Goal: Task Accomplishment & Management: Manage account settings

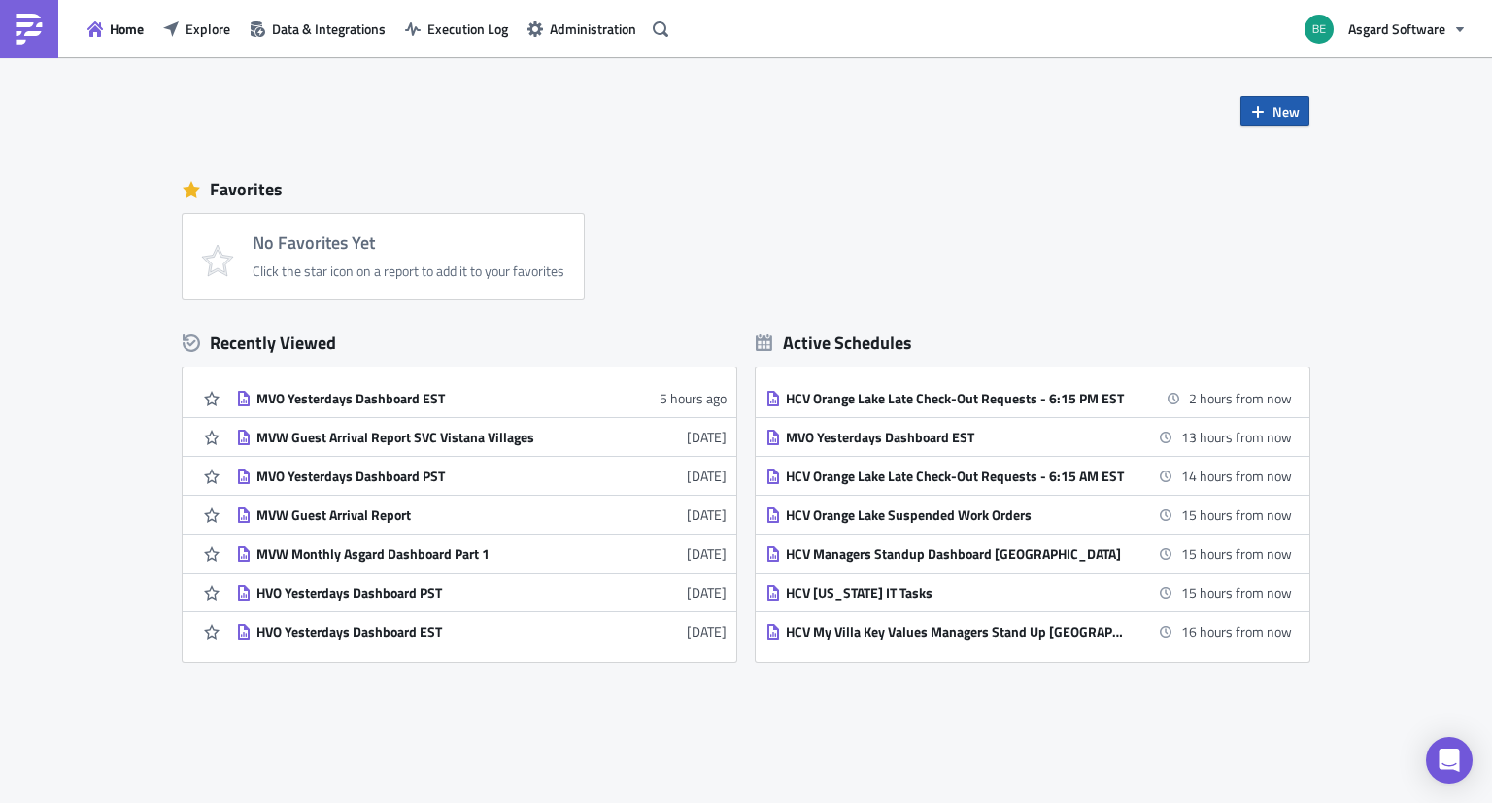
click at [1276, 111] on span "New" at bounding box center [1286, 111] width 27 height 20
click at [1264, 154] on link "Report" at bounding box center [1321, 161] width 165 height 29
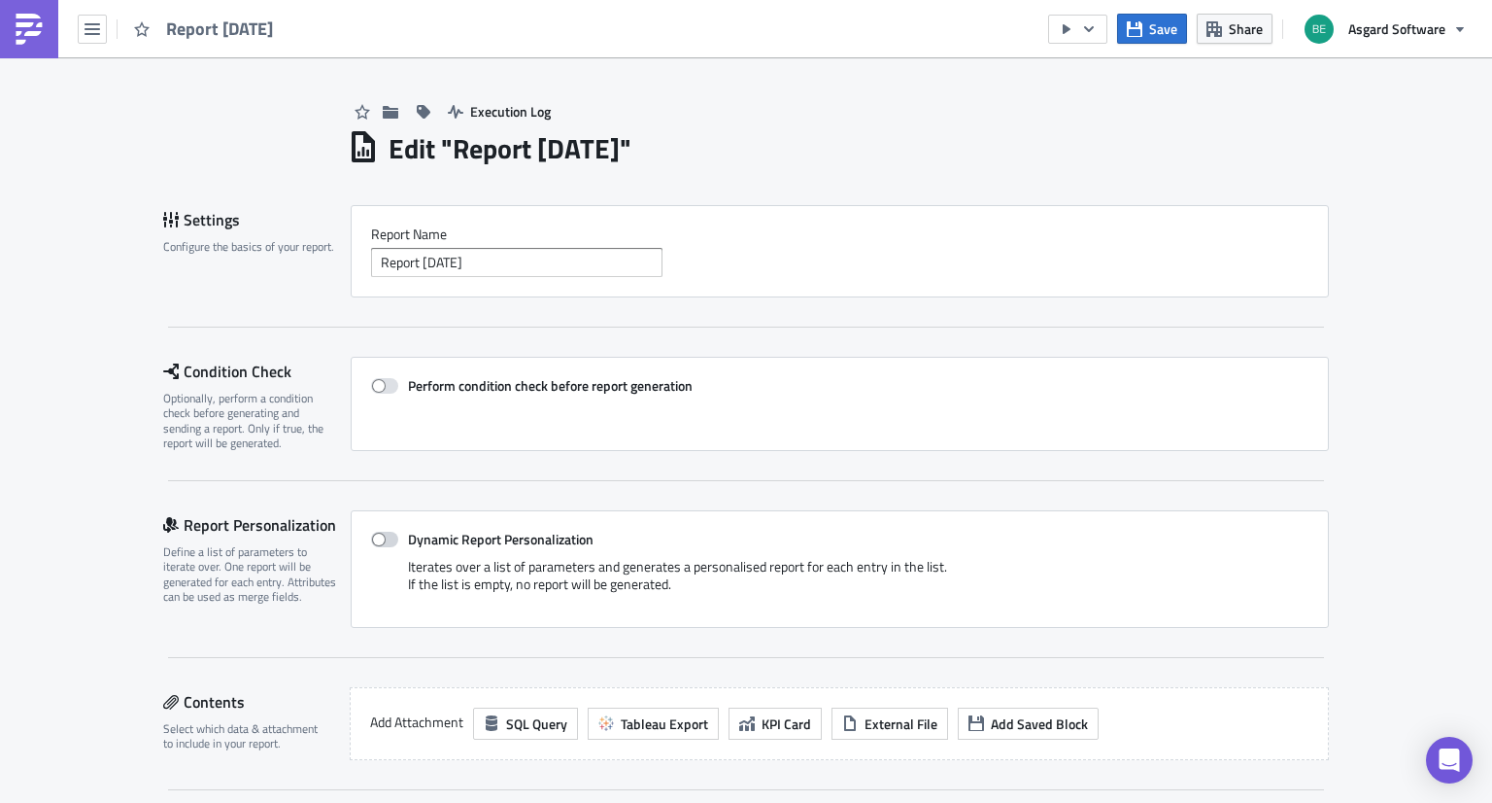
click at [378, 536] on span at bounding box center [384, 539] width 27 height 16
click at [378, 536] on input "Dynamic Report Personalization" at bounding box center [381, 539] width 13 height 13
checkbox input "true"
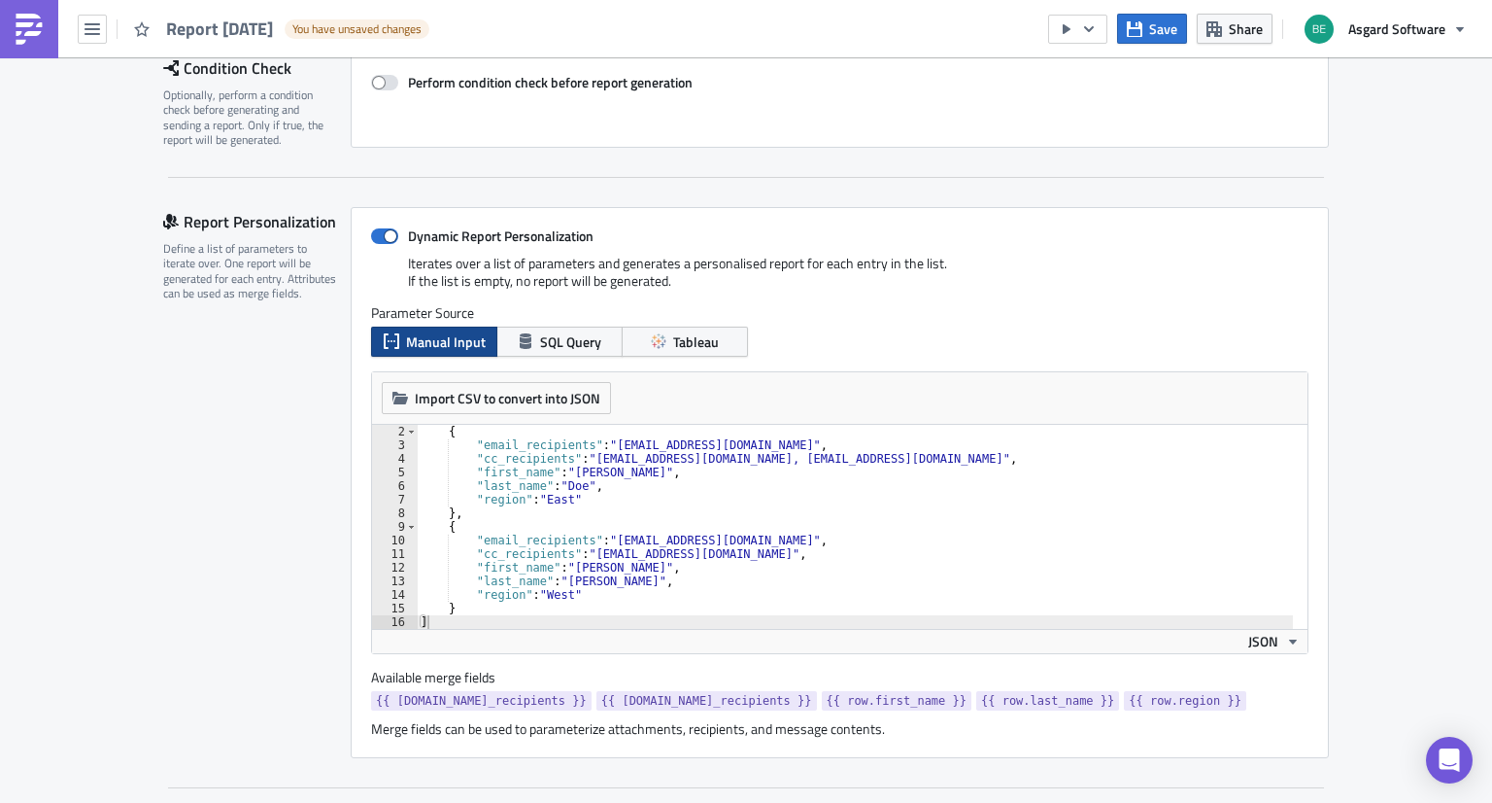
scroll to position [303, 0]
click at [716, 541] on div "{ "email_recipients" : "recipient1@example.com" , "cc_recipients" : "someone@ex…" at bounding box center [855, 540] width 877 height 231
type textarea "} ]"
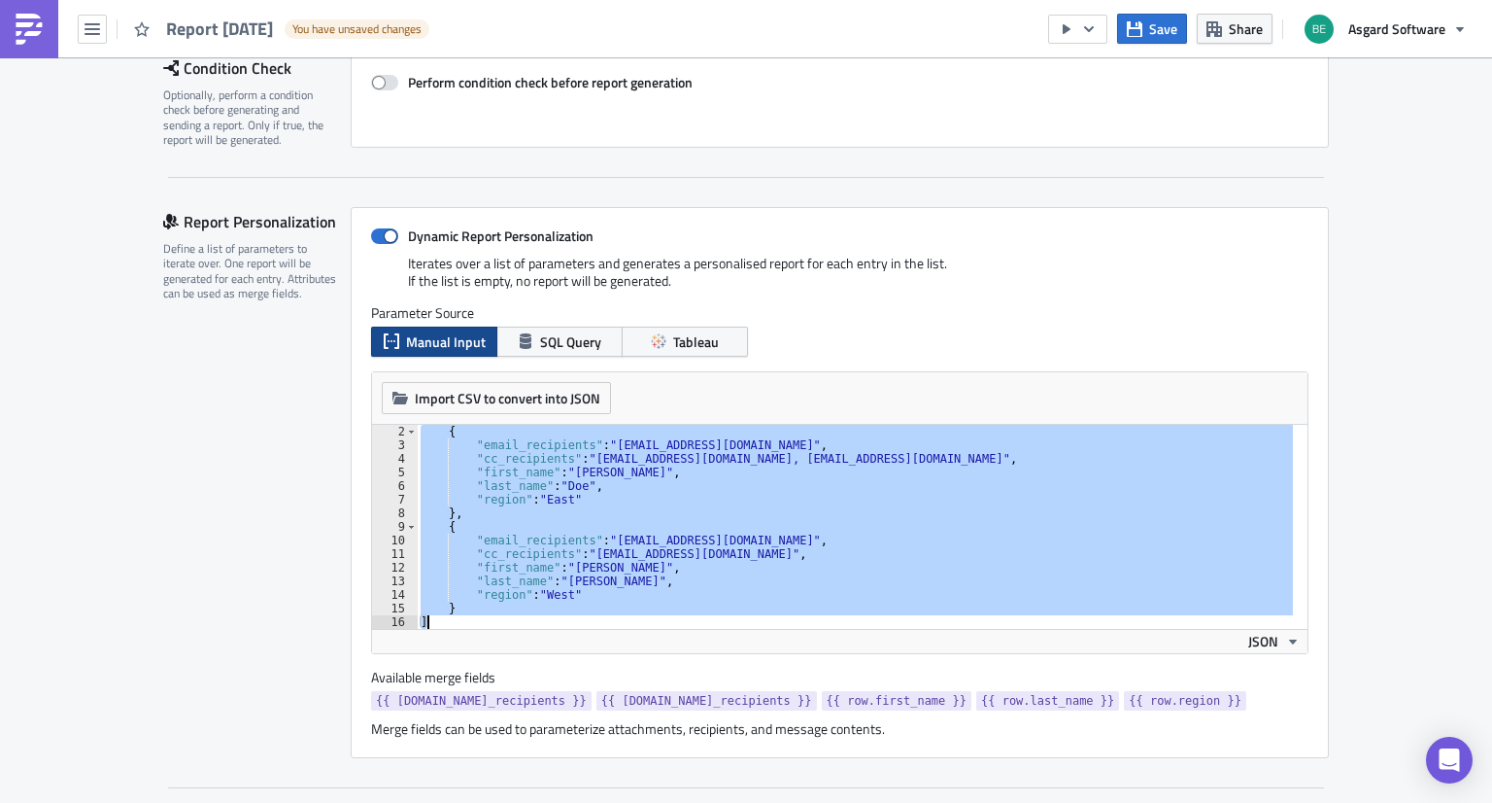
paste textarea
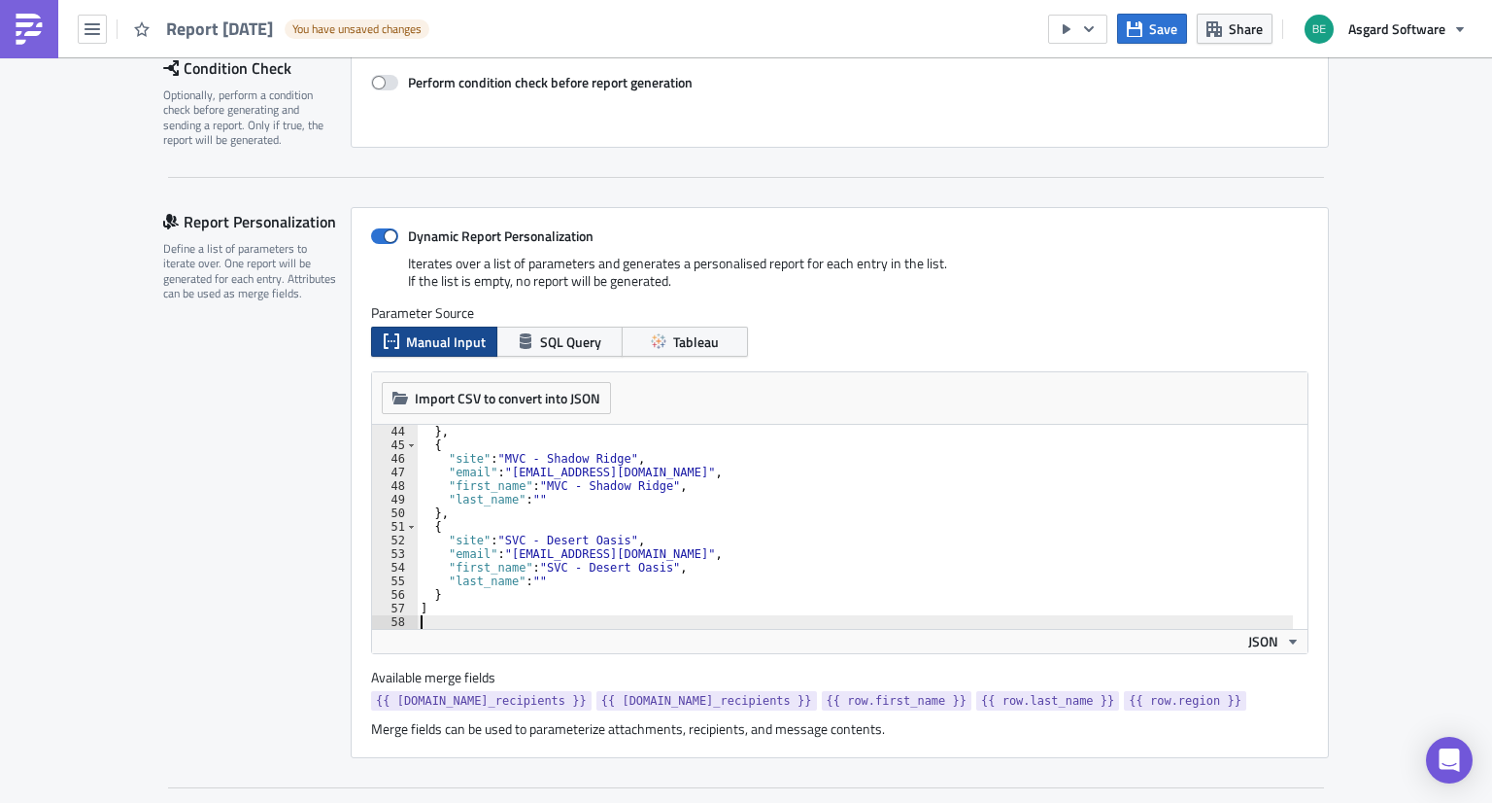
scroll to position [584, 0]
click at [293, 565] on div "Report Personalization Define a list of parameters to iterate over. One report …" at bounding box center [257, 482] width 188 height 551
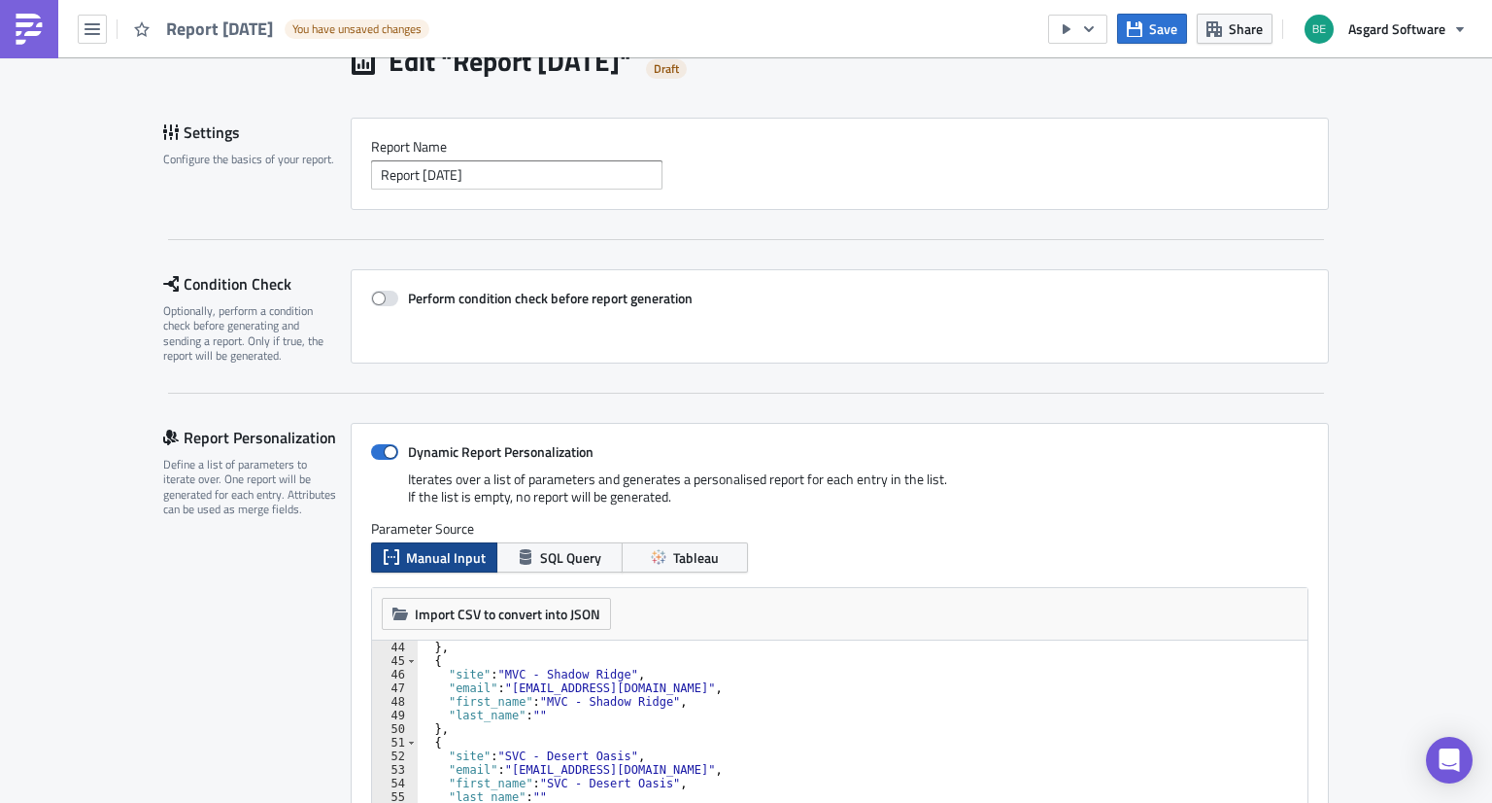
scroll to position [85, 0]
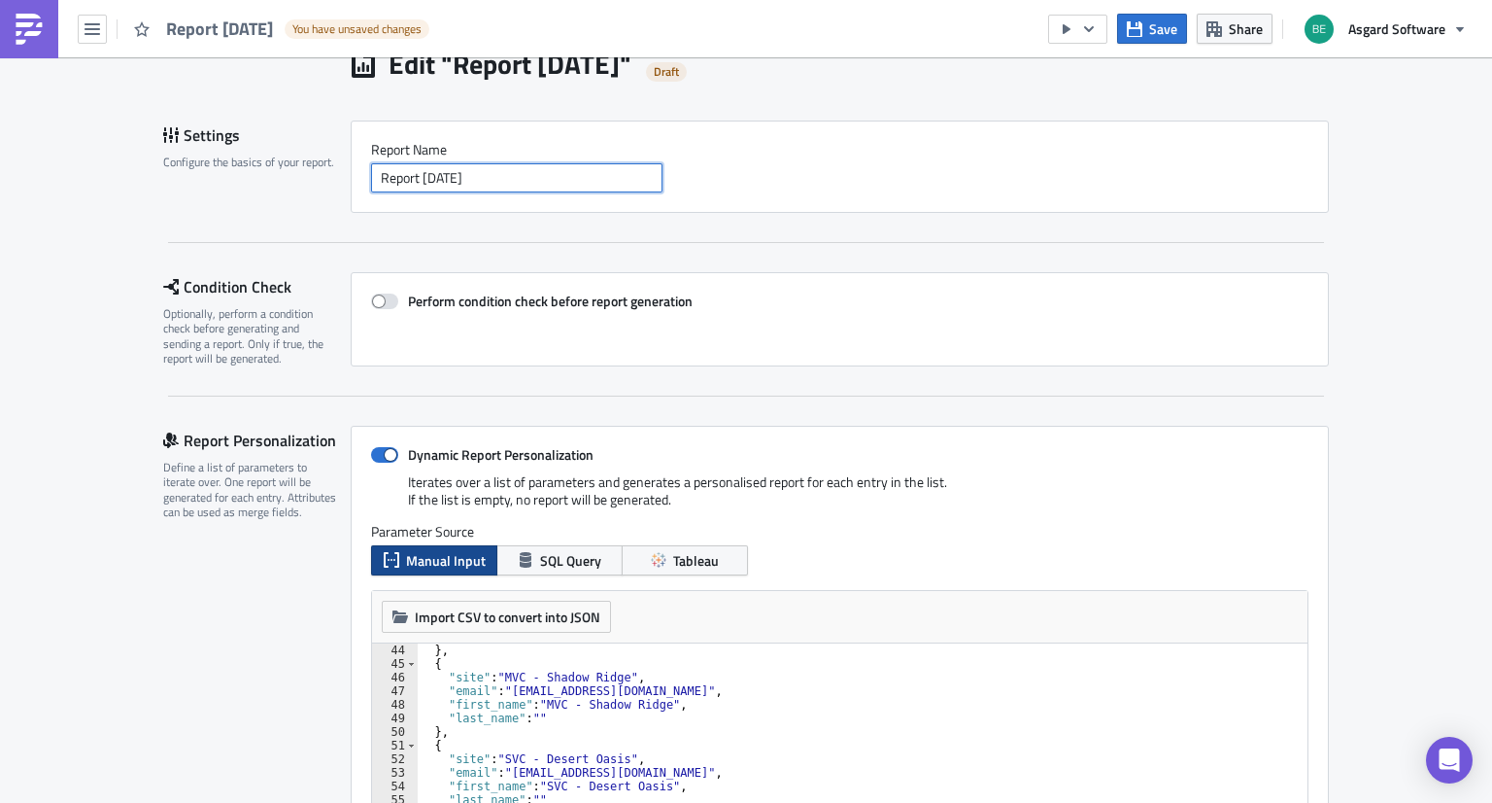
click at [507, 180] on input "Report 2025-08-14" at bounding box center [516, 177] width 291 height 29
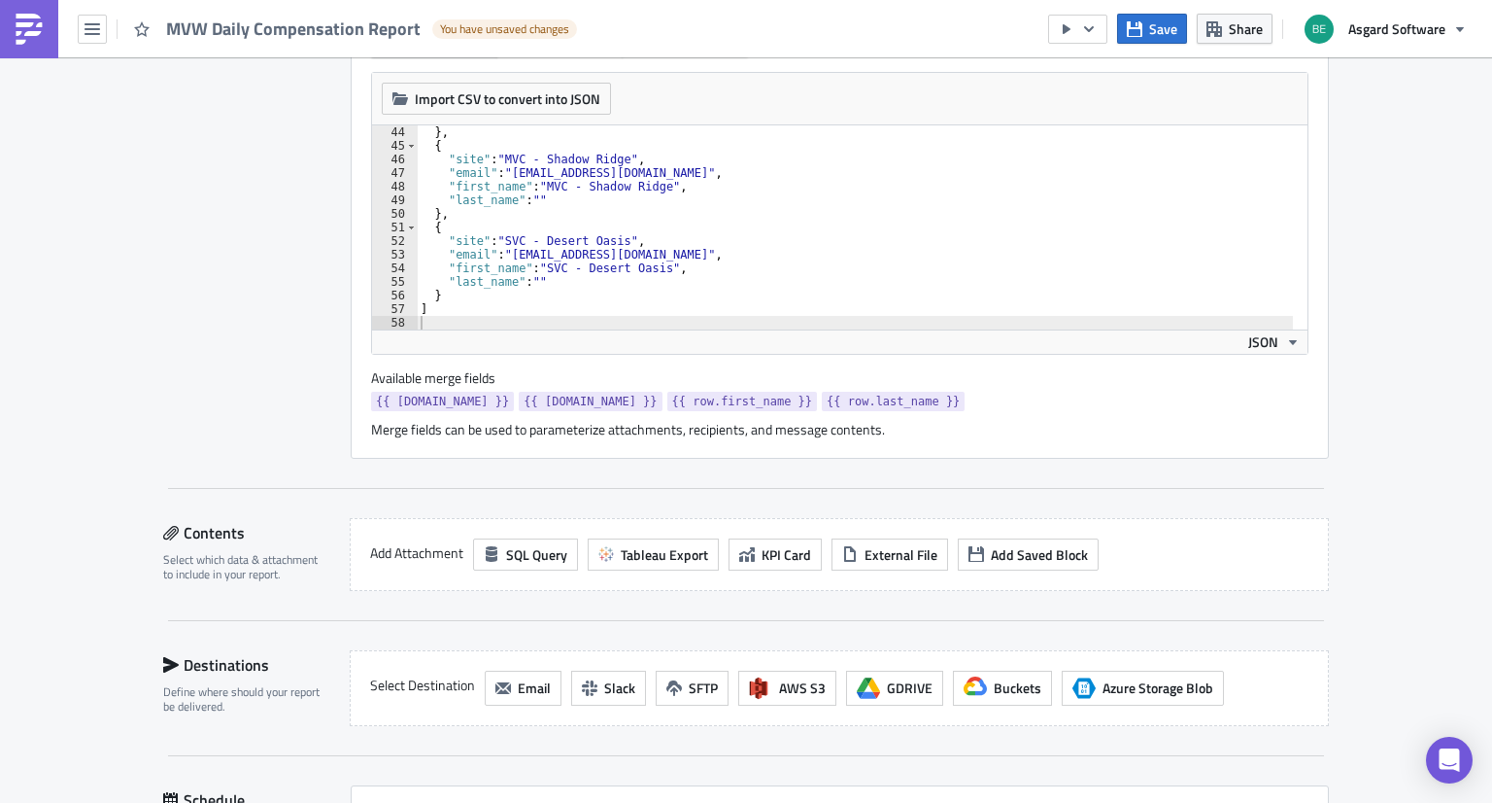
scroll to position [756, 0]
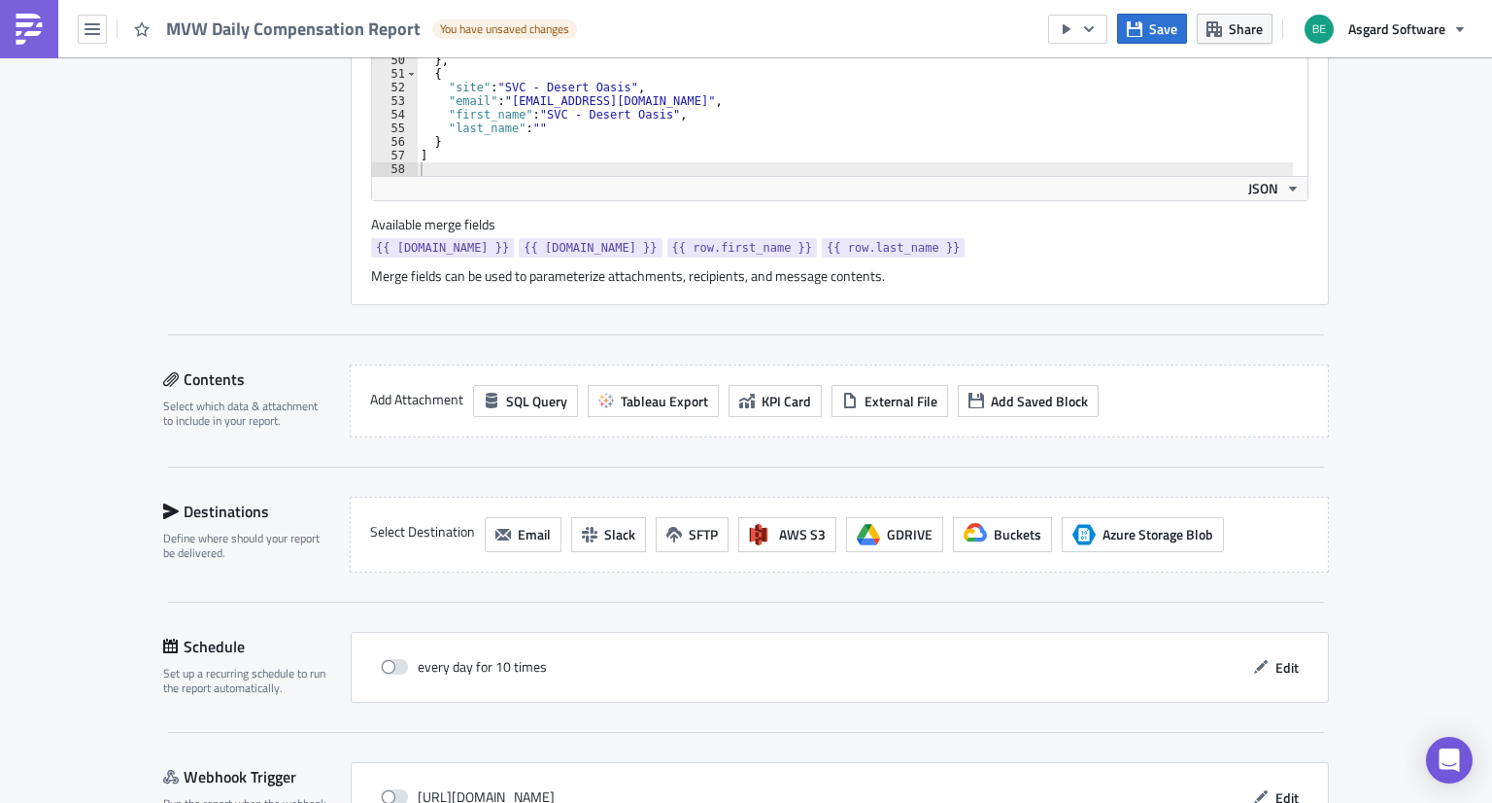
type input "MVW Daily Compensation Report"
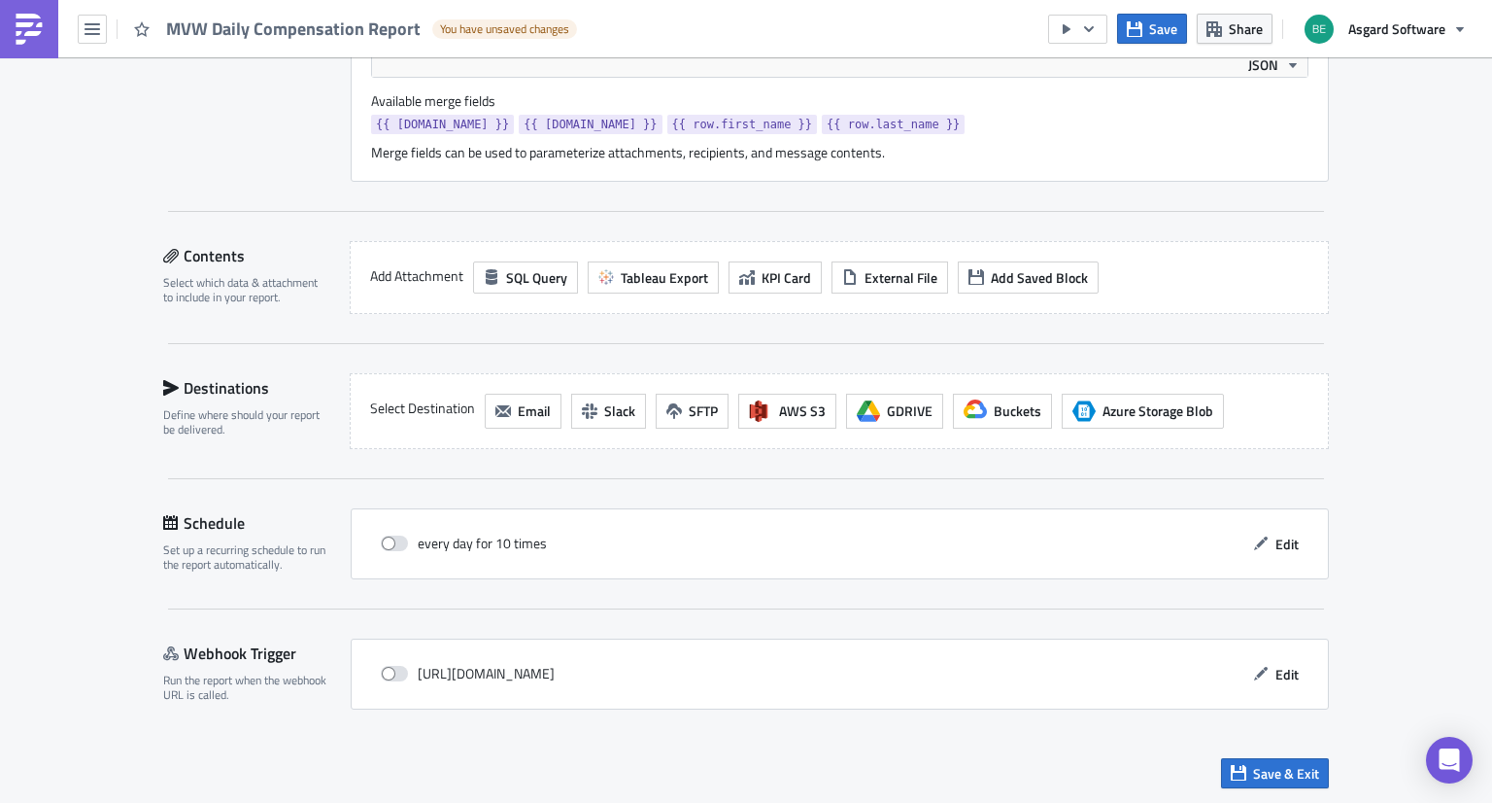
scroll to position [878, 0]
click at [625, 277] on span "Tableau Export" at bounding box center [664, 278] width 87 height 20
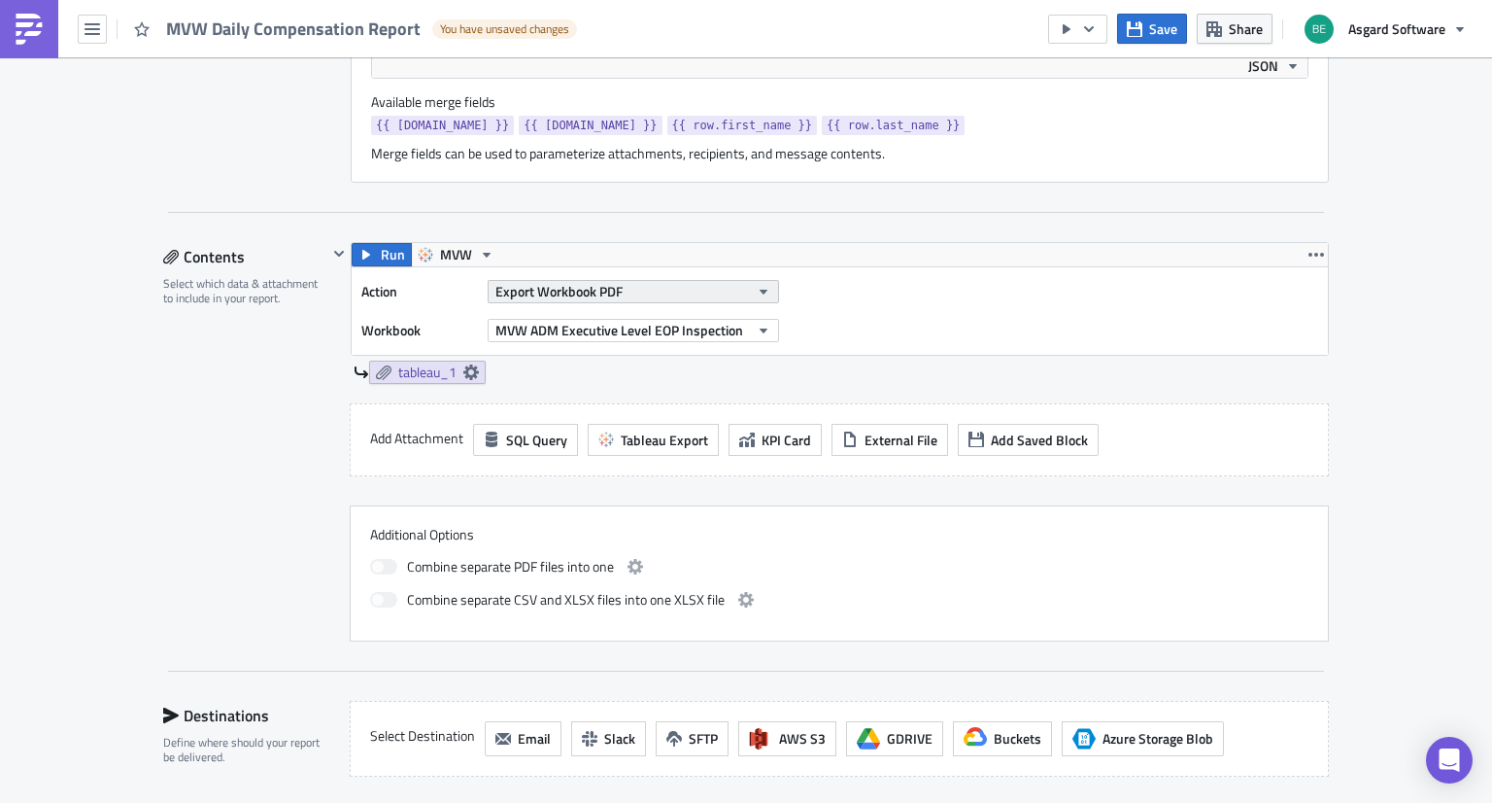
click at [543, 293] on span "Export Workbook PDF" at bounding box center [558, 291] width 127 height 20
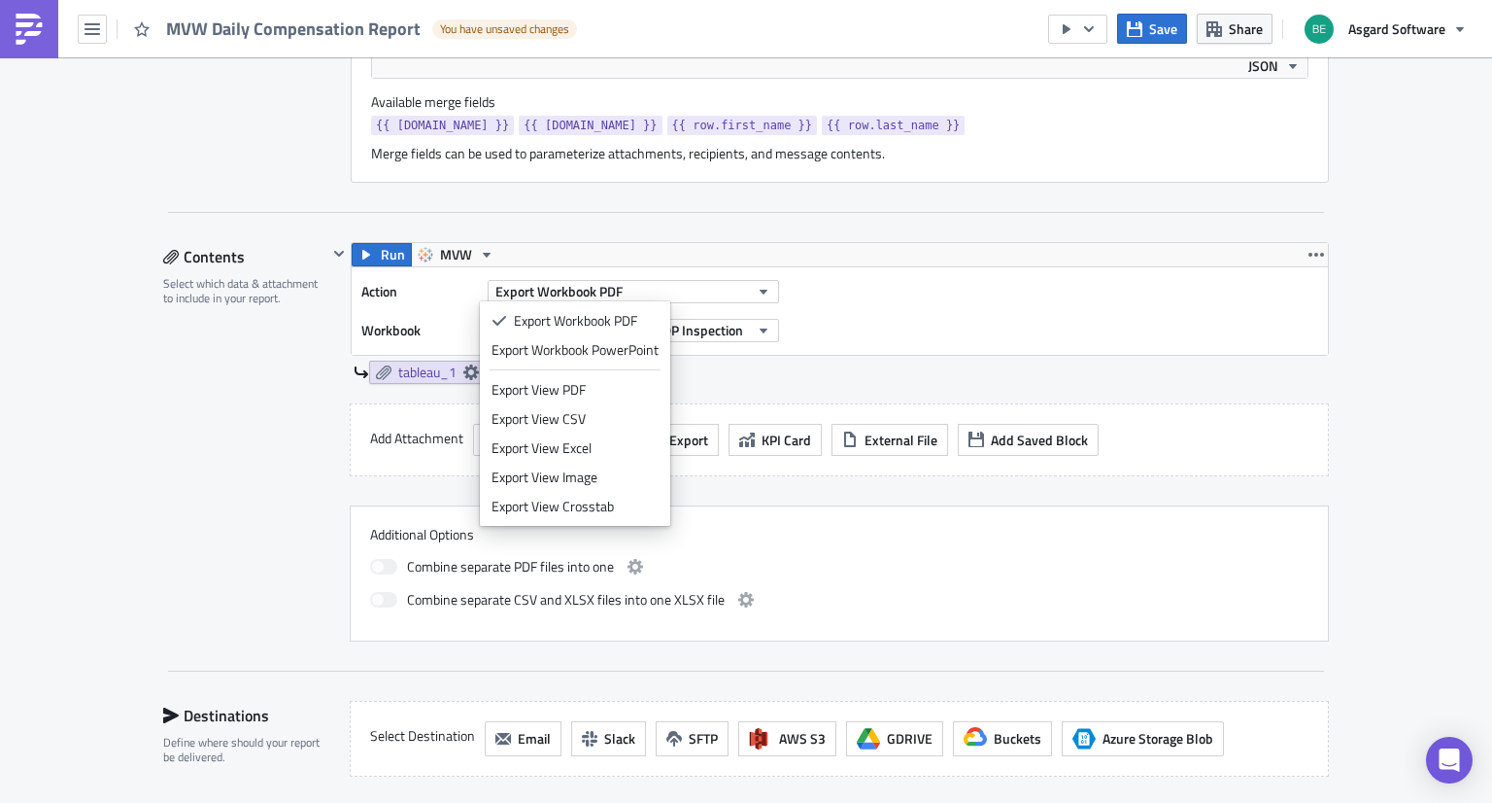
click at [183, 495] on div "Contents Select which data & attachment to include in your report." at bounding box center [245, 441] width 164 height 399
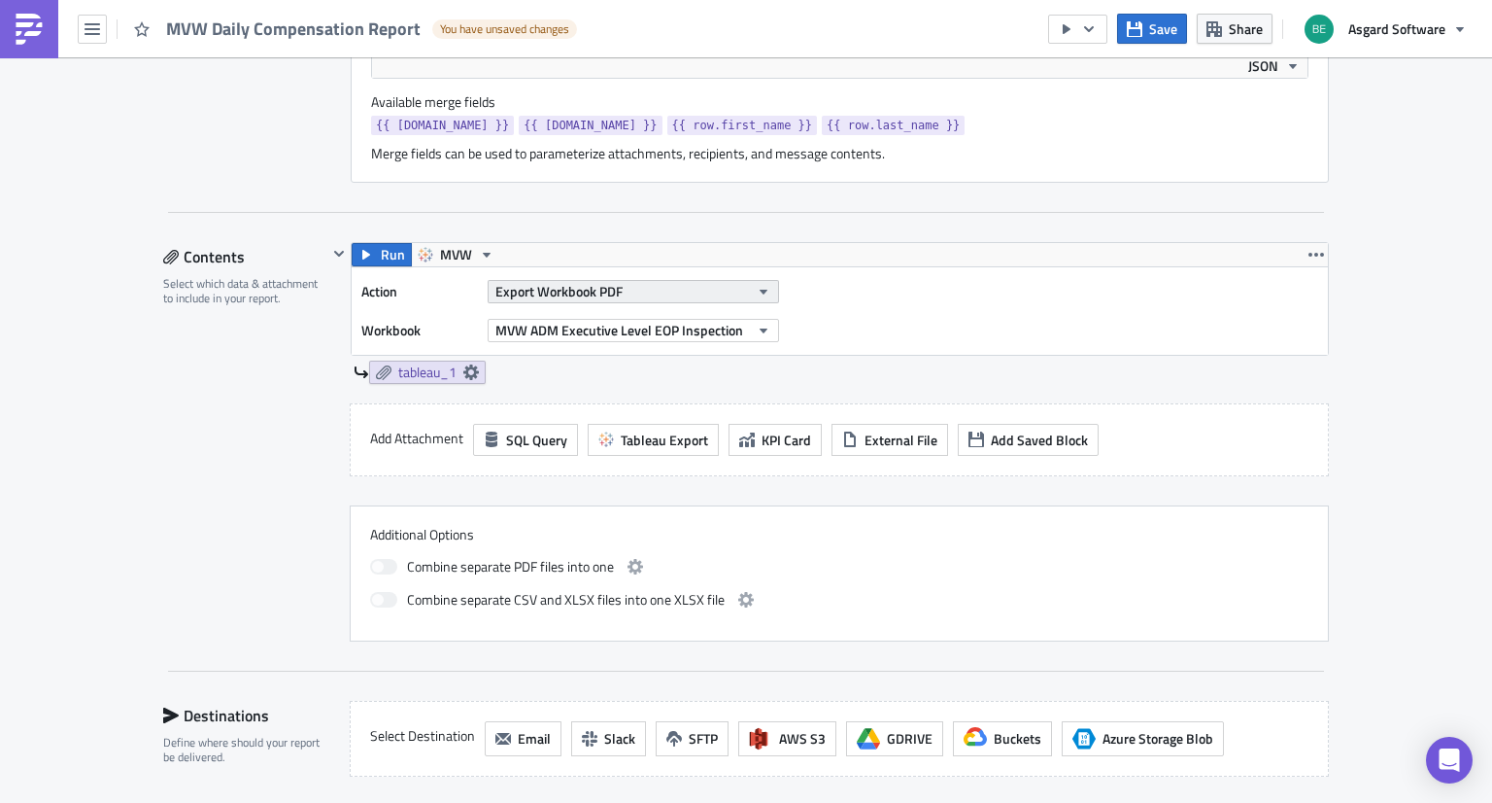
click at [532, 293] on span "Export Workbook PDF" at bounding box center [558, 291] width 127 height 20
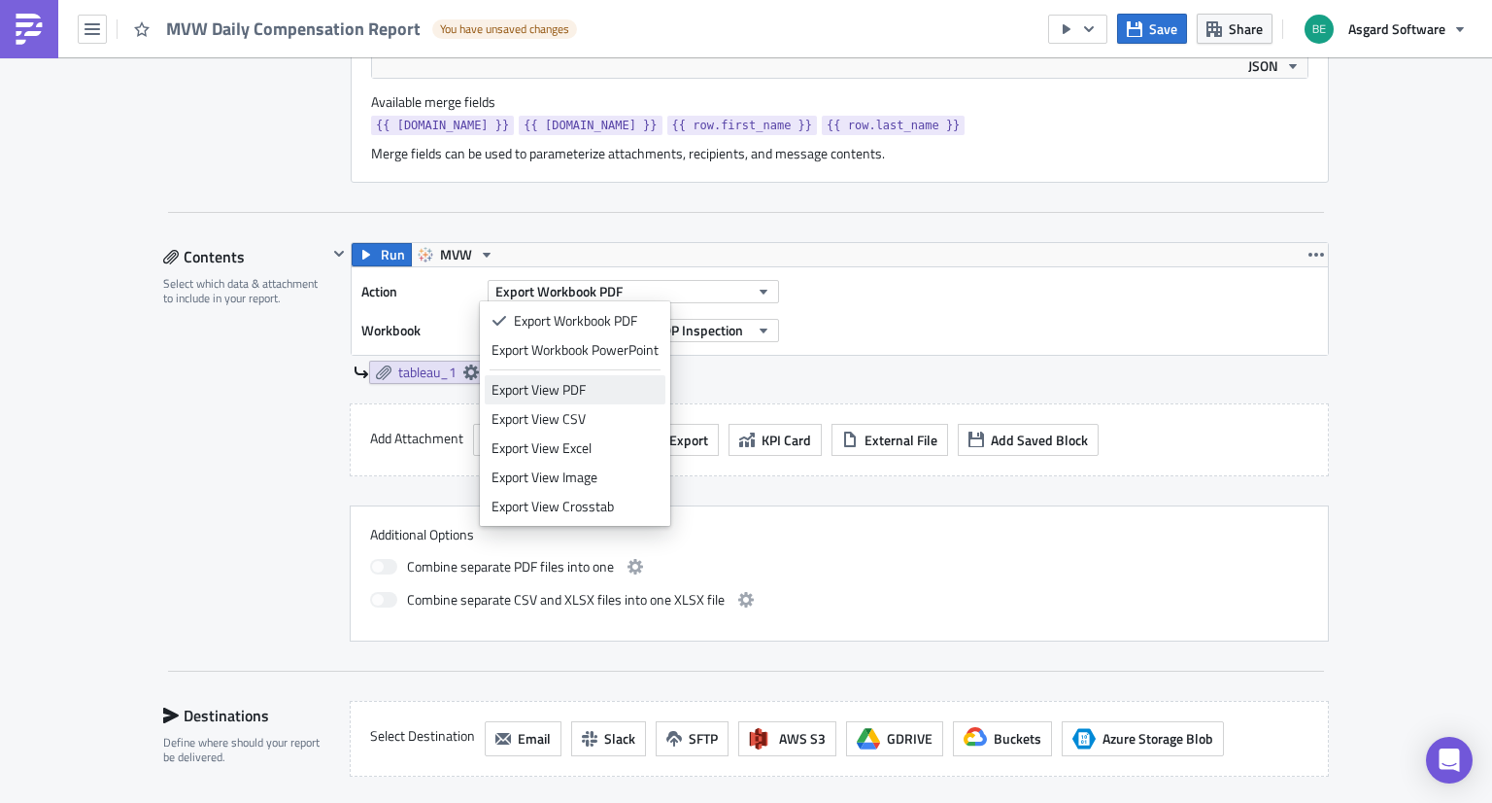
click at [570, 391] on div "Export View PDF" at bounding box center [575, 389] width 167 height 19
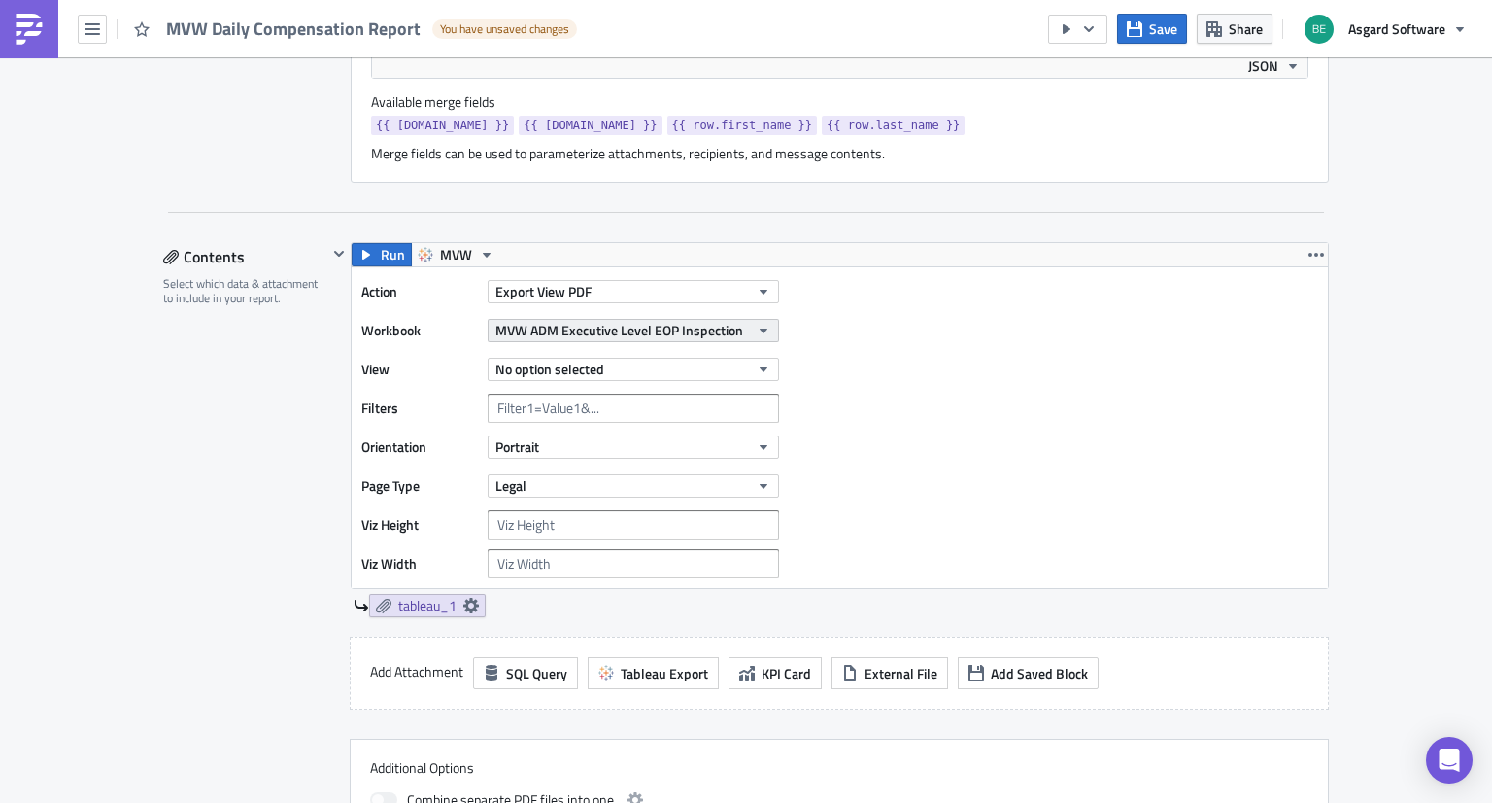
click at [585, 326] on span "MVW ADM Executive Level EOP Inspection" at bounding box center [619, 330] width 248 height 20
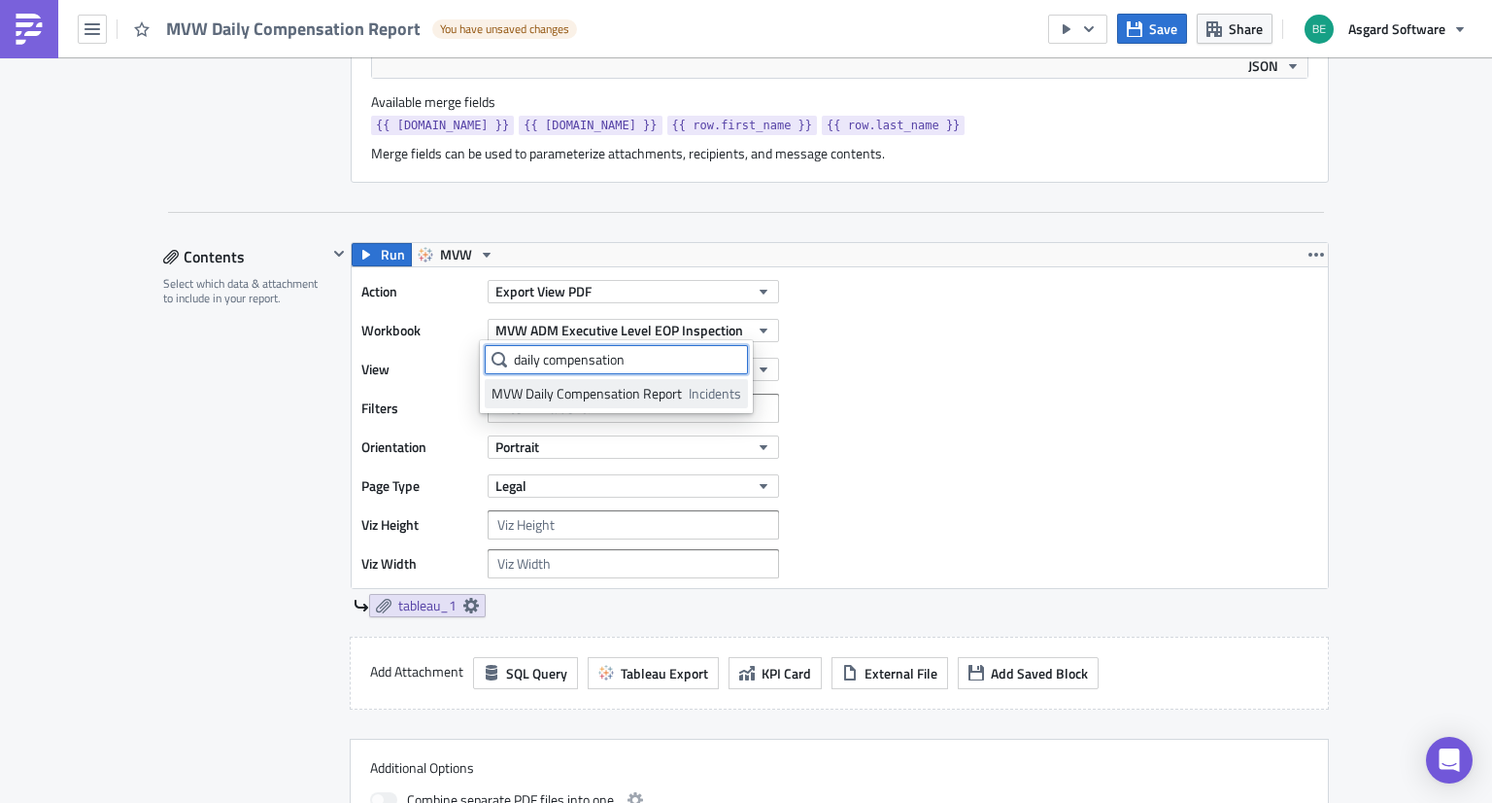
type input "daily compensation"
click at [625, 394] on div "MVW Daily Compensation Report" at bounding box center [587, 393] width 190 height 19
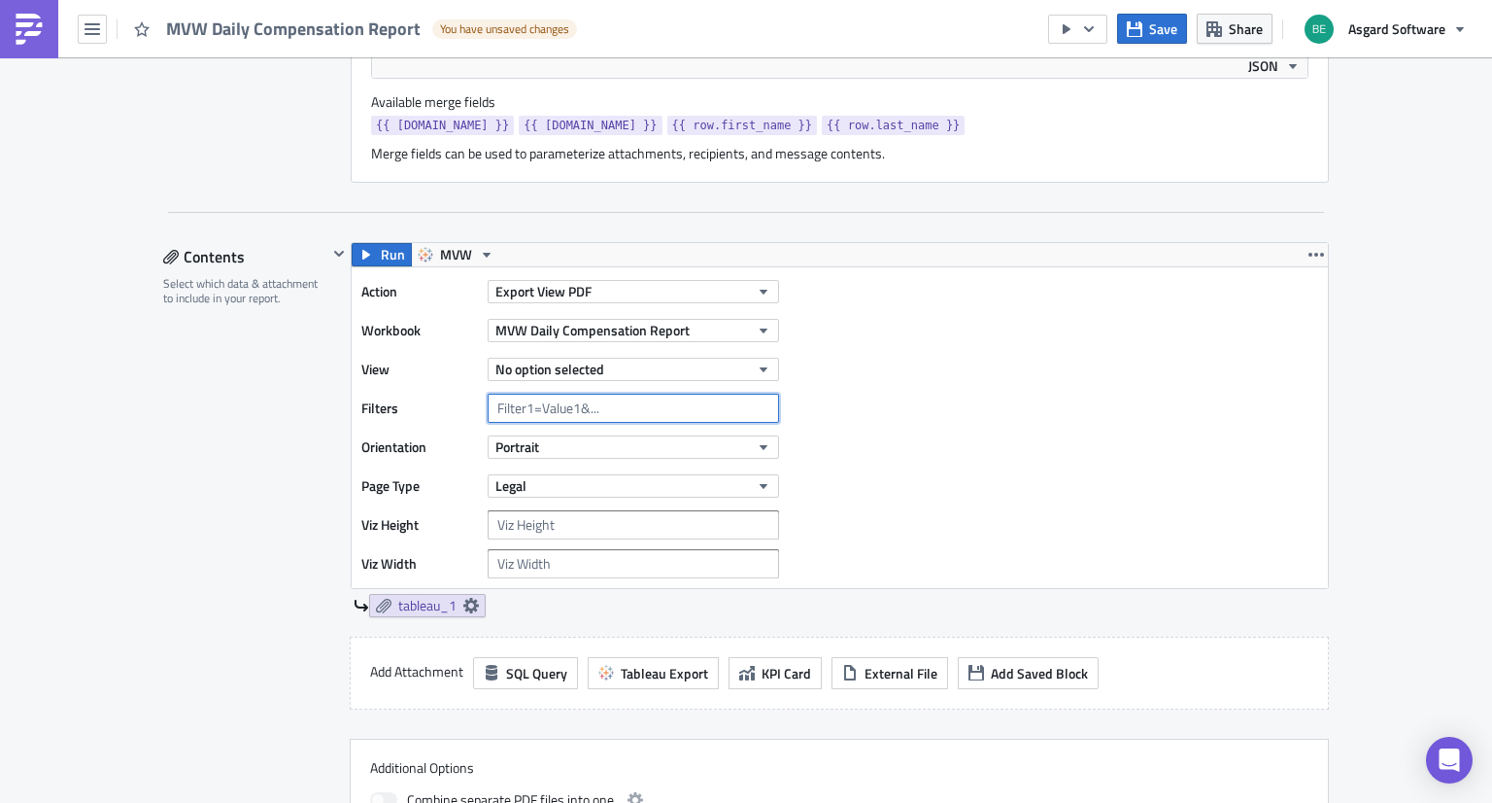
click at [600, 410] on input "text" at bounding box center [633, 407] width 291 height 29
paste input "Site={{ [DOMAIN_NAME] }}"
type input "Site={{ [DOMAIN_NAME] }}"
click at [296, 469] on div "Contents Select which data & attachment to include in your report." at bounding box center [245, 558] width 164 height 632
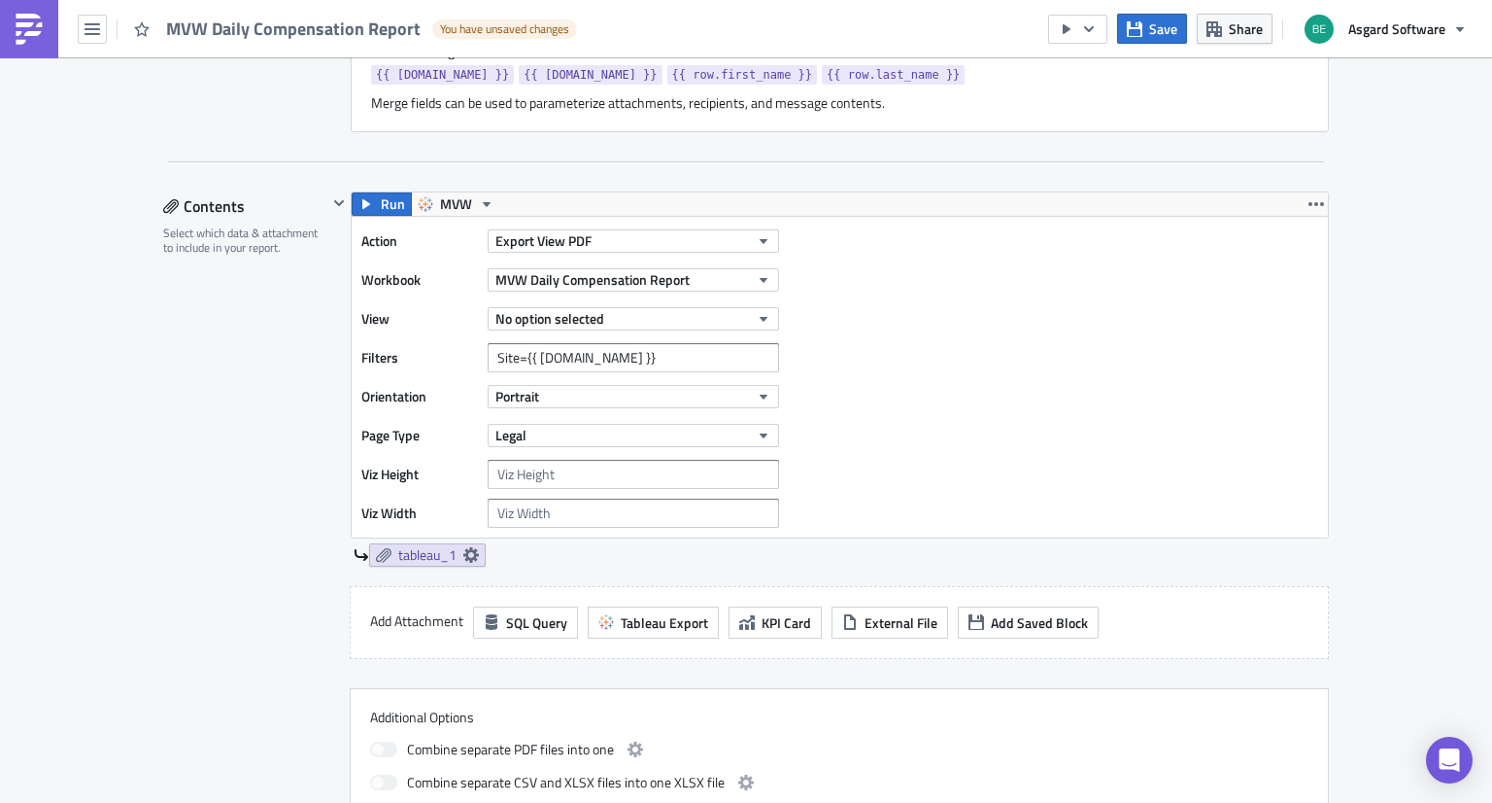
scroll to position [929, 0]
click at [577, 440] on button "Legal" at bounding box center [633, 435] width 291 height 23
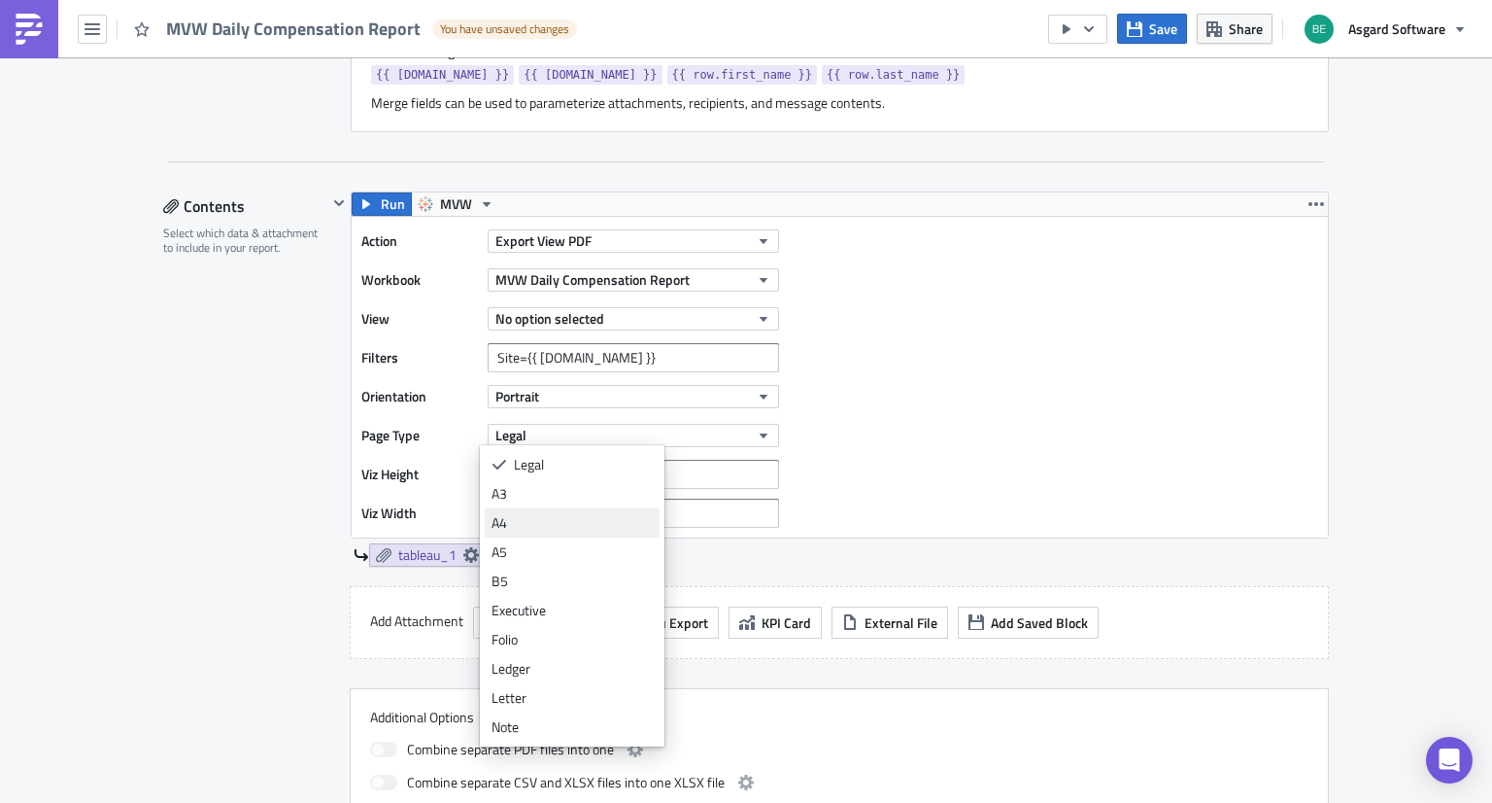
click at [540, 532] on link "A4" at bounding box center [572, 522] width 175 height 29
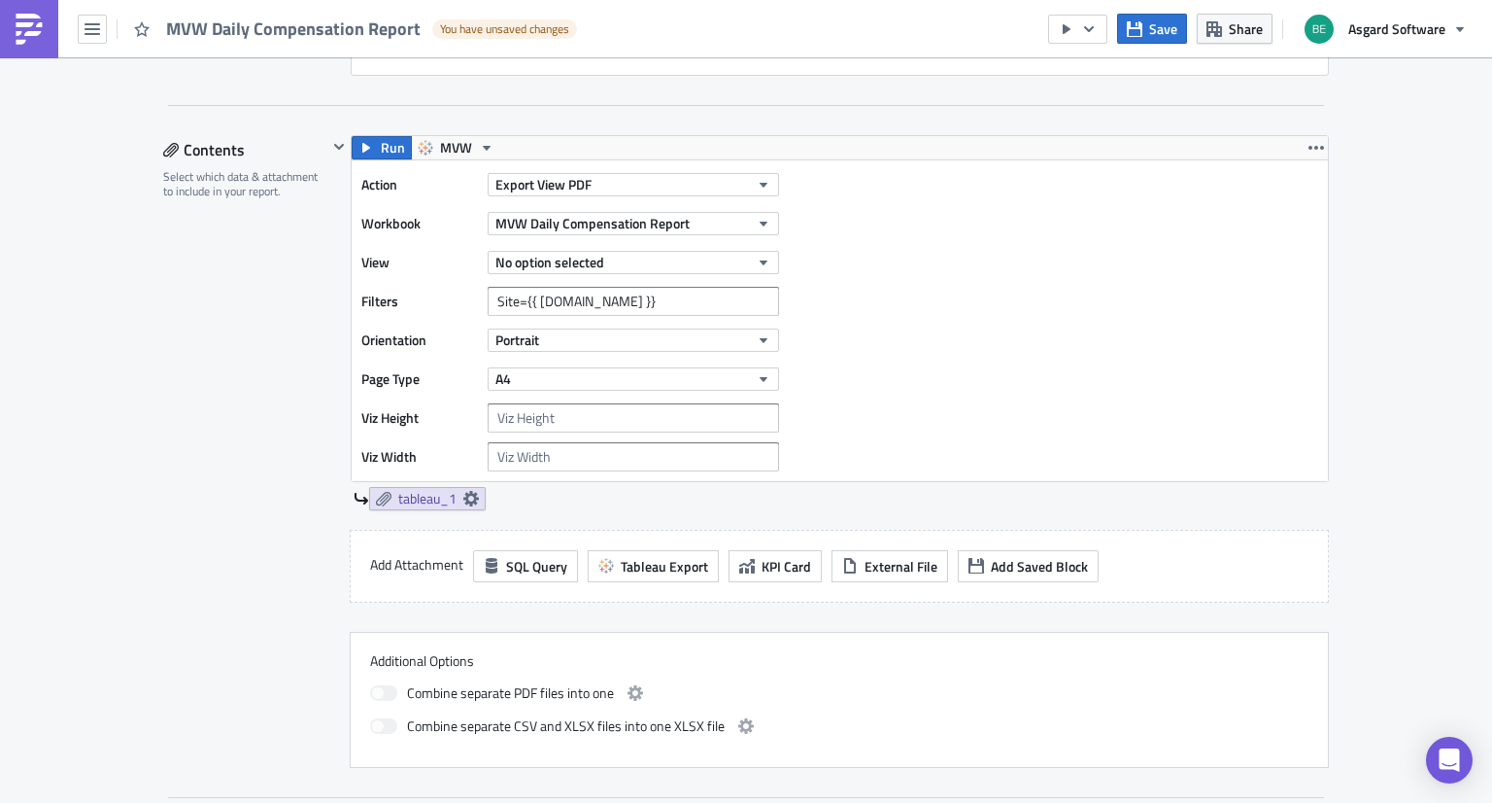
scroll to position [987, 0]
click at [463, 496] on icon at bounding box center [471, 497] width 16 height 16
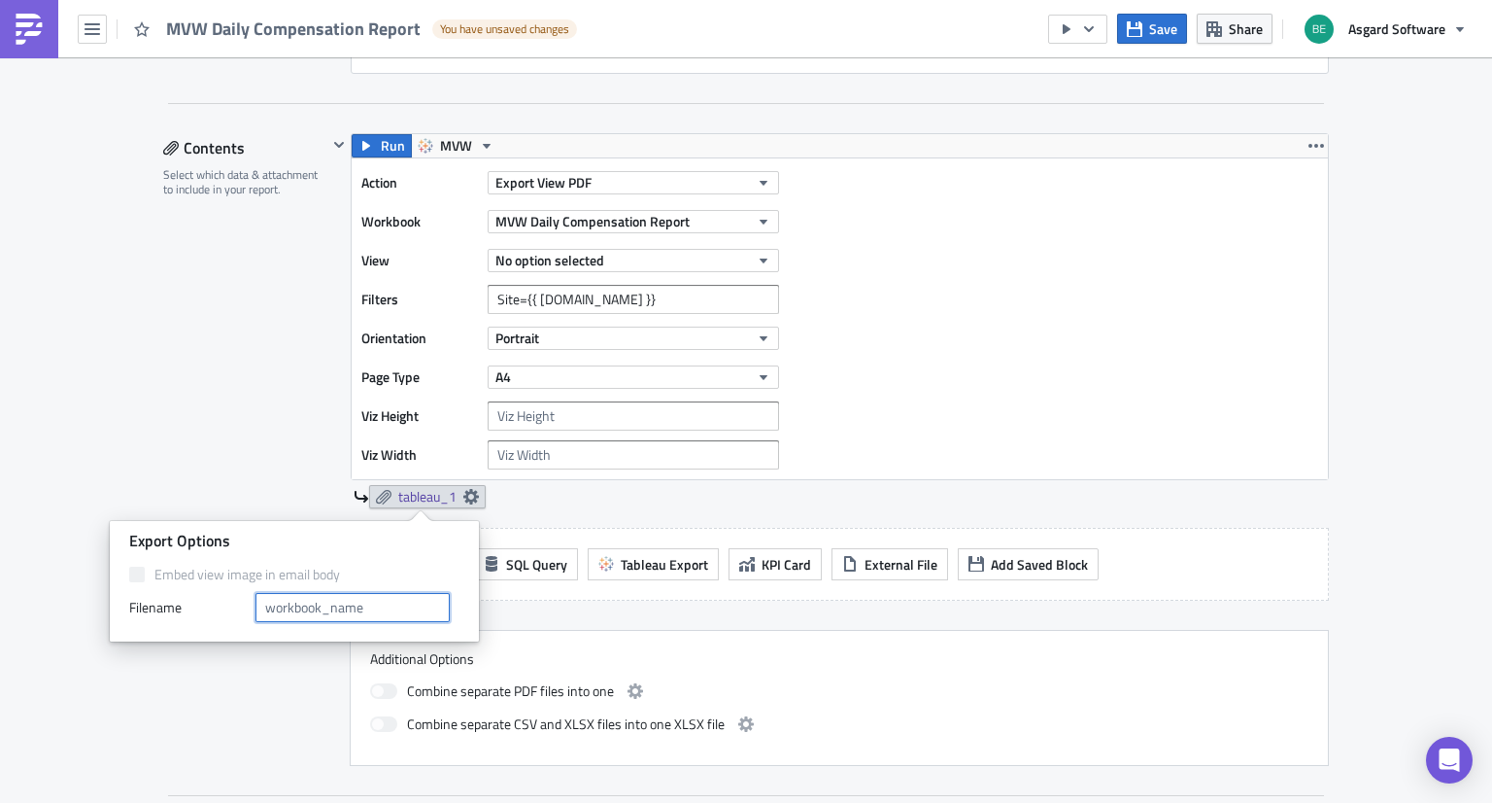
click at [381, 613] on input "text" at bounding box center [353, 607] width 194 height 29
type input "Daily_Compensation_Report"
click at [154, 408] on div "Execution Log Edit " MVW Daily Compensation Report " Draft Settings Configure t…" at bounding box center [746, 164] width 1205 height 2189
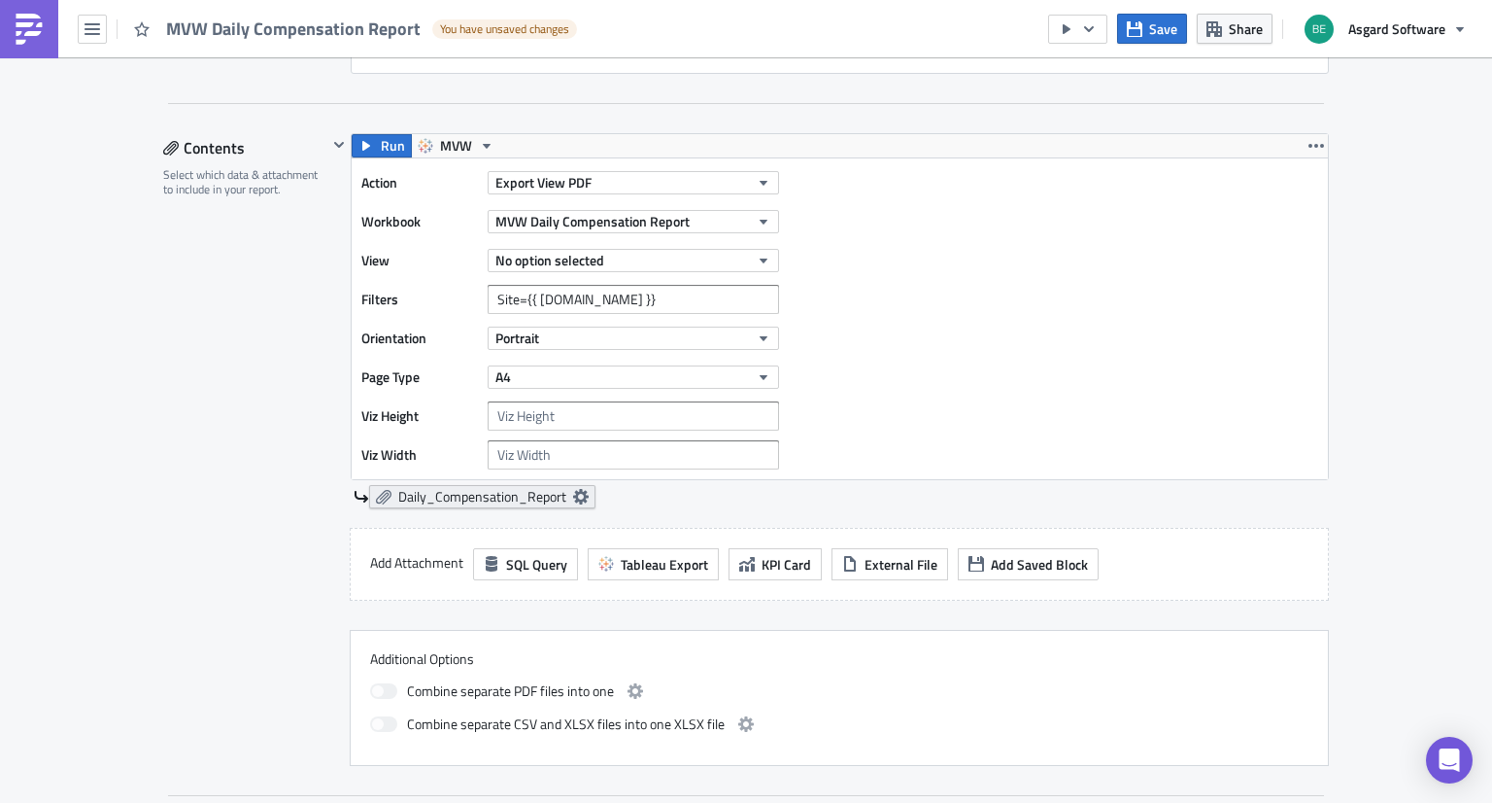
click at [573, 495] on icon at bounding box center [581, 497] width 16 height 16
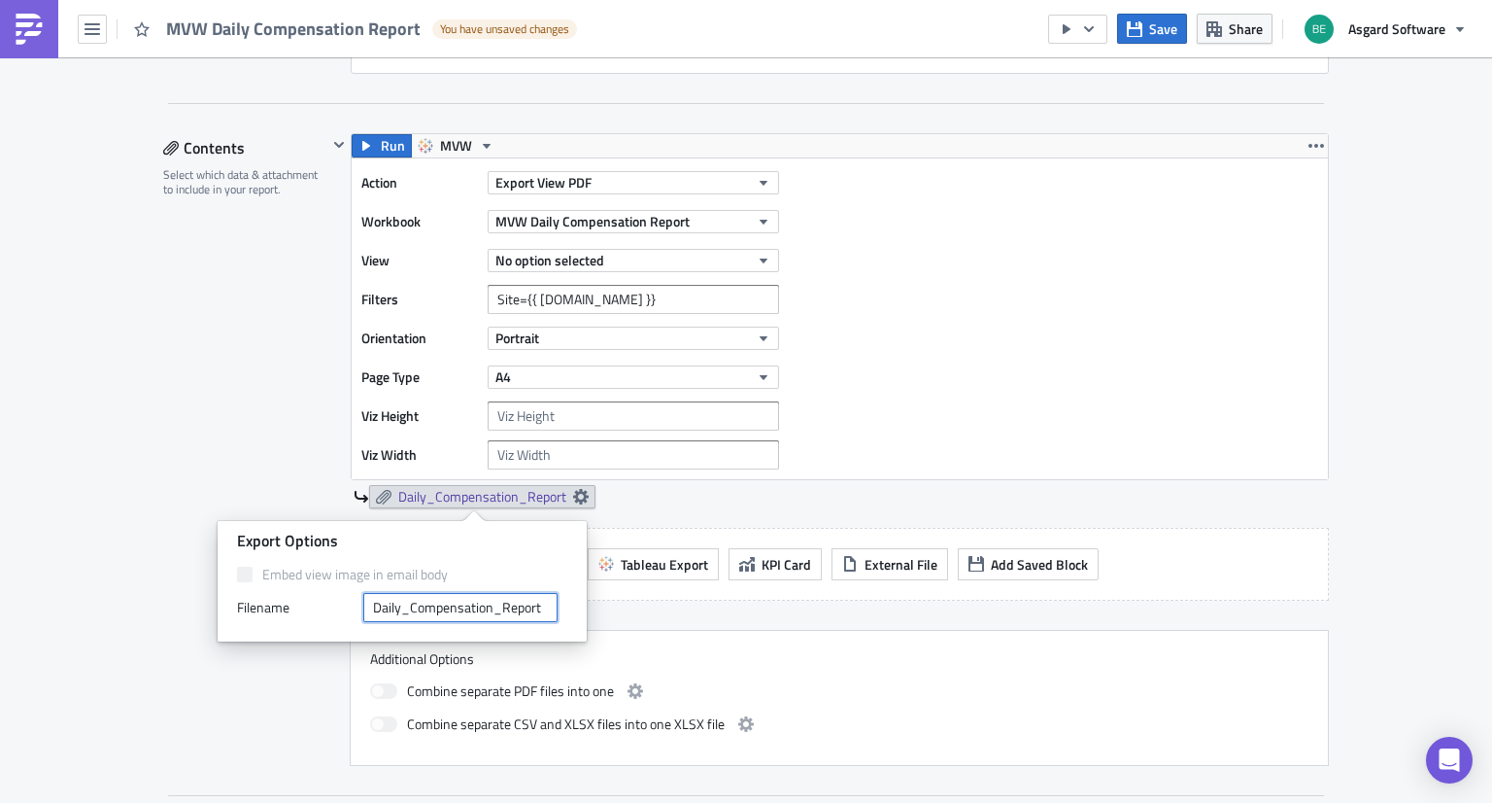
click at [412, 606] on input "Daily_Compensation_Report" at bounding box center [460, 607] width 194 height 29
type input "Daily_Asgard_Compensation_Report"
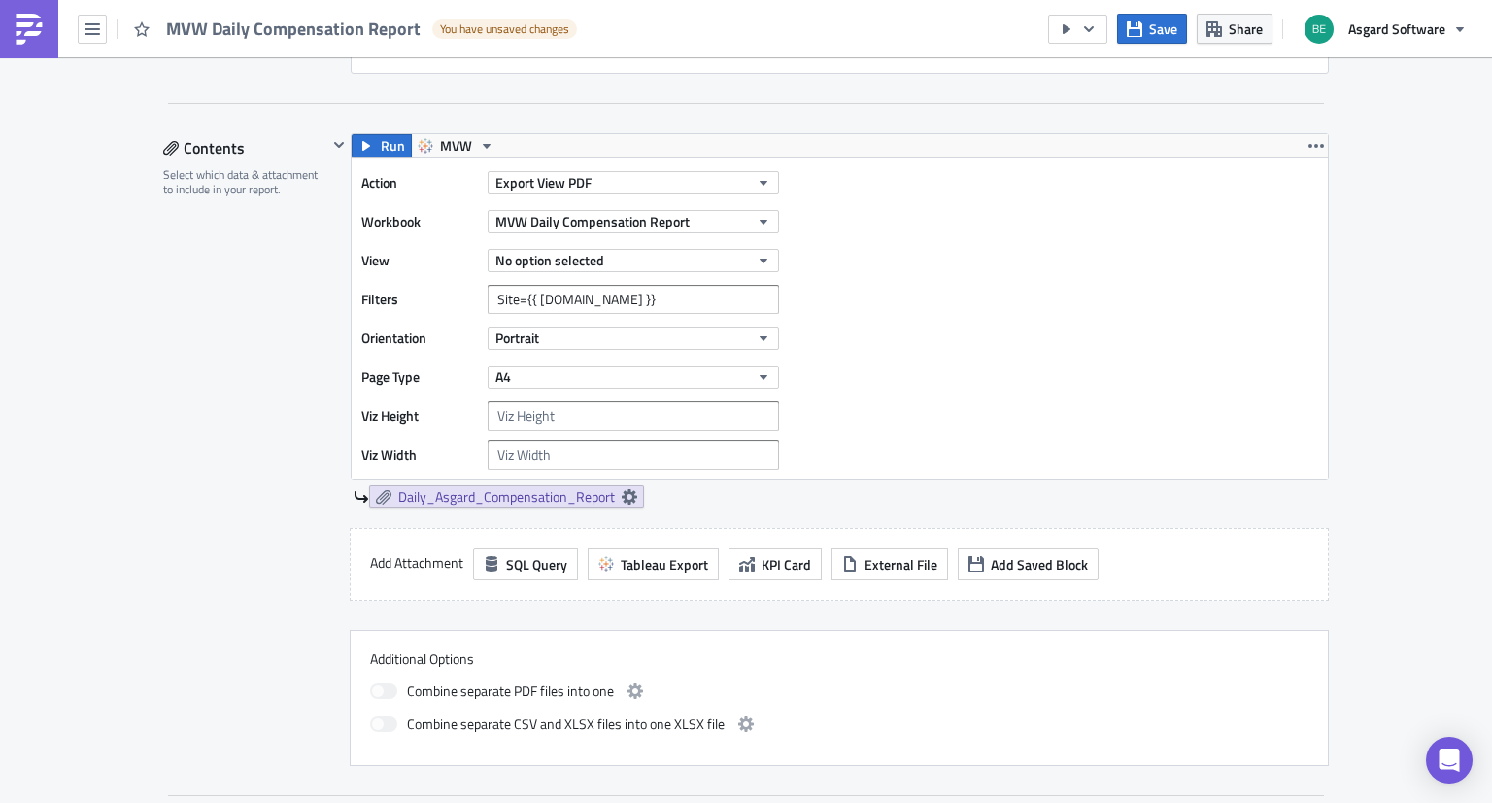
click at [229, 402] on div "Contents Select which data & attachment to include in your report." at bounding box center [245, 449] width 164 height 632
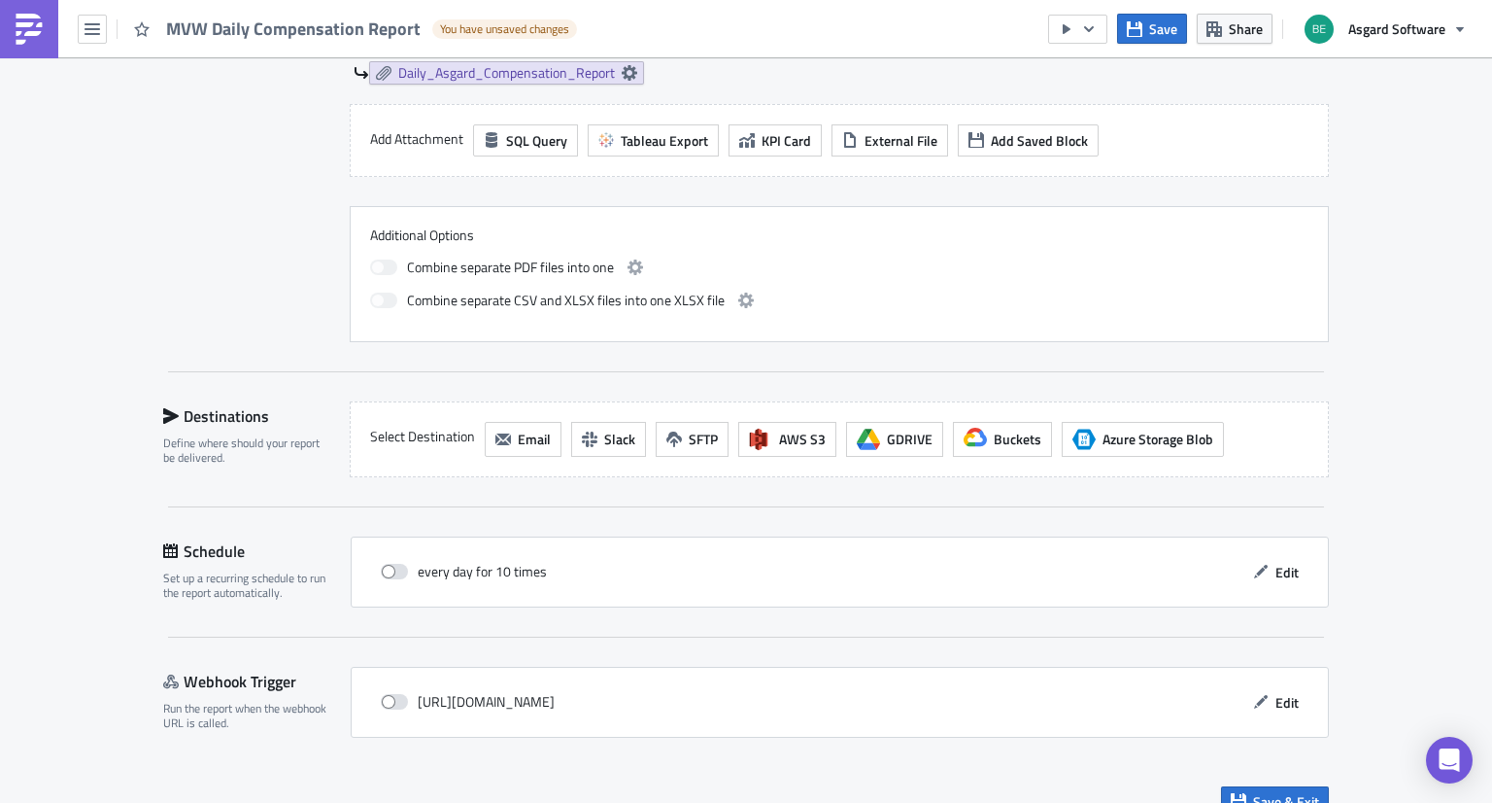
scroll to position [1438, 0]
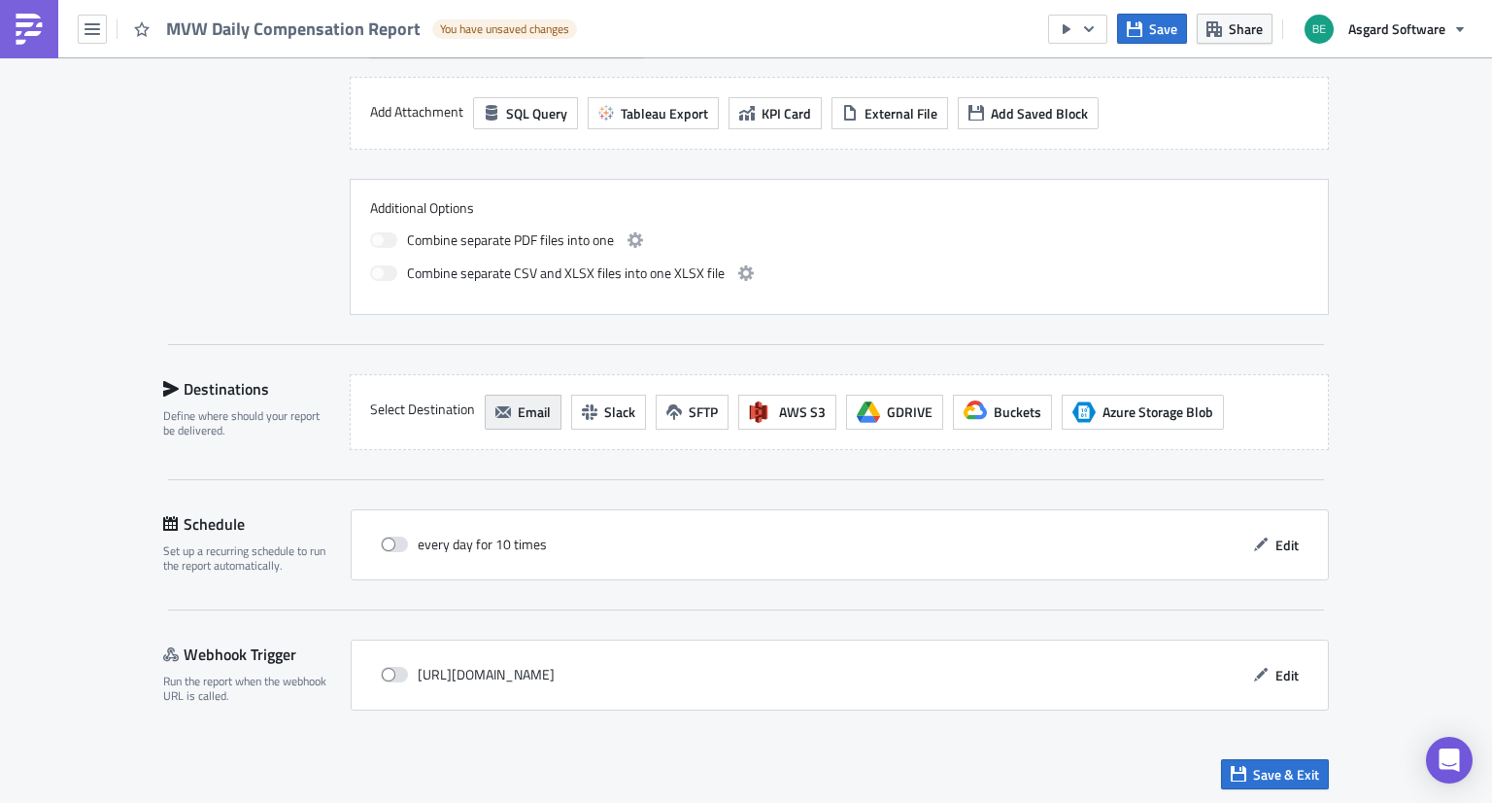
click at [505, 400] on button "Email" at bounding box center [523, 411] width 77 height 35
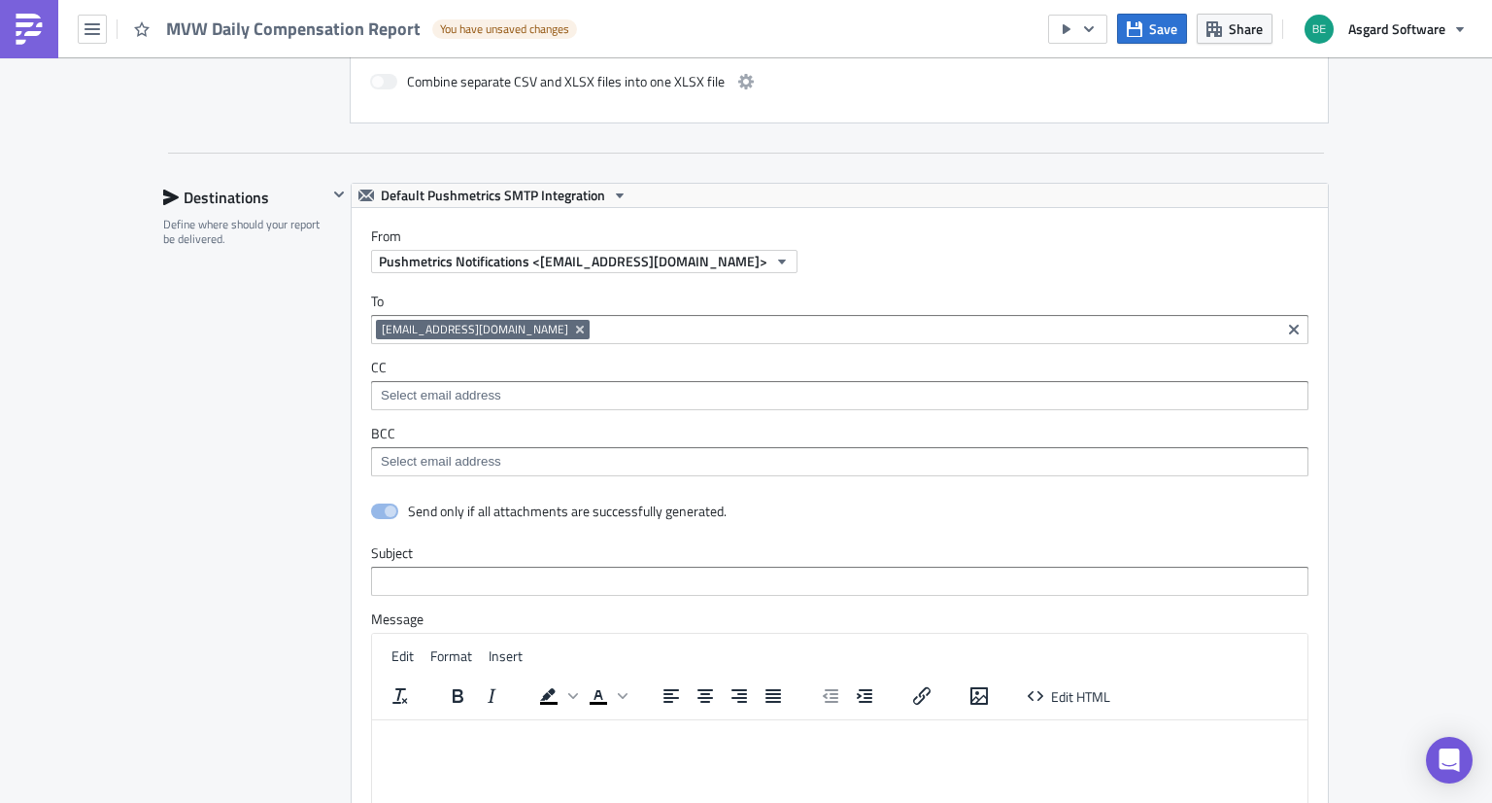
scroll to position [1628, 0]
click at [574, 267] on span "Pushmetrics Notifications <[EMAIL_ADDRESS][DOMAIN_NAME]>" at bounding box center [573, 262] width 389 height 20
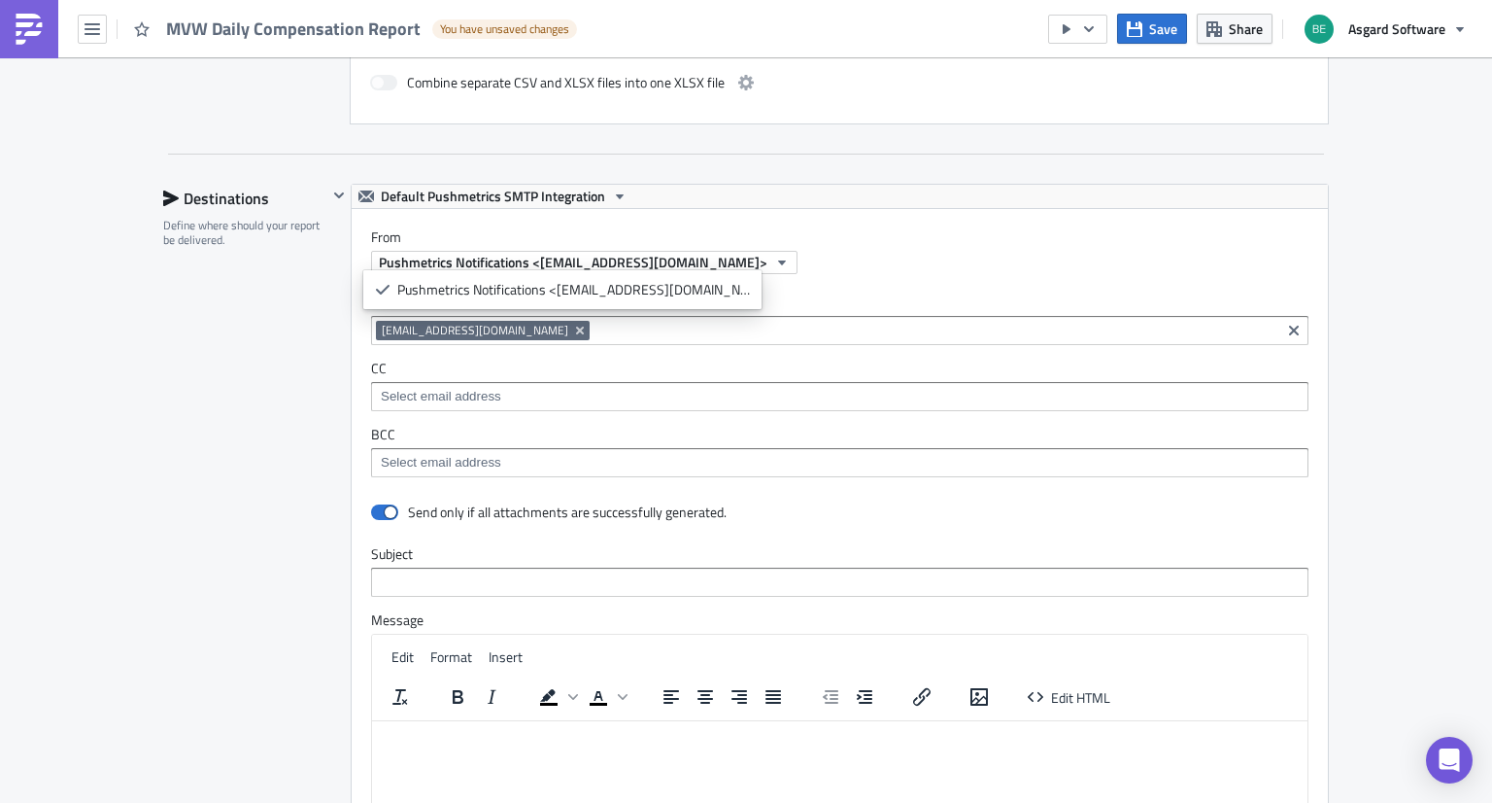
click at [211, 393] on div "Destinations Define where should your report be delivered." at bounding box center [245, 612] width 164 height 857
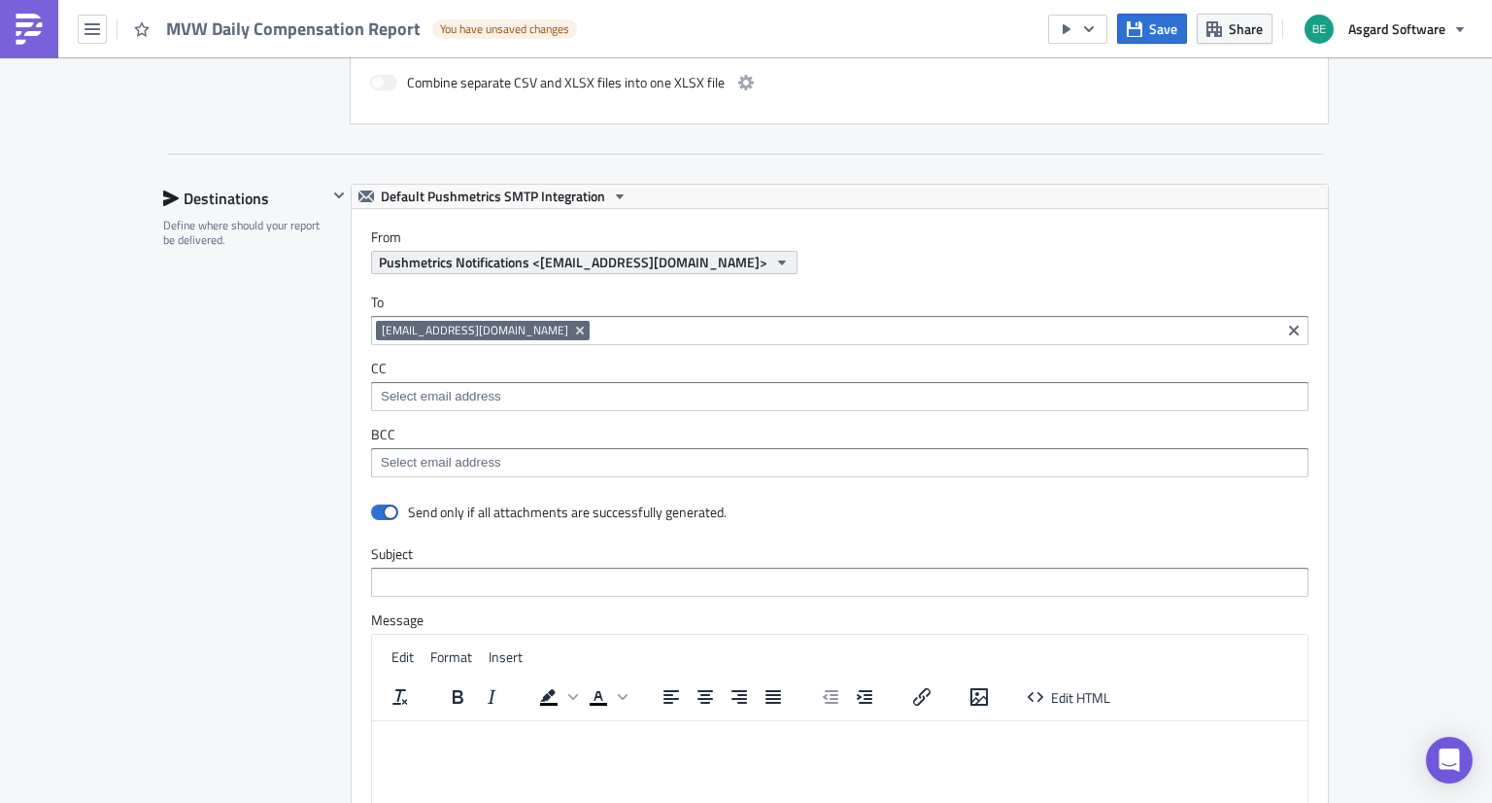
click at [774, 256] on icon "button" at bounding box center [782, 263] width 16 height 16
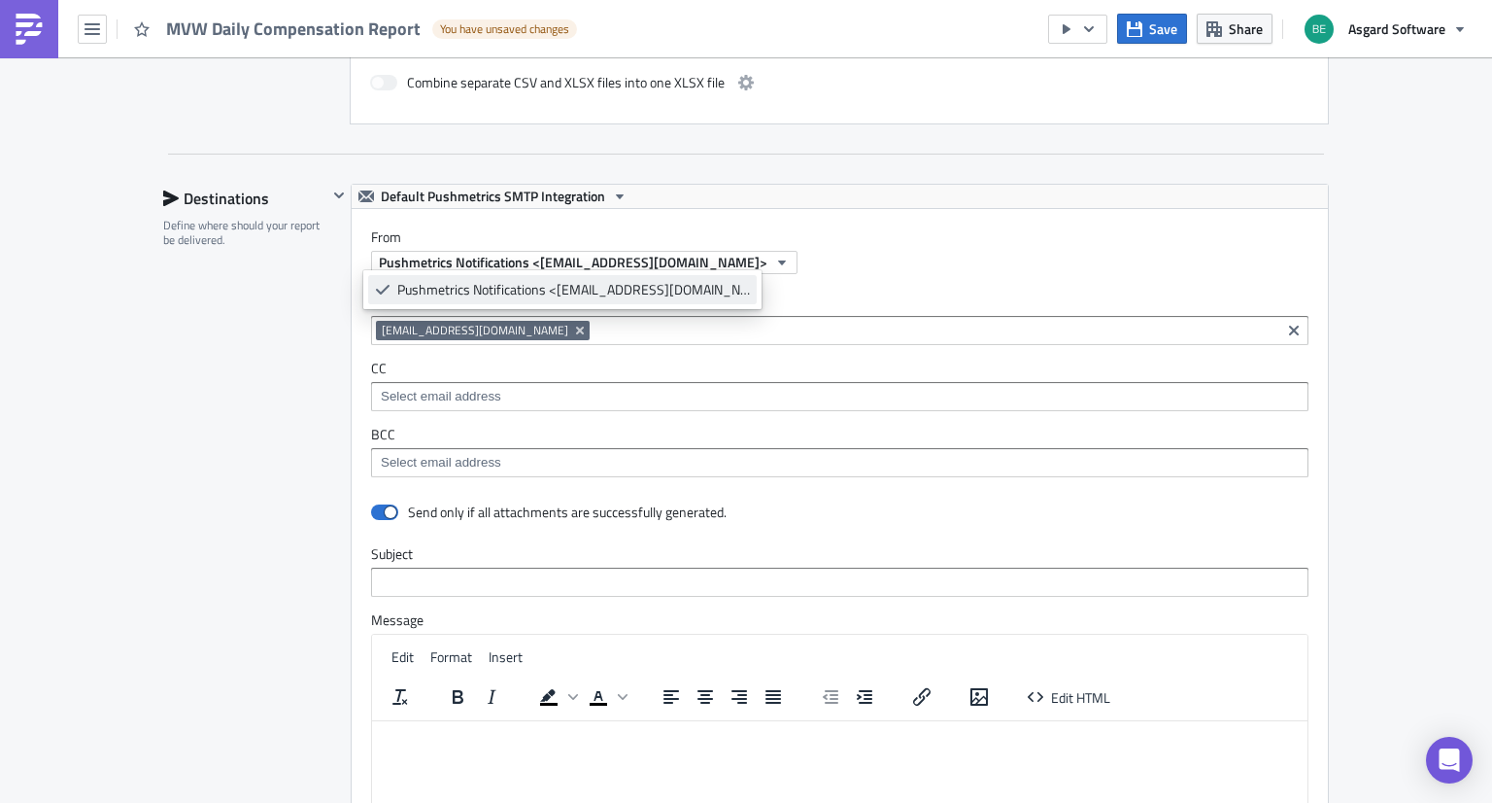
click at [375, 284] on icon at bounding box center [383, 290] width 16 height 16
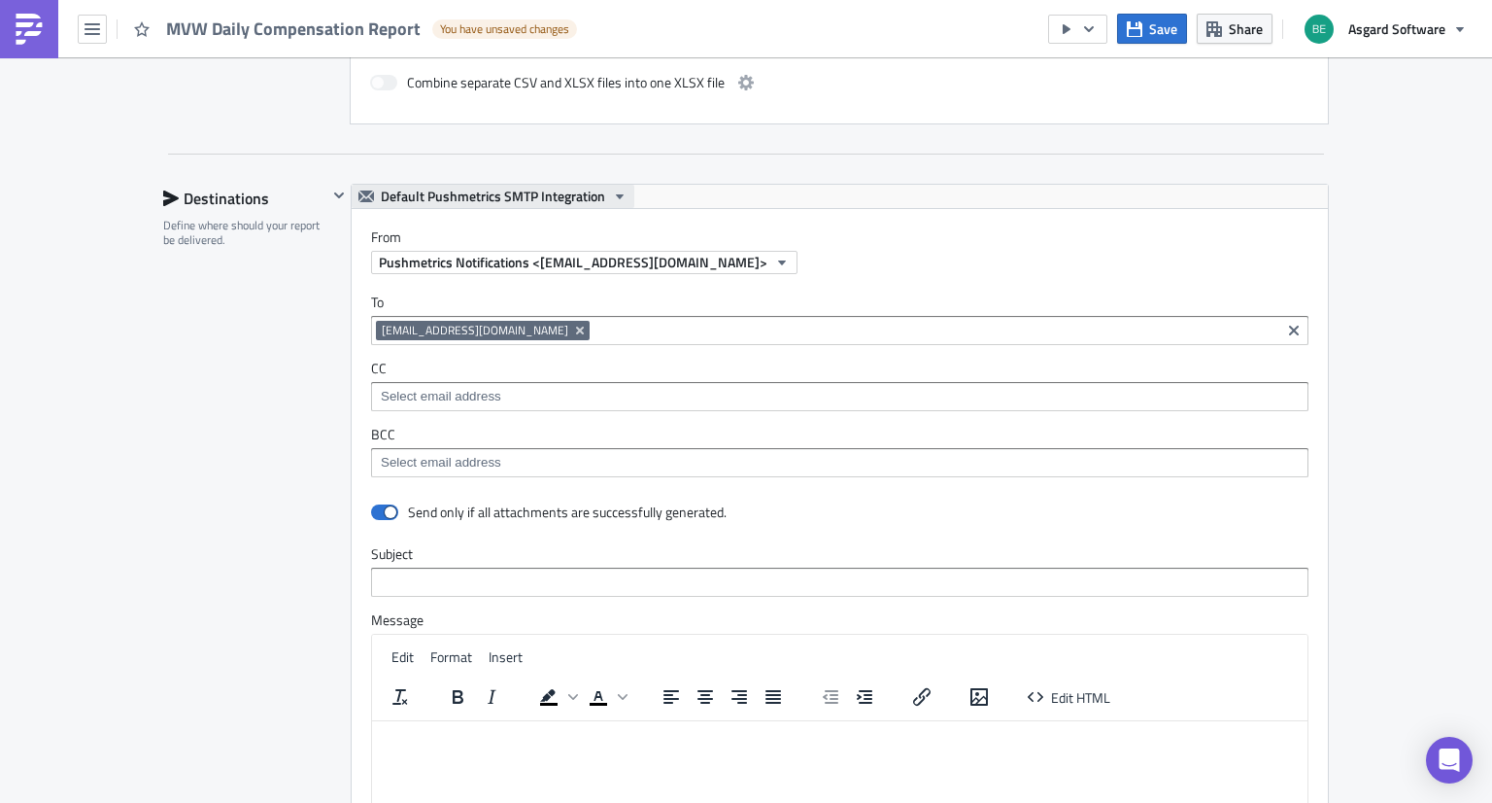
click at [598, 190] on button "Default Pushmetrics SMTP Integration" at bounding box center [493, 196] width 283 height 23
click at [194, 369] on div "Destinations Define where should your report be delivered." at bounding box center [245, 612] width 164 height 857
click at [525, 192] on span "Default Pushmetrics SMTP Integration" at bounding box center [493, 196] width 224 height 23
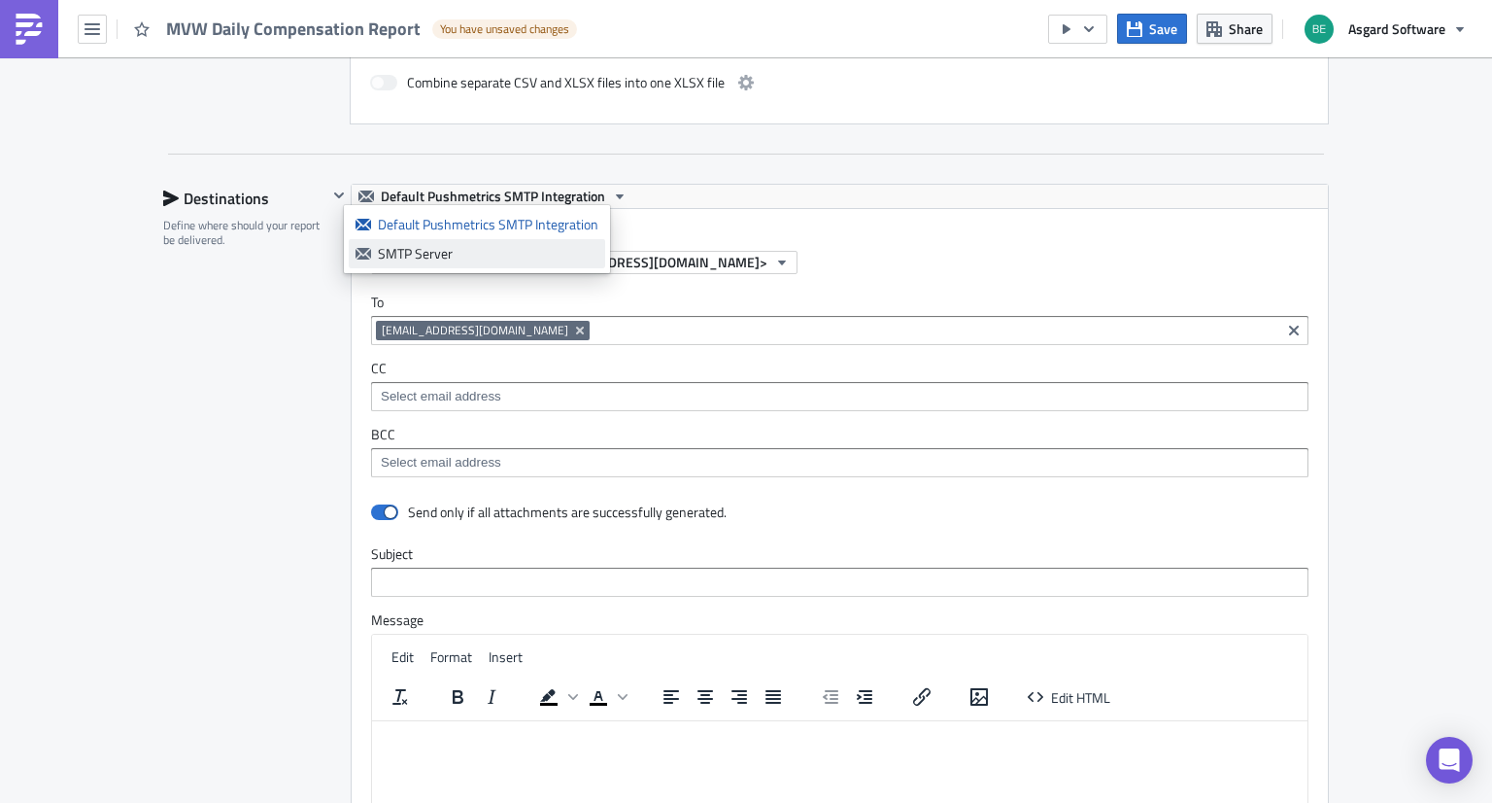
click at [453, 253] on div "SMTP Server" at bounding box center [488, 253] width 221 height 19
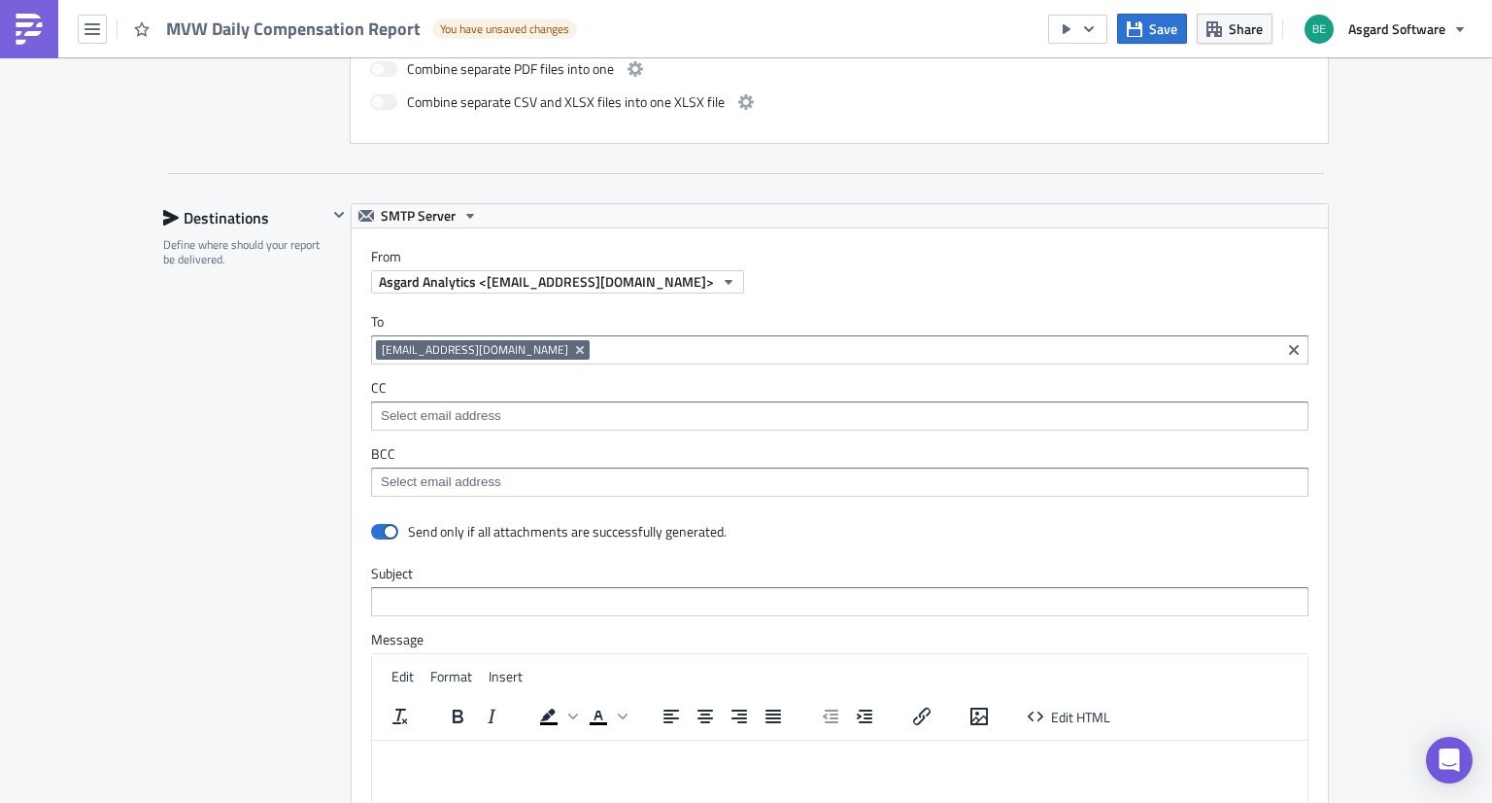
scroll to position [1610, 0]
click at [456, 474] on input at bounding box center [839, 480] width 926 height 19
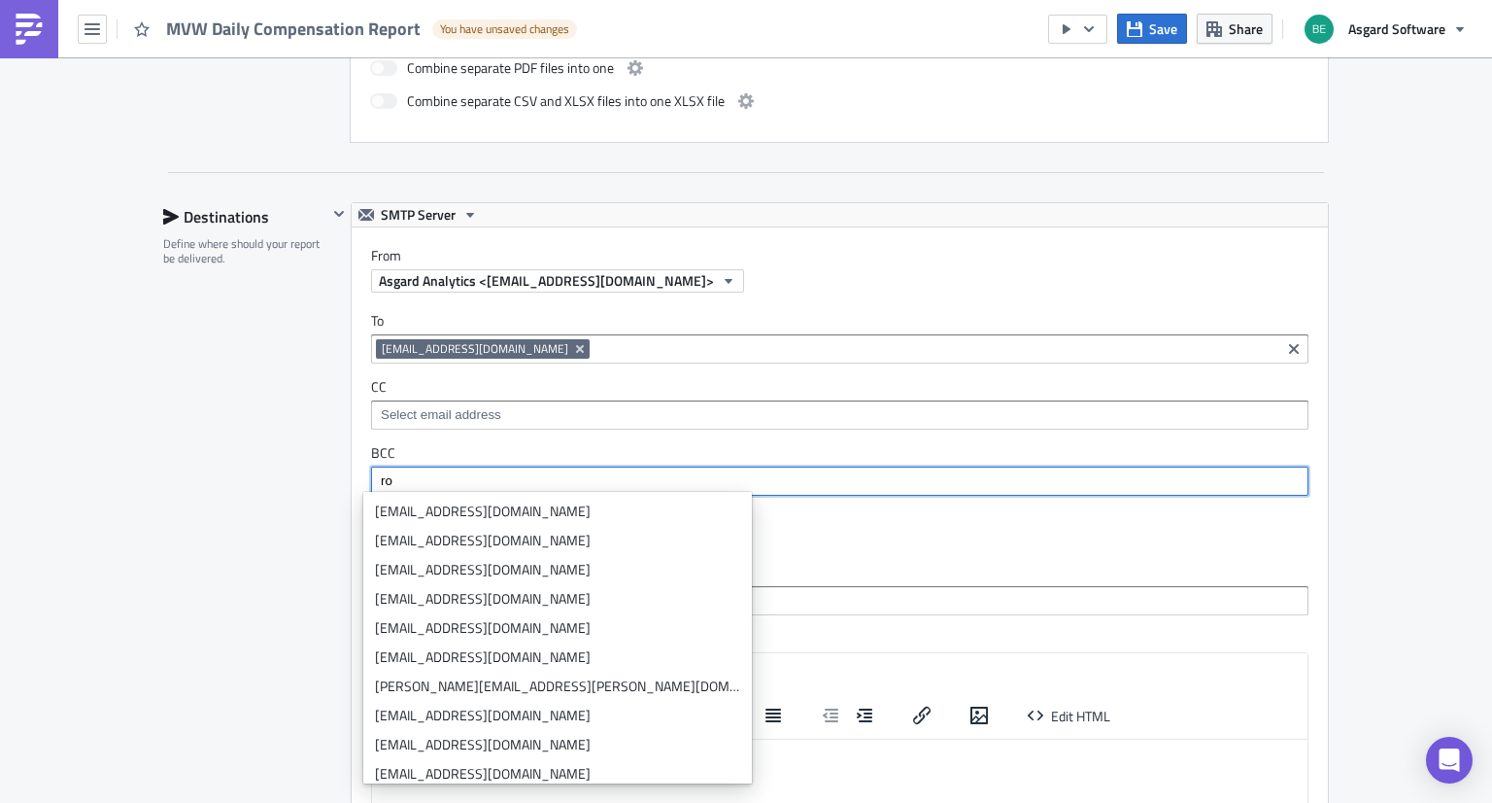
type input "r"
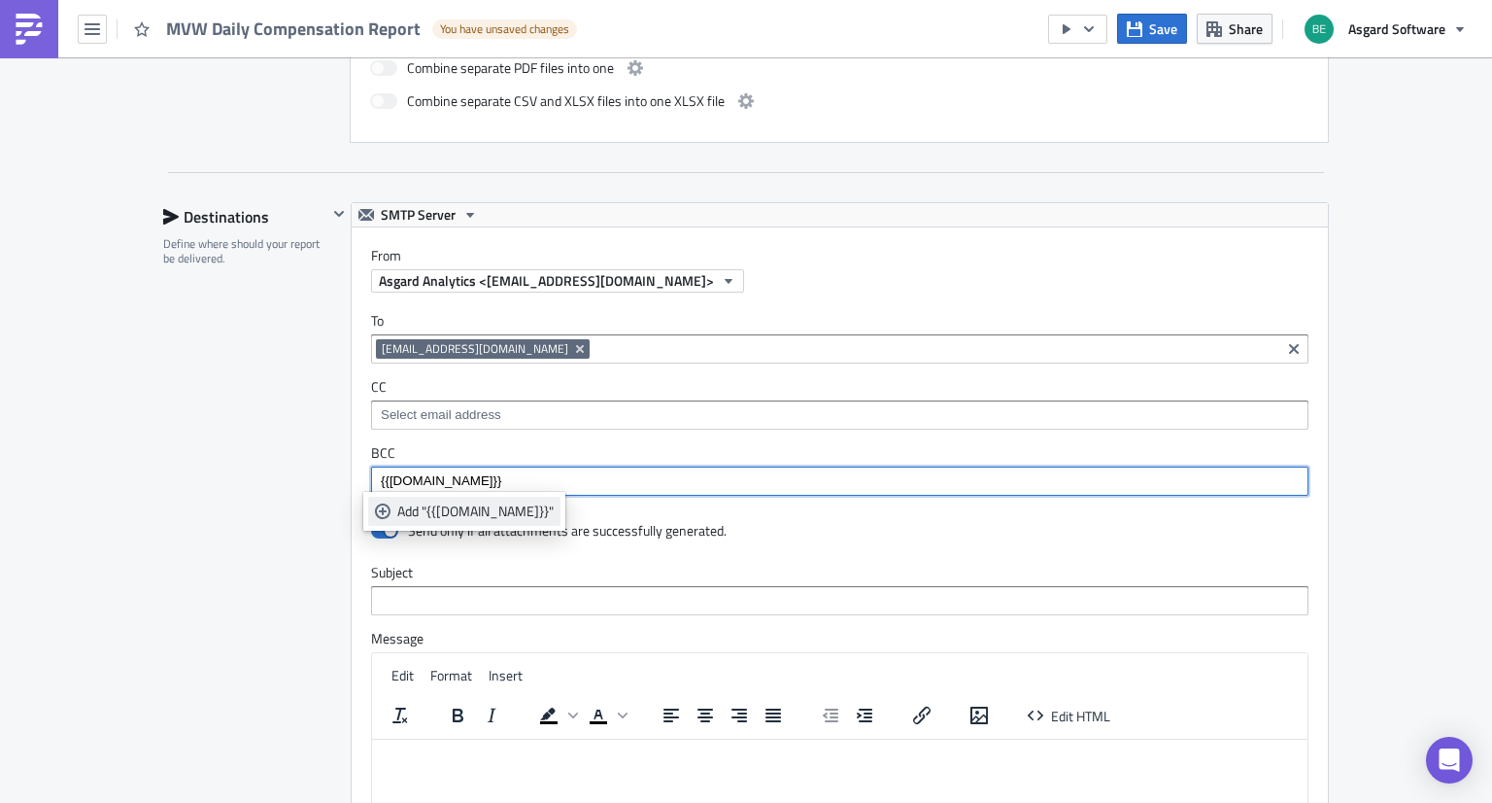
type input "{{row.email}}"
click at [455, 513] on div "Add "{{row.email}}"" at bounding box center [475, 510] width 156 height 19
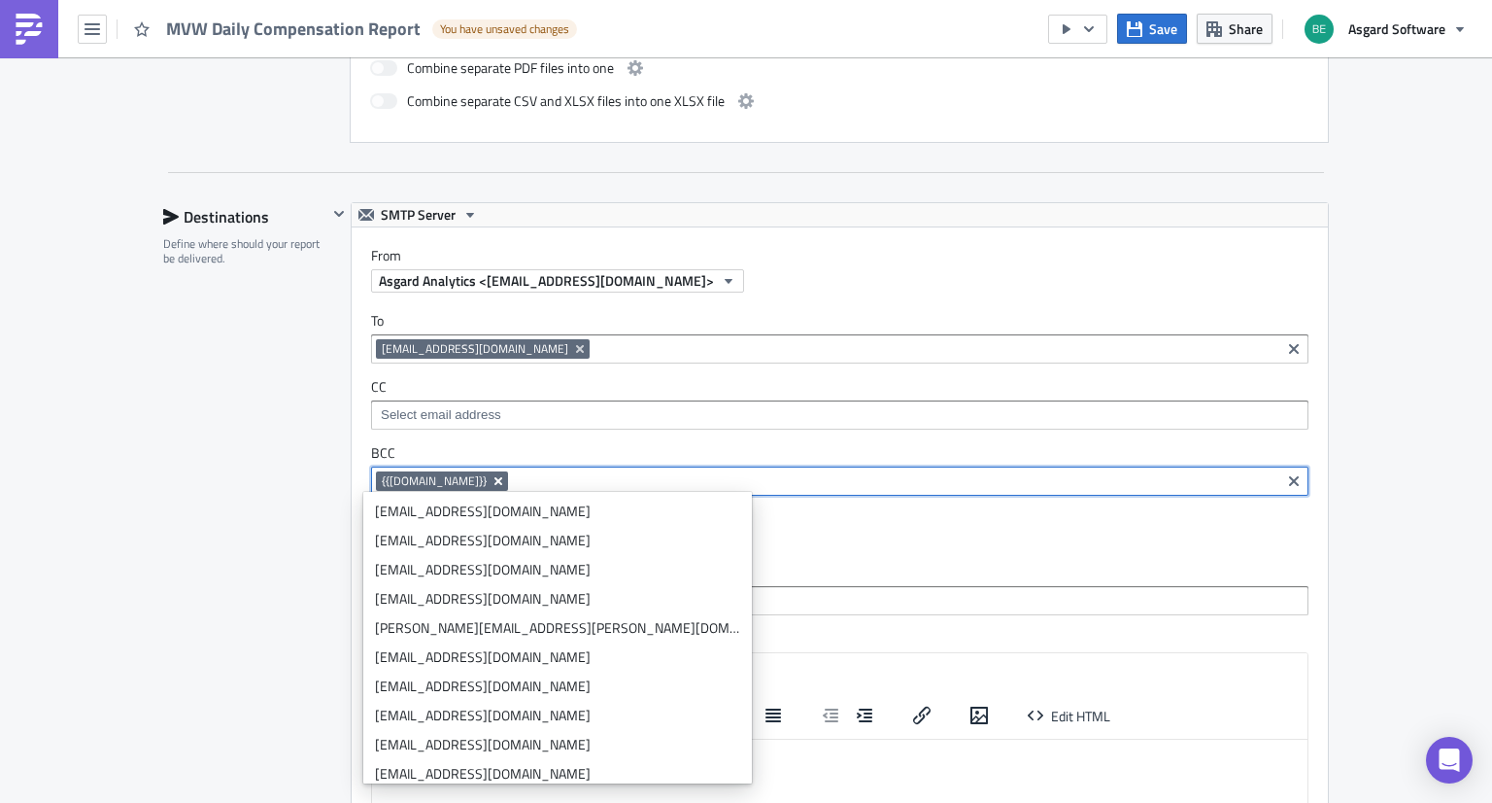
click at [491, 473] on icon "Remove Tag" at bounding box center [499, 481] width 16 height 16
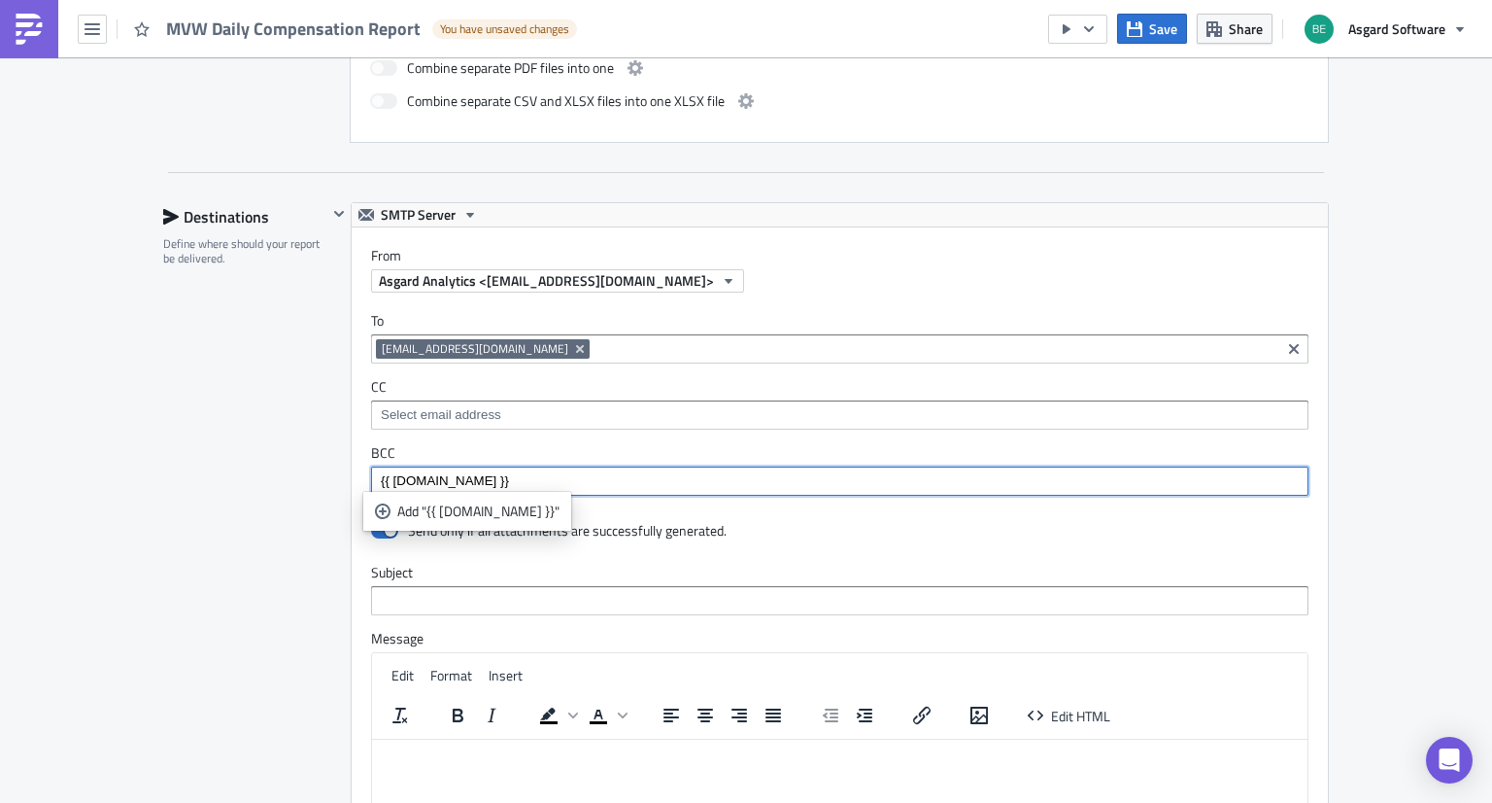
type input "{{ row.email }}"
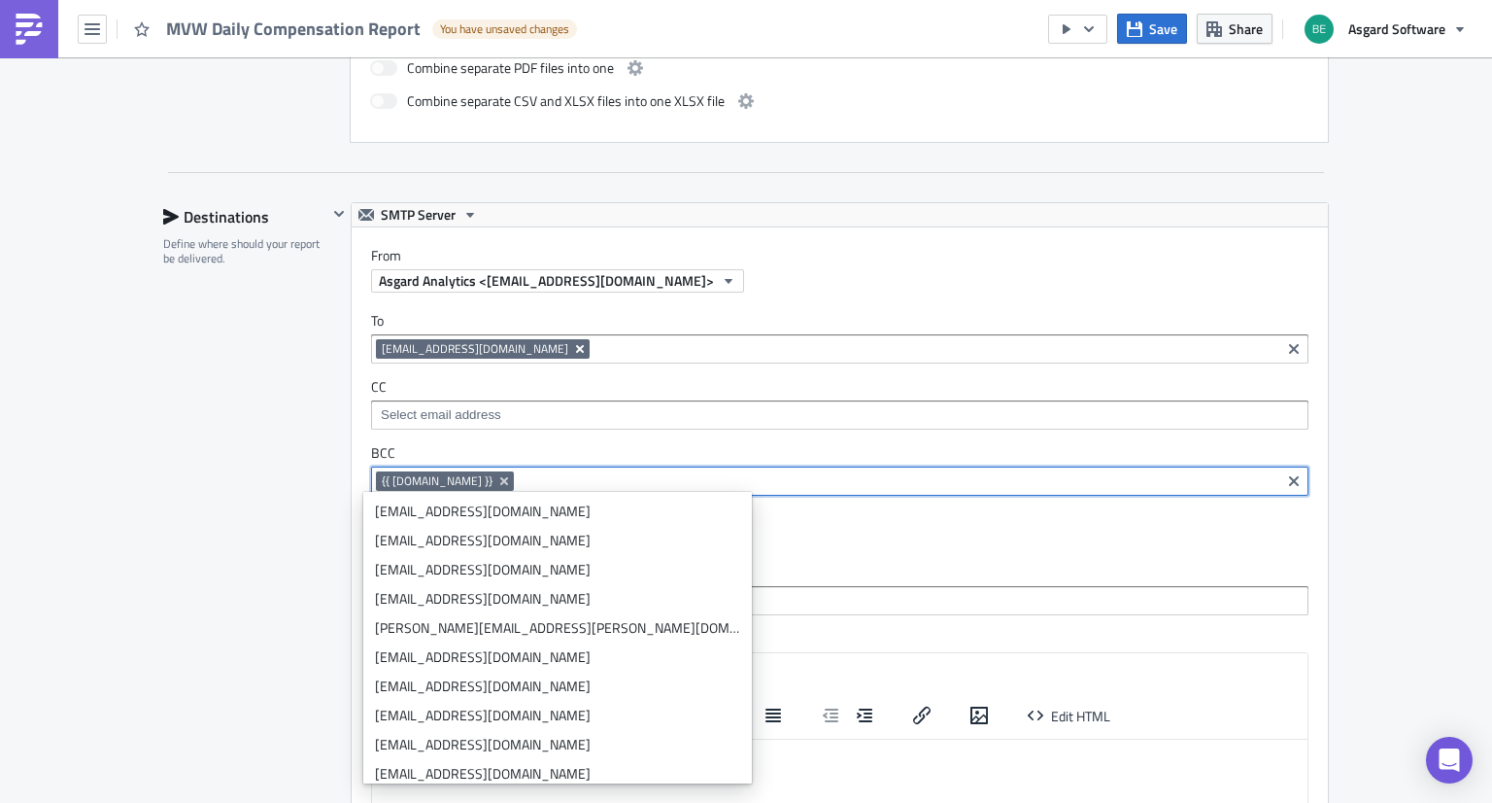
click at [572, 349] on icon "Remove Tag" at bounding box center [580, 349] width 16 height 16
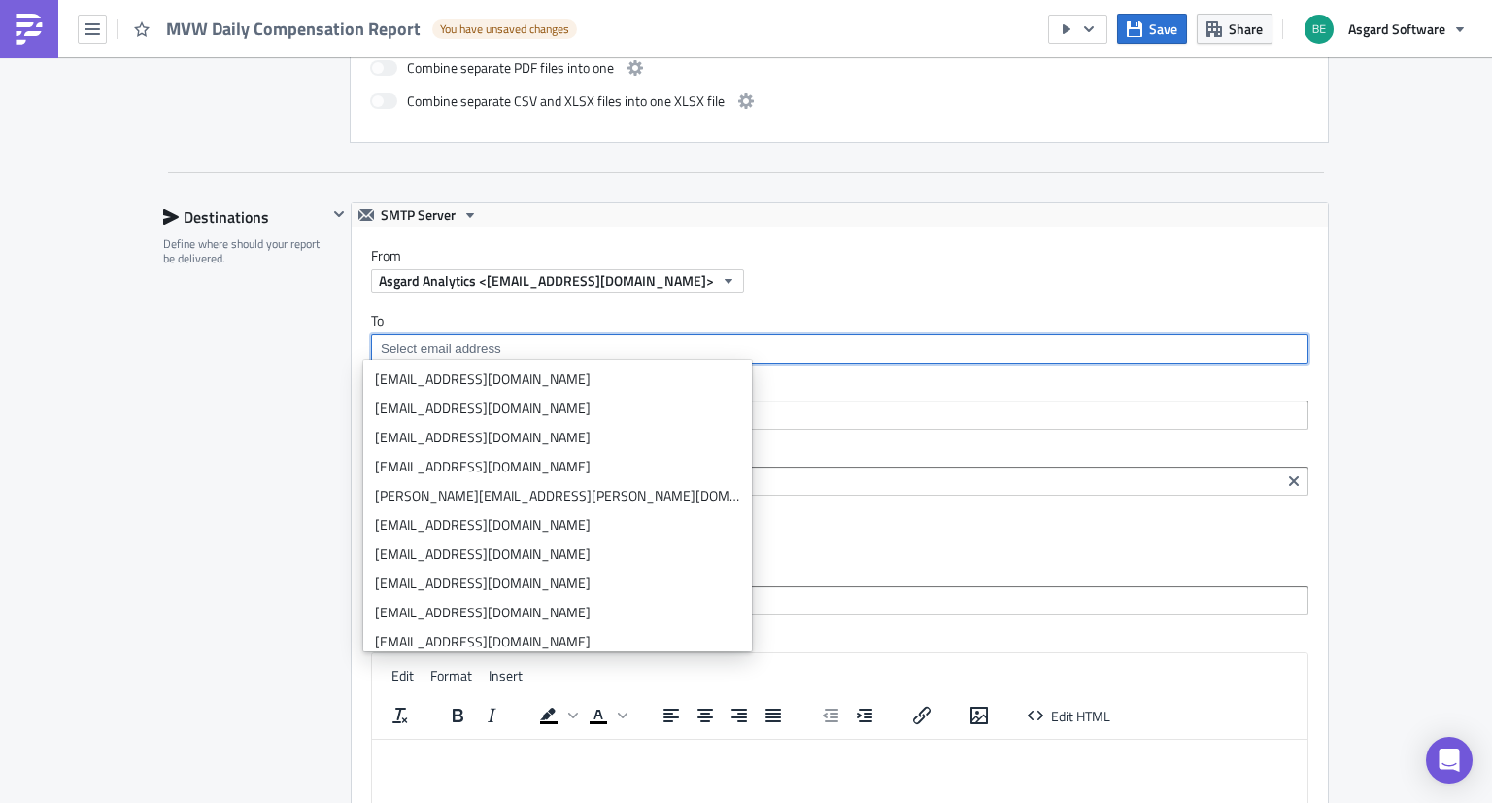
click at [236, 498] on div "Destinations Define where should your report be delivered." at bounding box center [245, 630] width 164 height 857
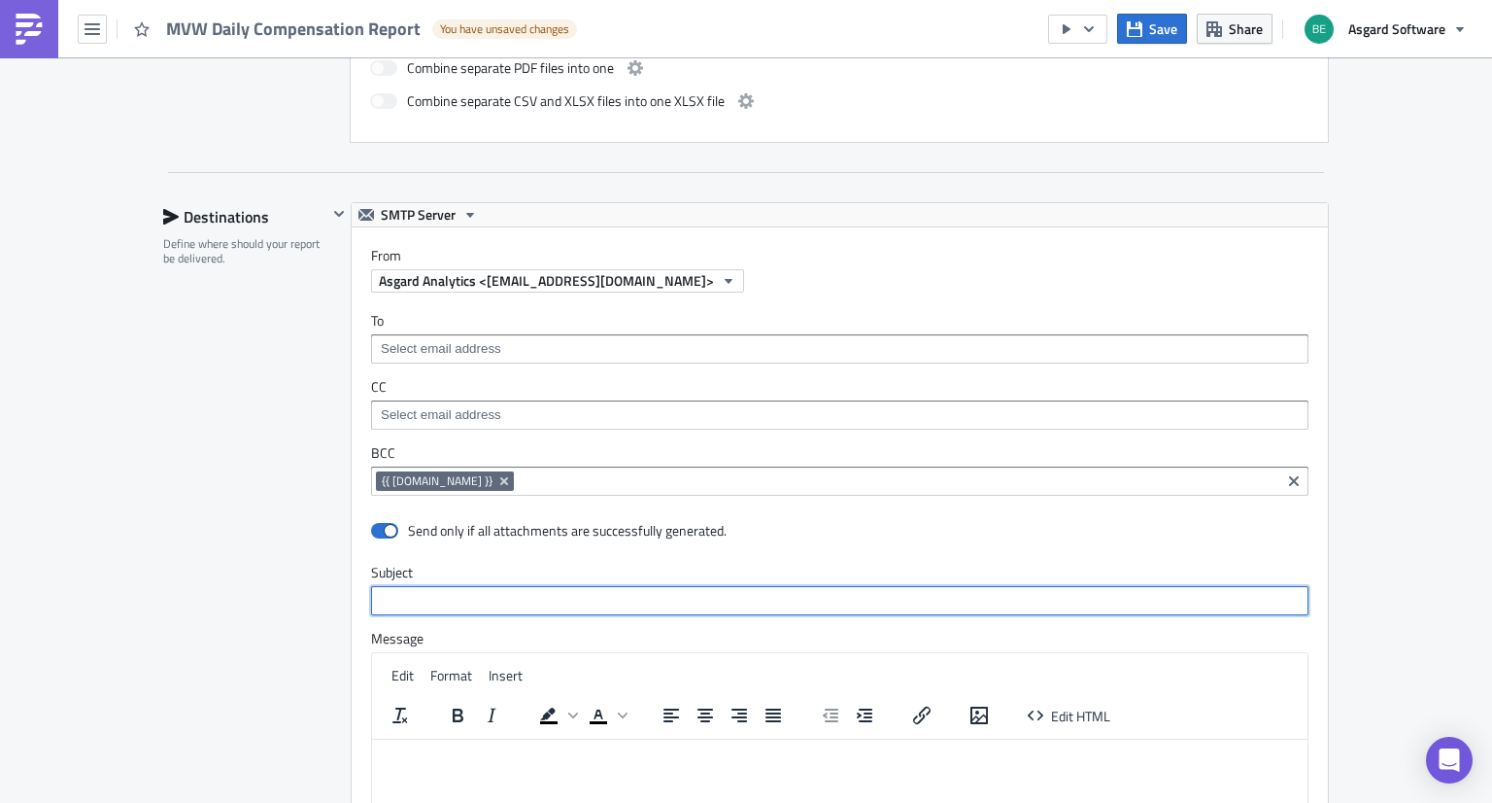
click at [447, 594] on input "text" at bounding box center [840, 600] width 938 height 29
paste input "Asgard Yesterday's Dashboard - {{ row.site }}"
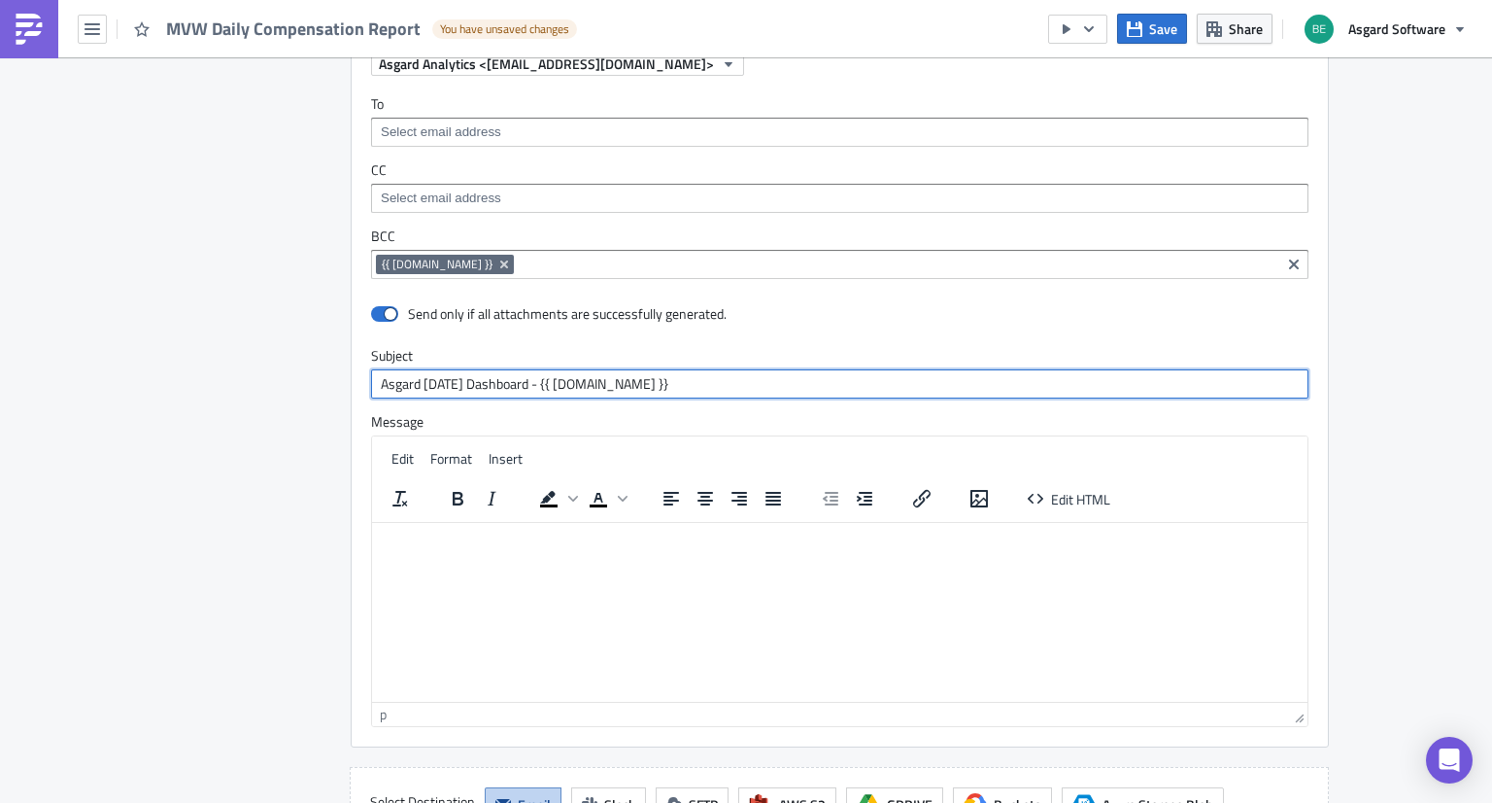
scroll to position [1831, 0]
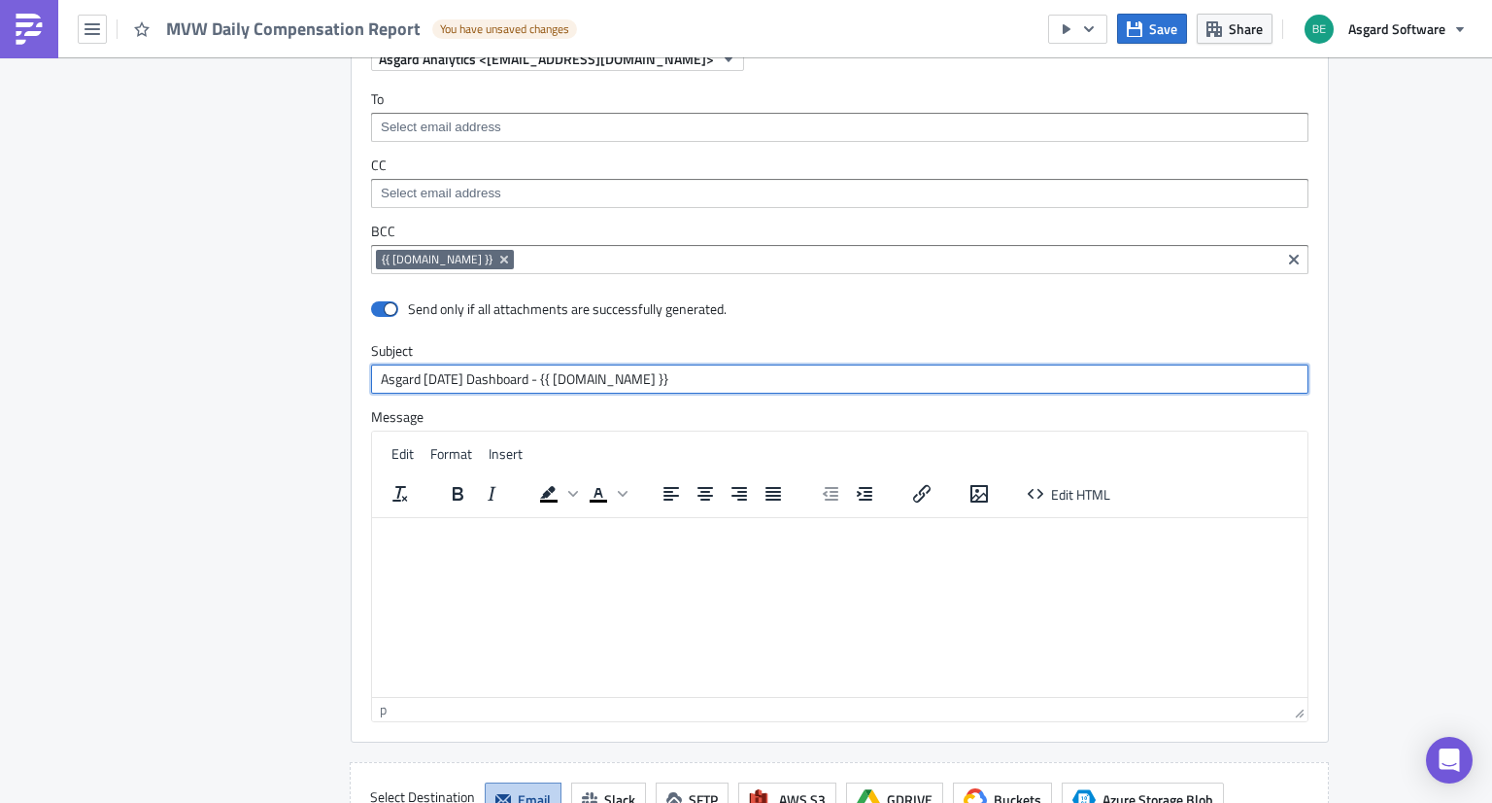
drag, startPoint x: 416, startPoint y: 371, endPoint x: 543, endPoint y: 386, distance: 128.1
click at [543, 386] on input "Asgard Yesterday's Dashboard - {{ row.site }}" at bounding box center [840, 378] width 938 height 29
type input "Asgard Daily Compensation Report - {{ row.site }}"
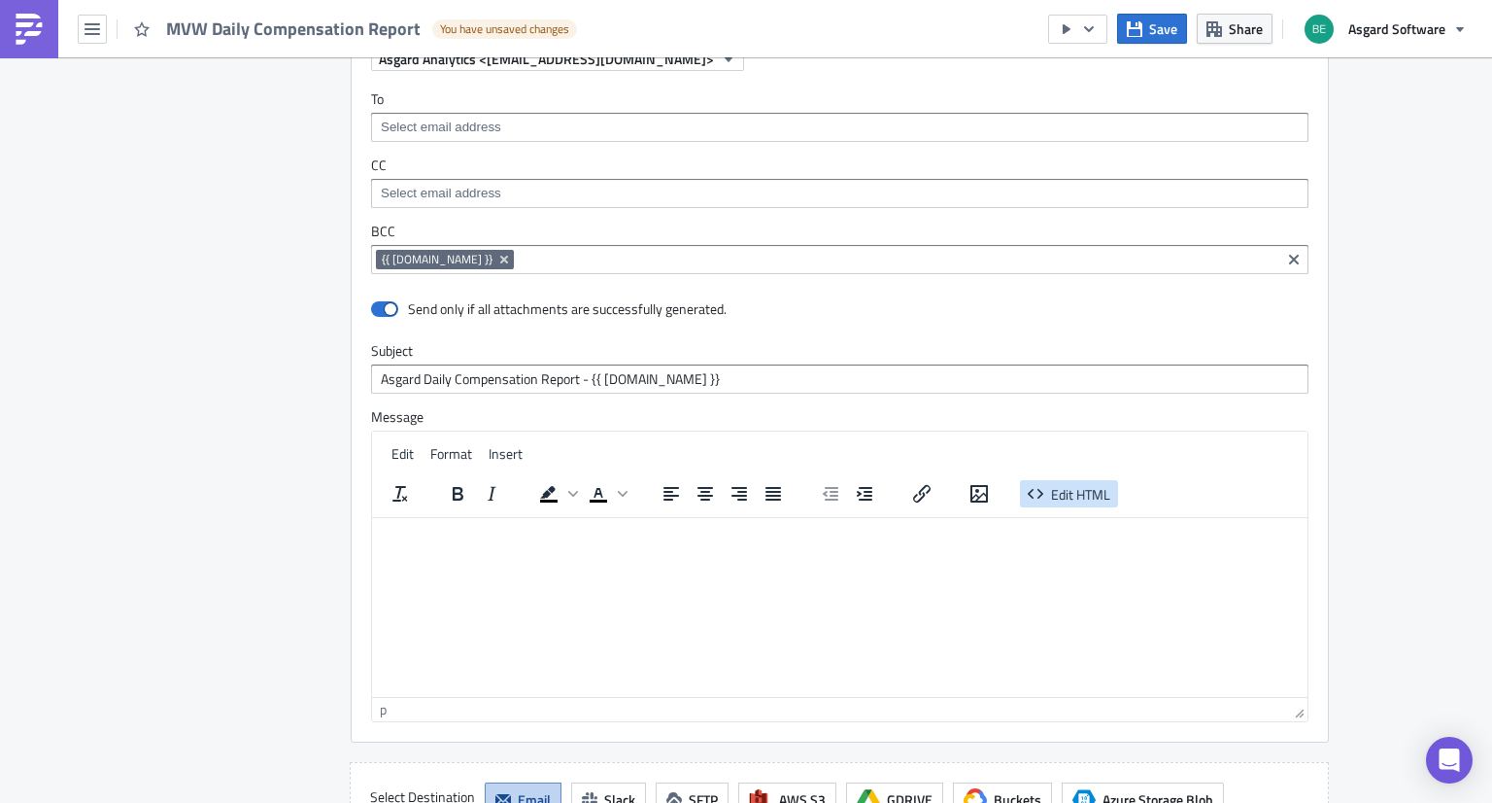
click at [1068, 501] on button "Edit HTML" at bounding box center [1069, 493] width 98 height 27
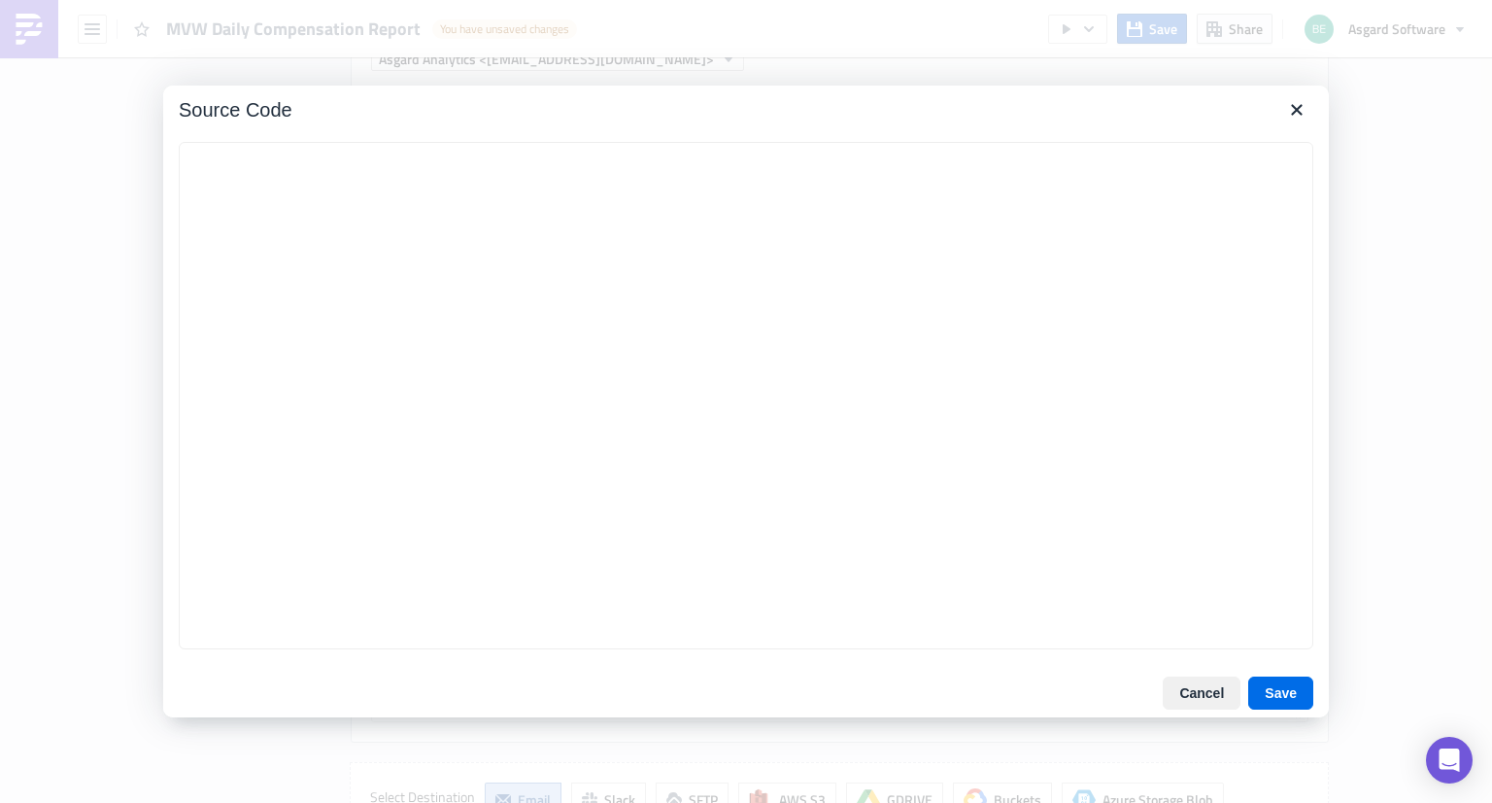
type textarea "<center> <table id="bodyTable" border="0" width="600" align="center"> <tbody> <…"
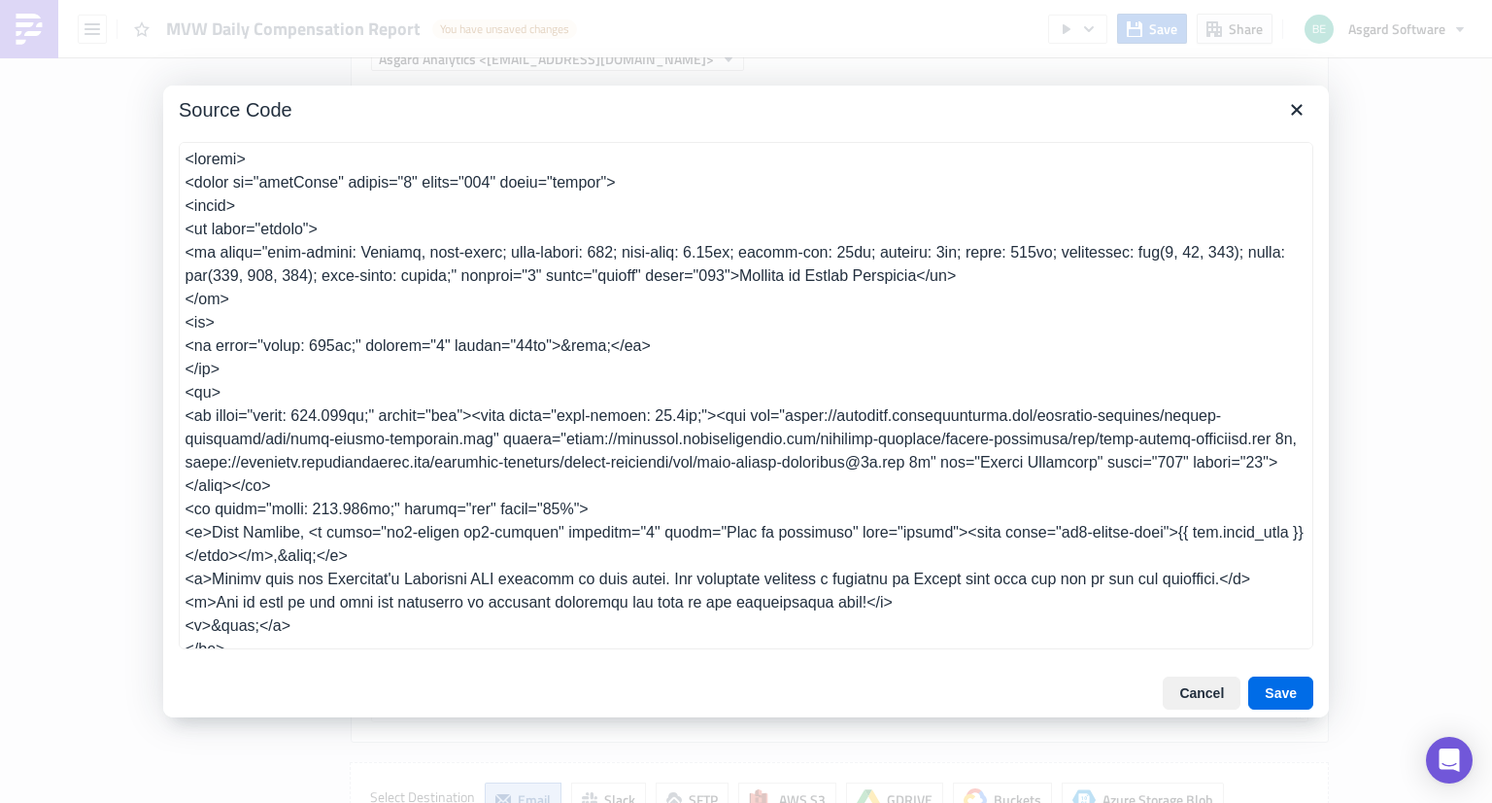
scroll to position [359, 0]
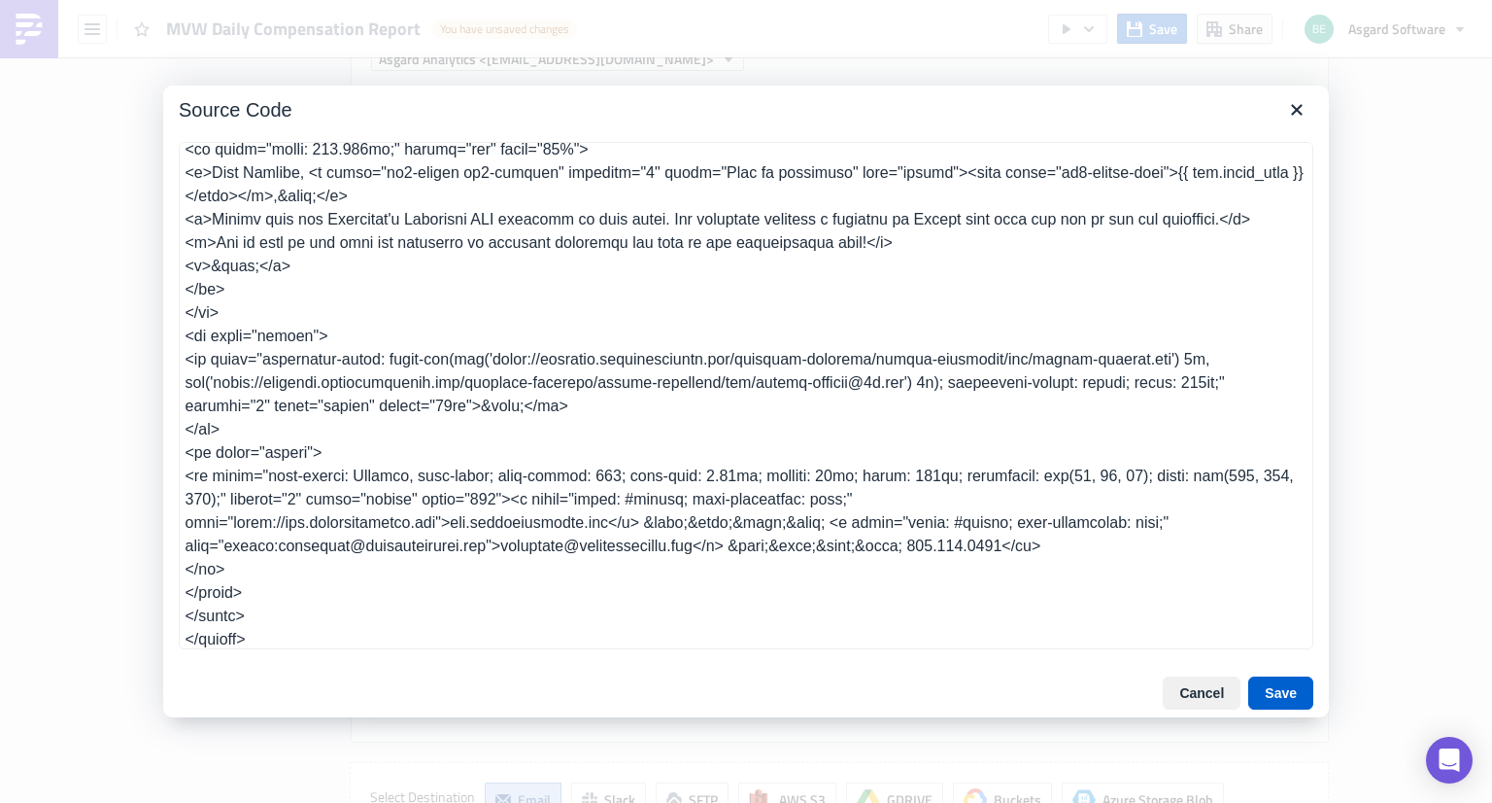
click at [1290, 689] on button "Save" at bounding box center [1280, 692] width 65 height 33
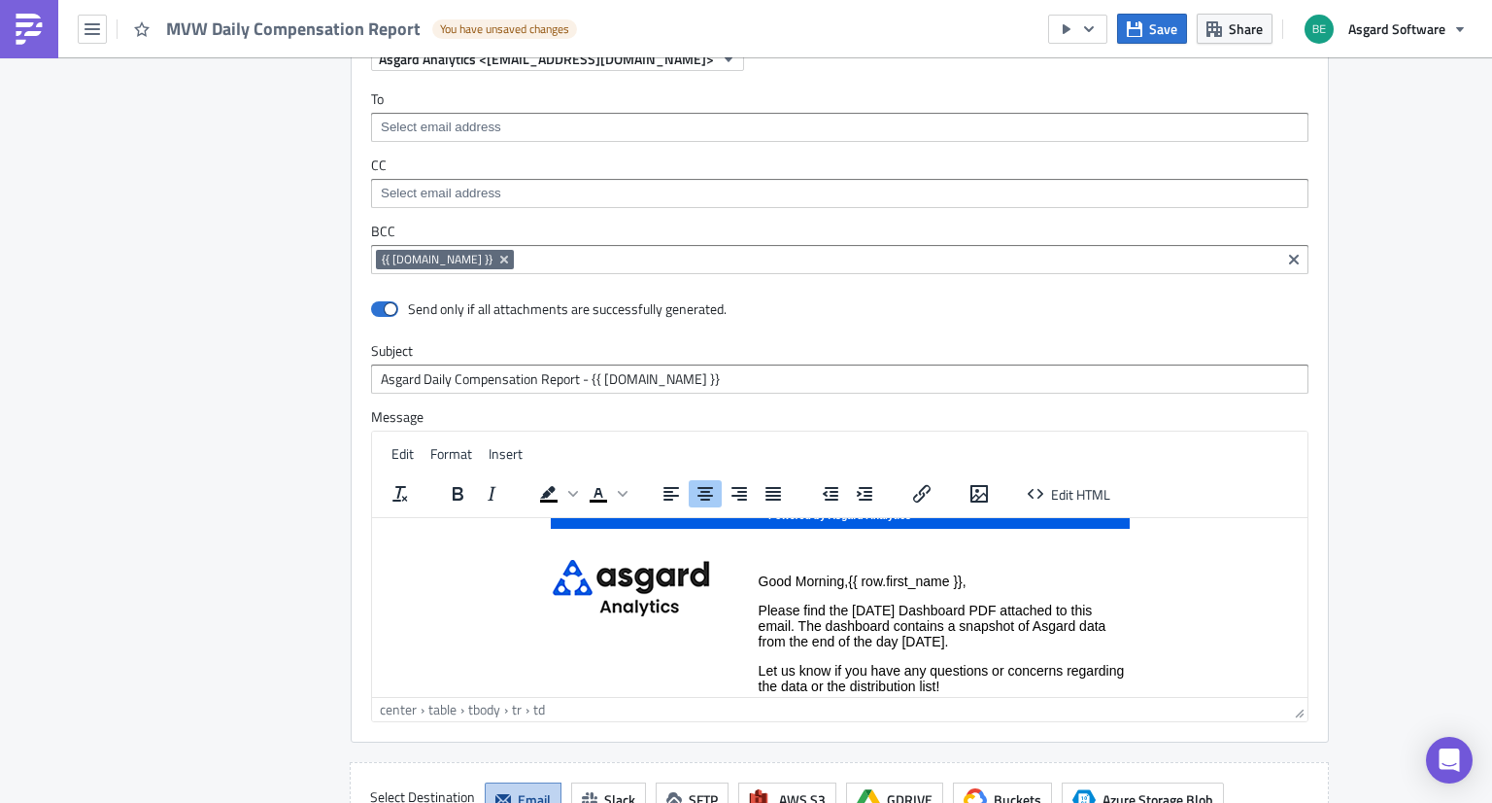
scroll to position [27, 0]
drag, startPoint x: 982, startPoint y: 609, endPoint x: 843, endPoint y: 594, distance: 139.8
click at [843, 594] on td "Good Morning, {{ row.first_name }} , Please find the Yesterday's Dashboard PDF …" at bounding box center [944, 646] width 372 height 179
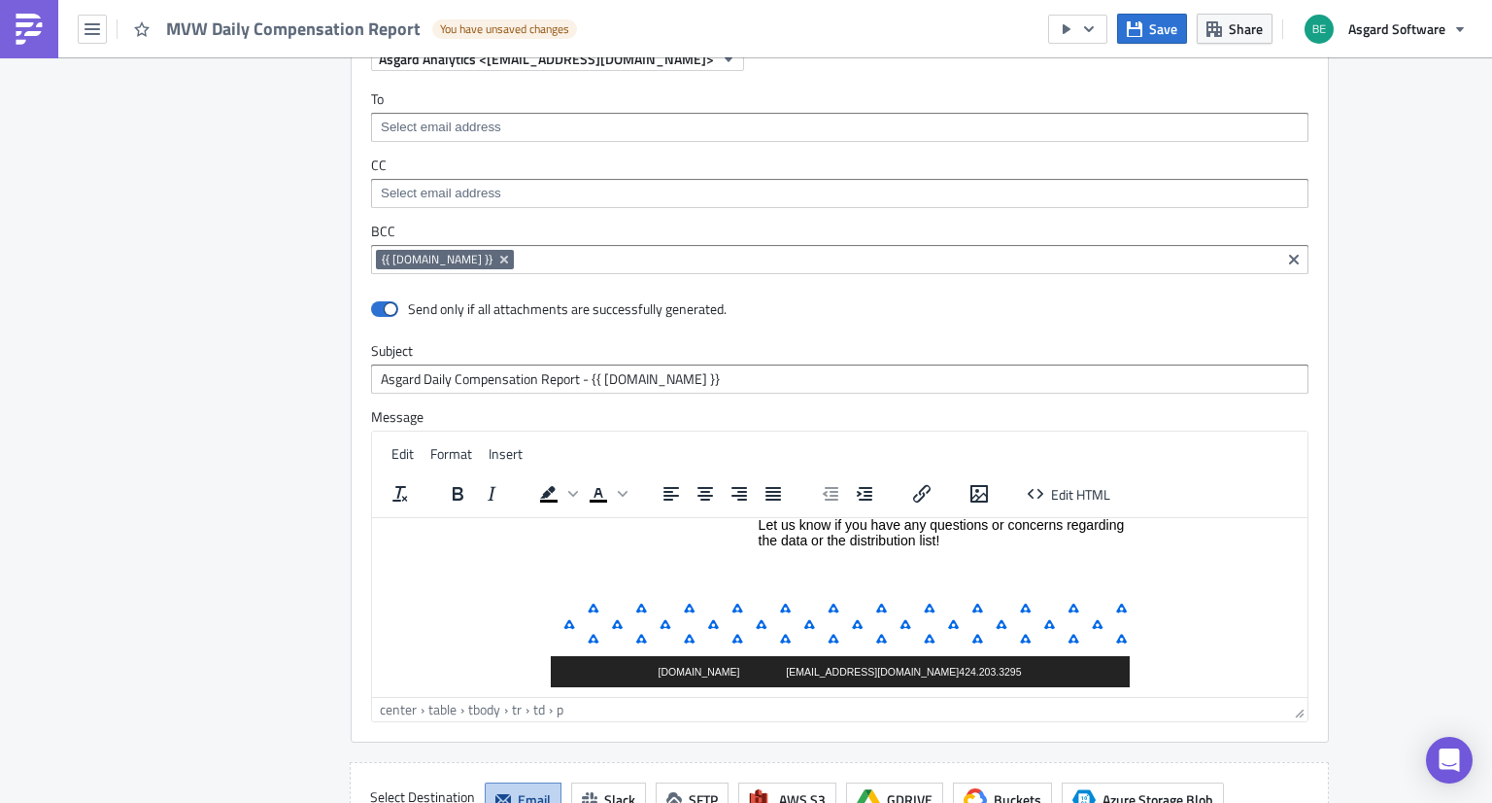
scroll to position [2219, 0]
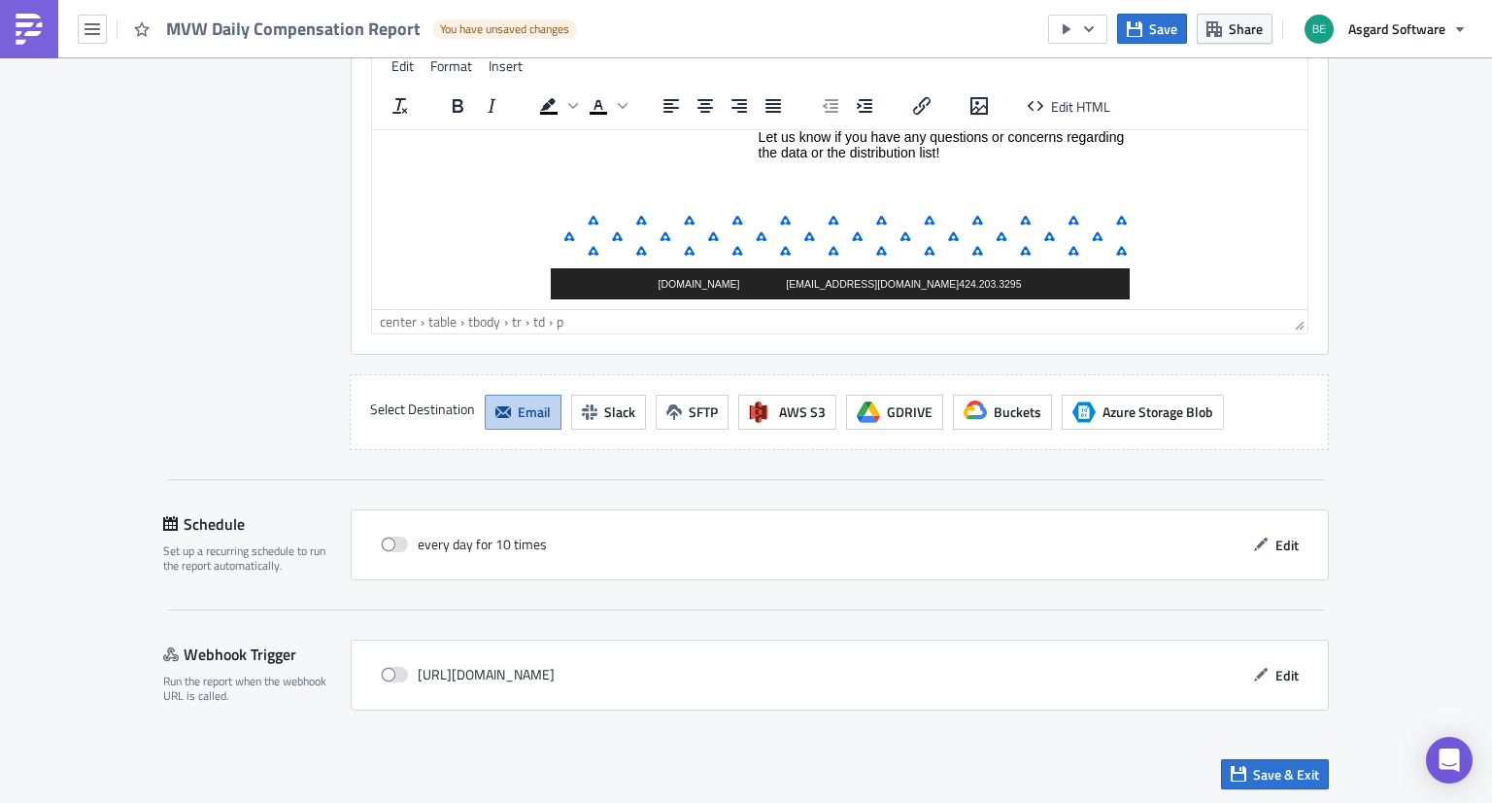
click at [394, 524] on div "every day for 10 times Edit" at bounding box center [840, 544] width 978 height 71
click at [392, 536] on span at bounding box center [394, 544] width 27 height 16
click at [392, 538] on input "checkbox" at bounding box center [391, 544] width 13 height 13
checkbox input "true"
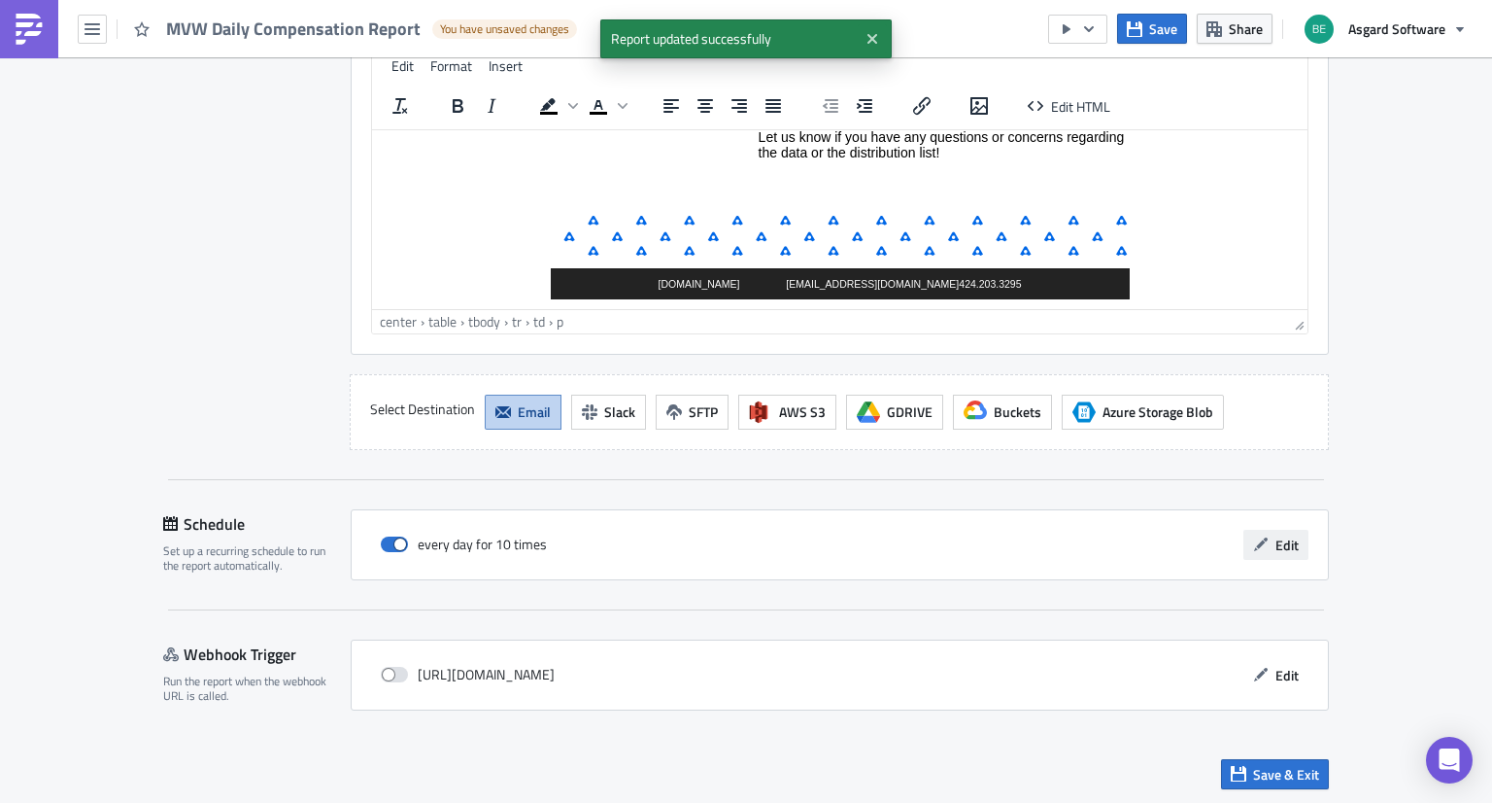
click at [1276, 547] on span "Edit" at bounding box center [1287, 544] width 23 height 20
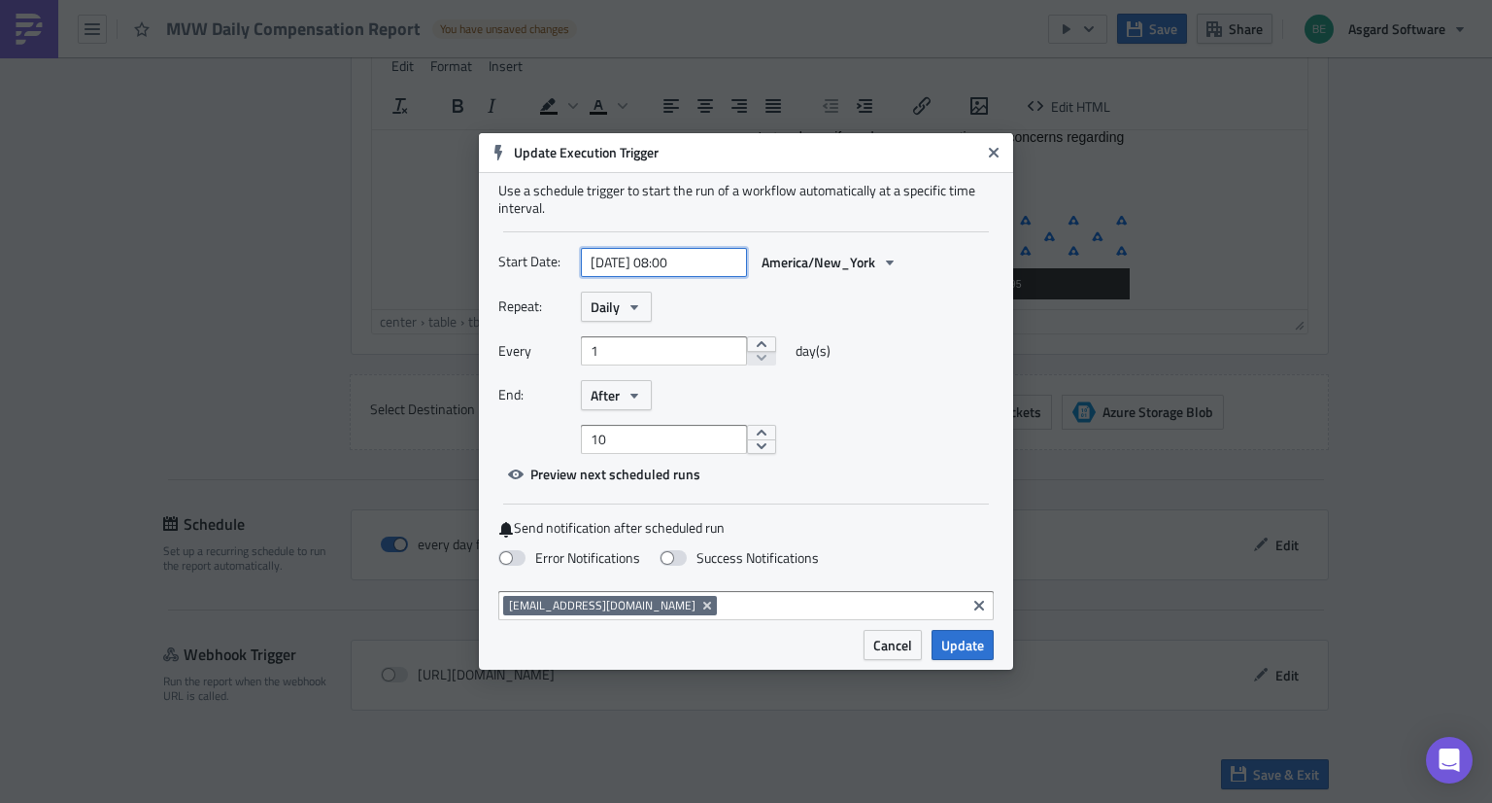
click at [678, 258] on input "2025-08-14 08:00" at bounding box center [664, 262] width 166 height 29
select select "7"
select select "2025"
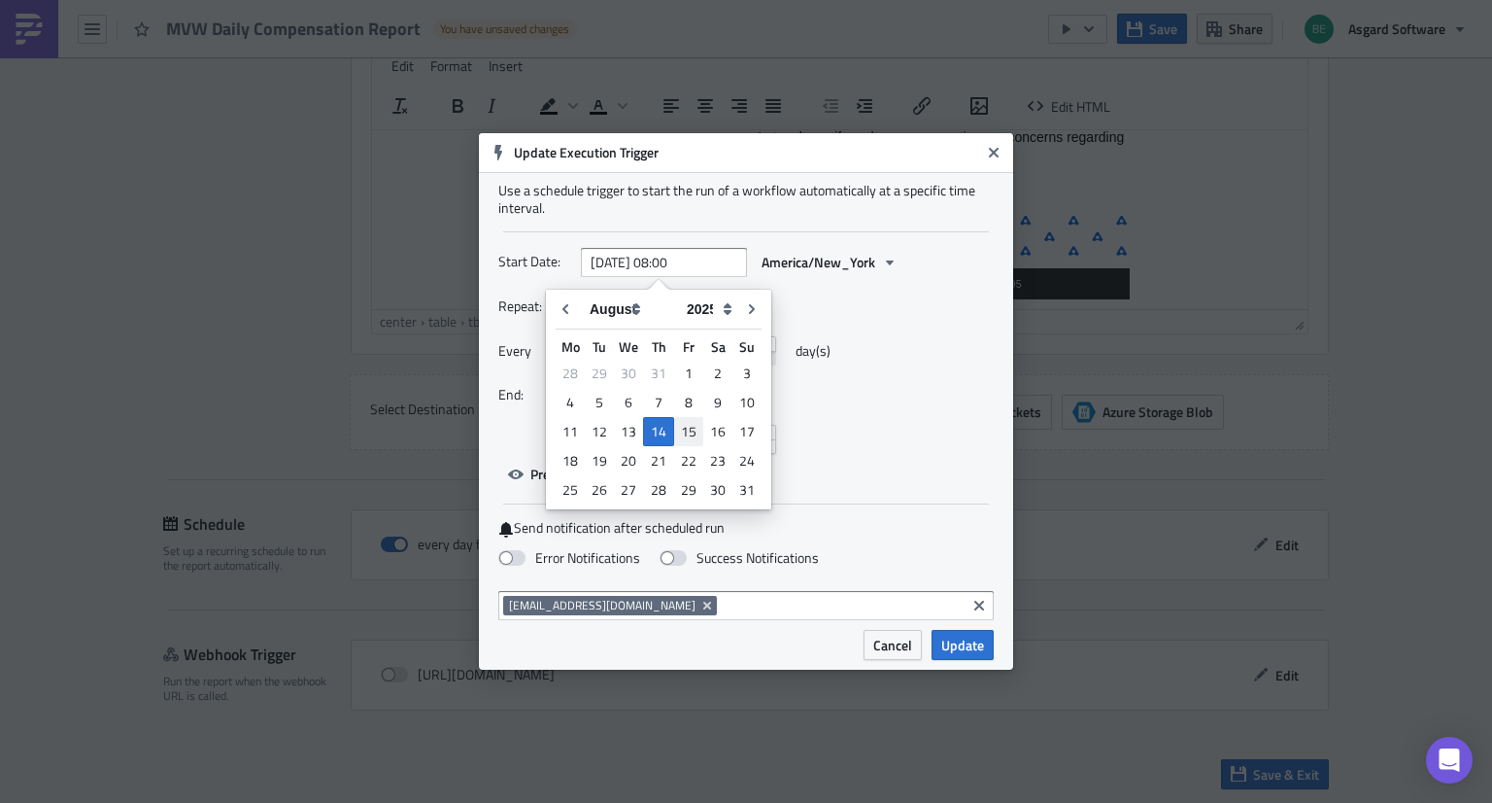
click at [692, 430] on div "15" at bounding box center [688, 431] width 29 height 27
type input "[DATE] 08:00"
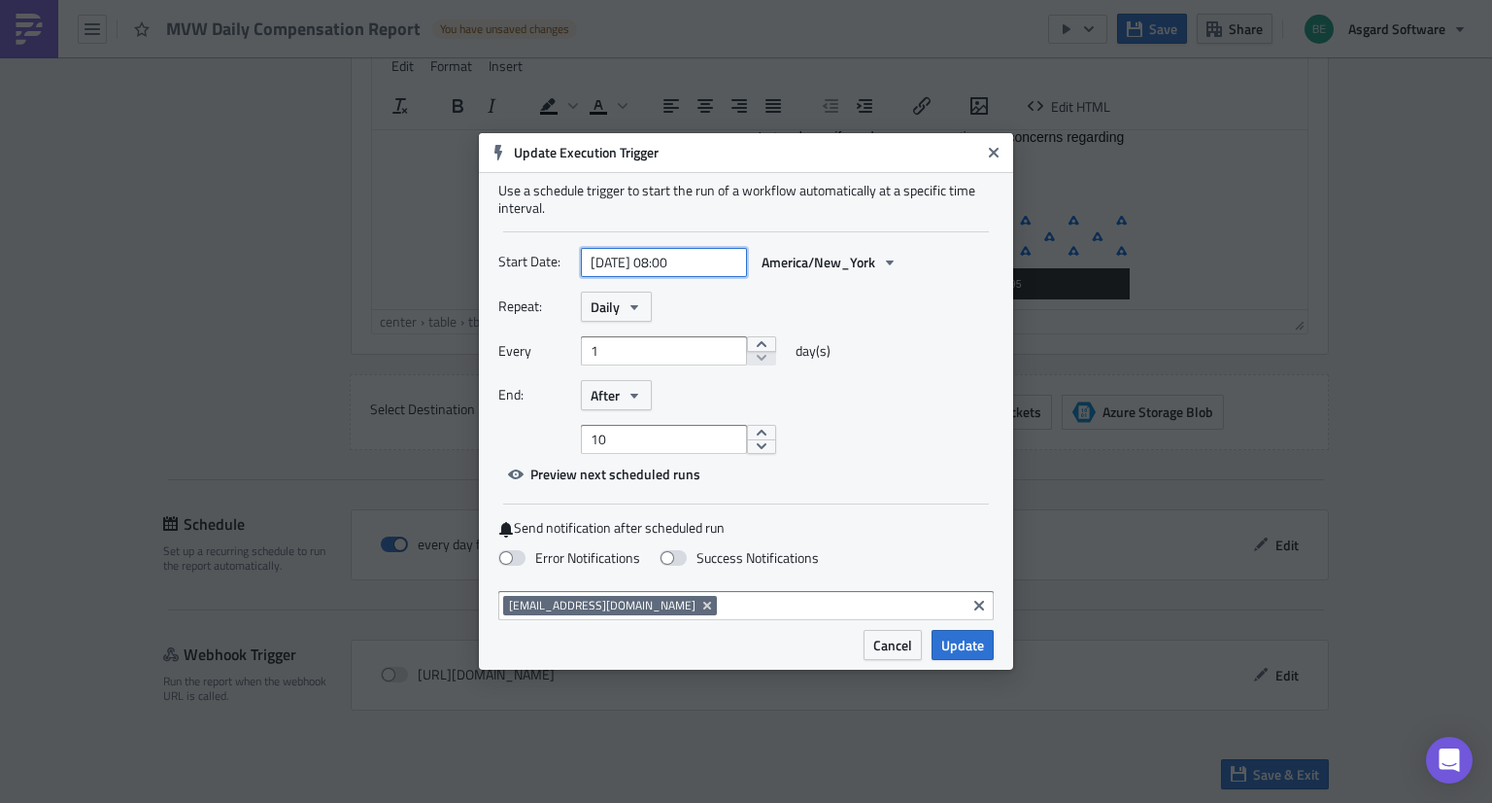
select select "7"
select select "2025"
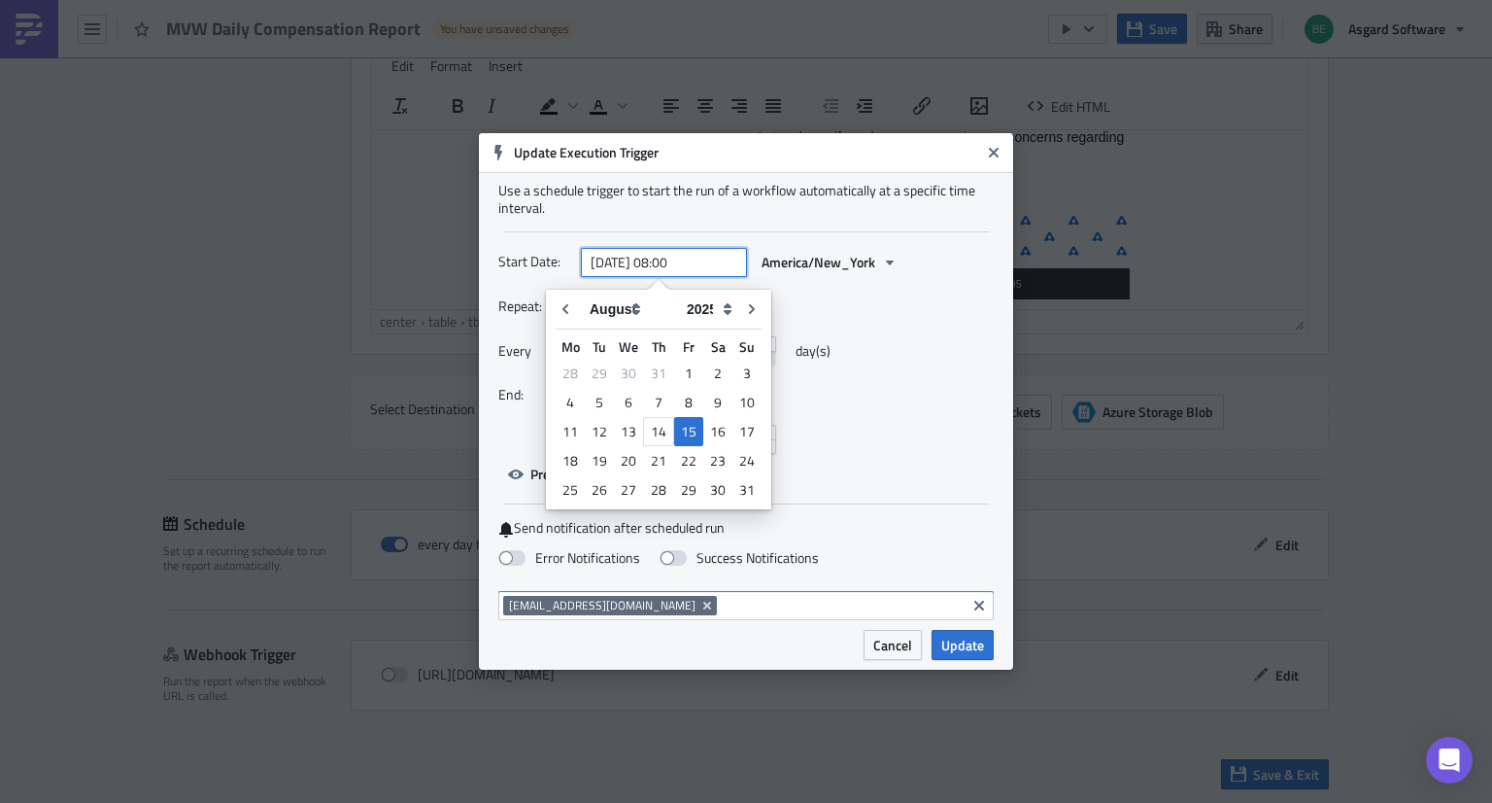
click at [675, 261] on input "[DATE] 08:00" at bounding box center [664, 262] width 166 height 29
type input "2025-08-15 06:00"
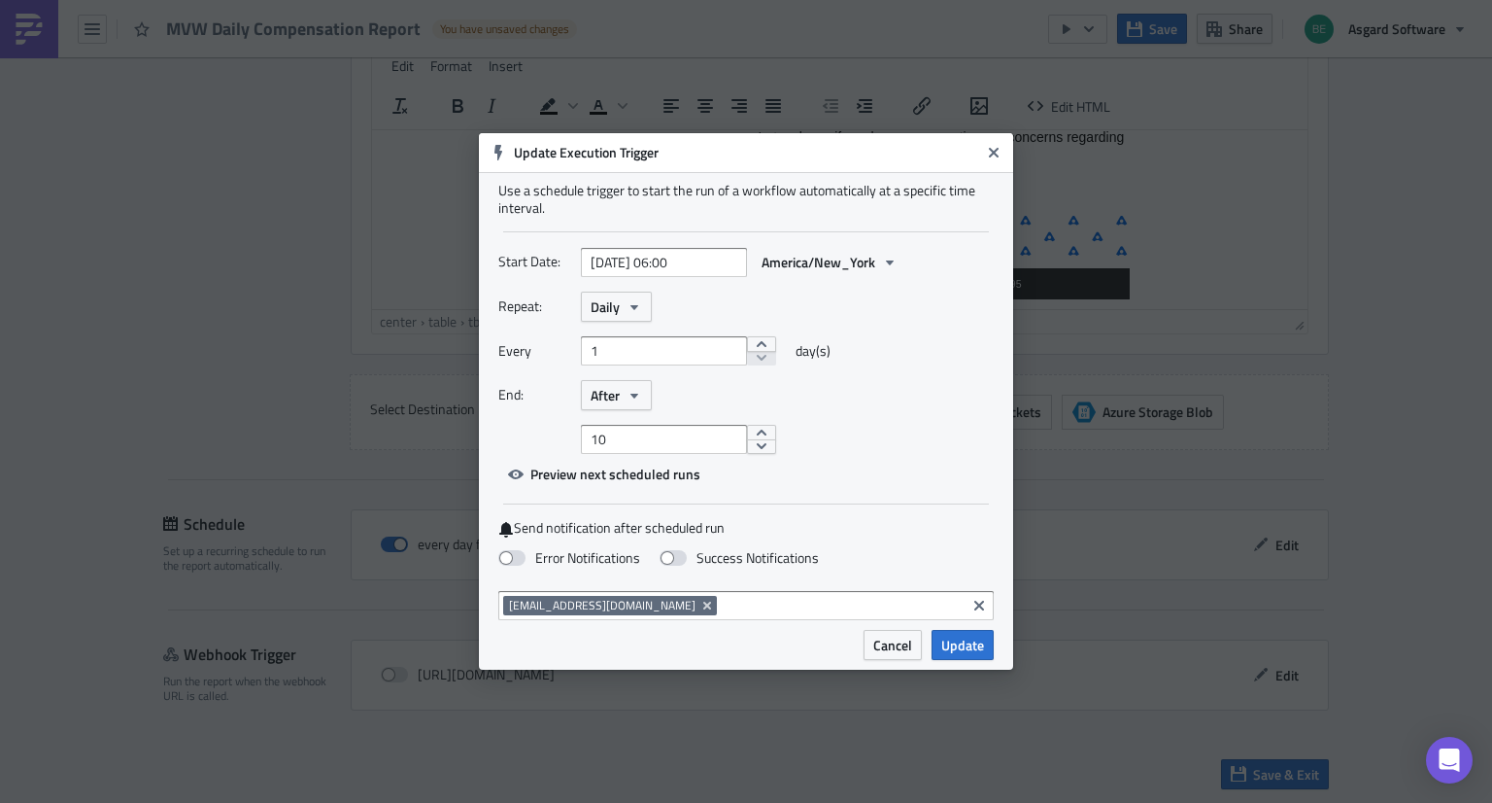
click at [852, 285] on div "Start Date: 2025-08-15 06:00 America/New_York" at bounding box center [745, 269] width 495 height 45
click at [620, 396] on button "After" at bounding box center [616, 395] width 71 height 30
click at [631, 427] on div "Never" at bounding box center [673, 430] width 161 height 19
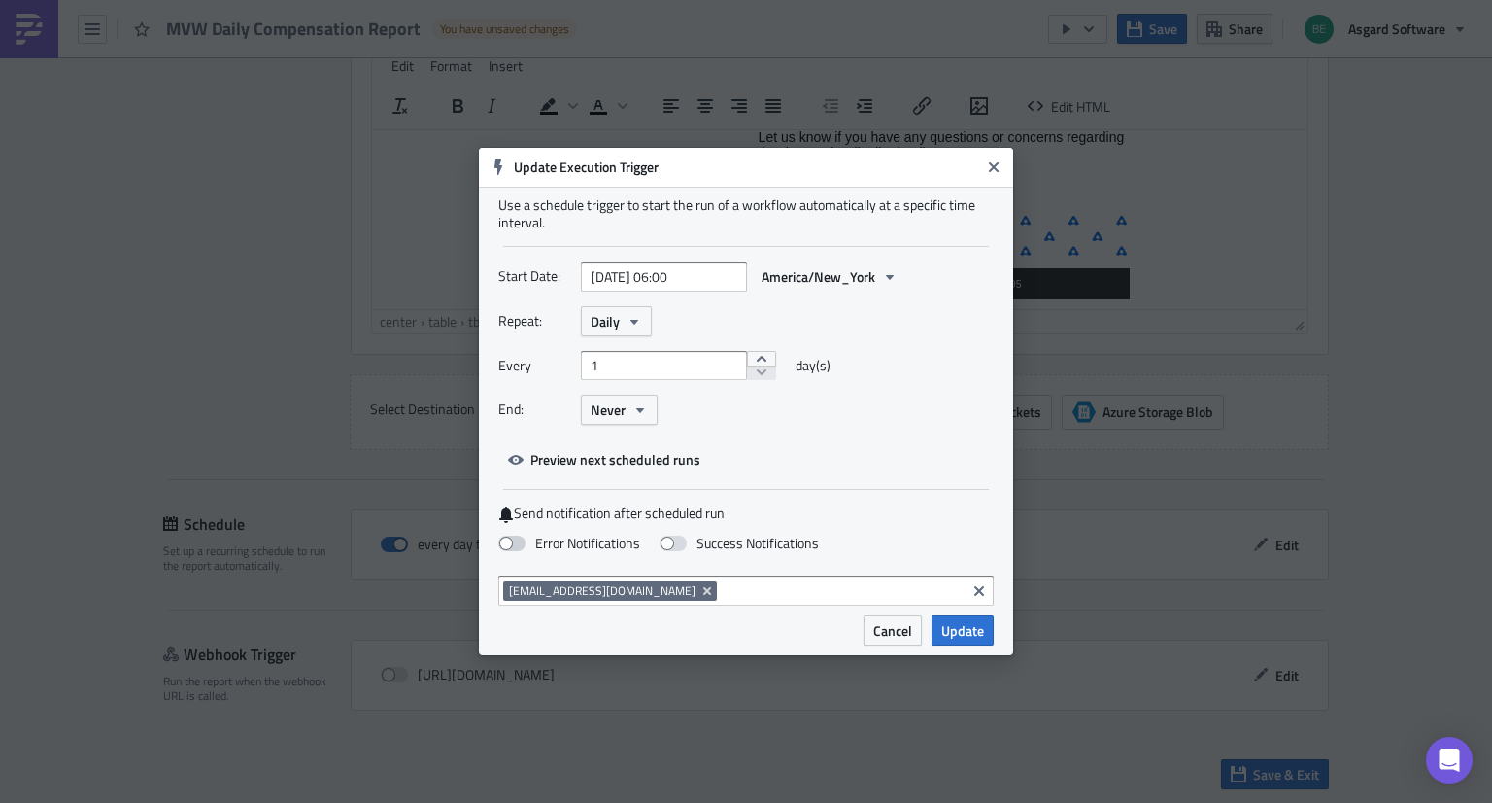
click at [527, 545] on label "Error Notifications" at bounding box center [569, 542] width 142 height 17
click at [17, 16] on input "Error Notifications" at bounding box center [10, 9] width 13 height 13
checkbox input "true"
click at [722, 583] on input at bounding box center [841, 590] width 239 height 19
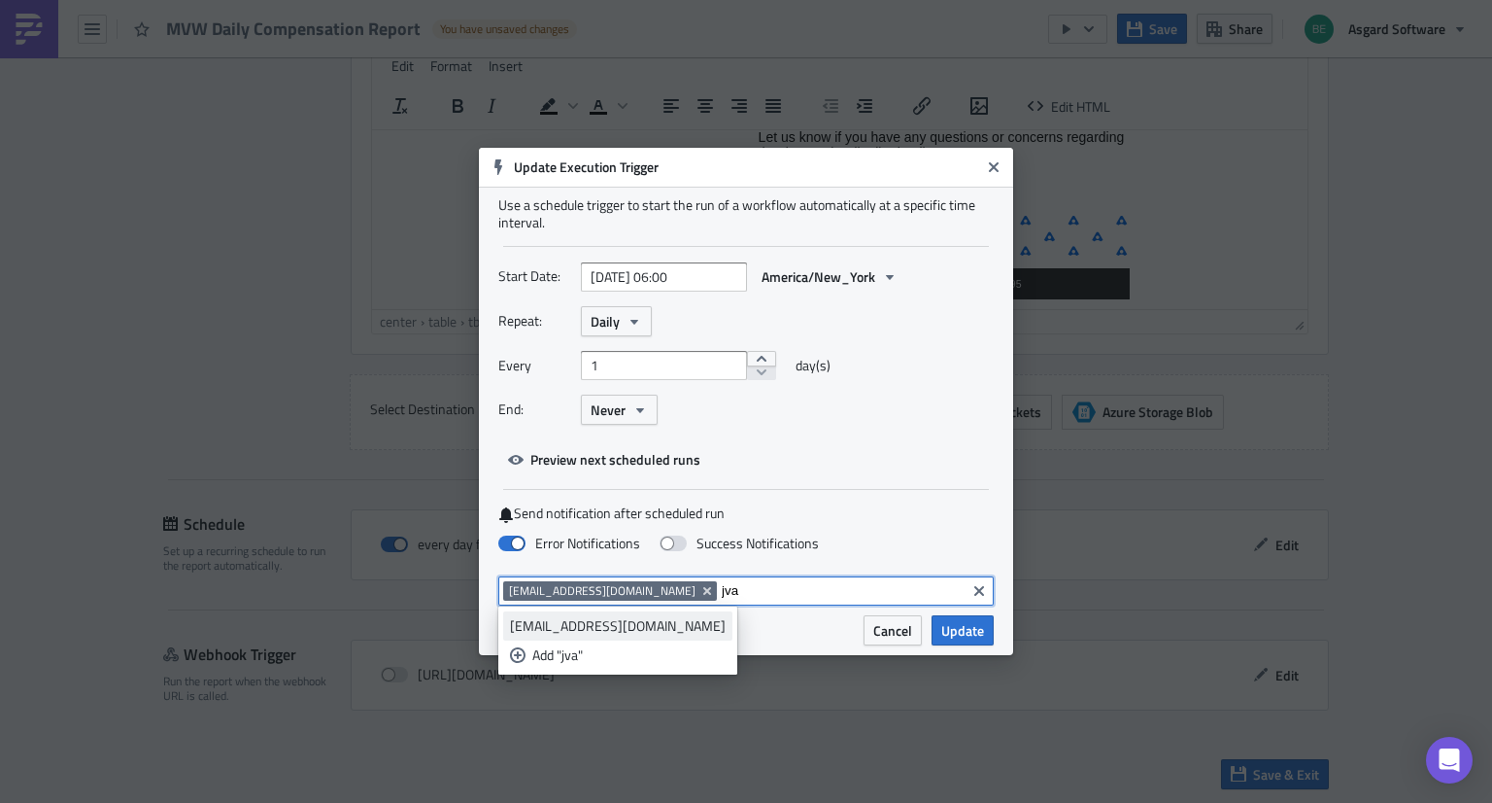
type input "jva"
click at [645, 620] on div "jvalsvik@asgardsoftware.com" at bounding box center [618, 625] width 216 height 19
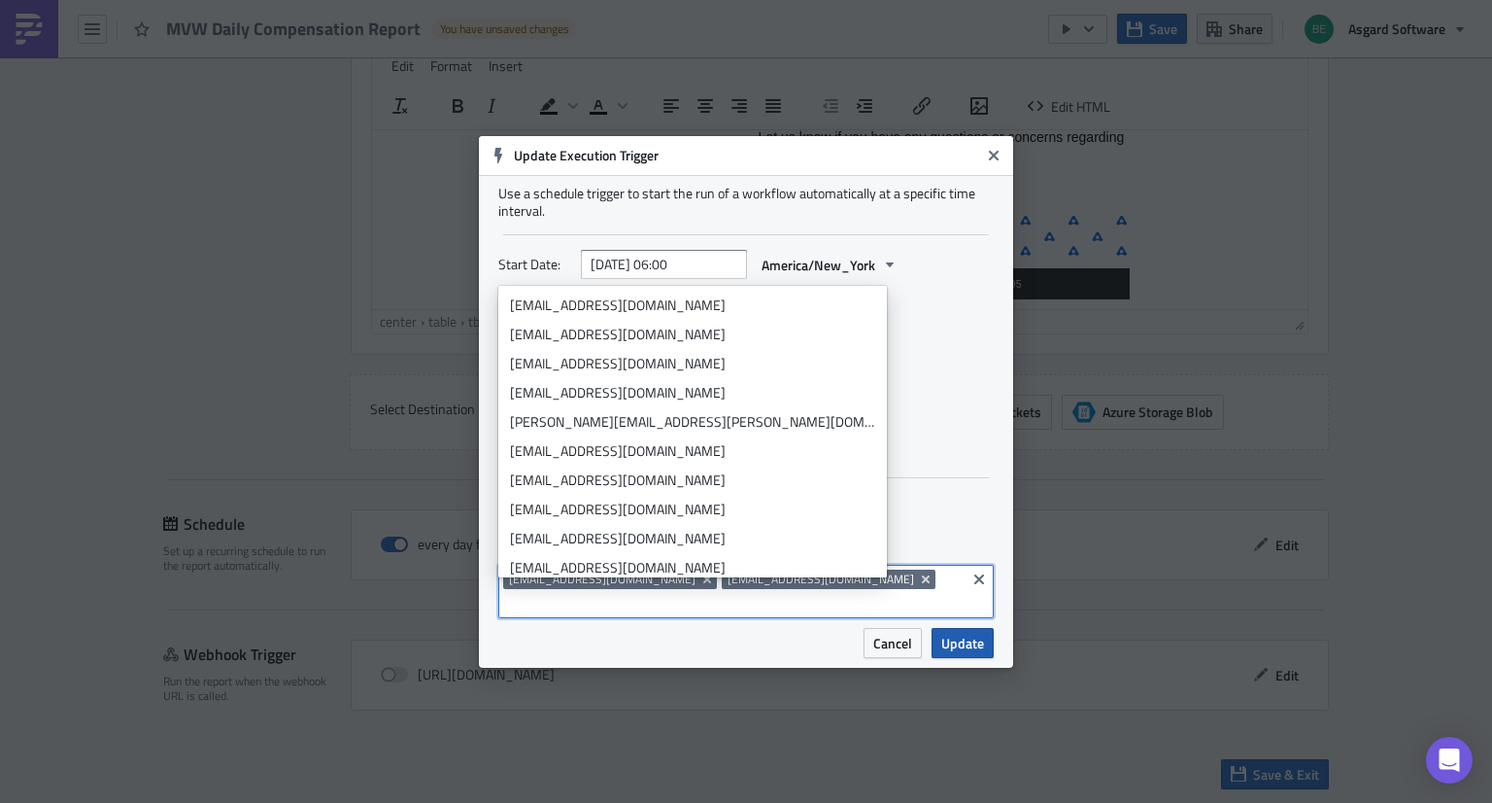
click at [962, 632] on span "Update" at bounding box center [962, 642] width 43 height 20
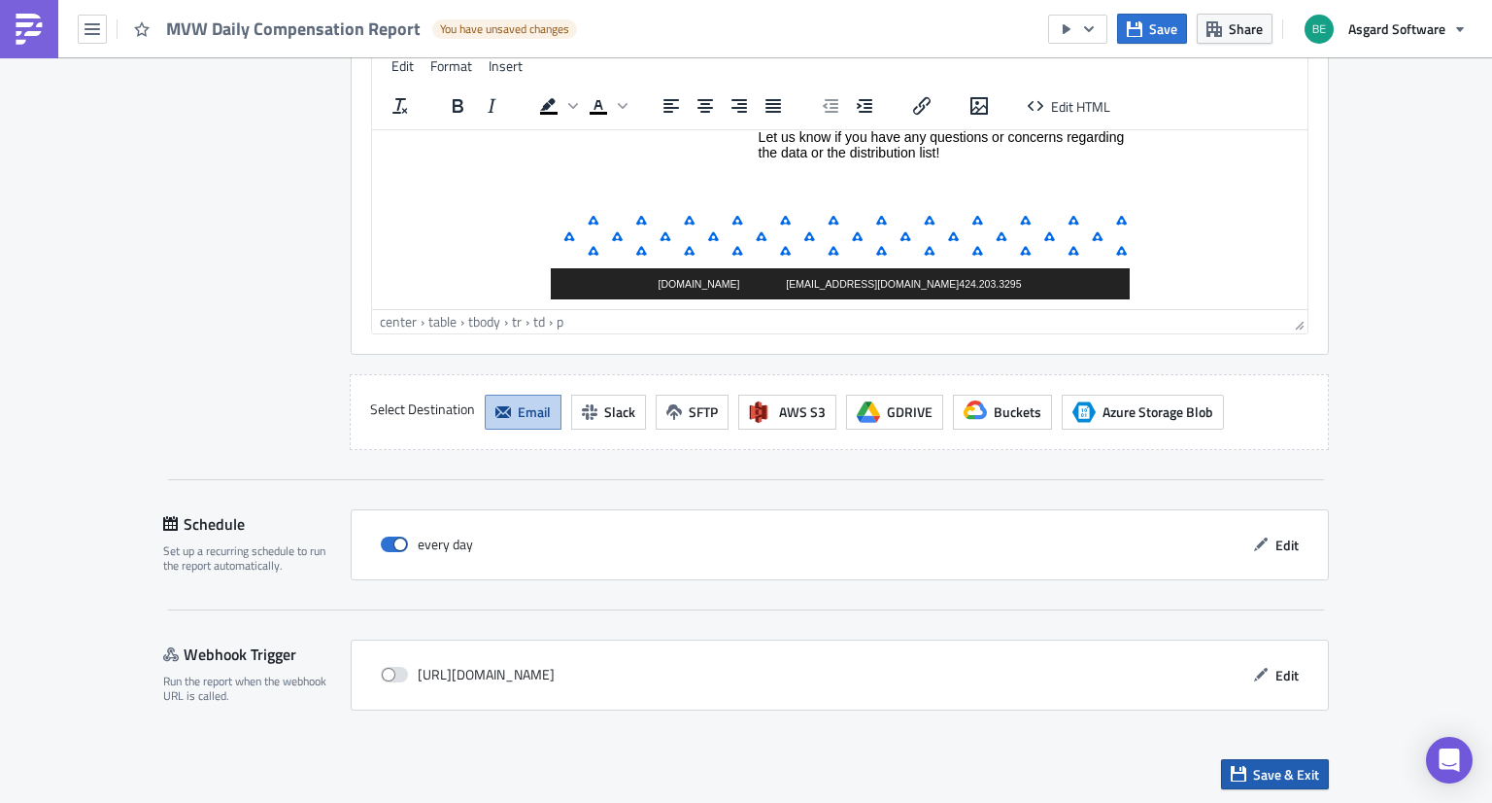
click at [1277, 764] on span "Save & Exit" at bounding box center [1286, 774] width 66 height 20
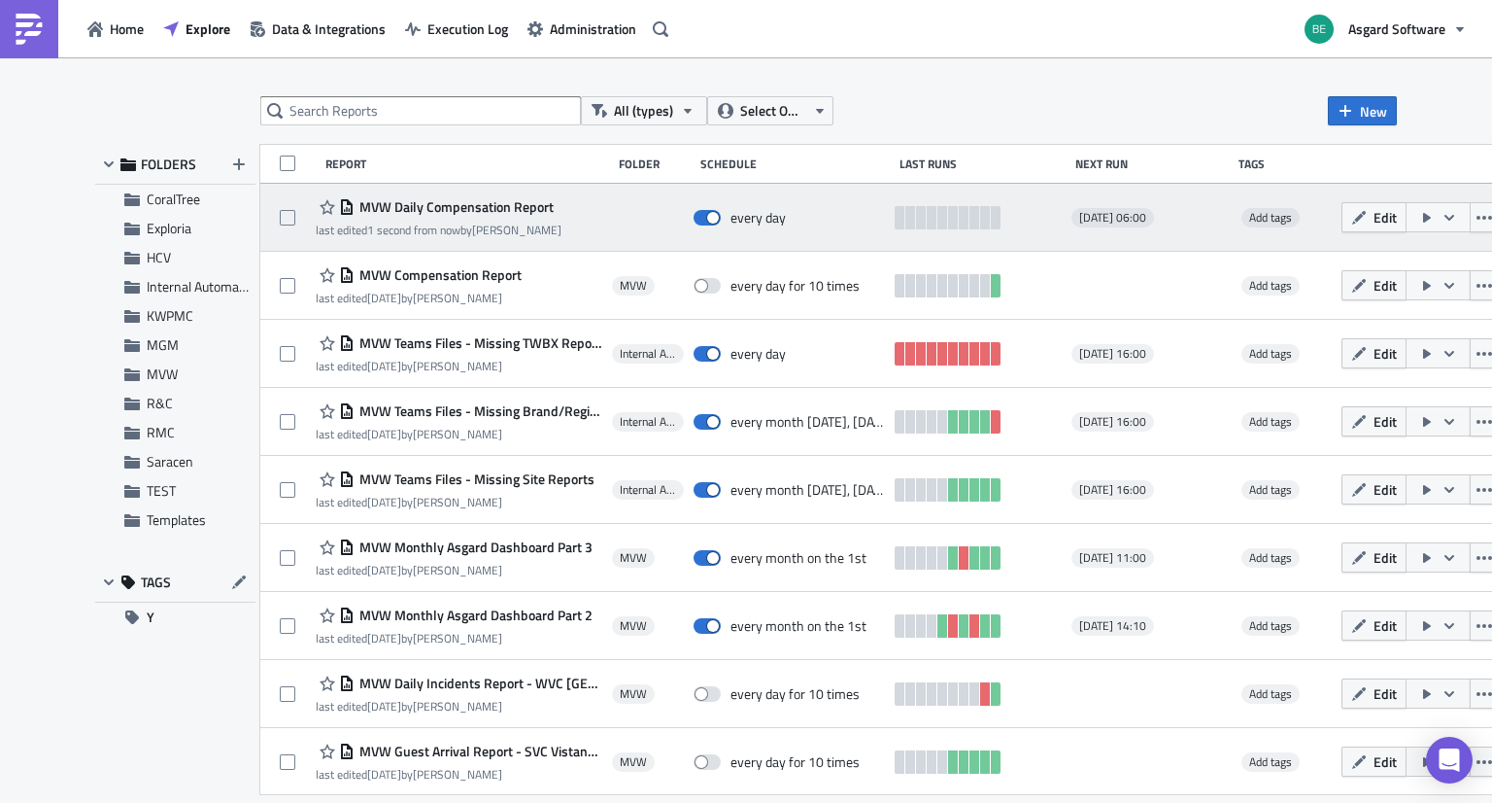
click at [1425, 219] on button "button" at bounding box center [1438, 217] width 65 height 30
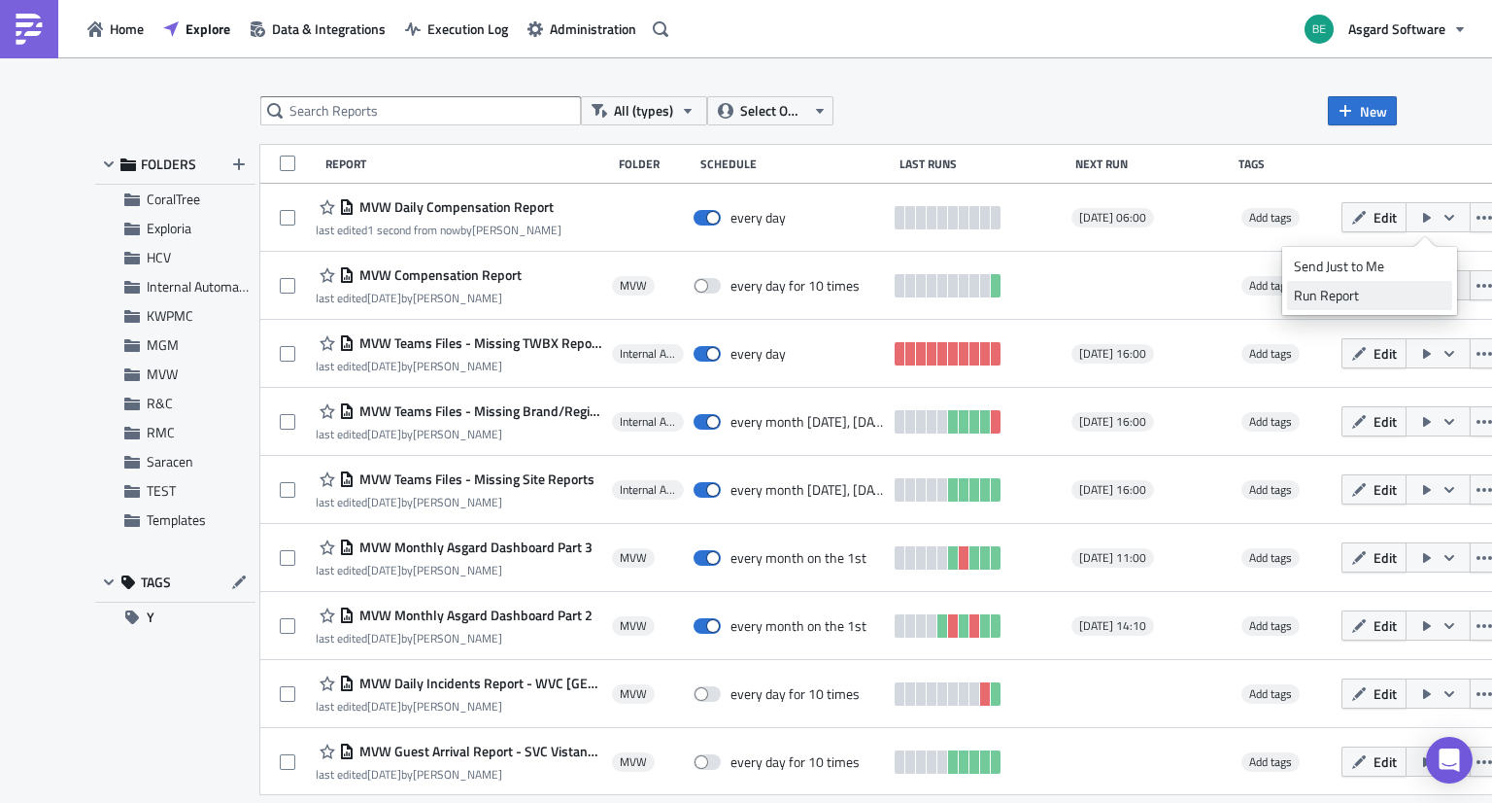
click at [1347, 293] on div "Run Report" at bounding box center [1370, 295] width 152 height 19
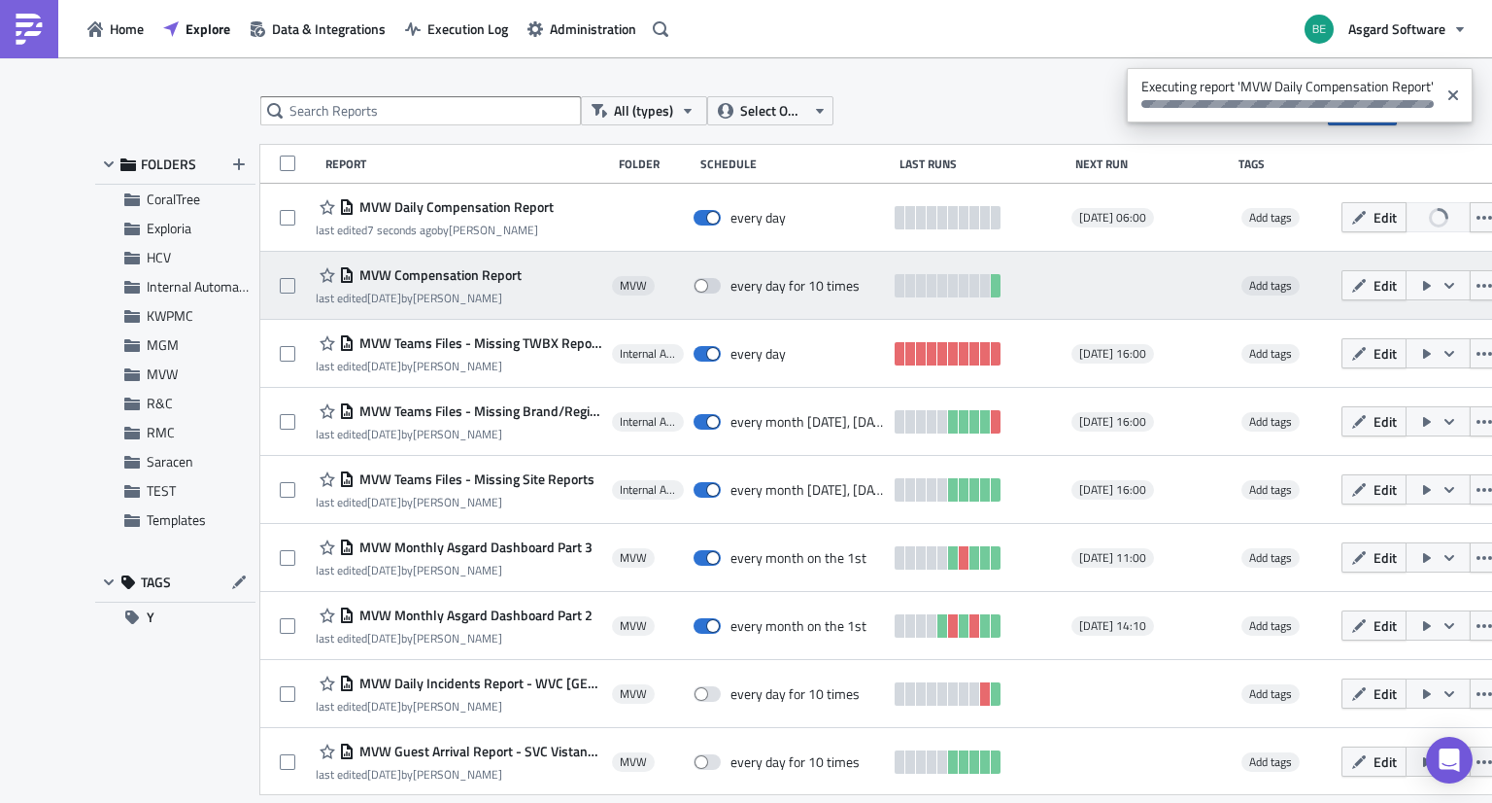
click at [435, 269] on span "MVW Compensation Report" at bounding box center [438, 274] width 167 height 17
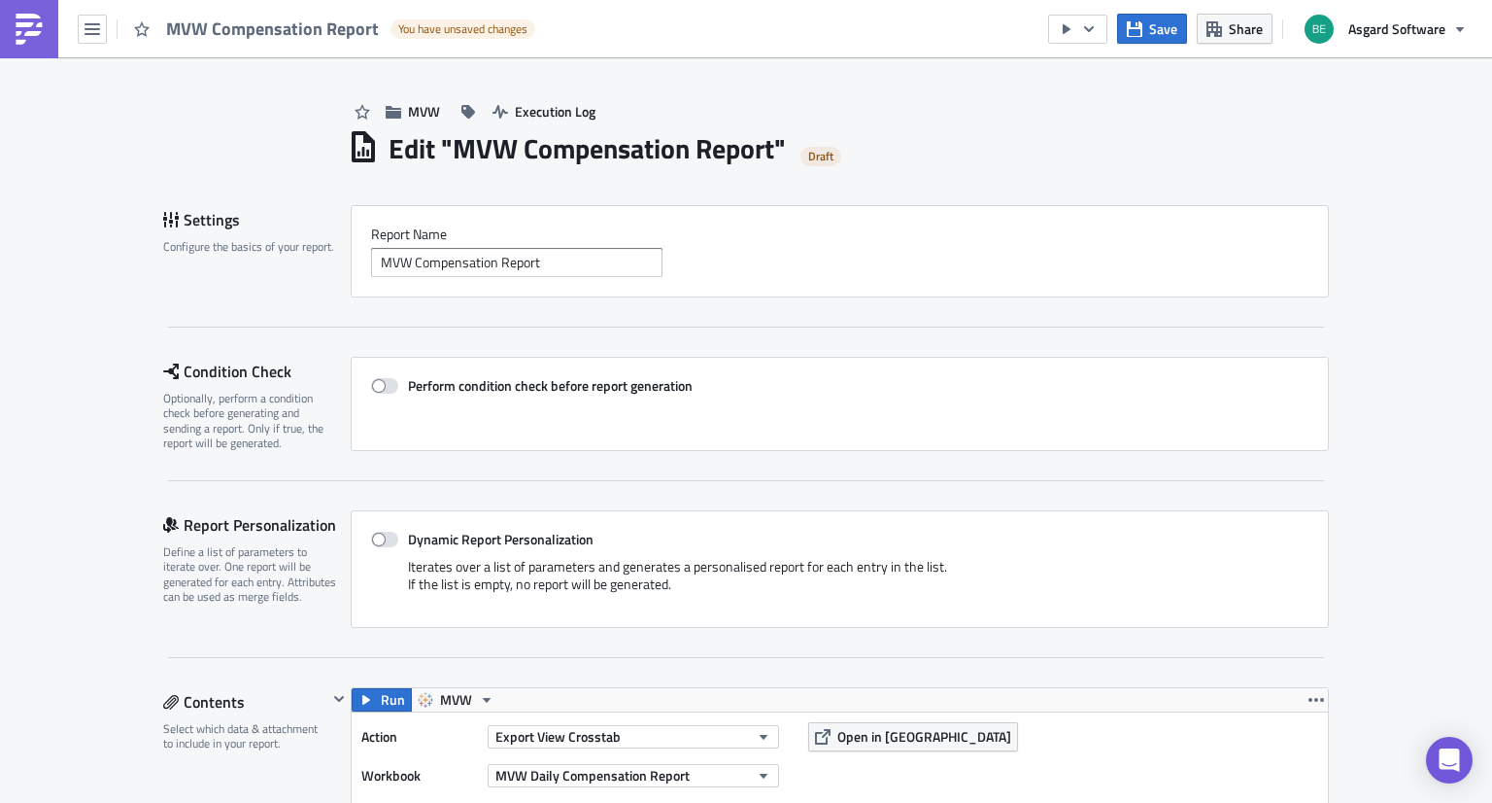
click at [34, 24] on img at bounding box center [29, 29] width 31 height 31
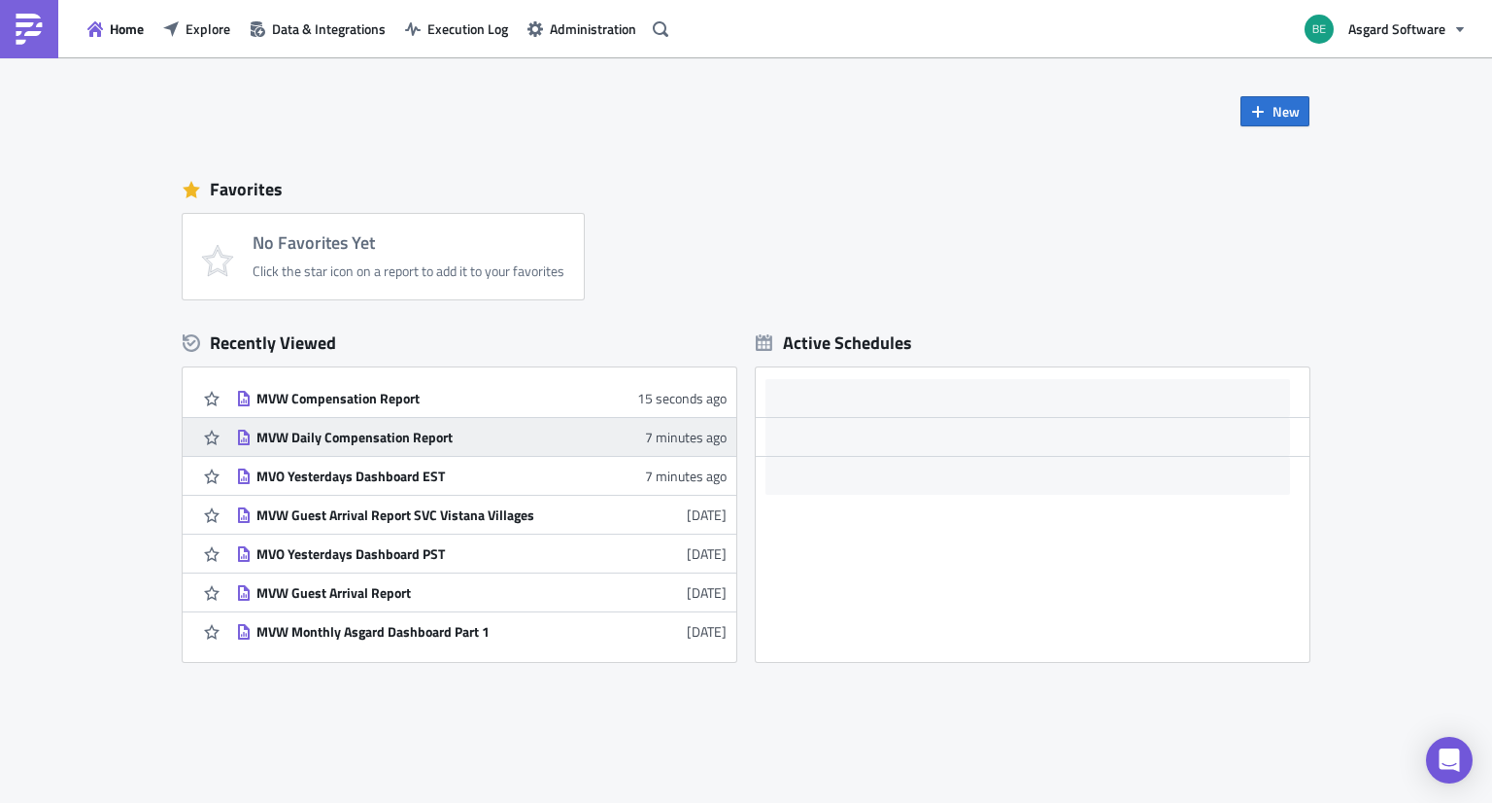
click at [256, 436] on div "MVW Daily Compensation Report" at bounding box center [426, 436] width 340 height 17
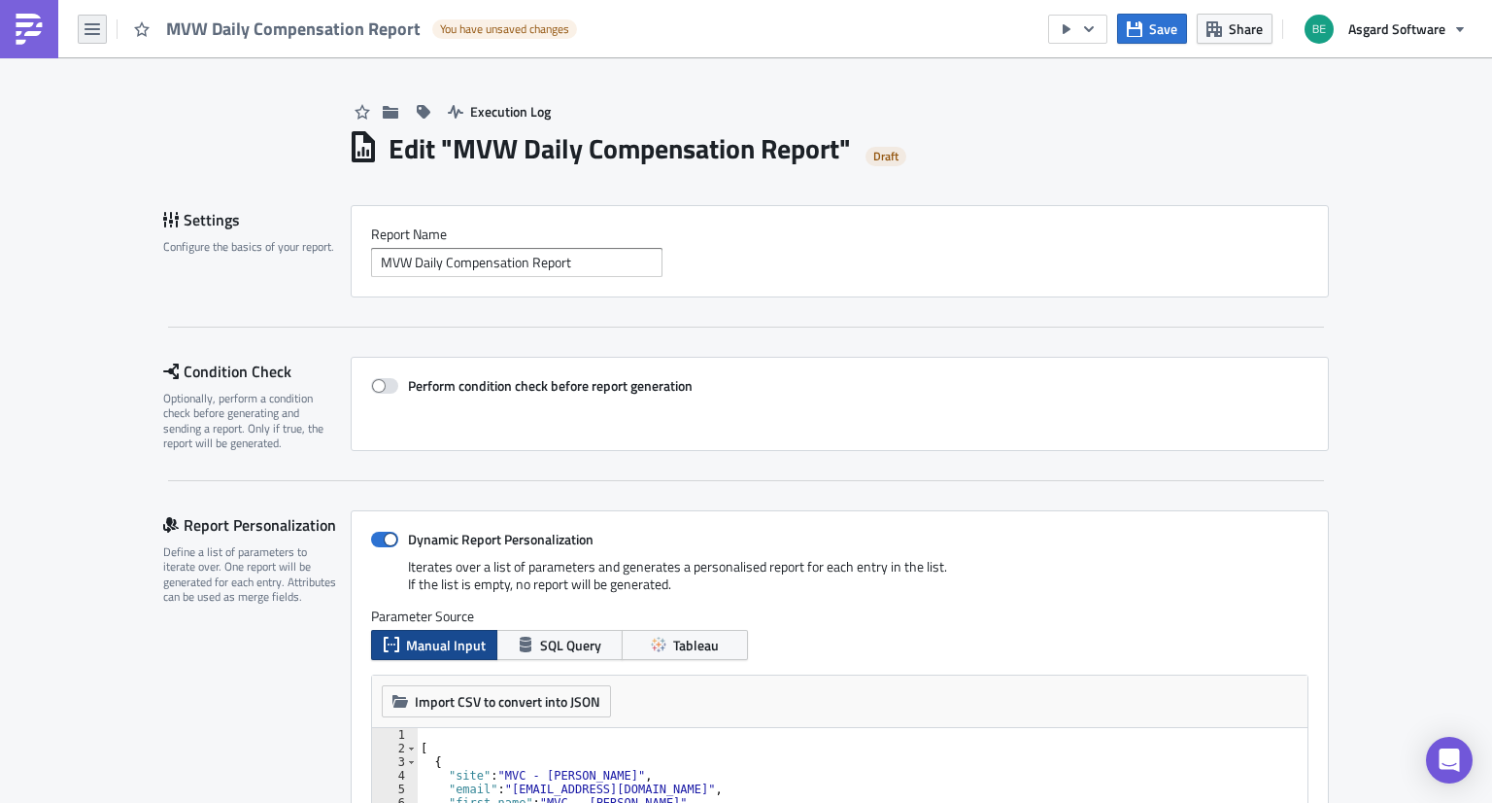
click at [86, 27] on icon "button" at bounding box center [93, 29] width 16 height 16
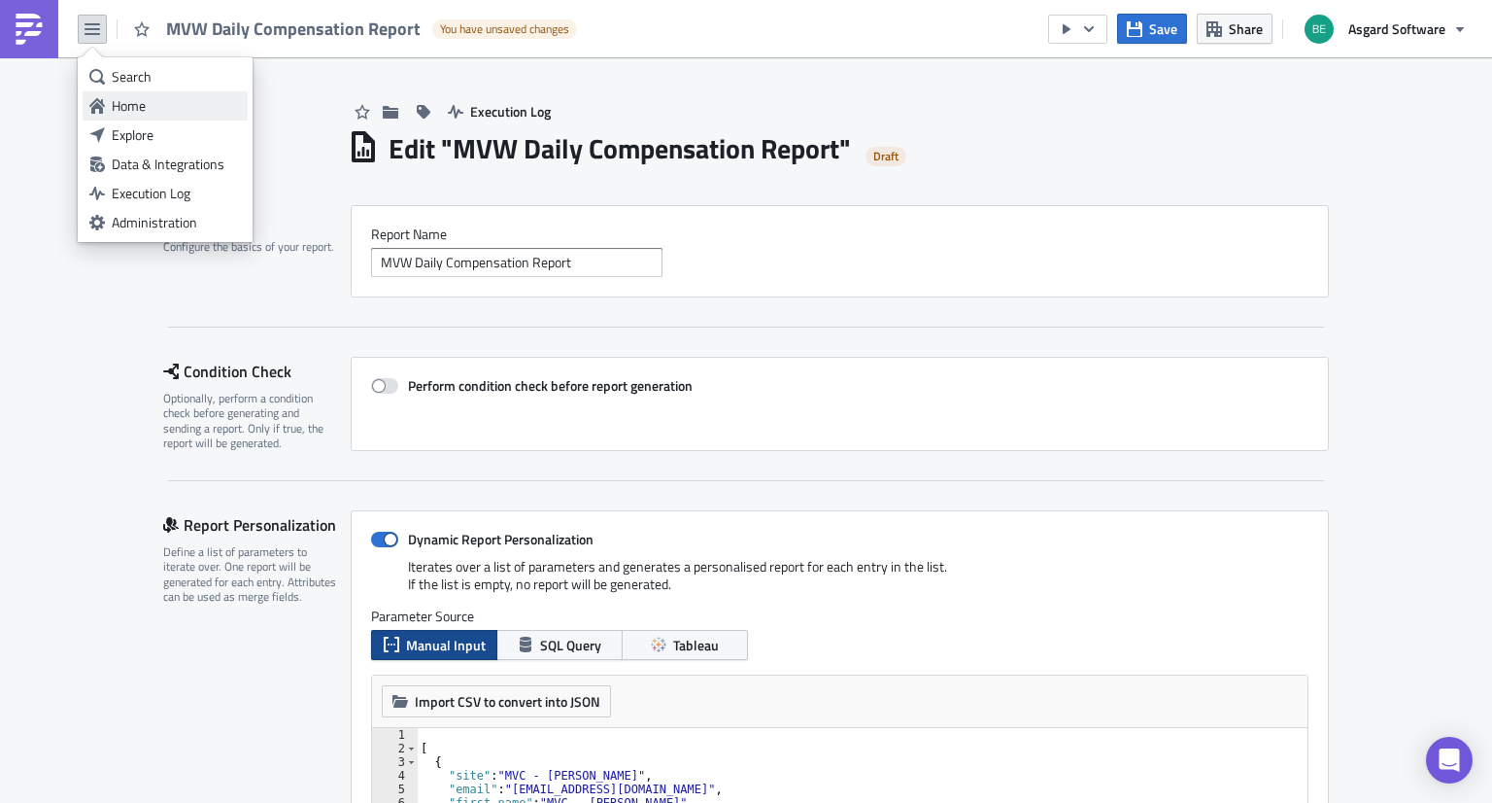
click at [115, 105] on div "Home" at bounding box center [176, 105] width 129 height 19
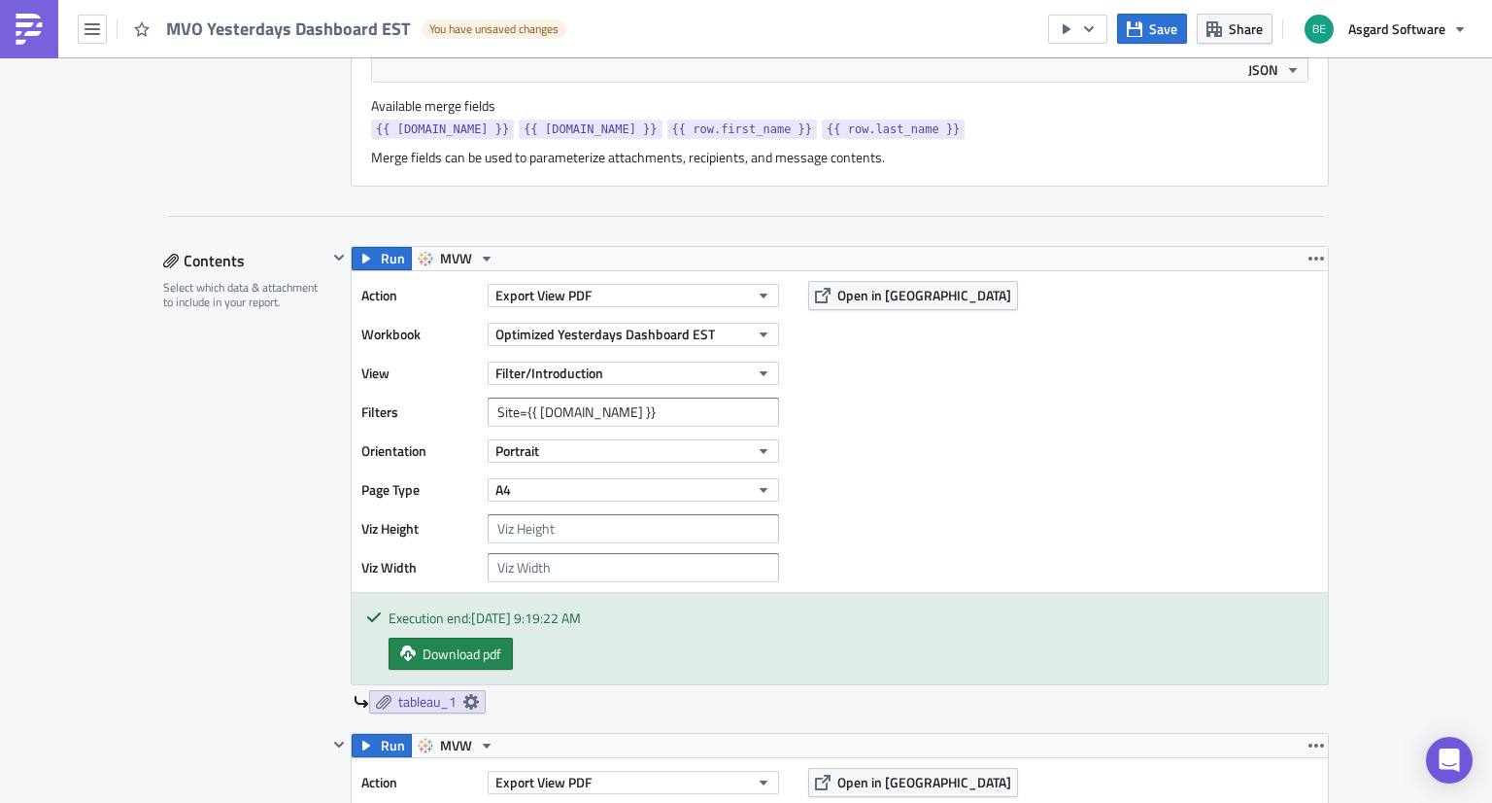
scroll to position [874, 0]
drag, startPoint x: 627, startPoint y: 415, endPoint x: 393, endPoint y: 391, distance: 235.4
click at [393, 391] on div "Action Export View PDF Workbook Optimized Yesterdays Dashboard EST View Filter/…" at bounding box center [574, 431] width 427 height 301
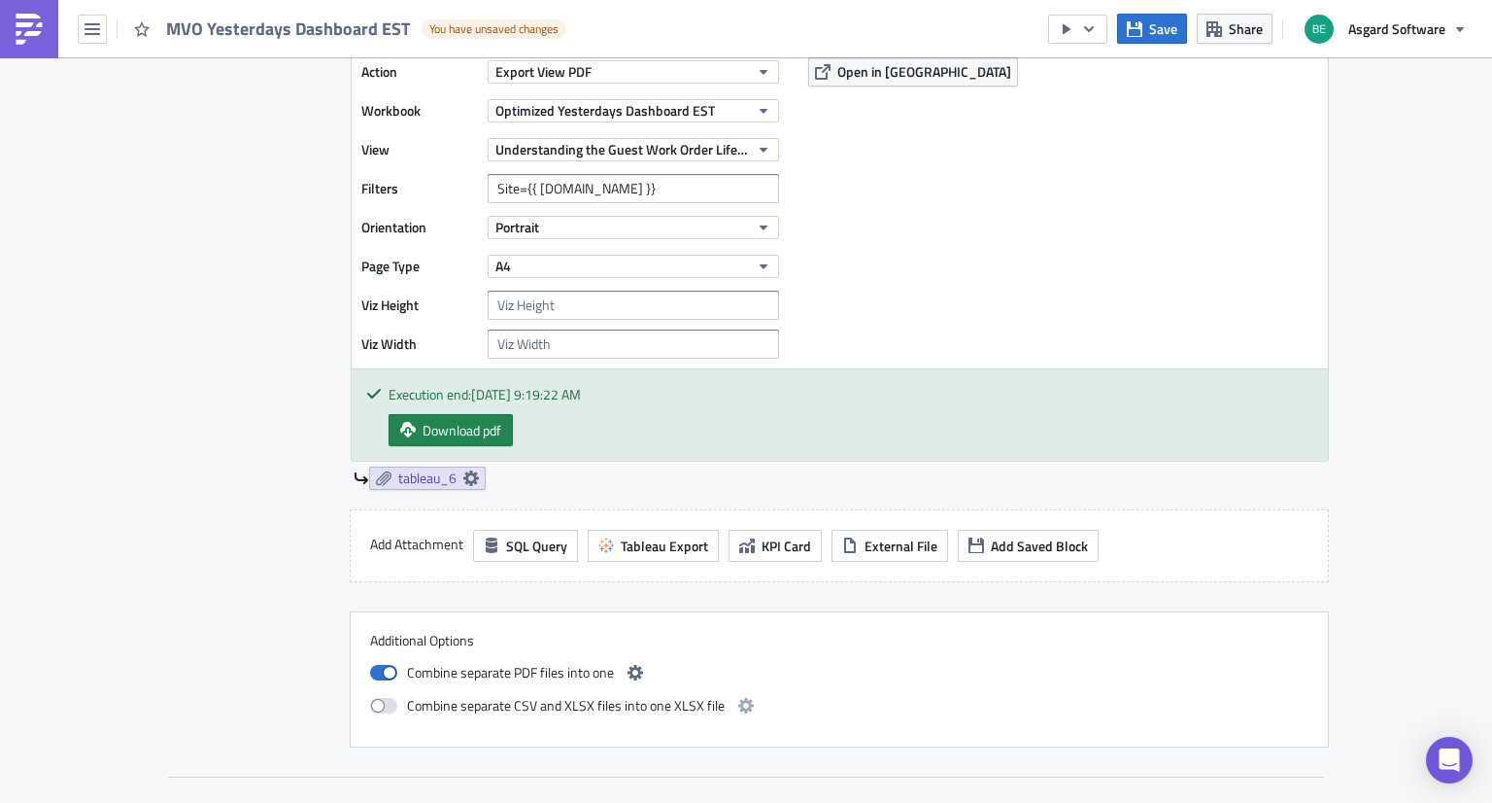
scroll to position [3539, 0]
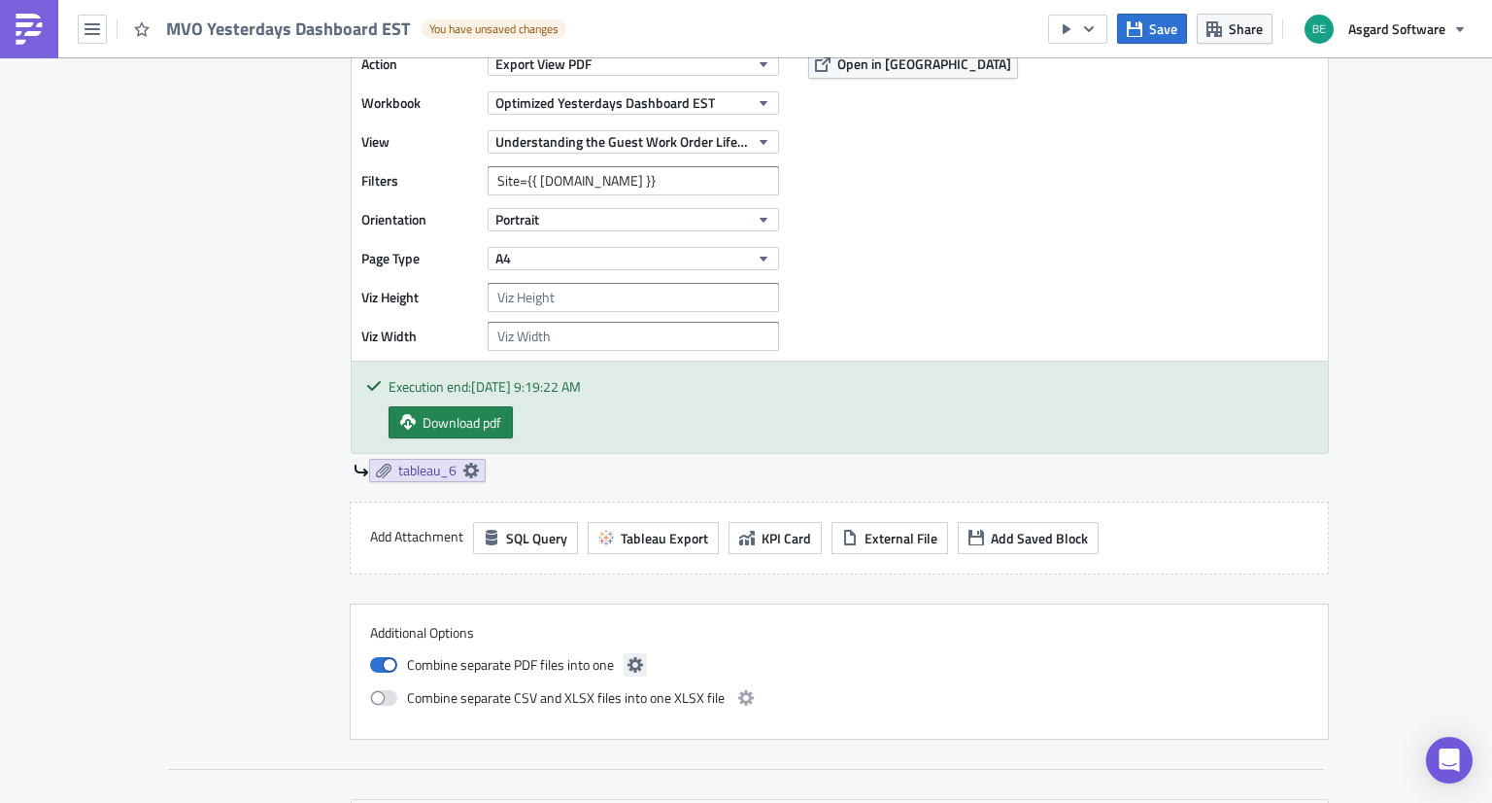
click at [628, 660] on icon "button" at bounding box center [636, 665] width 16 height 16
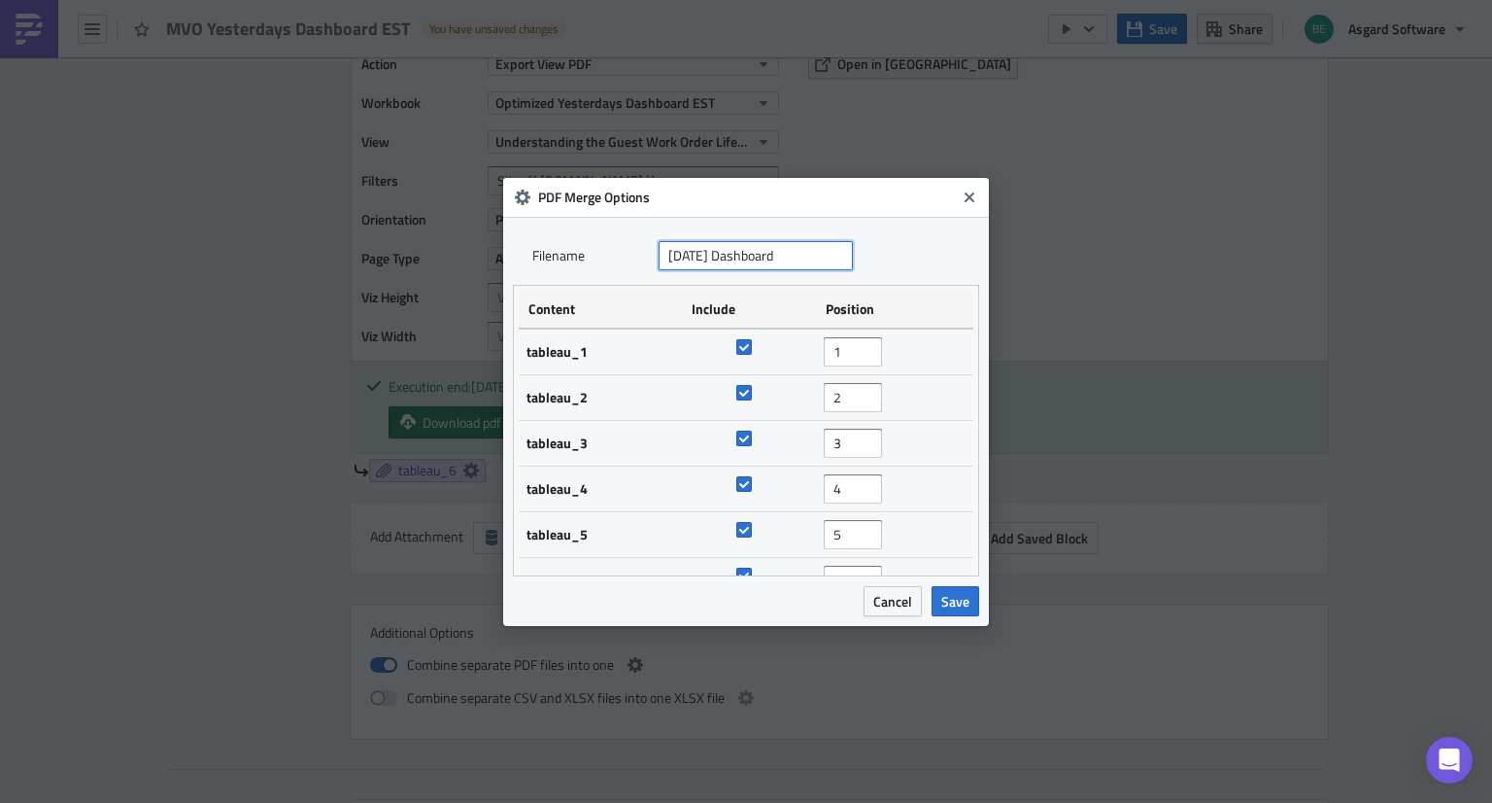
drag, startPoint x: 808, startPoint y: 258, endPoint x: 616, endPoint y: 233, distance: 194.0
click at [616, 233] on div "Filenam﻿e Yesterday's Dashboard" at bounding box center [746, 255] width 466 height 58
click at [978, 188] on button "Close" at bounding box center [969, 197] width 29 height 29
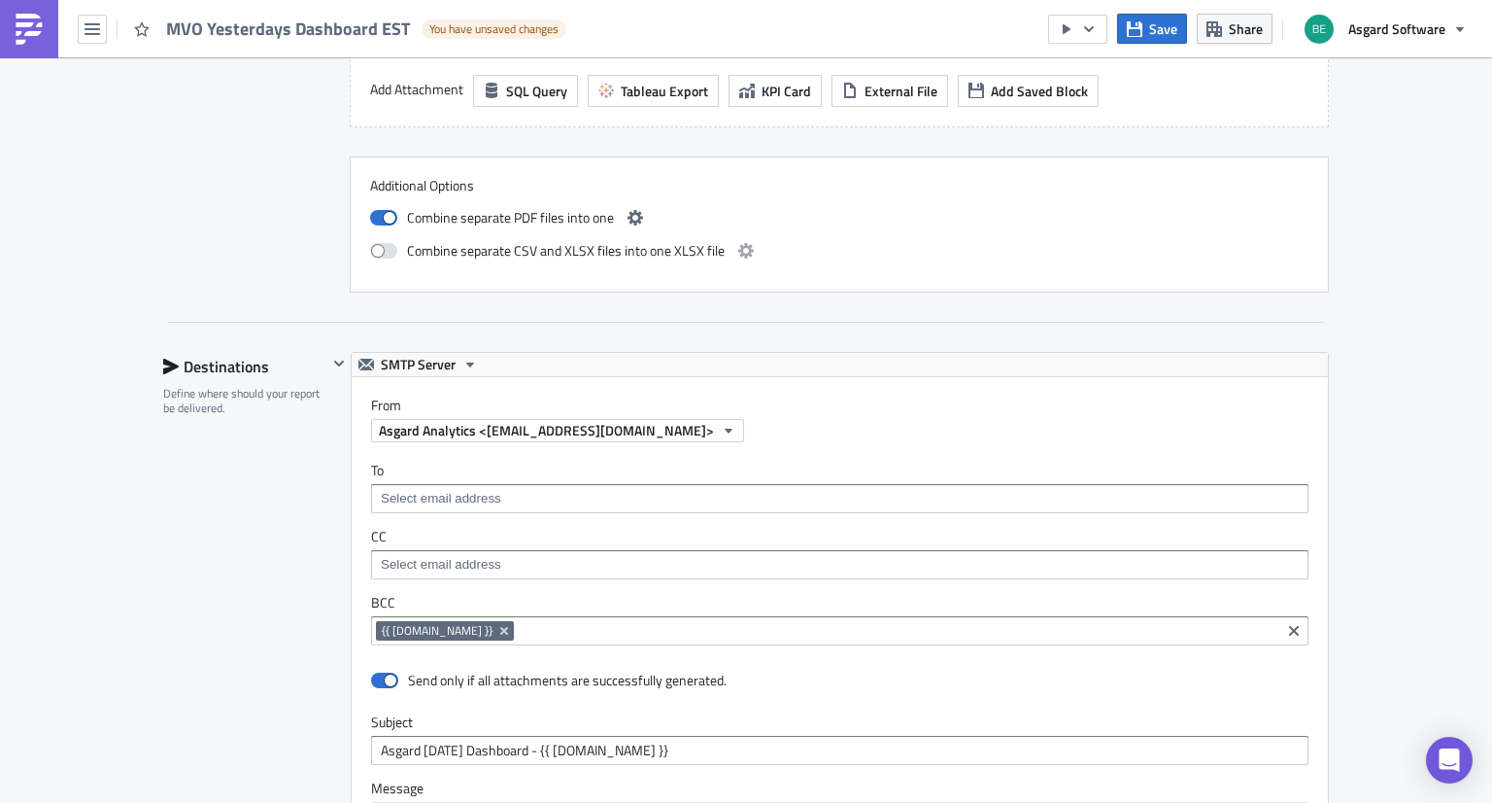
scroll to position [4123, 0]
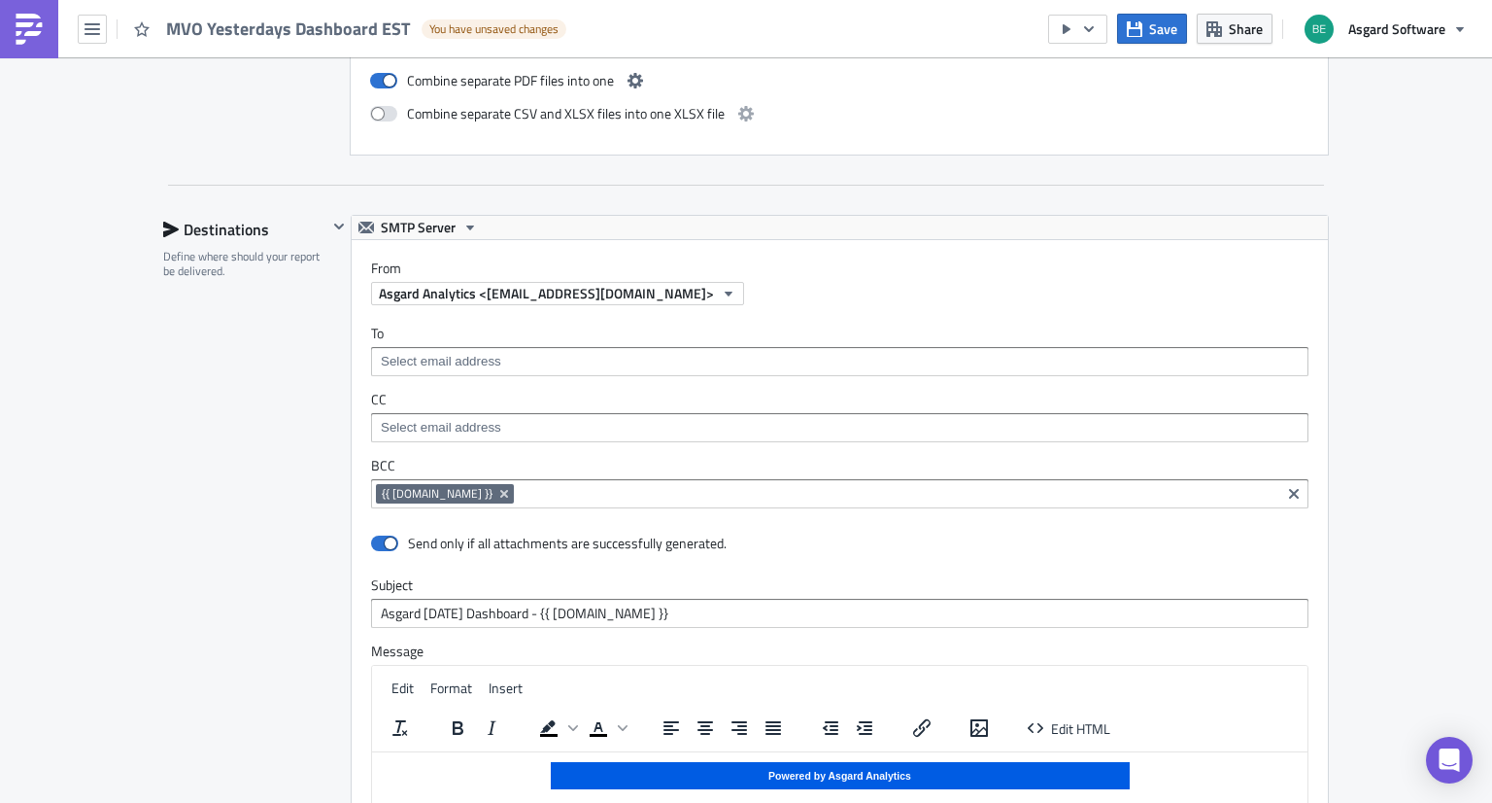
click at [513, 496] on div "{{ row.email }}" at bounding box center [826, 496] width 900 height 24
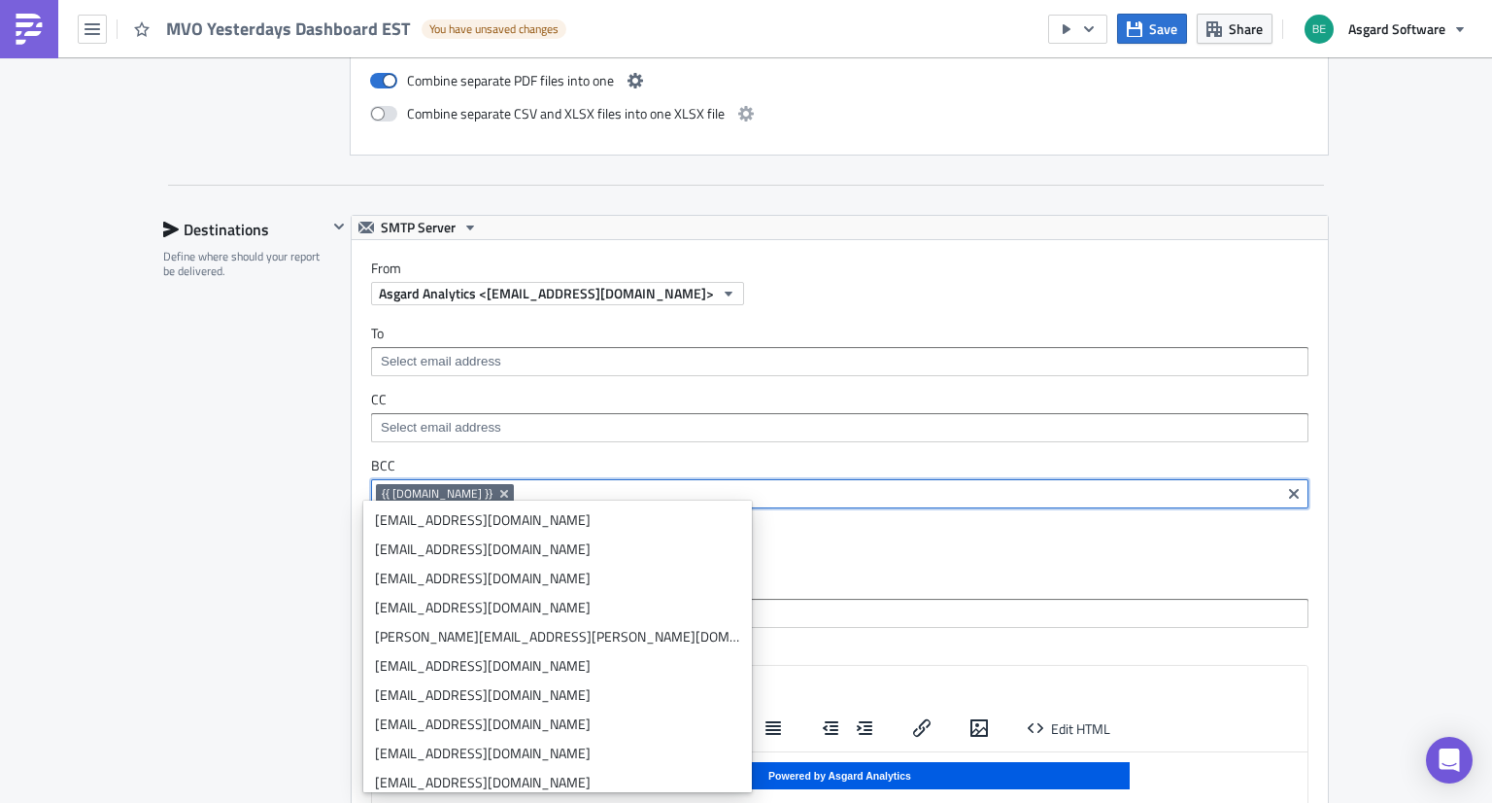
drag, startPoint x: 536, startPoint y: 485, endPoint x: 266, endPoint y: 467, distance: 270.7
click at [266, 467] on div "Destinations Define where should your report be delivered. SMTP Server From Asg…" at bounding box center [746, 643] width 1166 height 857
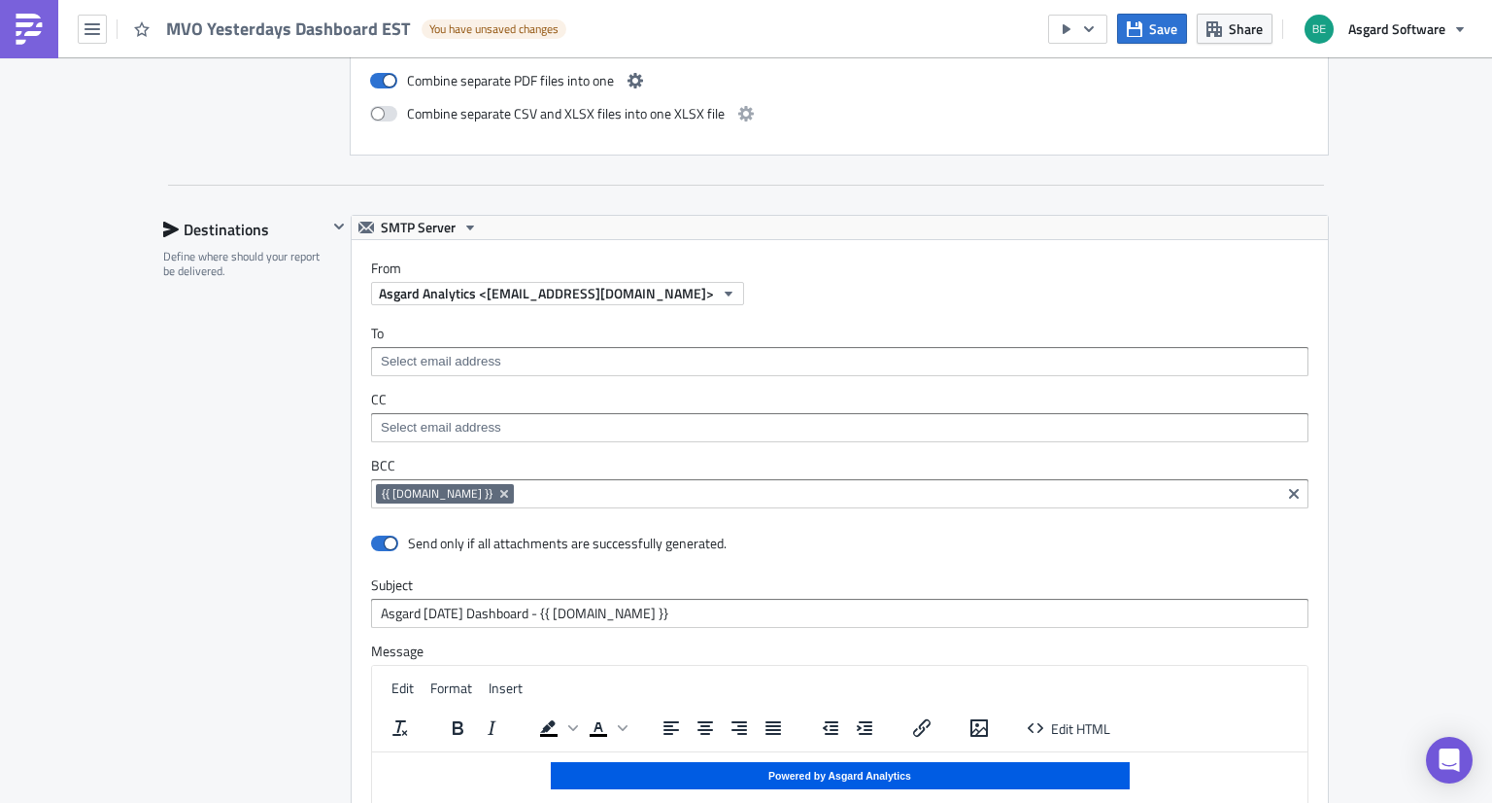
click at [330, 526] on div at bounding box center [338, 596] width 23 height 762
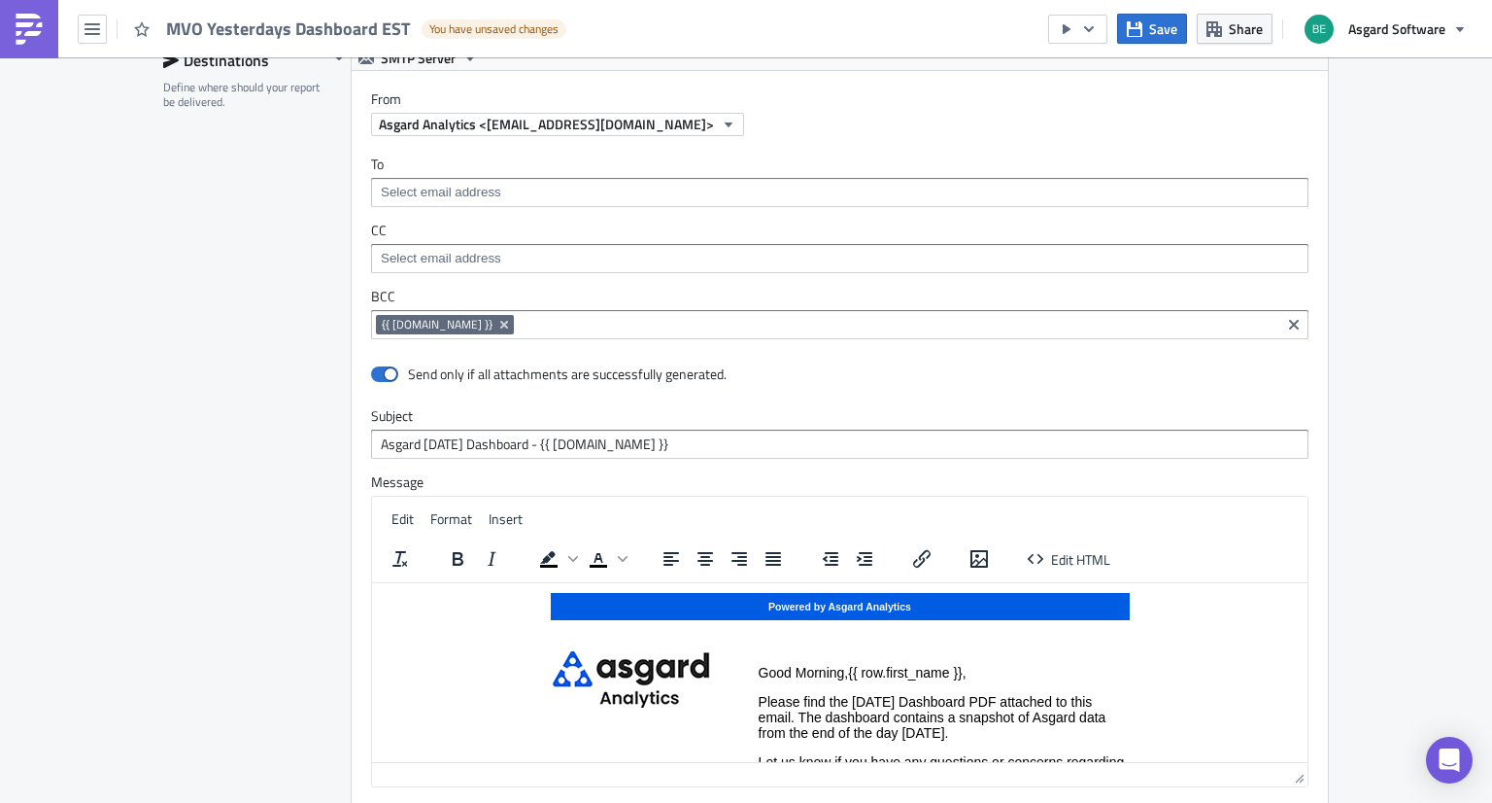
scroll to position [4293, 0]
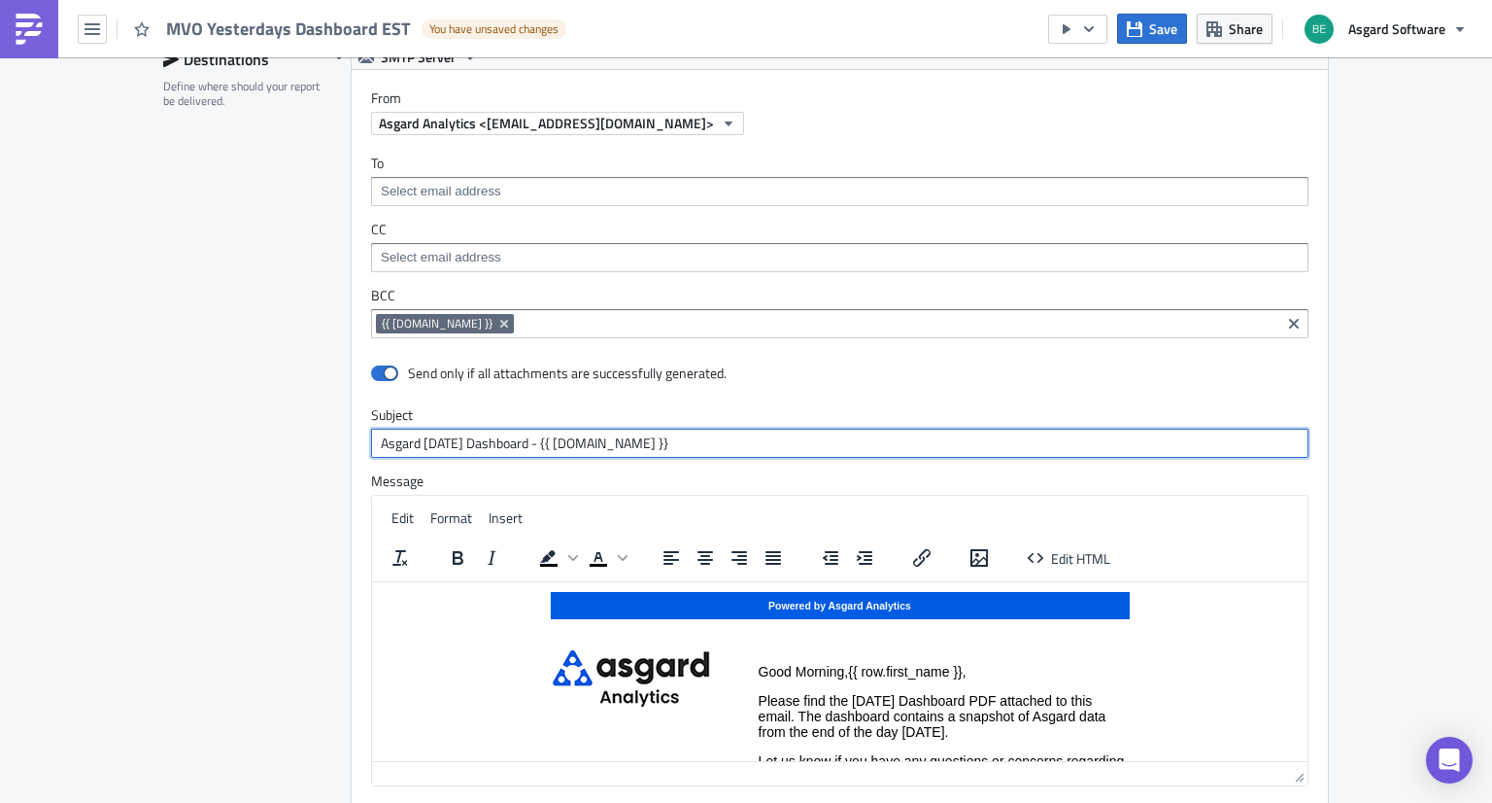
drag, startPoint x: 653, startPoint y: 433, endPoint x: 293, endPoint y: 429, distance: 359.5
click at [293, 429] on div "Destinations Define where should your report be delivered. SMTP Server From Asg…" at bounding box center [746, 473] width 1166 height 857
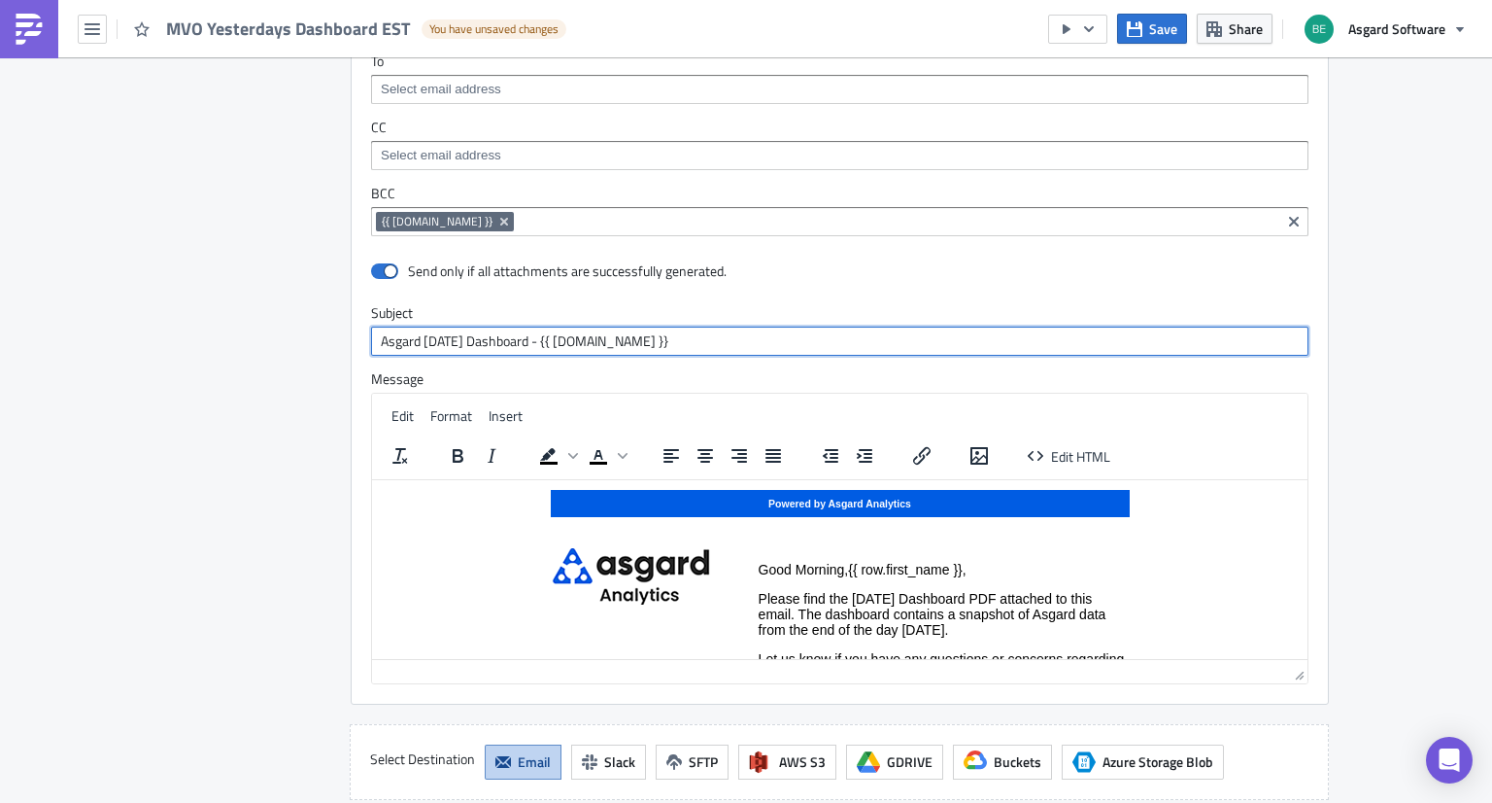
scroll to position [4414, 0]
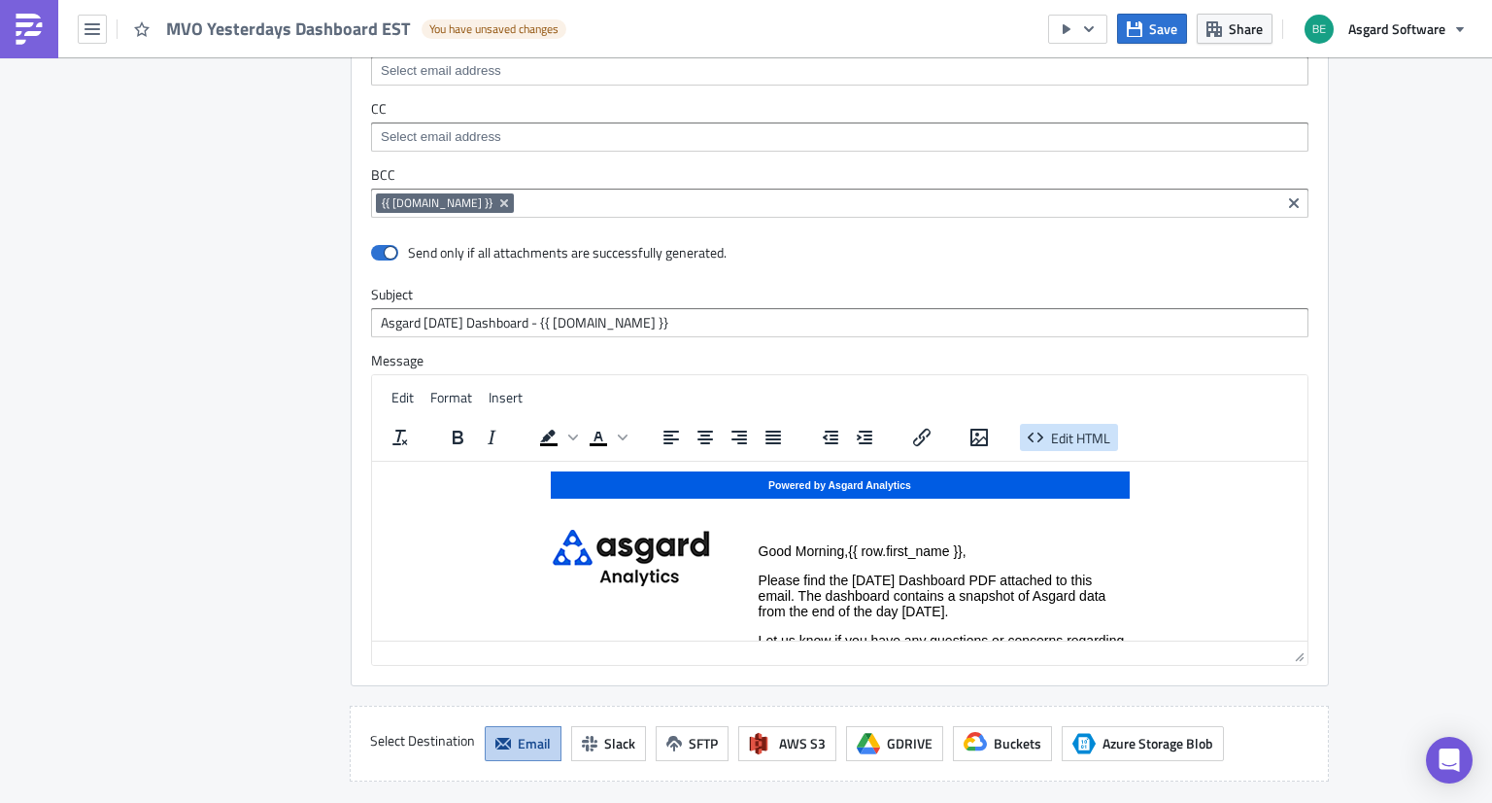
click at [1051, 432] on span "Edit HTML" at bounding box center [1080, 437] width 59 height 20
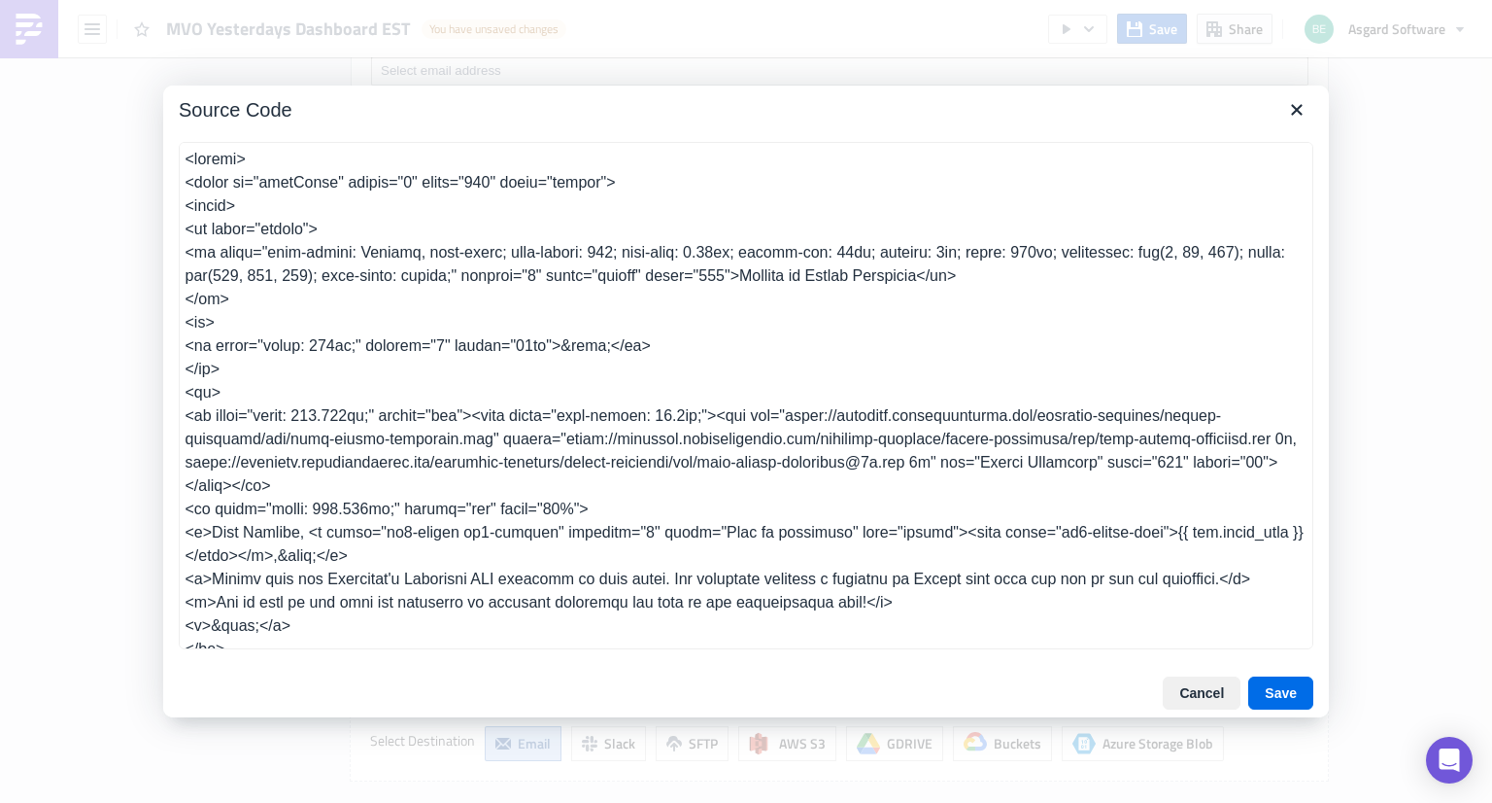
scroll to position [365, 0]
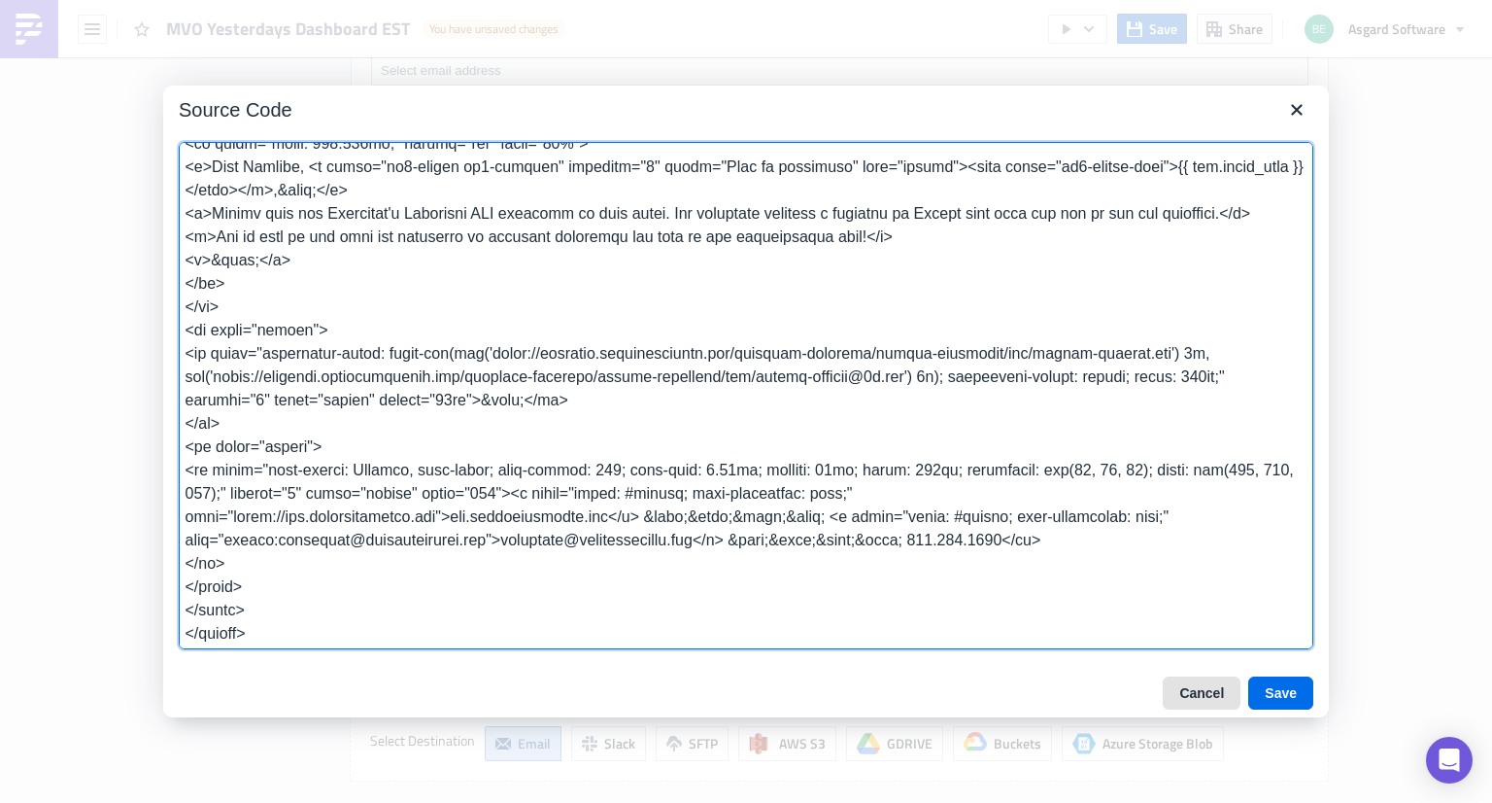
click at [1202, 678] on button "Cancel" at bounding box center [1202, 692] width 78 height 33
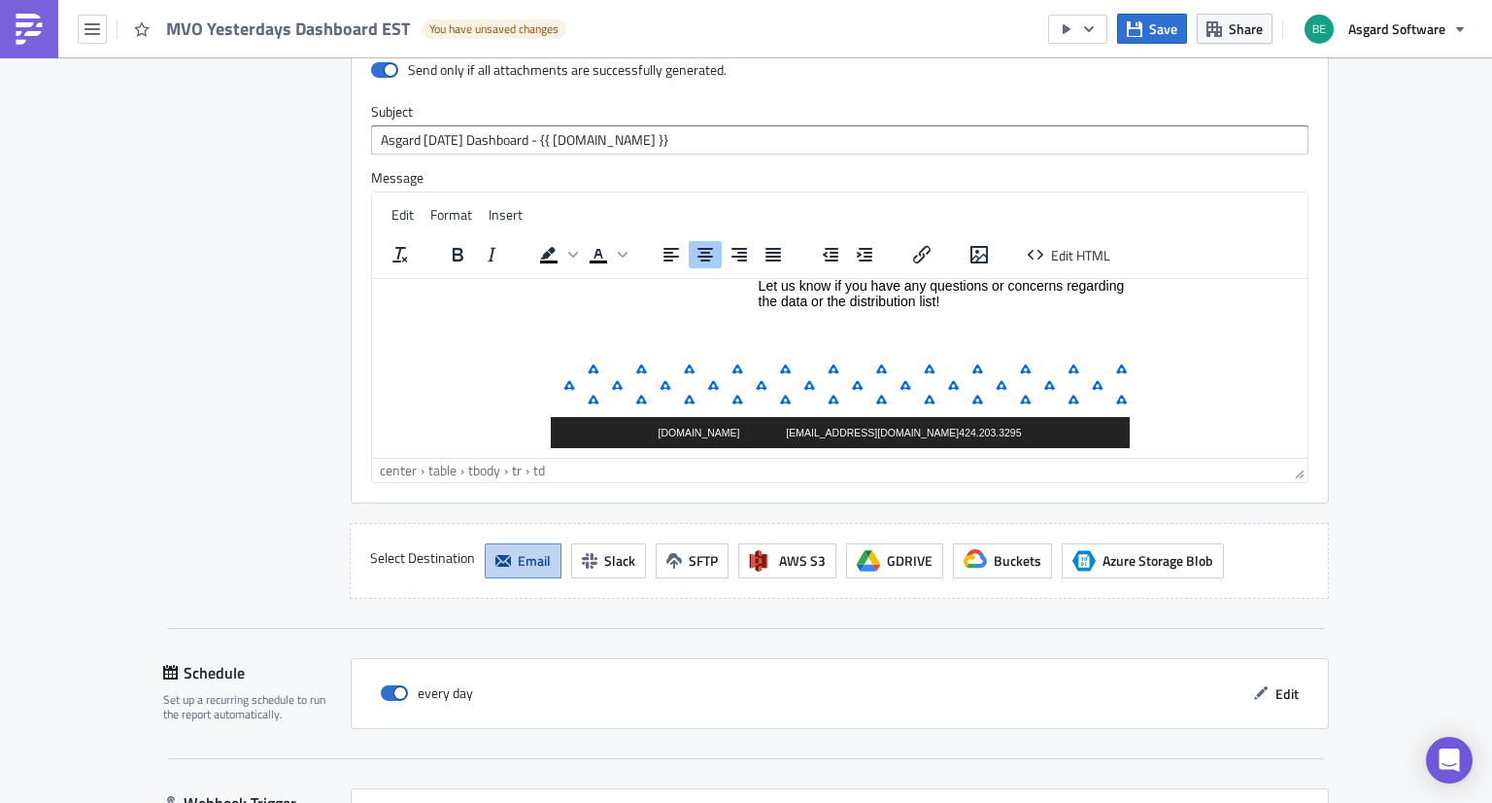
scroll to position [4741, 0]
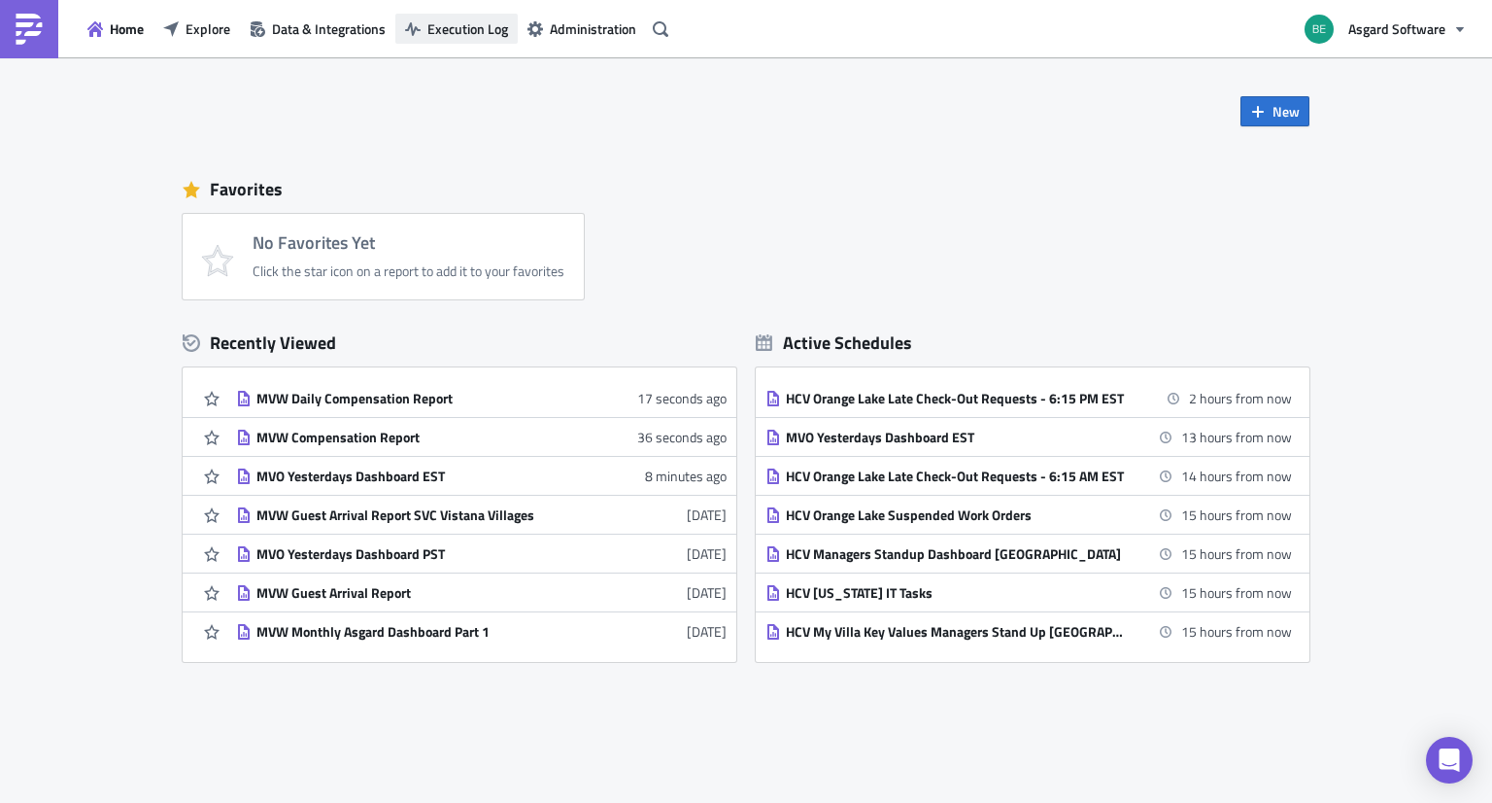
click at [442, 31] on span "Execution Log" at bounding box center [467, 28] width 81 height 20
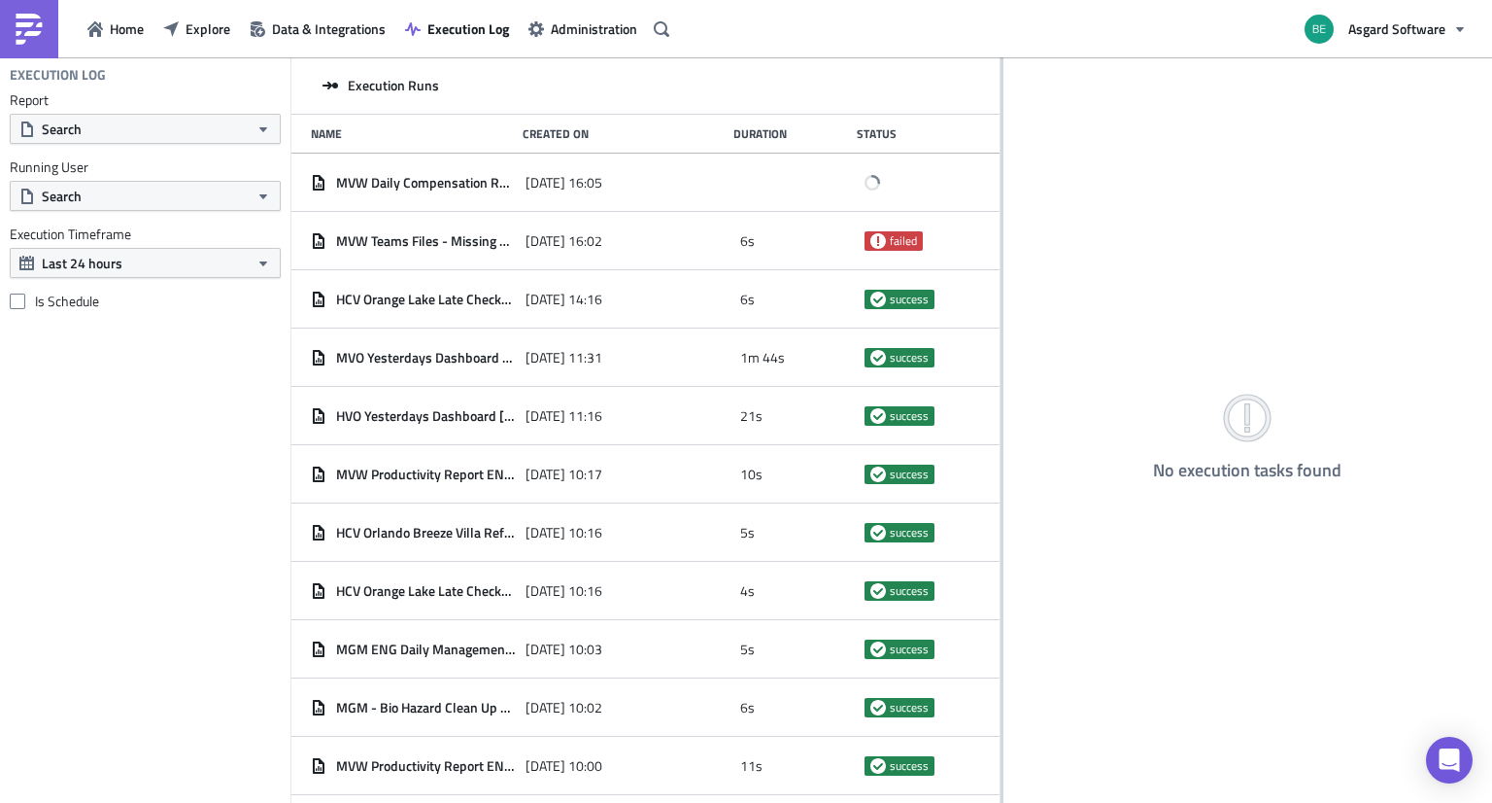
drag, startPoint x: 531, startPoint y: 233, endPoint x: 1040, endPoint y: 203, distance: 509.0
click at [1004, 203] on div at bounding box center [1002, 431] width 3 height 748
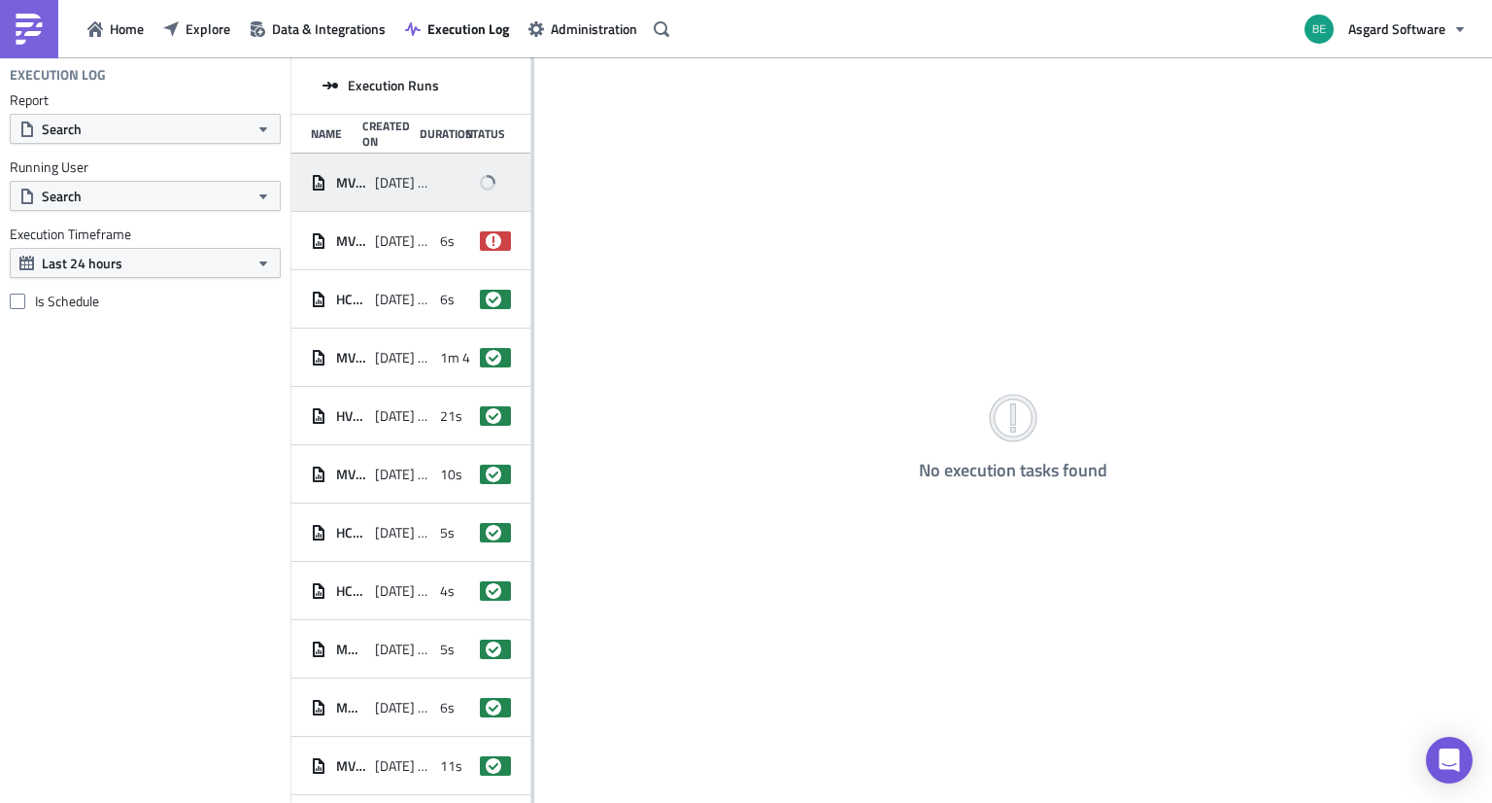
click at [376, 170] on div "2025-08-14 16:05" at bounding box center [402, 182] width 54 height 35
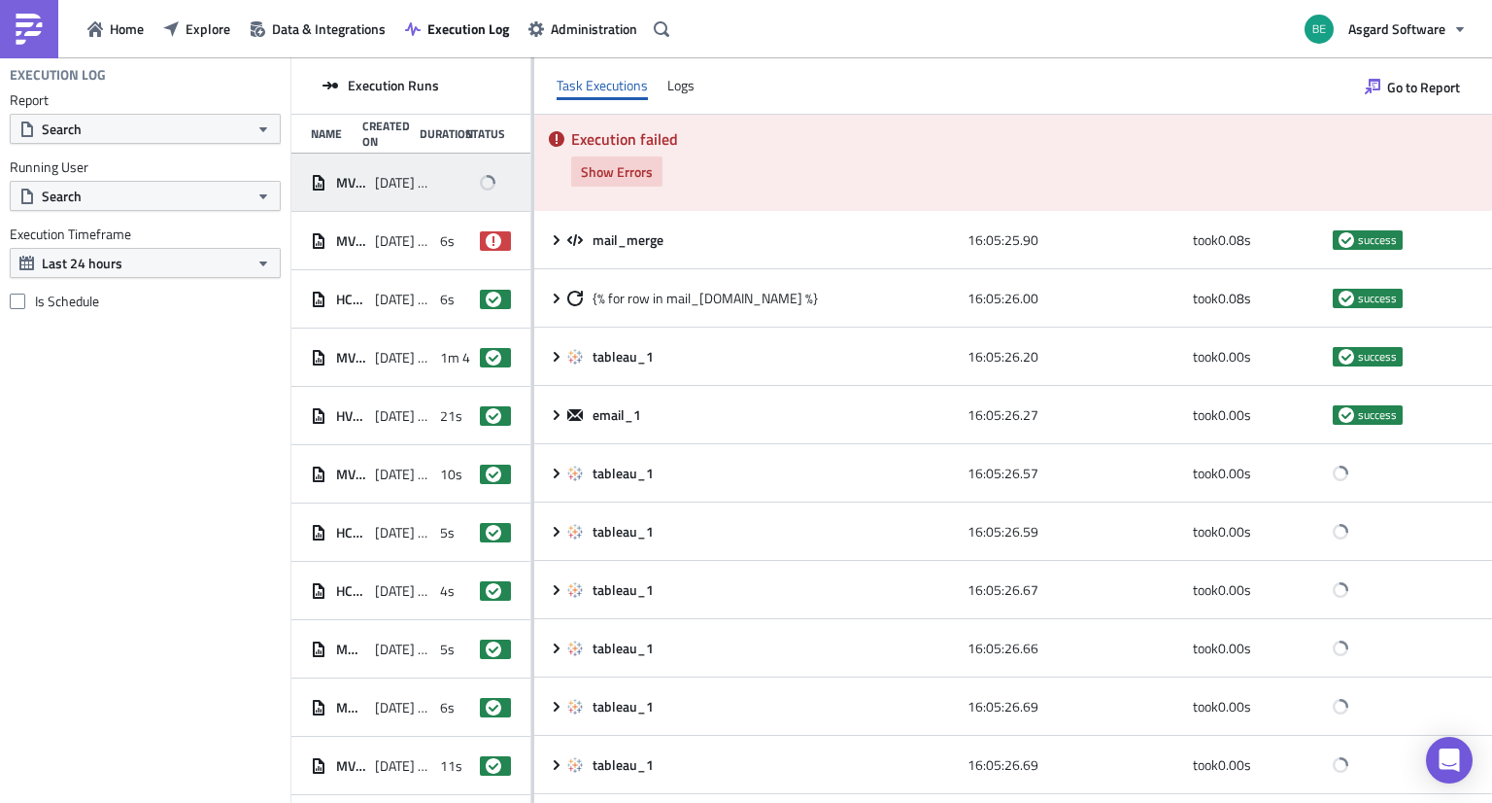
click at [610, 171] on span "Show Errors" at bounding box center [617, 171] width 72 height 20
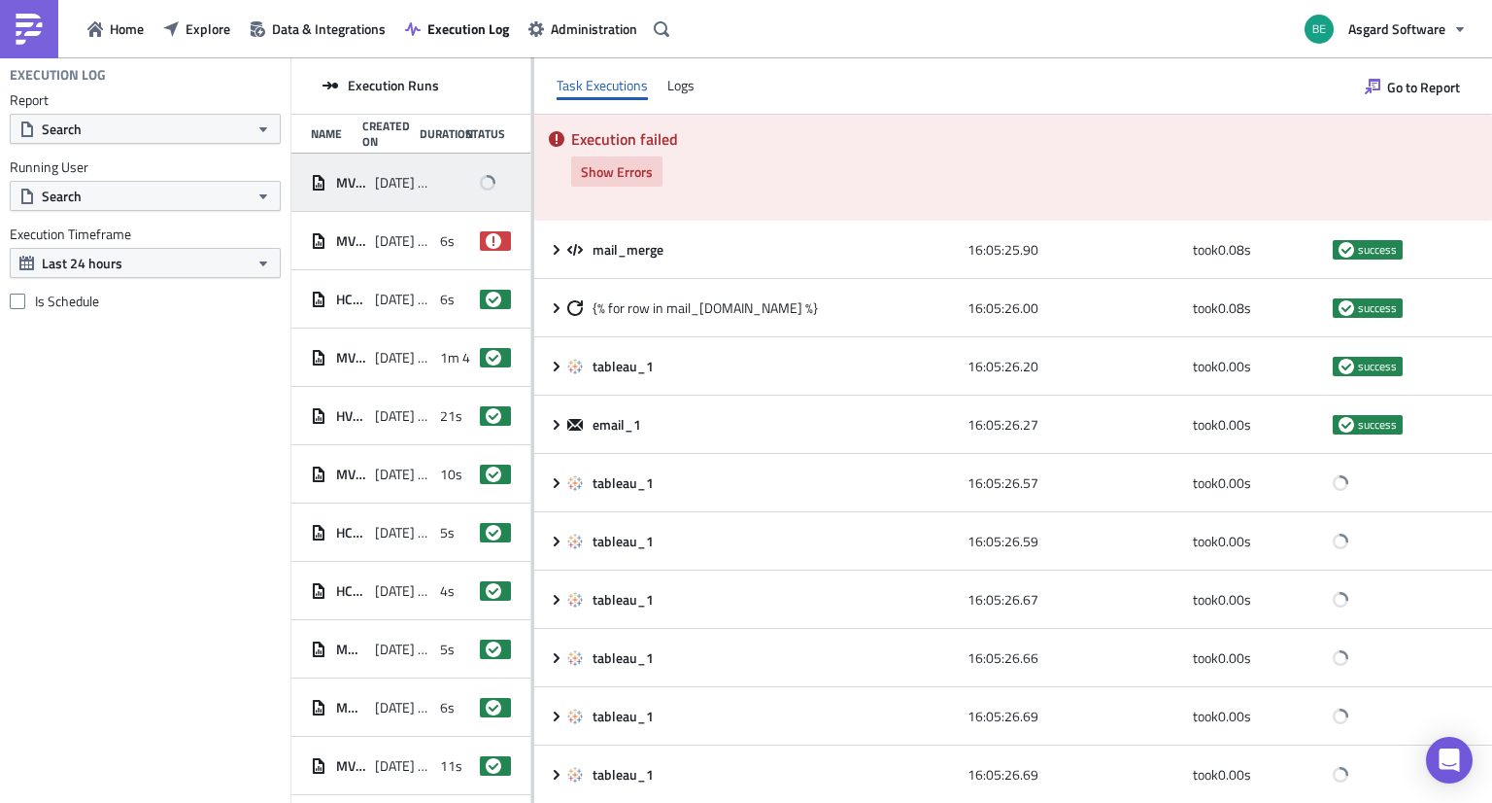
click at [606, 176] on span "Show Errors" at bounding box center [617, 171] width 72 height 20
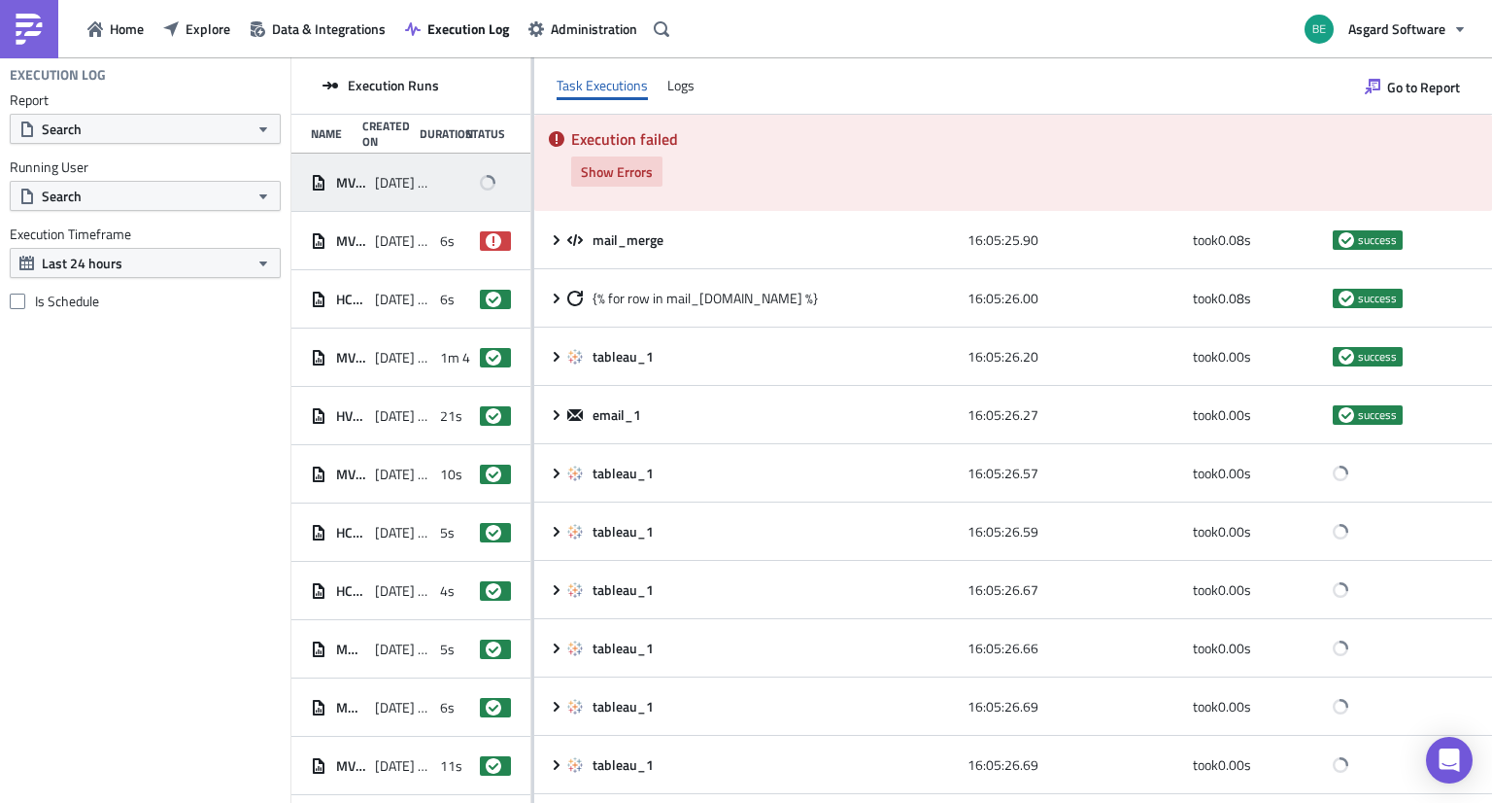
click at [606, 176] on span "Show Errors" at bounding box center [617, 171] width 72 height 20
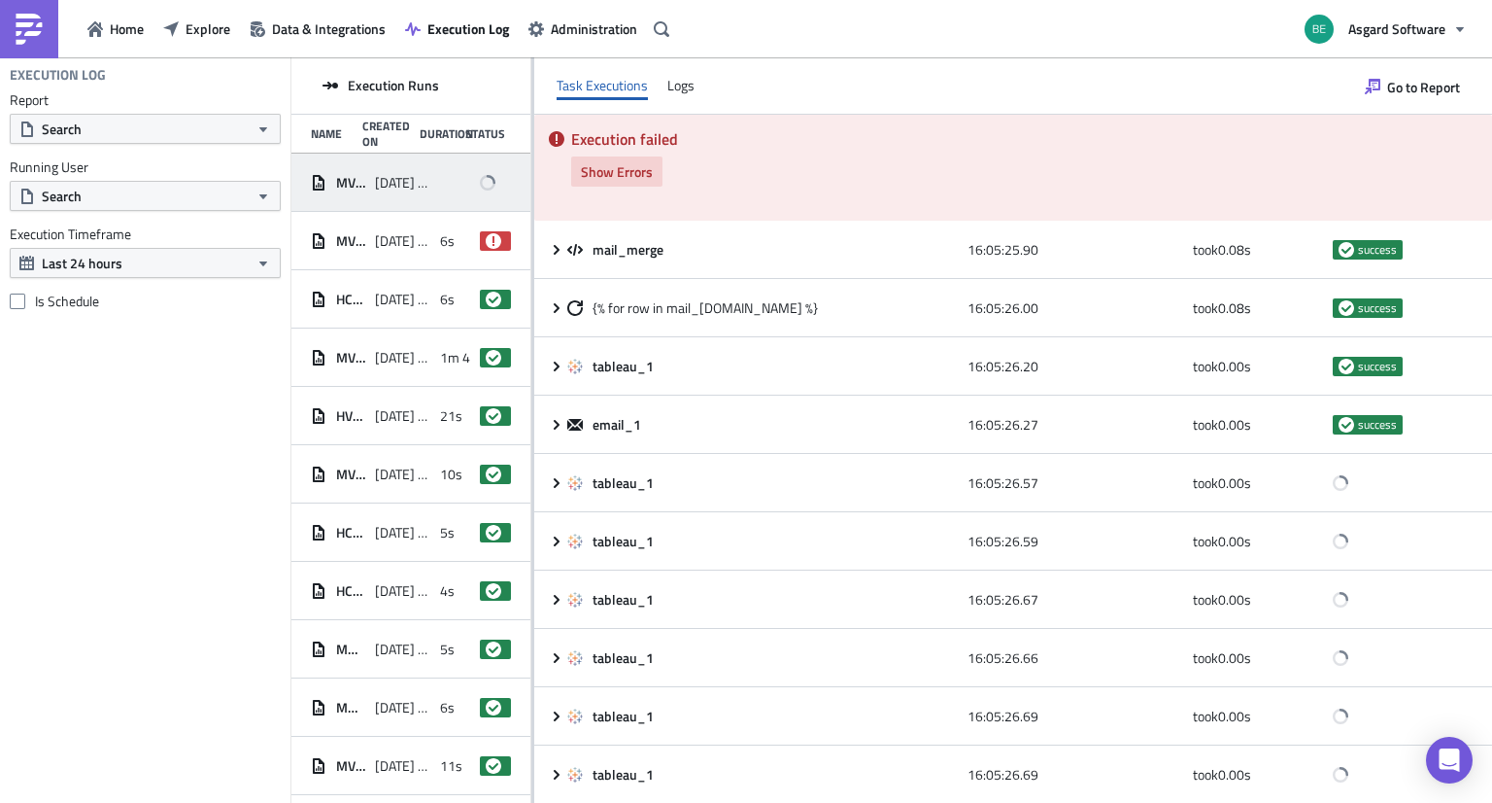
click at [606, 176] on span "Show Errors" at bounding box center [617, 171] width 72 height 20
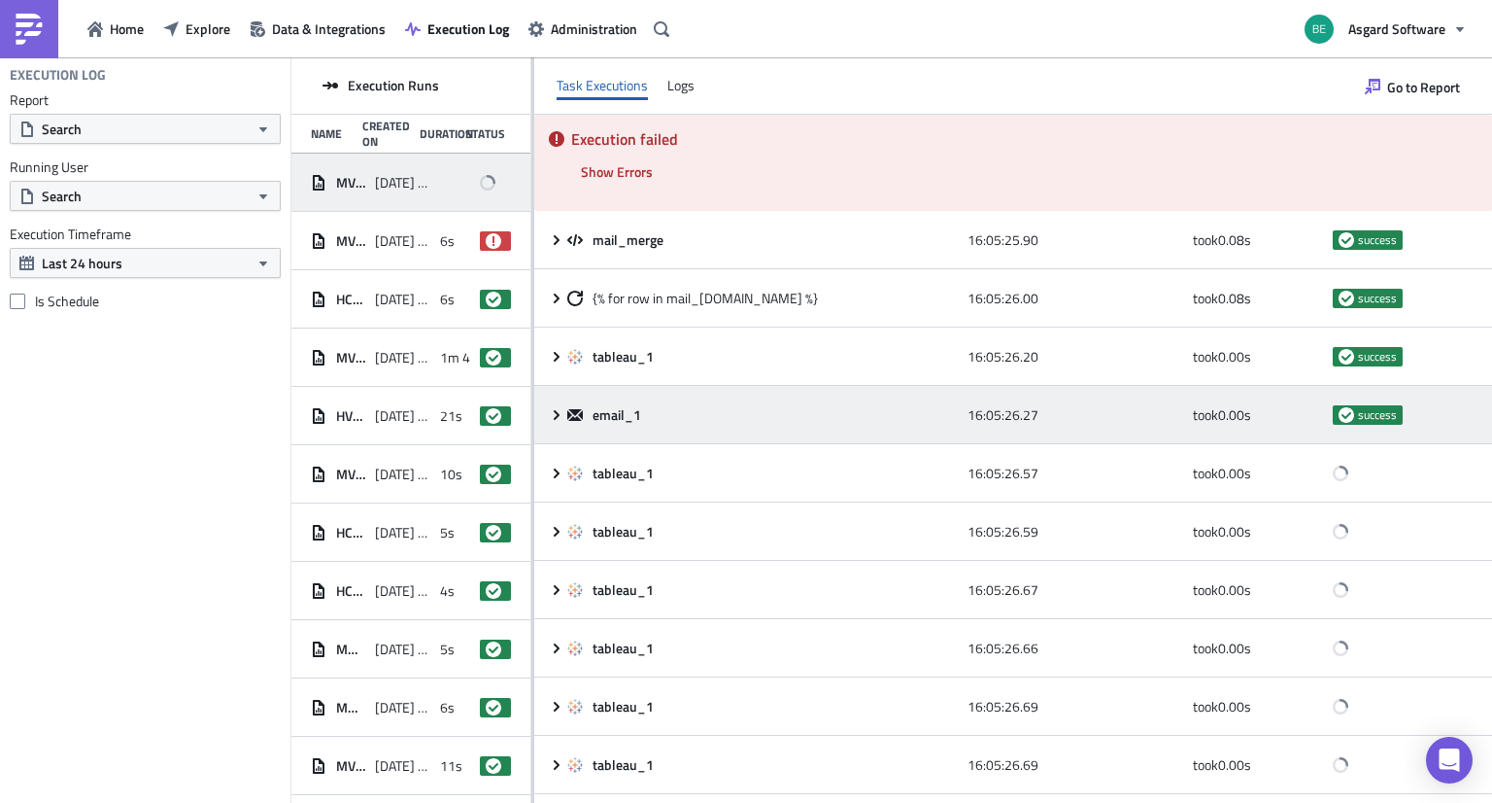
scroll to position [167, 0]
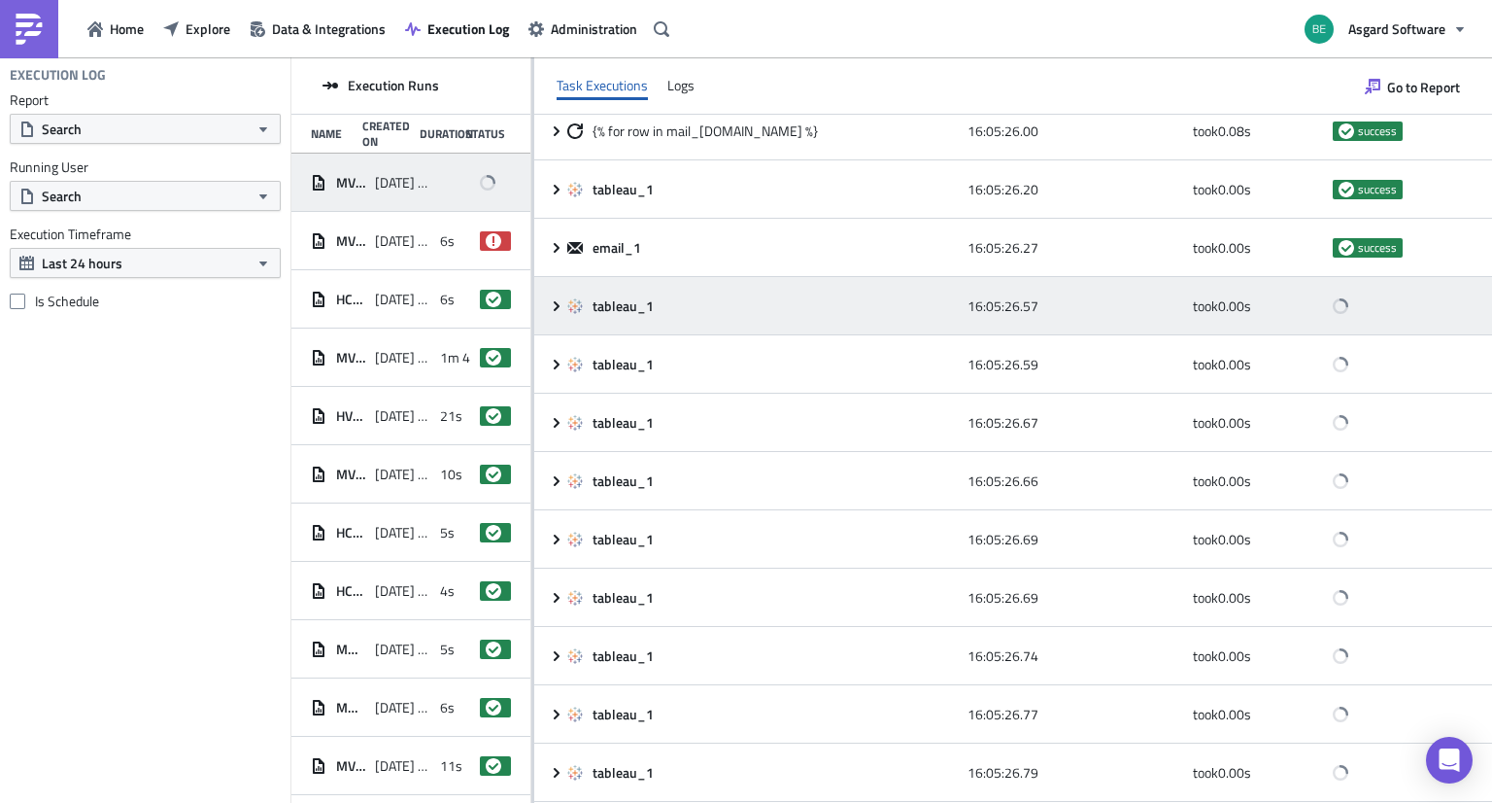
click at [557, 308] on icon at bounding box center [557, 305] width 6 height 10
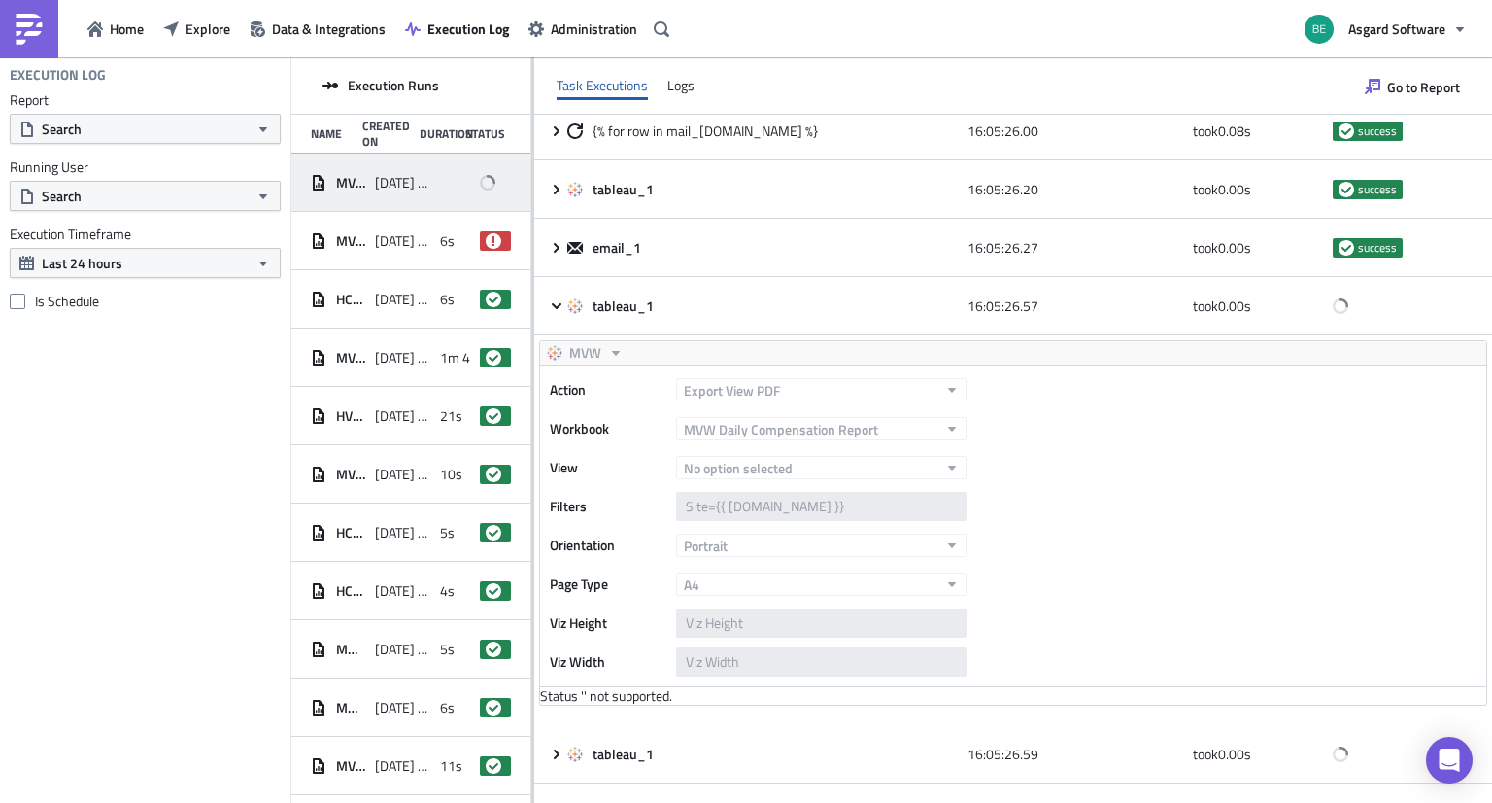
scroll to position [0, 0]
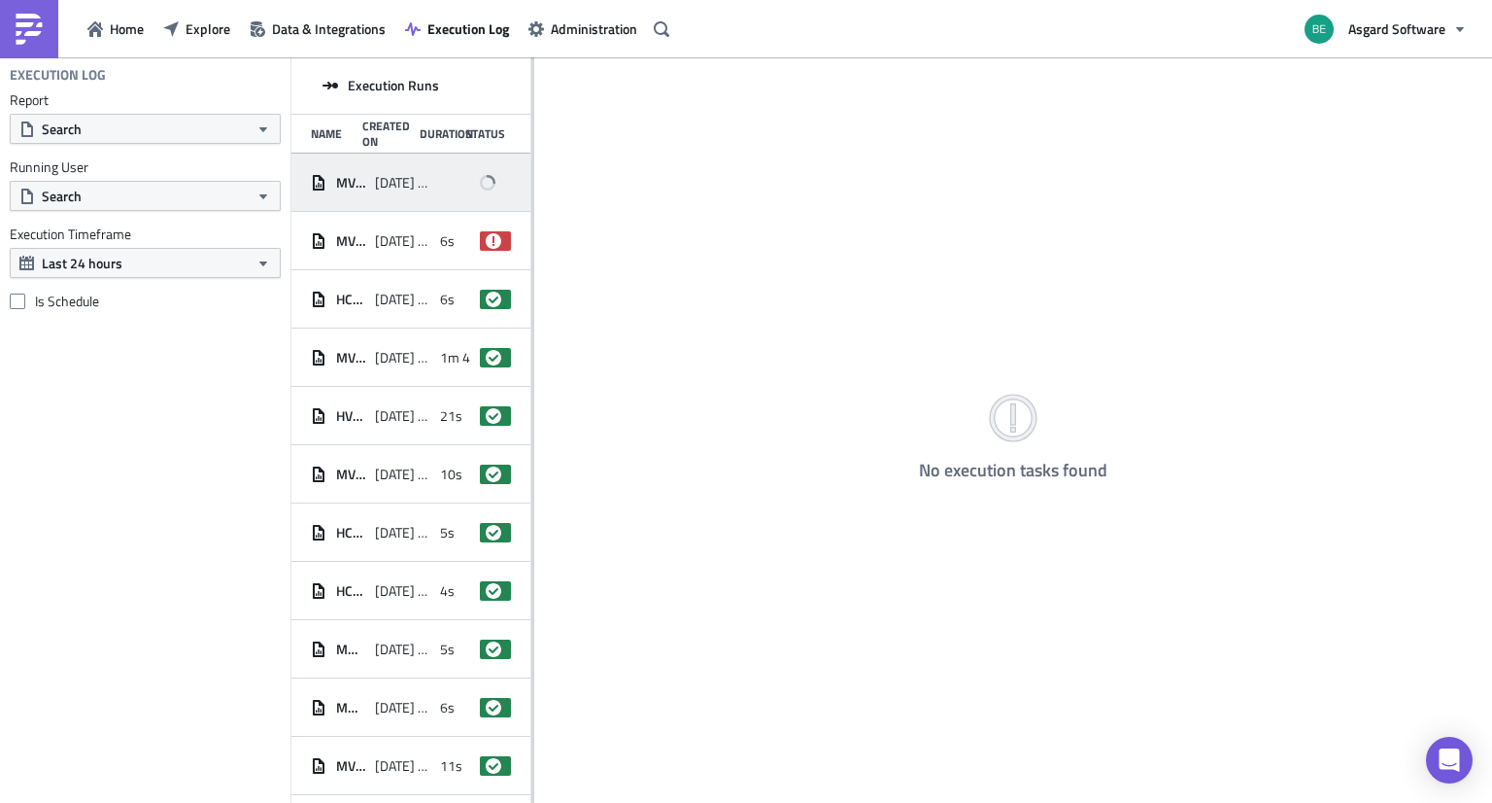
click at [396, 189] on span "[DATE] 16:05" at bounding box center [402, 182] width 54 height 17
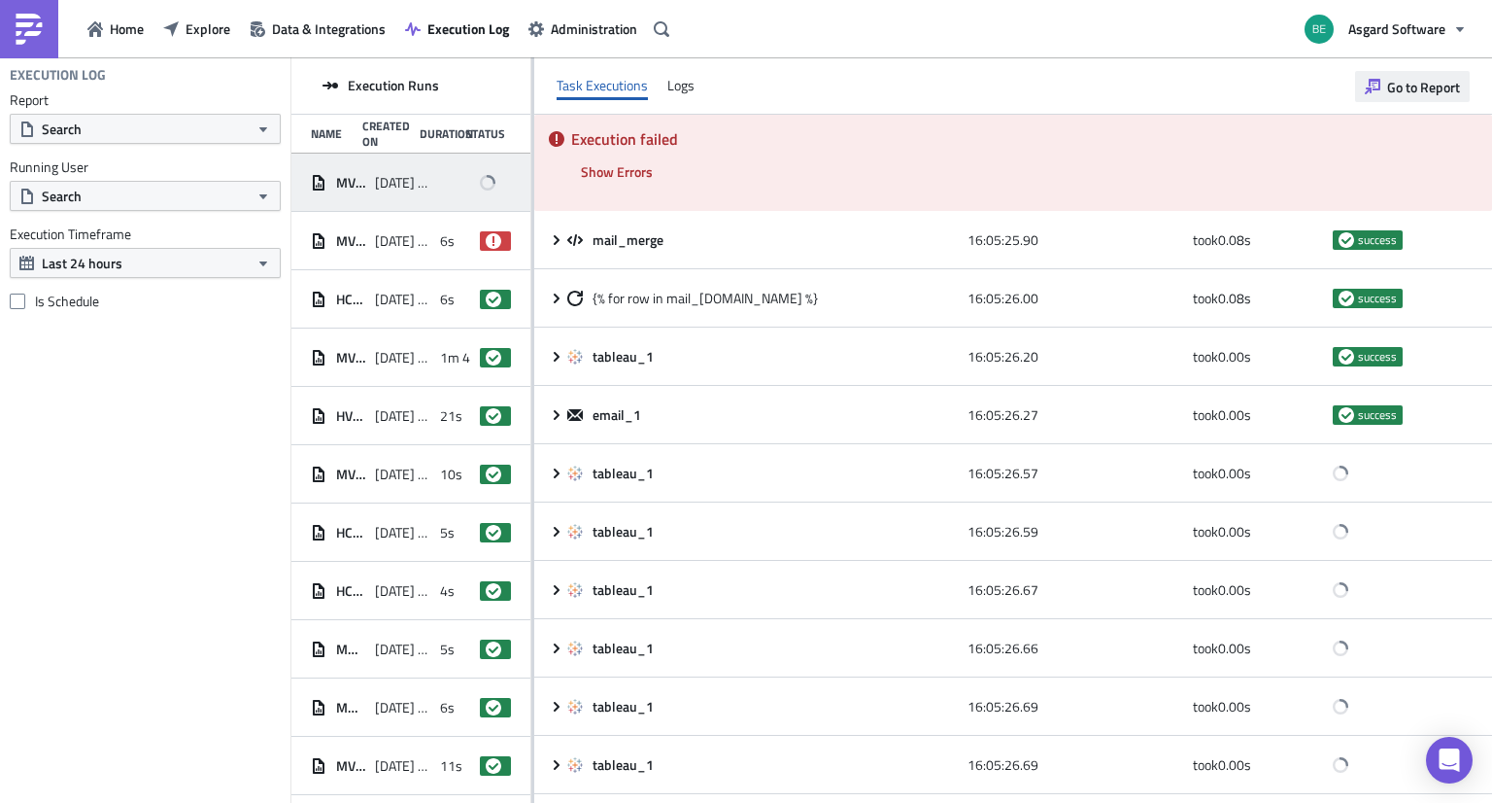
click at [1452, 93] on span "Go to Report" at bounding box center [1423, 87] width 73 height 20
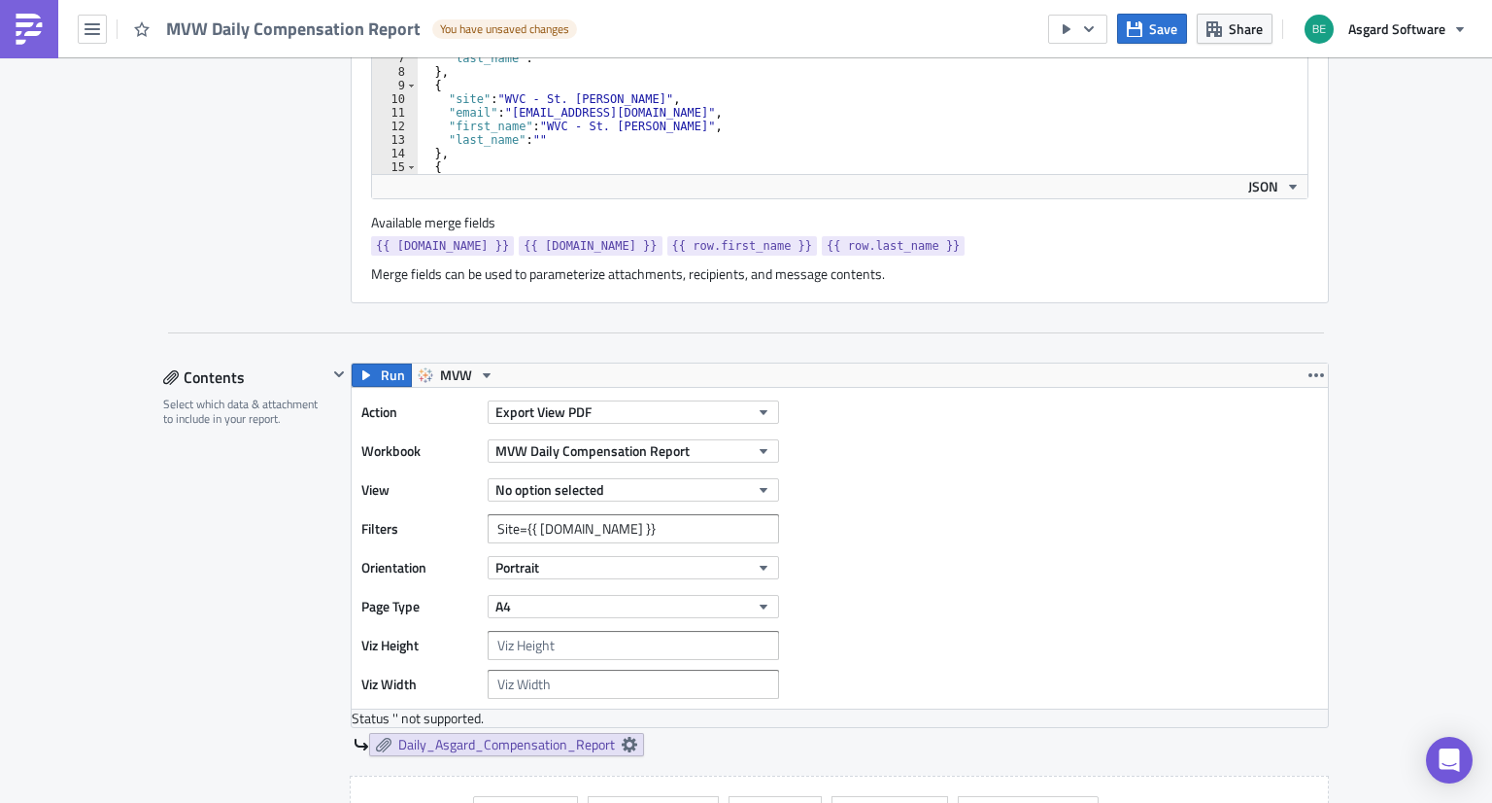
scroll to position [773, 0]
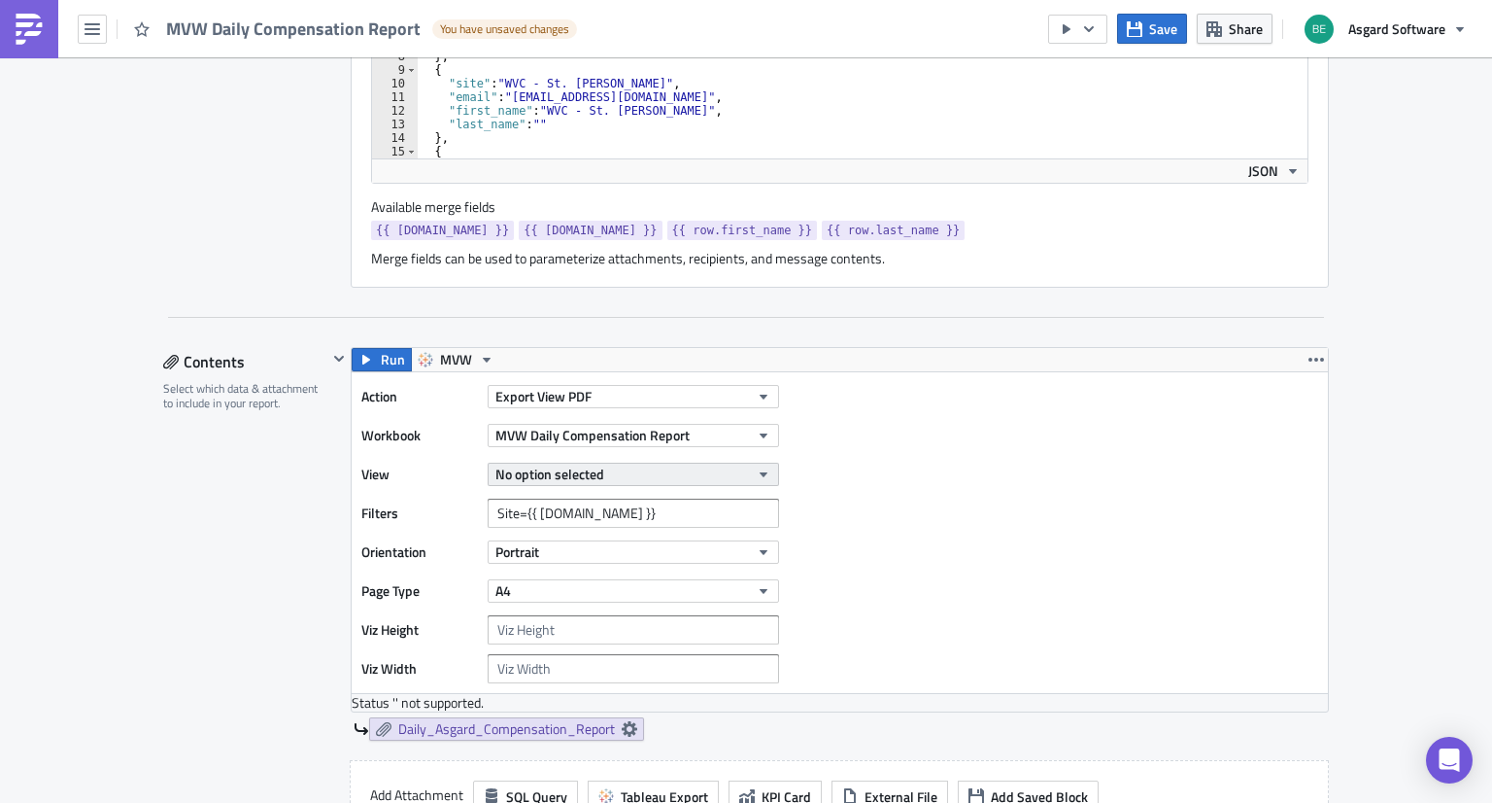
click at [592, 469] on span "No option selected" at bounding box center [549, 473] width 109 height 20
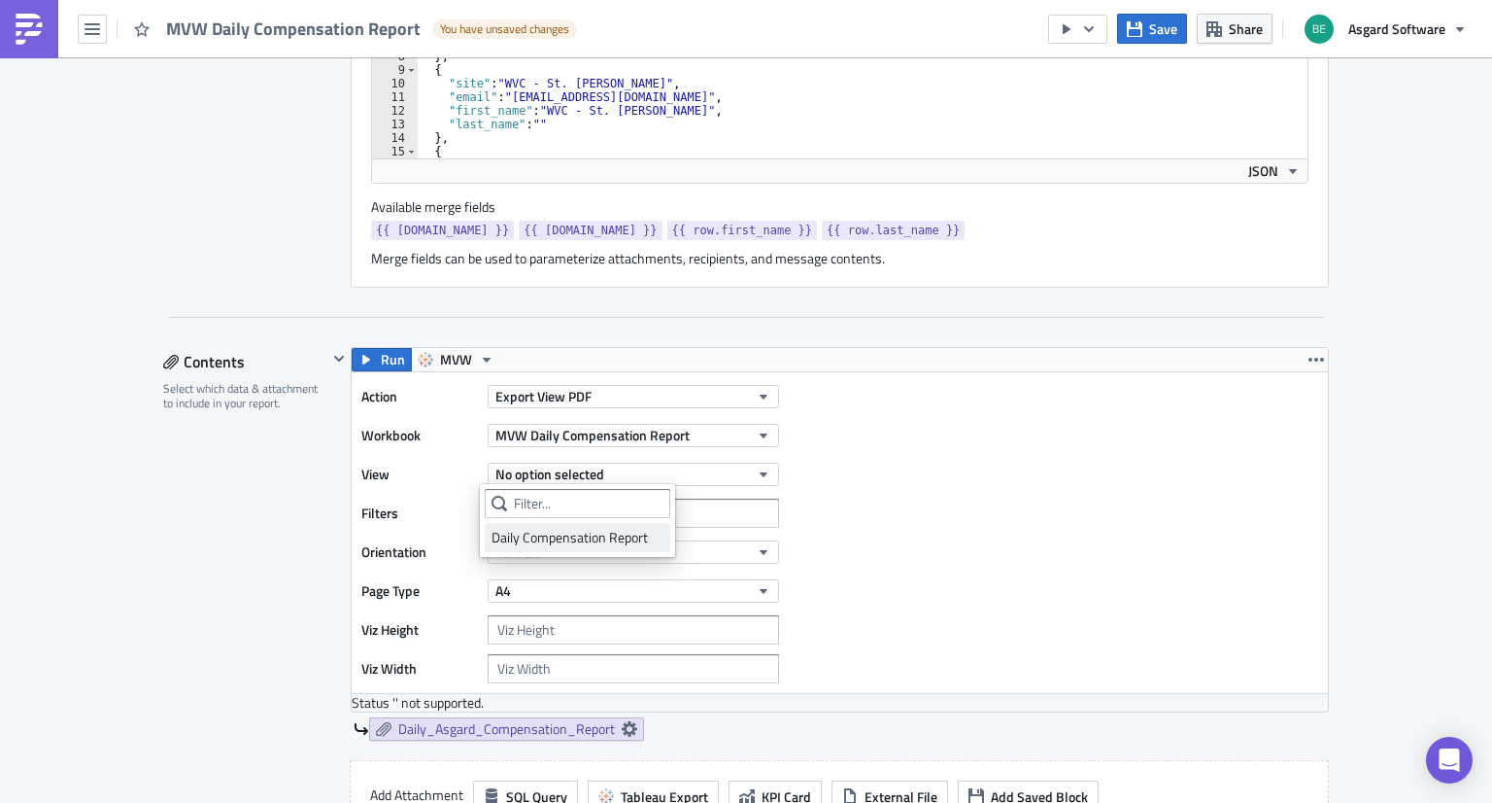
click at [565, 530] on div "Daily Compensation Report" at bounding box center [578, 537] width 172 height 19
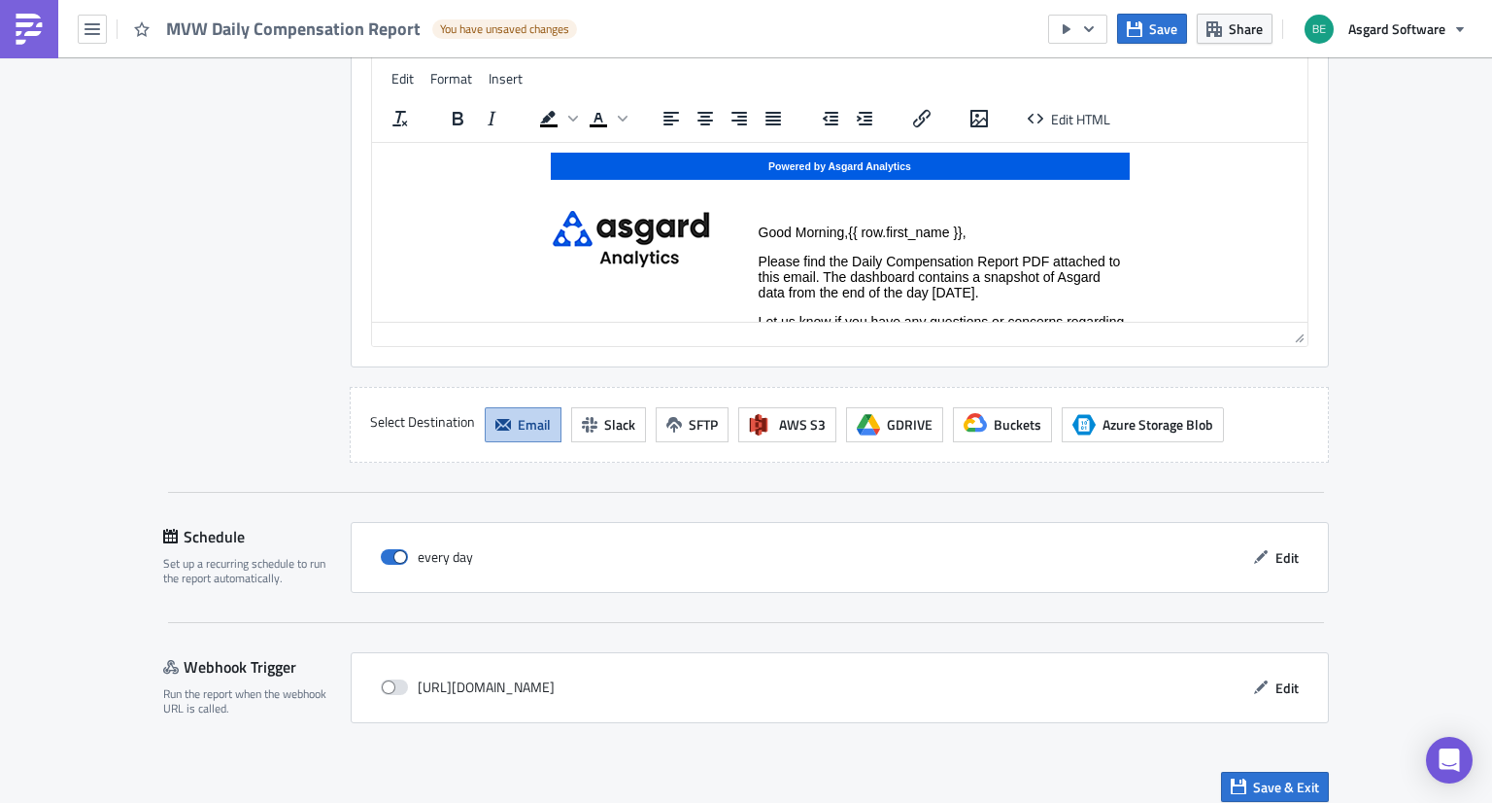
scroll to position [2237, 0]
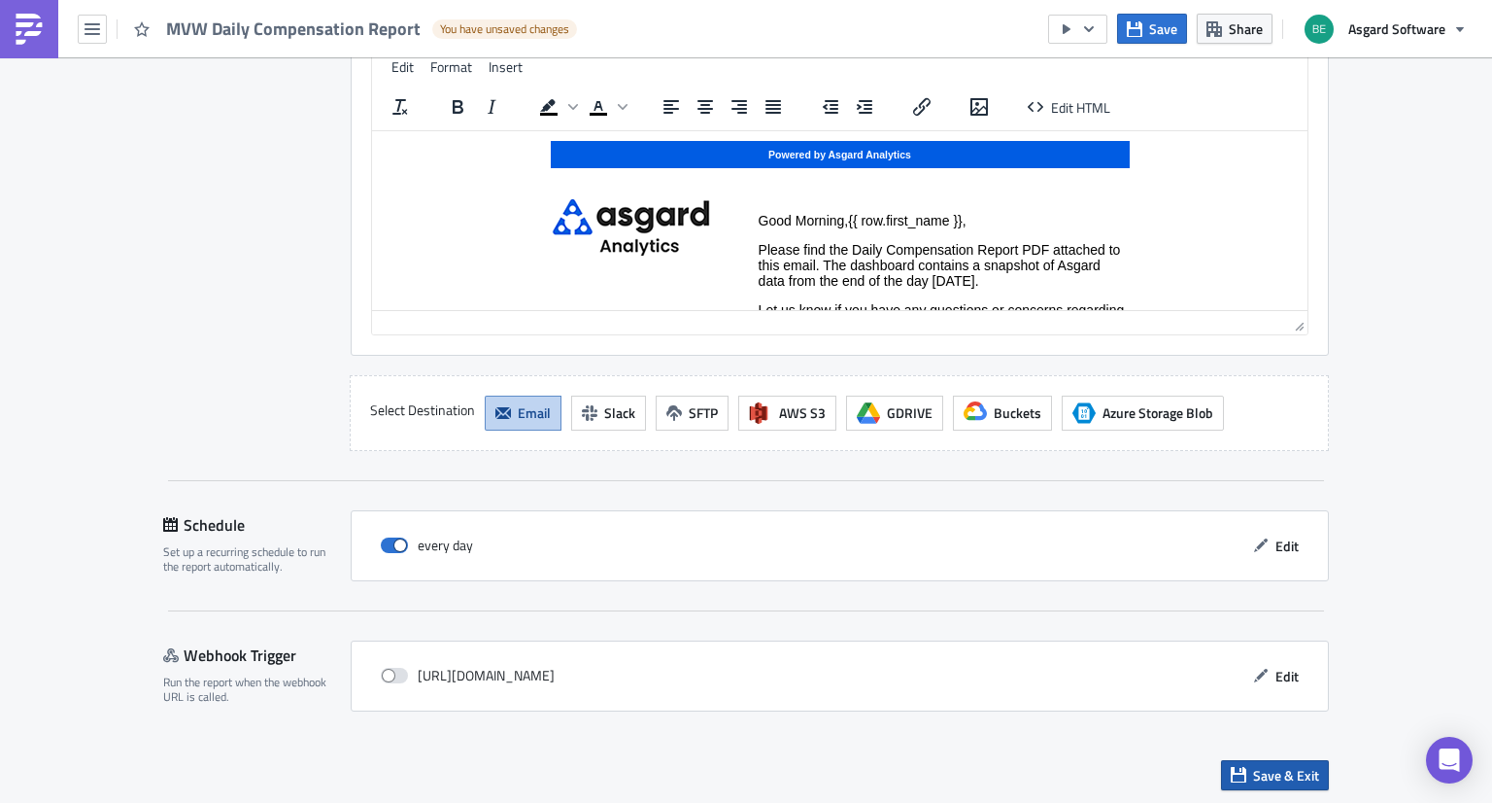
click at [1265, 767] on span "Save & Exit" at bounding box center [1286, 775] width 66 height 20
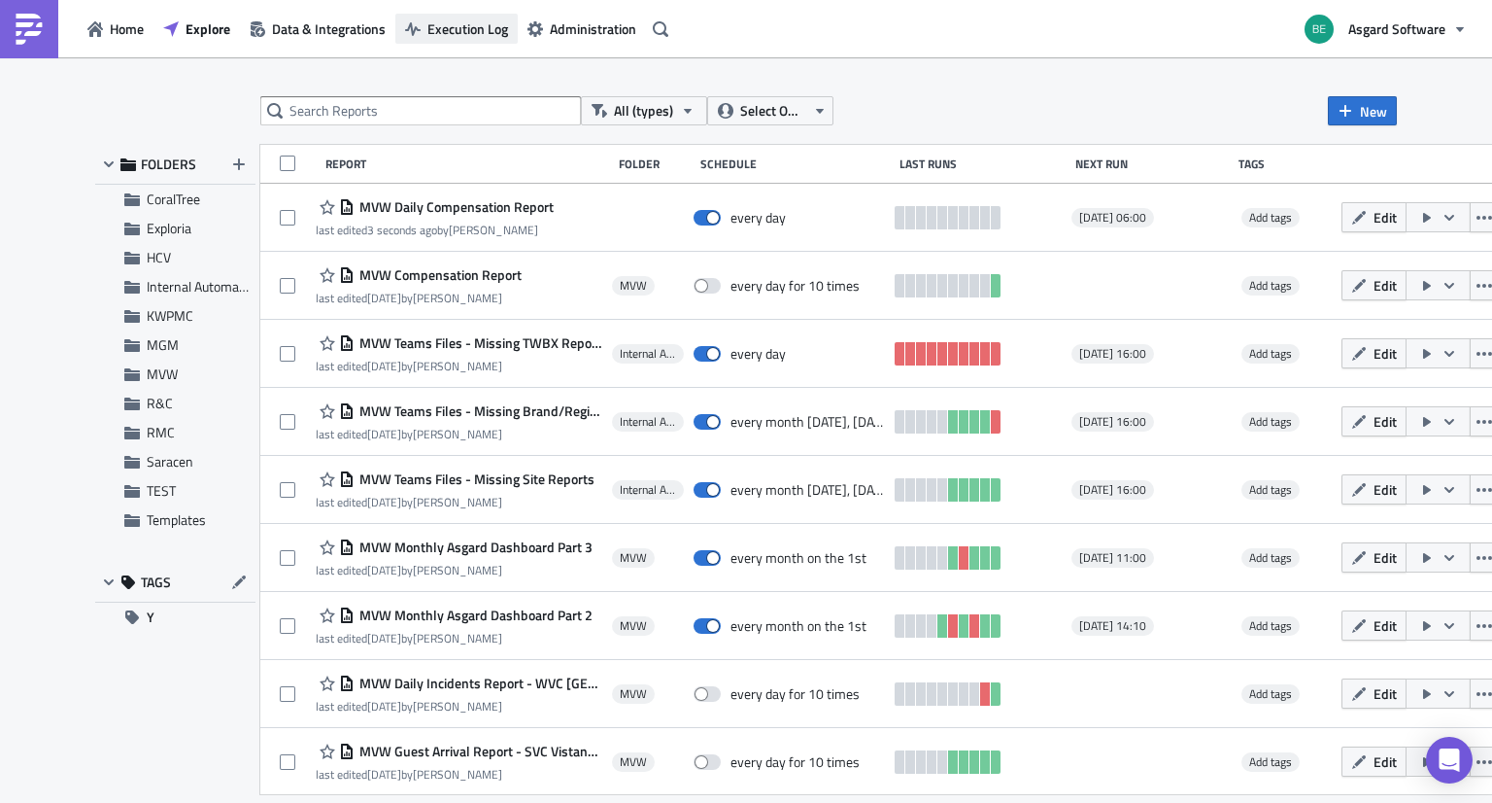
click at [477, 23] on span "Execution Log" at bounding box center [467, 28] width 81 height 20
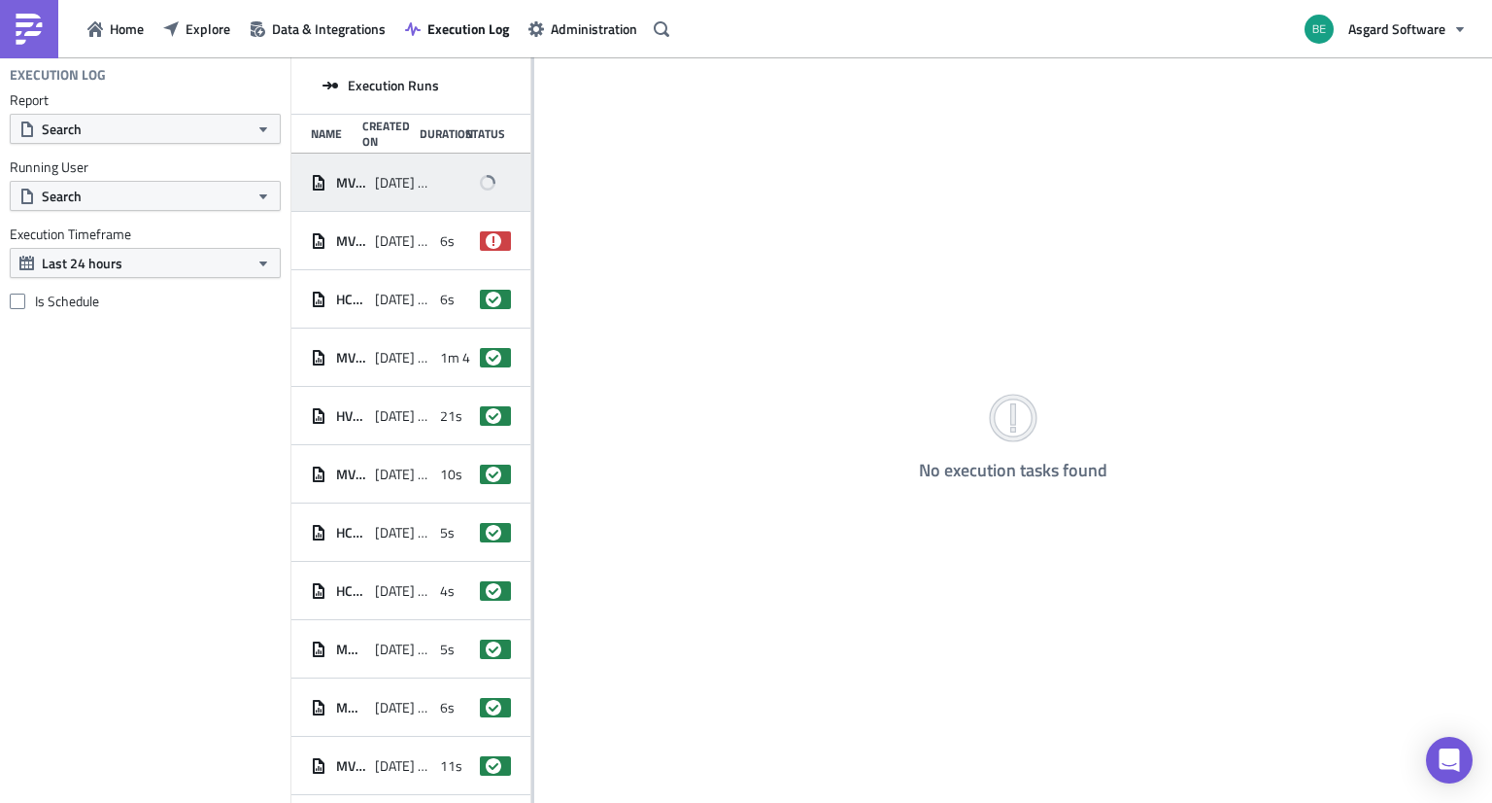
click at [447, 192] on div at bounding box center [455, 182] width 31 height 35
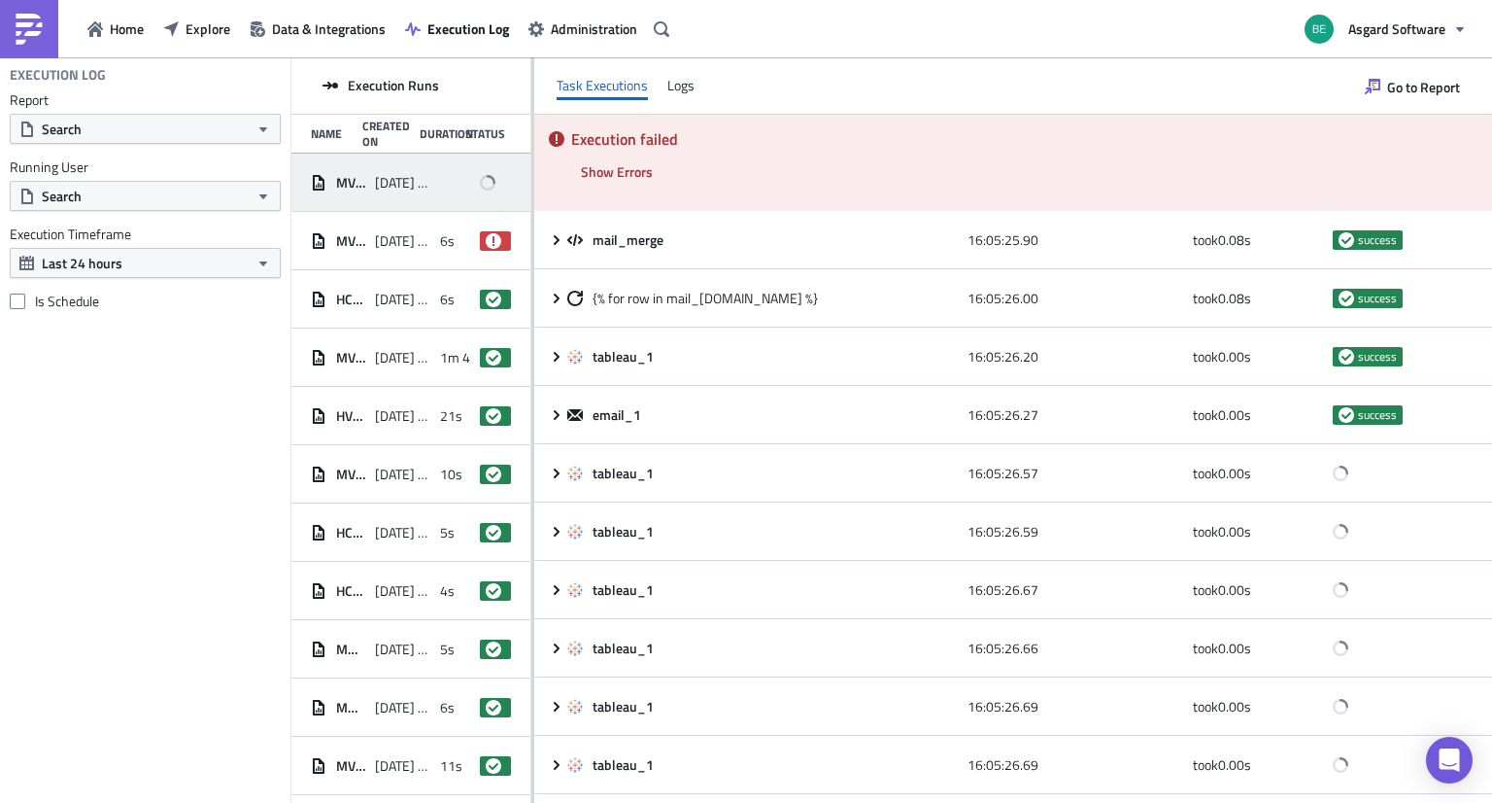
click at [663, 87] on div "Task Executions Logs" at bounding box center [1013, 85] width 958 height 57
click at [680, 84] on div "Logs" at bounding box center [680, 85] width 27 height 29
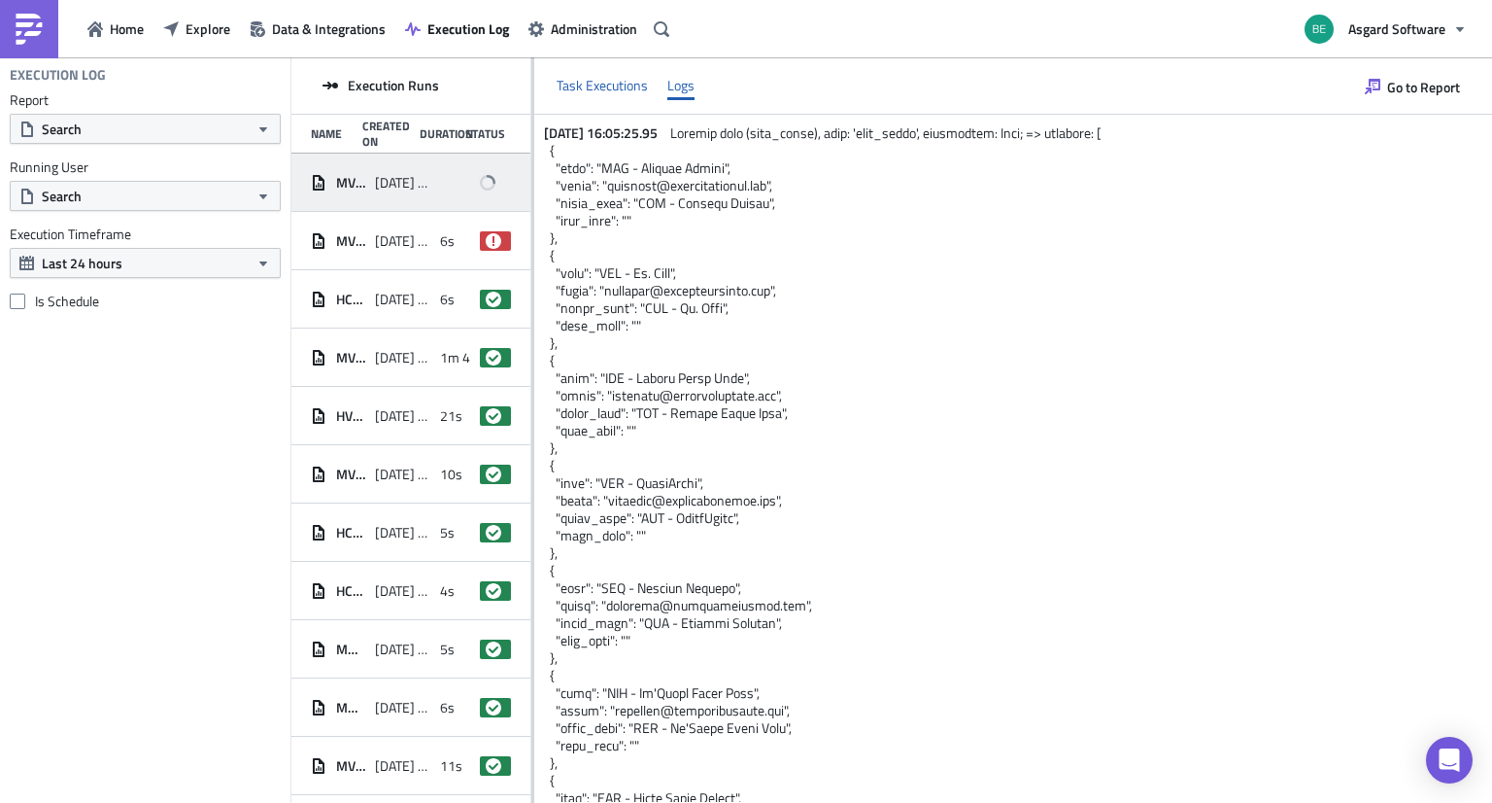
click at [612, 88] on div "Task Executions" at bounding box center [602, 85] width 91 height 29
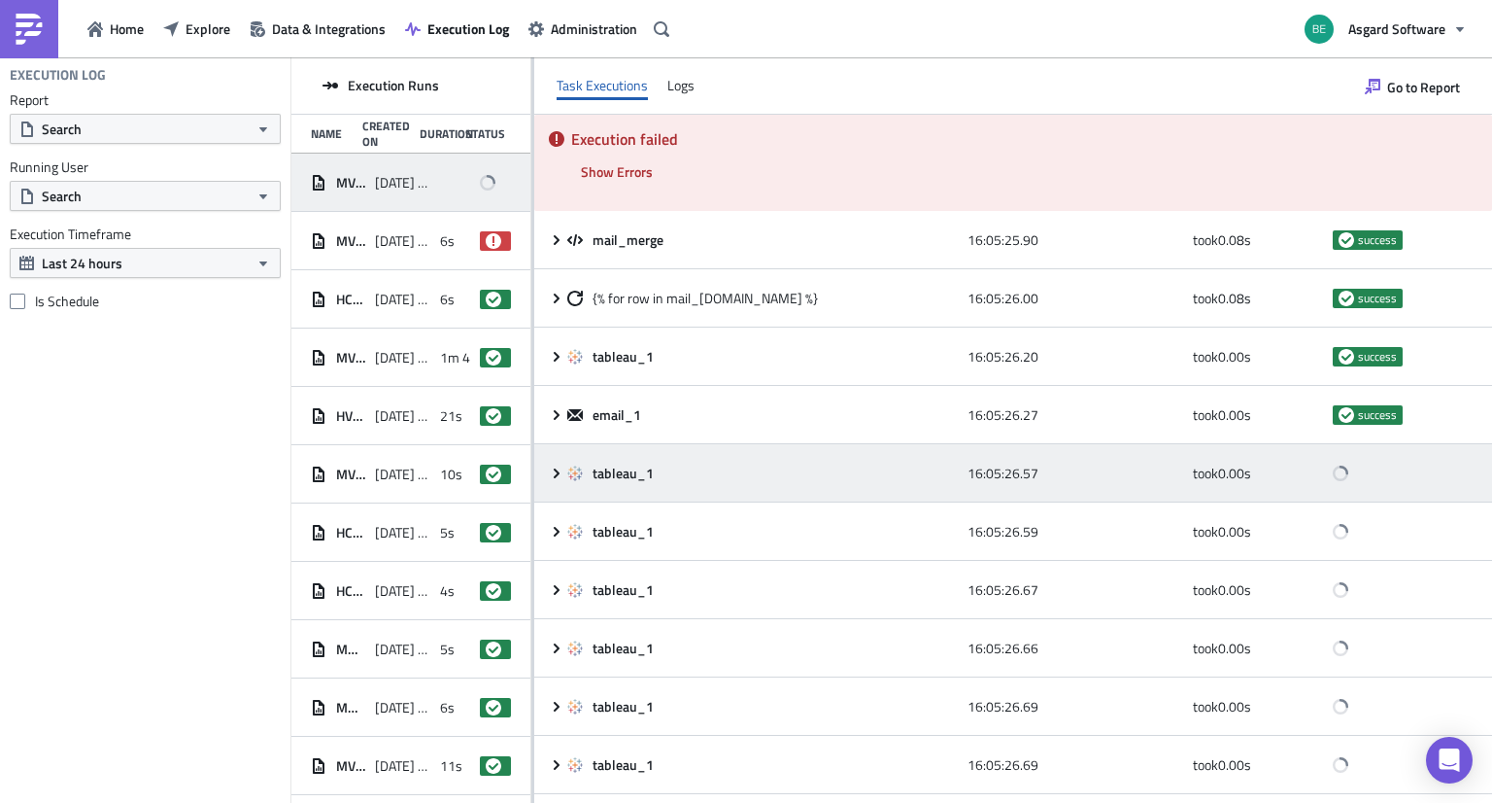
click at [559, 468] on icon at bounding box center [557, 473] width 16 height 16
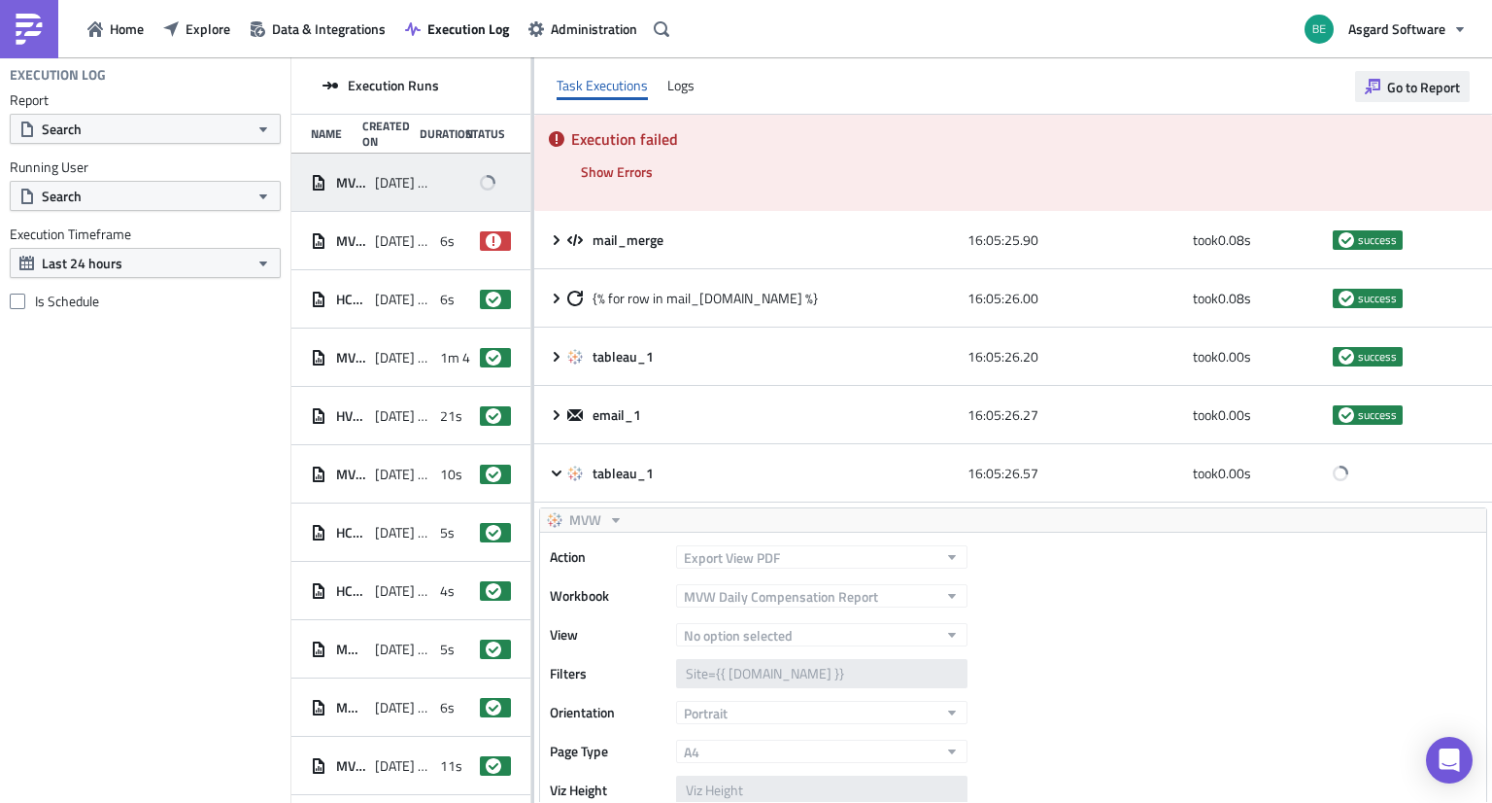
click at [1411, 92] on span "Go to Report" at bounding box center [1423, 87] width 73 height 20
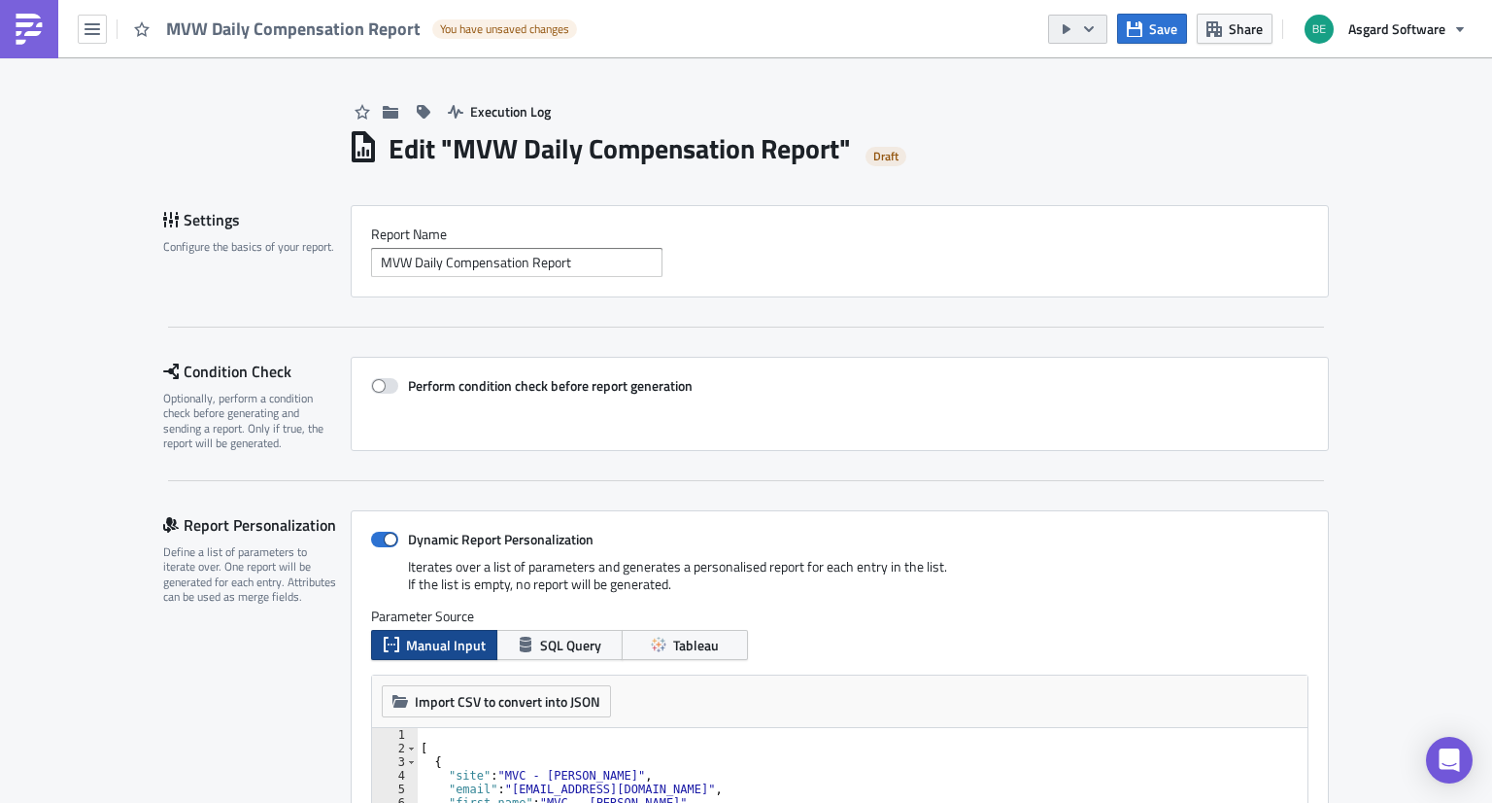
click at [1080, 33] on button "button" at bounding box center [1077, 29] width 59 height 29
click at [1087, 98] on div "Run Report" at bounding box center [1138, 105] width 152 height 19
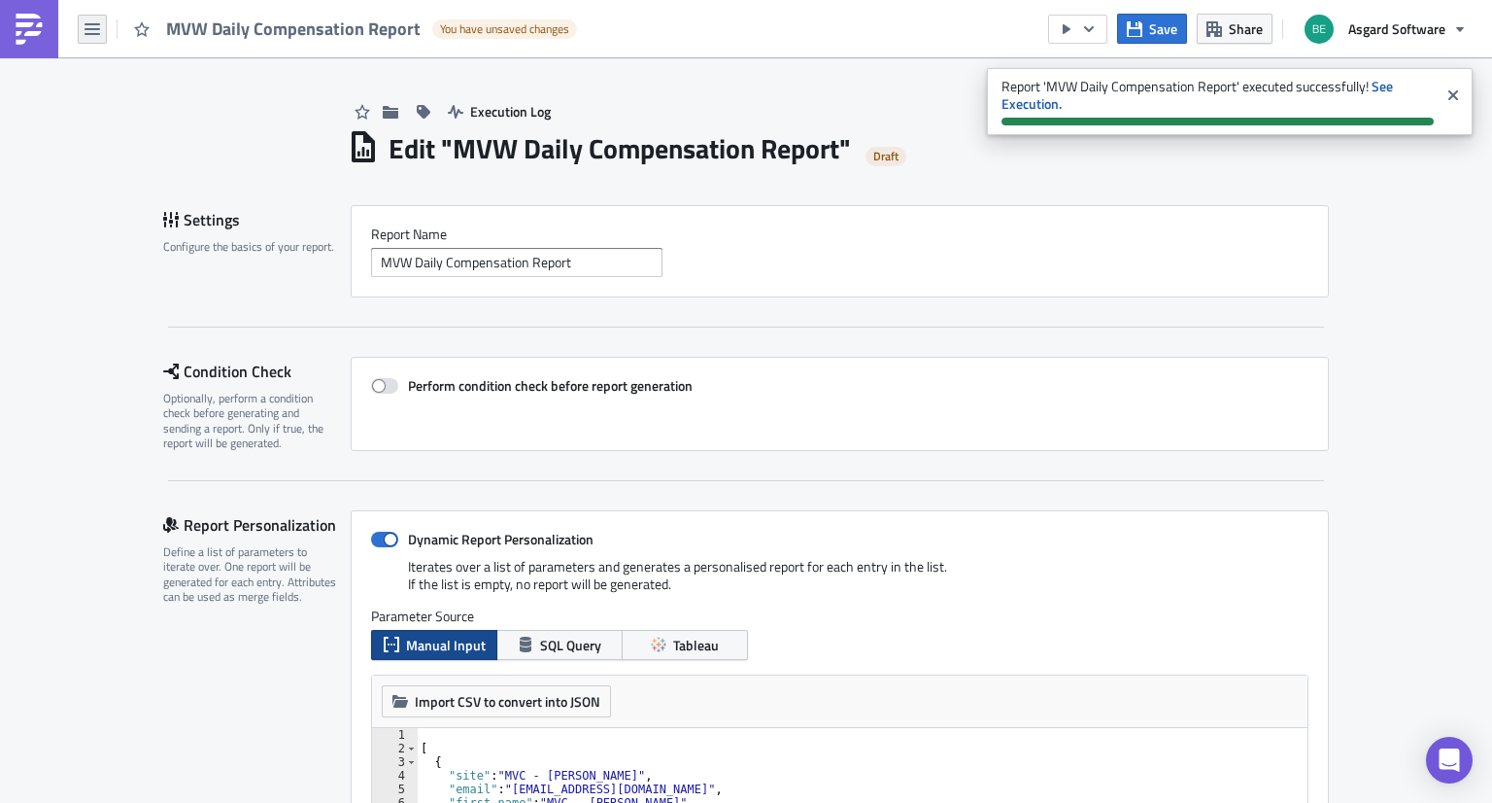
click at [97, 33] on icon "button" at bounding box center [93, 29] width 16 height 12
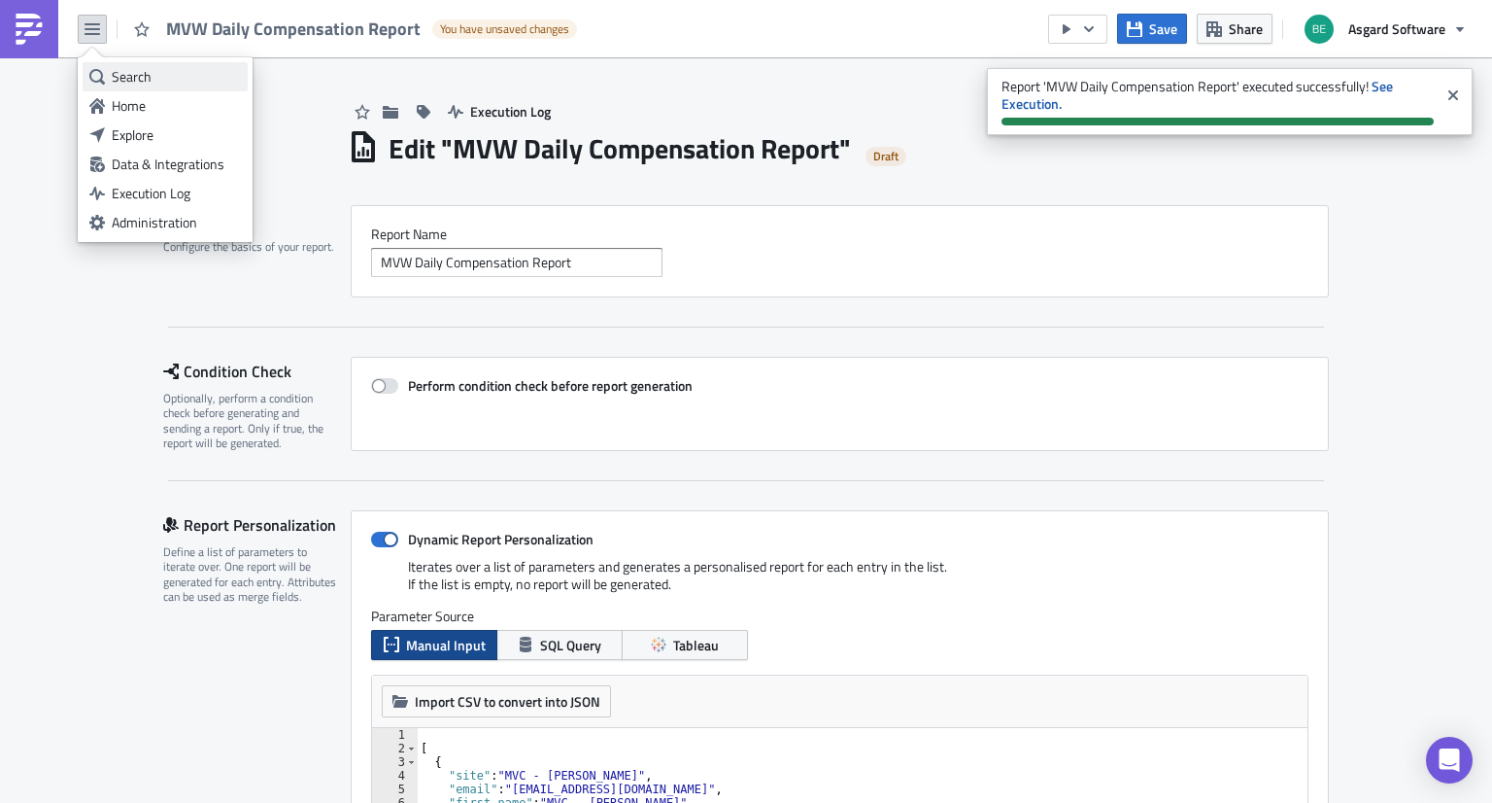
click at [124, 90] on link "Search" at bounding box center [165, 76] width 165 height 29
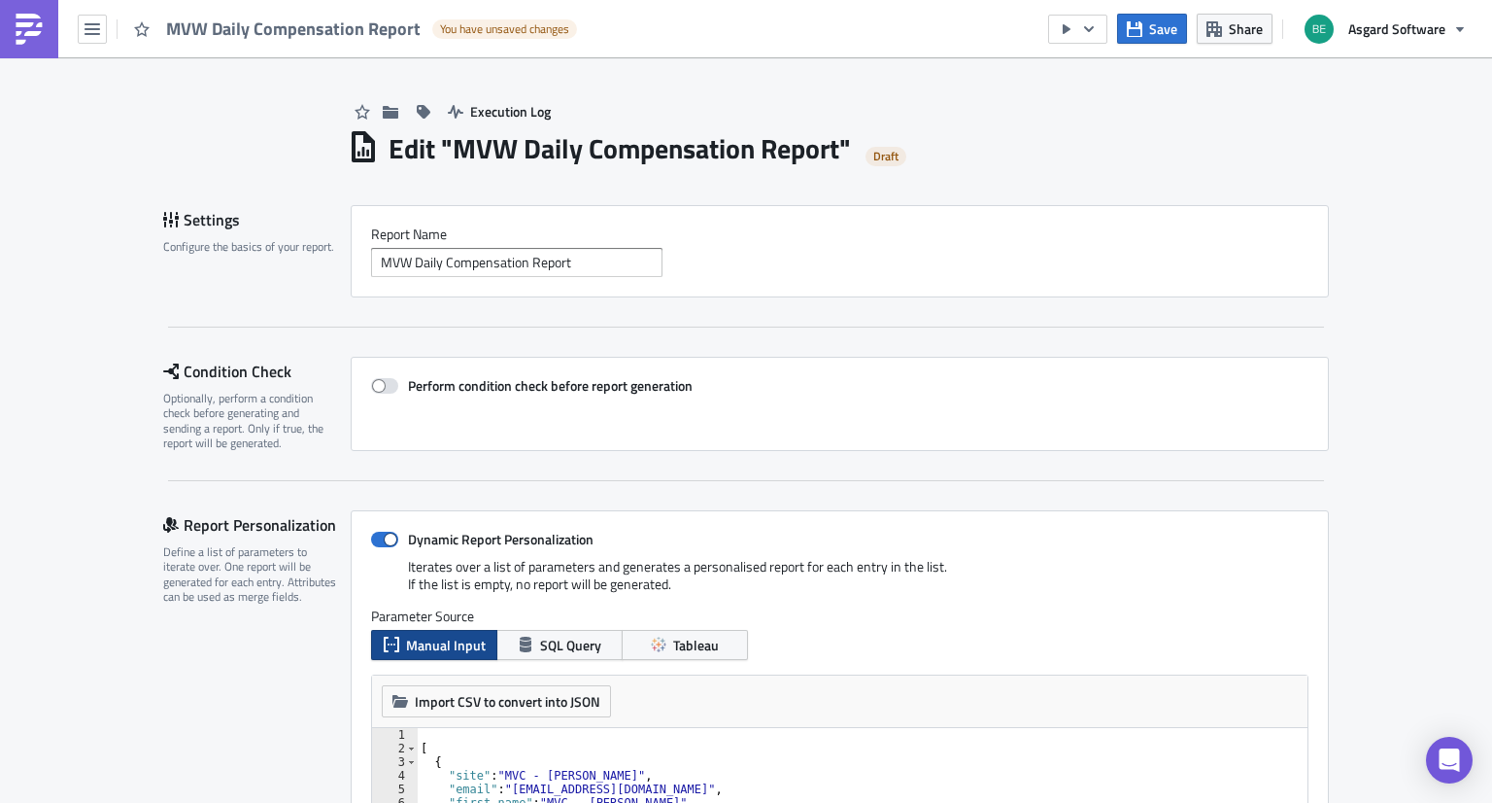
click at [103, 20] on body "MVW Daily Compensation Report You have unsaved changes Save Share Asgard Softwa…" at bounding box center [746, 402] width 1492 height 805
click at [90, 35] on icon "button" at bounding box center [93, 29] width 16 height 16
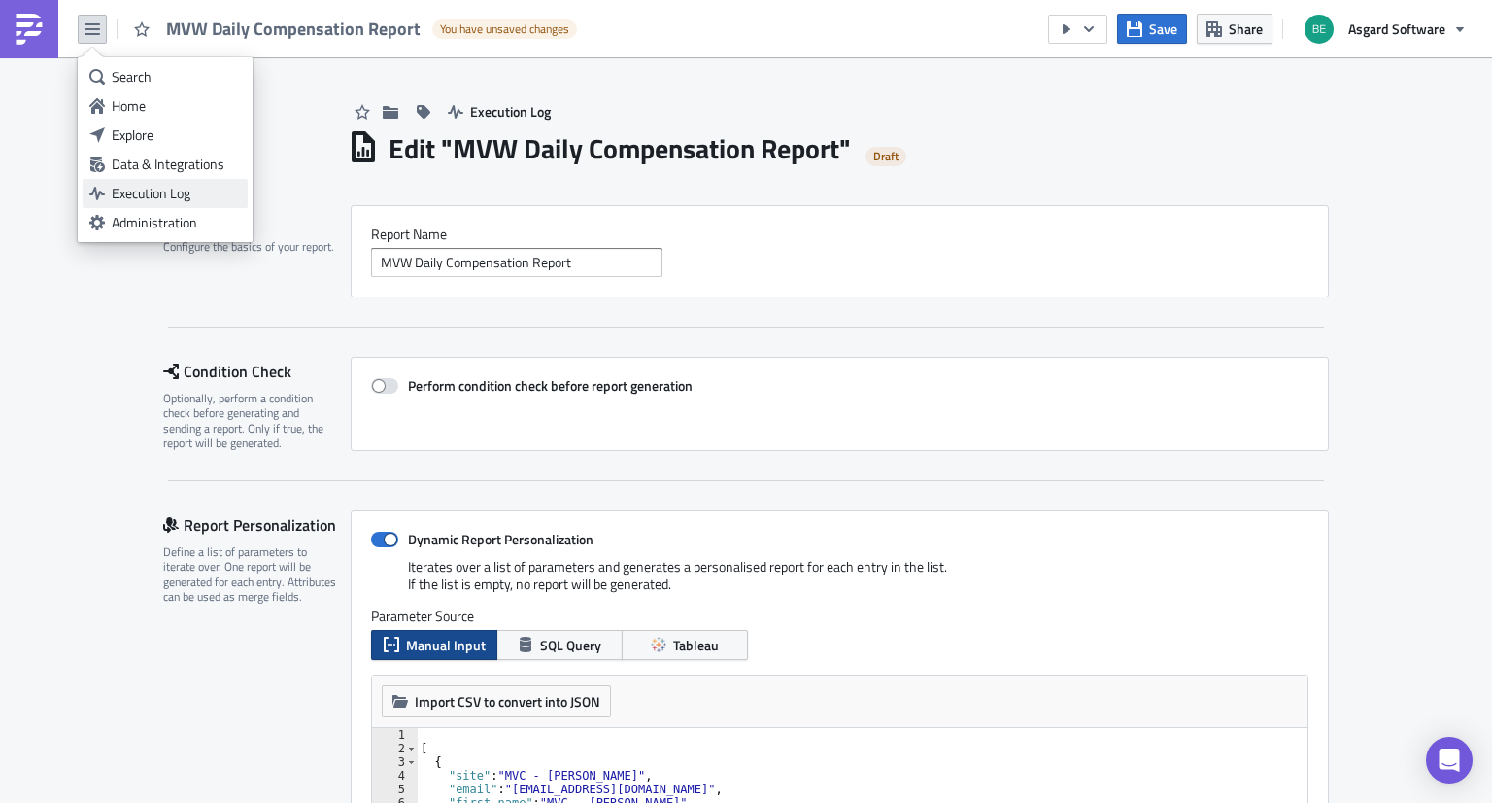
click at [130, 203] on link "Execution Log" at bounding box center [165, 193] width 165 height 29
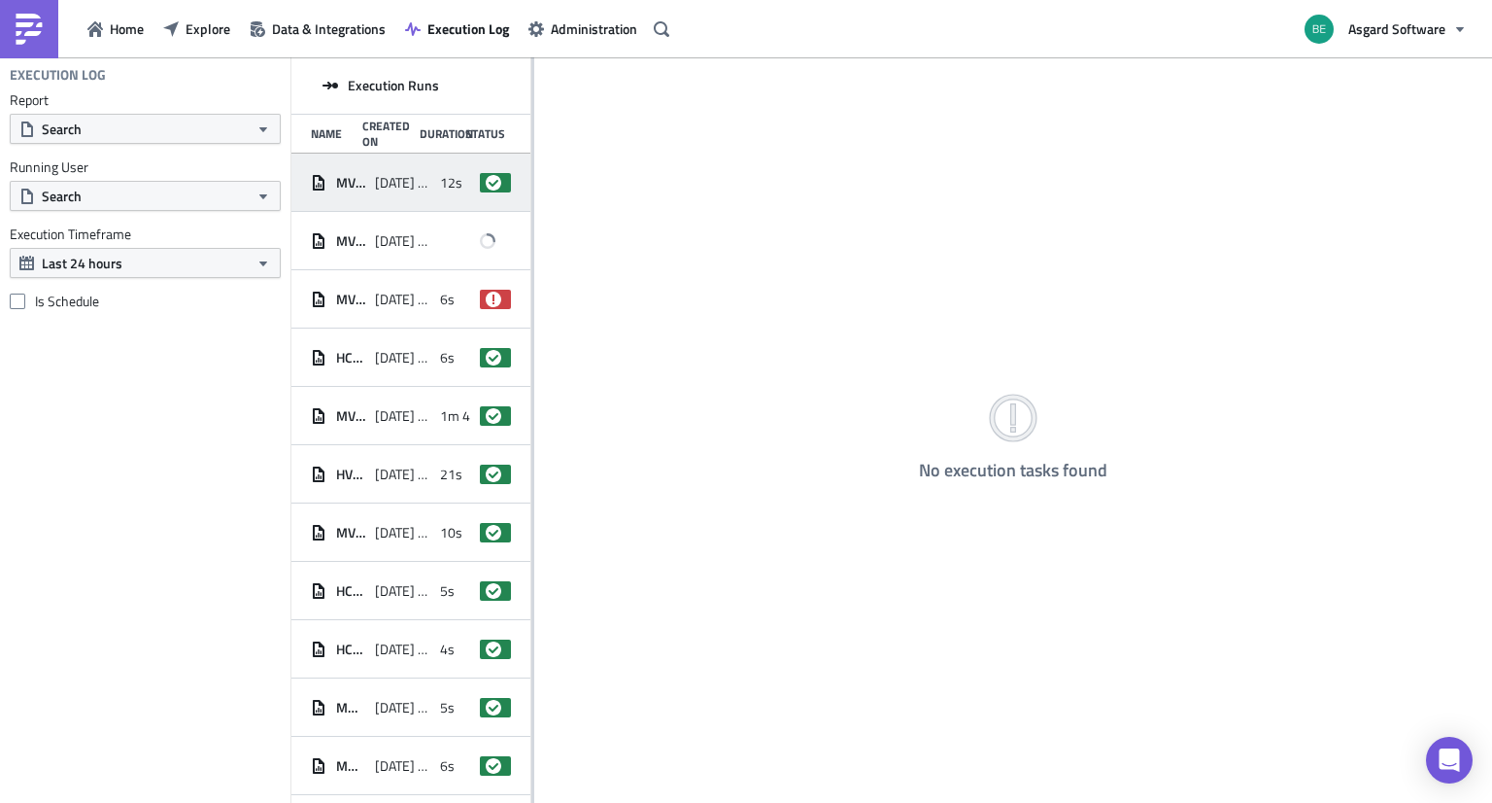
click at [345, 194] on div "MVW Daily Compensation Report" at bounding box center [338, 182] width 54 height 35
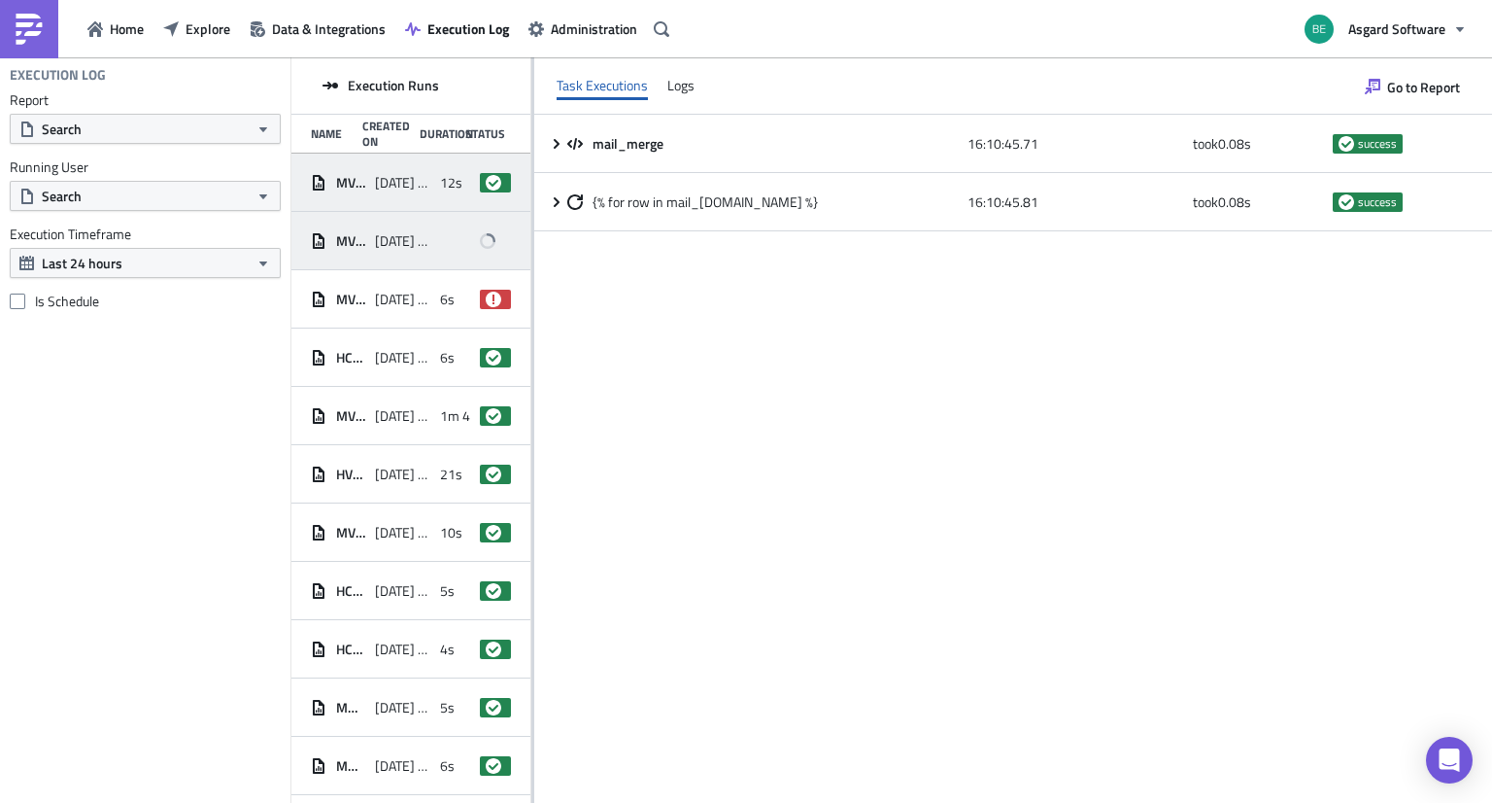
click at [393, 256] on div "[DATE] 16:05" at bounding box center [402, 240] width 54 height 35
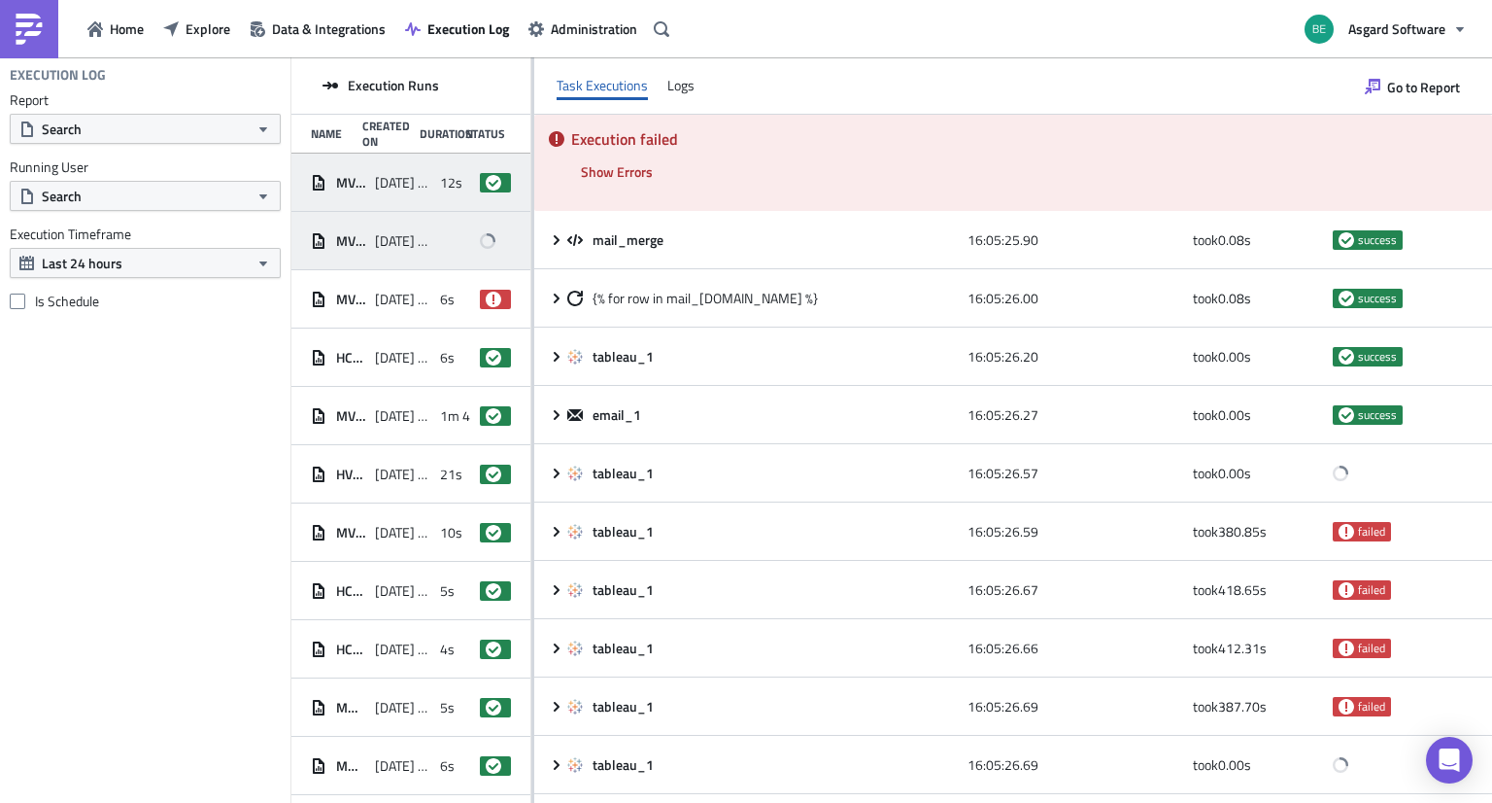
click at [417, 200] on div "MVW Daily Compensation Report [DATE] 16:10 12s success" at bounding box center [410, 183] width 239 height 58
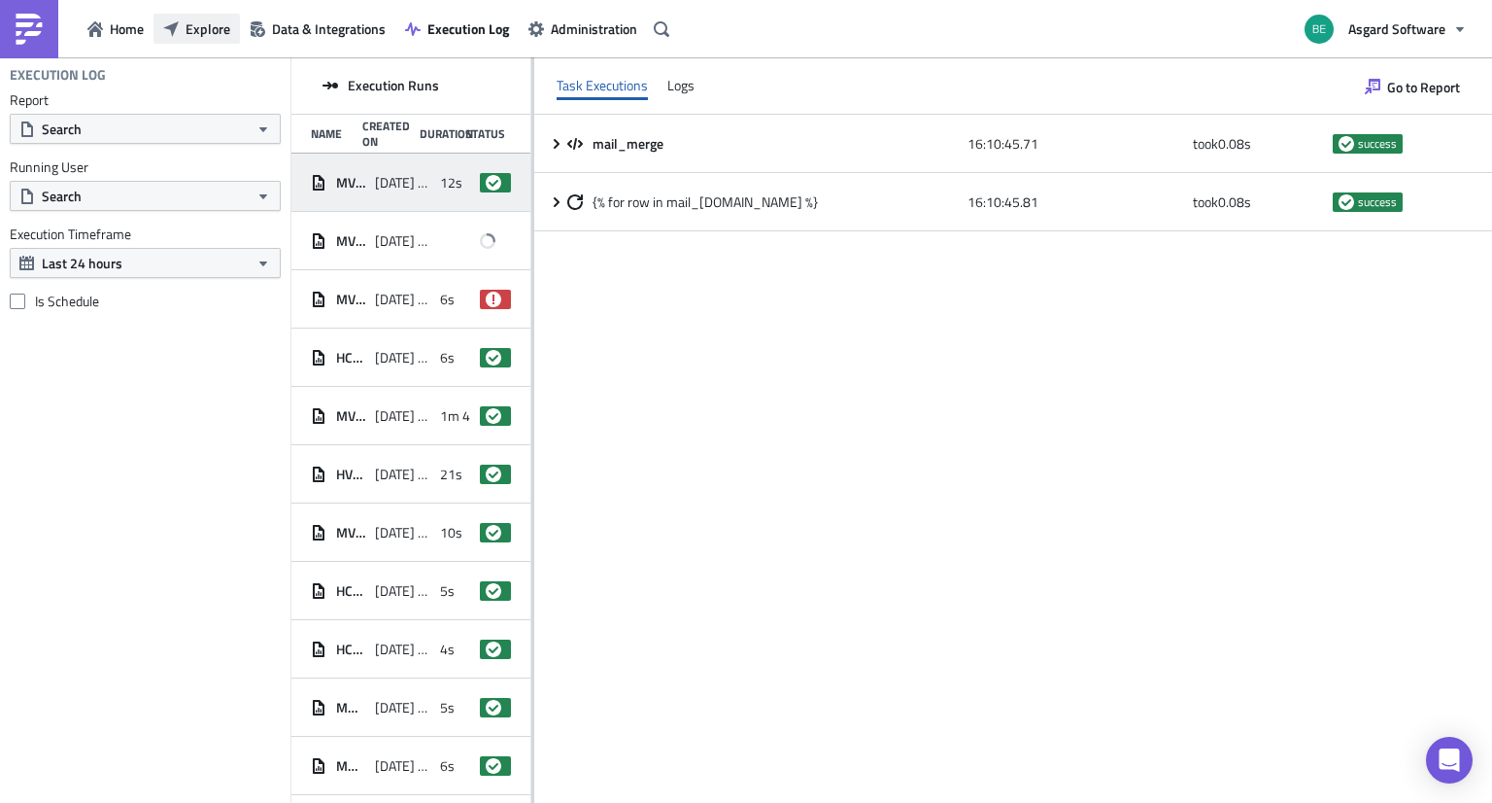
click at [211, 26] on span "Explore" at bounding box center [208, 28] width 45 height 20
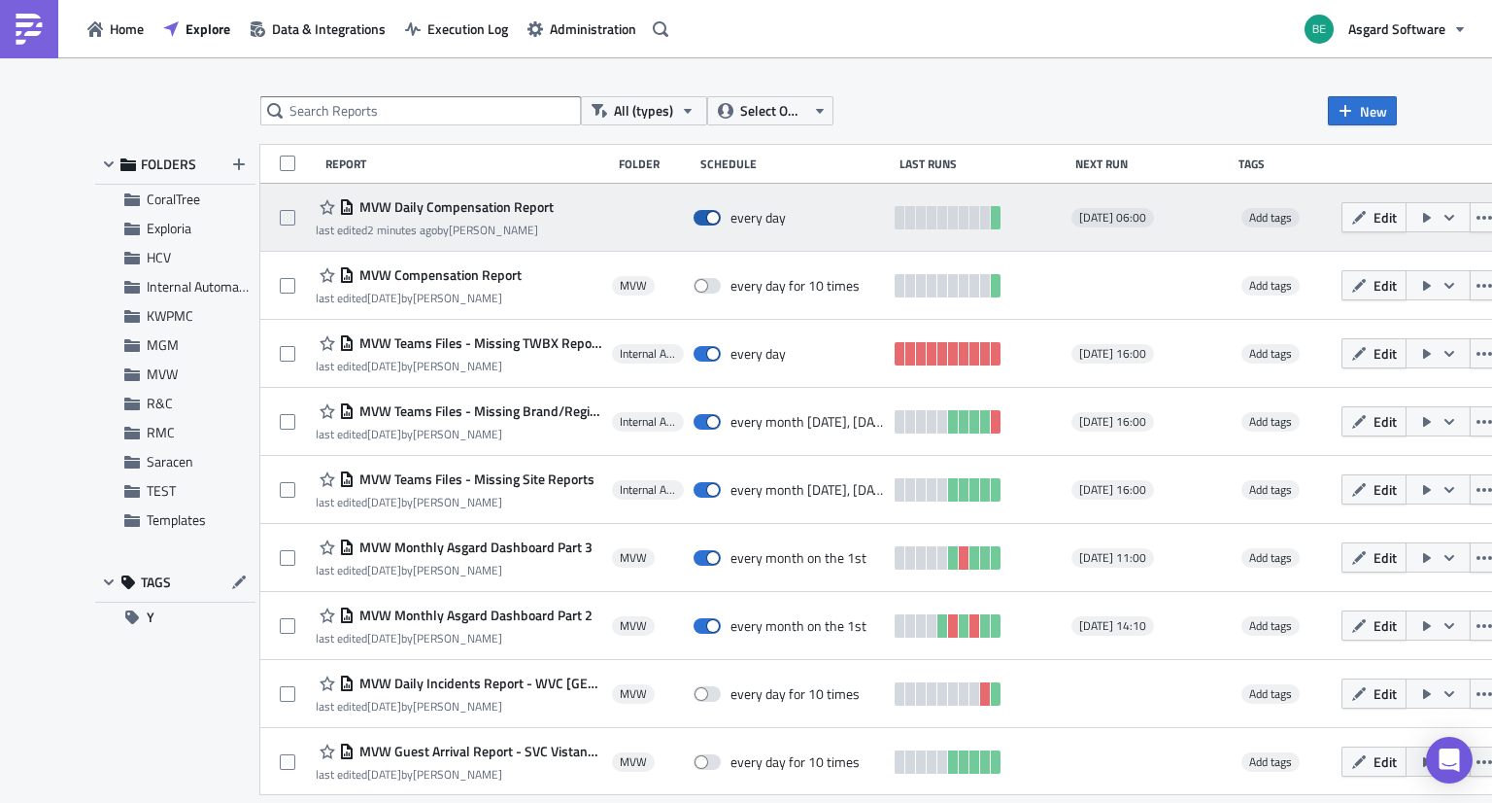
click at [707, 216] on span at bounding box center [707, 218] width 27 height 16
click at [707, 216] on input "checkbox" at bounding box center [704, 218] width 13 height 13
checkbox input "false"
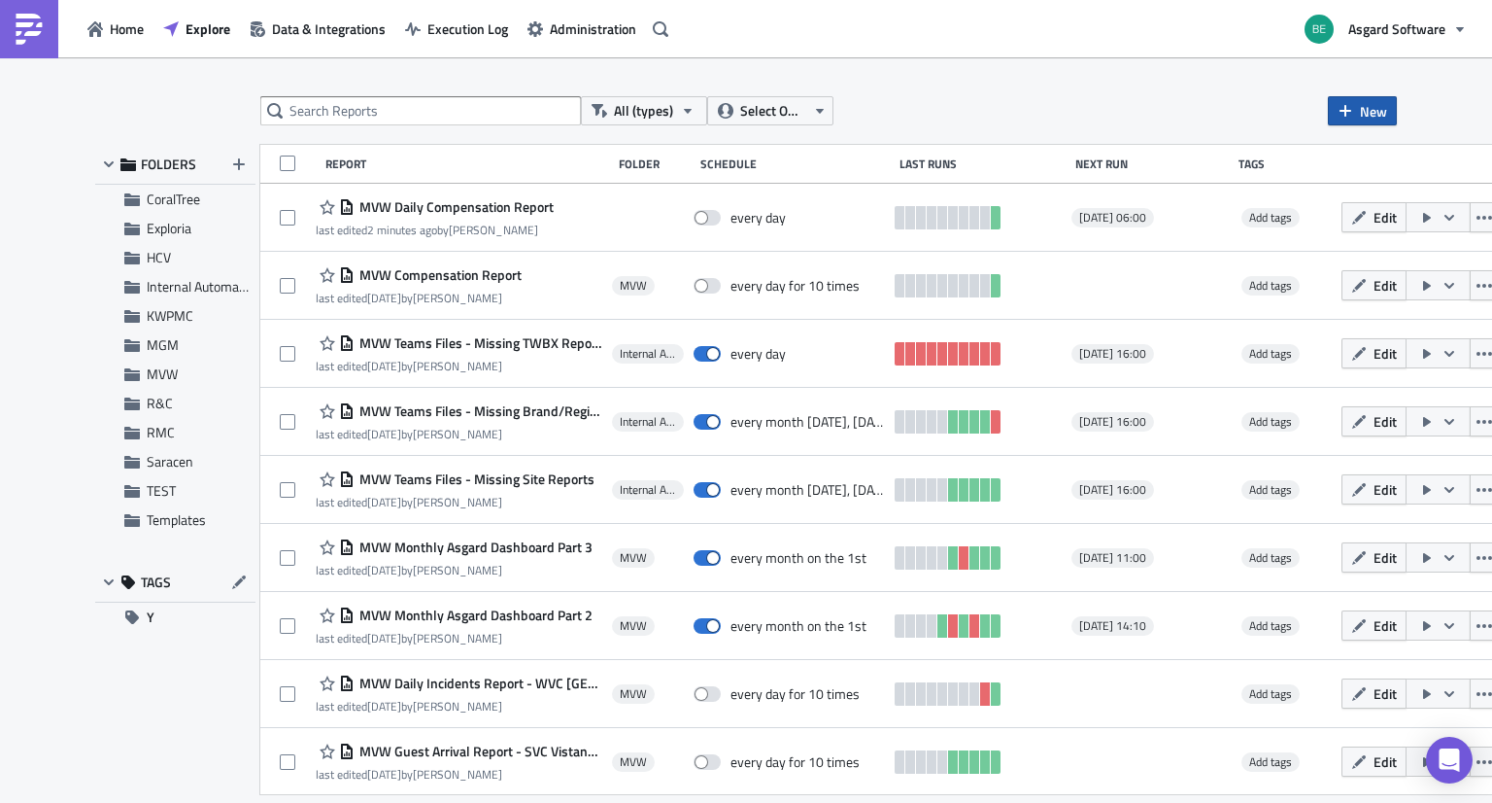
click at [1351, 109] on icon "button" at bounding box center [1346, 111] width 16 height 16
click at [1270, 160] on div "Report" at bounding box center [1320, 159] width 129 height 19
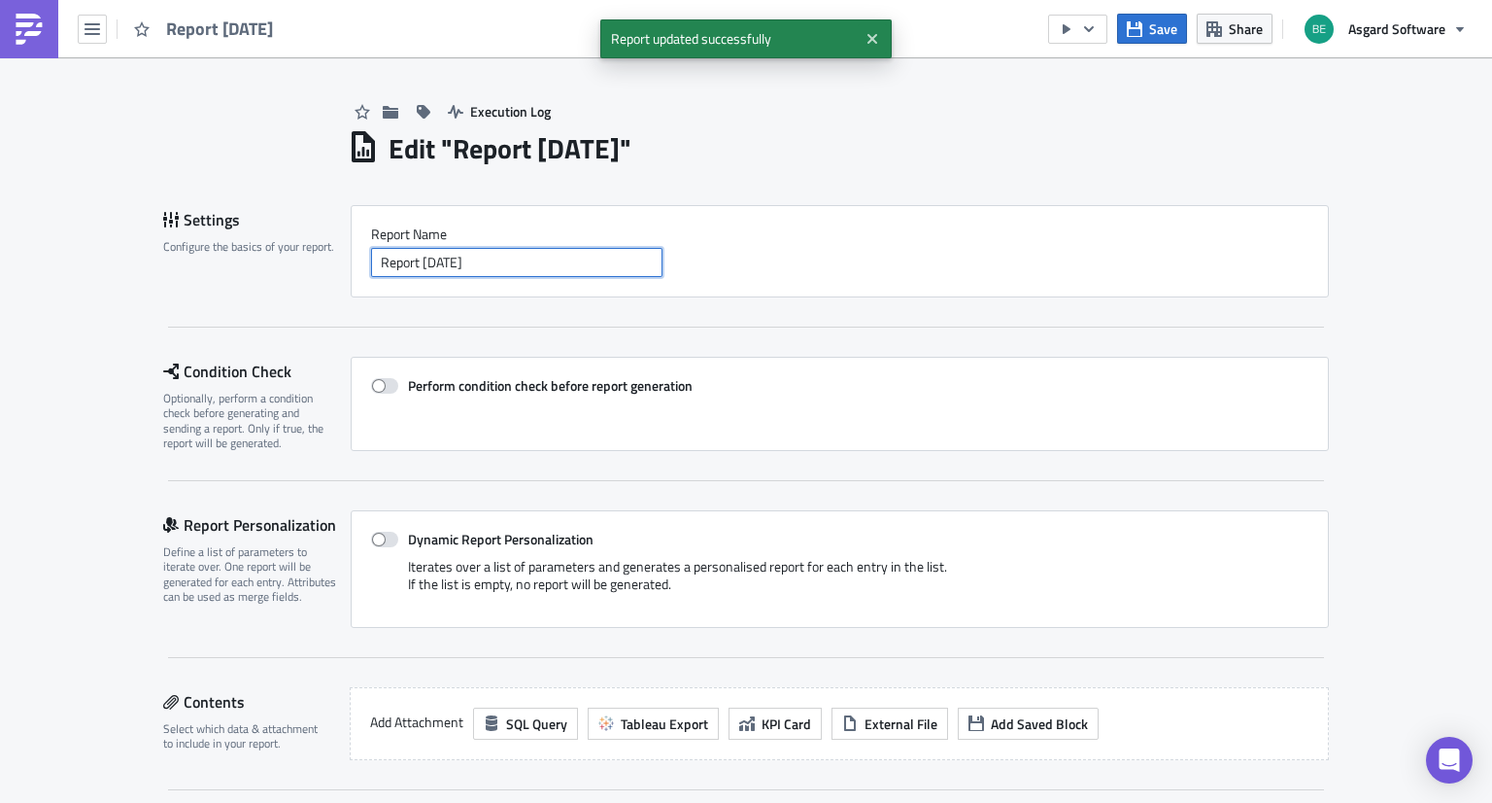
drag, startPoint x: 530, startPoint y: 259, endPoint x: 315, endPoint y: 281, distance: 215.8
click at [315, 281] on div "Settings Configure the basics of your report. Report Nam﻿e Report [DATE]" at bounding box center [746, 251] width 1166 height 92
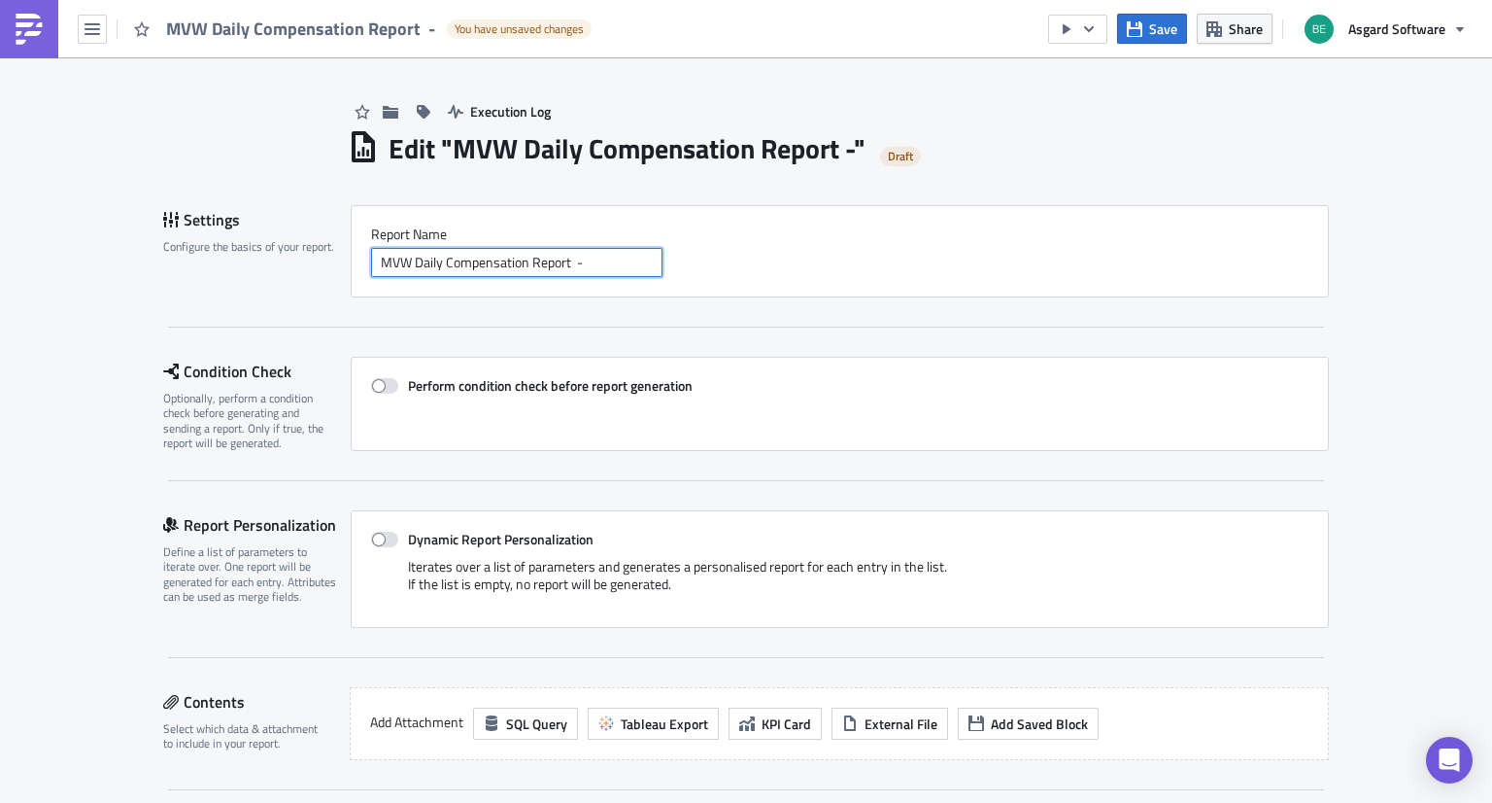
paste input "MVC [PERSON_NAME]"
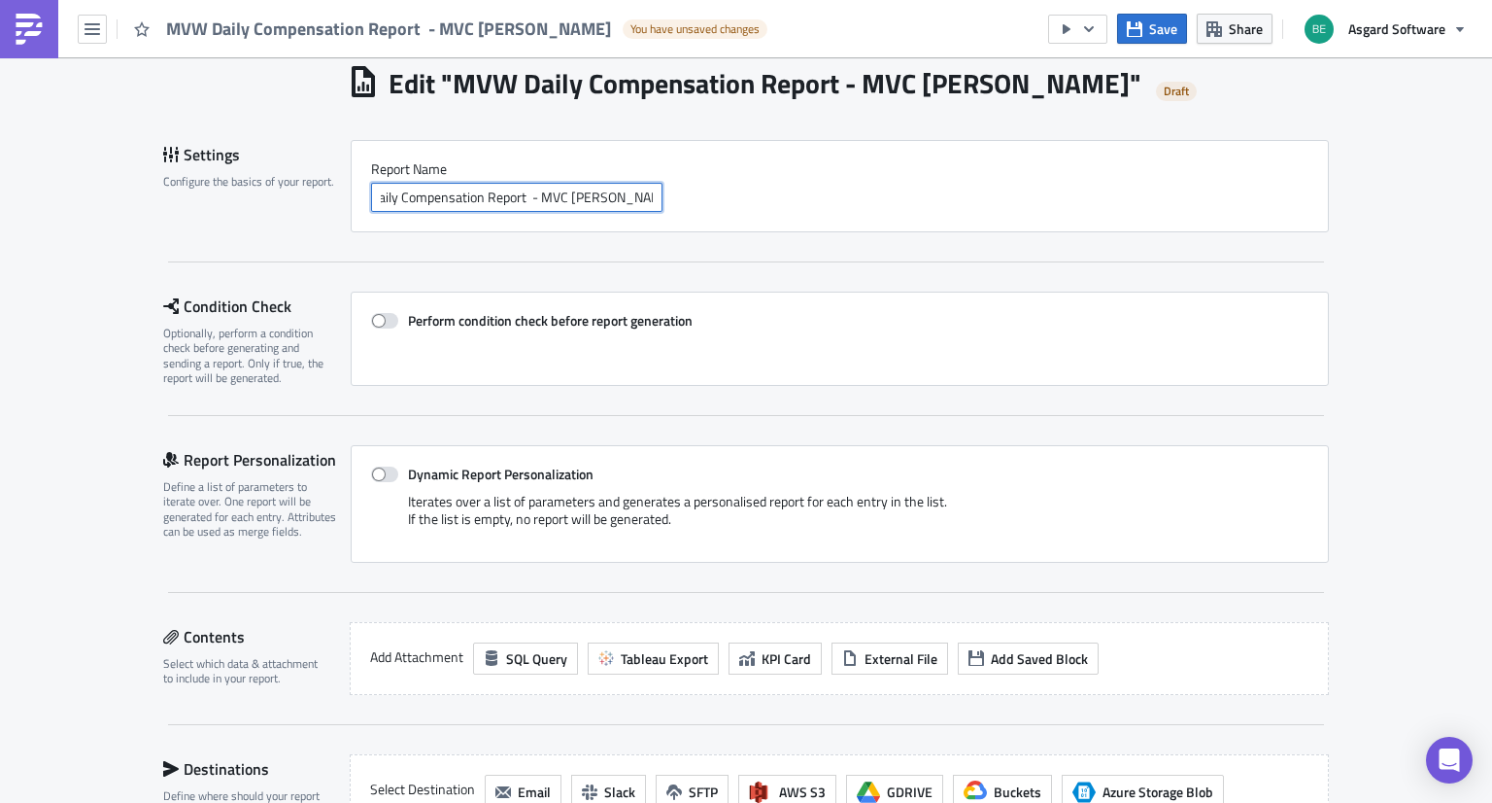
scroll to position [89, 0]
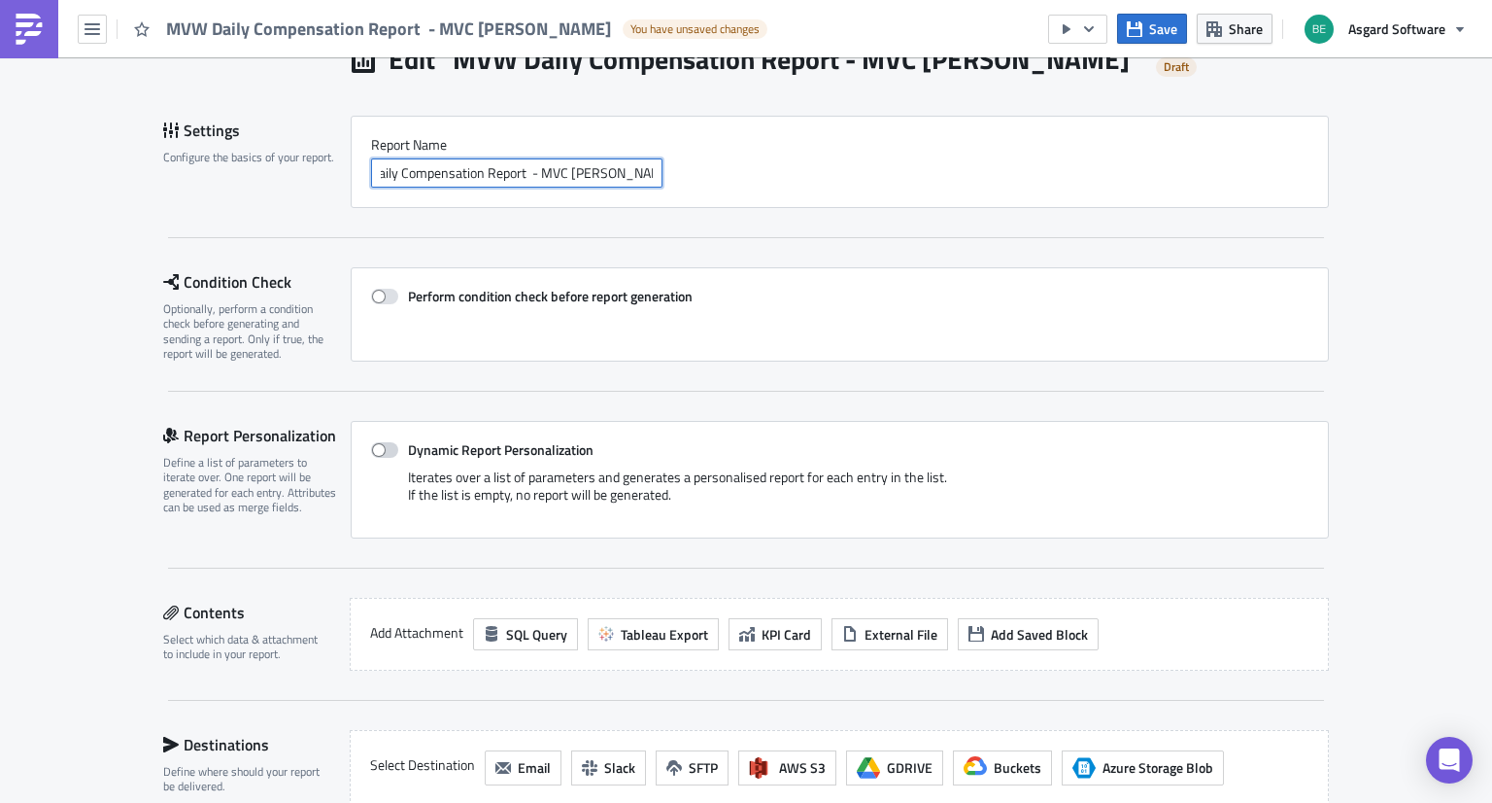
type input "MVW Daily Compensation Report - MVC [PERSON_NAME]"
click at [373, 452] on span at bounding box center [384, 450] width 27 height 16
click at [375, 452] on input "Dynamic Report Personalization" at bounding box center [381, 450] width 13 height 13
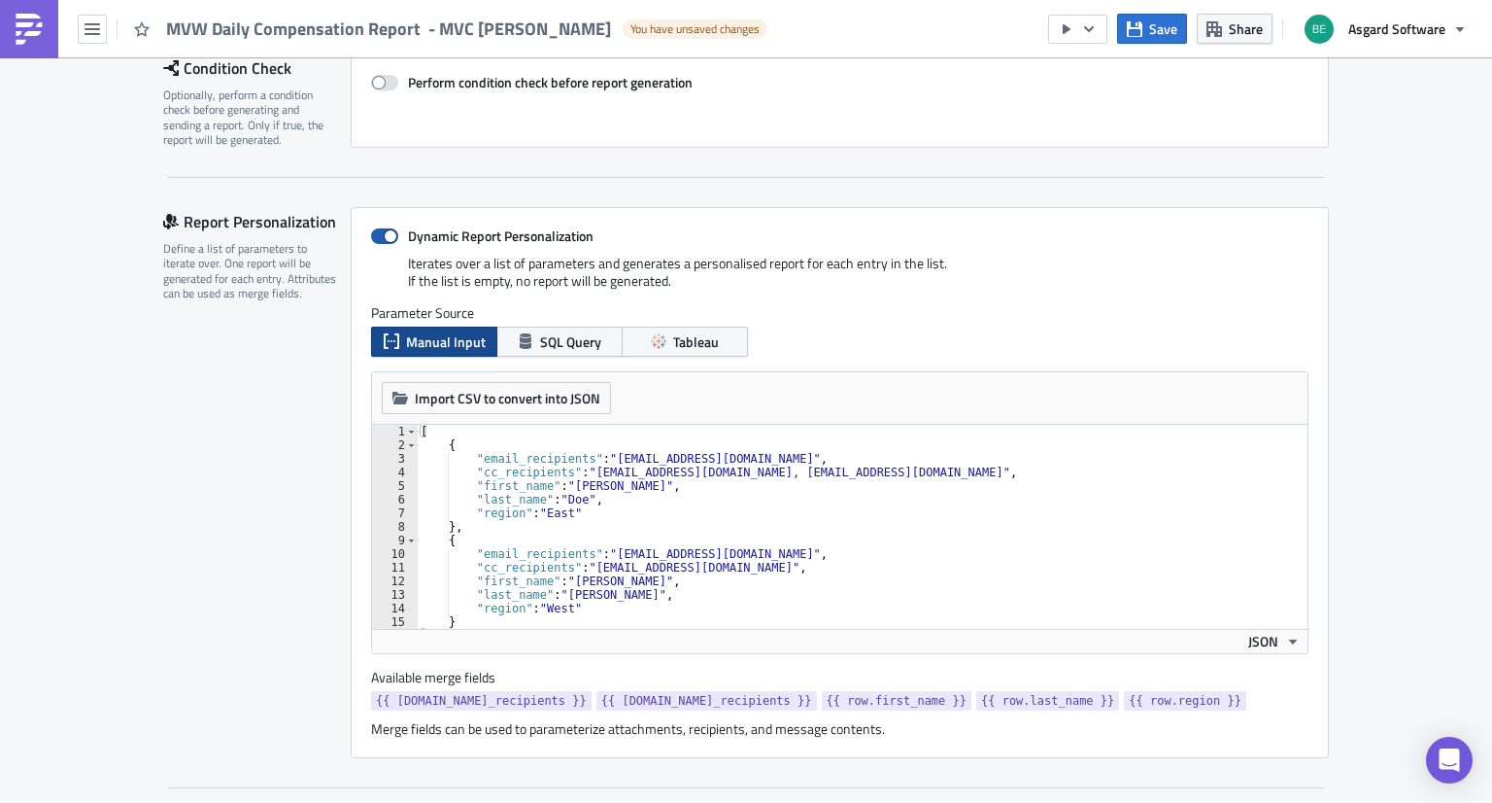
scroll to position [336, 0]
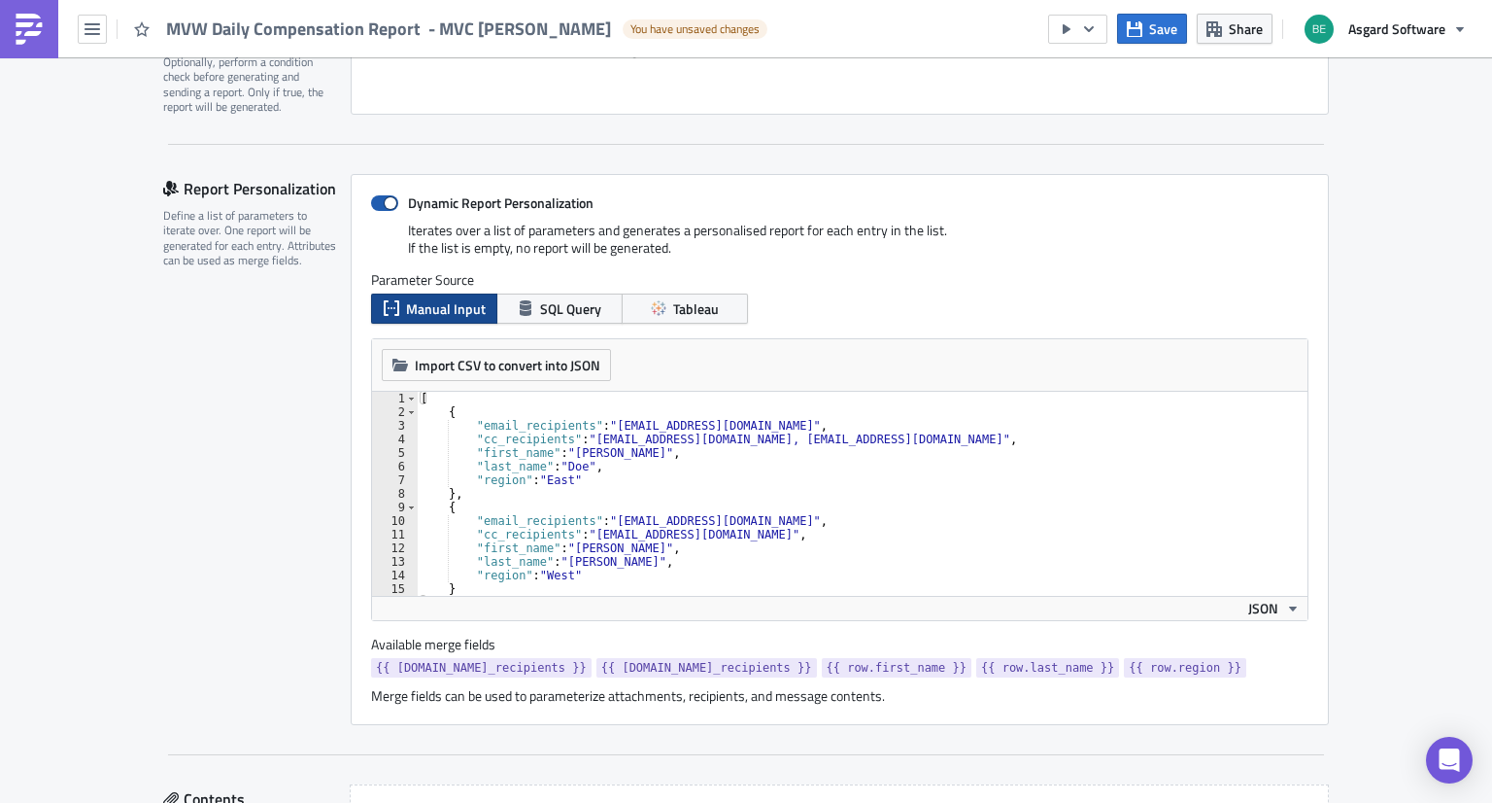
click at [377, 200] on span at bounding box center [384, 203] width 27 height 16
click at [377, 200] on input "Dynamic Report Personalization" at bounding box center [381, 203] width 13 height 13
checkbox input "false"
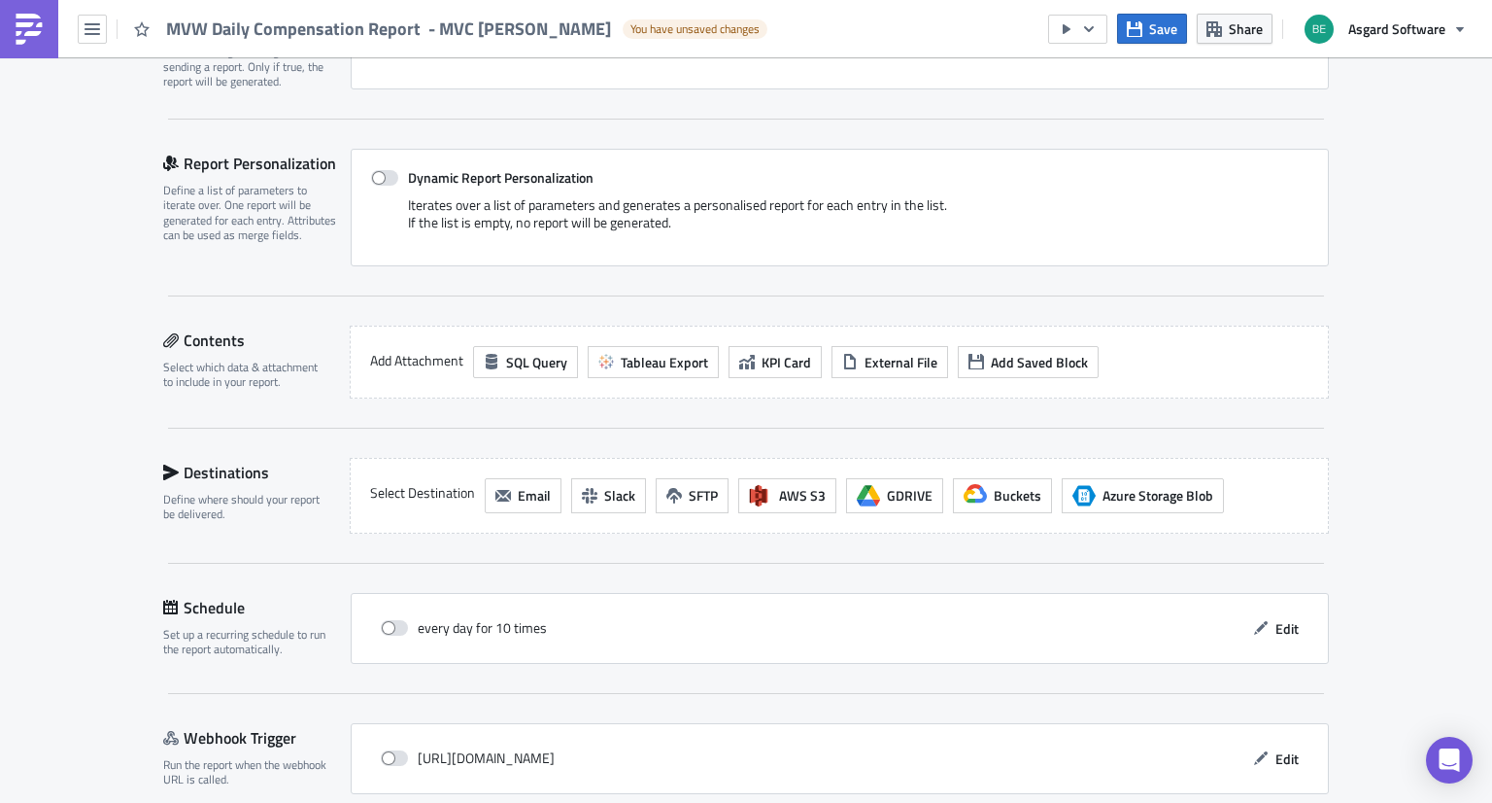
scroll to position [363, 0]
click at [654, 355] on span "Tableau Export" at bounding box center [664, 360] width 87 height 20
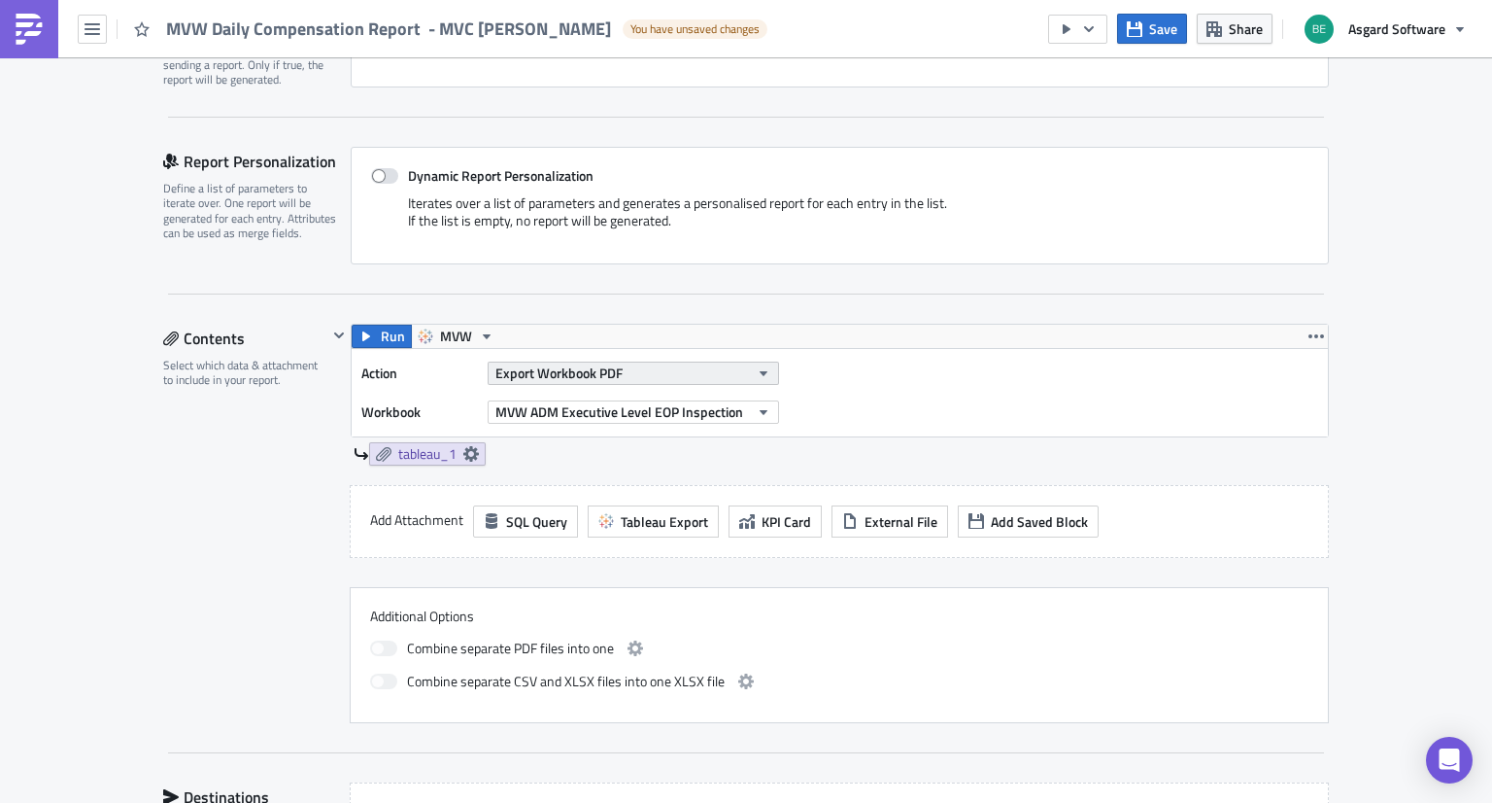
click at [538, 368] on span "Export Workbook PDF" at bounding box center [558, 372] width 127 height 20
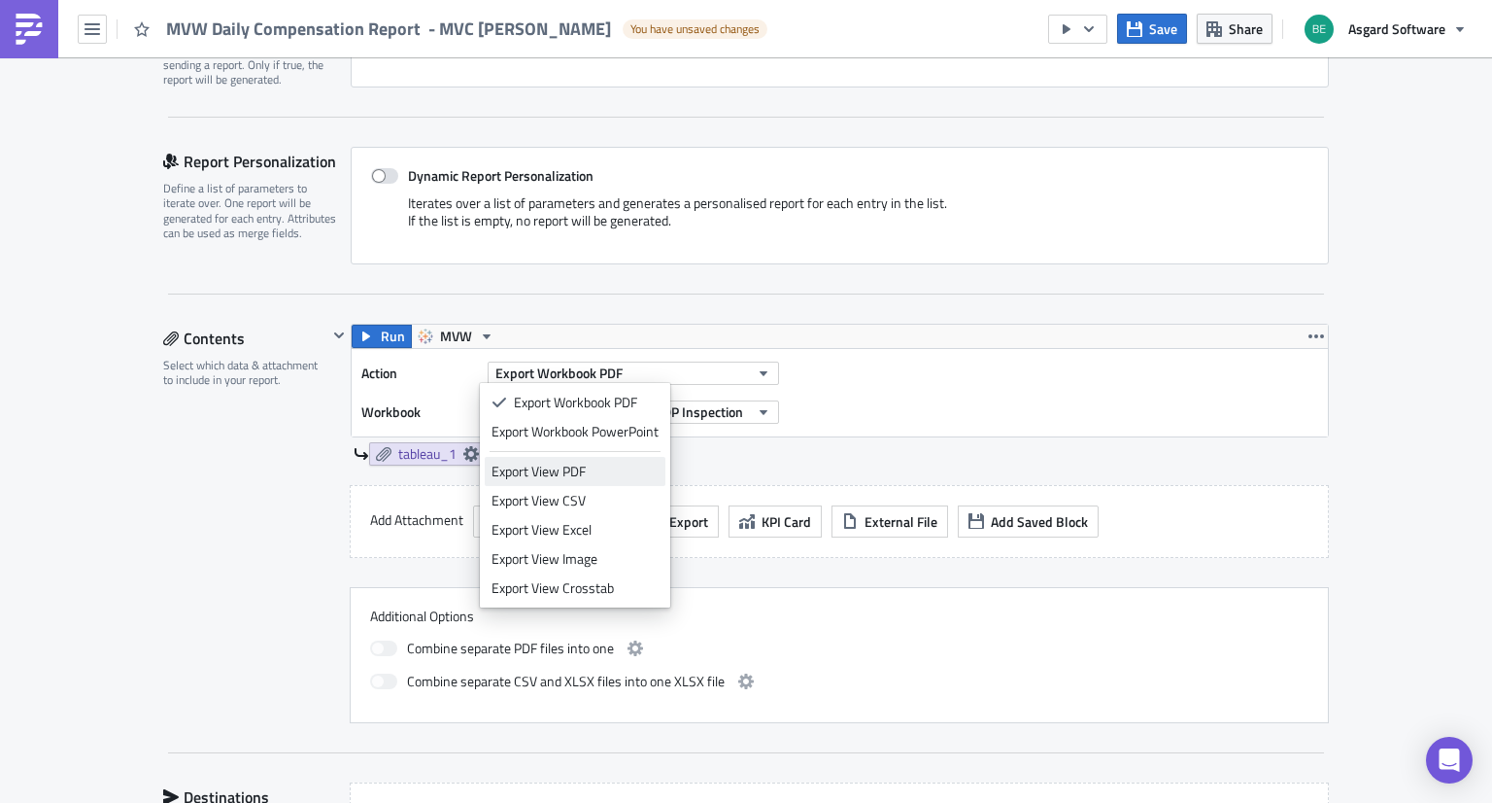
click at [567, 470] on div "Export View PDF" at bounding box center [575, 470] width 167 height 19
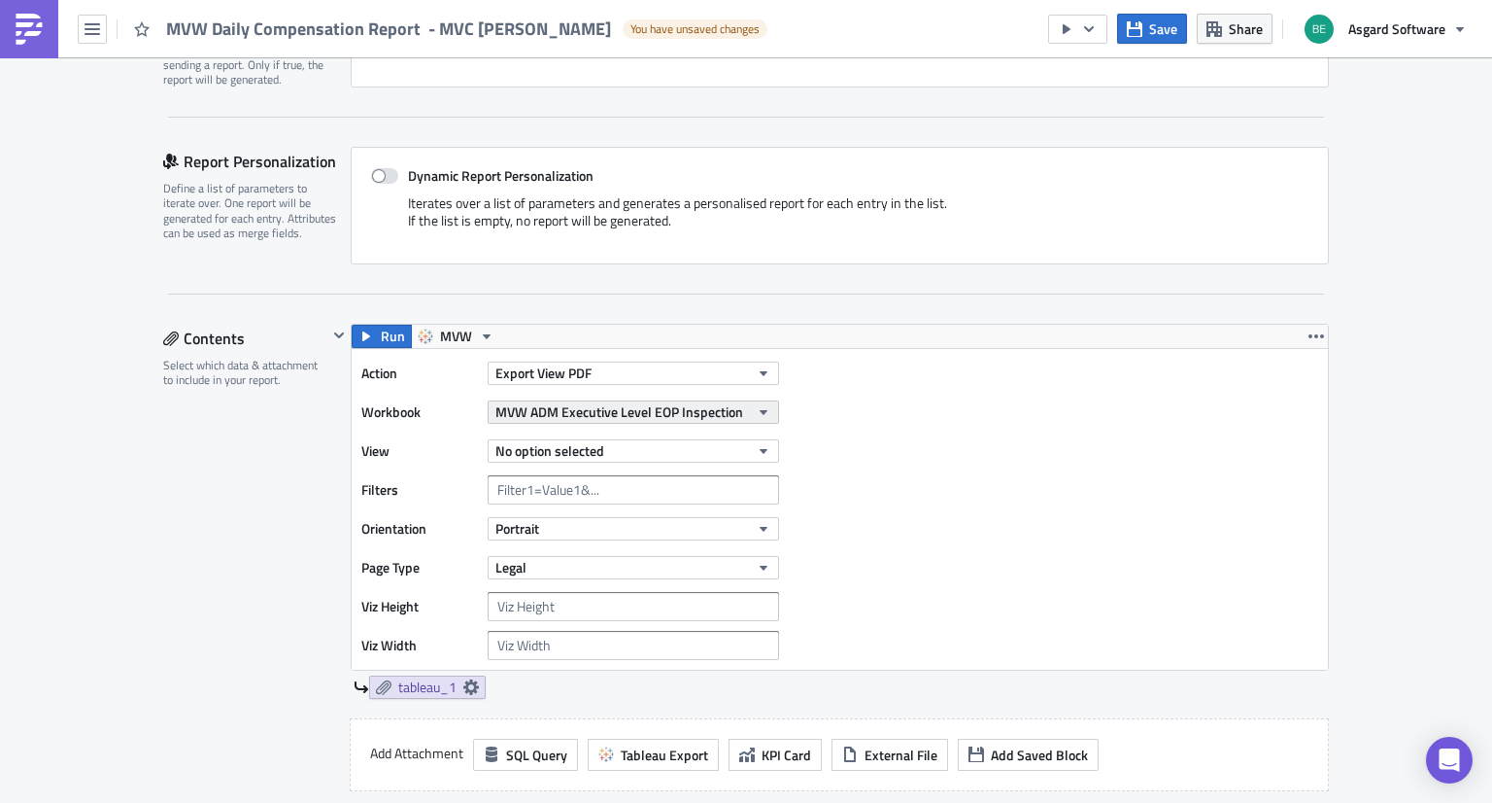
click at [671, 412] on span "MVW ADM Executive Level EOP Inspection" at bounding box center [619, 411] width 248 height 20
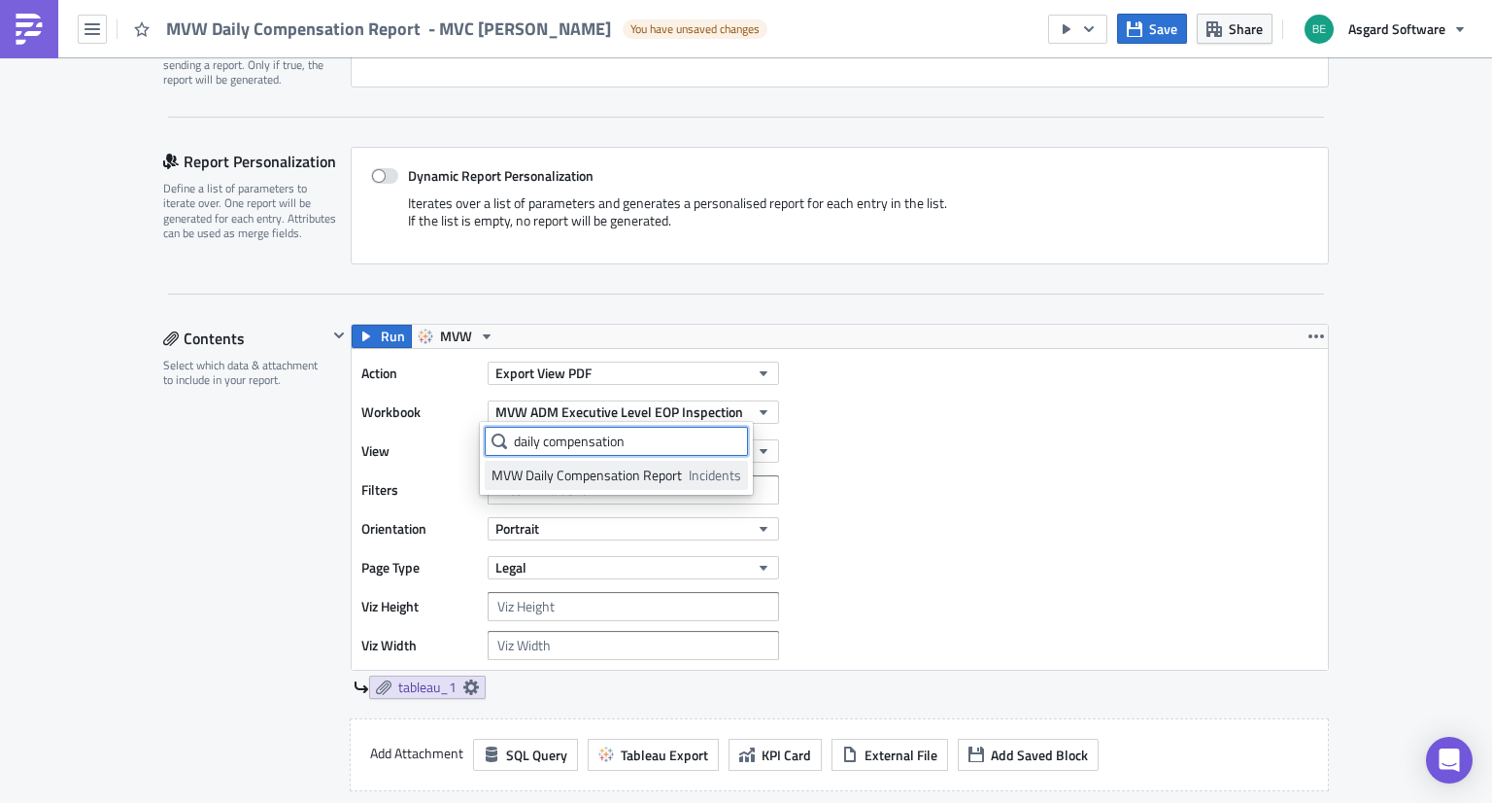
type input "daily compensation"
click at [668, 475] on div "MVW Daily Compensation Report" at bounding box center [587, 474] width 190 height 19
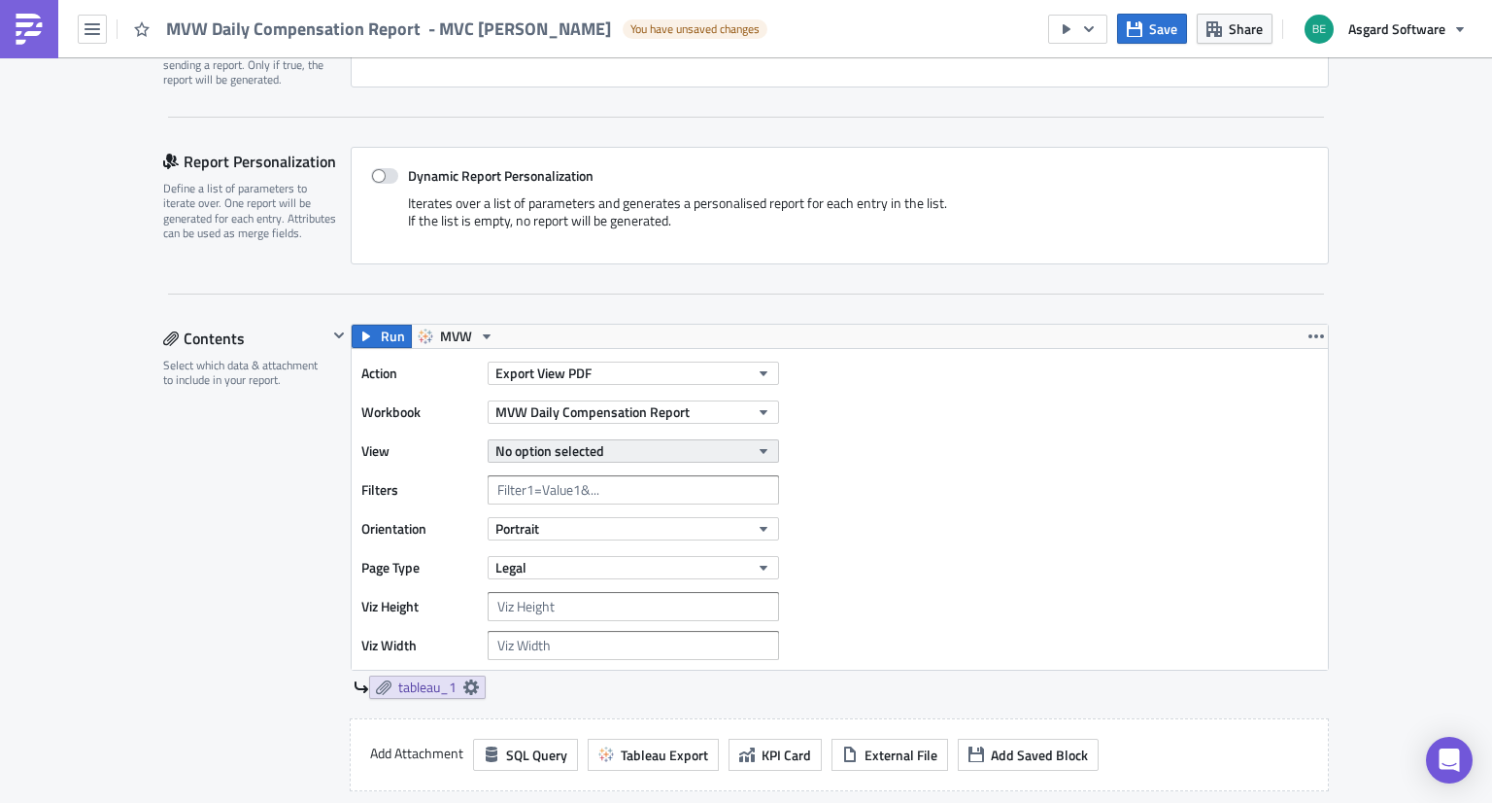
click at [645, 451] on button "No option selected" at bounding box center [633, 450] width 291 height 23
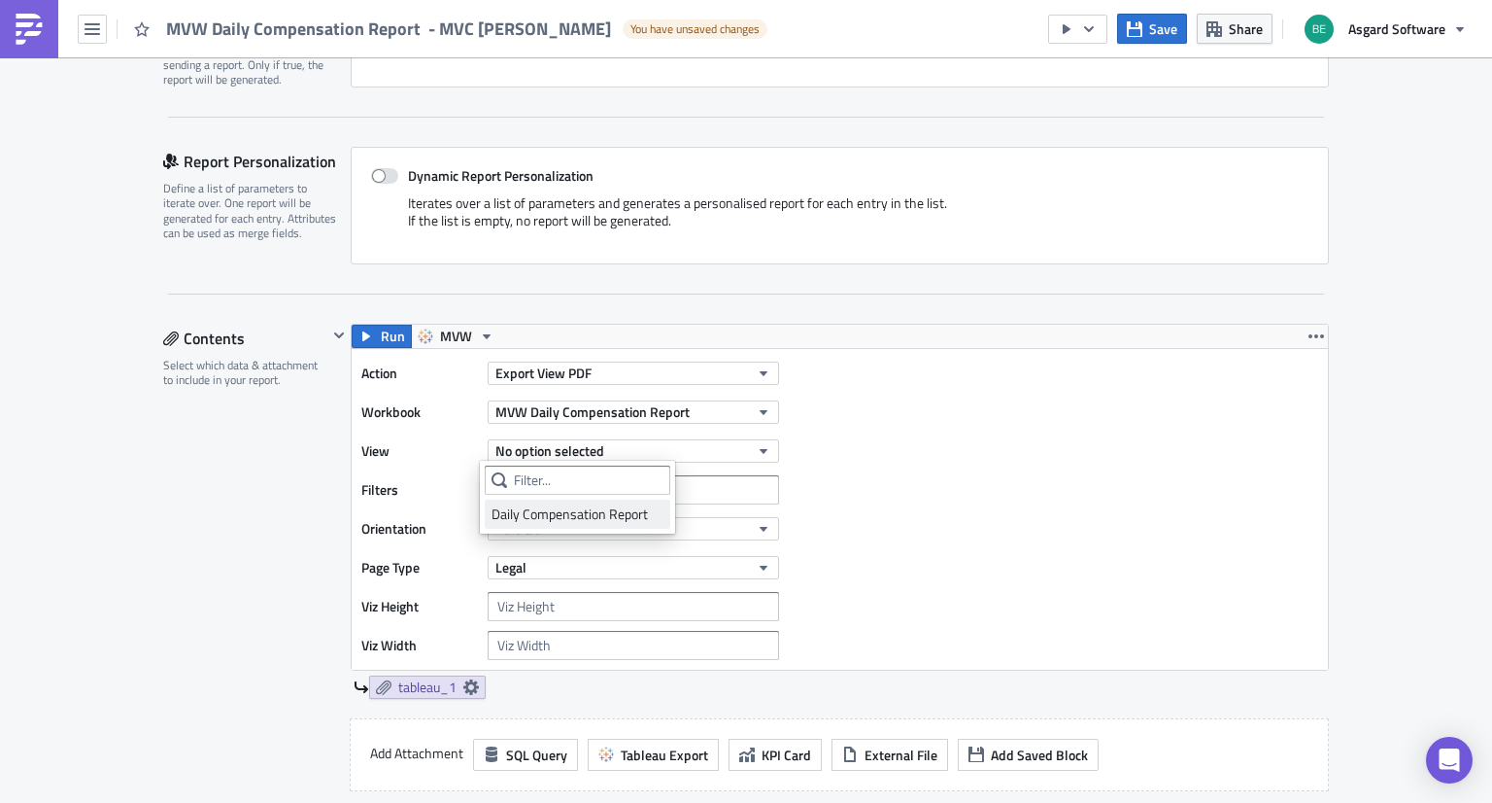
click at [613, 513] on div "Daily Compensation Report" at bounding box center [578, 513] width 172 height 19
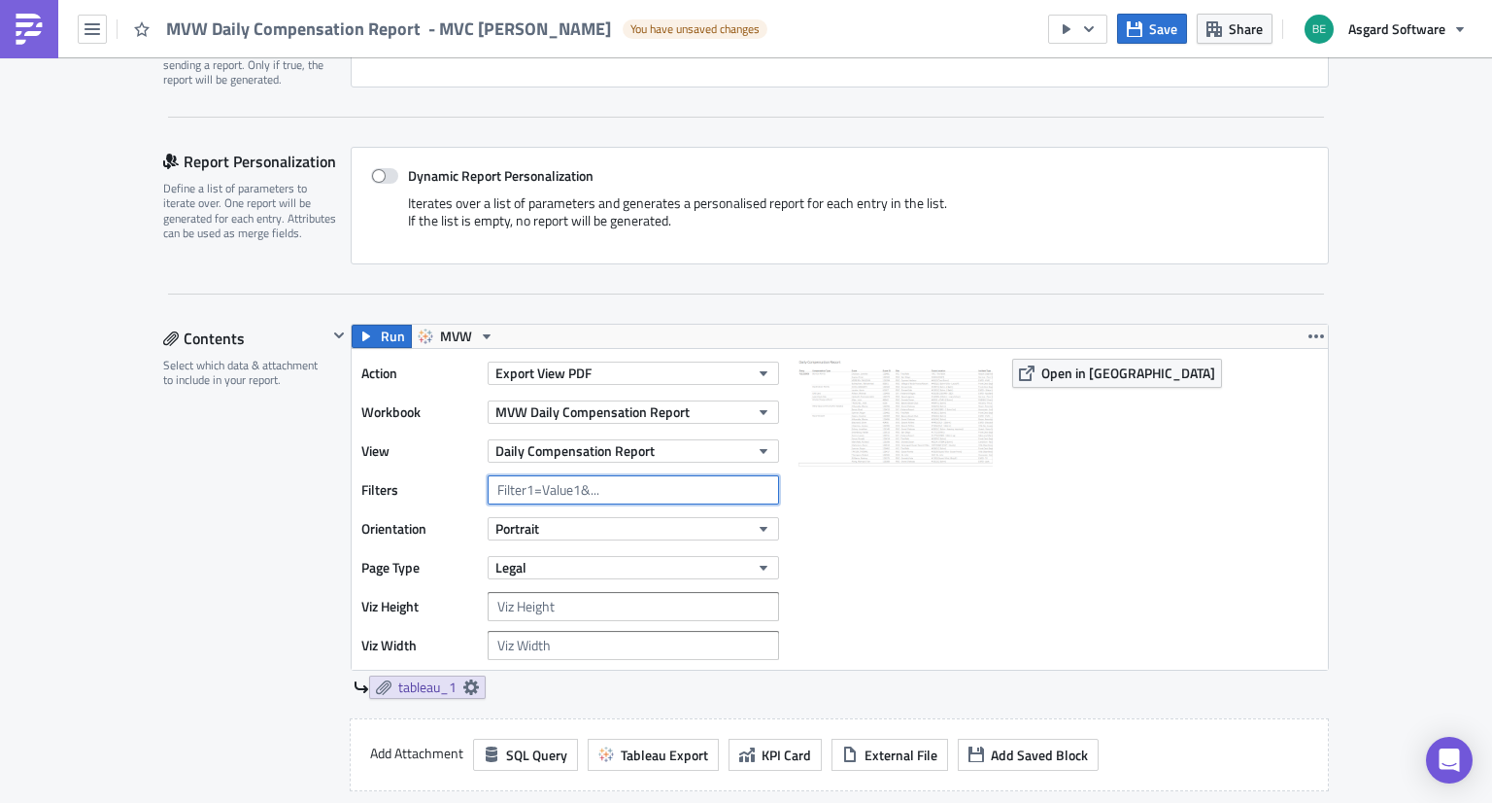
click at [644, 491] on input "text" at bounding box center [633, 489] width 291 height 29
type input "Site=MVC - [PERSON_NAME]"
click at [544, 525] on button "Portrait" at bounding box center [633, 528] width 291 height 23
click at [376, 563] on label "Page Type" at bounding box center [419, 567] width 117 height 29
click at [560, 572] on button "Legal" at bounding box center [633, 567] width 291 height 23
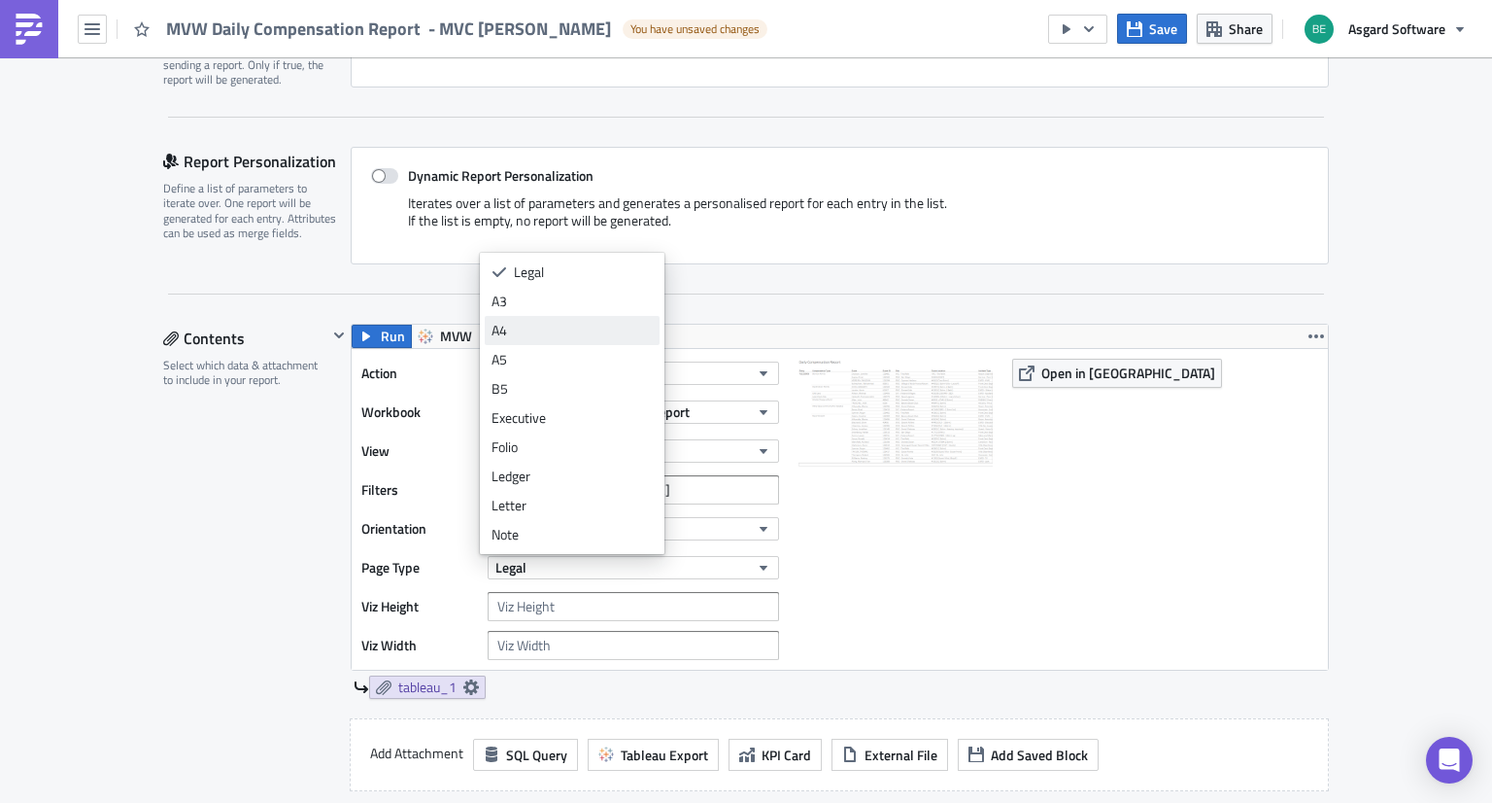
click at [542, 330] on div "A4" at bounding box center [572, 330] width 161 height 19
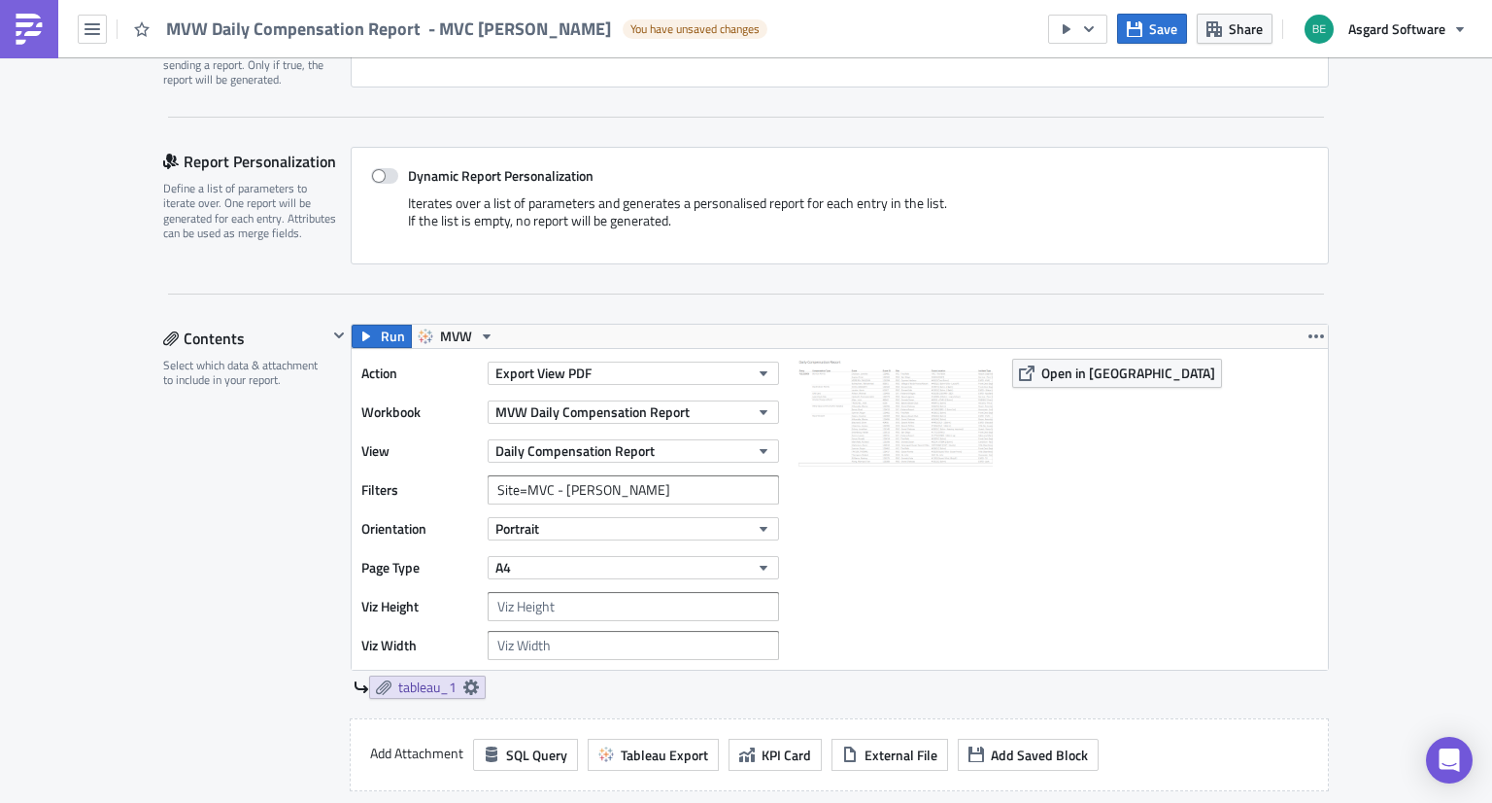
click at [278, 646] on div "Contents Select which data & attachment to include in your report." at bounding box center [245, 640] width 164 height 632
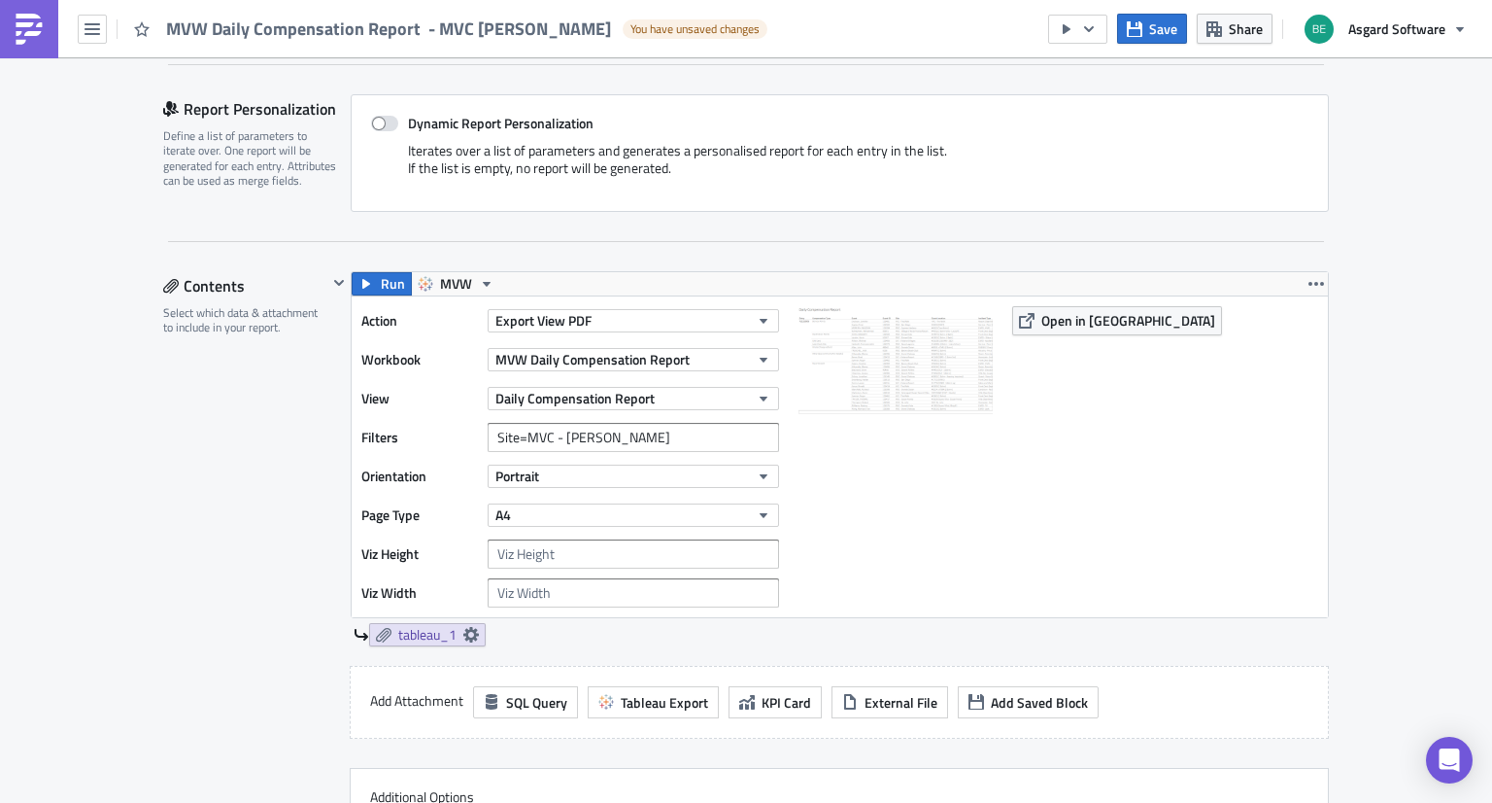
scroll to position [416, 0]
click at [463, 631] on icon at bounding box center [471, 635] width 16 height 16
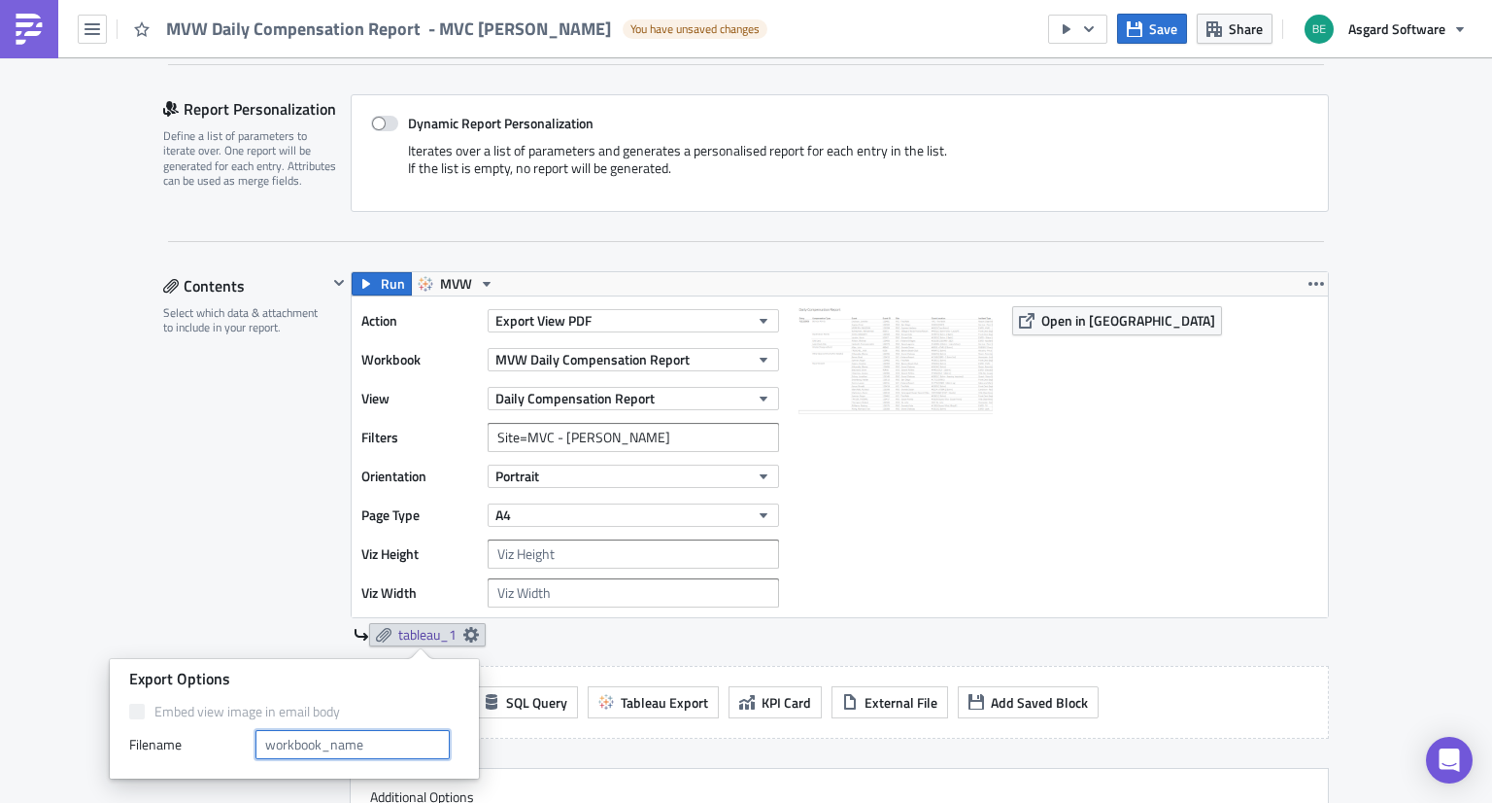
click at [369, 736] on input "text" at bounding box center [353, 744] width 194 height 29
type input "Daily_Asgard_Compensation_Report"
click at [237, 623] on div "Contents Select which data & attachment to include in your report." at bounding box center [245, 587] width 164 height 632
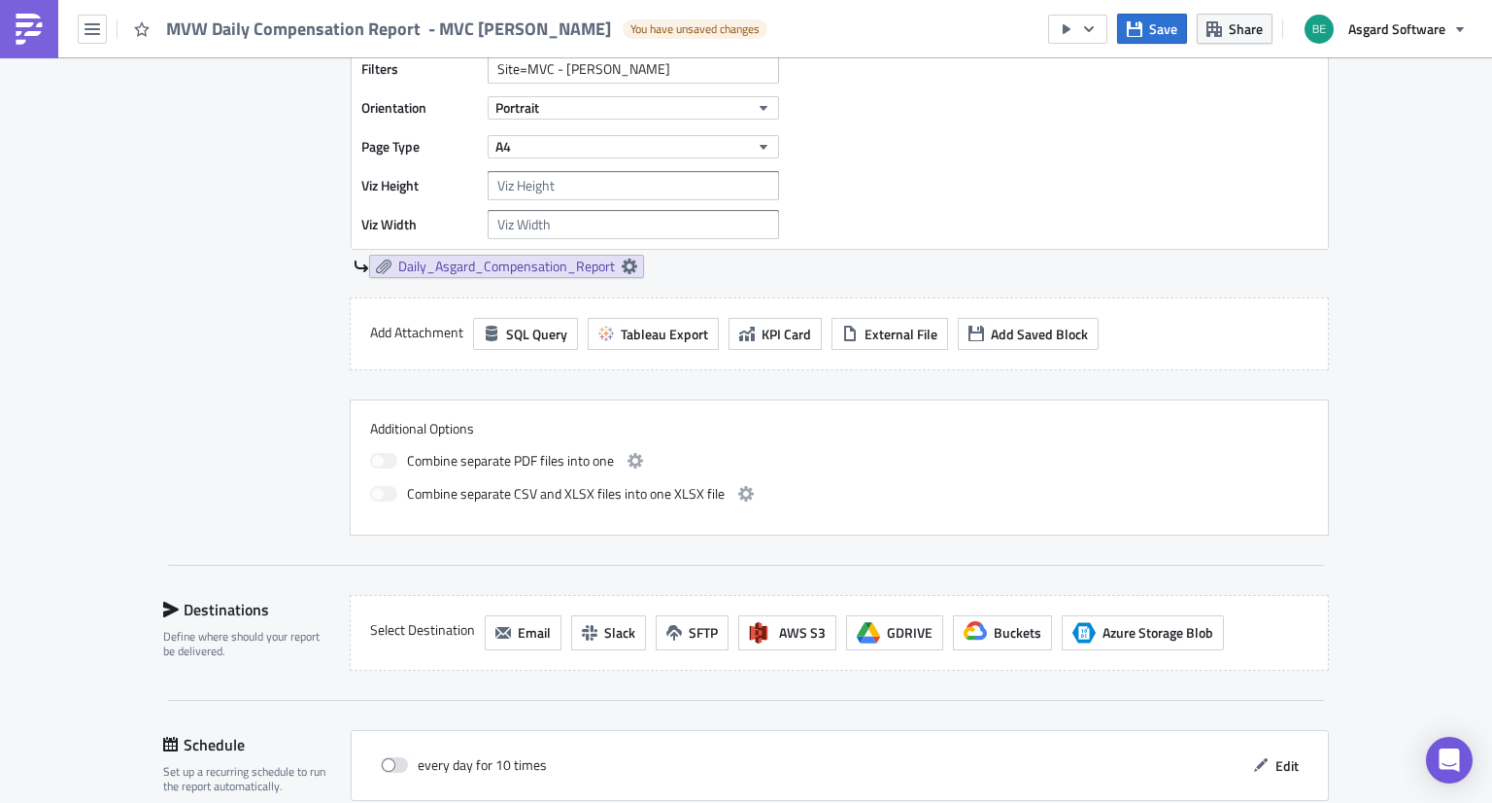
scroll to position [785, 0]
click at [616, 70] on input "Site=MVC - Crystal SHores" at bounding box center [633, 67] width 291 height 29
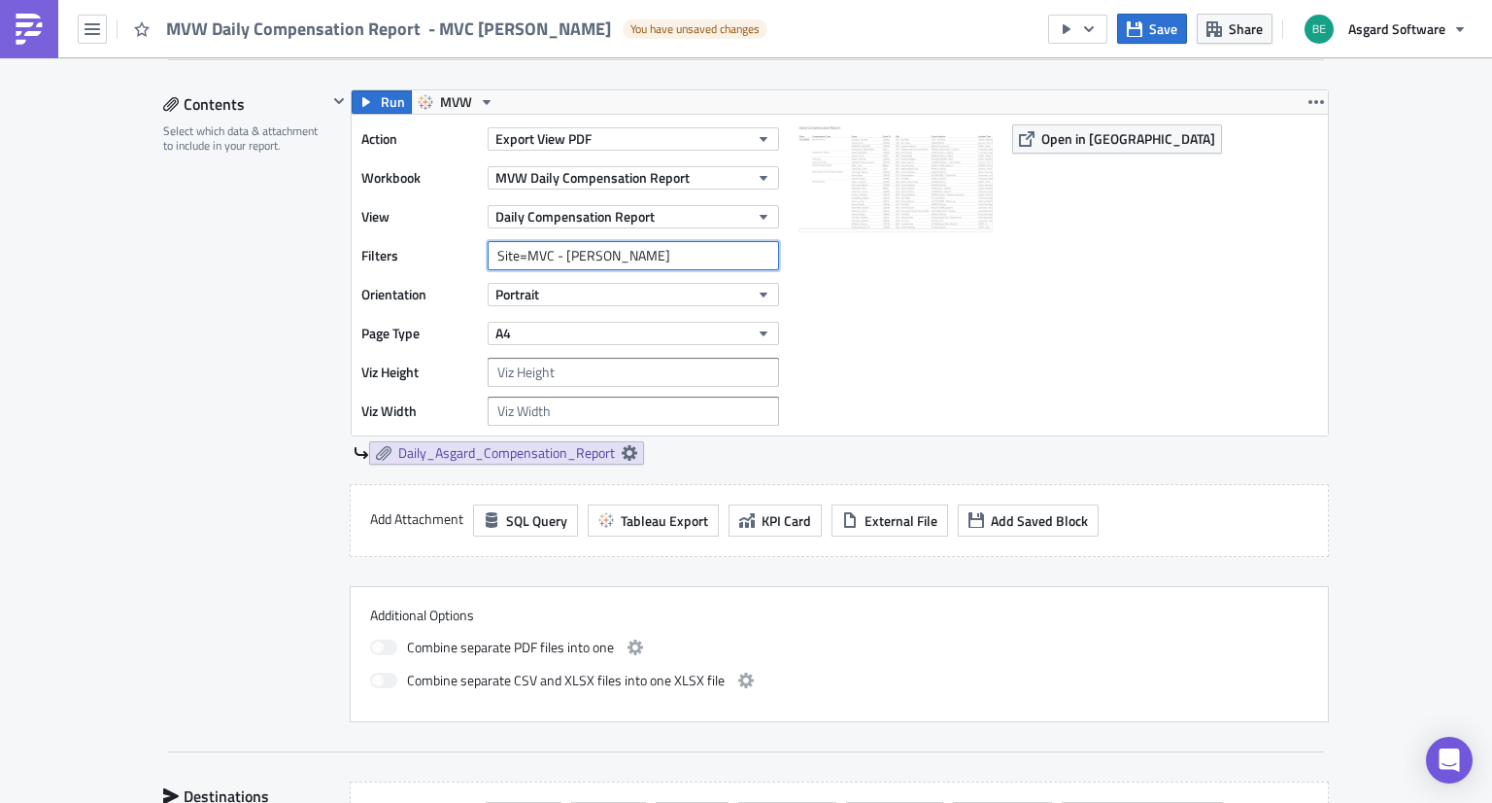
scroll to position [597, 0]
drag, startPoint x: 641, startPoint y: 253, endPoint x: 559, endPoint y: 248, distance: 82.7
click at [559, 248] on input "Site=MVC - Crystal Shores" at bounding box center [633, 256] width 291 height 29
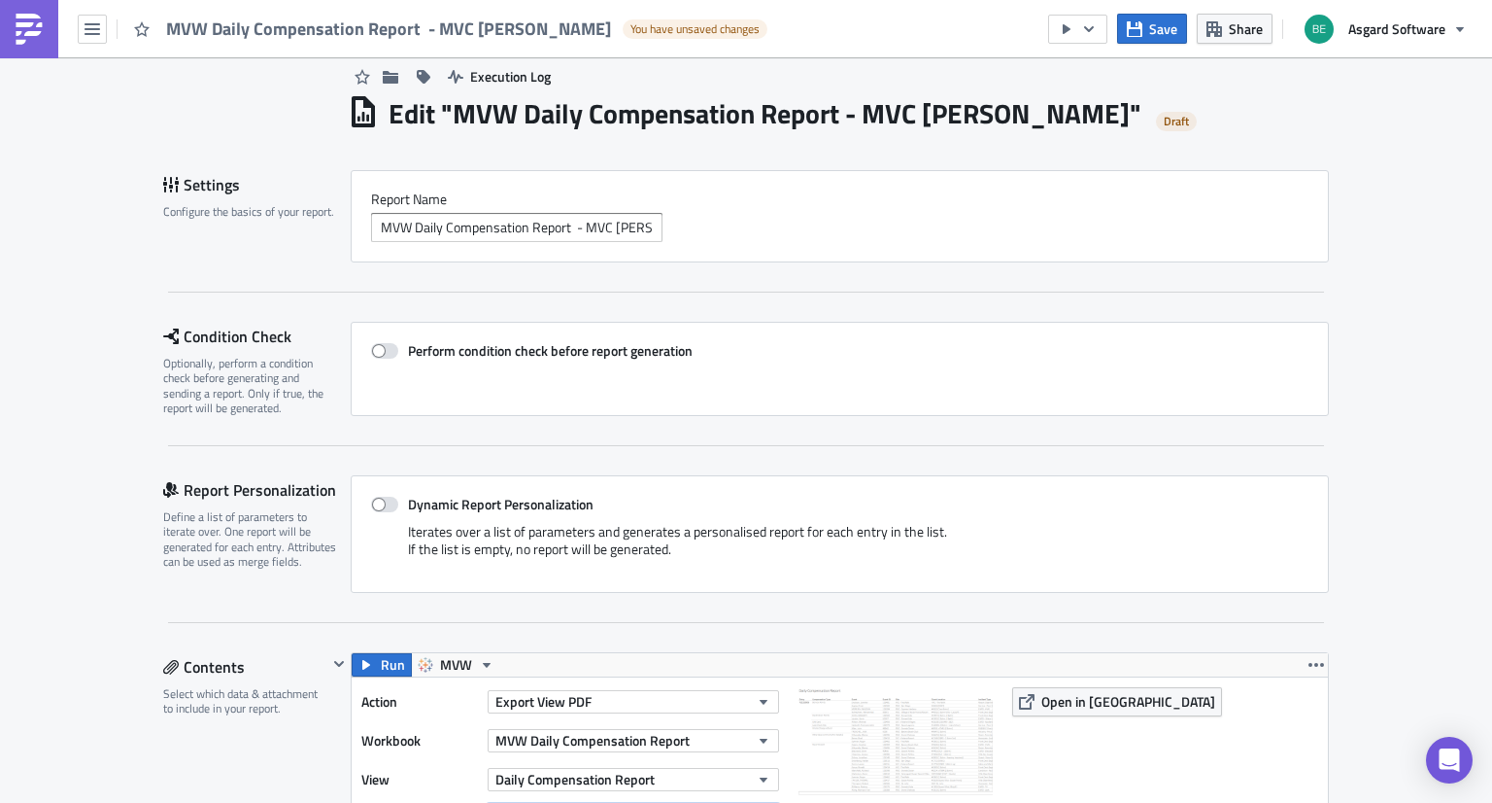
scroll to position [0, 0]
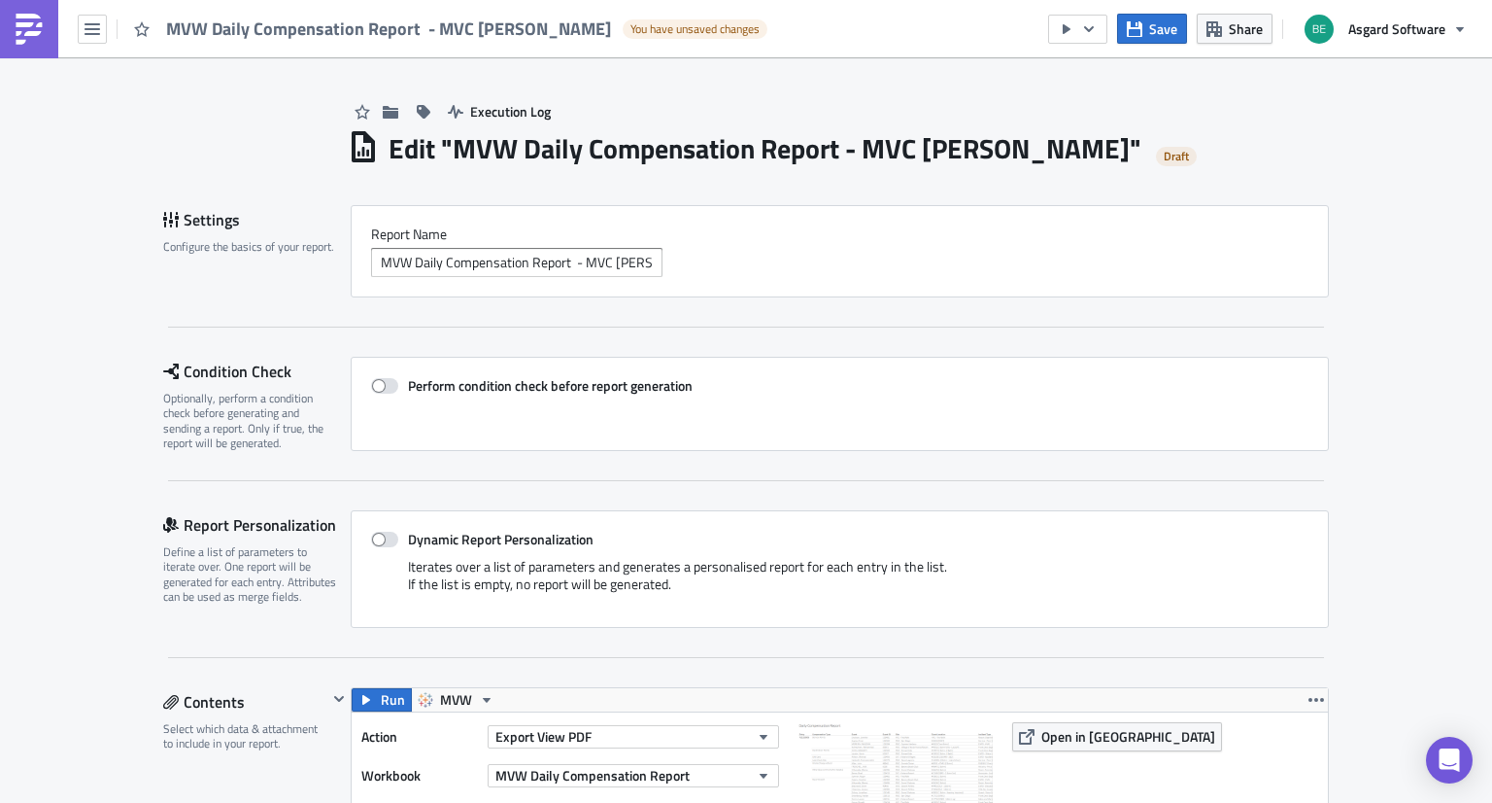
type input "Site=MVC - Barony Beach Club"
drag, startPoint x: 607, startPoint y: 258, endPoint x: 823, endPoint y: 259, distance: 215.7
click at [823, 259] on div "MVW Daily Compensation Report - MVC Crystal Shores" at bounding box center [840, 262] width 938 height 29
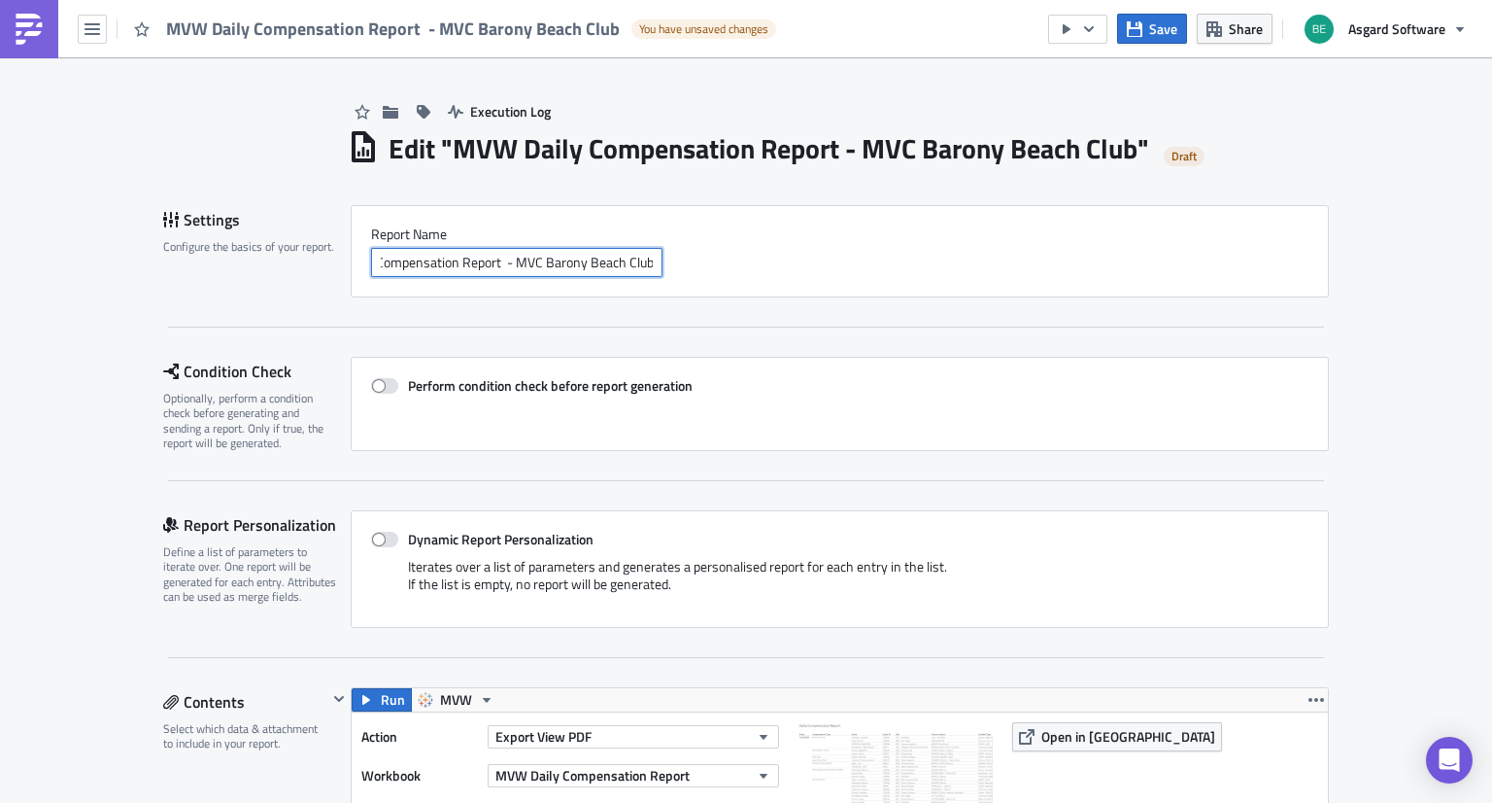
type input "MVW Daily Compensation Report - MVC Barony Beach Club"
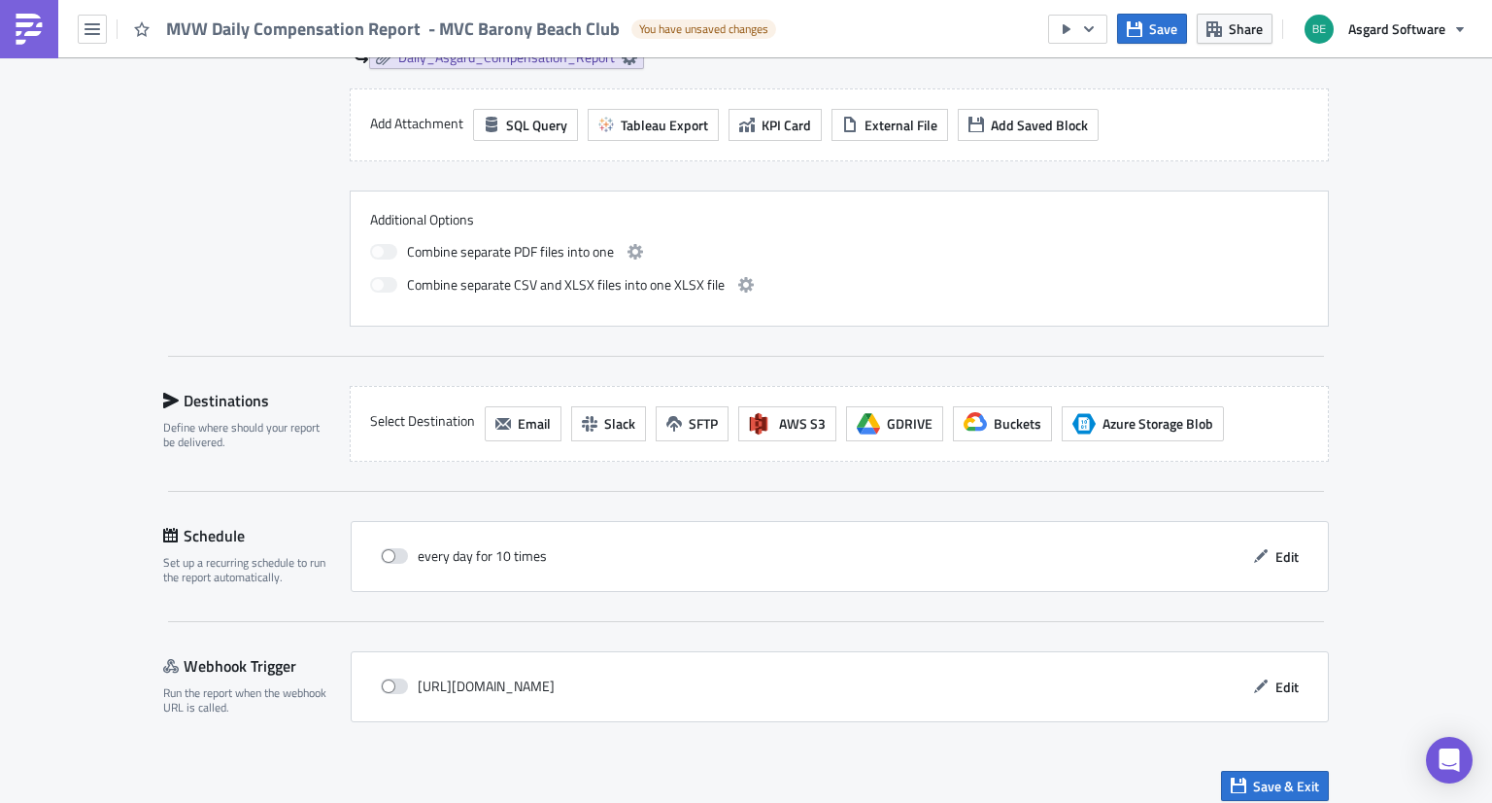
scroll to position [1005, 0]
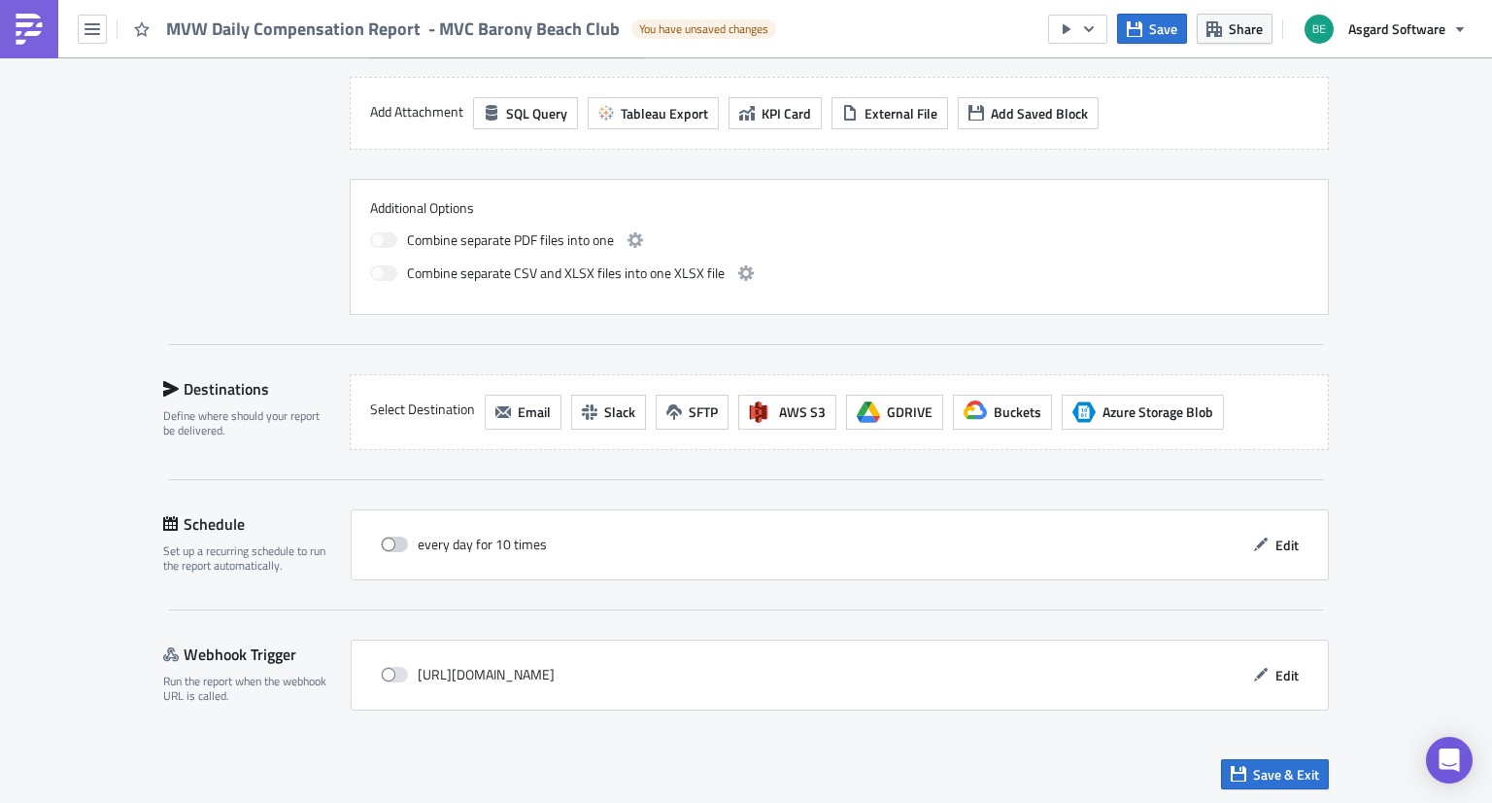
click at [387, 547] on label at bounding box center [399, 543] width 37 height 17
click at [387, 547] on input "checkbox" at bounding box center [391, 544] width 13 height 13
checkbox input "true"
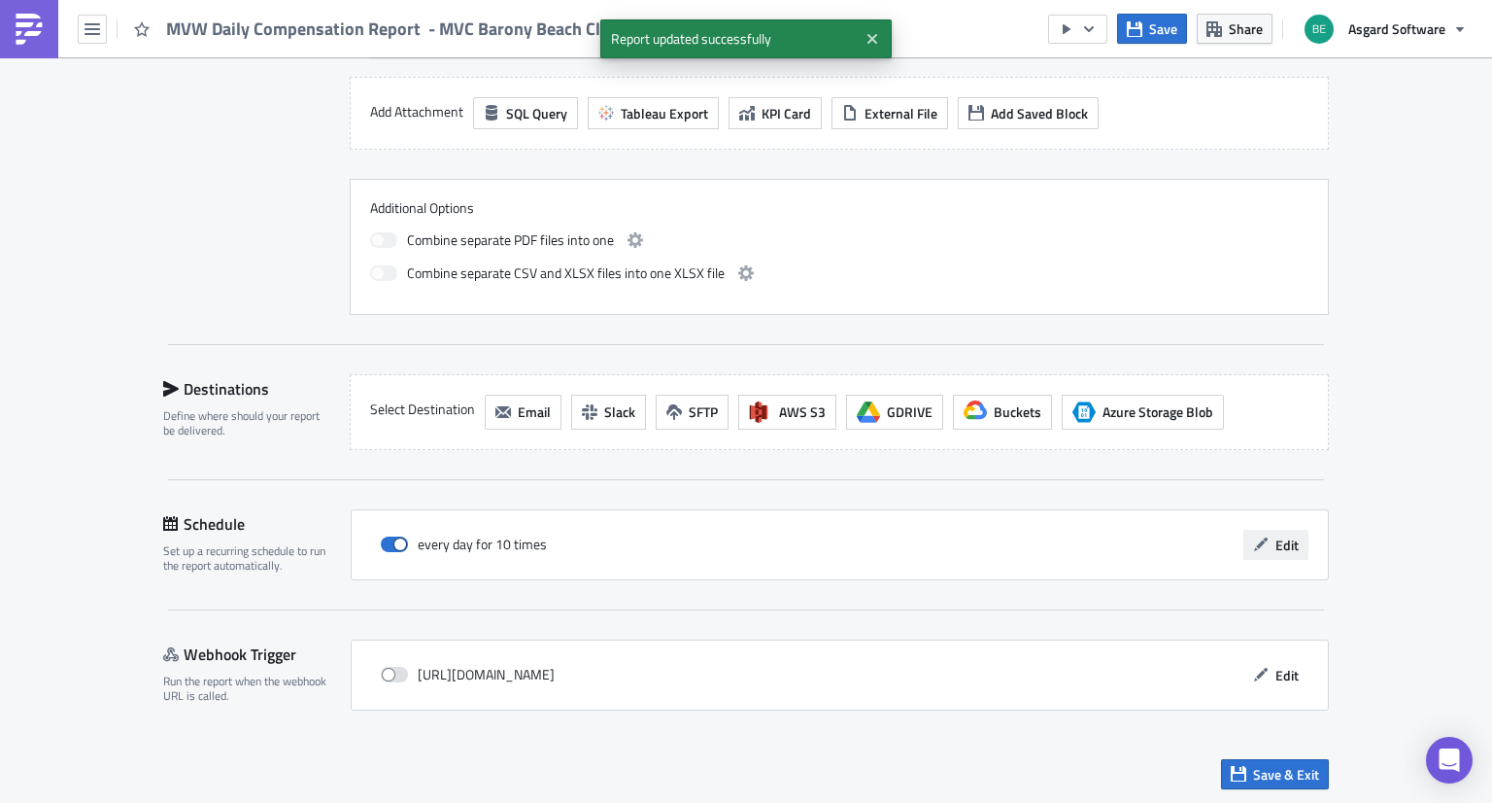
click at [1264, 541] on button "Edit" at bounding box center [1276, 545] width 65 height 30
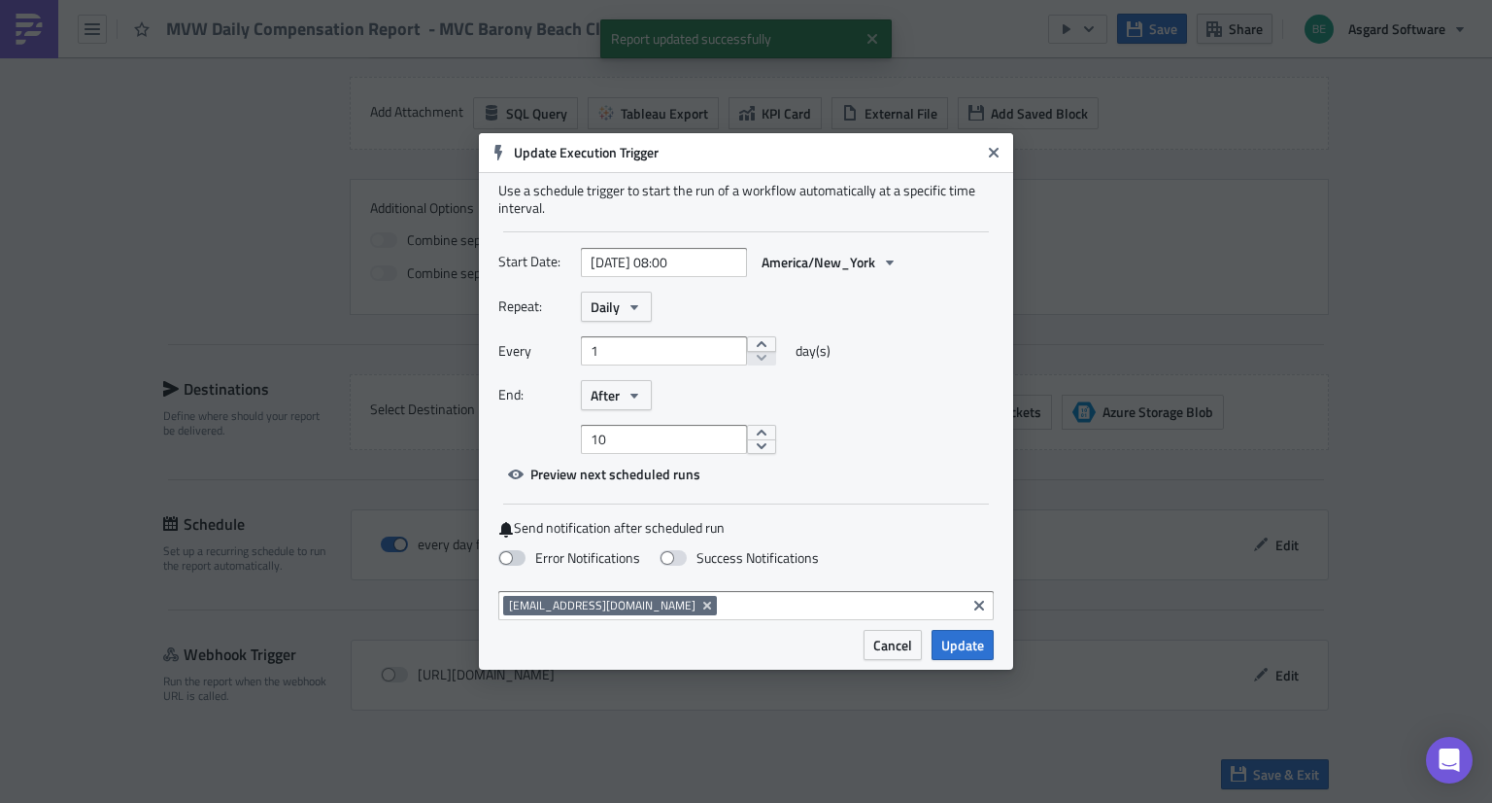
click at [575, 557] on label "Error Notifications" at bounding box center [569, 557] width 142 height 17
click at [17, 16] on input "Error Notifications" at bounding box center [10, 9] width 13 height 13
checkbox input "true"
click at [729, 607] on input at bounding box center [841, 605] width 239 height 19
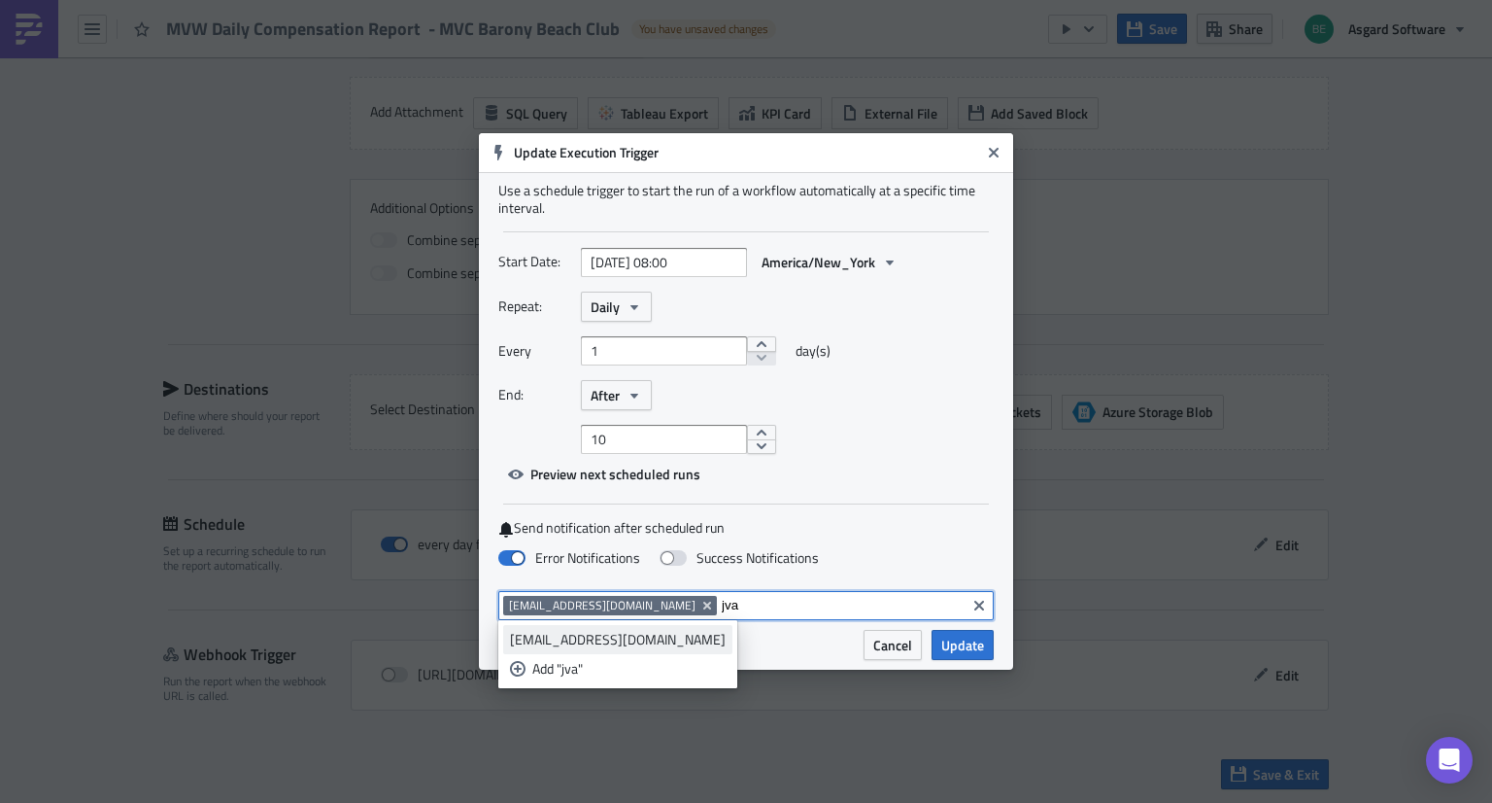
type input "jva"
click at [676, 632] on div "[EMAIL_ADDRESS][DOMAIN_NAME]" at bounding box center [618, 639] width 216 height 19
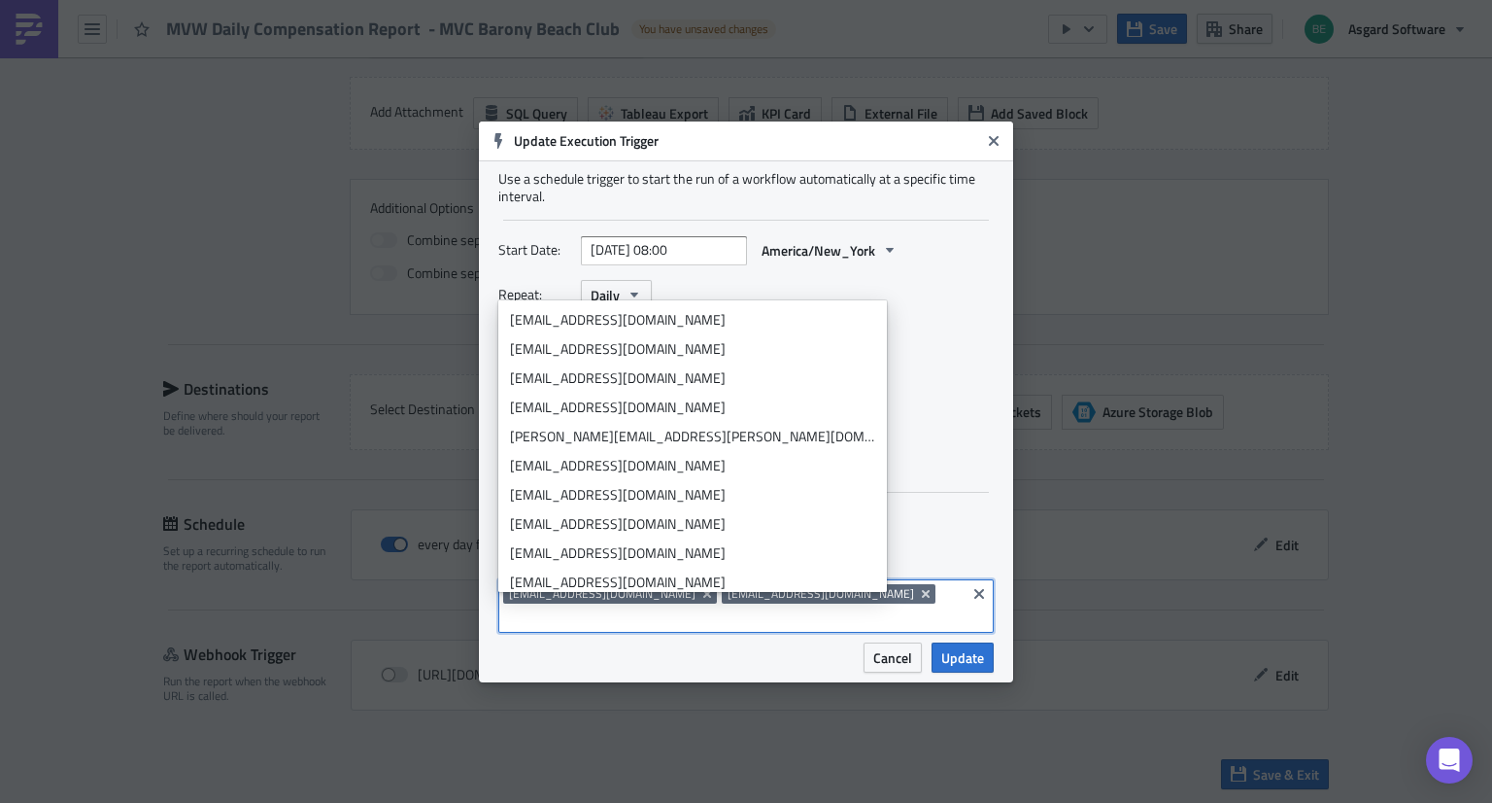
click at [922, 477] on div "Start Date: 2025-08-14 08:00 America/New_York Repeat: Daily Every 1 day(s) End:…" at bounding box center [745, 356] width 495 height 242
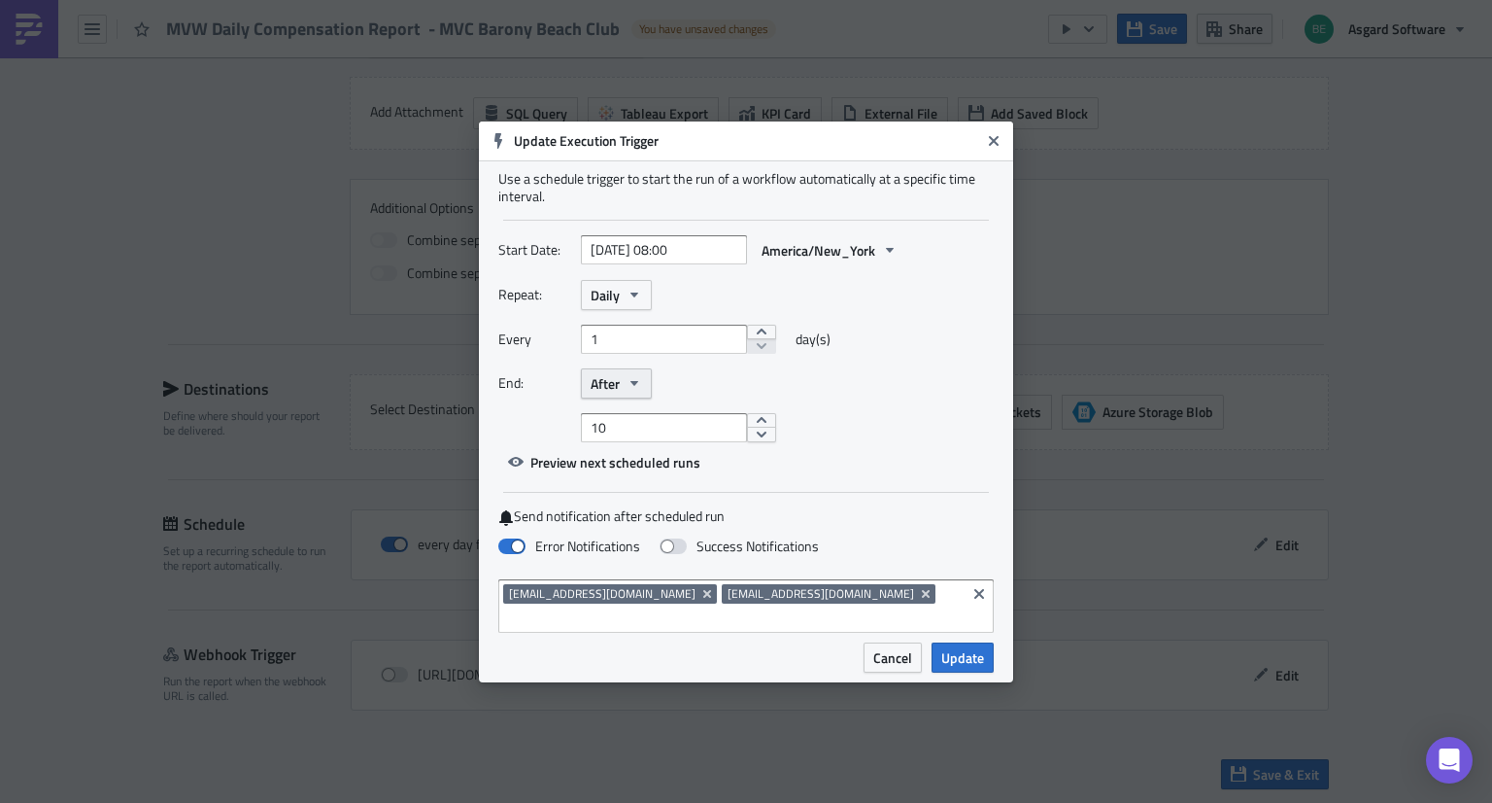
click at [598, 386] on span "After" at bounding box center [605, 383] width 29 height 20
click at [632, 433] on link "Never" at bounding box center [673, 418] width 175 height 29
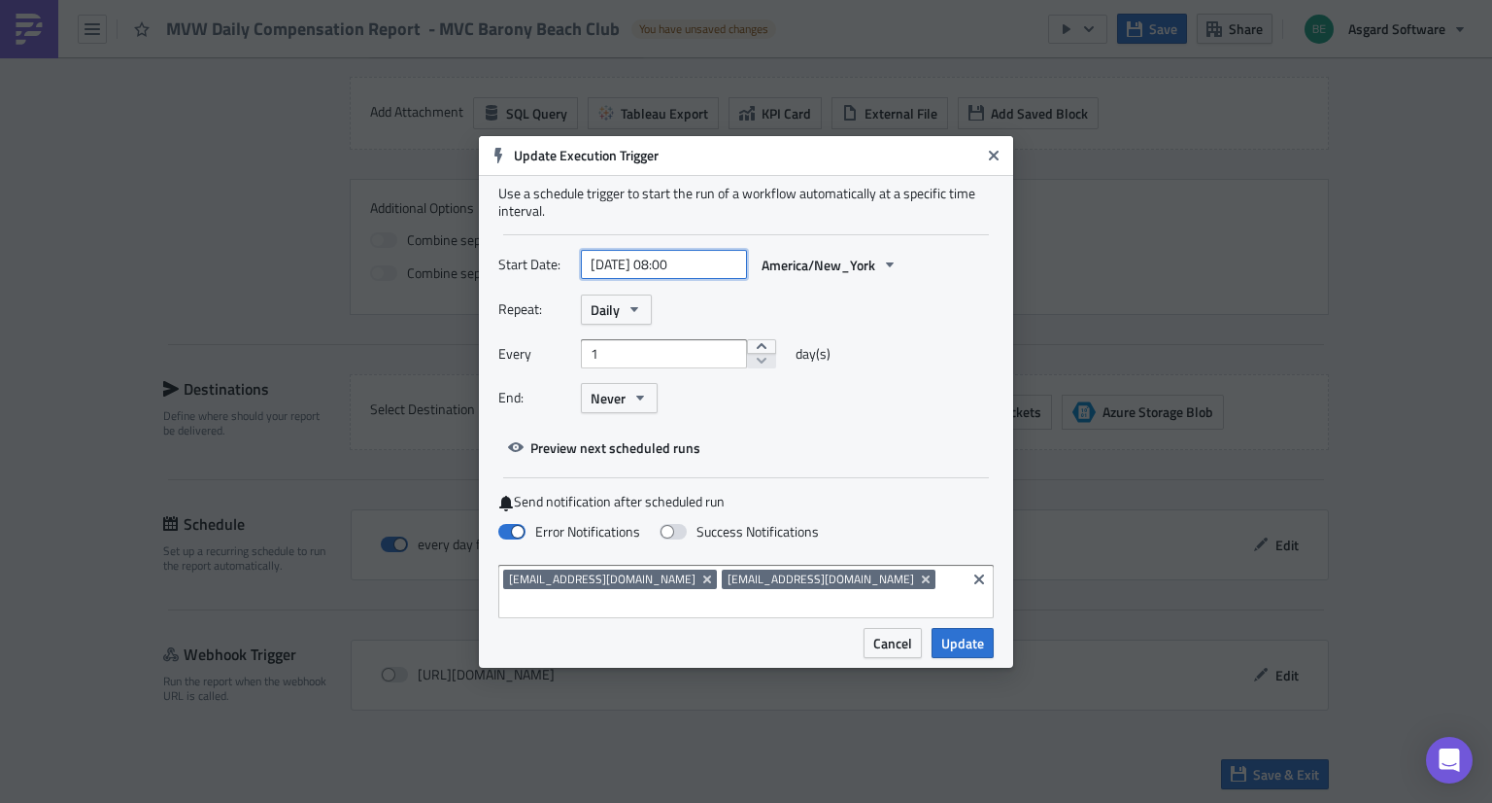
select select "7"
select select "2025"
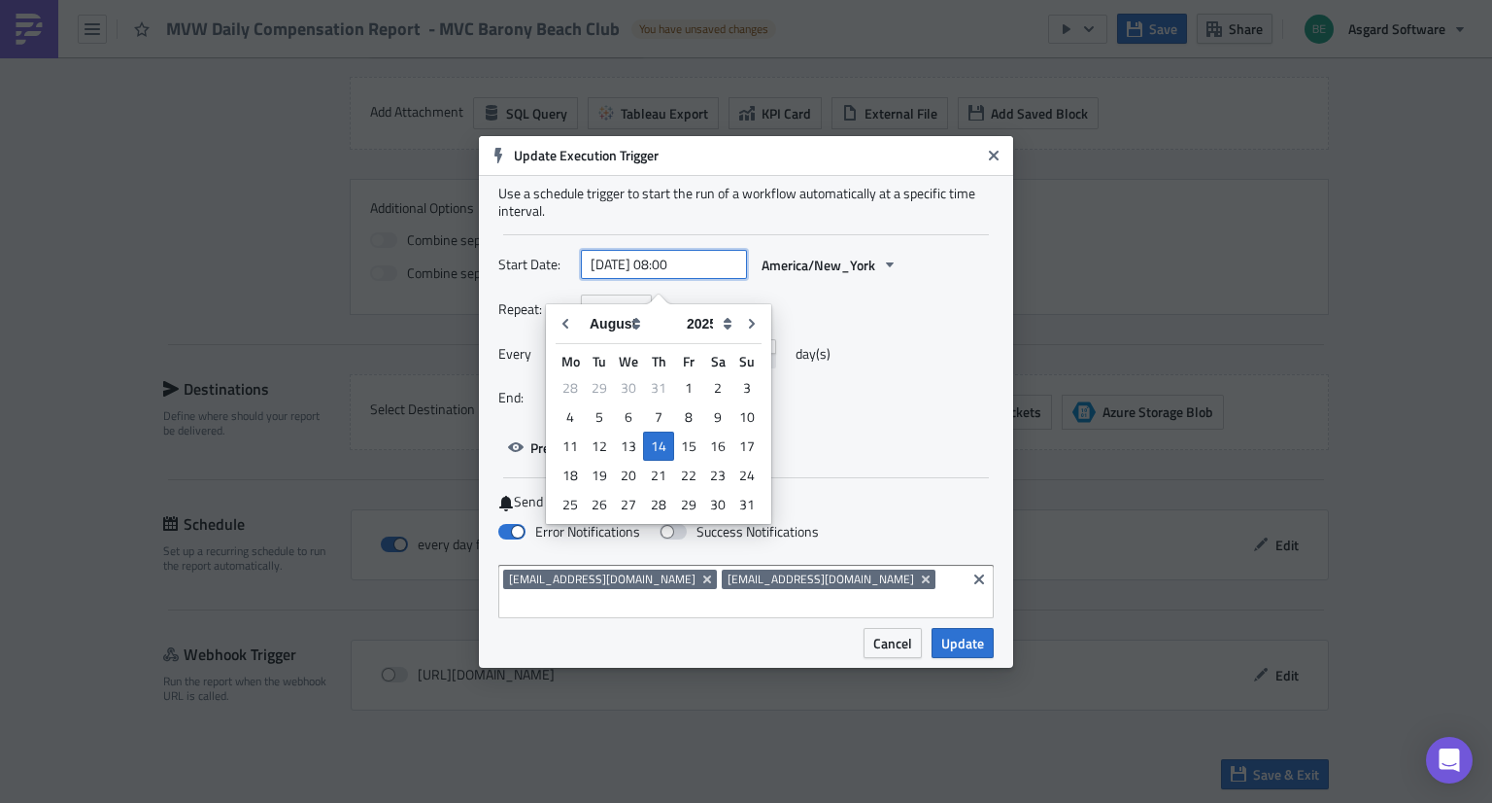
click at [677, 275] on input "2025-08-14 08:00" at bounding box center [664, 264] width 166 height 29
type input "2025-08-14 05:45"
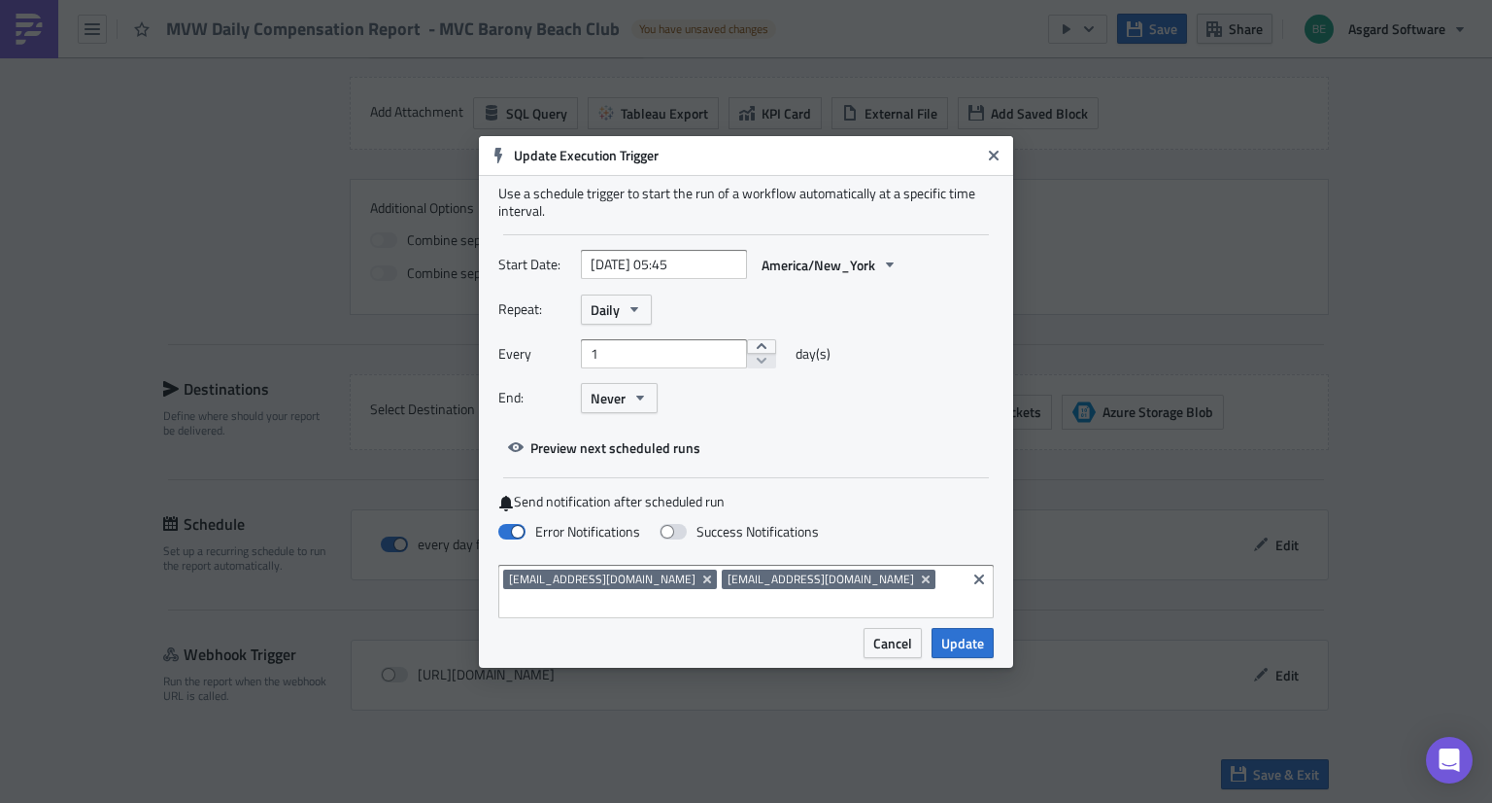
click at [943, 294] on div "Start Date: 2025-08-14 05:45 America/New_York" at bounding box center [745, 272] width 495 height 45
click at [963, 638] on span "Update" at bounding box center [962, 642] width 43 height 20
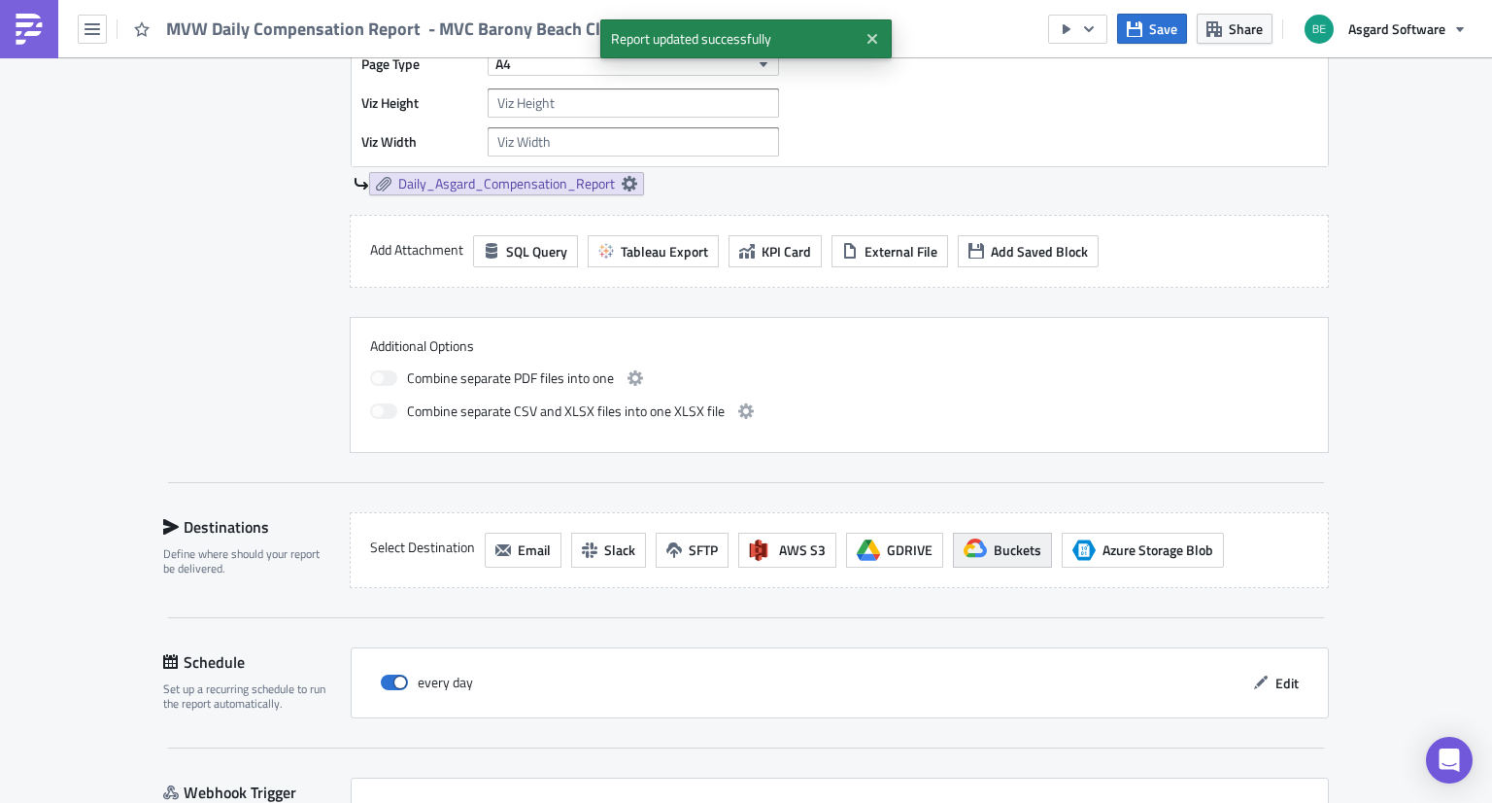
scroll to position [868, 0]
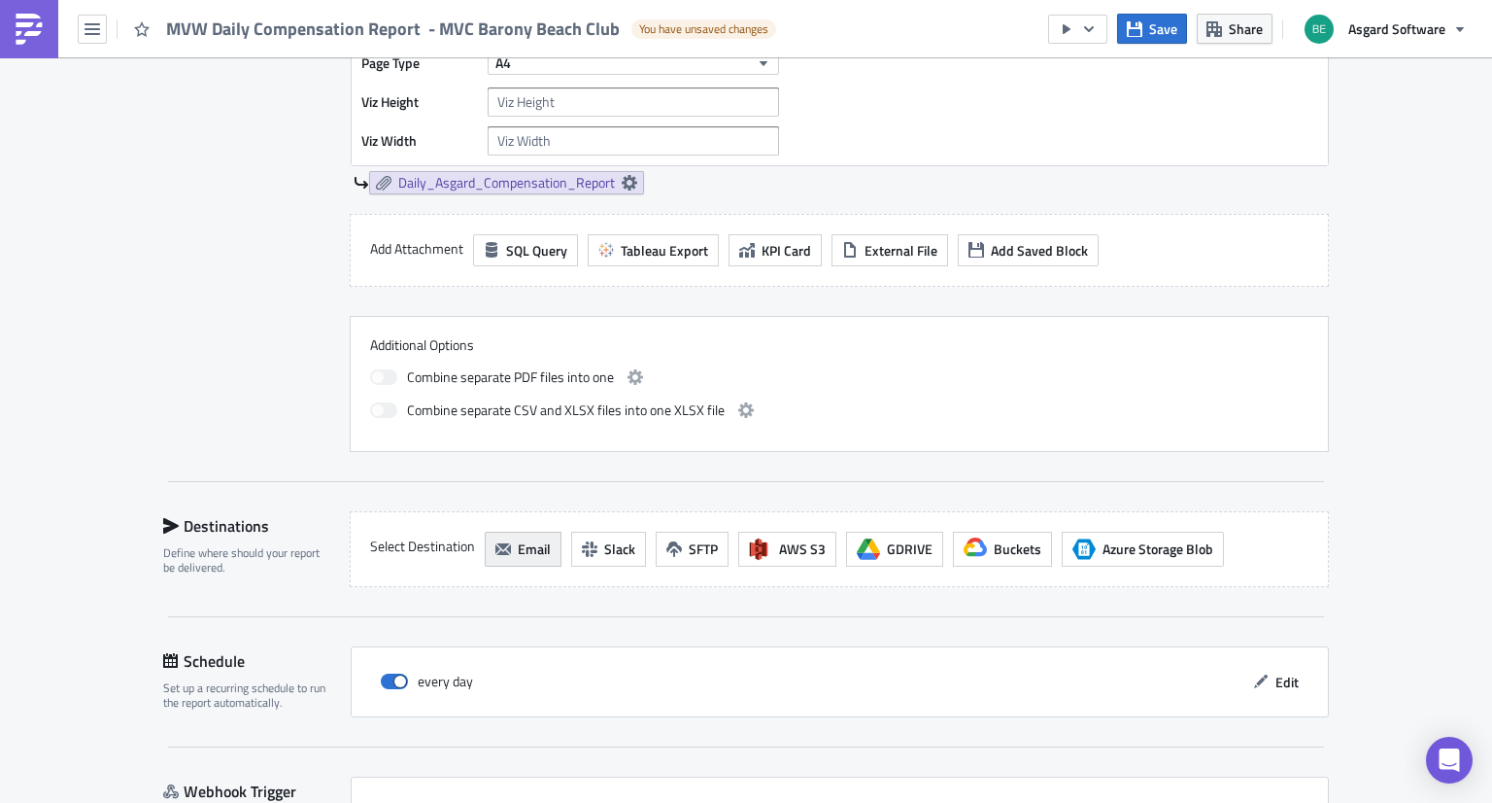
click at [507, 557] on button "Email" at bounding box center [523, 548] width 77 height 35
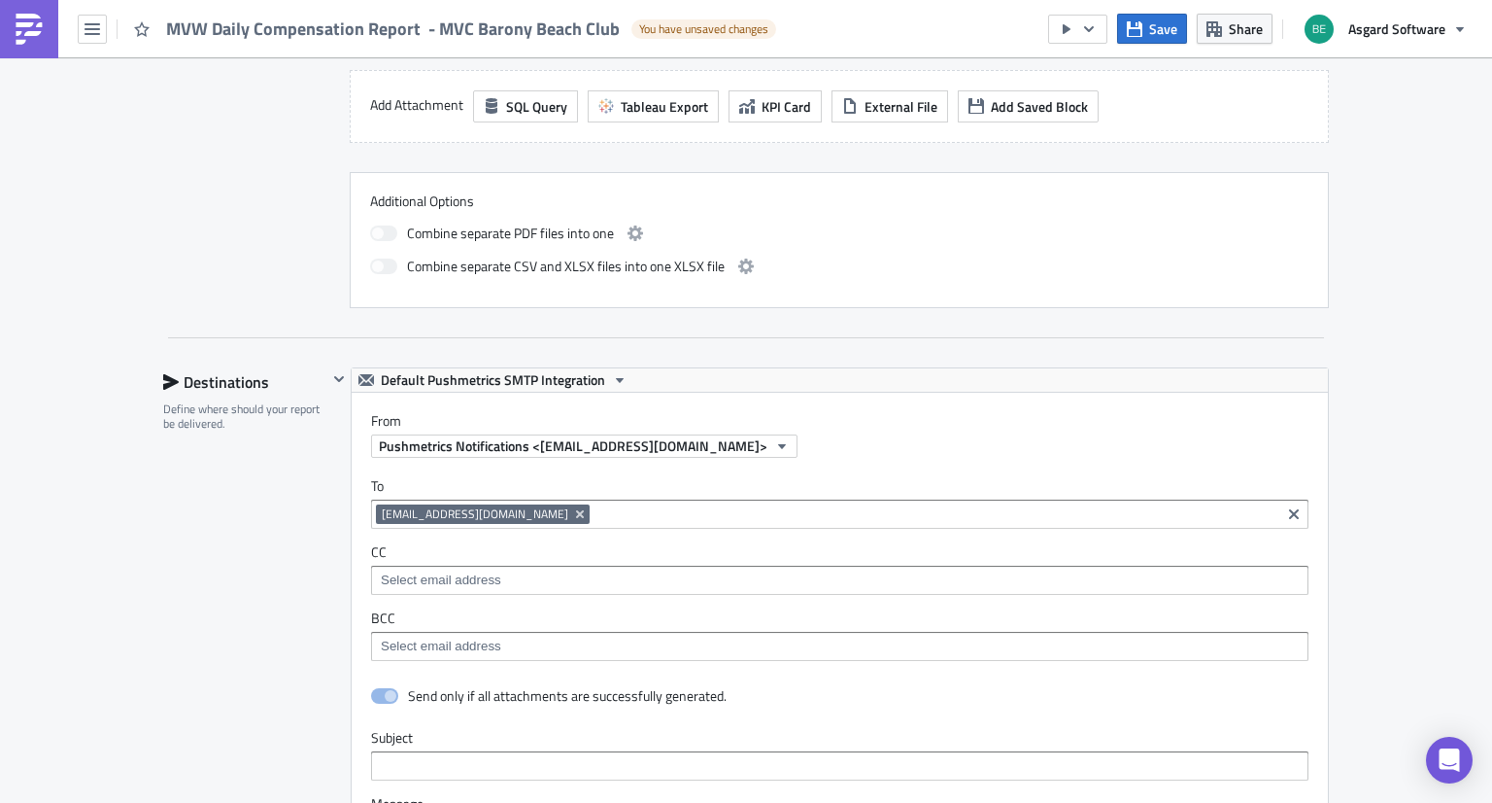
scroll to position [0, 0]
click at [461, 384] on span "Default Pushmetrics SMTP Integration" at bounding box center [493, 379] width 224 height 23
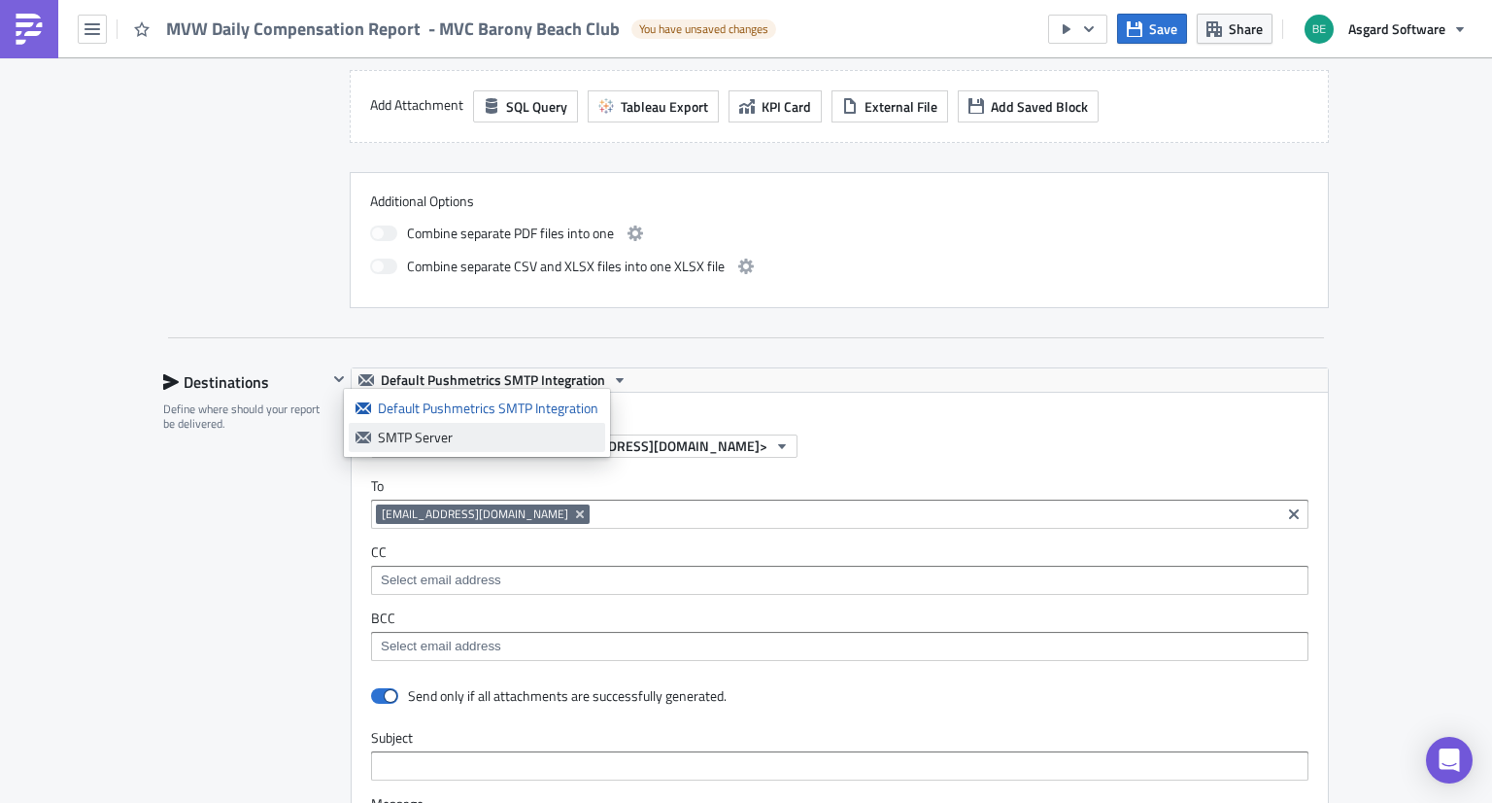
click at [466, 430] on div "SMTP Server" at bounding box center [488, 436] width 221 height 19
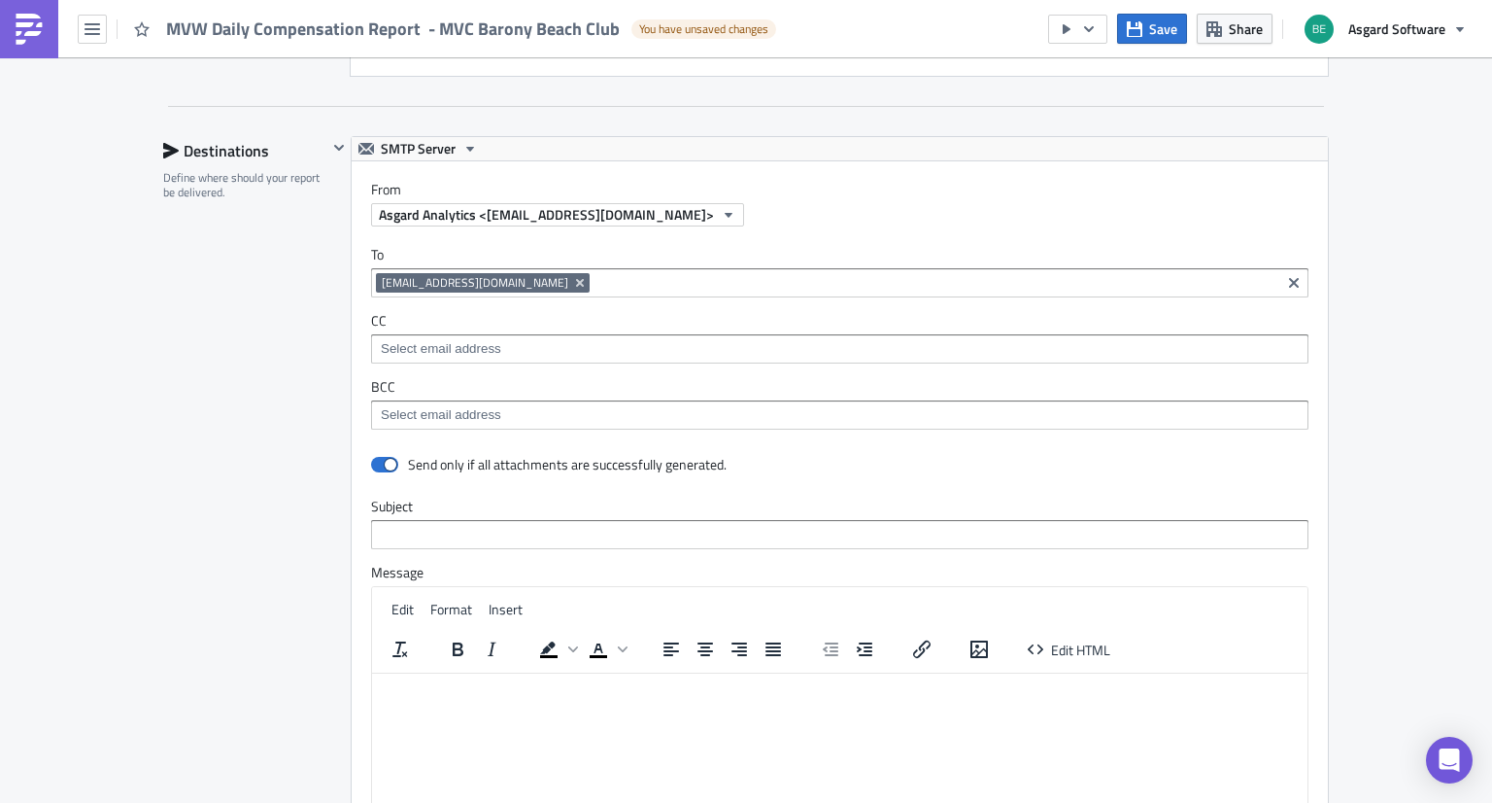
scroll to position [1283, 0]
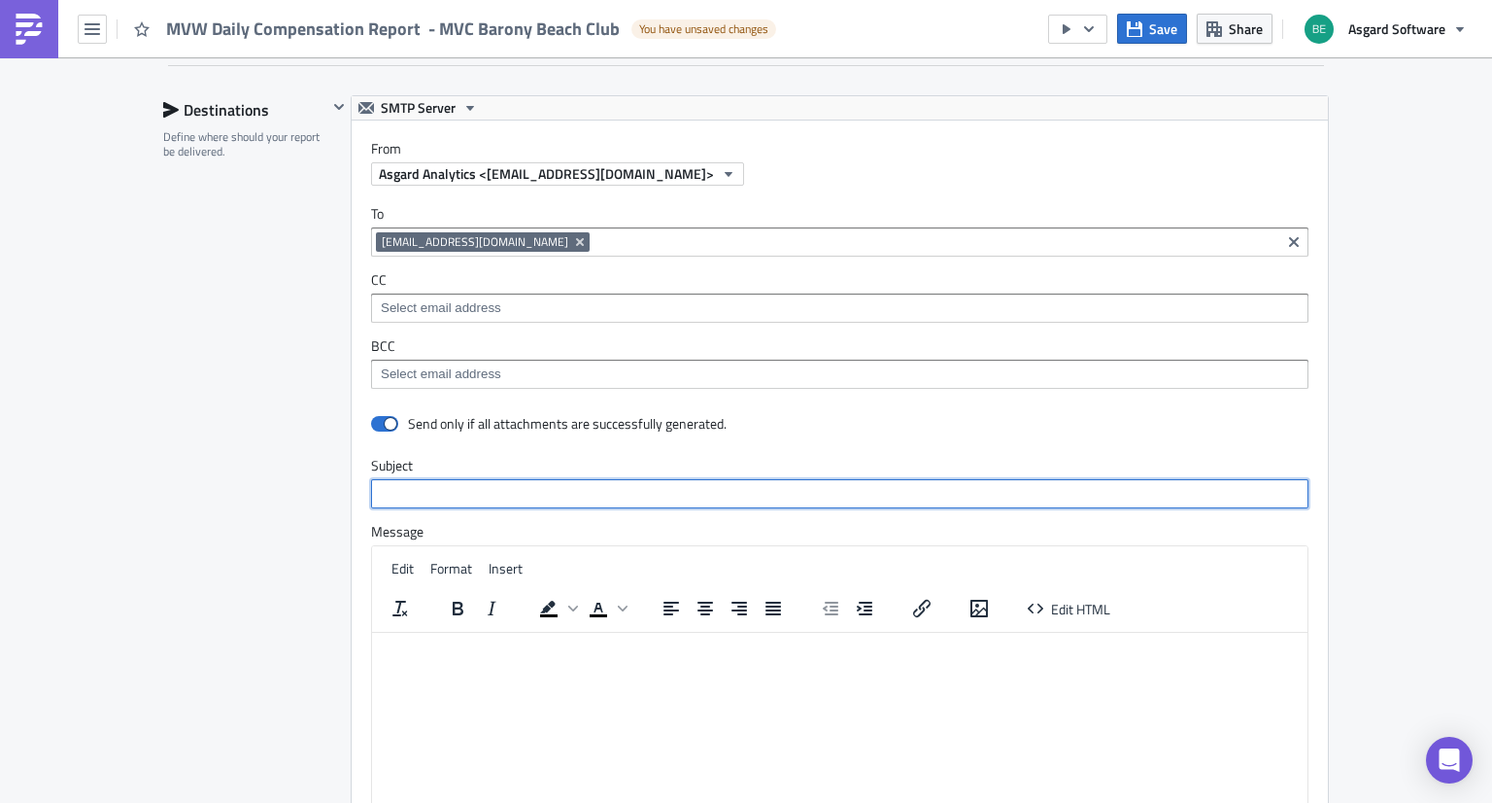
click at [461, 487] on input "text" at bounding box center [840, 493] width 938 height 29
type input "Asgard Daily Compensation Report - MVC - Barony Beach Club"
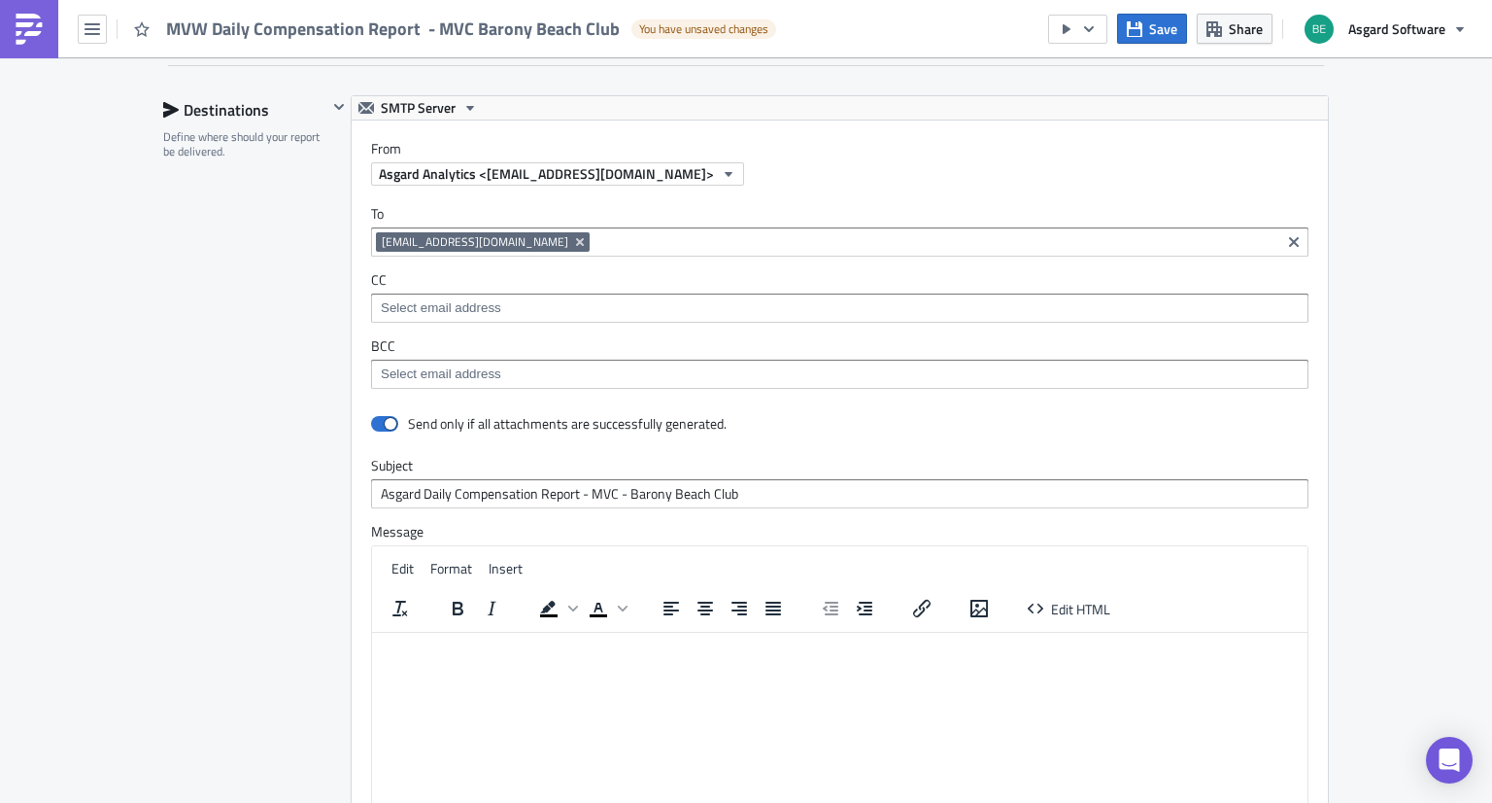
click at [1048, 580] on div "Edit Format Insert" at bounding box center [840, 569] width 936 height 38
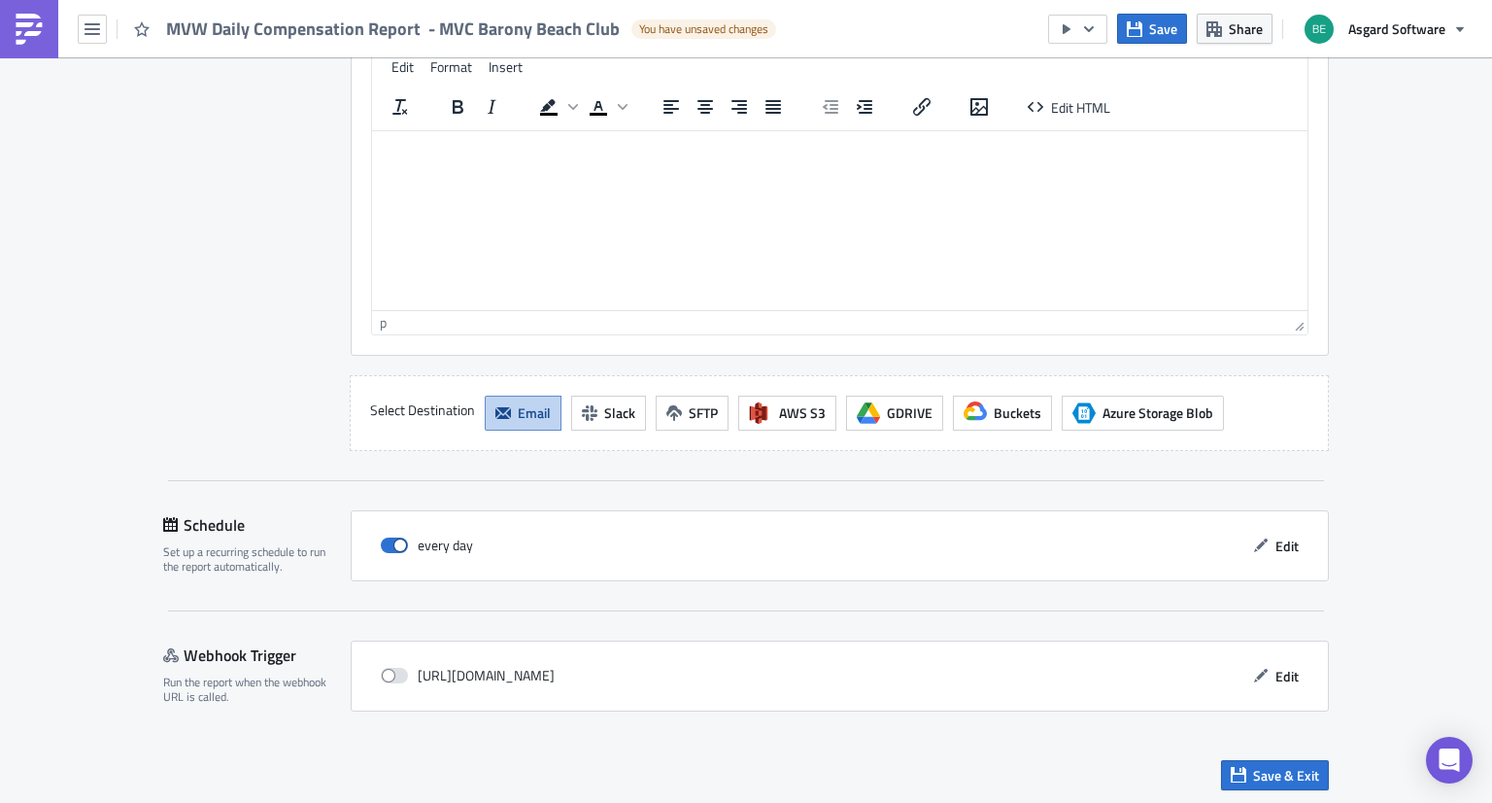
scroll to position [1785, 0]
click at [1253, 767] on span "Save & Exit" at bounding box center [1286, 775] width 66 height 20
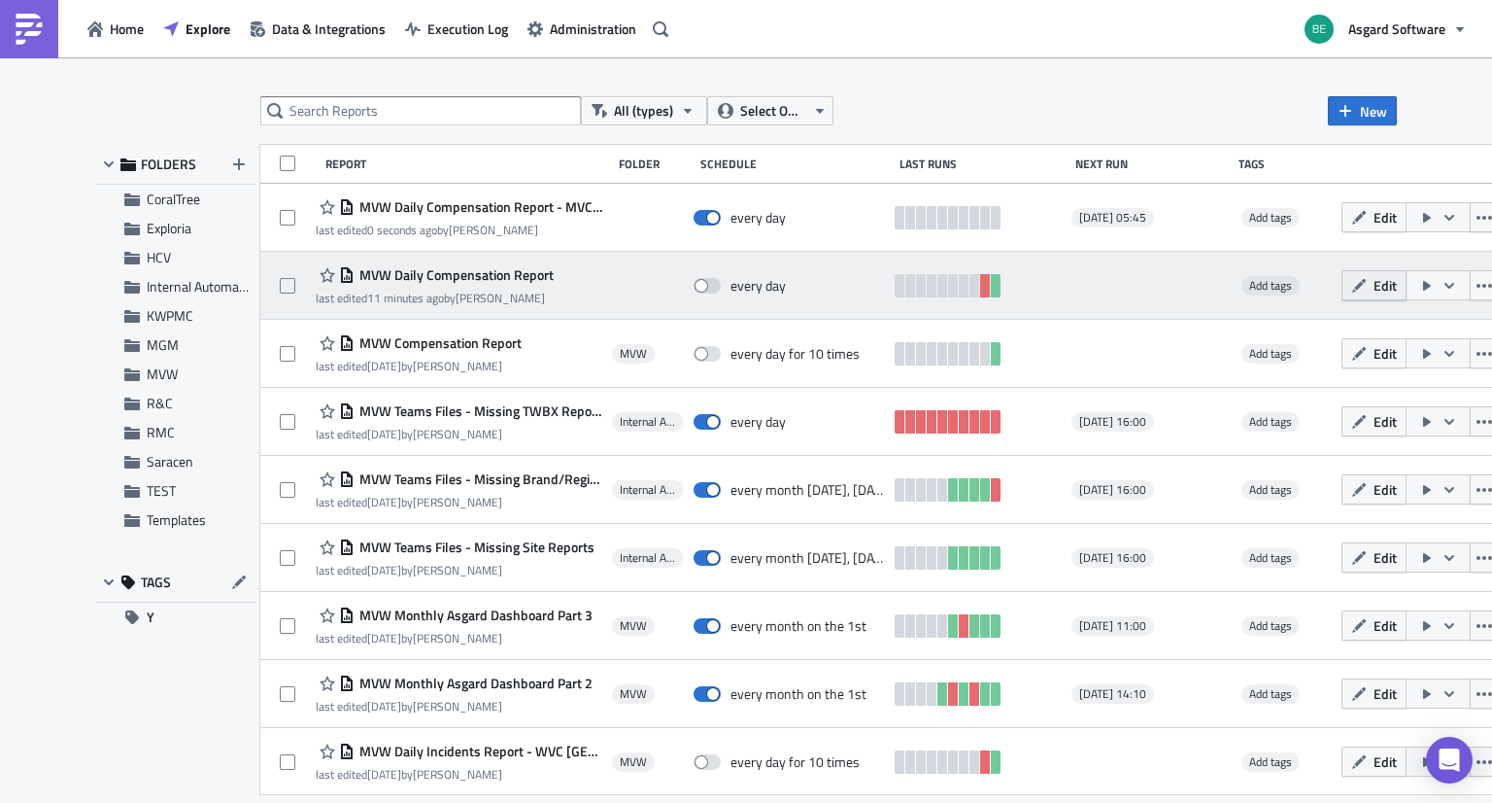
click at [1360, 286] on button "Edit" at bounding box center [1374, 285] width 65 height 30
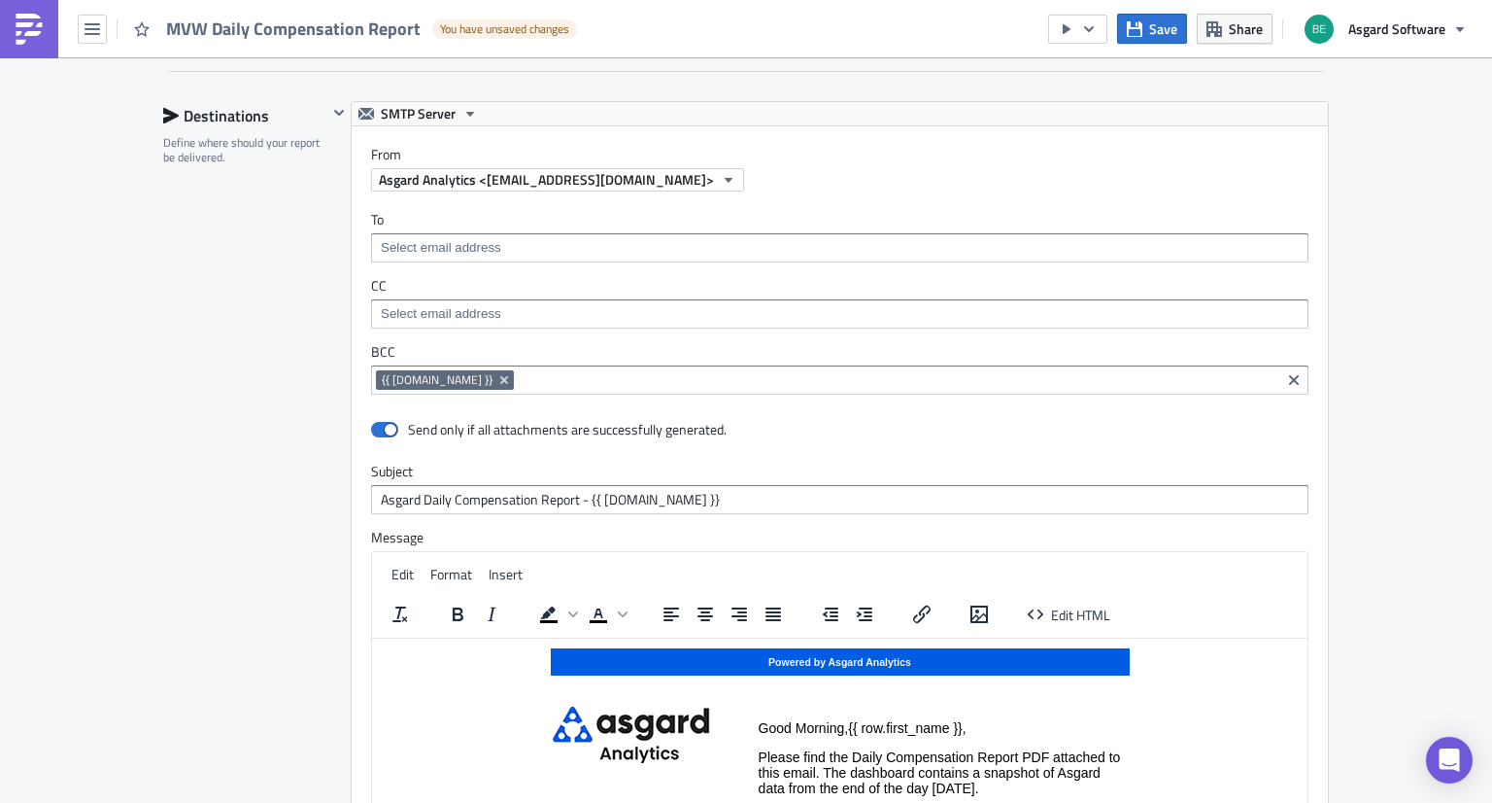
scroll to position [1803, 0]
click at [1075, 615] on span "Edit HTML" at bounding box center [1080, 613] width 59 height 20
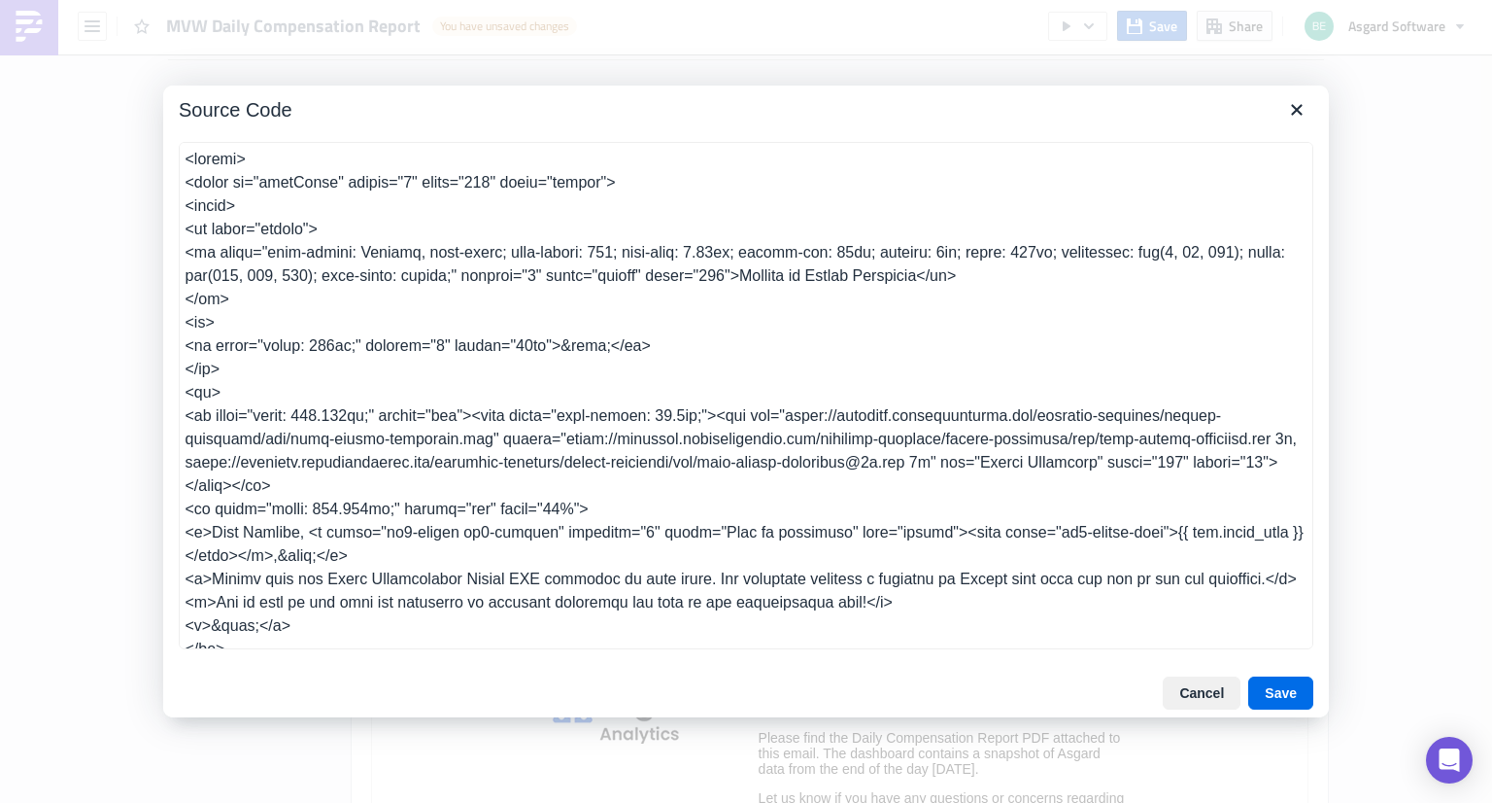
scroll to position [389, 0]
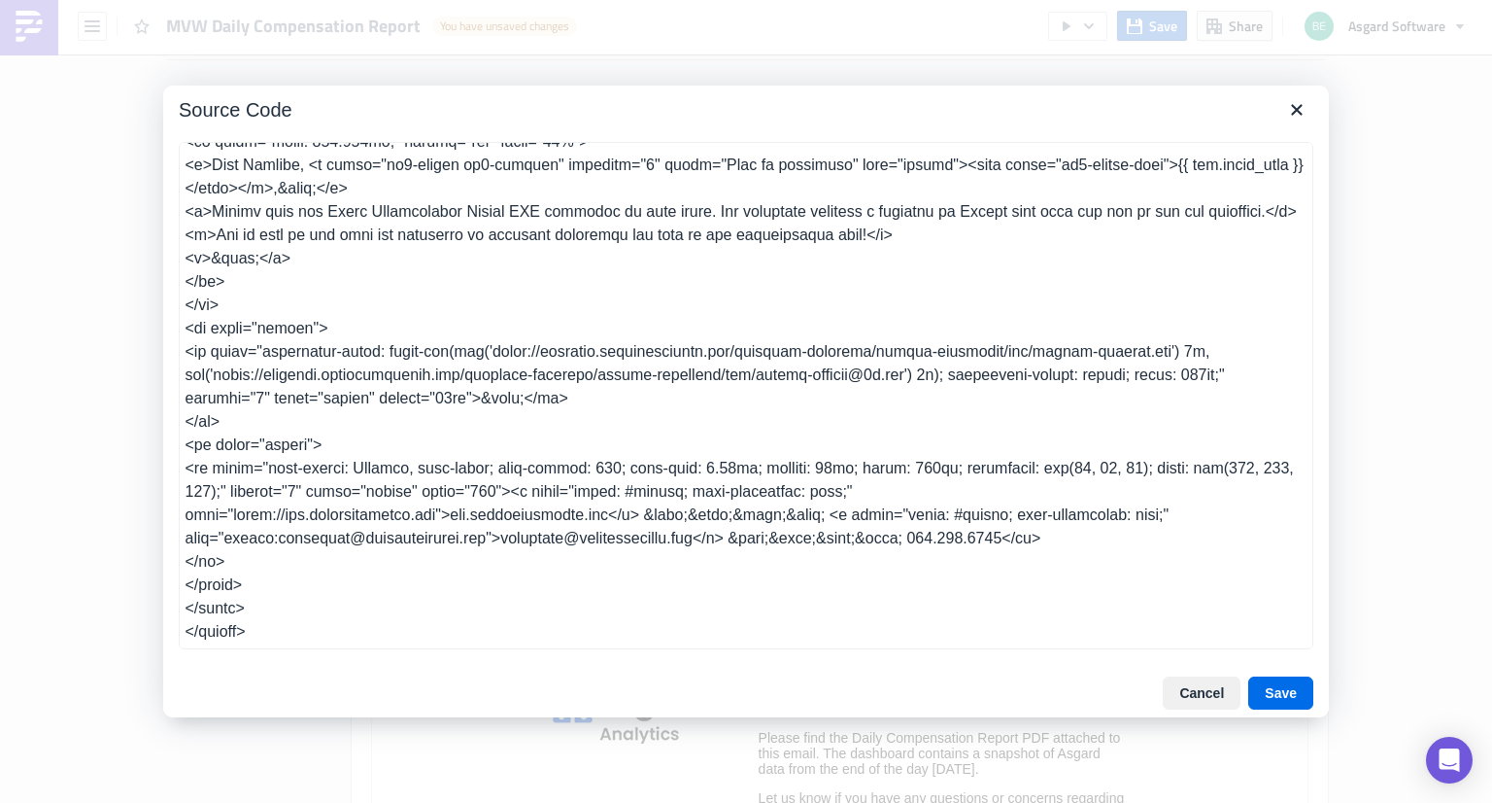
click at [799, 452] on textarea at bounding box center [746, 395] width 1135 height 507
click at [1305, 104] on icon "Close" at bounding box center [1296, 109] width 23 height 23
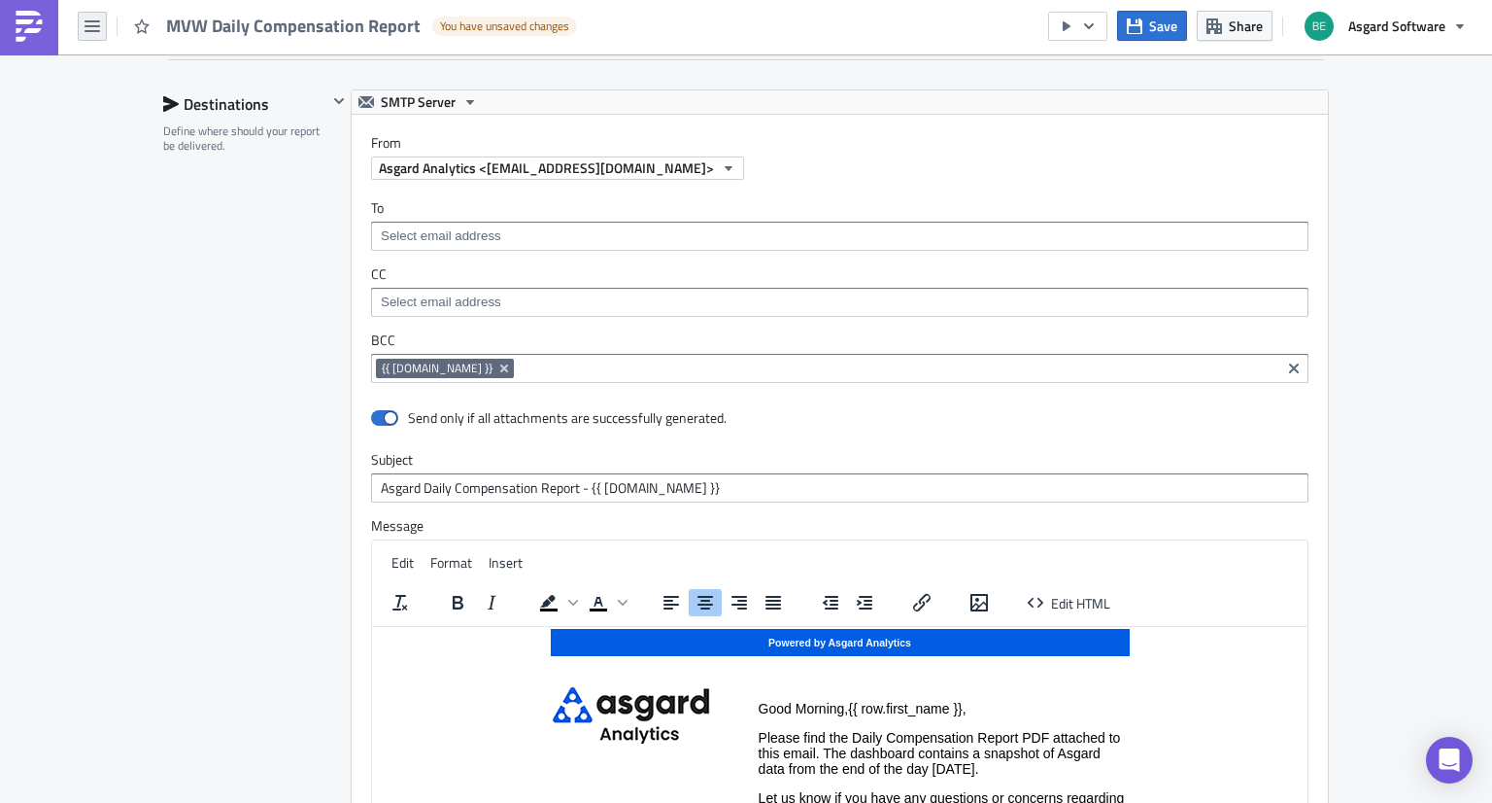
click at [92, 18] on icon "button" at bounding box center [93, 26] width 16 height 16
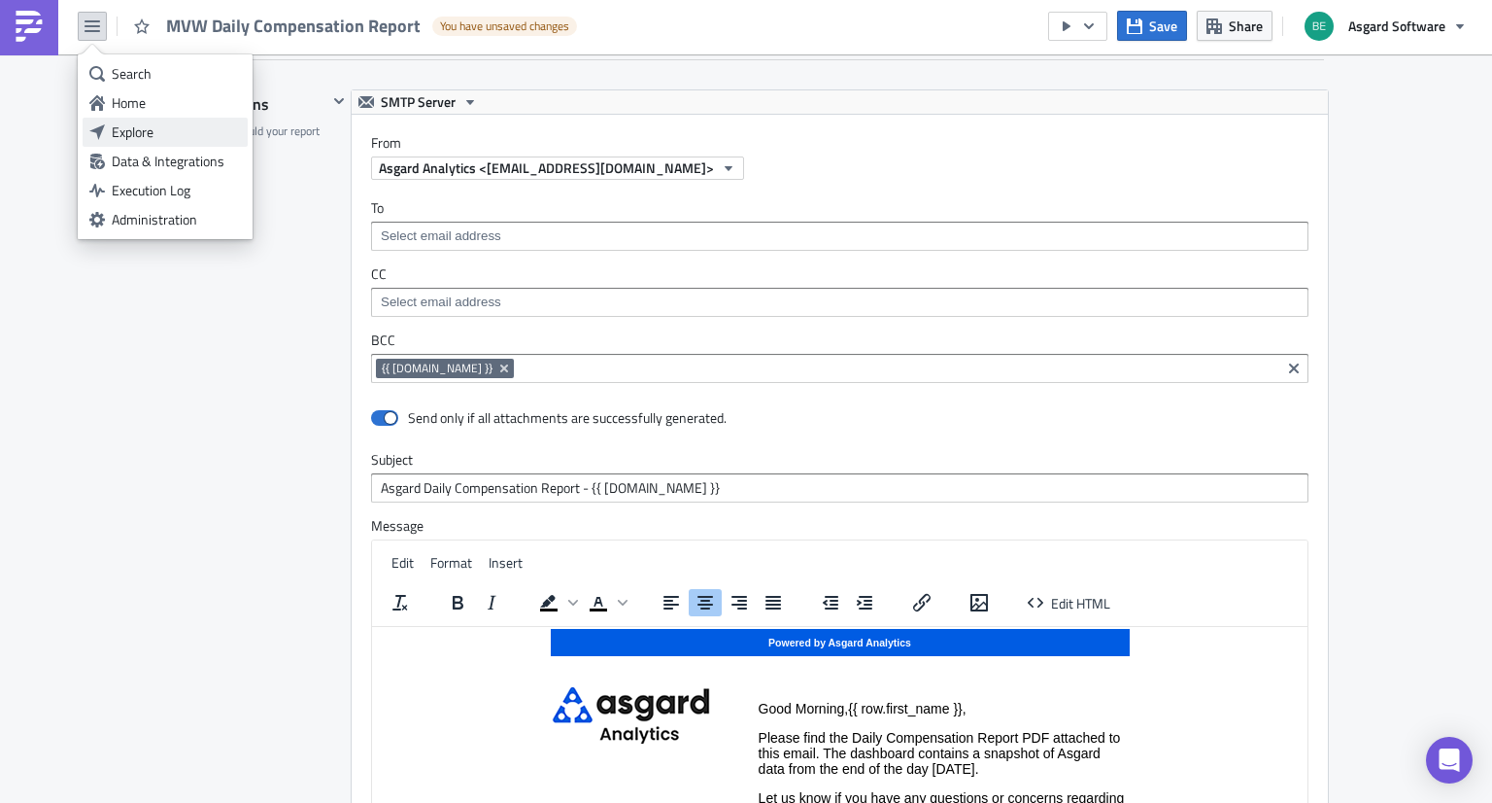
click at [125, 125] on div "Explore" at bounding box center [176, 131] width 129 height 19
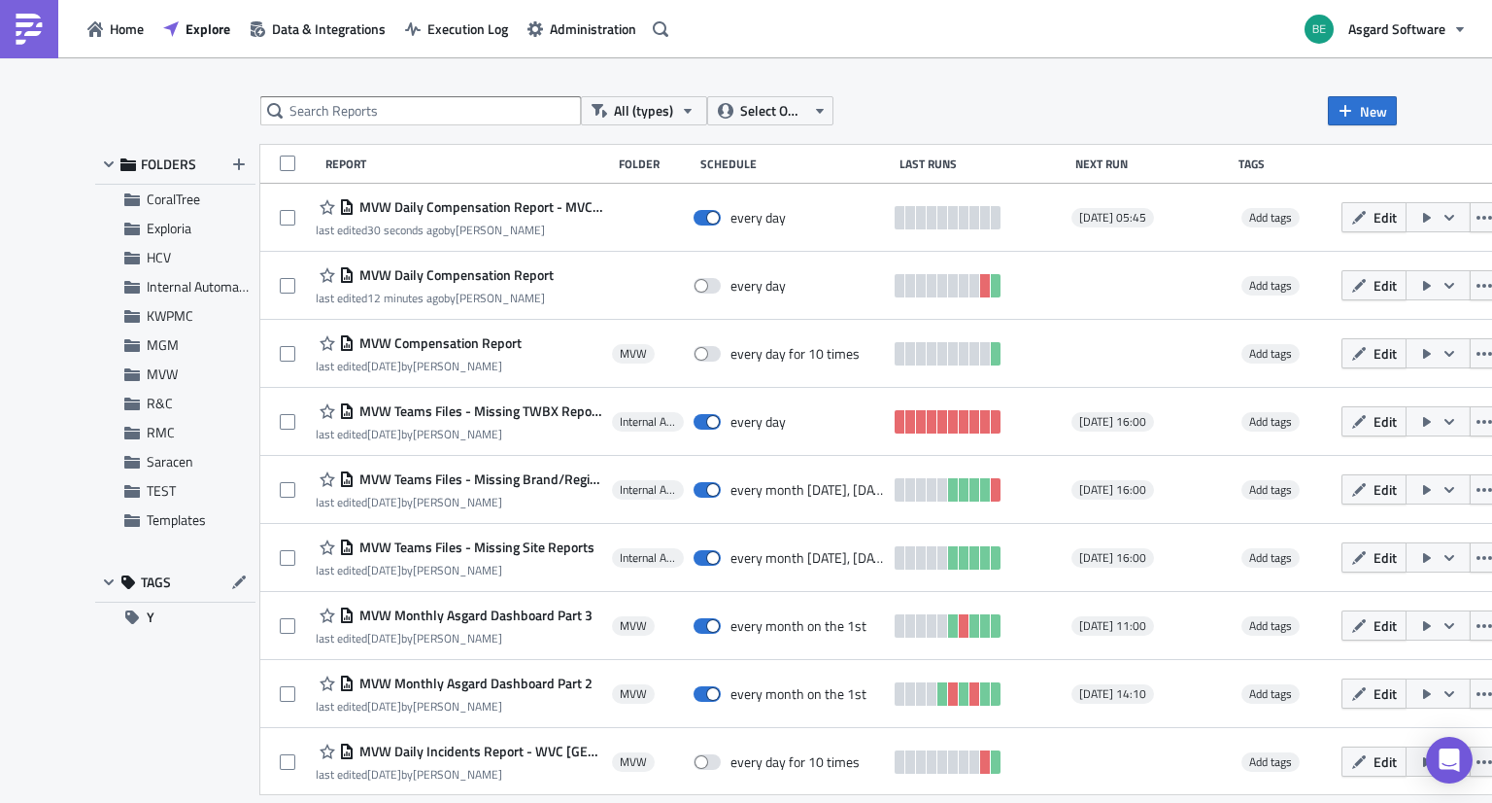
click at [0, 349] on div "All (types) Select Owner New FOLDERS CoralTree Exploria HCV Internal Automation…" at bounding box center [746, 431] width 1492 height 748
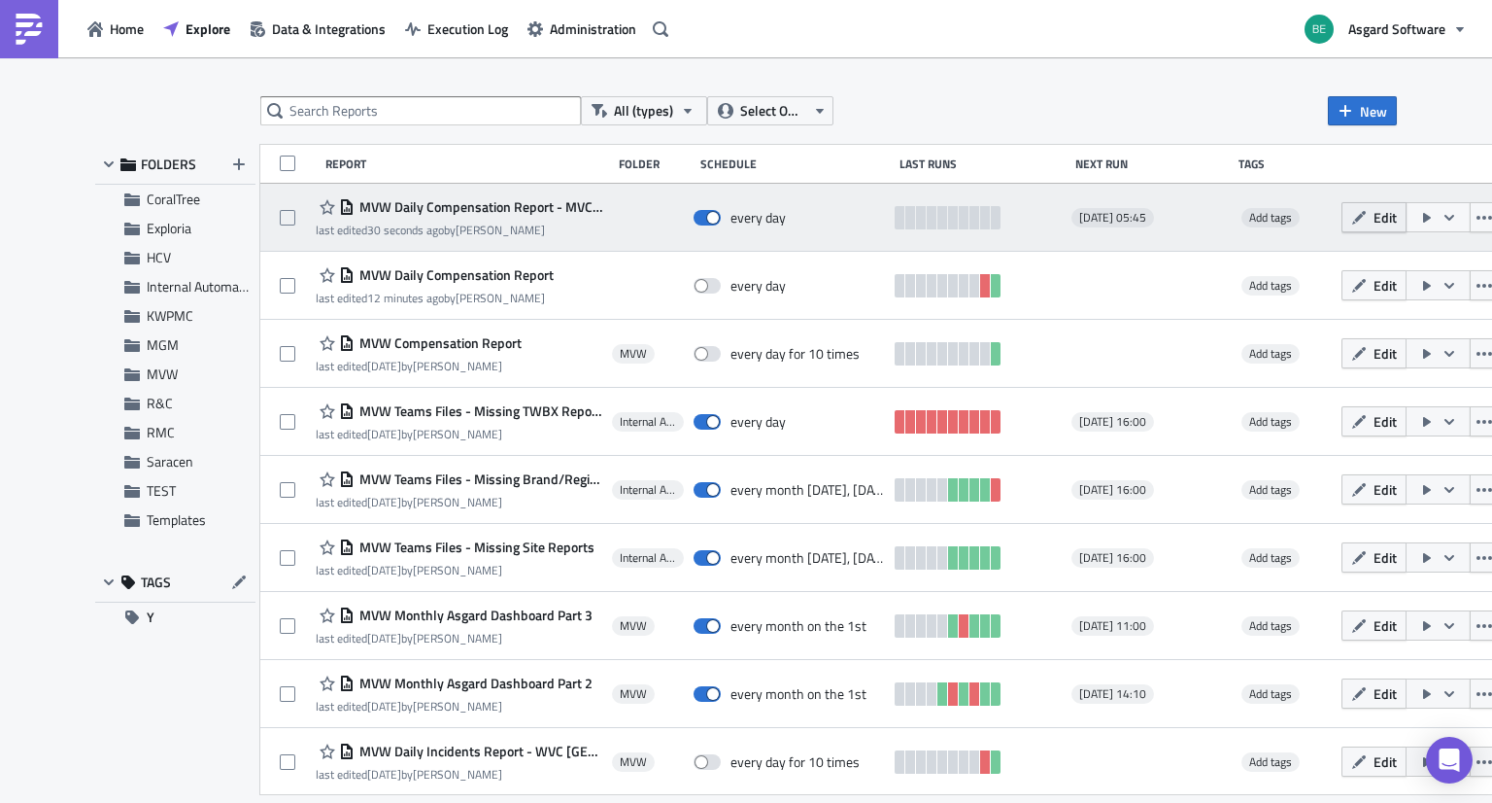
click at [1374, 223] on span "Edit" at bounding box center [1385, 217] width 23 height 20
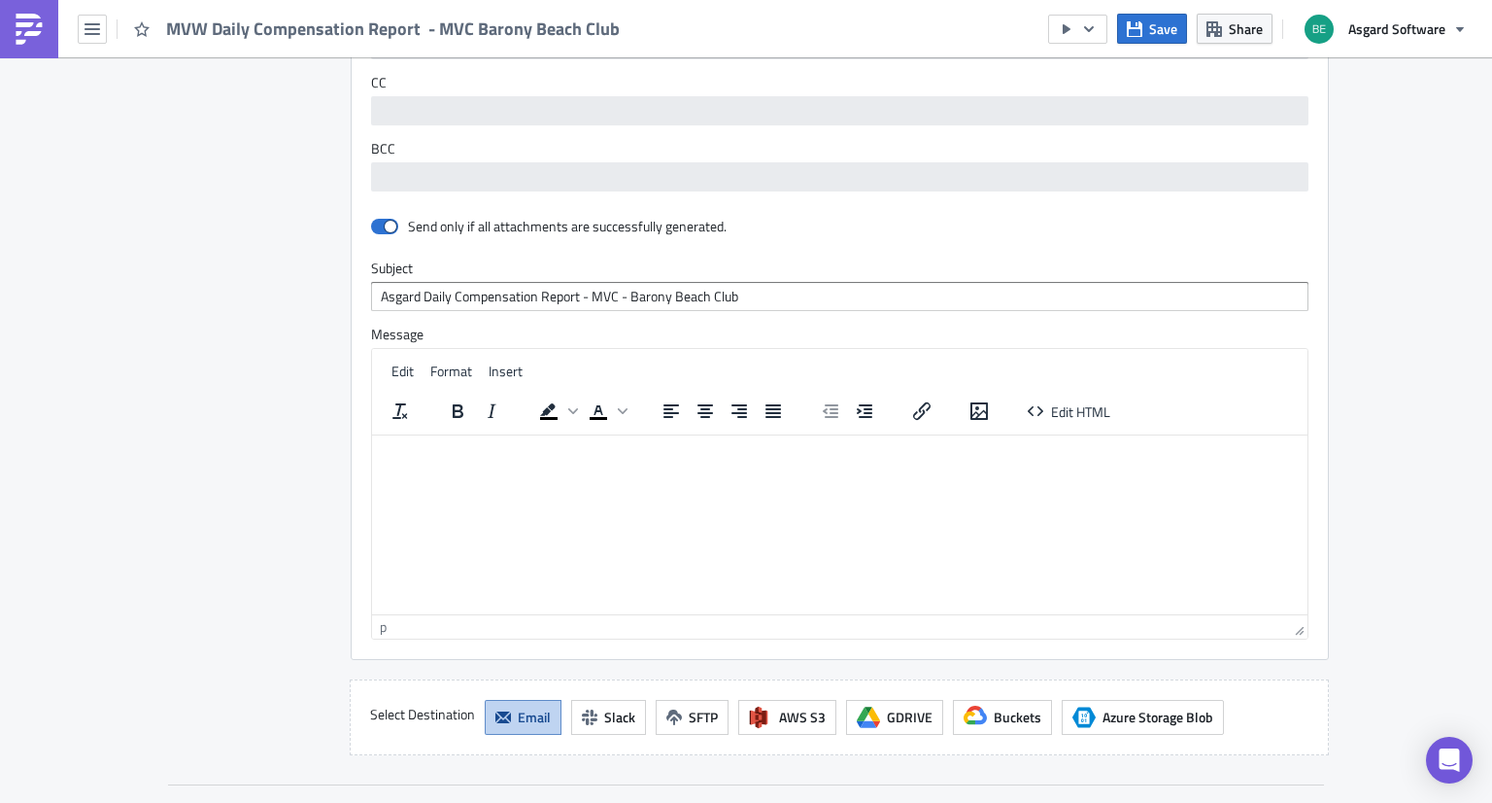
scroll to position [1500, 0]
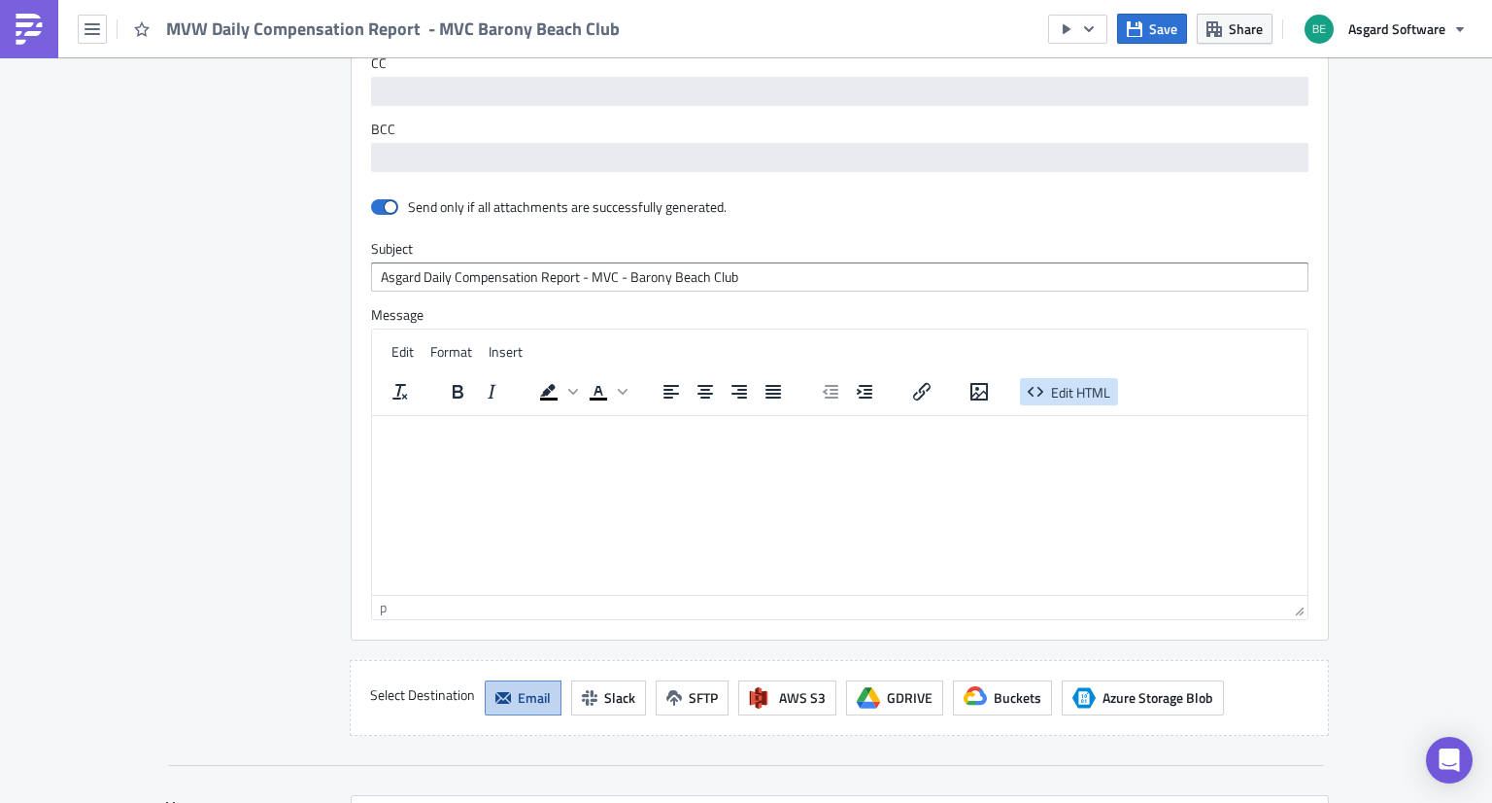
click at [1100, 386] on span "Edit HTML" at bounding box center [1080, 391] width 59 height 20
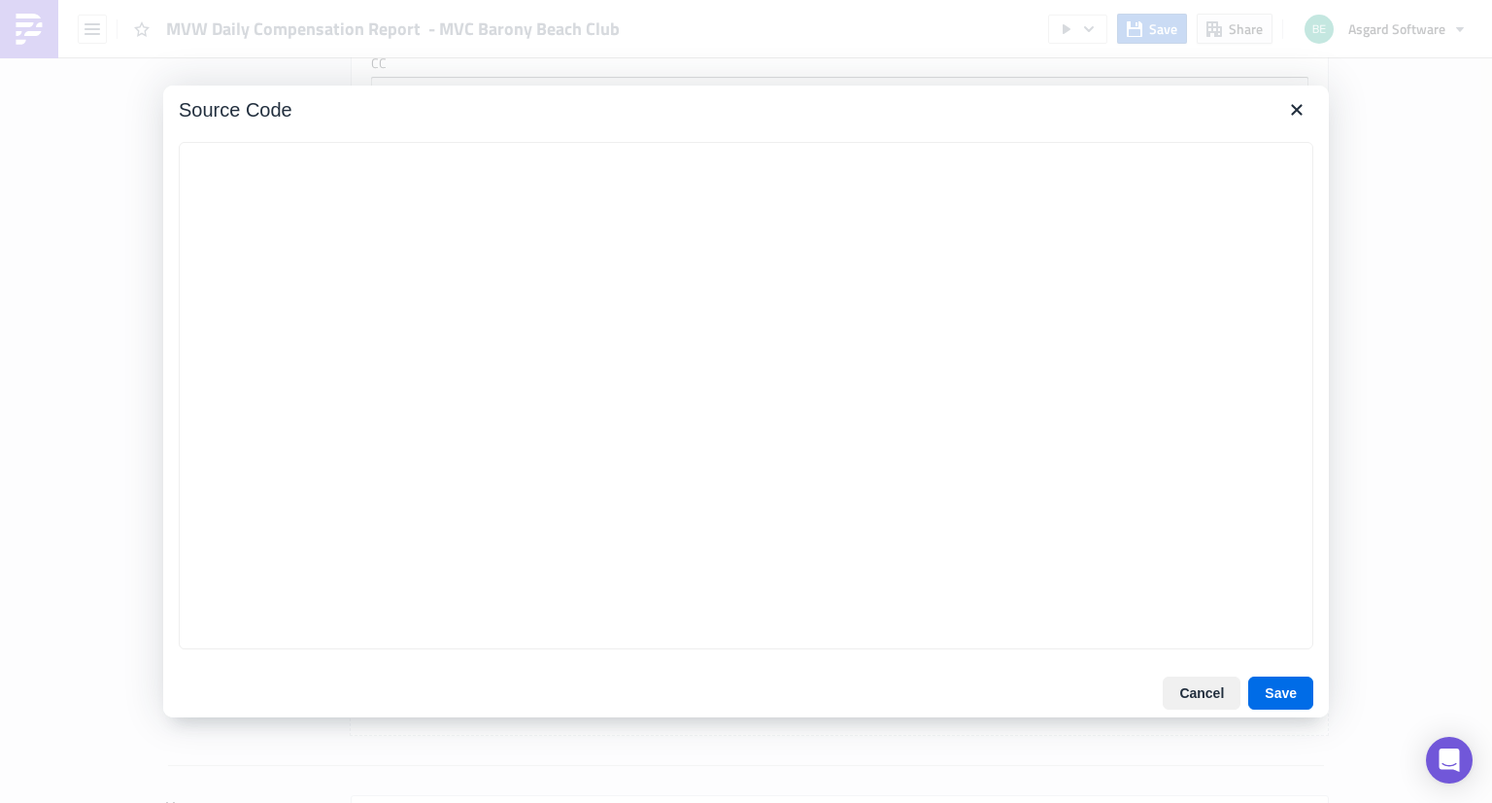
type textarea "<center> <table id="bodyTable" border="0" width="600" align="center"> <tbody> <…"
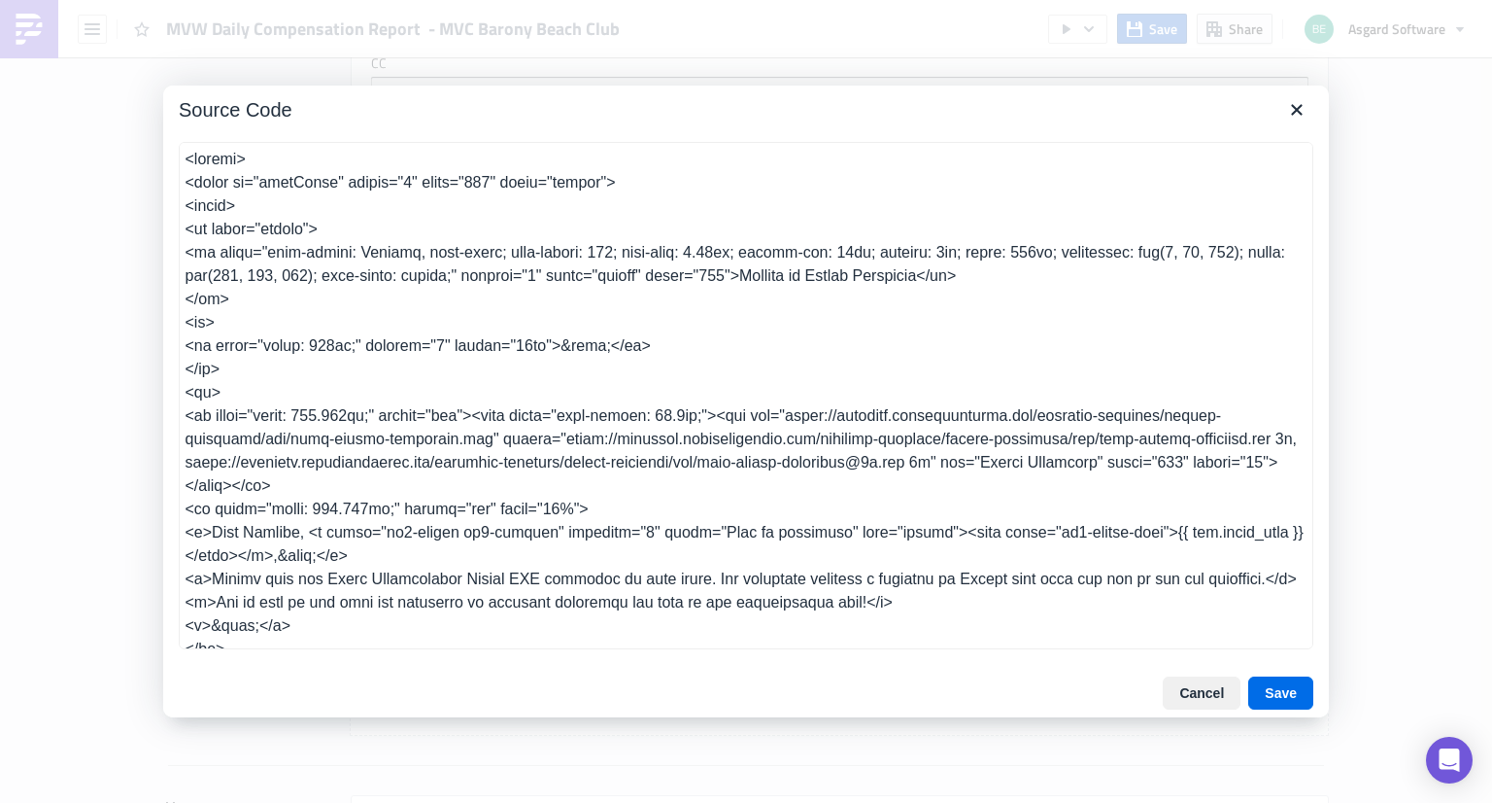
scroll to position [383, 0]
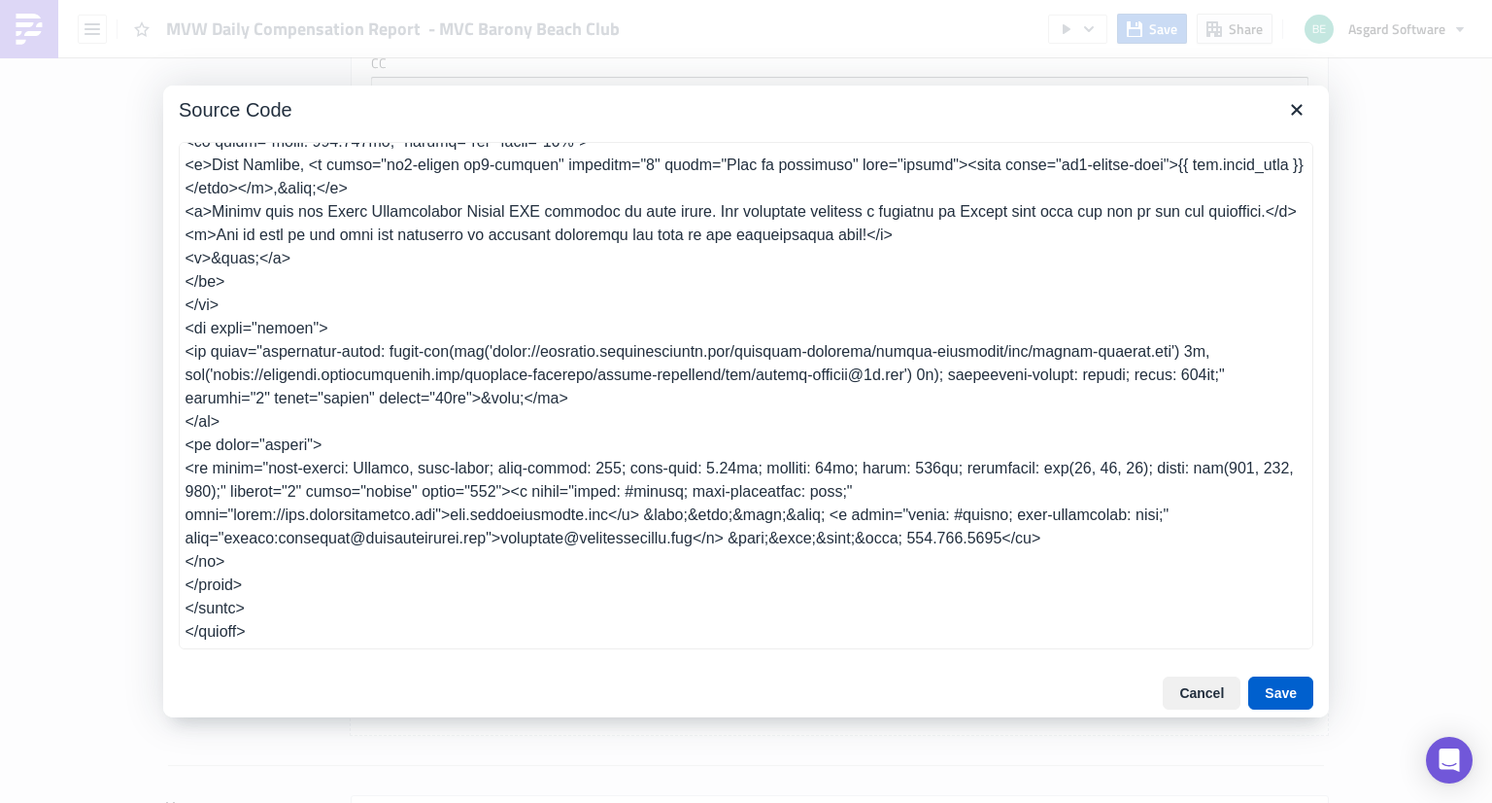
click at [1286, 692] on button "Save" at bounding box center [1280, 692] width 65 height 33
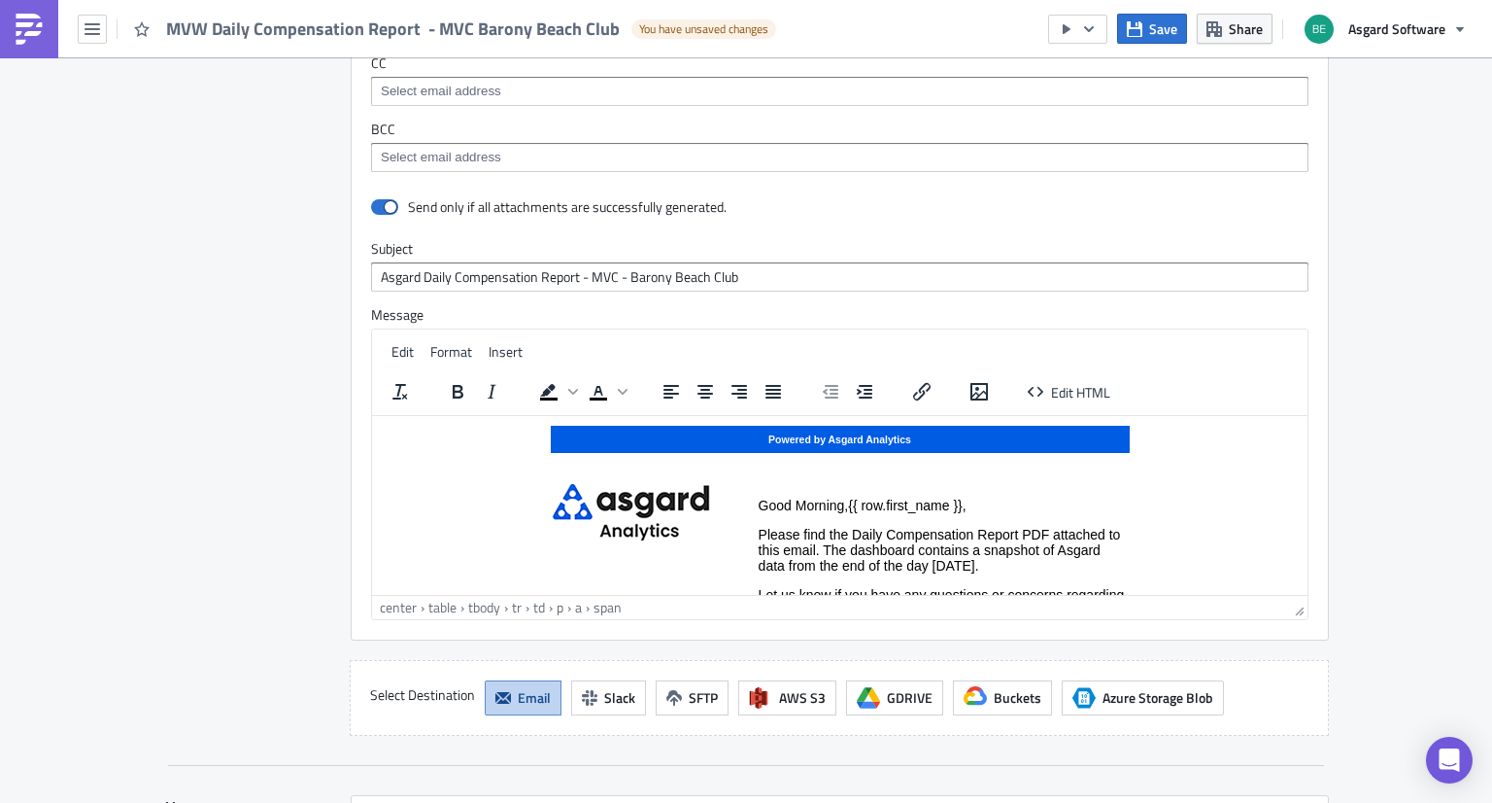
click at [956, 504] on span "{{ row.first_name }}" at bounding box center [905, 504] width 115 height 16
click at [1070, 372] on div "Edit HTML" at bounding box center [1068, 391] width 121 height 38
click at [1066, 382] on span "Edit HTML" at bounding box center [1080, 391] width 59 height 20
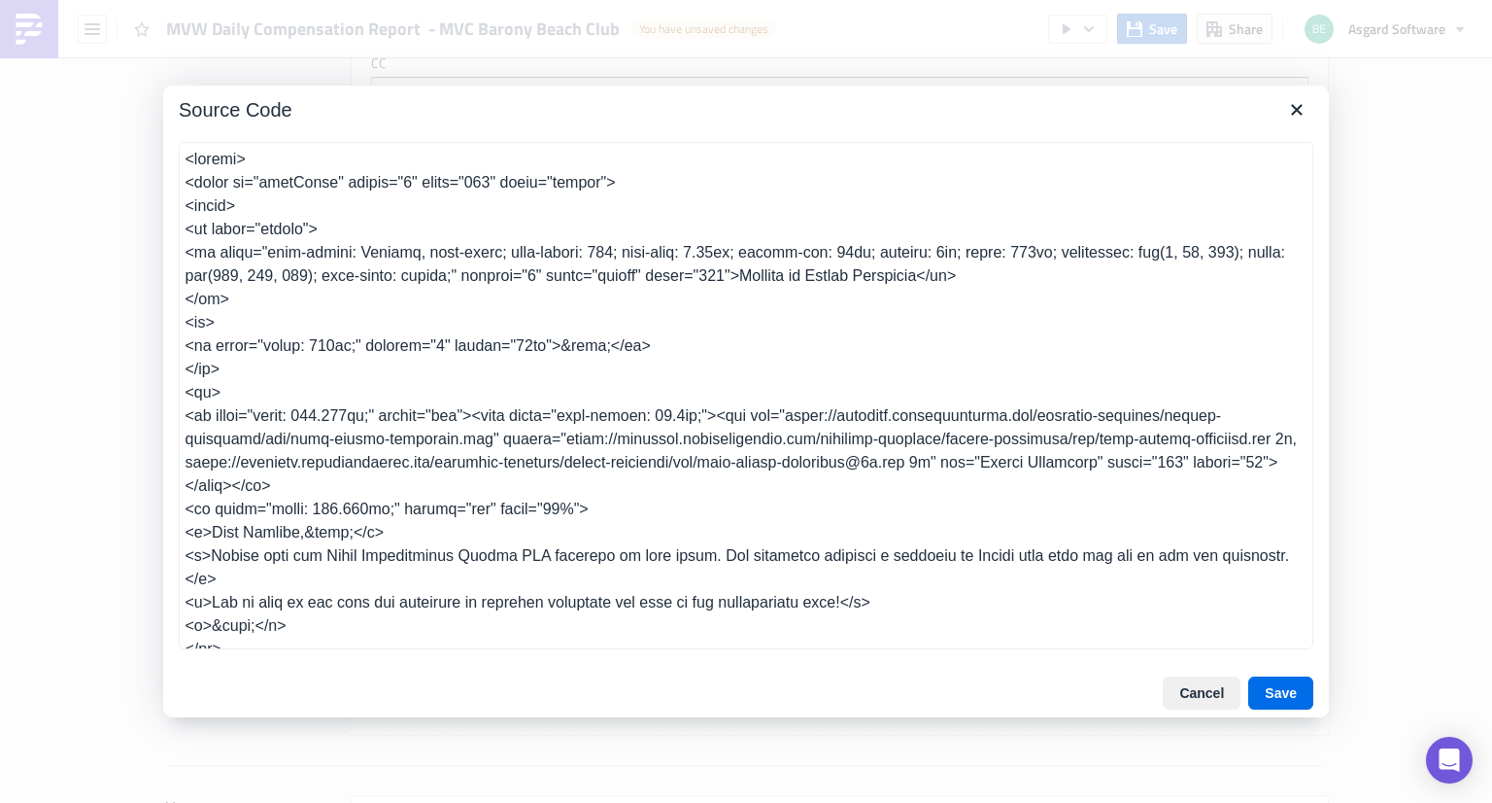
scroll to position [365, 0]
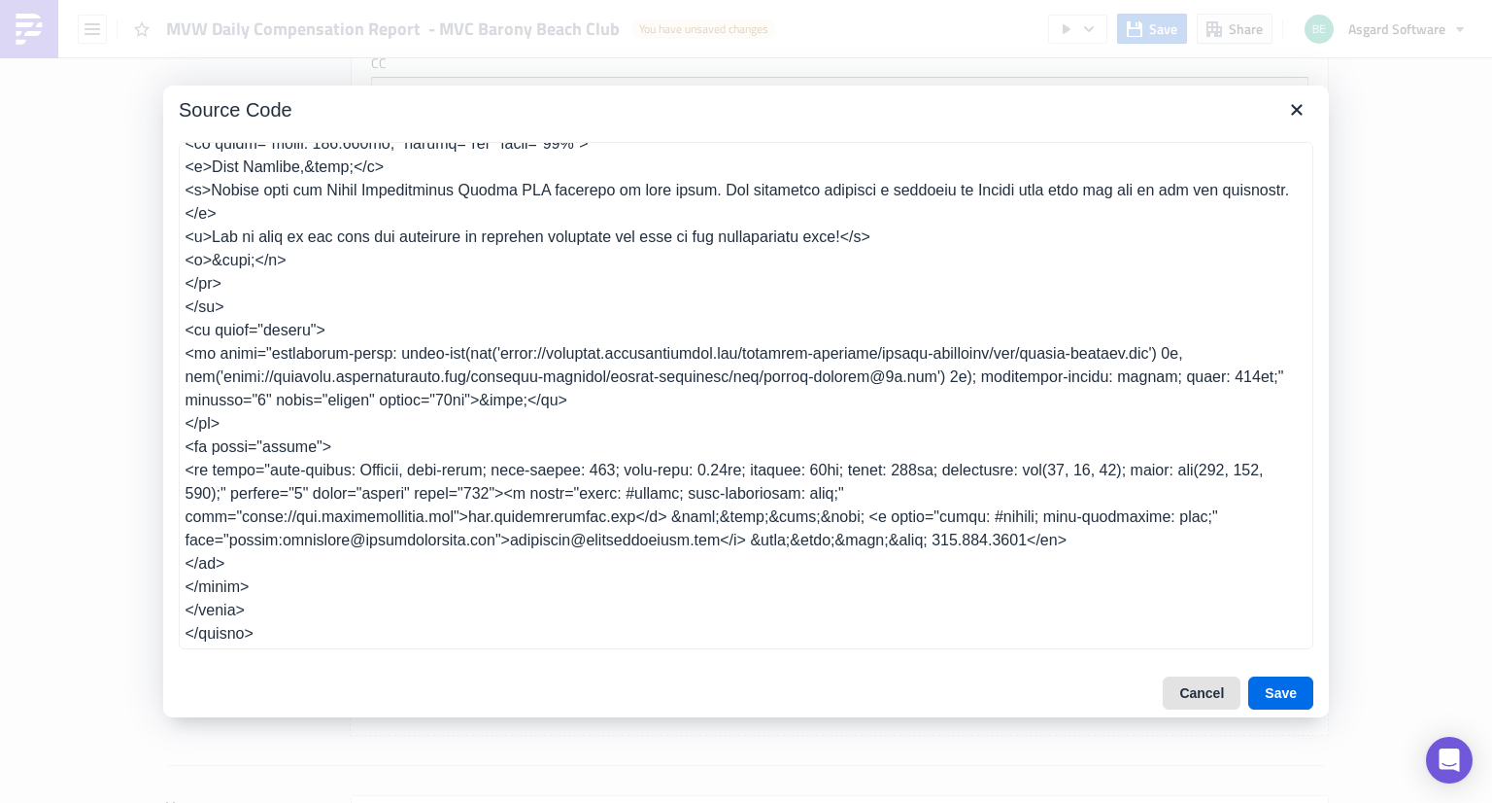
click at [1183, 690] on button "Cancel" at bounding box center [1202, 692] width 78 height 33
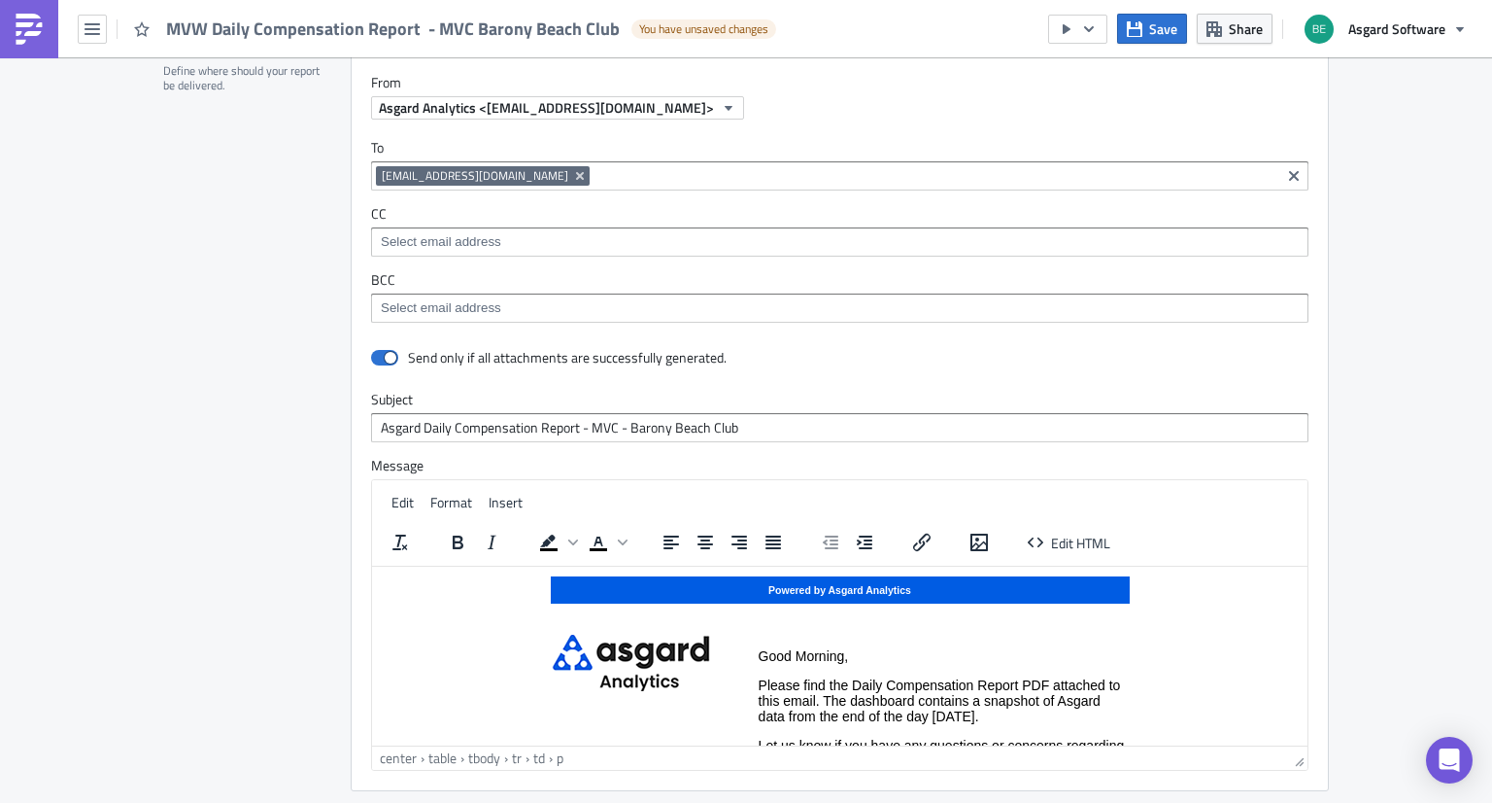
scroll to position [1785, 0]
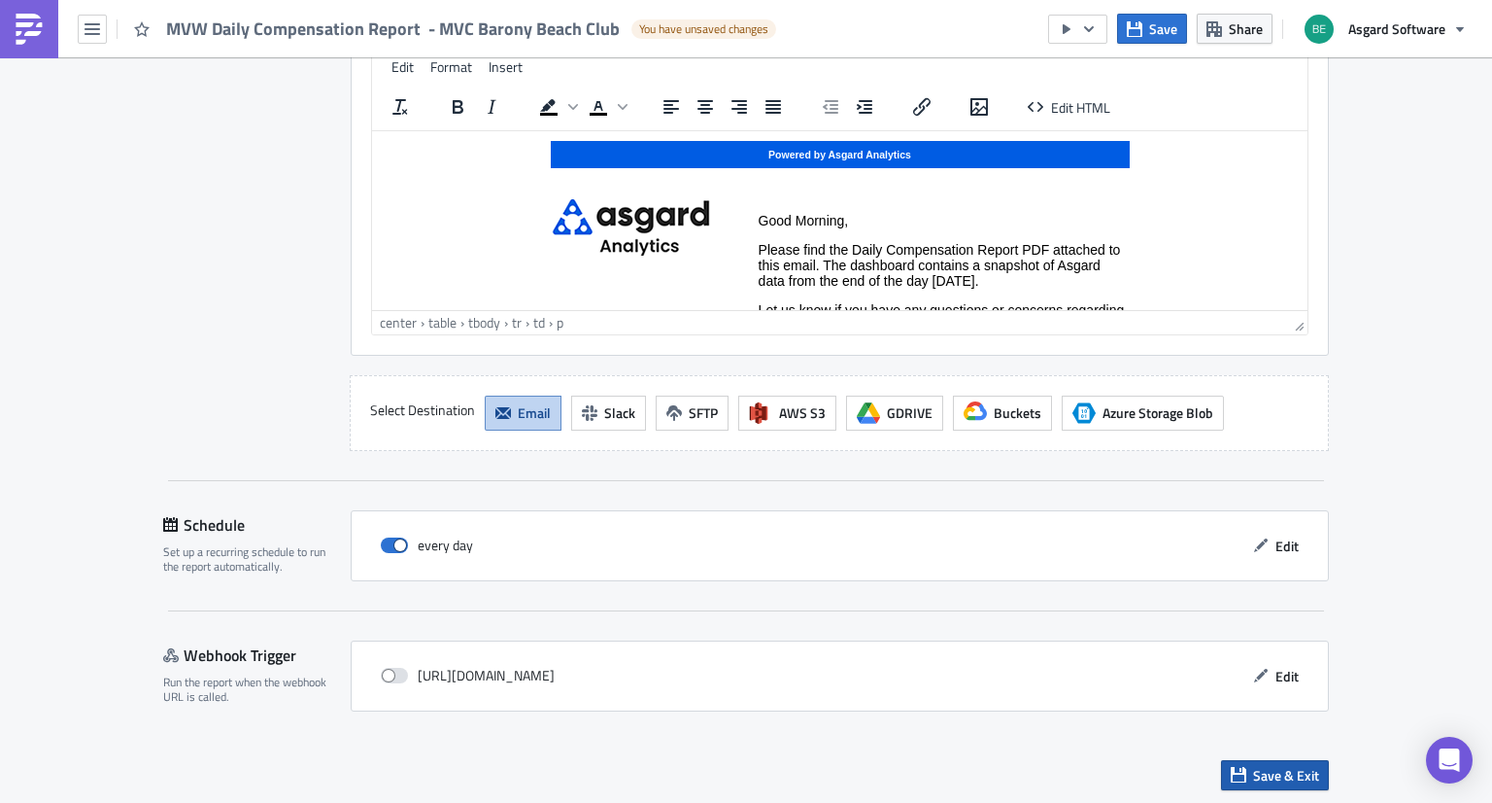
click at [1294, 770] on span "Save & Exit" at bounding box center [1286, 775] width 66 height 20
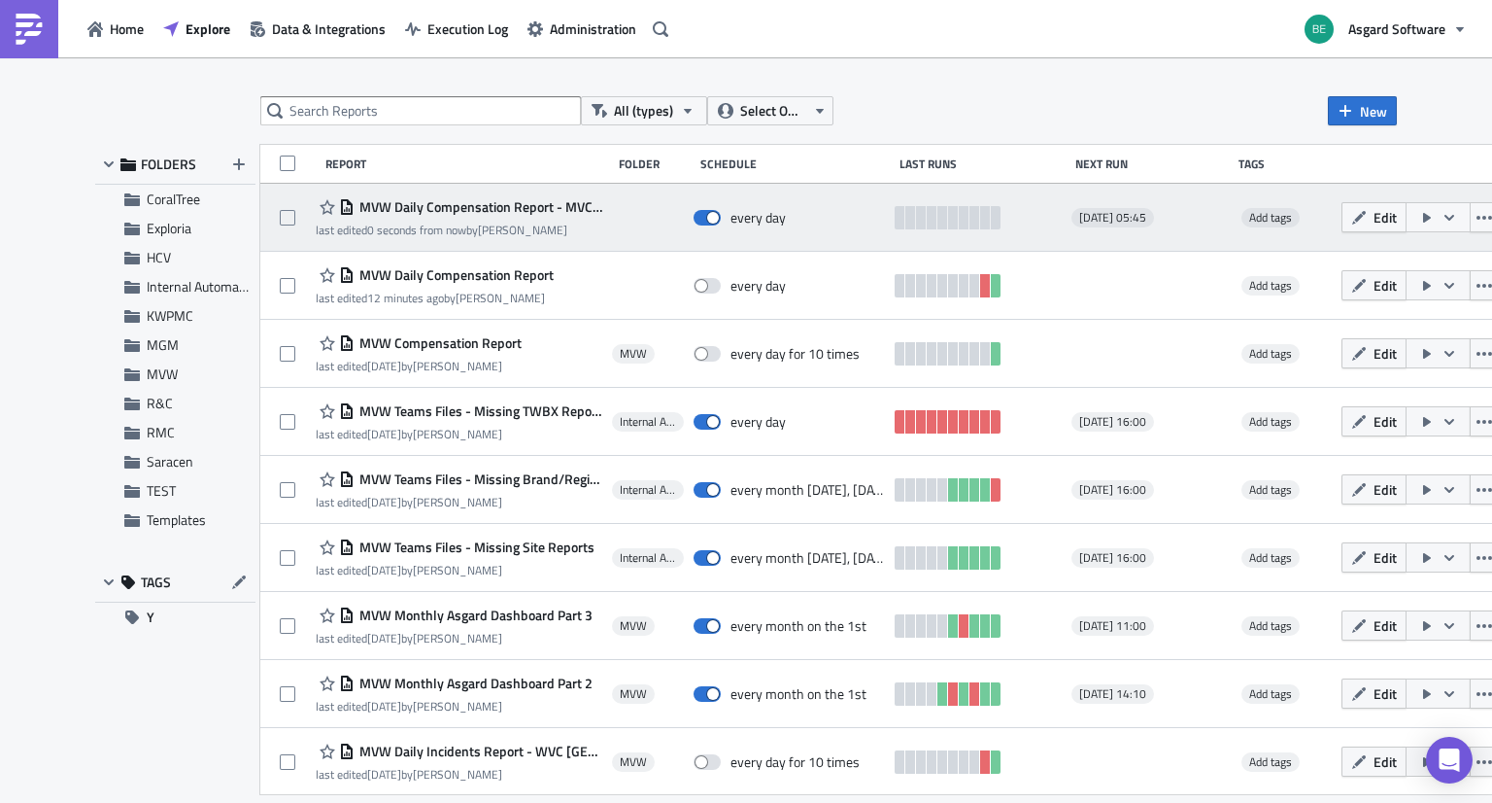
click at [1442, 220] on icon "button" at bounding box center [1450, 218] width 16 height 16
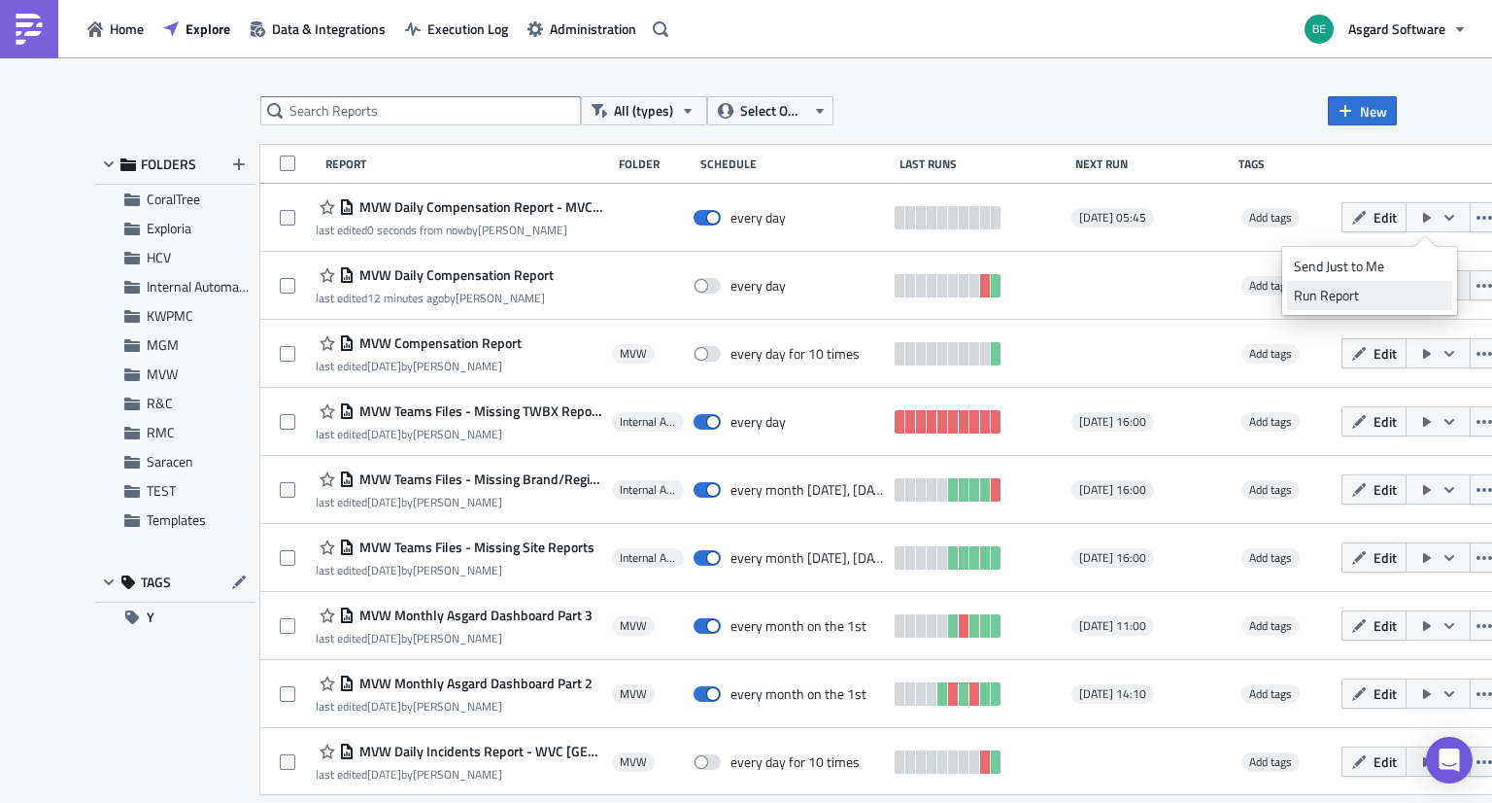
click at [1376, 292] on div "Run Report" at bounding box center [1370, 295] width 152 height 19
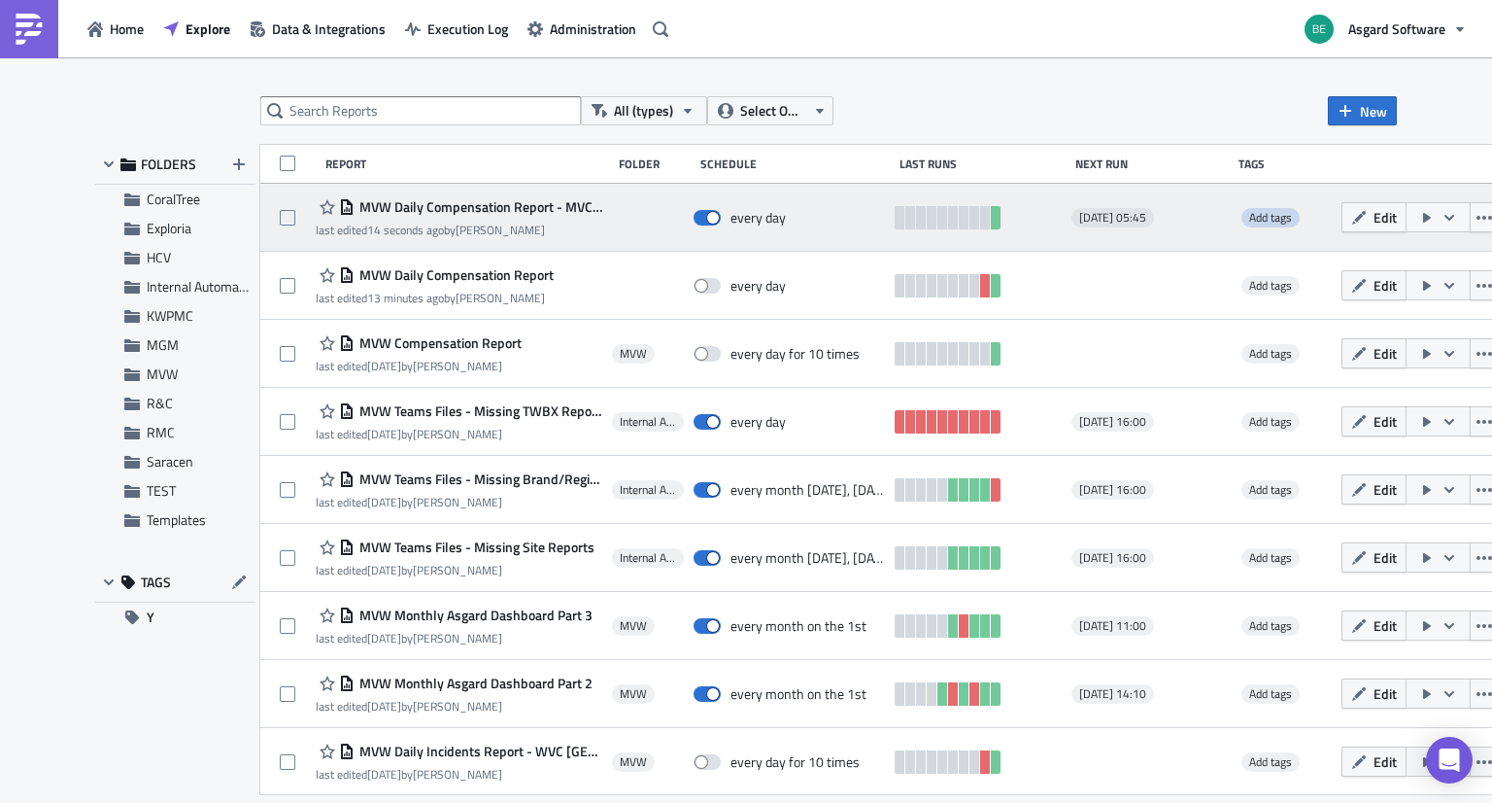
click at [1263, 208] on span "Add tags" at bounding box center [1271, 217] width 58 height 19
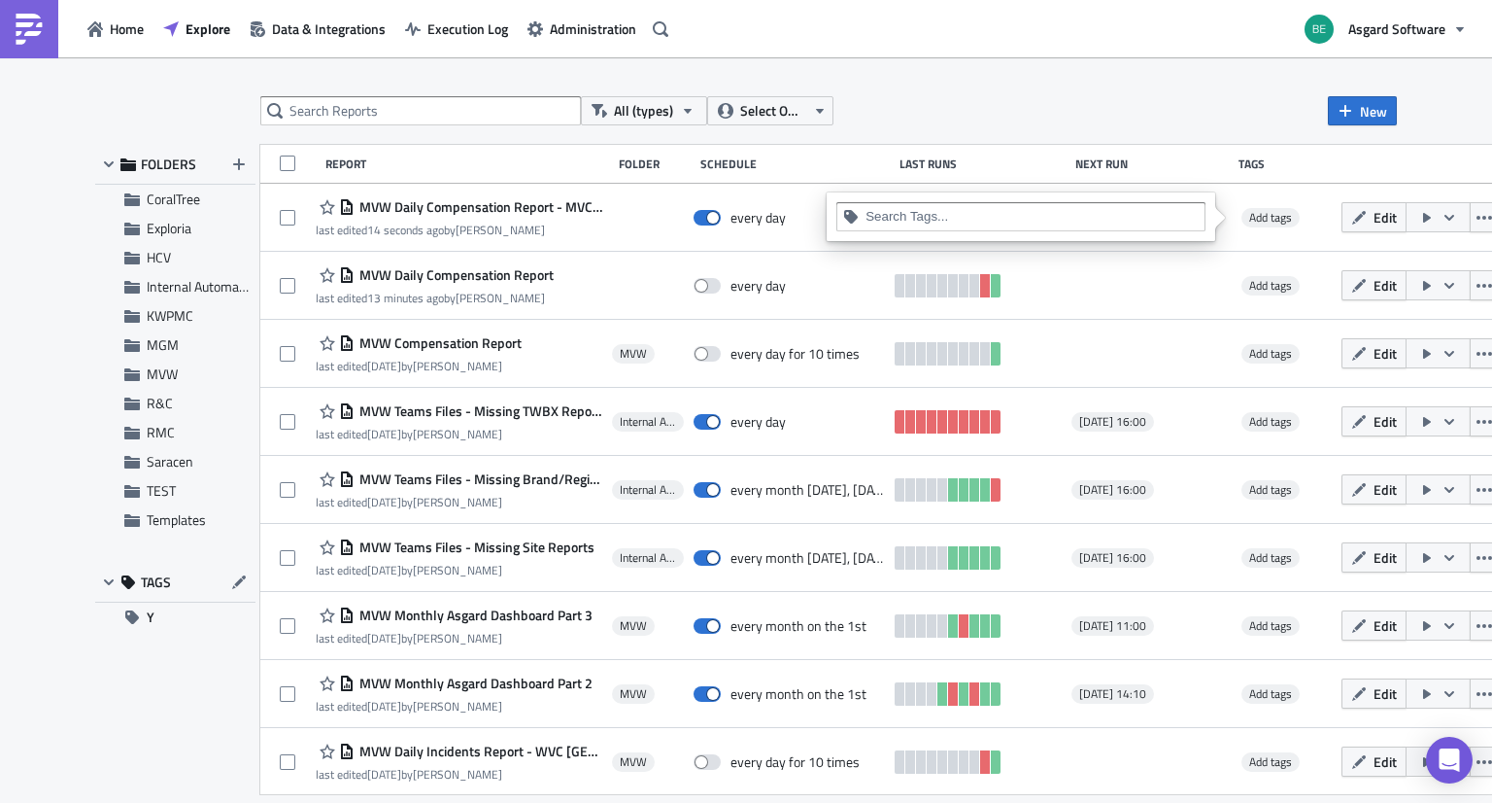
click at [1100, 215] on input at bounding box center [1032, 216] width 333 height 19
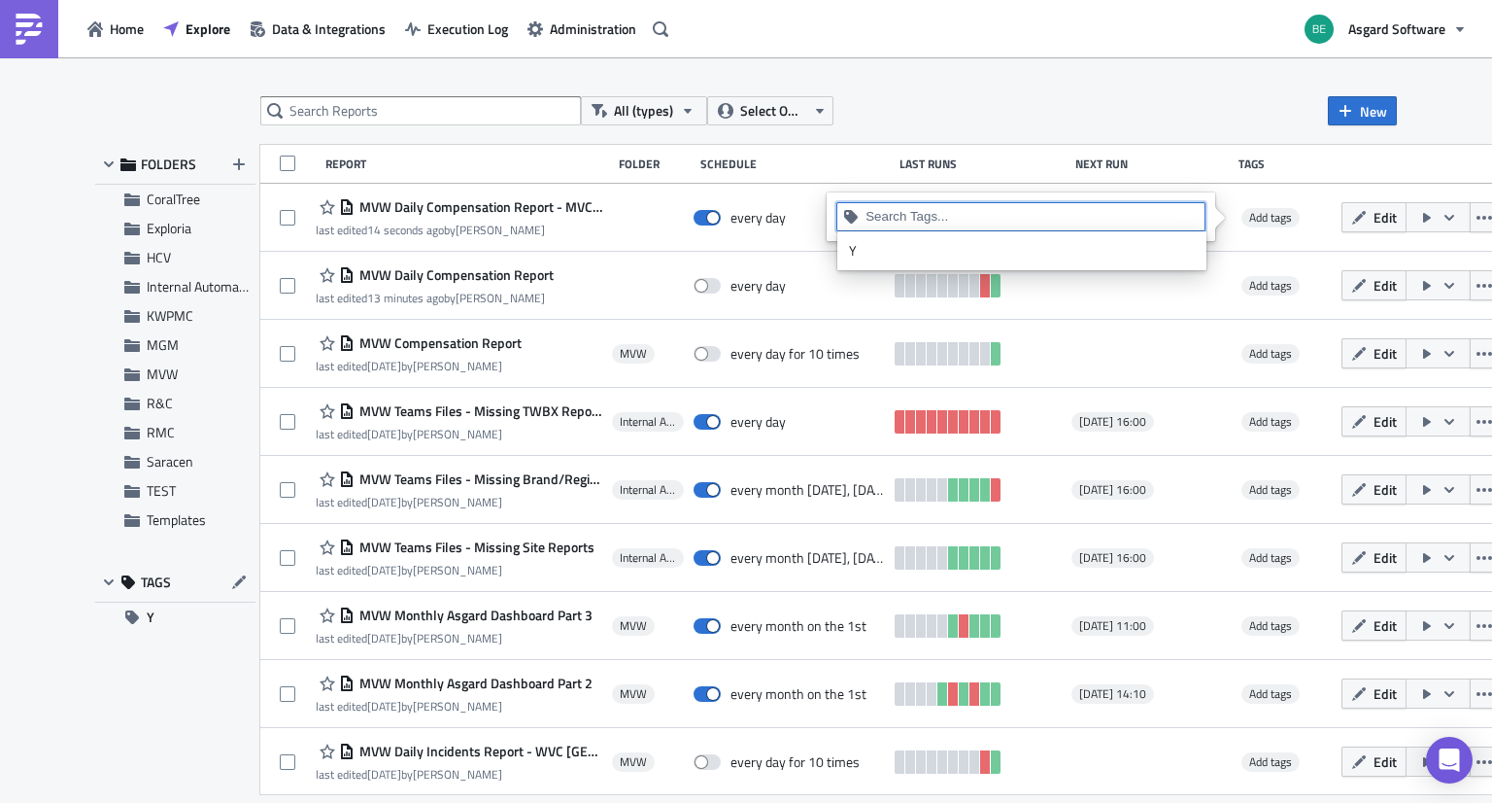
click at [1127, 131] on div "All (types) Select Owner New FOLDERS CoralTree Exploria HCV Internal Automation…" at bounding box center [745, 431] width 1321 height 670
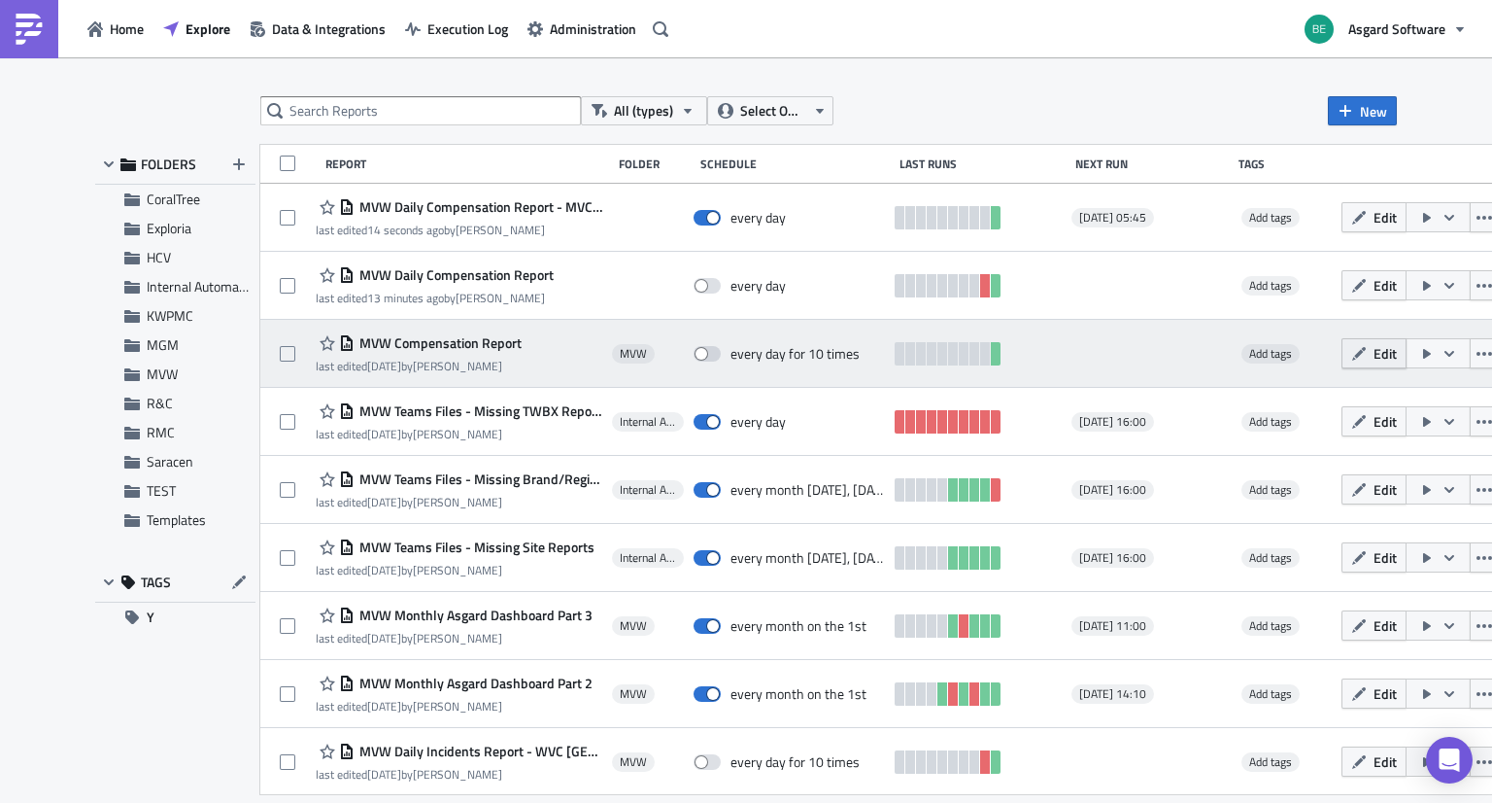
click at [1354, 355] on icon "button" at bounding box center [1359, 354] width 16 height 16
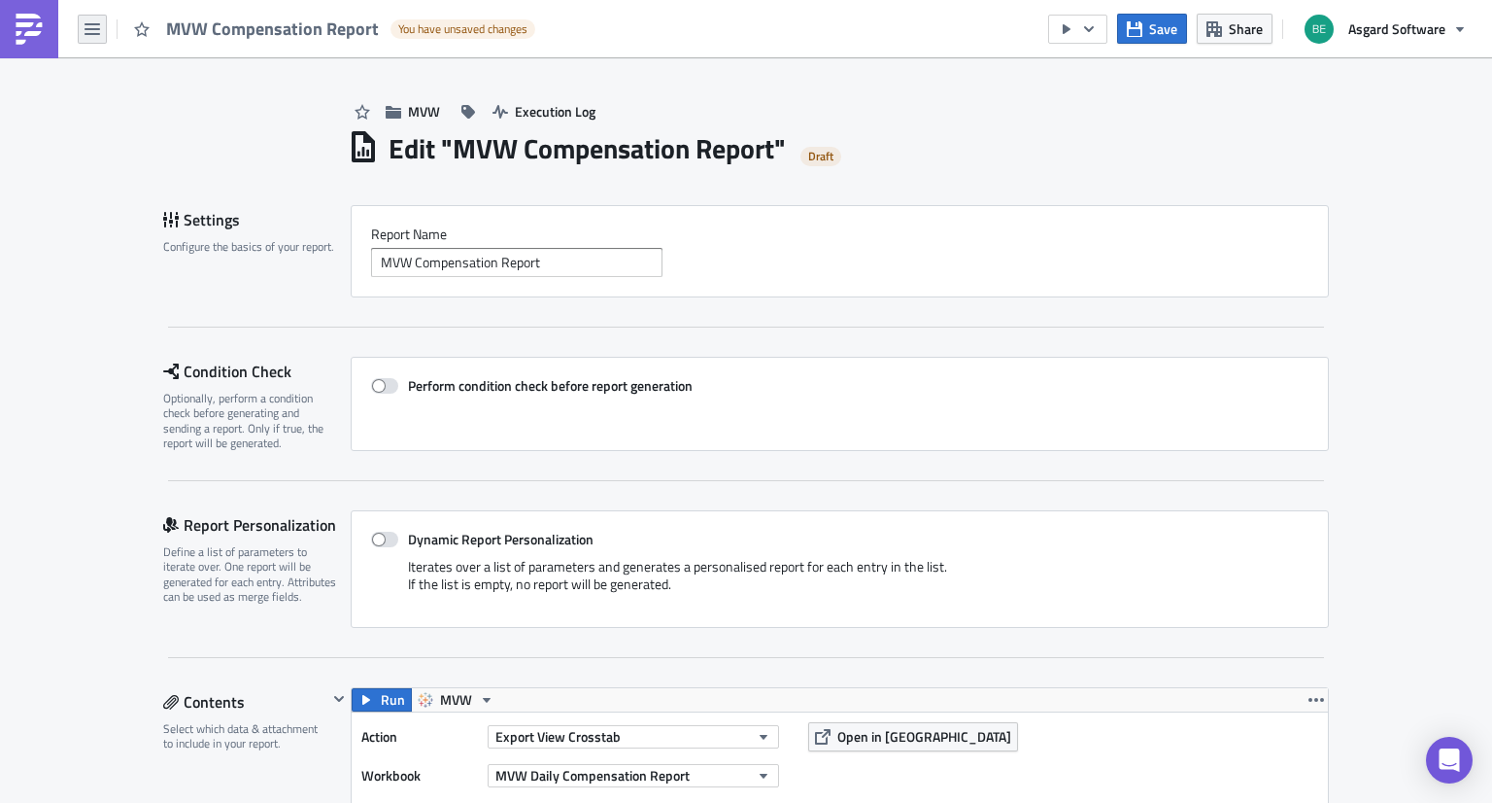
click at [82, 28] on button "button" at bounding box center [92, 29] width 29 height 29
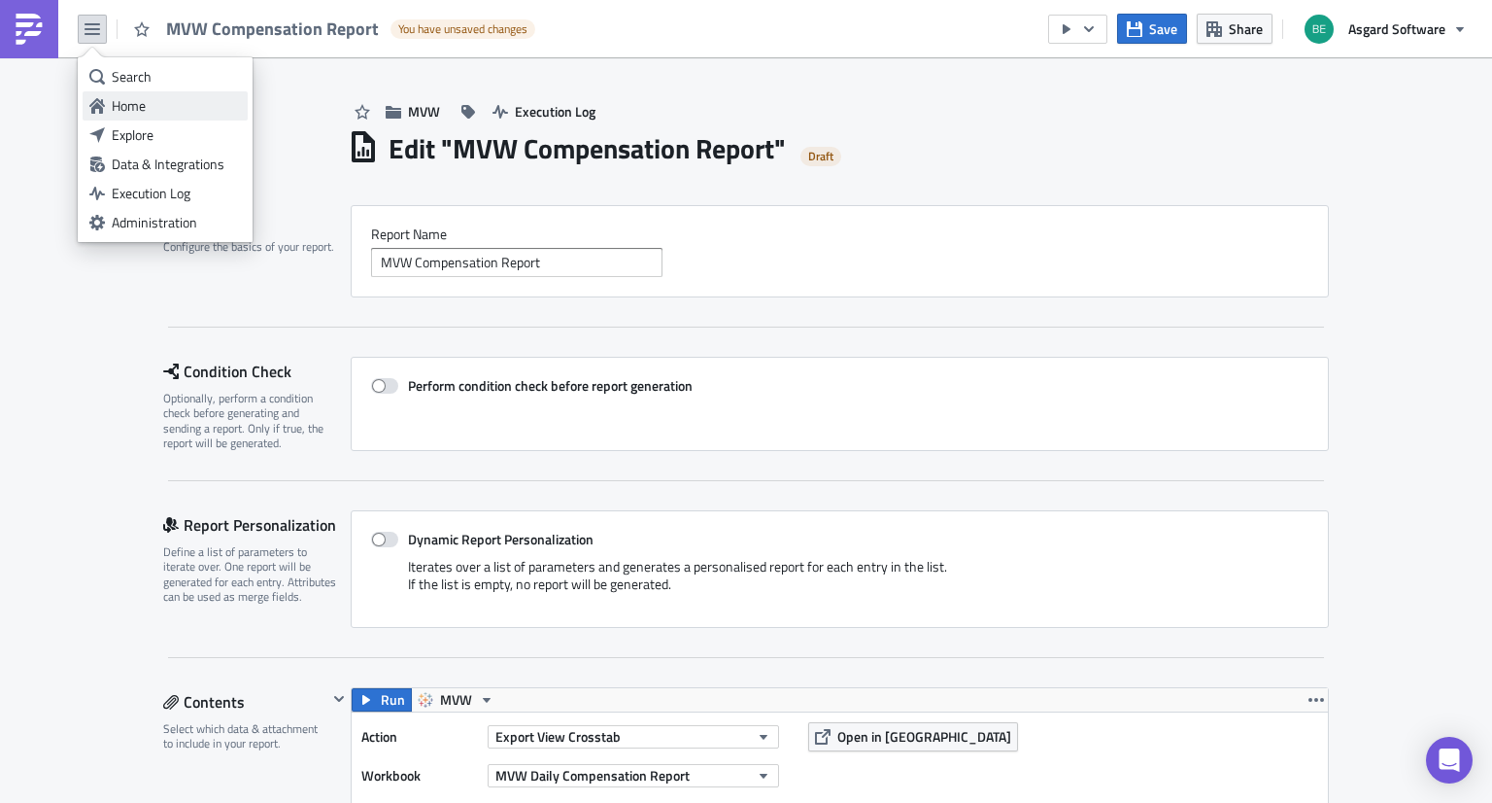
click at [149, 114] on div "Home" at bounding box center [176, 105] width 129 height 19
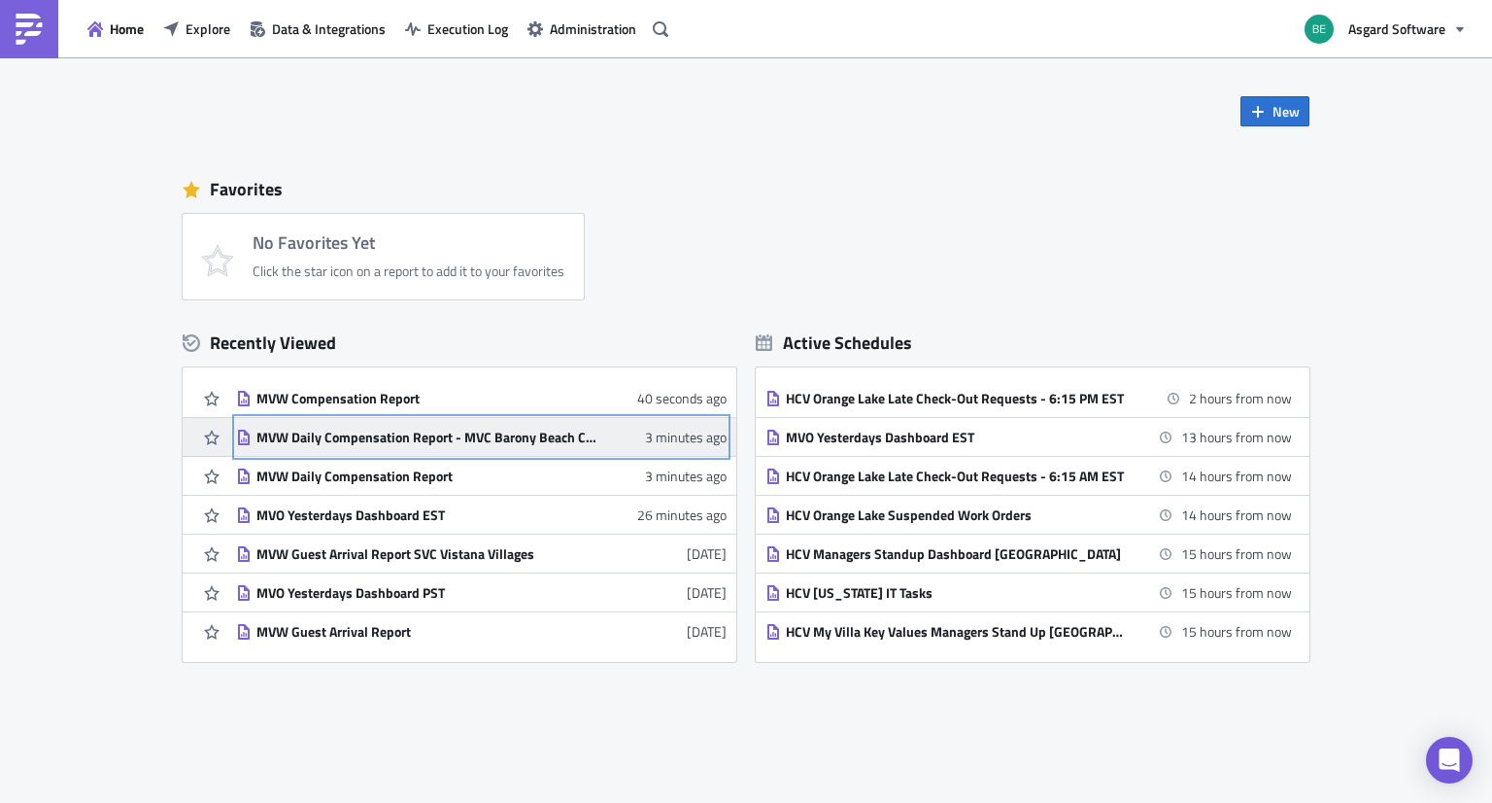
click at [313, 429] on div "MVW Daily Compensation Report - MVC Barony Beach Club" at bounding box center [426, 436] width 340 height 17
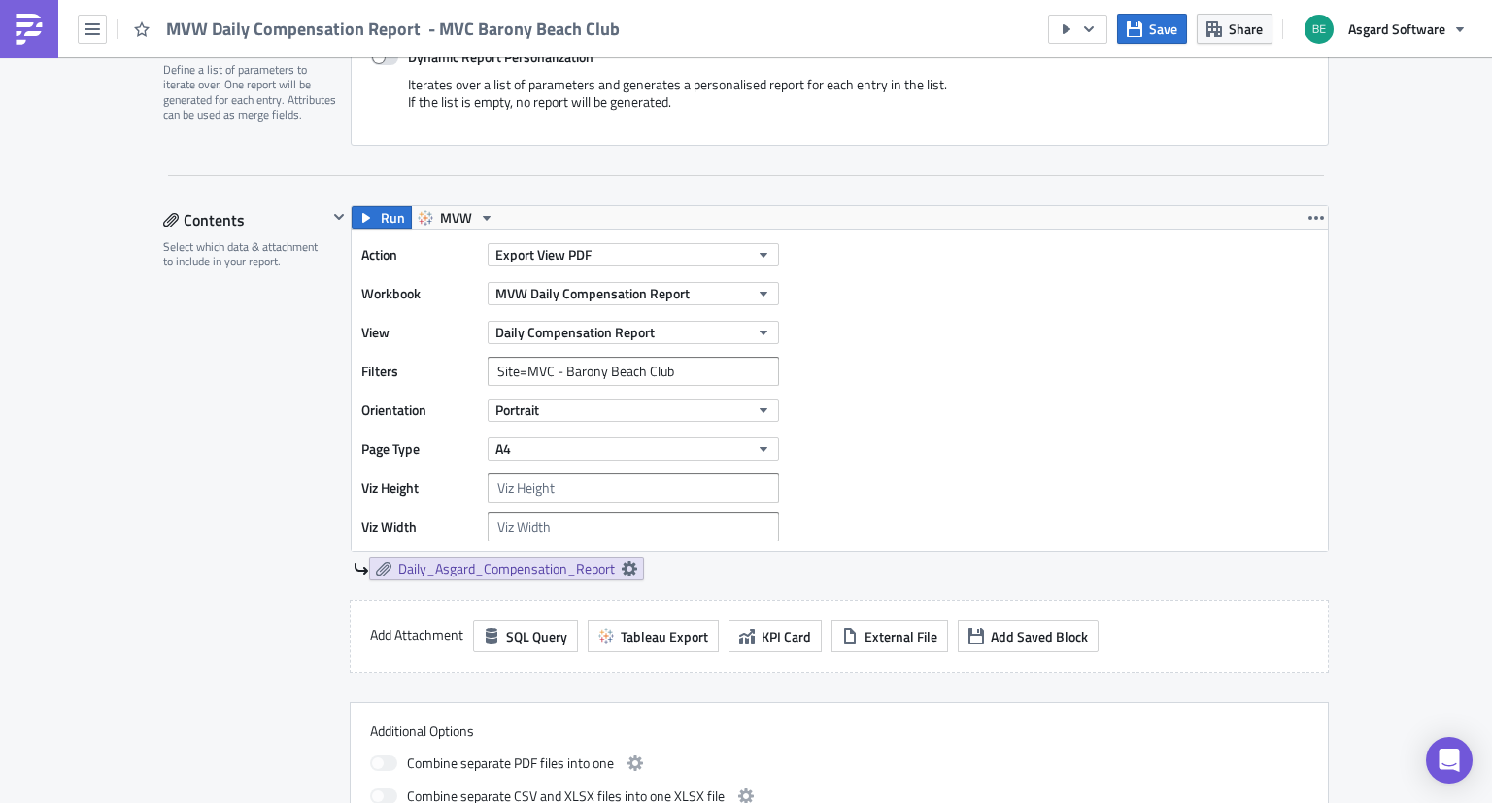
scroll to position [482, 0]
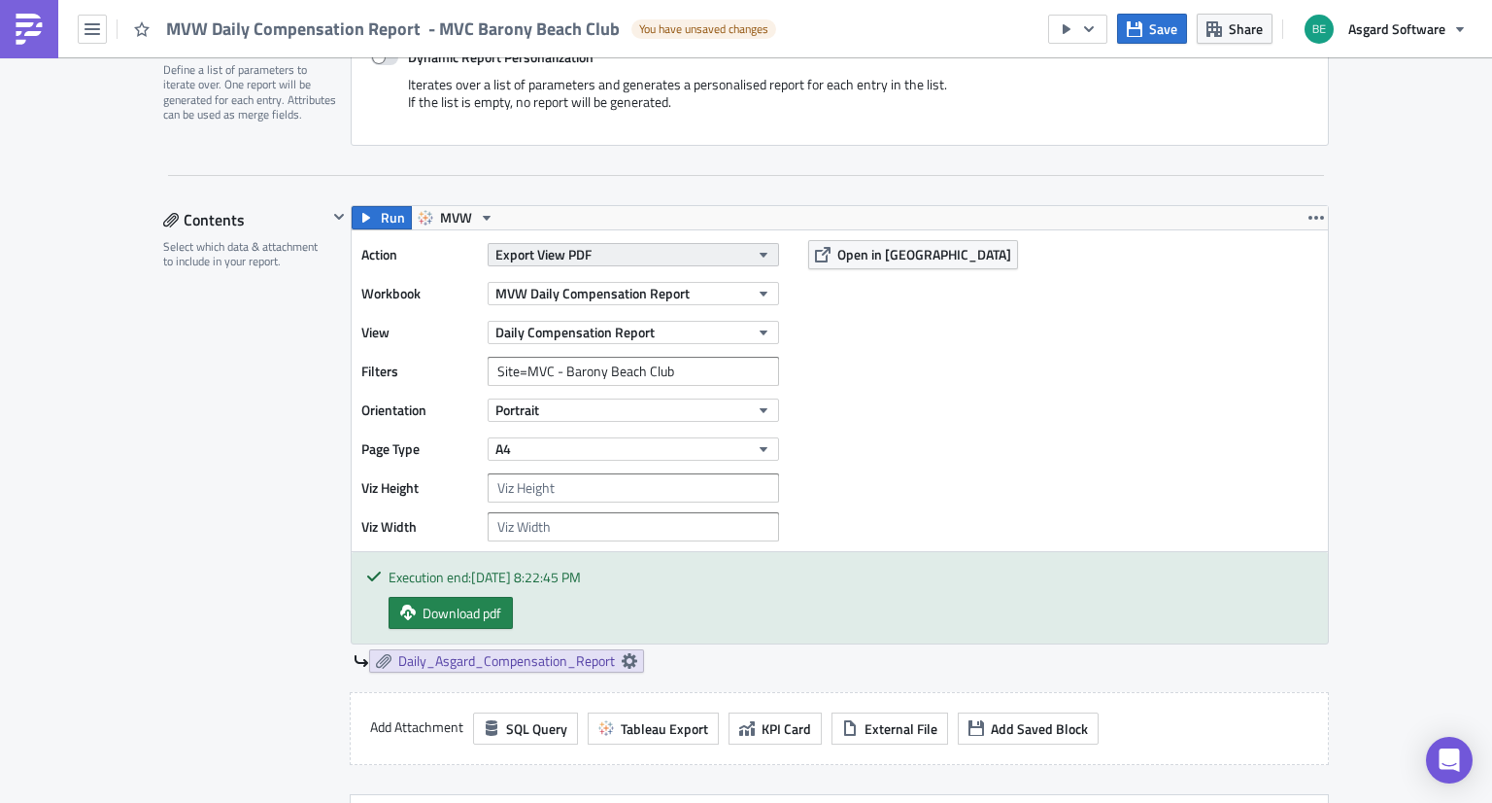
click at [577, 256] on span "Export View PDF" at bounding box center [543, 254] width 96 height 20
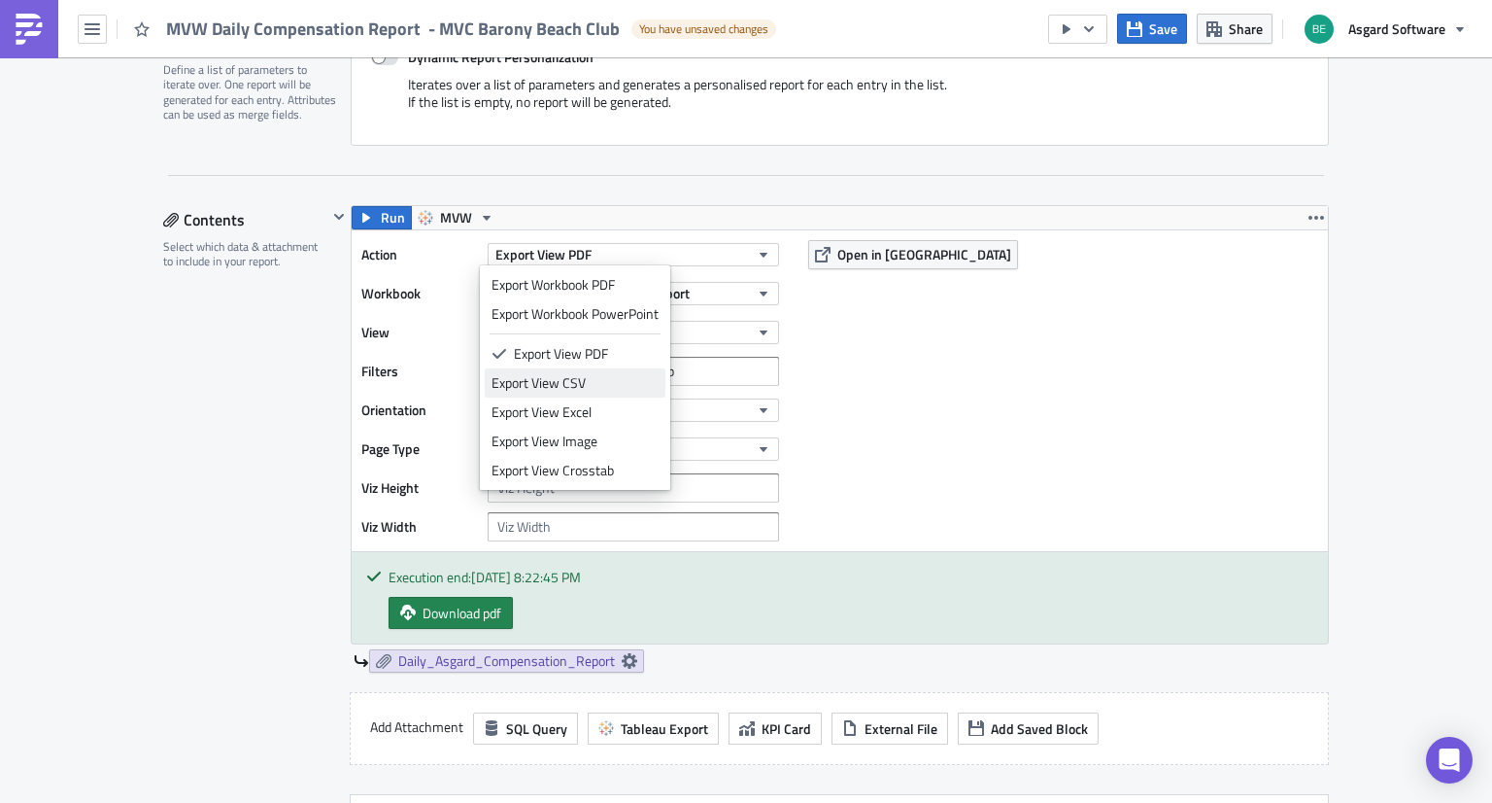
click at [548, 386] on div "Export View CSV" at bounding box center [575, 382] width 167 height 19
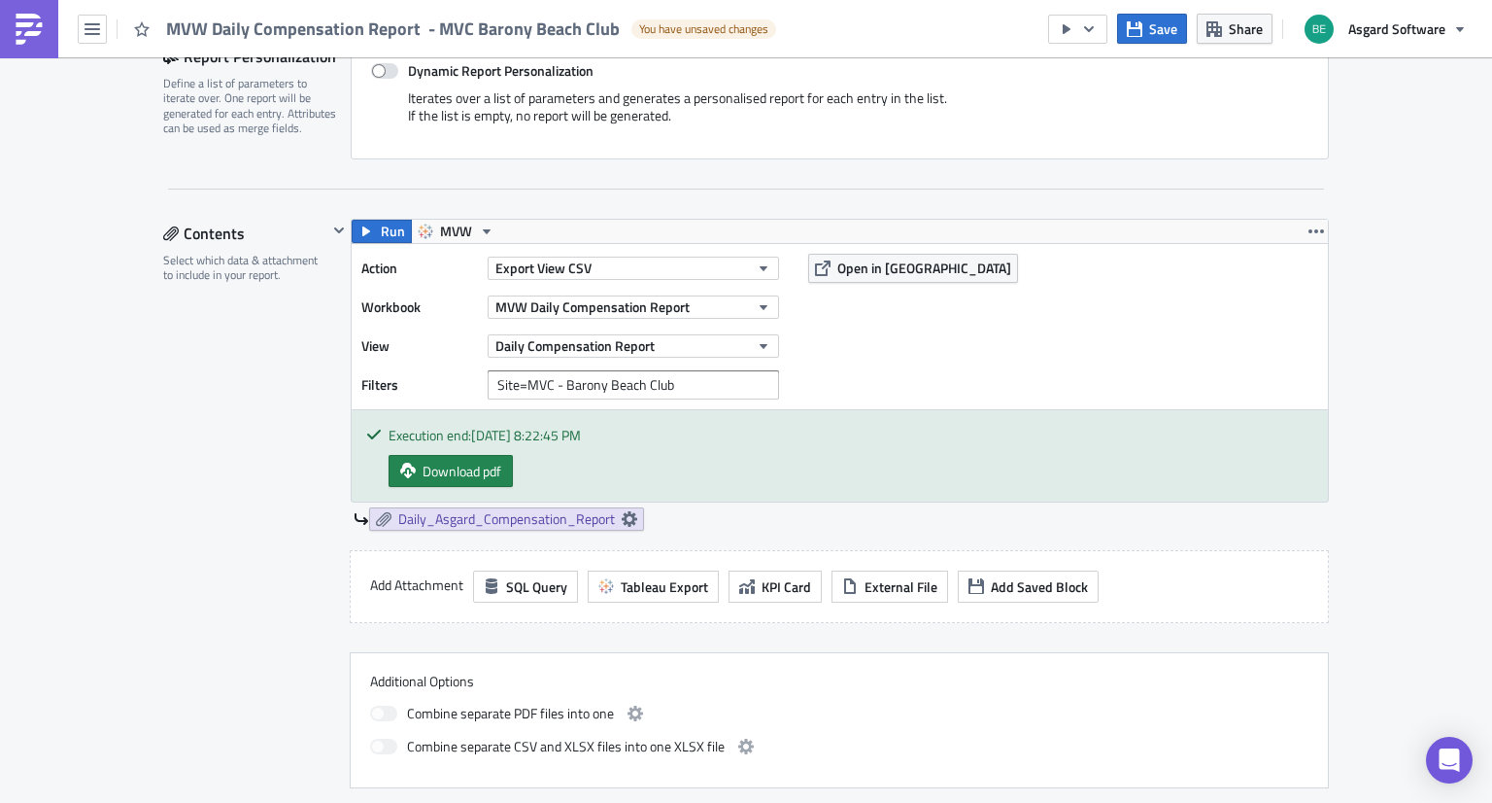
scroll to position [462, 0]
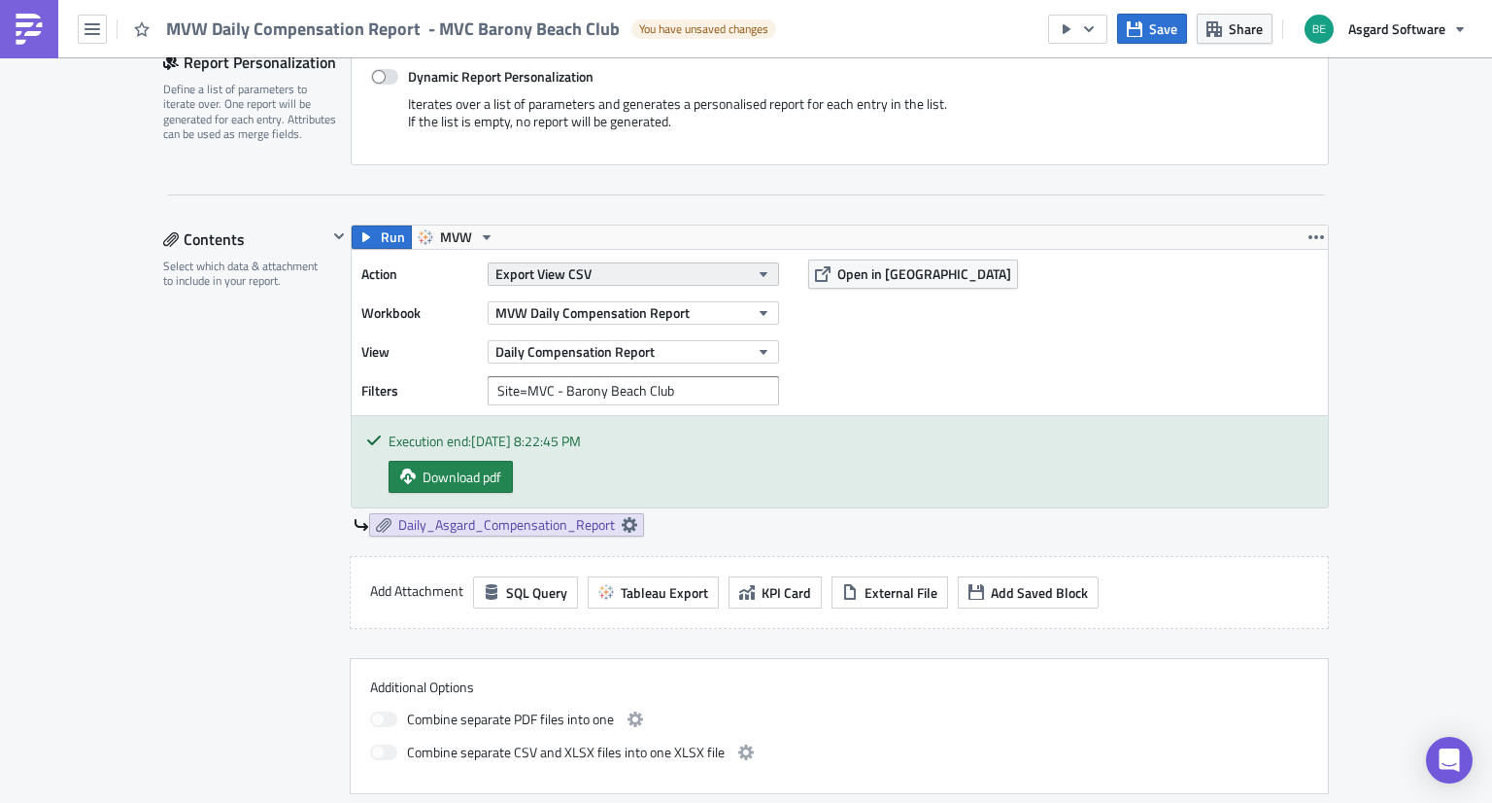
click at [540, 273] on span "Export View CSV" at bounding box center [543, 273] width 96 height 20
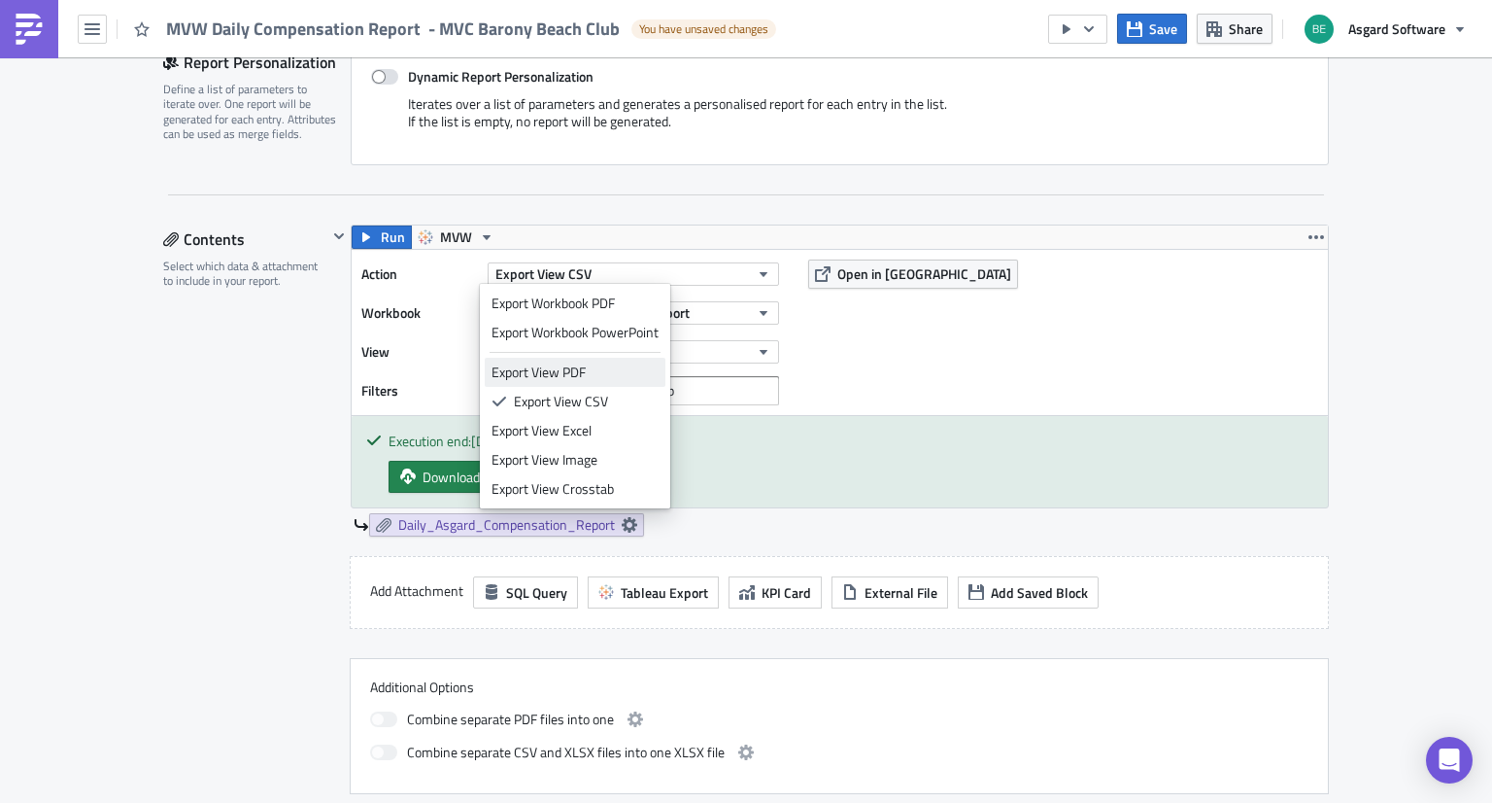
click at [532, 375] on div "Export View PDF" at bounding box center [575, 371] width 167 height 19
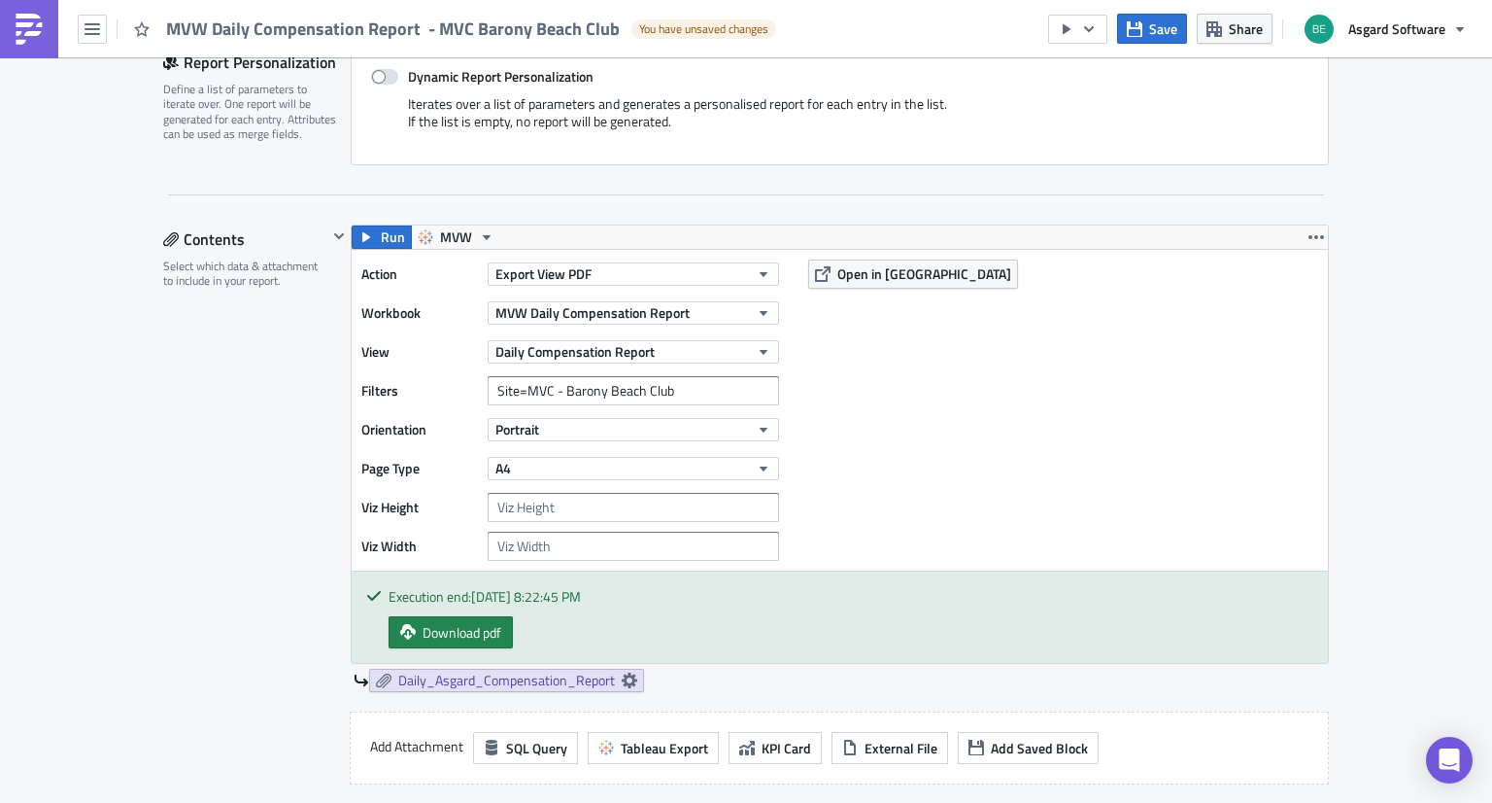
click at [250, 397] on div "Contents Select which data & attachment to include in your report." at bounding box center [245, 586] width 164 height 725
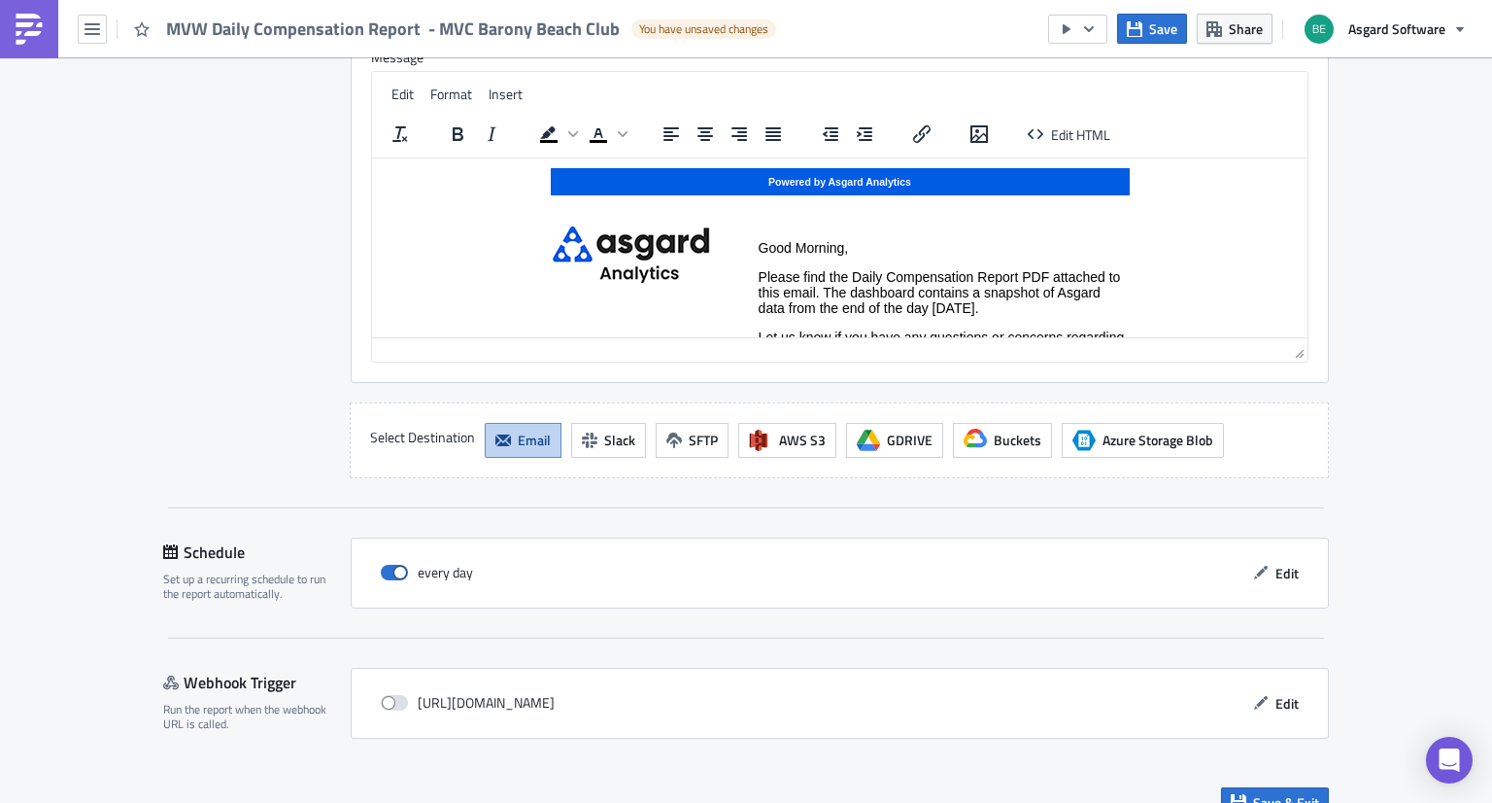
scroll to position [1877, 0]
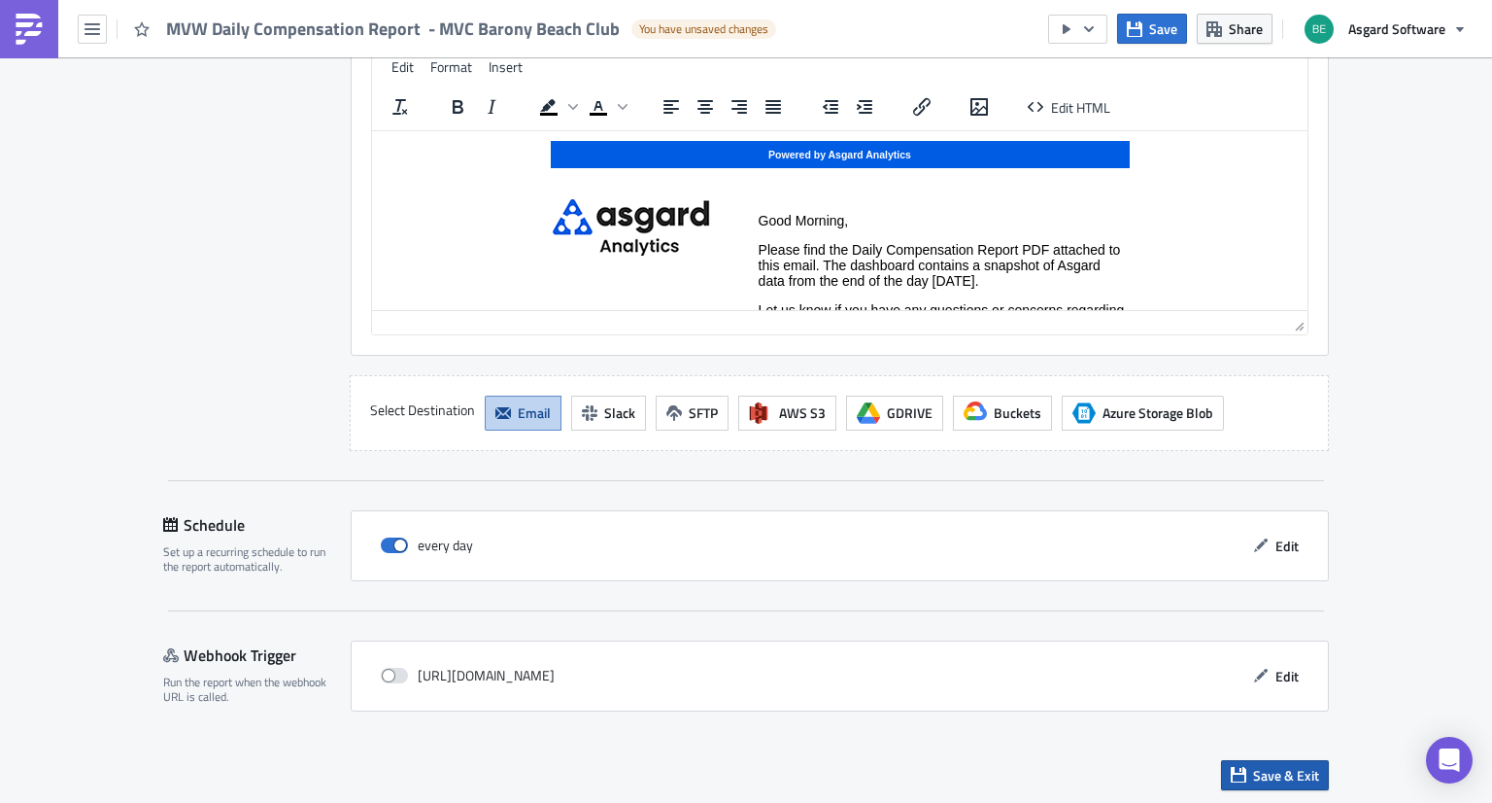
click at [1253, 768] on span "Save & Exit" at bounding box center [1286, 775] width 66 height 20
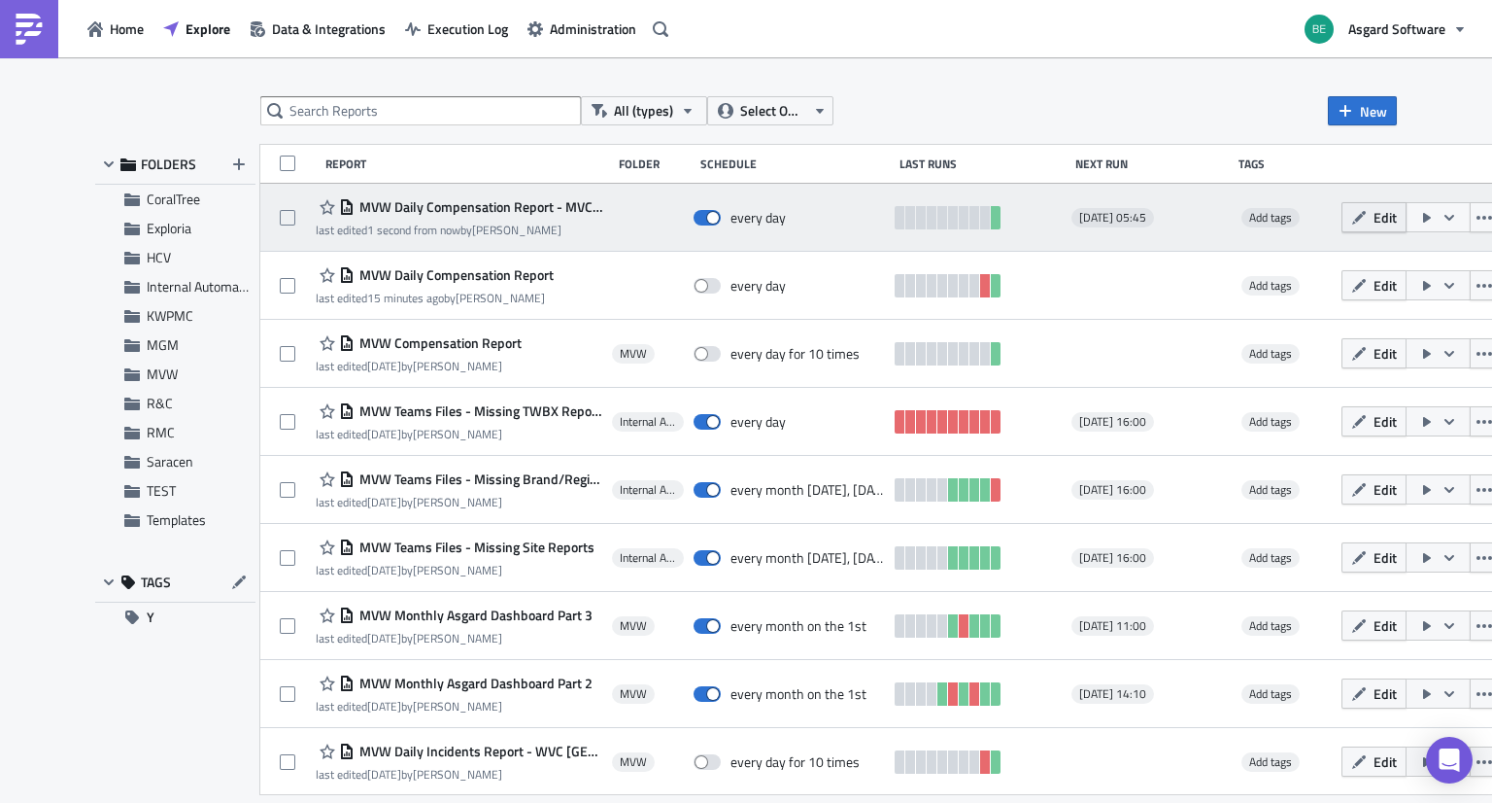
click at [1374, 216] on span "Edit" at bounding box center [1385, 217] width 23 height 20
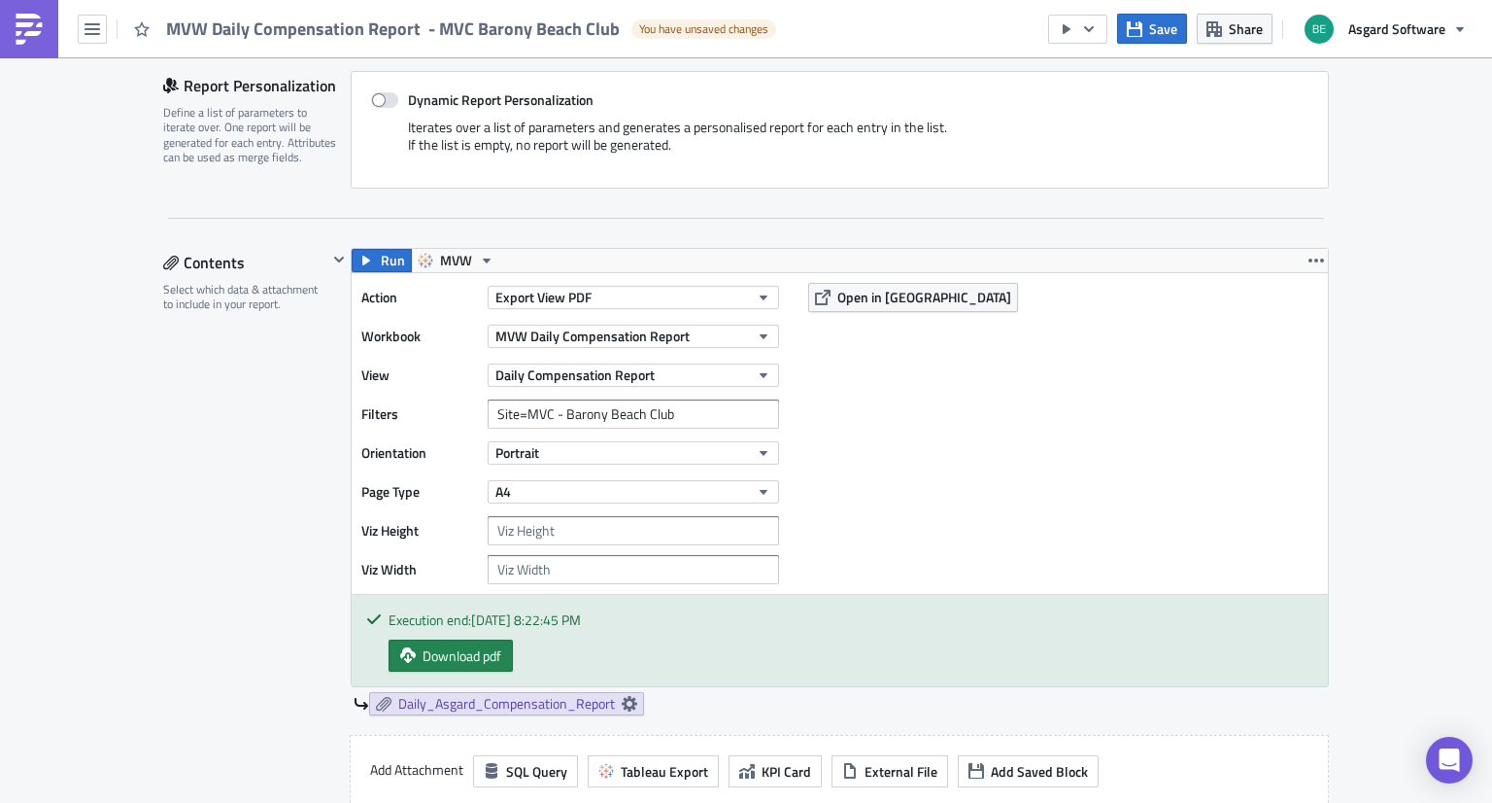
scroll to position [439, 0]
click at [597, 292] on button "Export View PDF" at bounding box center [633, 297] width 291 height 23
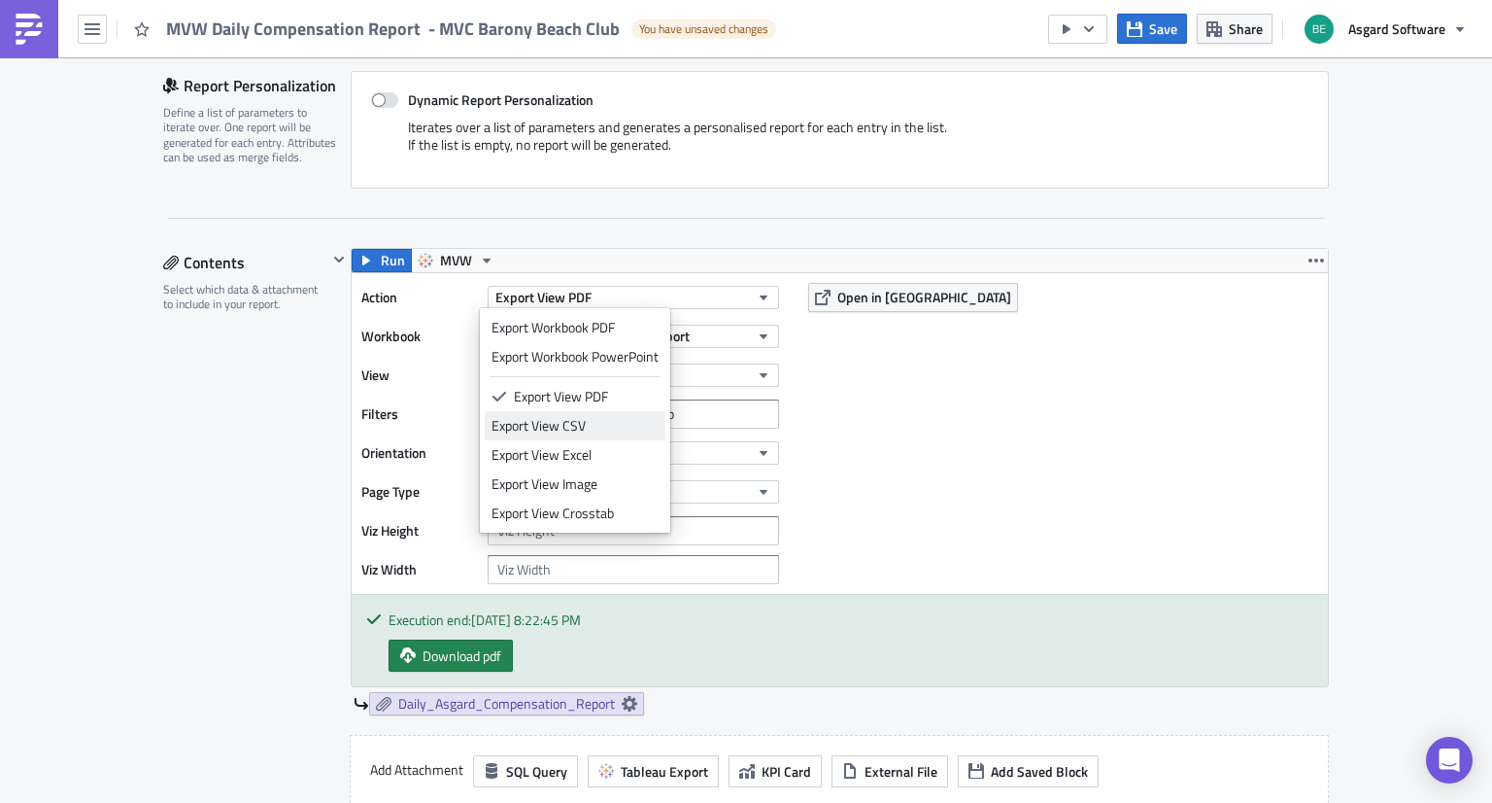
click at [564, 427] on div "Export View CSV" at bounding box center [575, 425] width 167 height 19
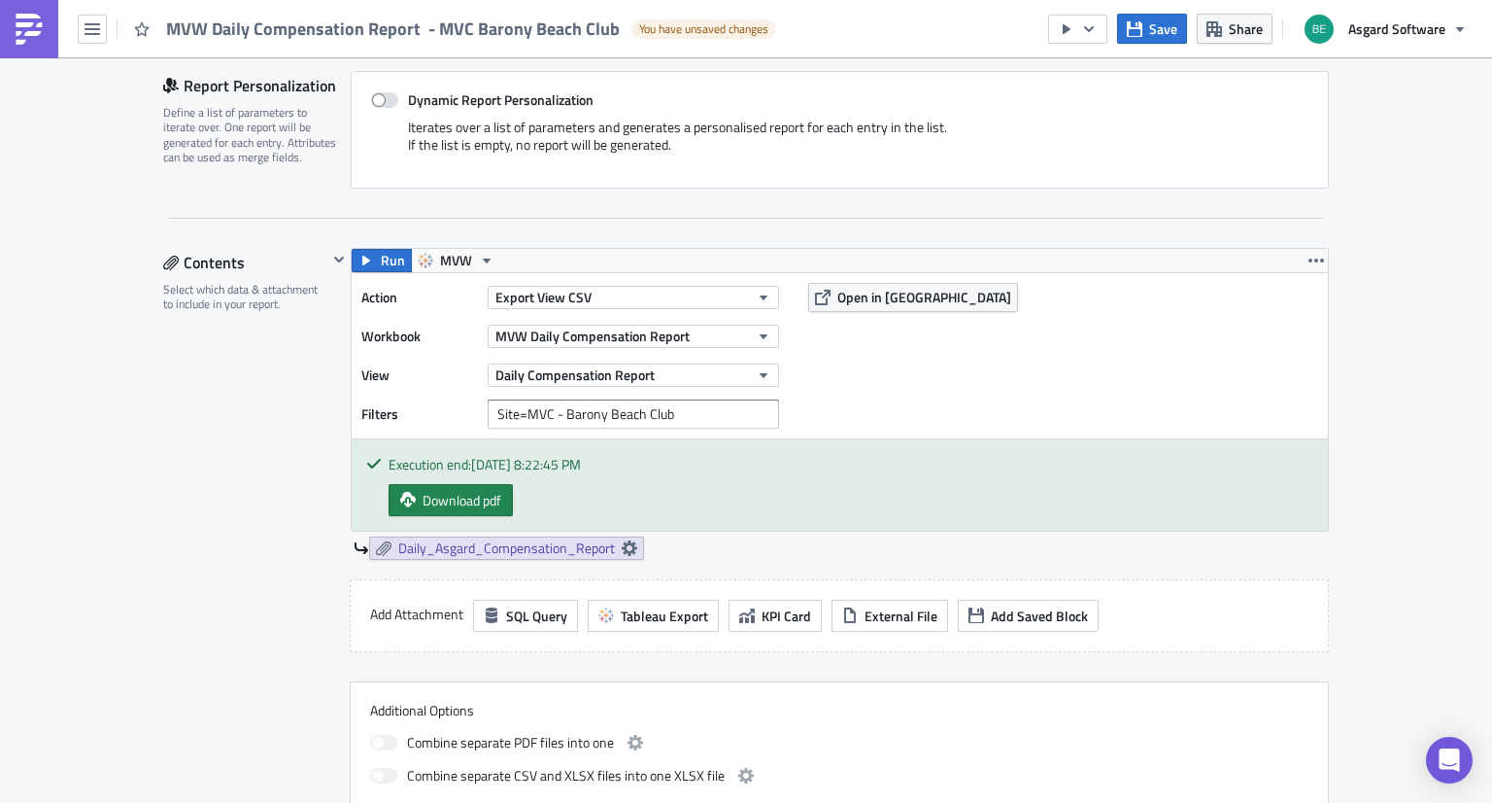
click at [177, 462] on div "Contents Select which data & attachment to include in your report." at bounding box center [245, 532] width 164 height 569
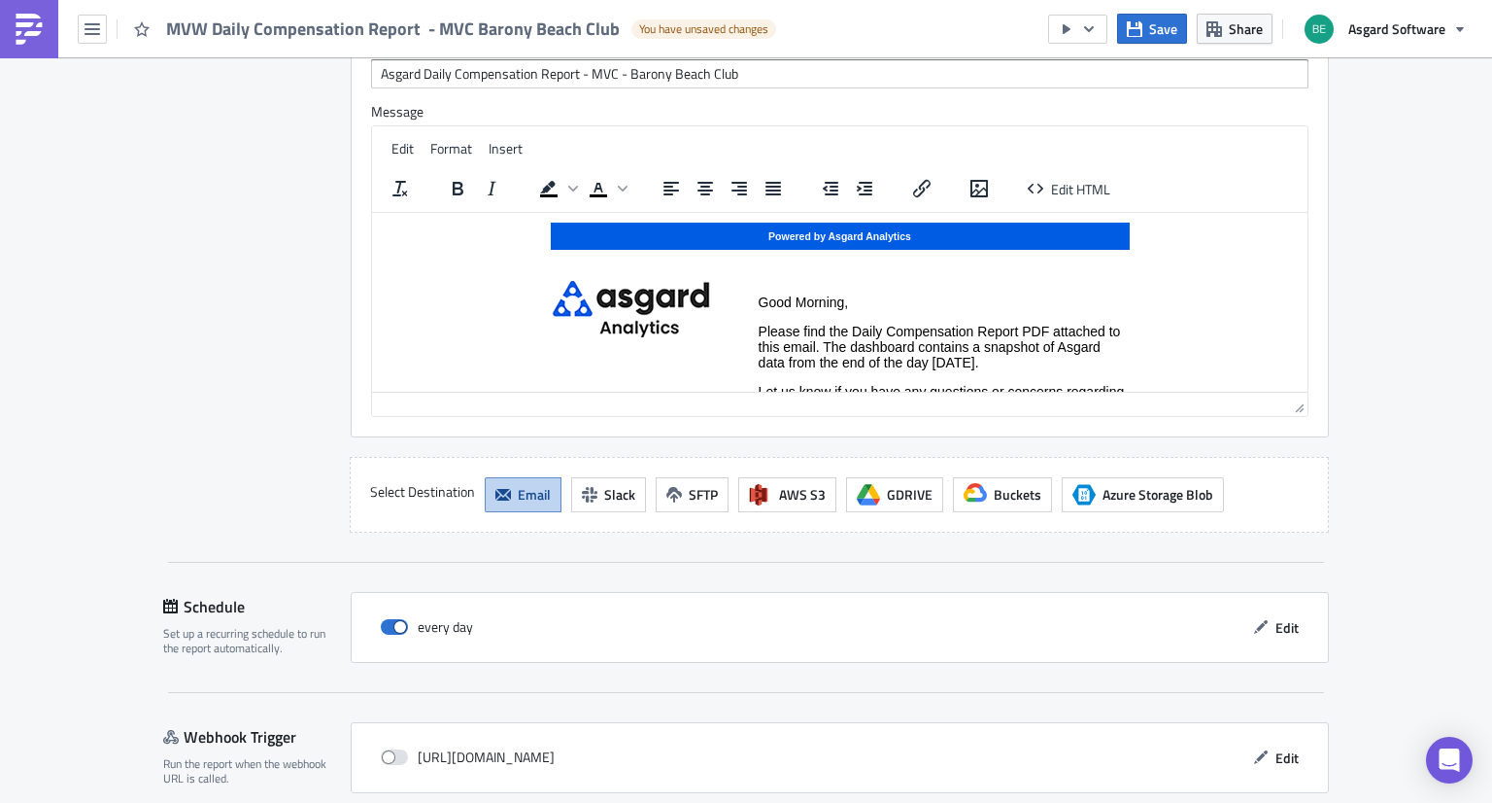
scroll to position [1722, 0]
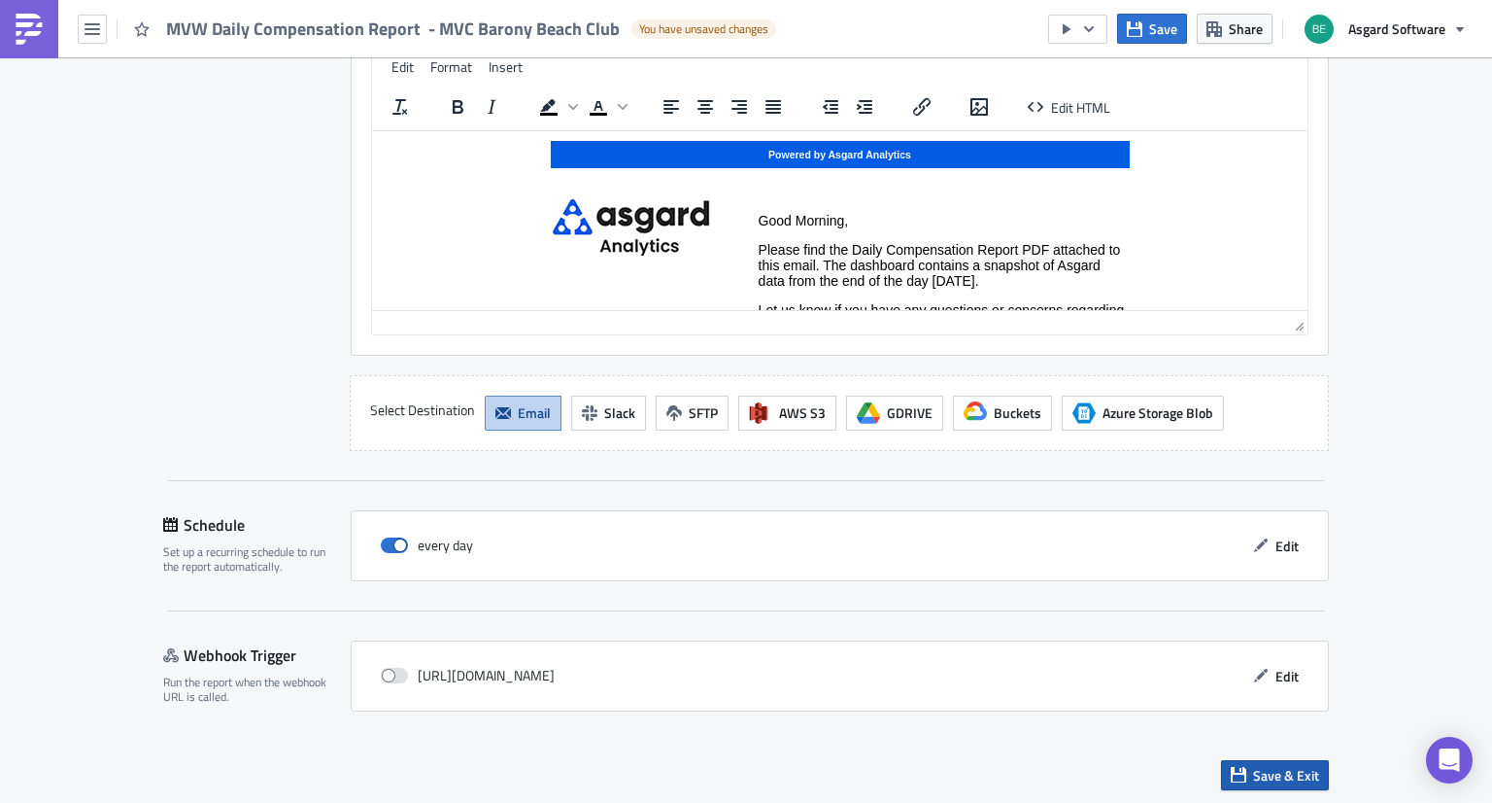
click at [1246, 767] on button "Save & Exit" at bounding box center [1275, 775] width 108 height 30
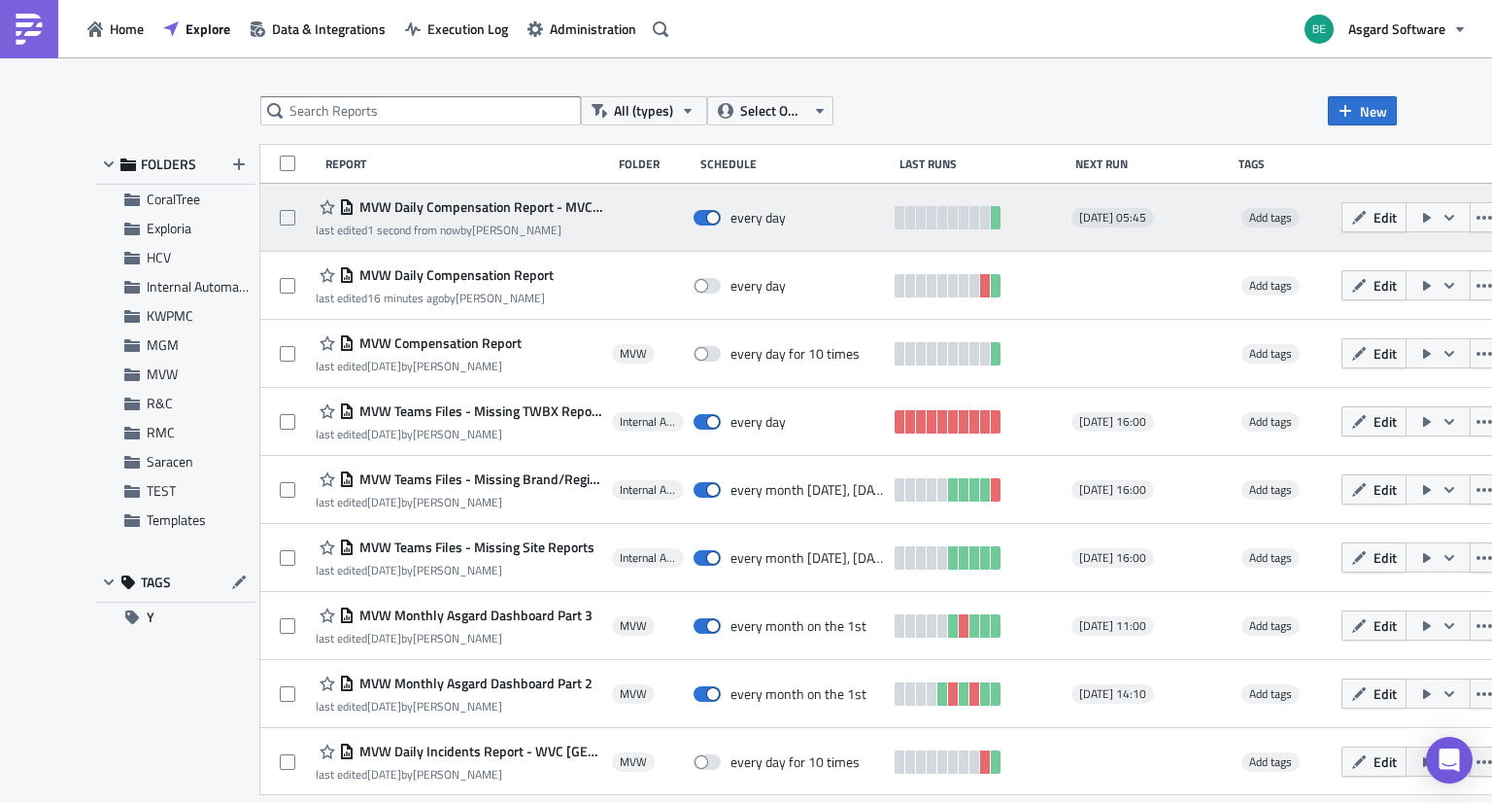
click at [1442, 223] on icon "button" at bounding box center [1450, 218] width 16 height 16
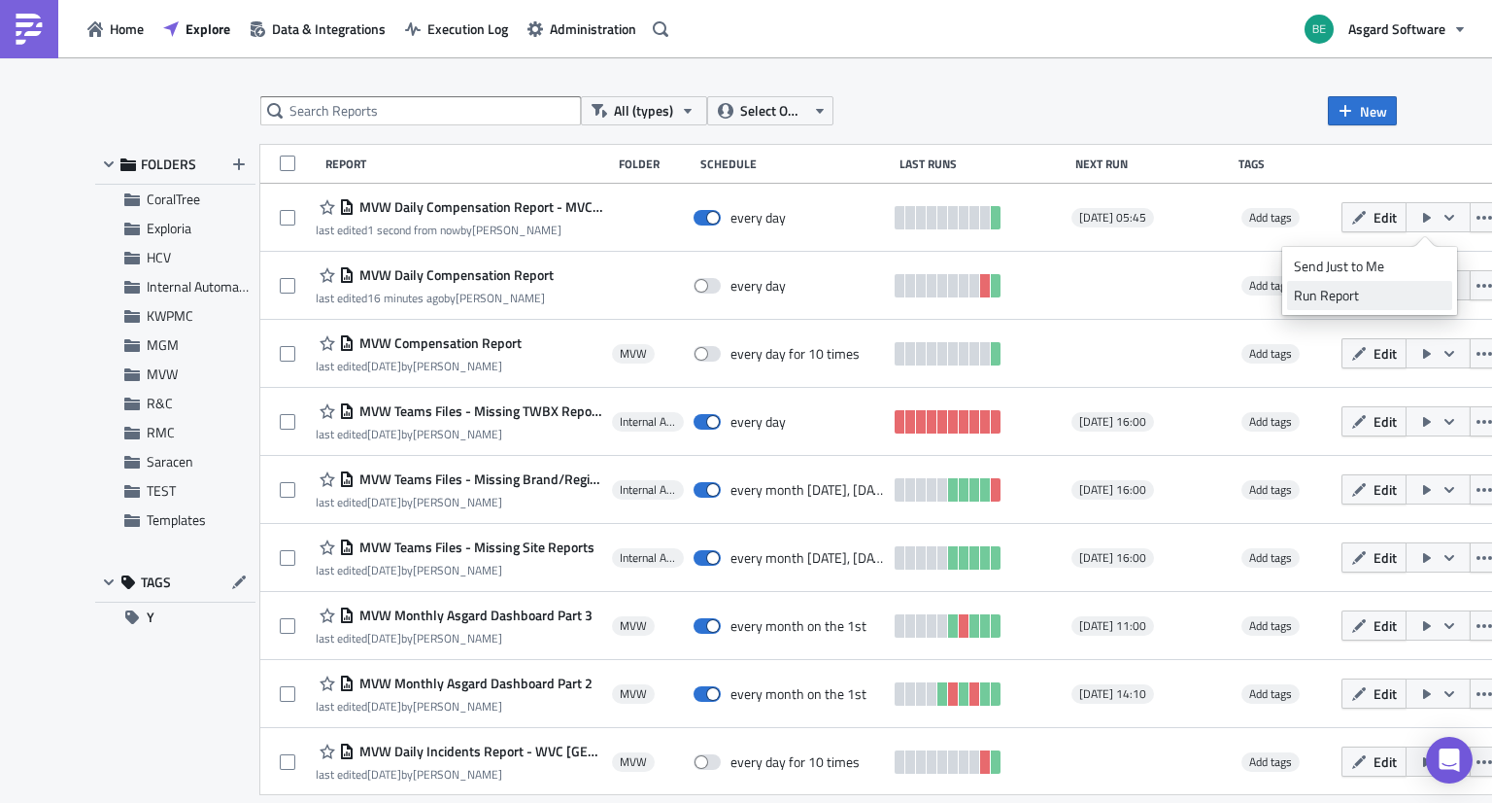
click at [1349, 293] on div "Run Report" at bounding box center [1370, 295] width 152 height 19
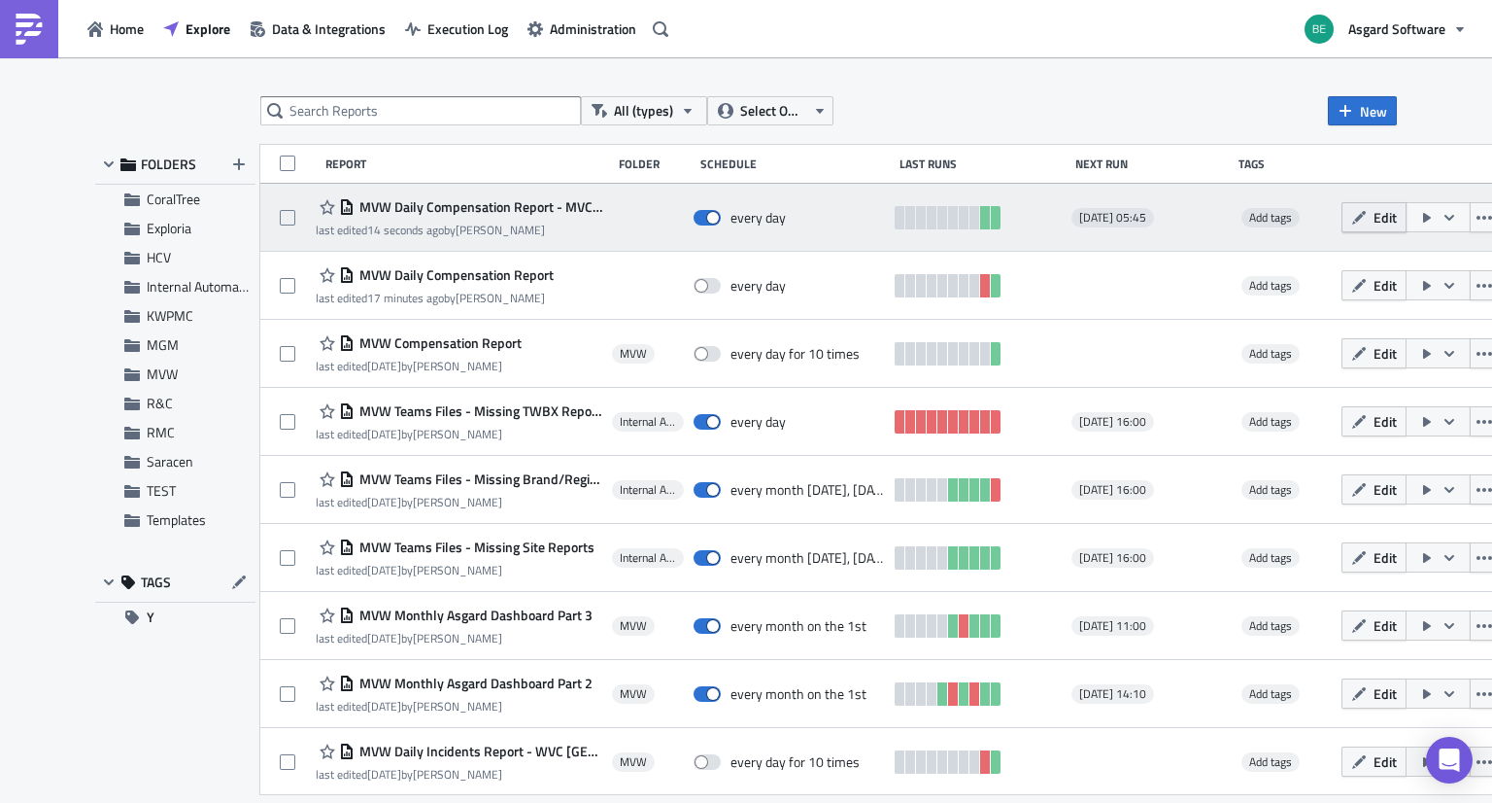
click at [1374, 218] on span "Edit" at bounding box center [1385, 217] width 23 height 20
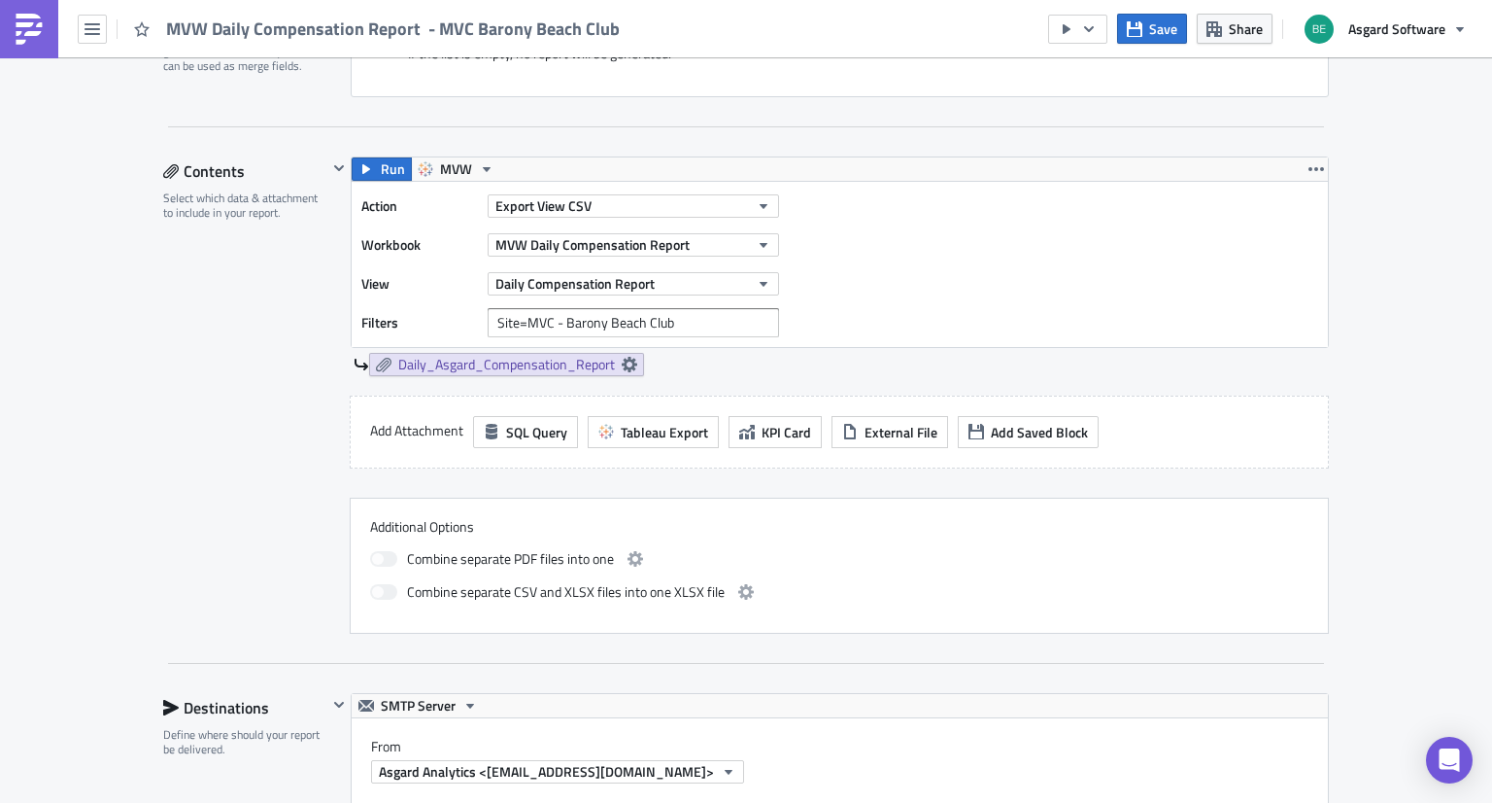
scroll to position [540, 0]
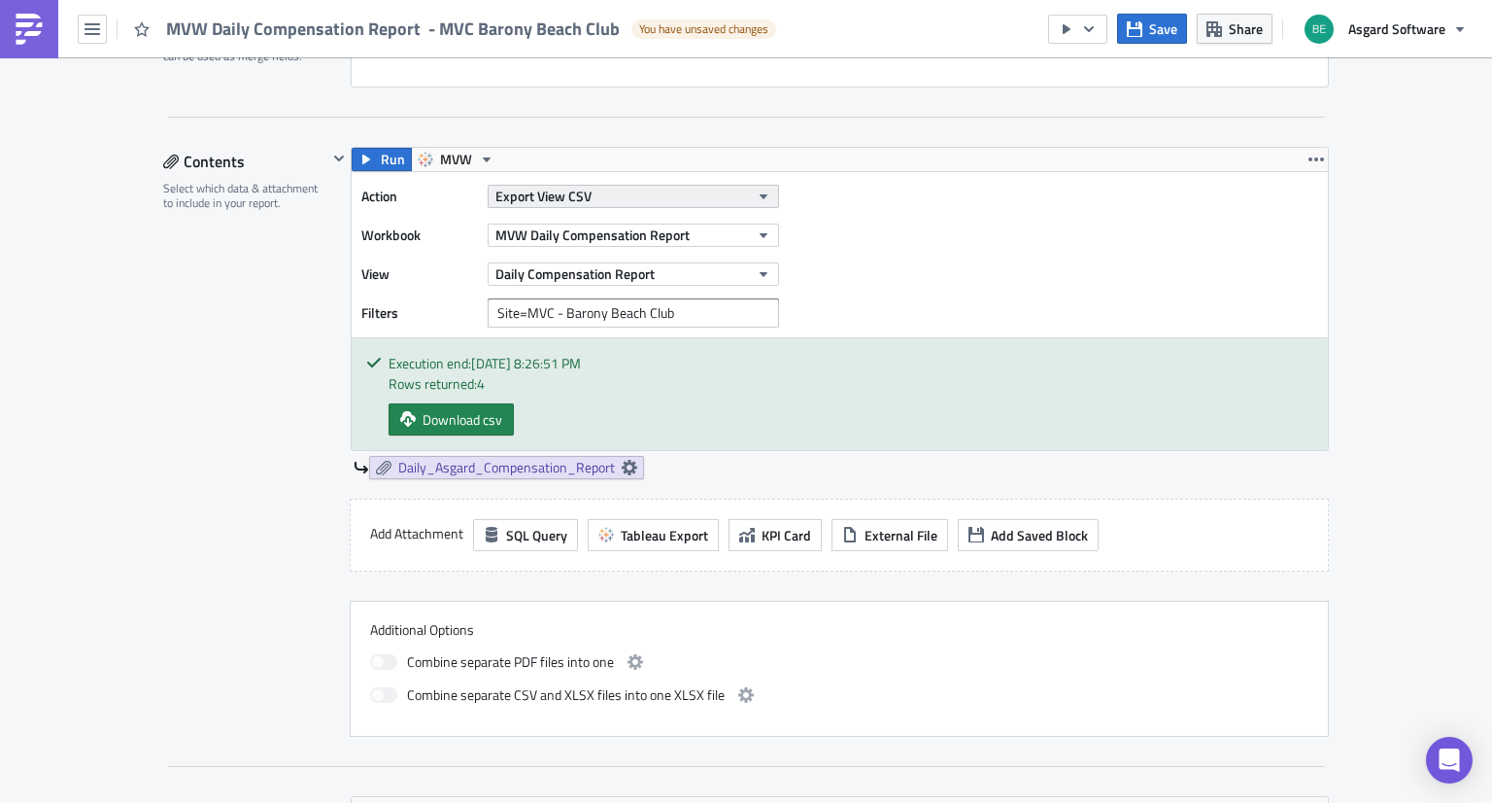
click at [594, 192] on button "Export View CSV" at bounding box center [633, 196] width 291 height 23
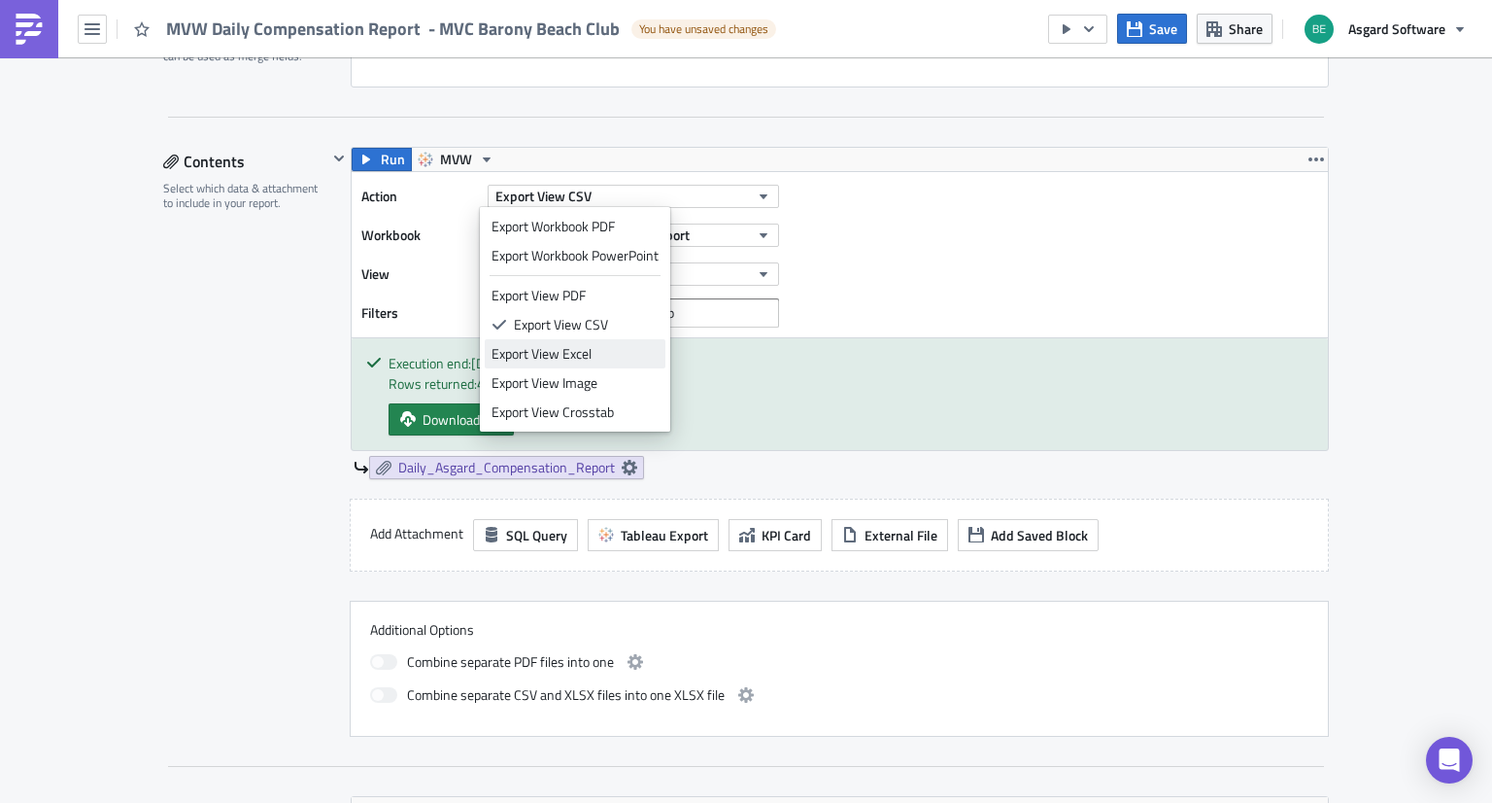
click at [562, 353] on div "Export View Excel" at bounding box center [575, 353] width 167 height 19
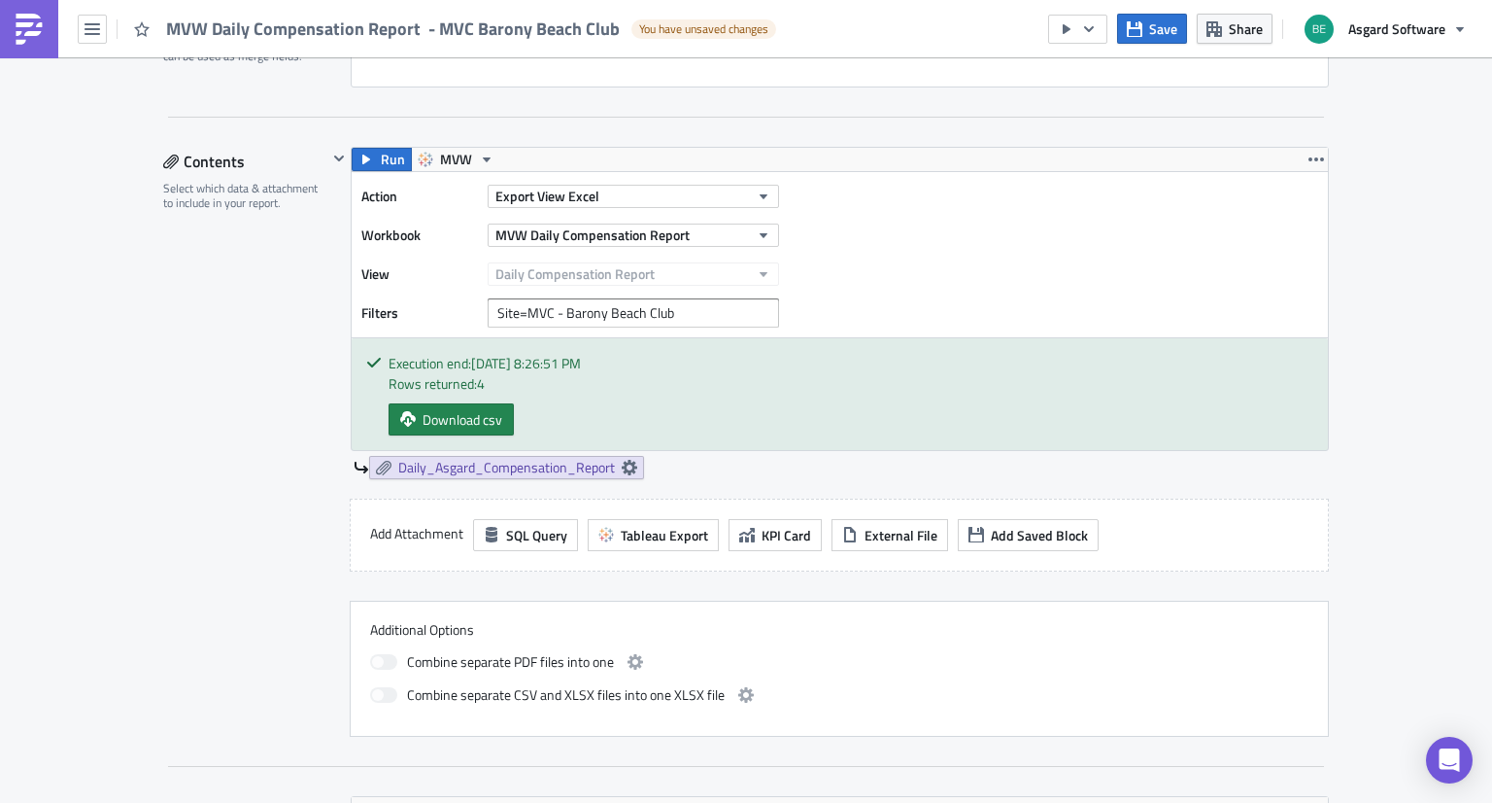
scroll to position [1742, 0]
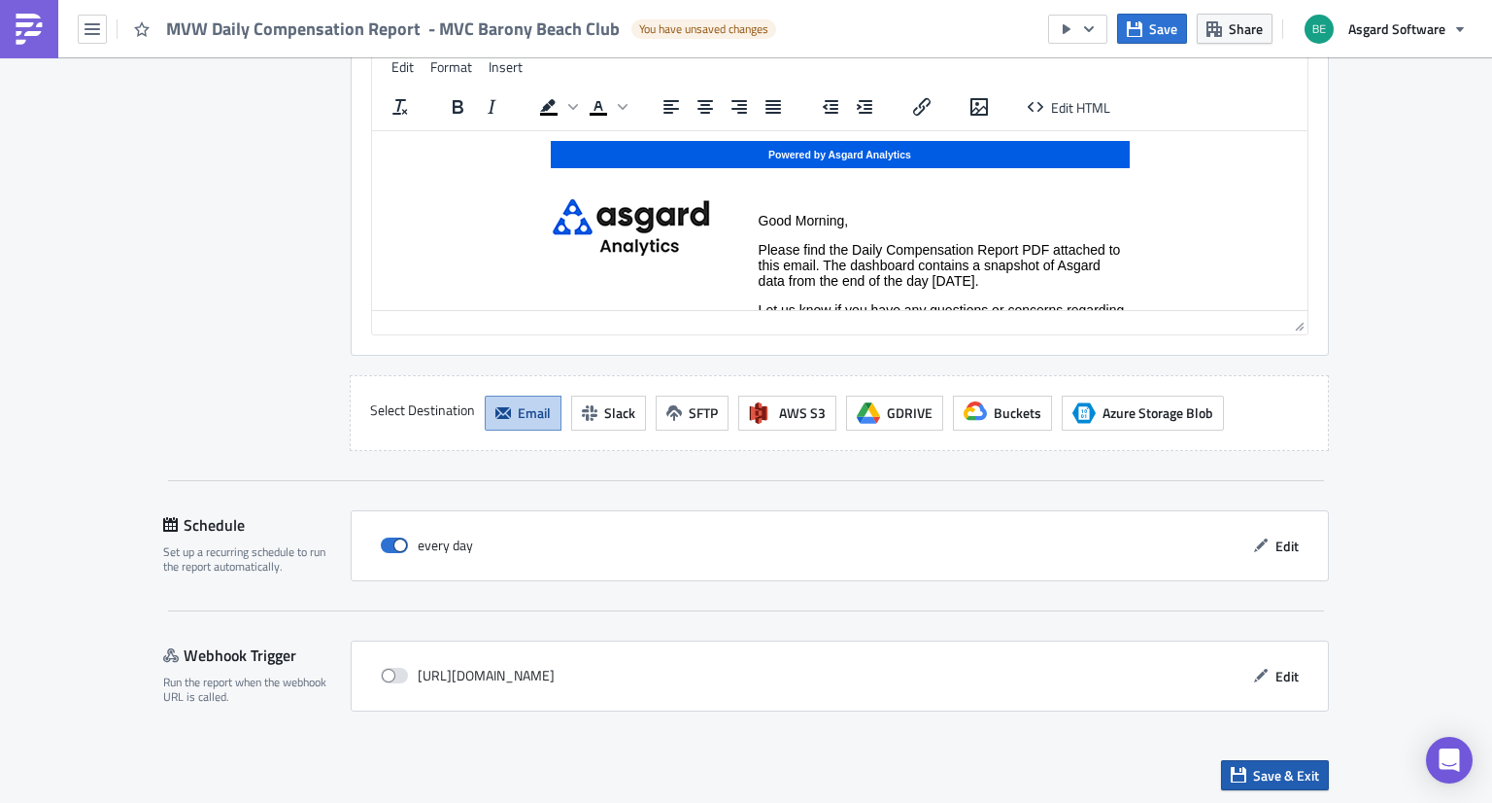
click at [1255, 774] on span "Save & Exit" at bounding box center [1286, 775] width 66 height 20
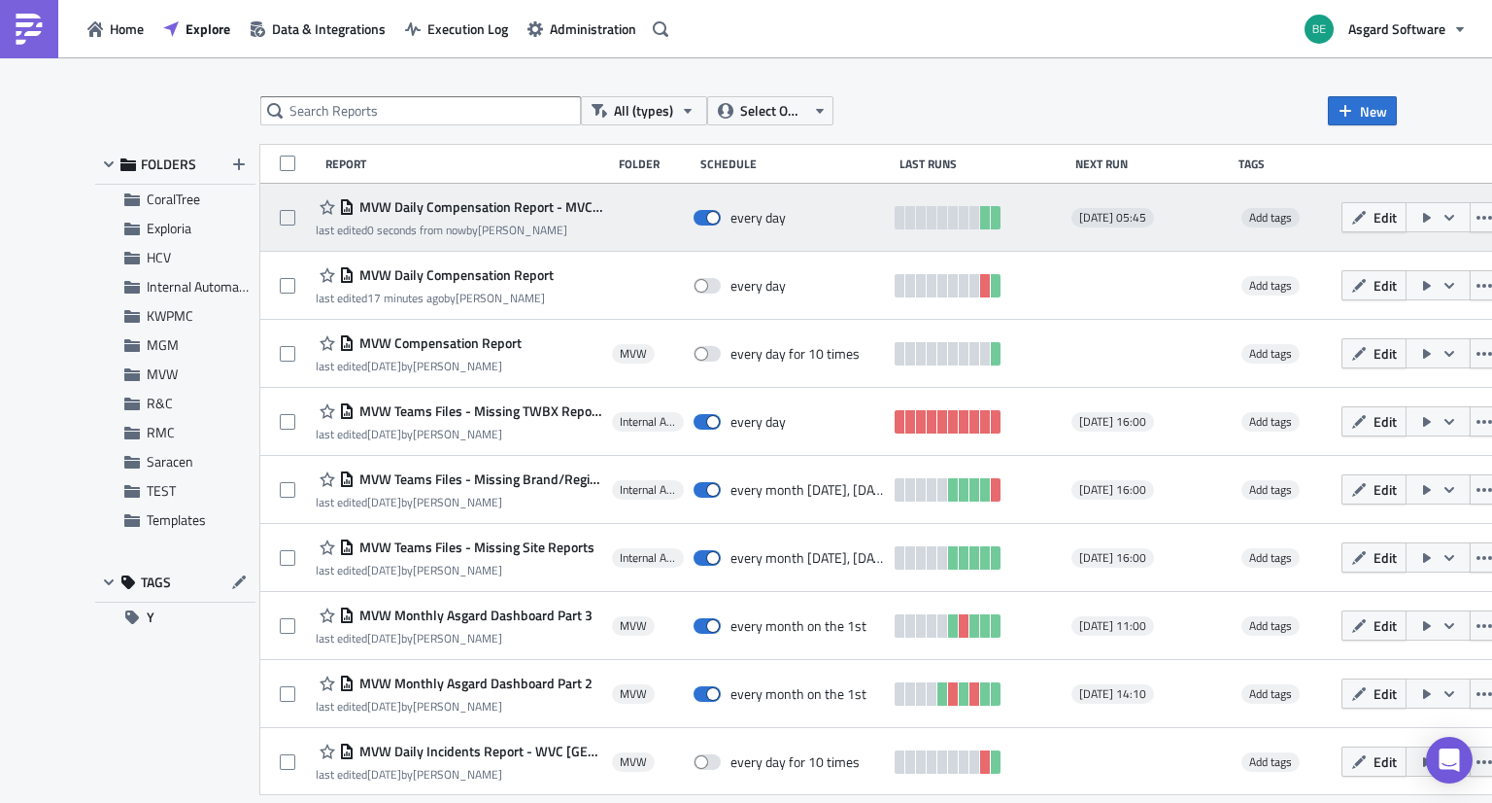
click at [1425, 223] on button "button" at bounding box center [1438, 217] width 65 height 30
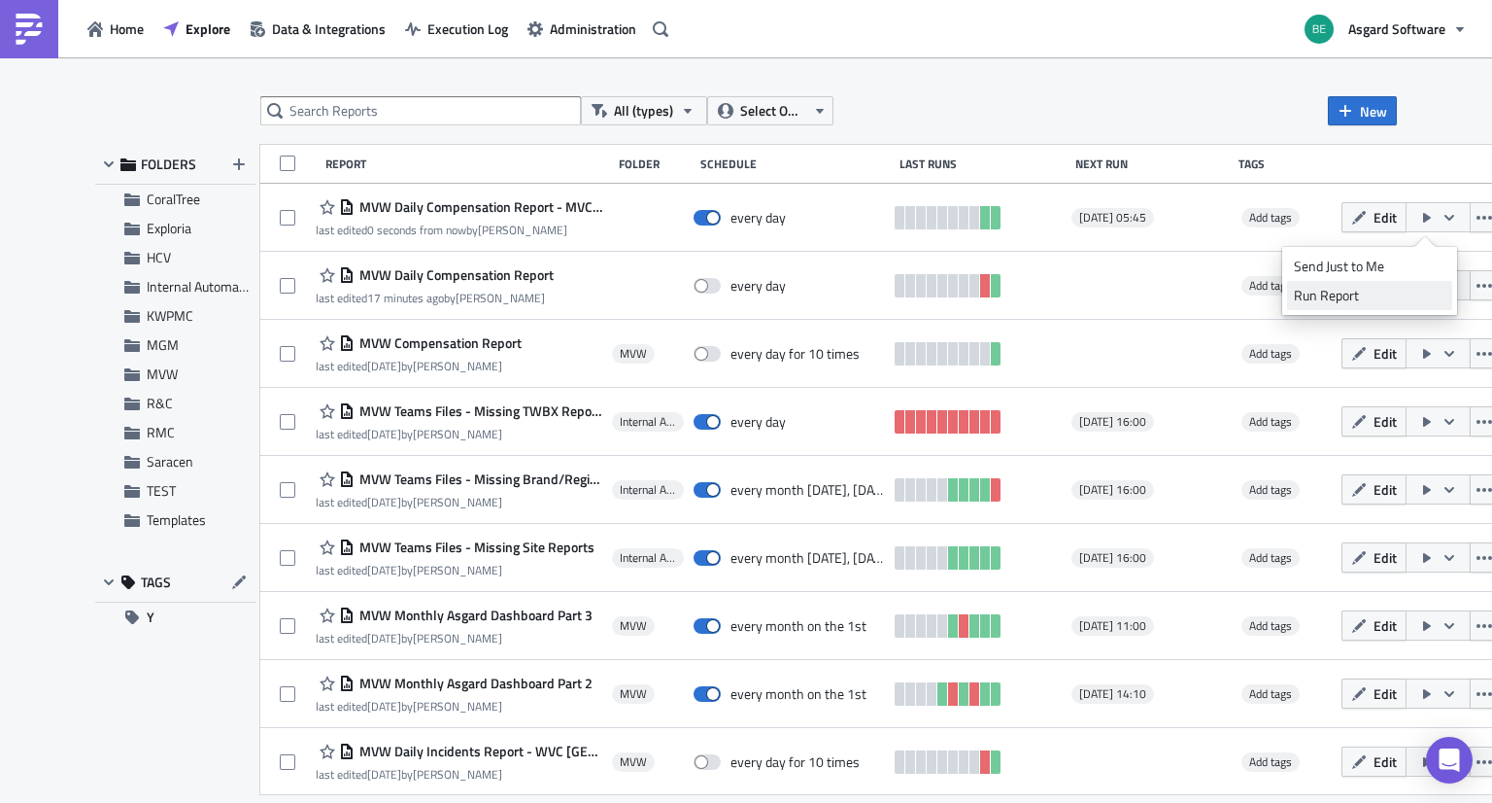
click at [1384, 290] on div "Run Report" at bounding box center [1370, 295] width 152 height 19
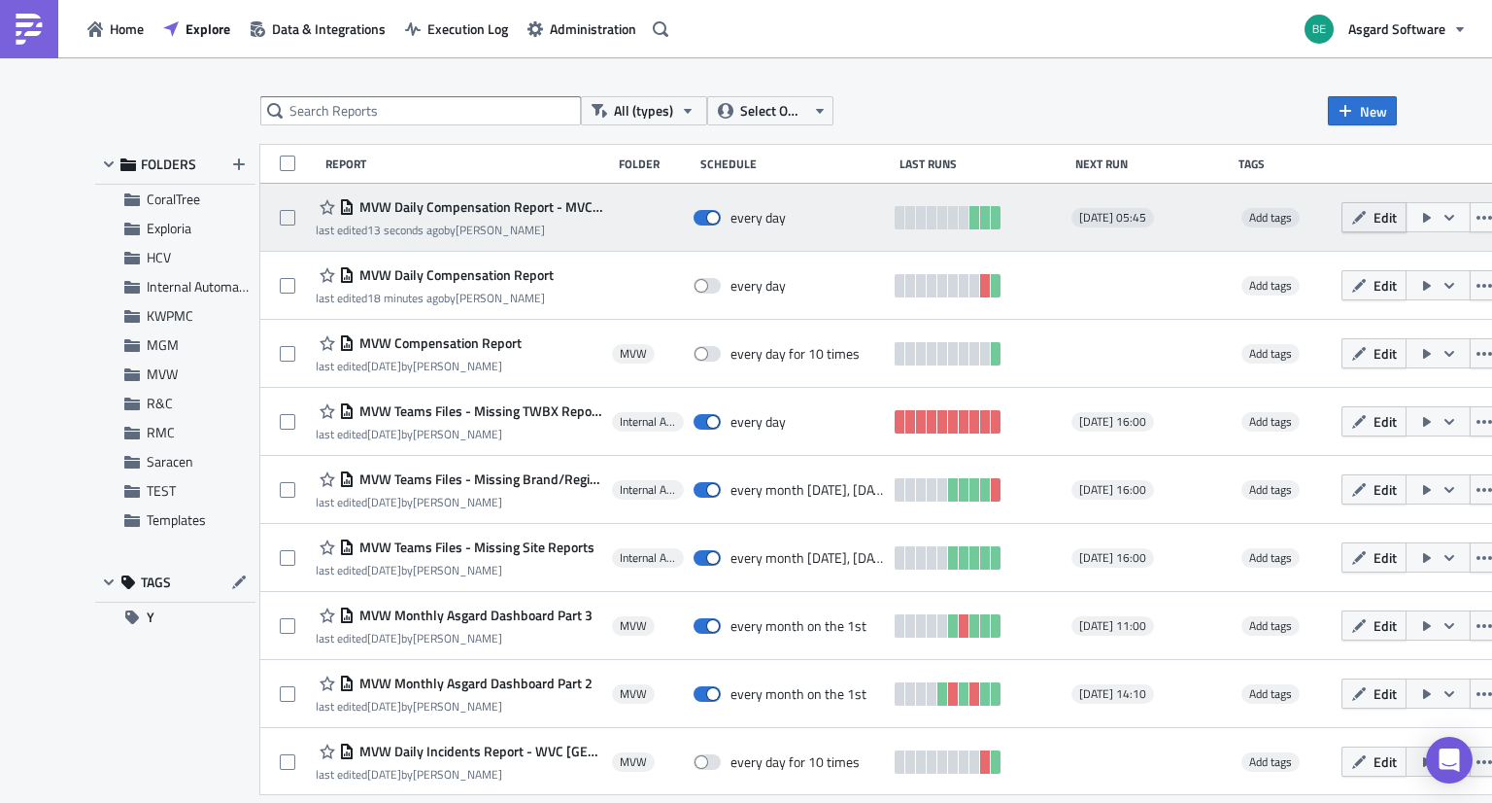
click at [1356, 214] on button "Edit" at bounding box center [1374, 217] width 65 height 30
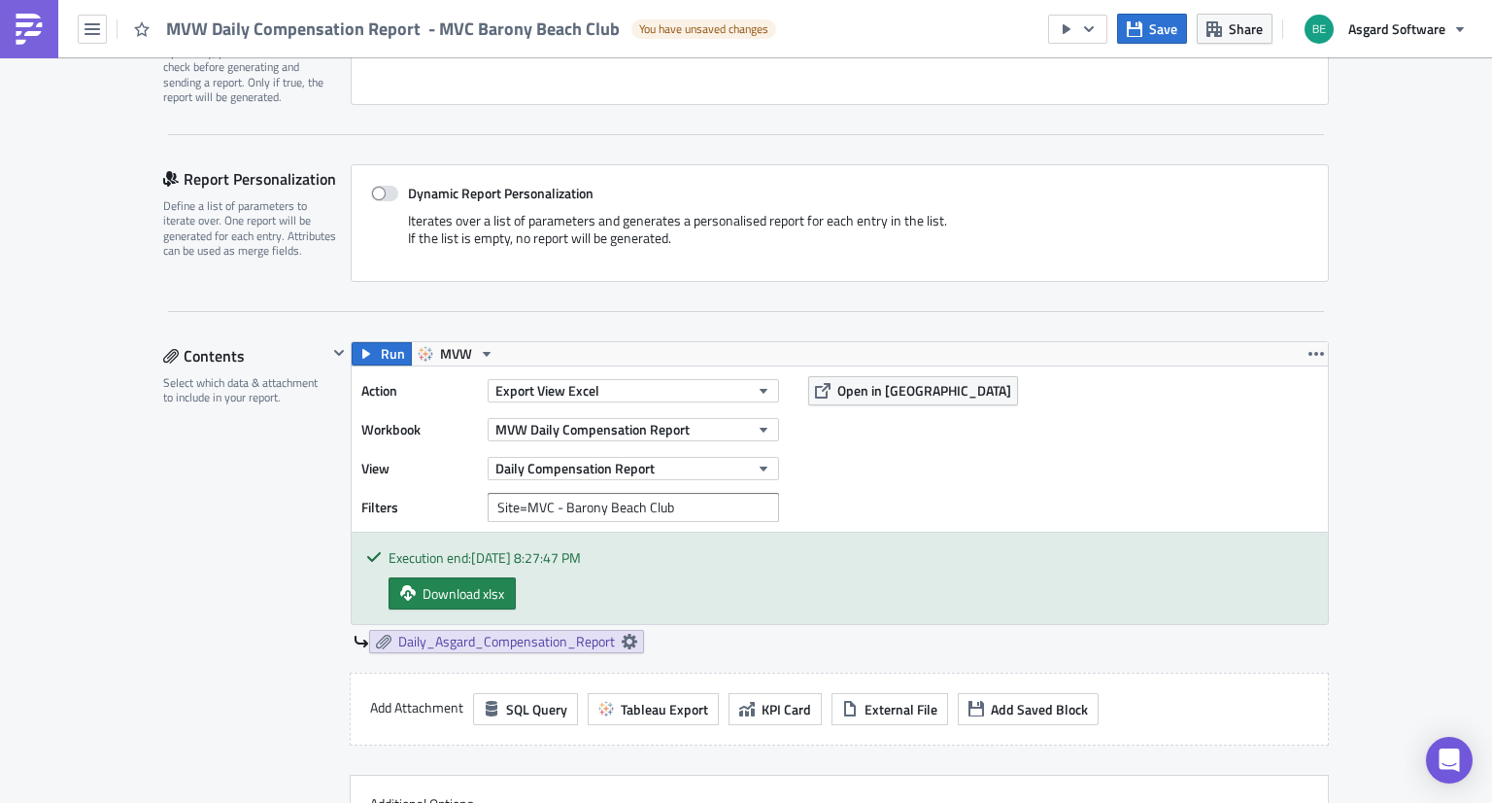
scroll to position [358, 0]
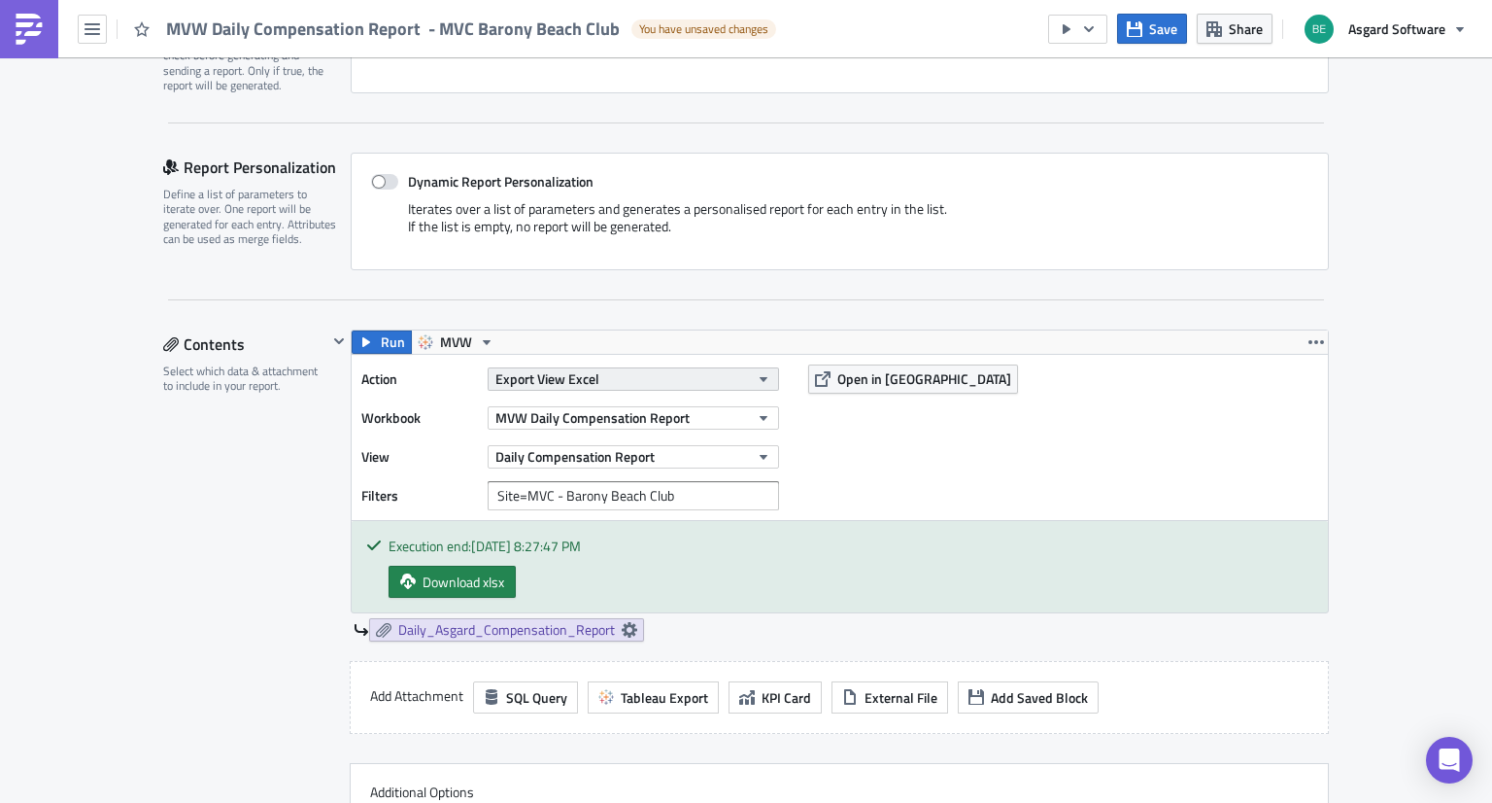
click at [567, 374] on span "Export View Excel" at bounding box center [547, 378] width 104 height 20
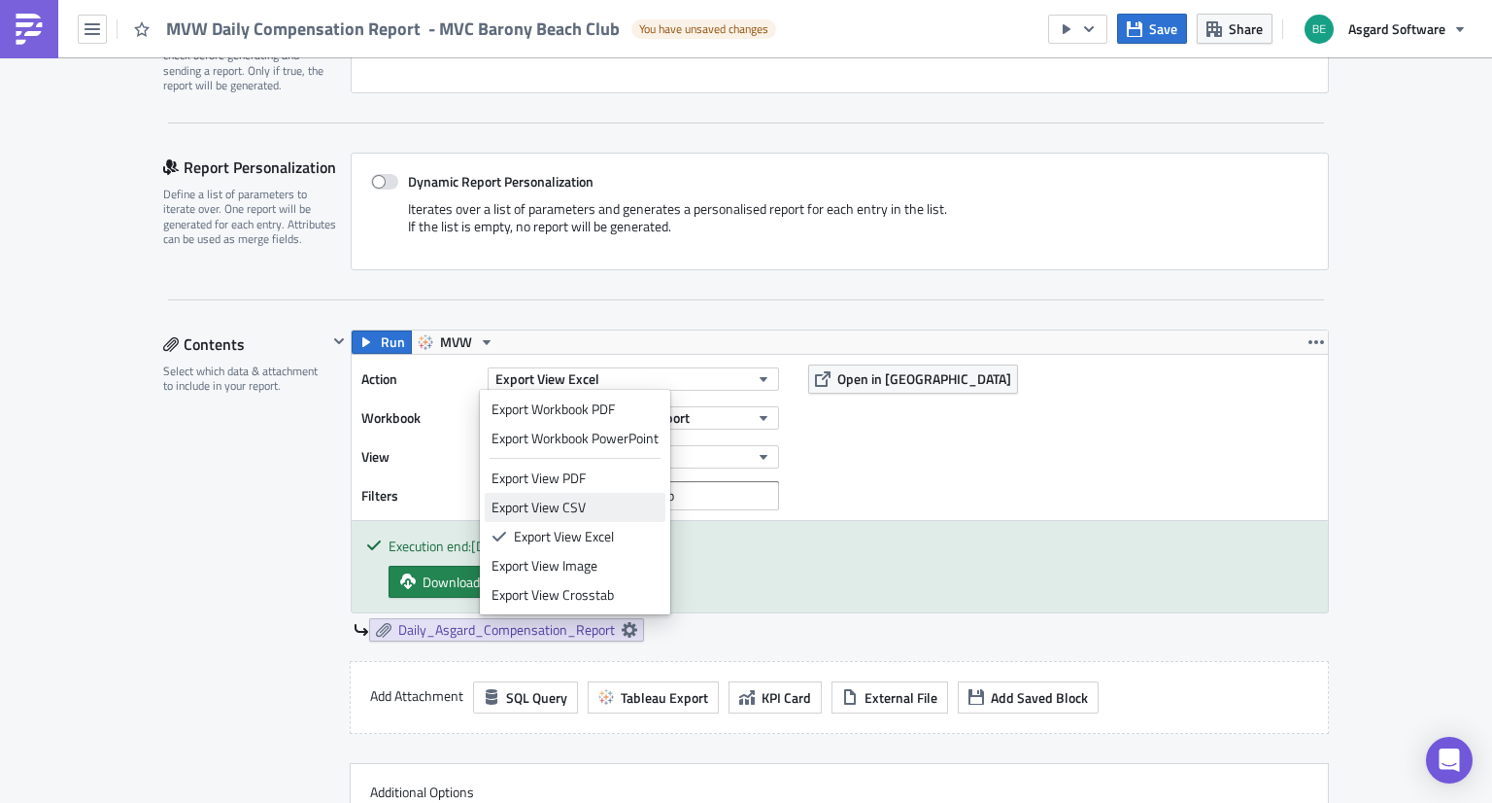
click at [556, 503] on div "Export View CSV" at bounding box center [575, 506] width 167 height 19
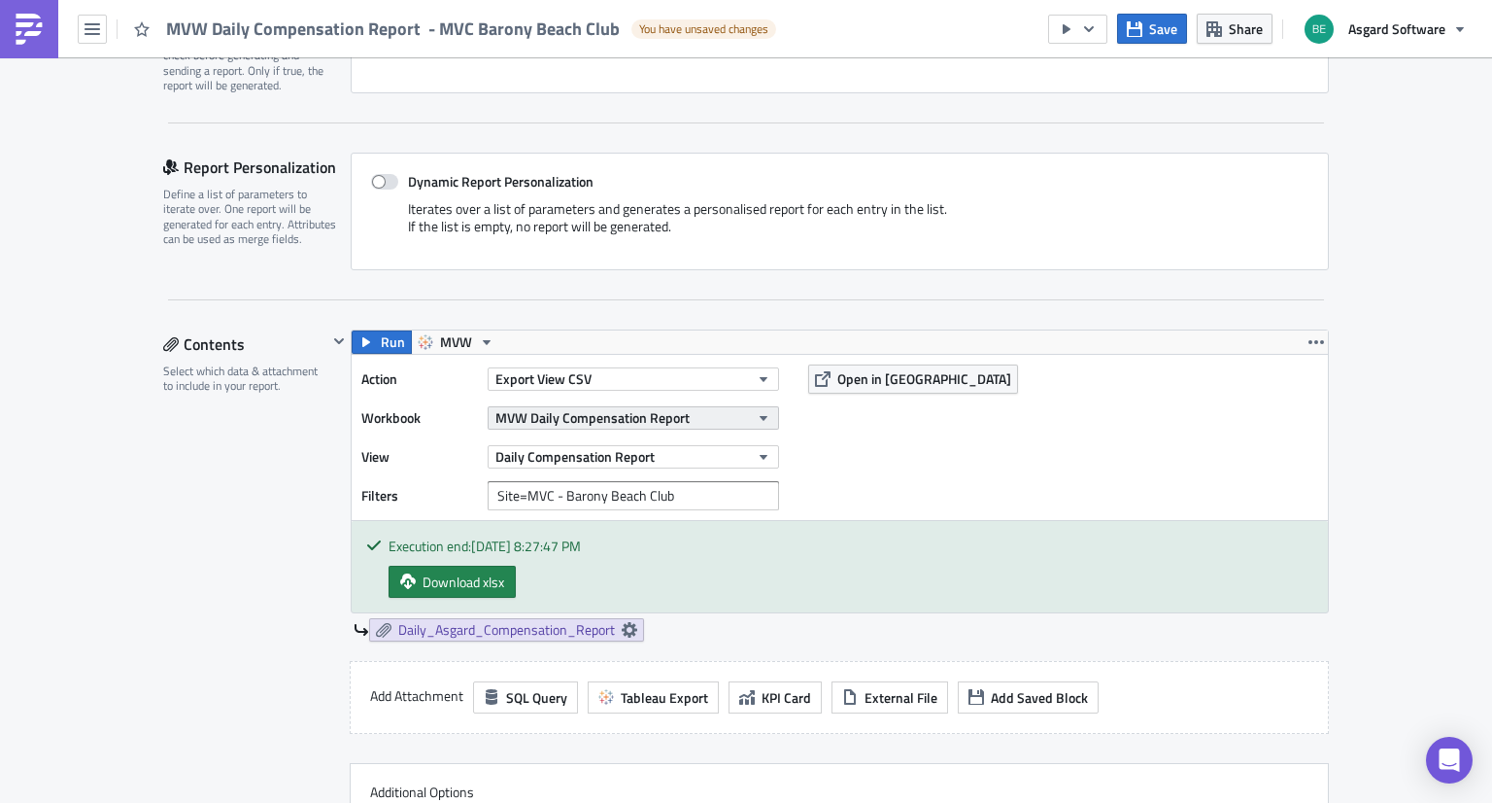
click at [567, 422] on span "MVW Daily Compensation Report" at bounding box center [592, 417] width 194 height 20
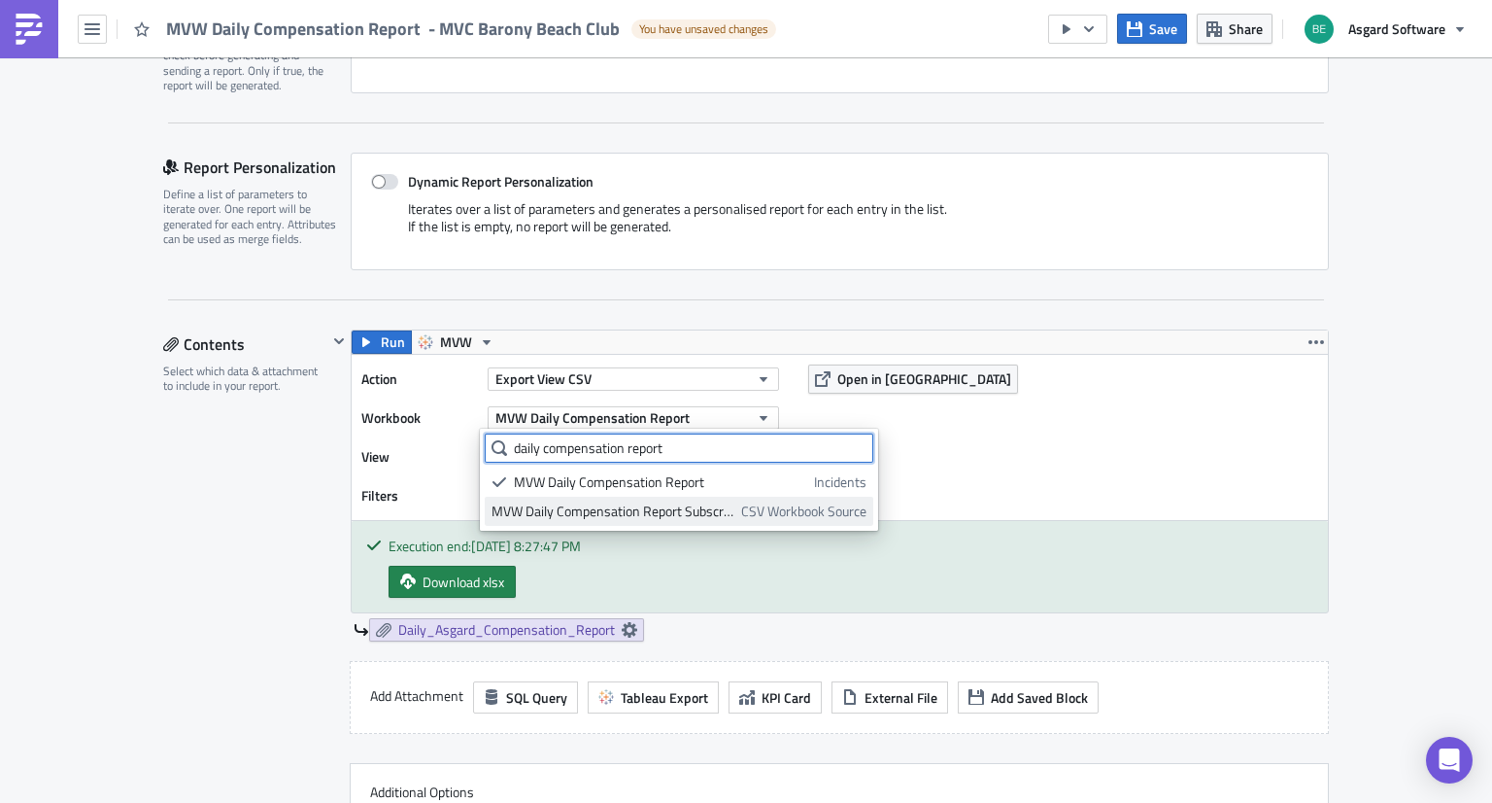
type input "daily compensation report"
click at [604, 502] on div "MVW Daily Compensation Report Subscription View" at bounding box center [613, 510] width 243 height 19
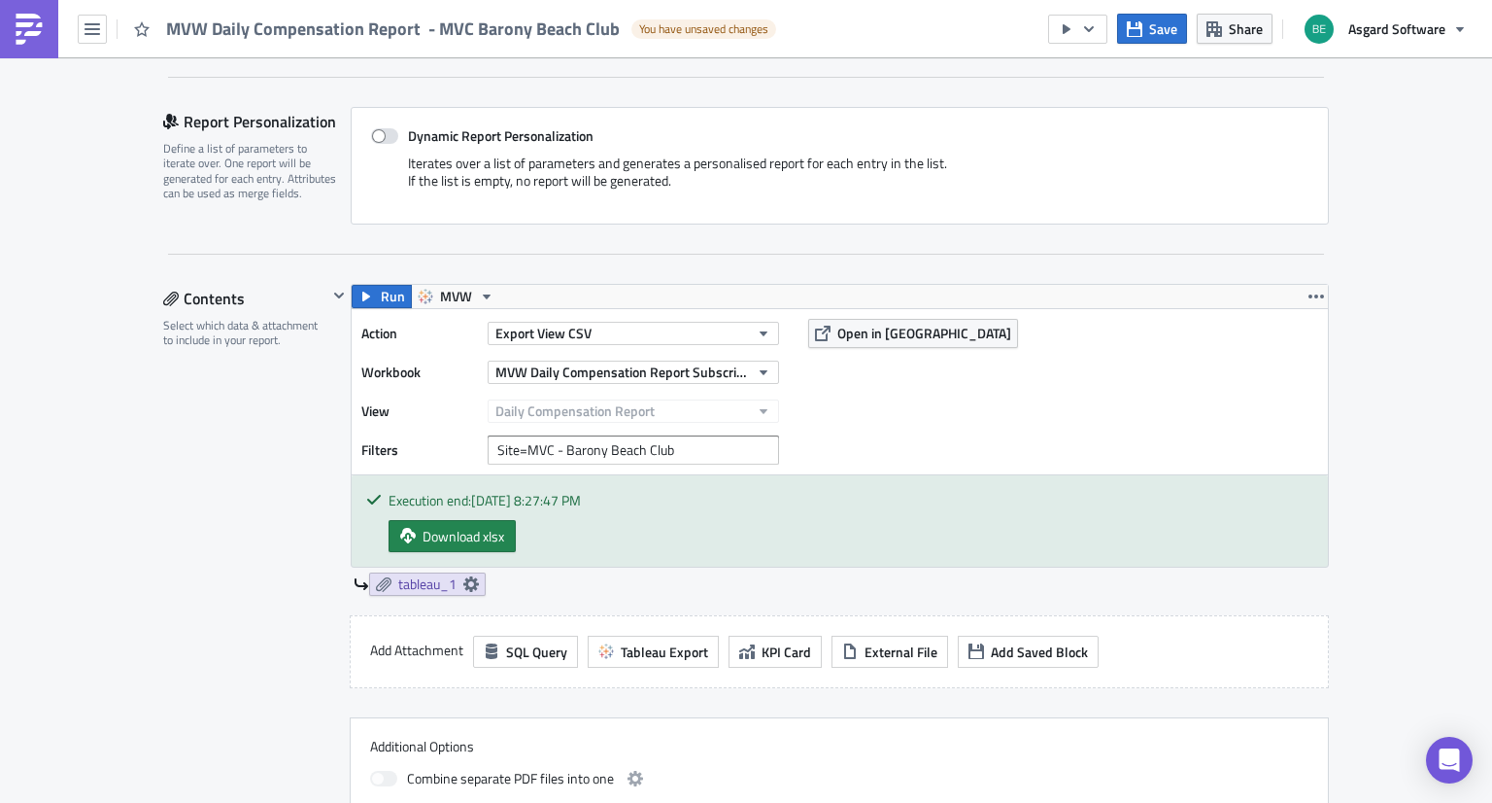
scroll to position [420, 0]
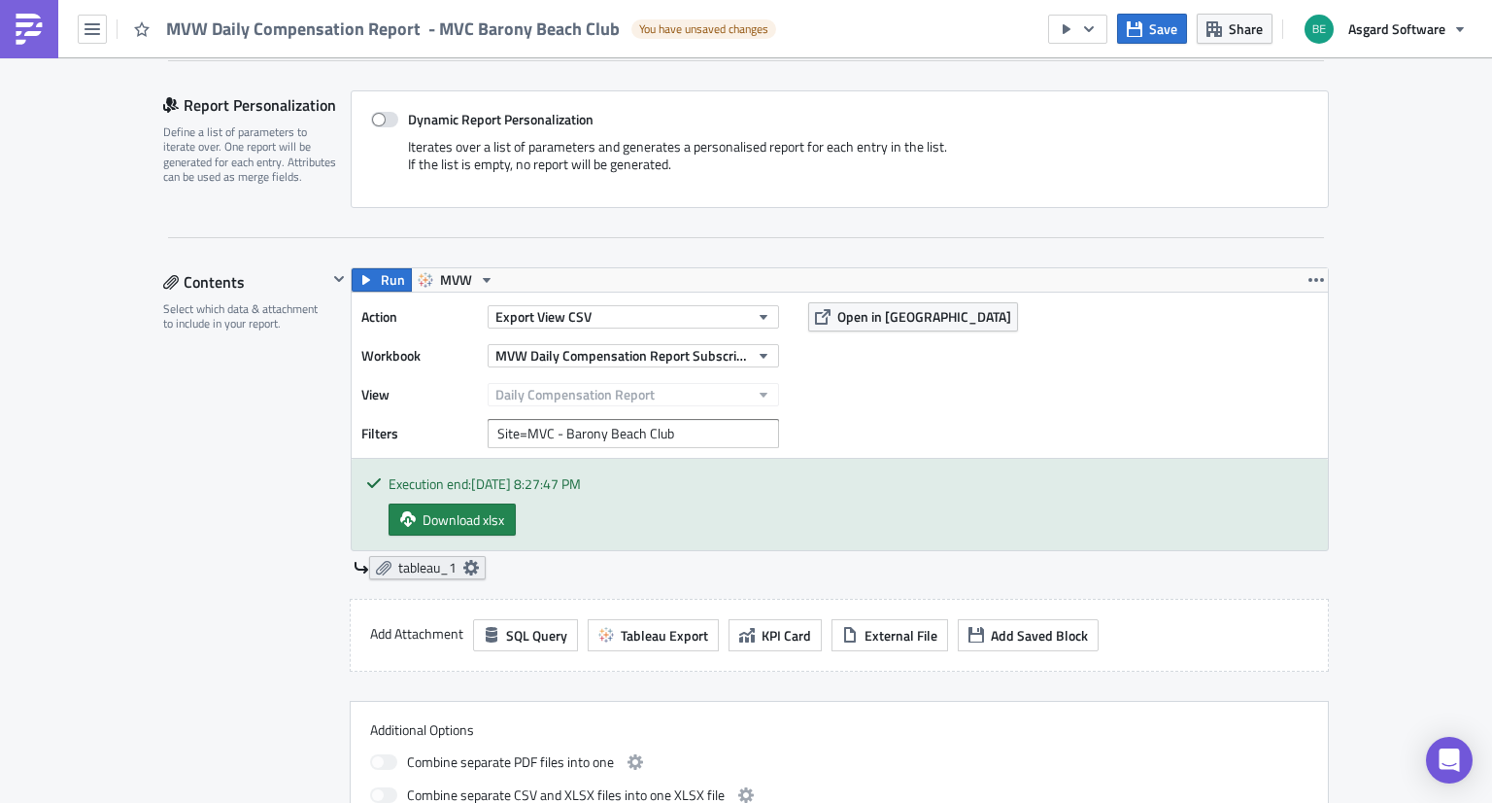
click at [463, 564] on icon at bounding box center [471, 568] width 16 height 16
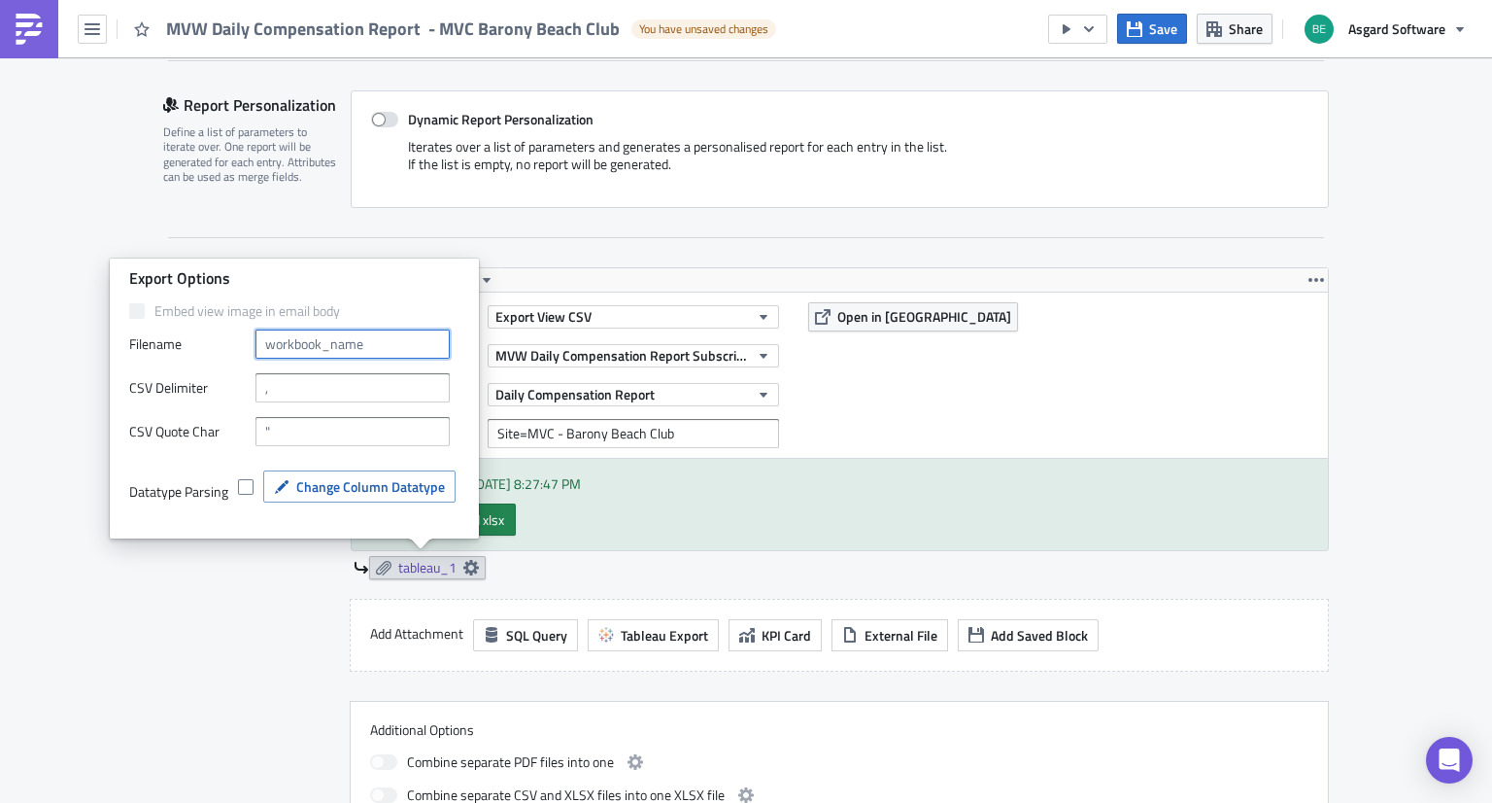
click at [383, 344] on input "text" at bounding box center [353, 343] width 194 height 29
type input "Asgard_Daily_Compensation_Report"
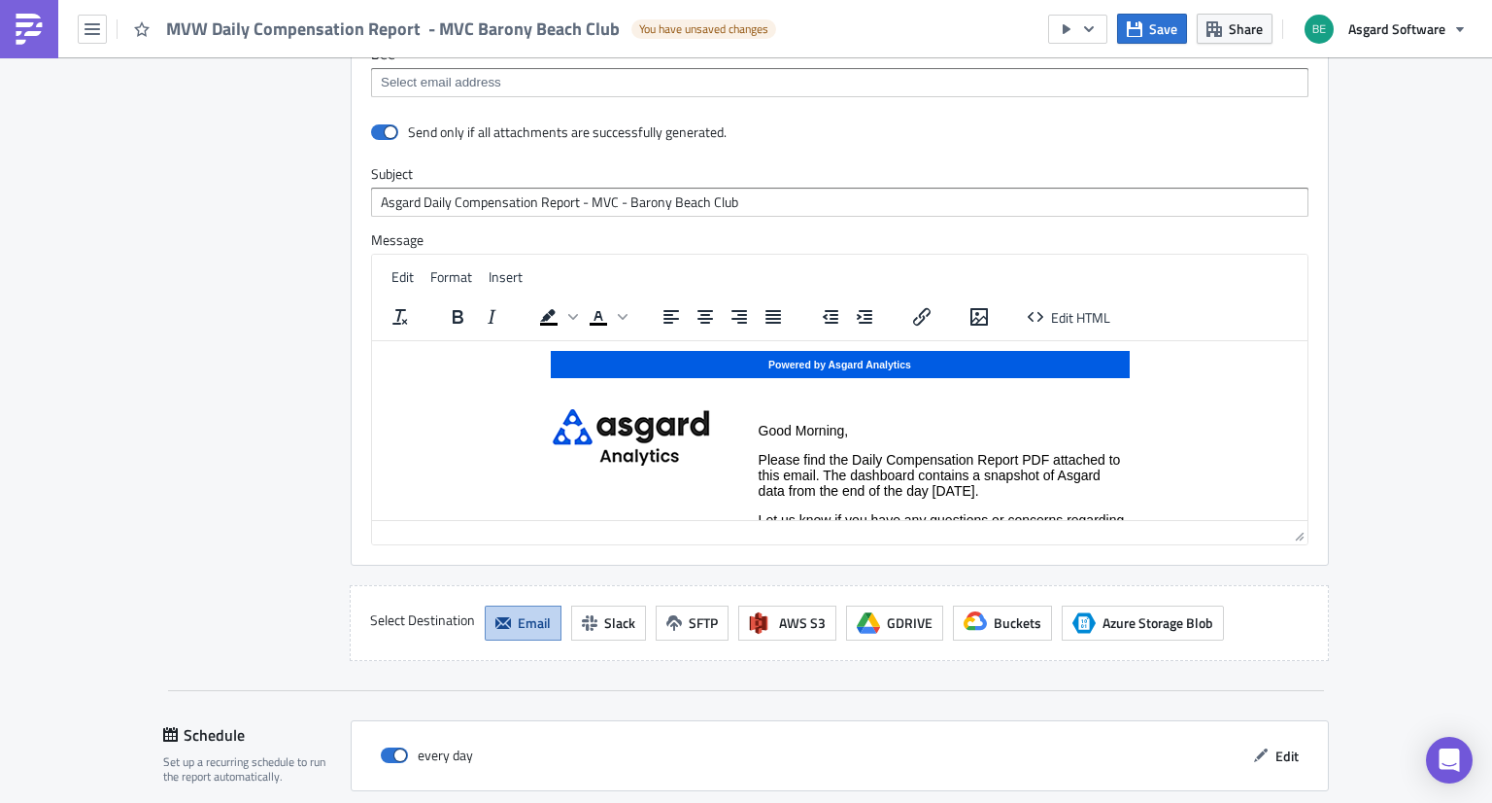
scroll to position [1722, 0]
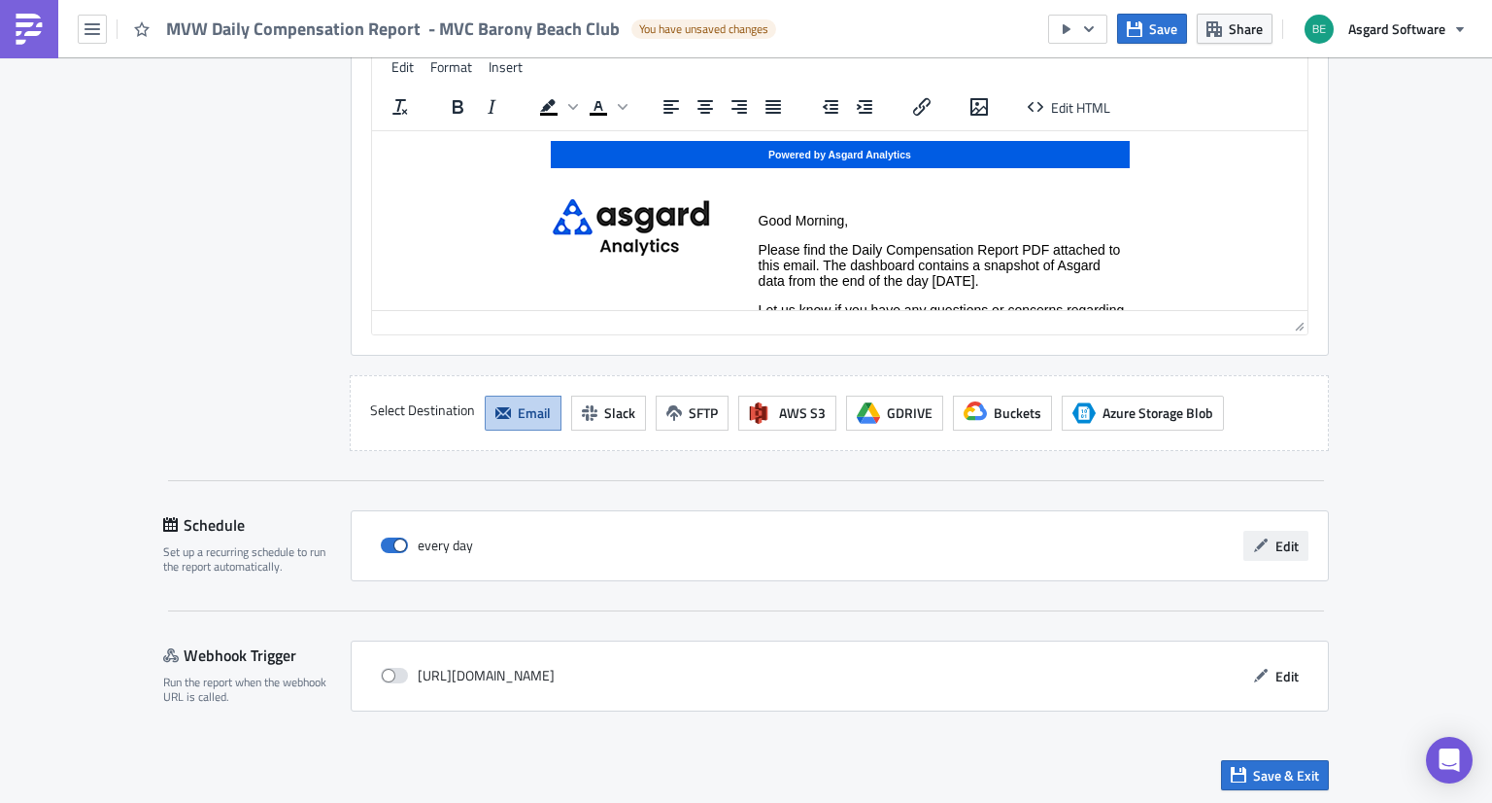
click at [1276, 540] on span "Edit" at bounding box center [1287, 545] width 23 height 20
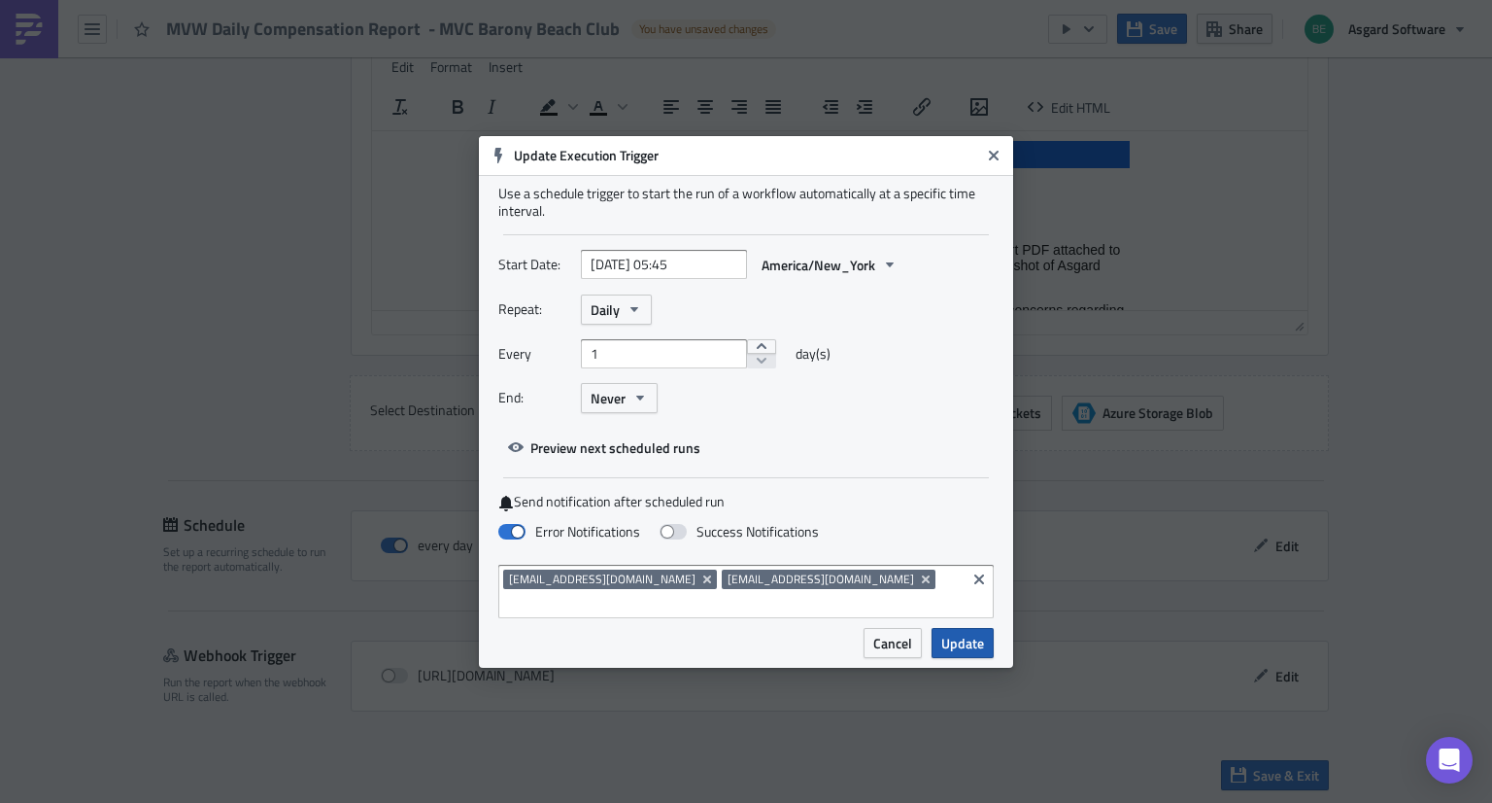
click at [984, 629] on button "Update" at bounding box center [963, 643] width 62 height 30
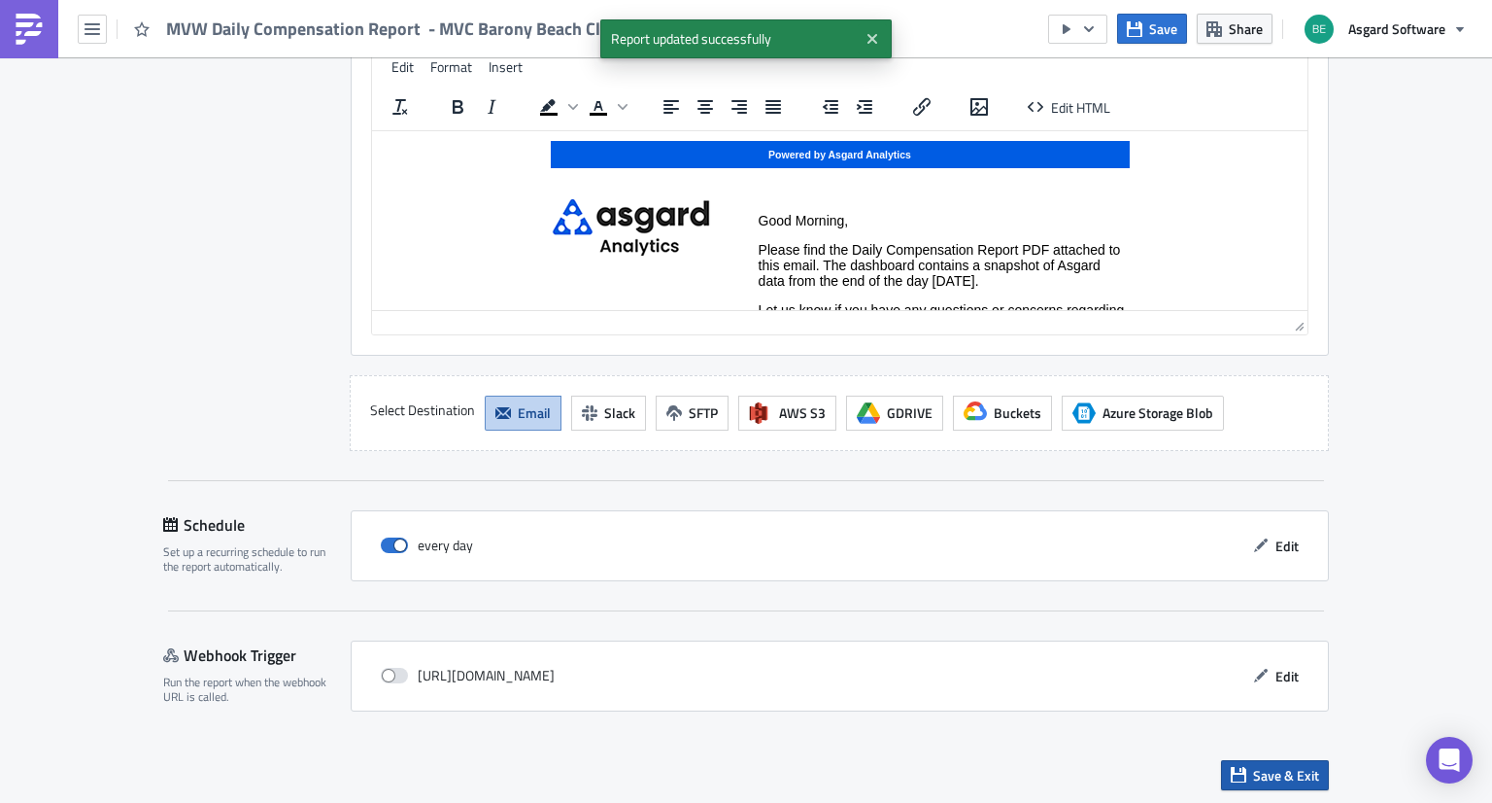
click at [1254, 765] on span "Save & Exit" at bounding box center [1286, 775] width 66 height 20
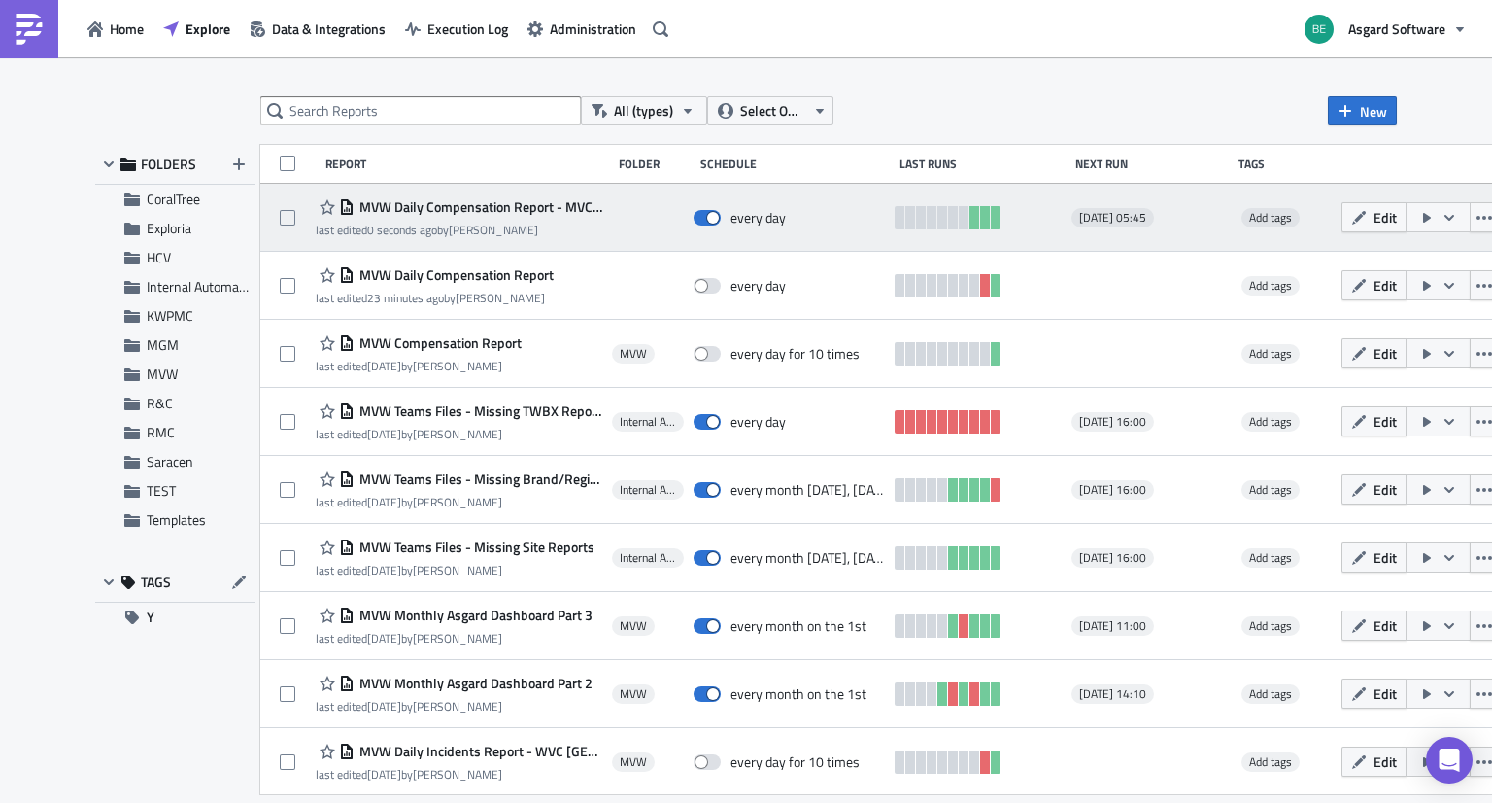
click at [1419, 215] on icon "button" at bounding box center [1427, 218] width 16 height 16
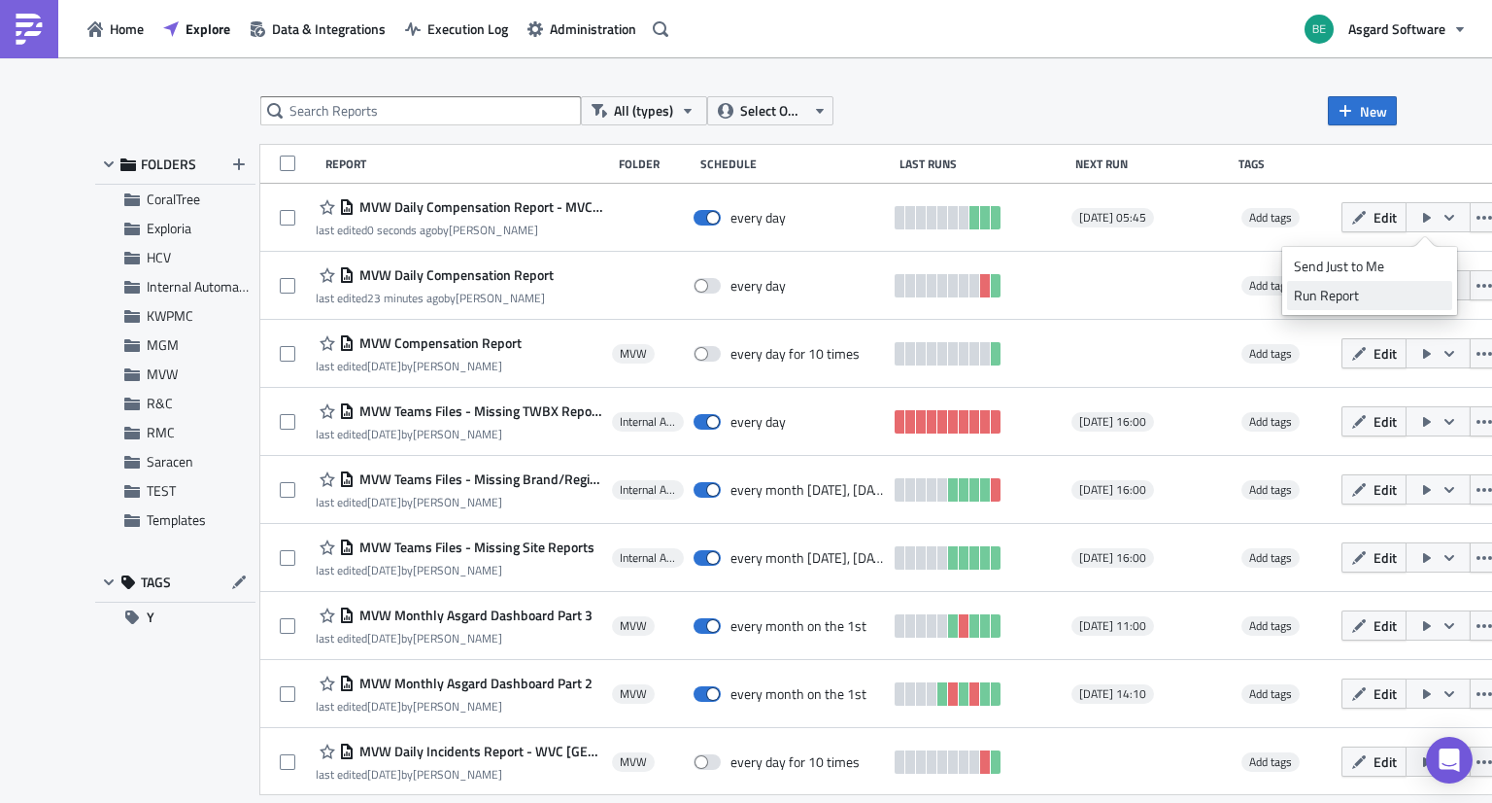
click at [1361, 290] on div "Run Report" at bounding box center [1370, 295] width 152 height 19
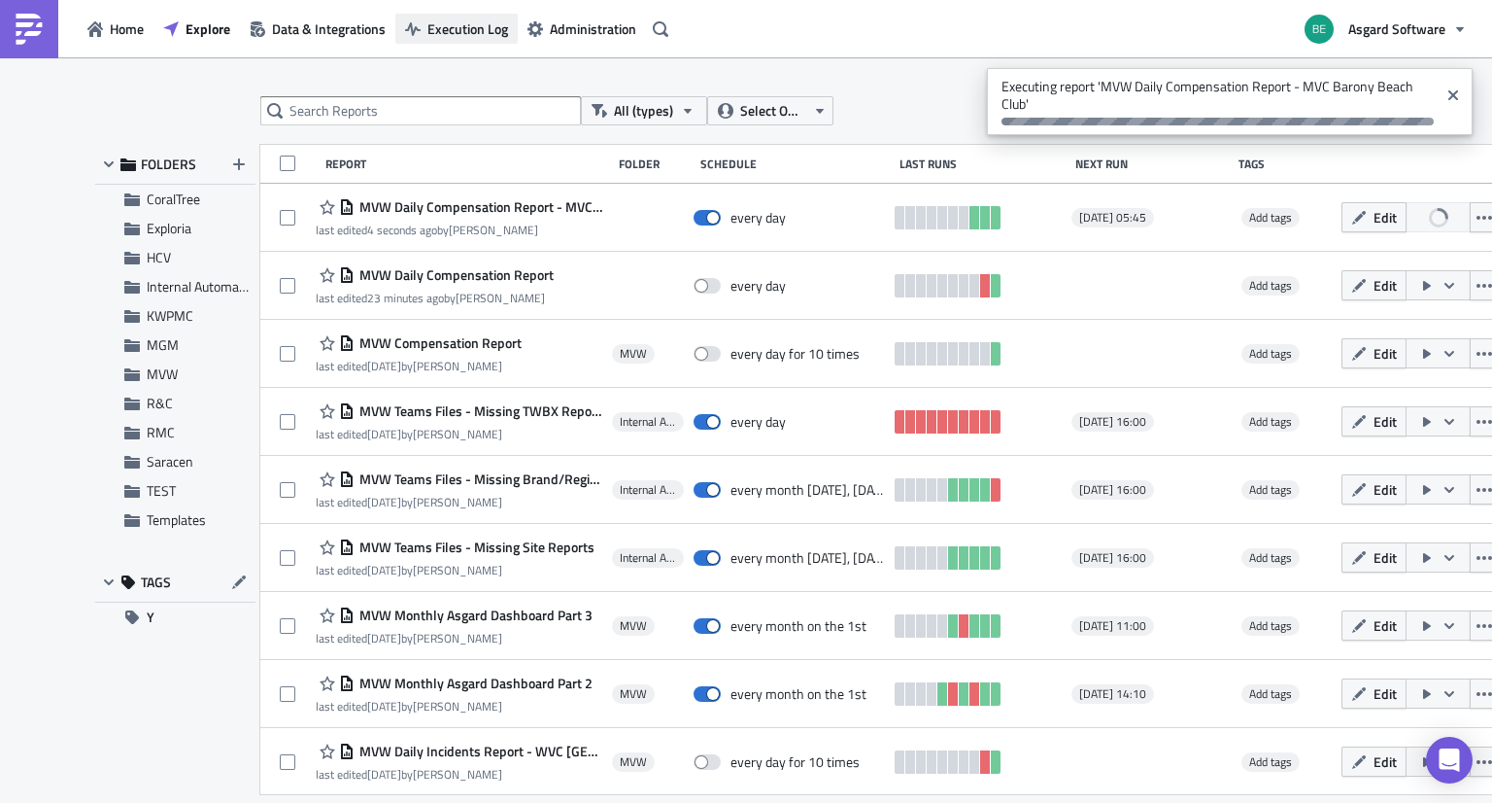
click at [497, 43] on button "Execution Log" at bounding box center [456, 29] width 122 height 30
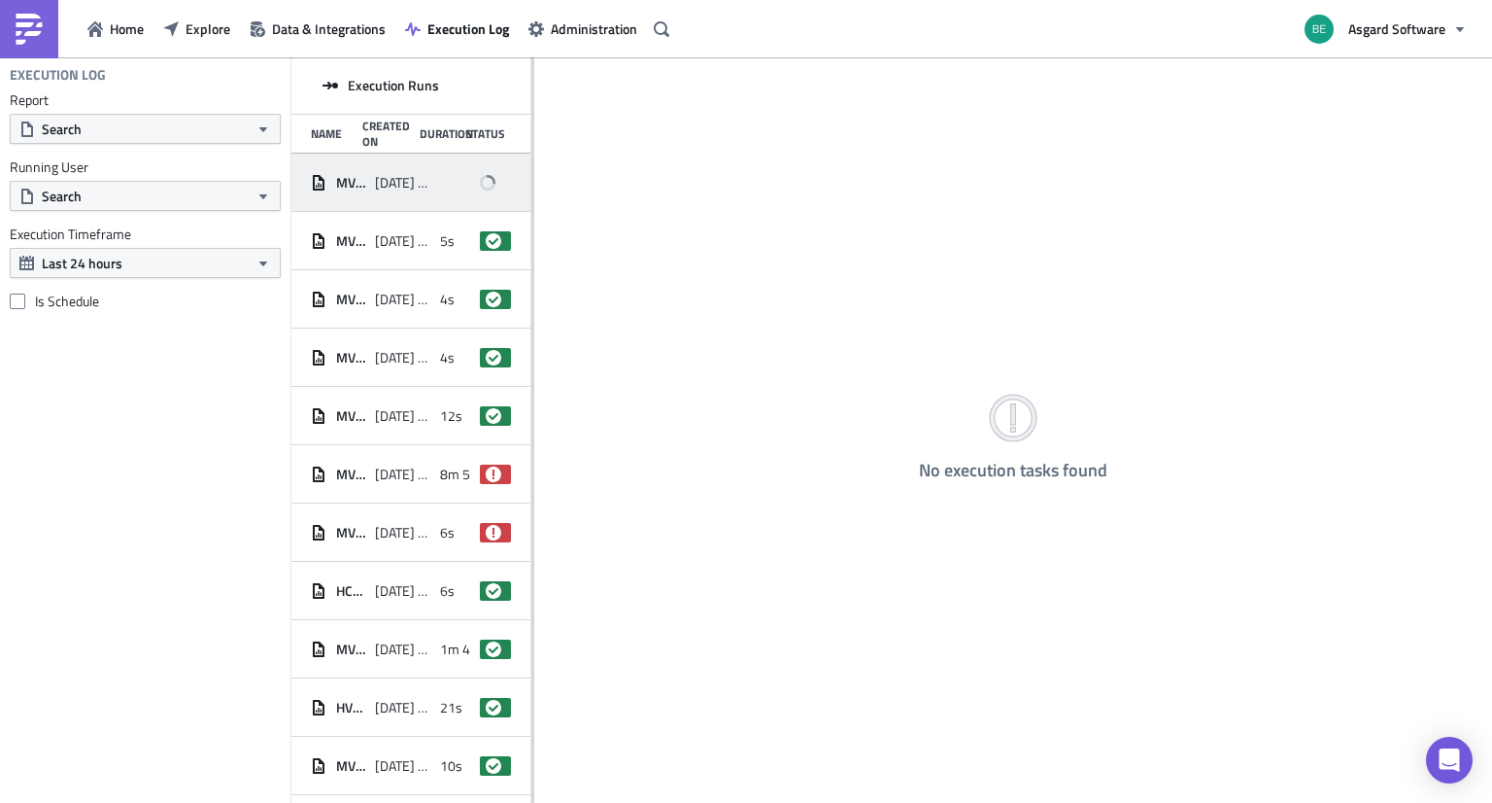
click at [400, 184] on span "[DATE] 16:33" at bounding box center [402, 182] width 54 height 17
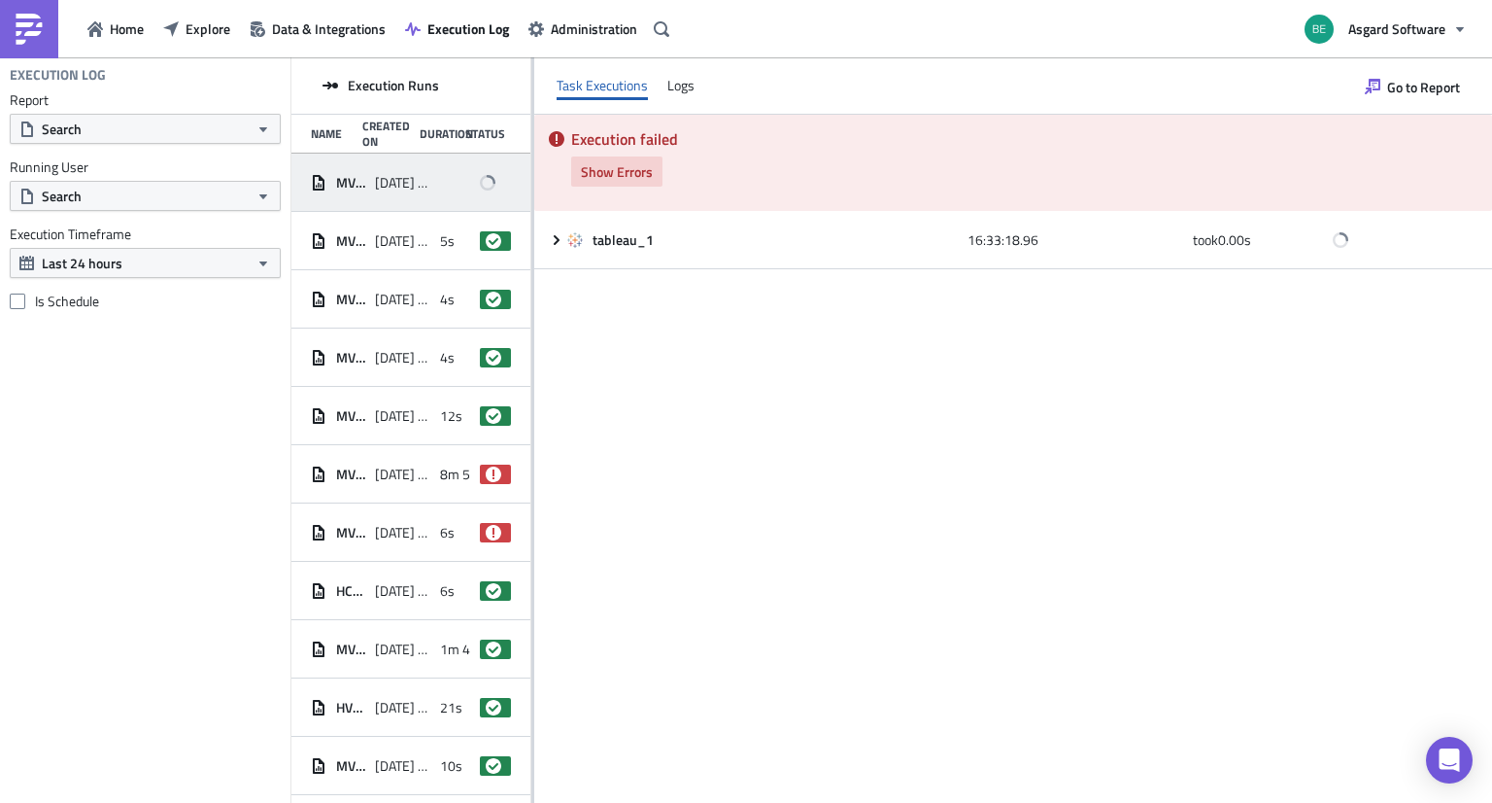
click at [626, 170] on span "Show Errors" at bounding box center [617, 171] width 72 height 20
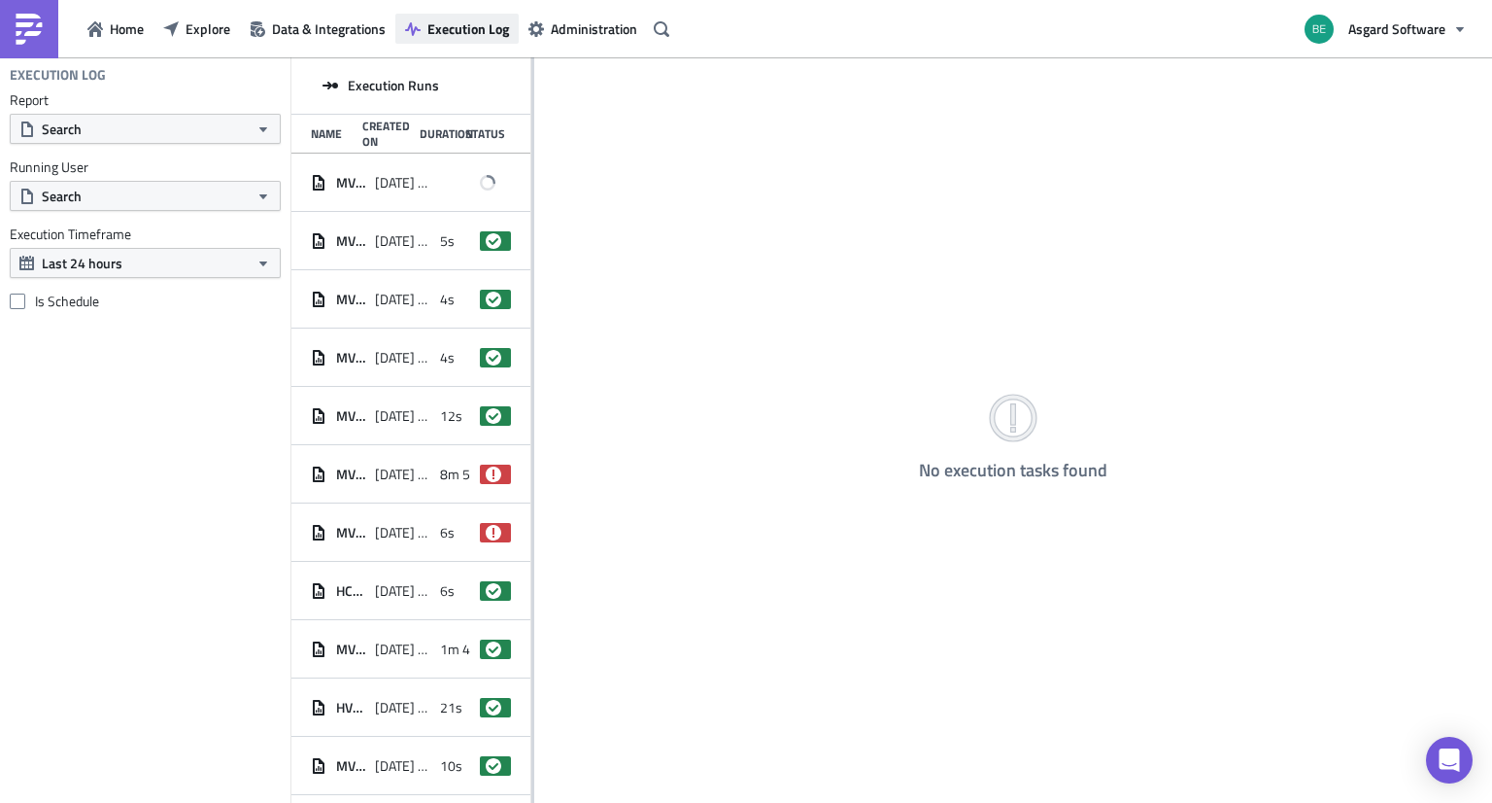
click at [431, 28] on span "Execution Log" at bounding box center [468, 28] width 82 height 20
click at [403, 193] on div "[DATE] 16:33" at bounding box center [402, 182] width 54 height 35
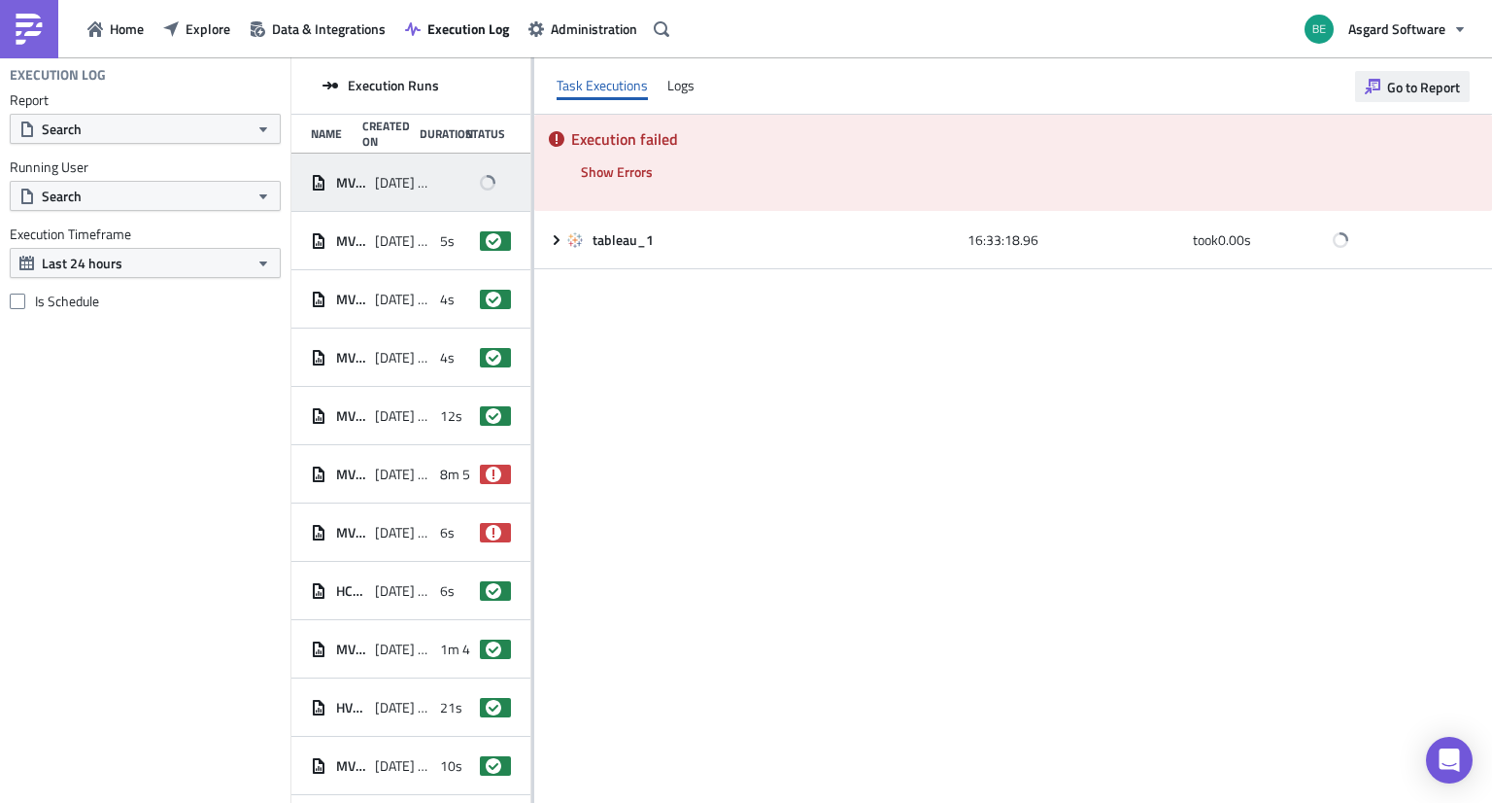
click at [1419, 93] on span "Go to Report" at bounding box center [1423, 87] width 73 height 20
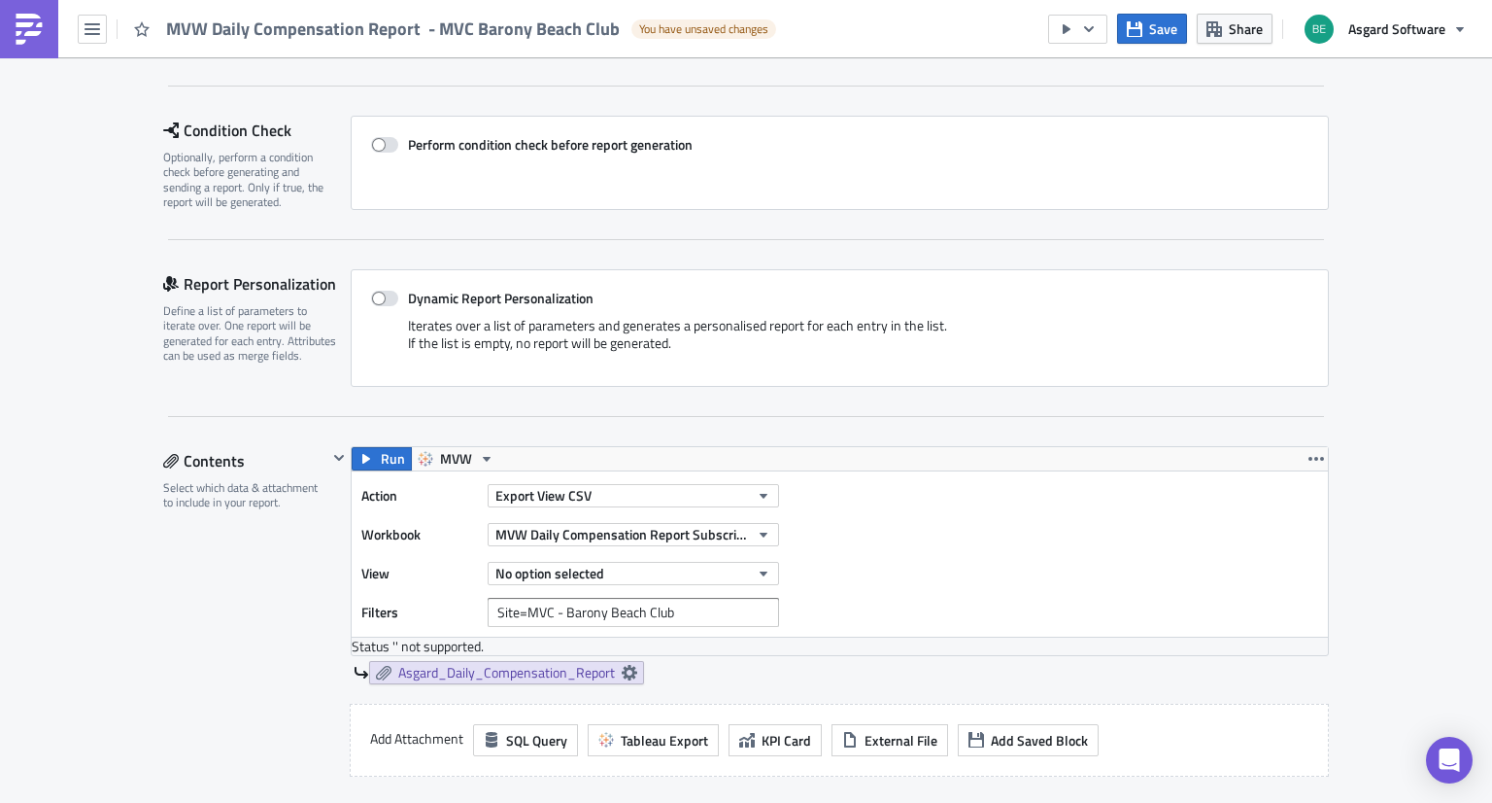
scroll to position [243, 0]
click at [560, 572] on span "No option selected" at bounding box center [549, 571] width 109 height 20
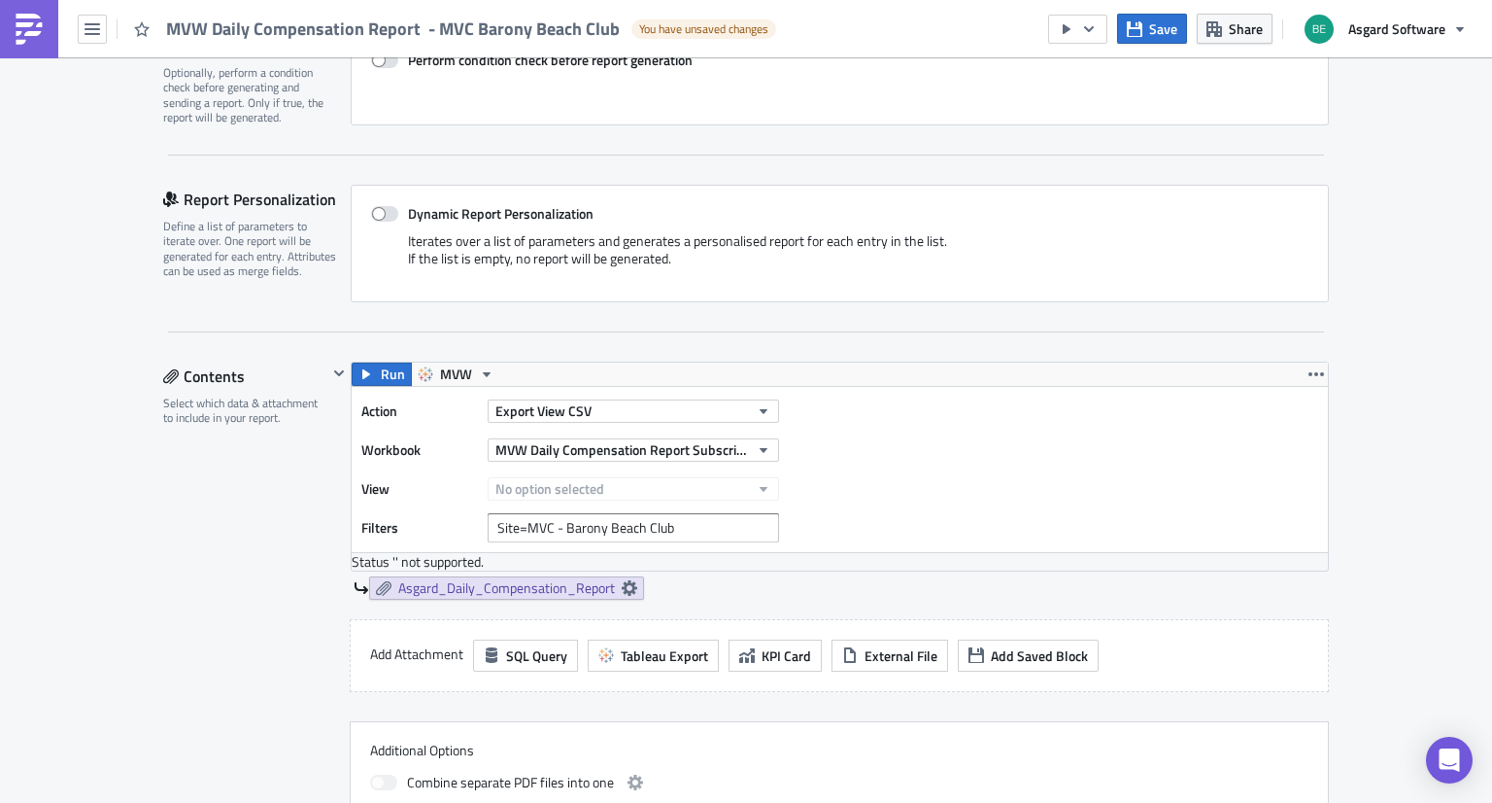
scroll to position [330, 0]
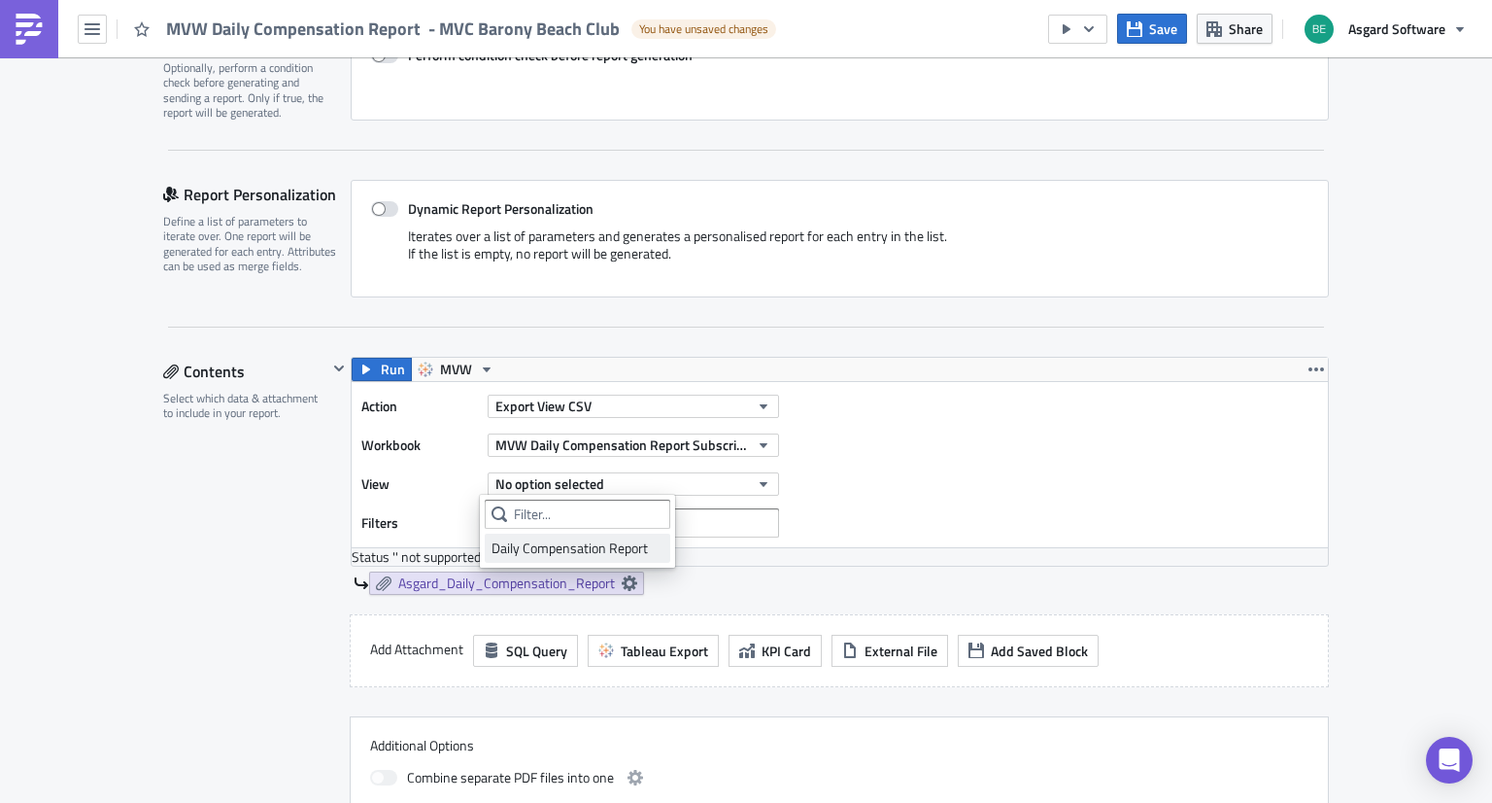
click at [588, 545] on div "Daily Compensation Report" at bounding box center [578, 547] width 172 height 19
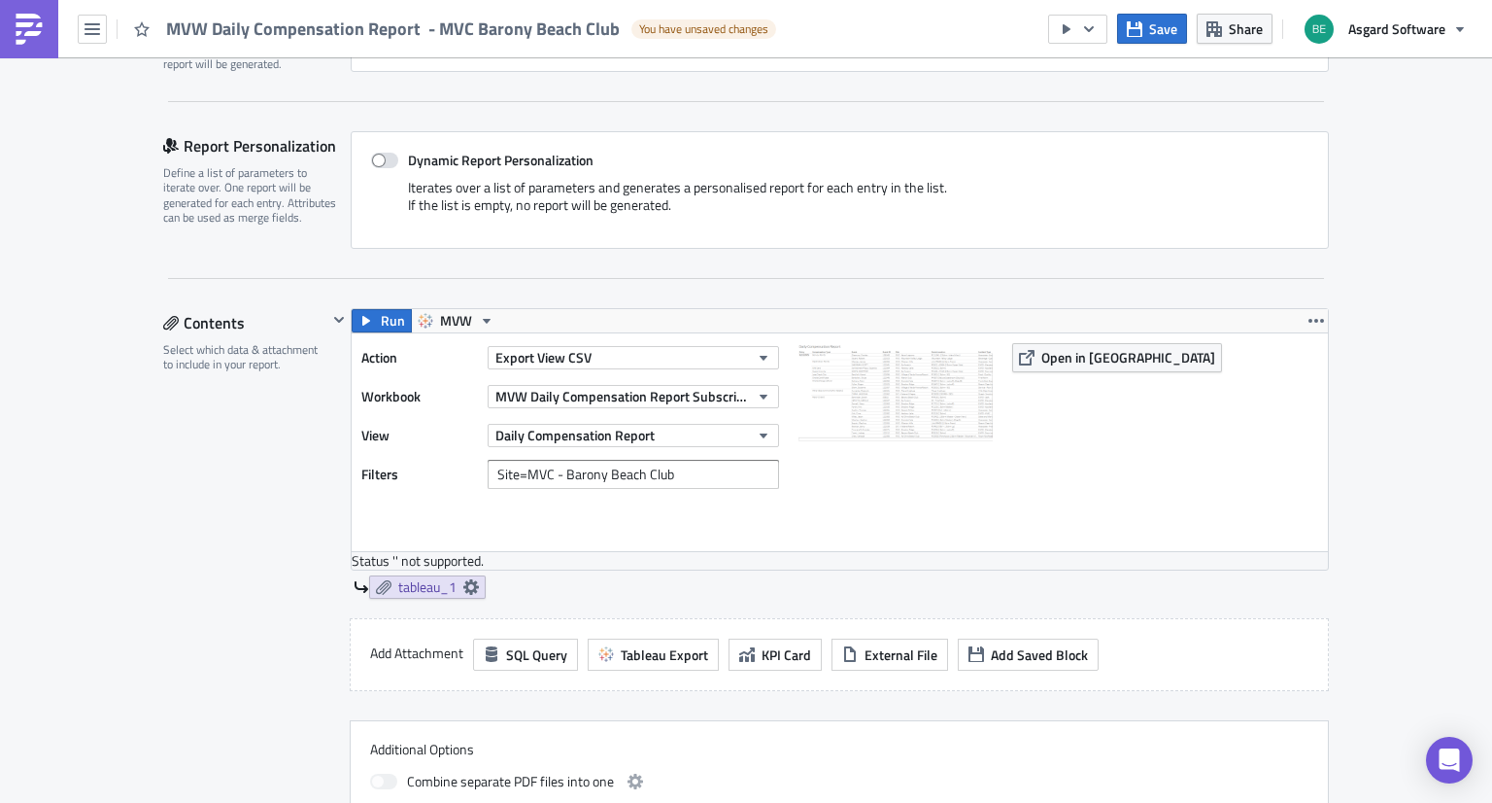
scroll to position [380, 0]
click at [463, 584] on icon at bounding box center [471, 586] width 16 height 16
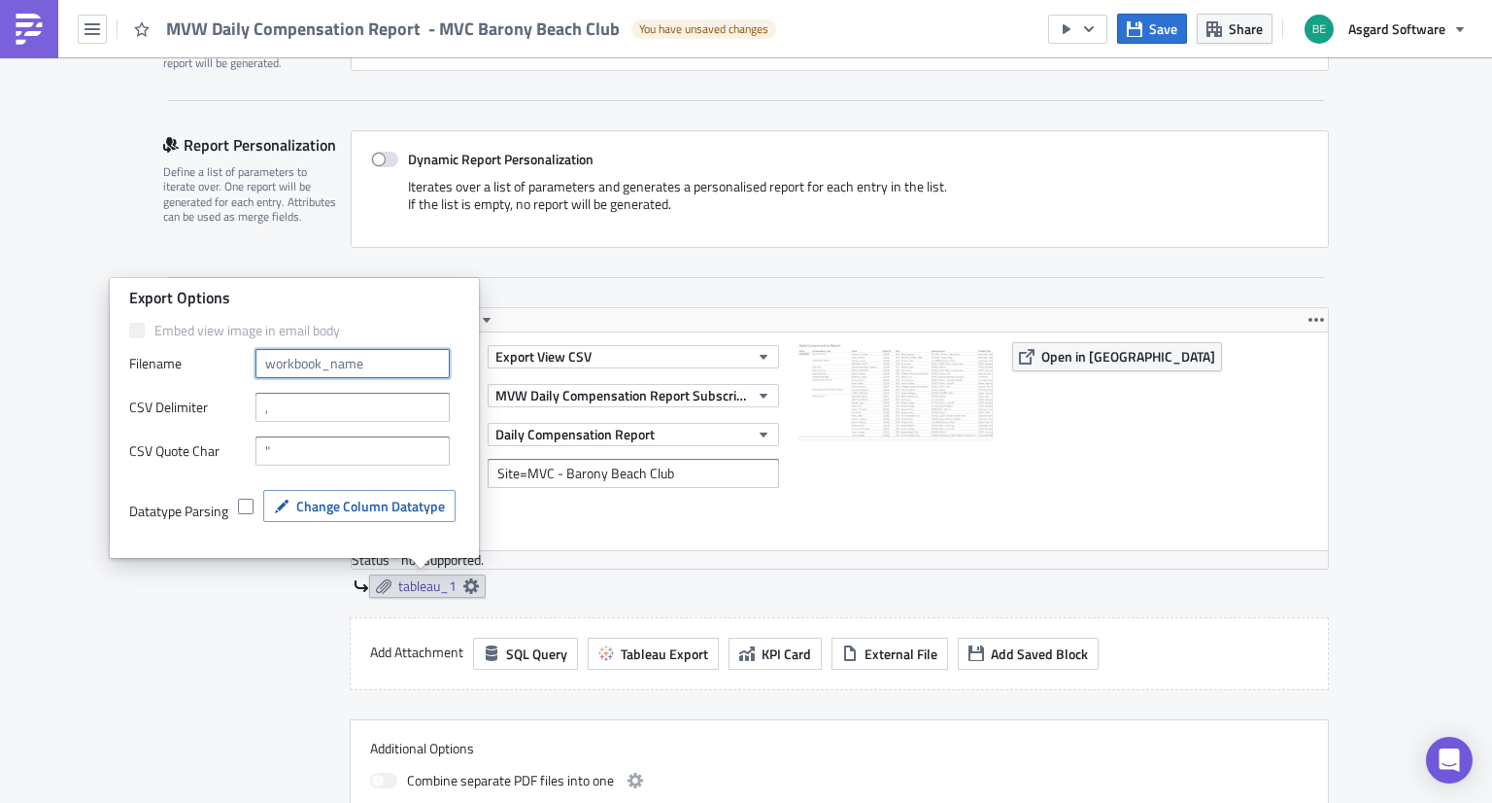
click at [380, 366] on input "text" at bounding box center [353, 363] width 194 height 29
type input "Asgard_Daily_Compensation_Report"
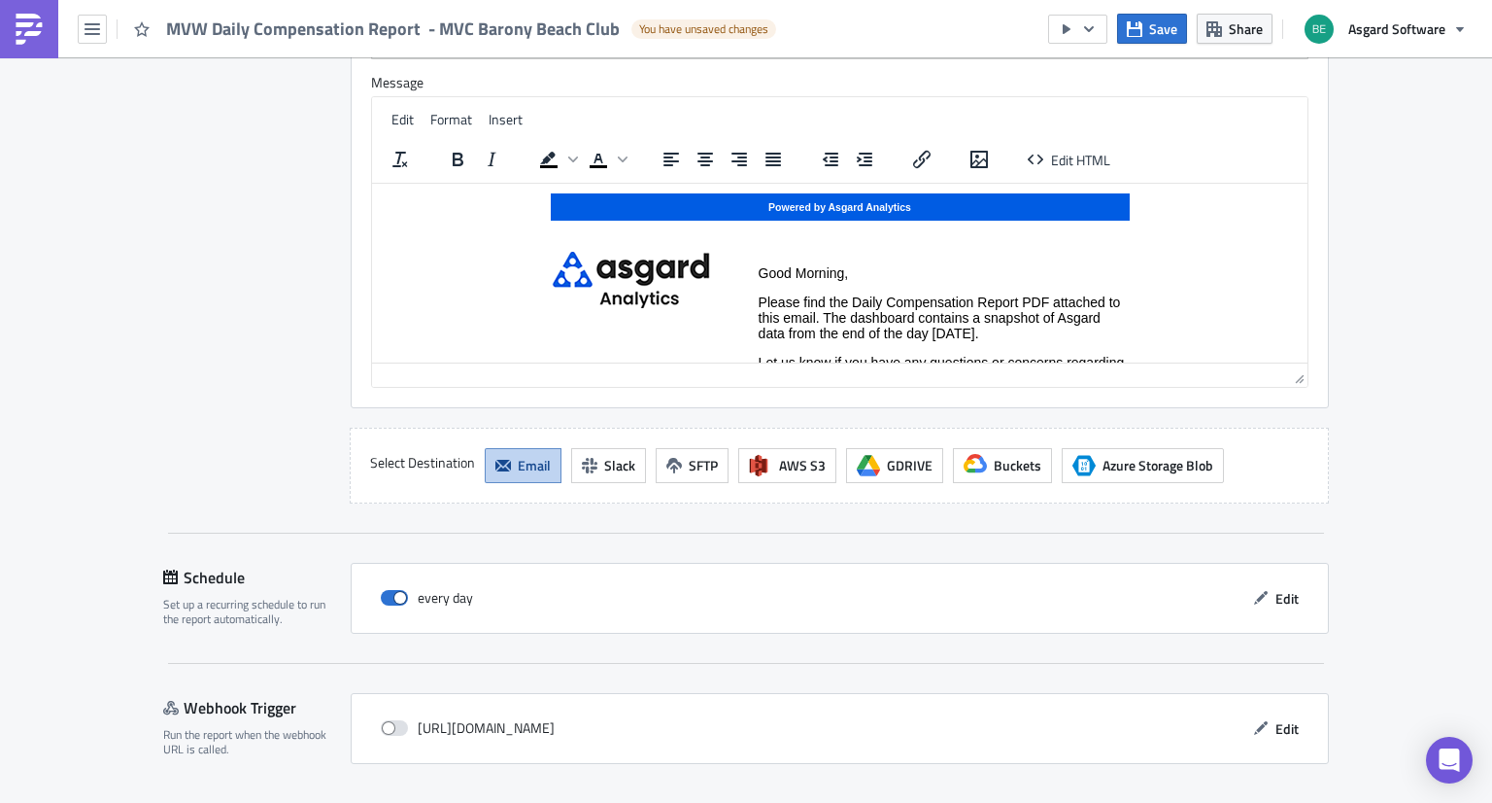
scroll to position [1701, 0]
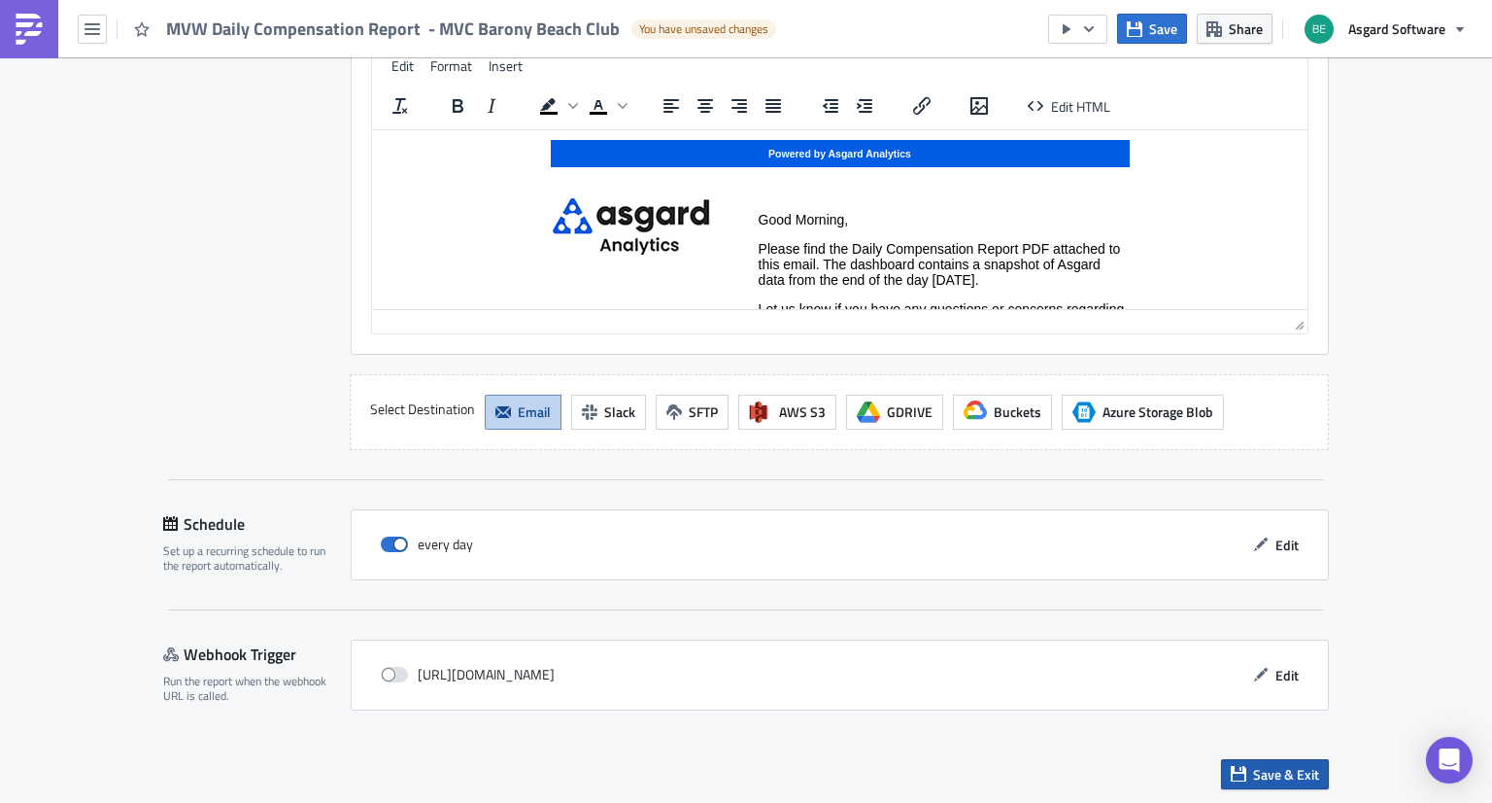
click at [1231, 766] on icon "button" at bounding box center [1239, 774] width 16 height 16
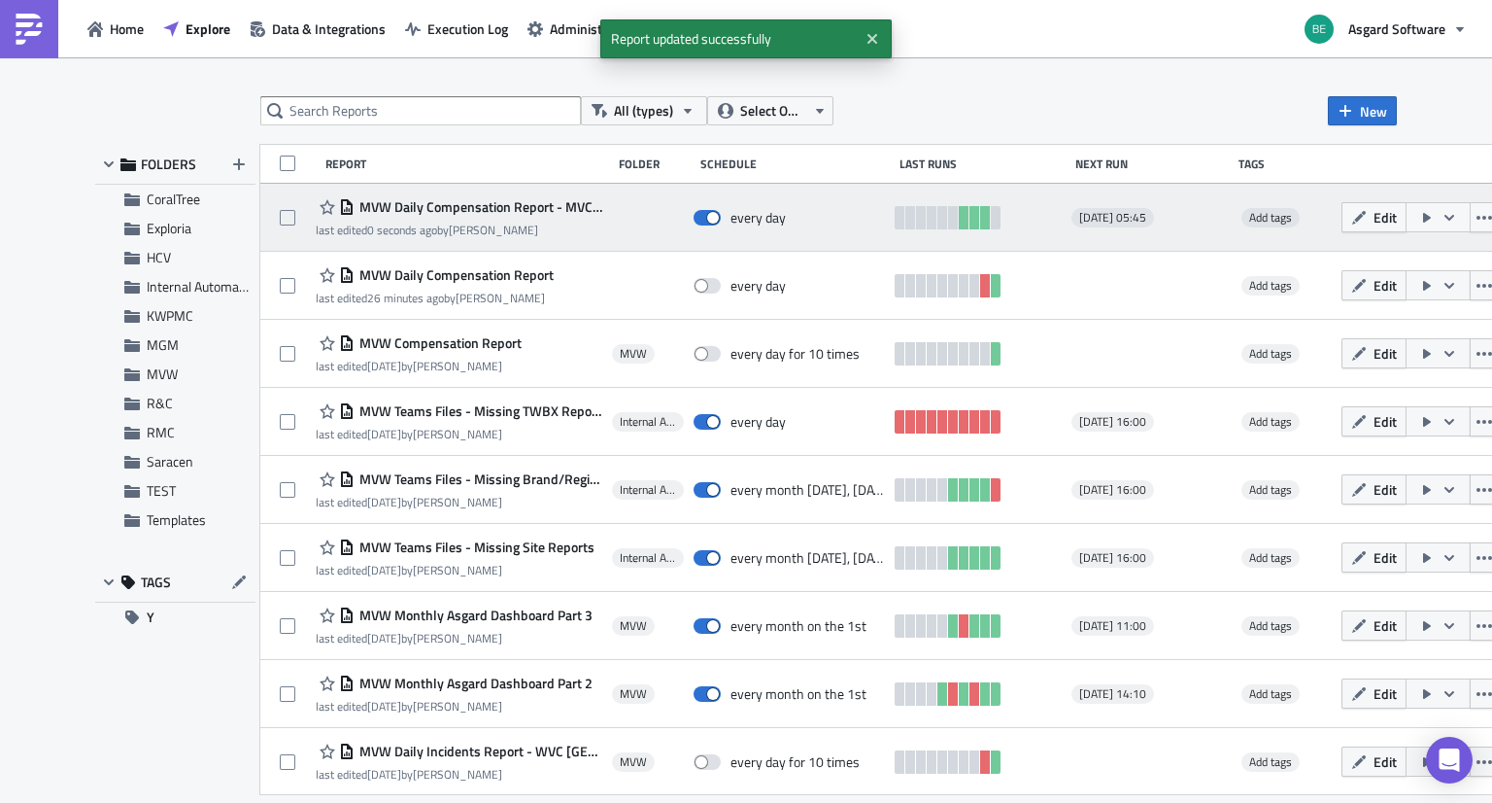
click at [1442, 220] on icon "button" at bounding box center [1450, 218] width 16 height 16
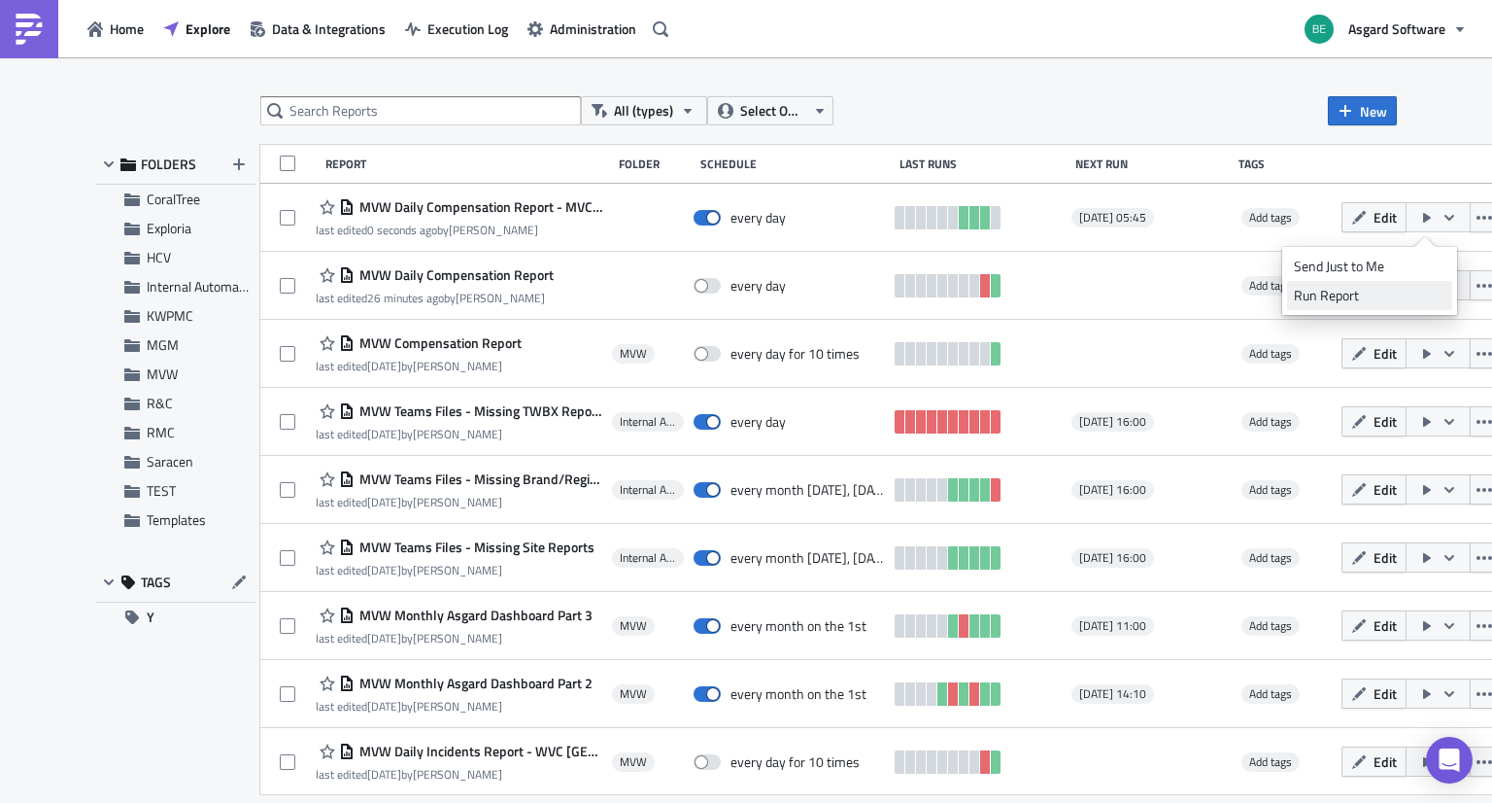
click at [1387, 300] on div "Run Report" at bounding box center [1370, 295] width 152 height 19
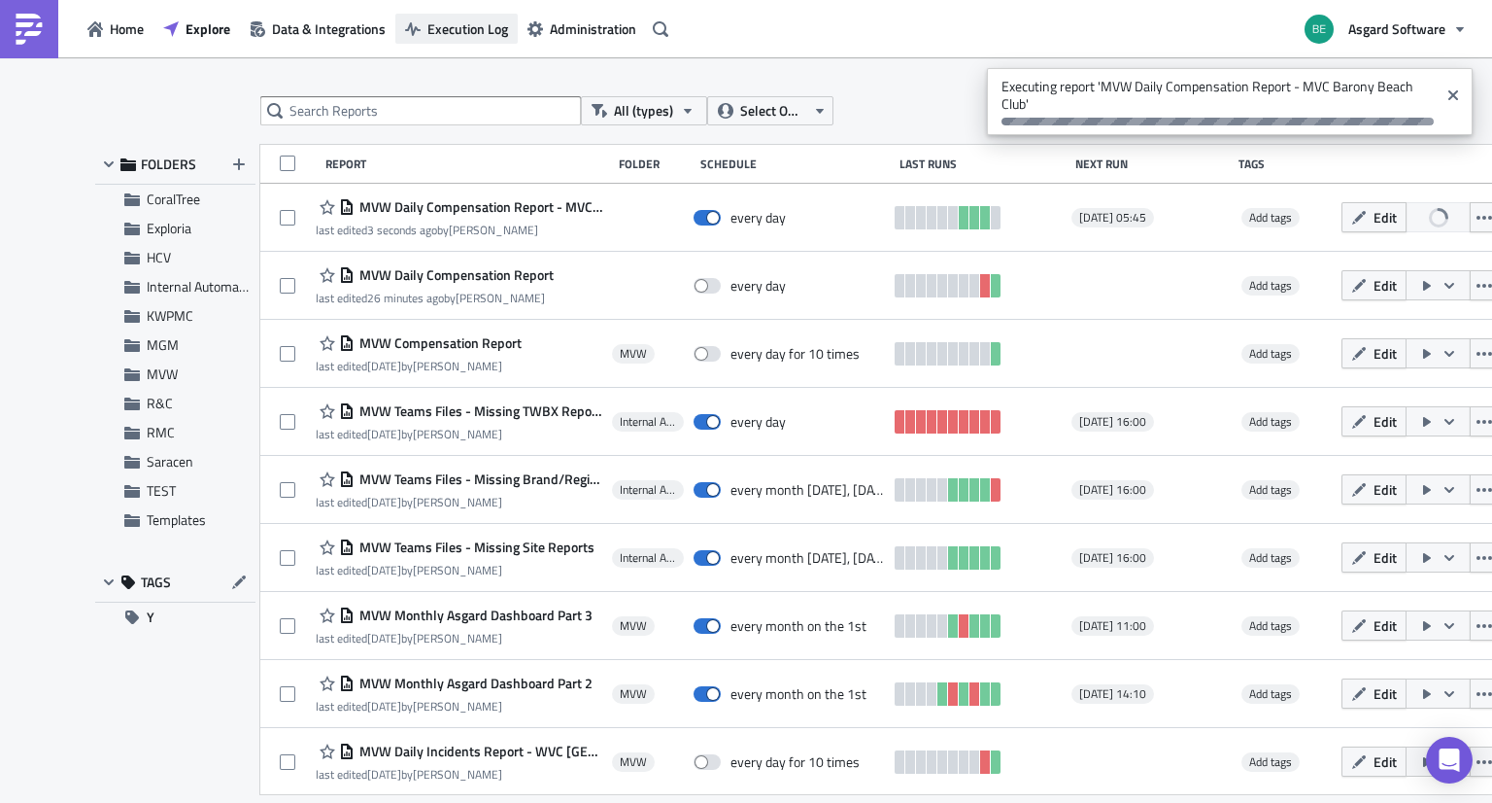
click at [439, 21] on span "Execution Log" at bounding box center [467, 28] width 81 height 20
